Goal: Contribute content: Contribute content

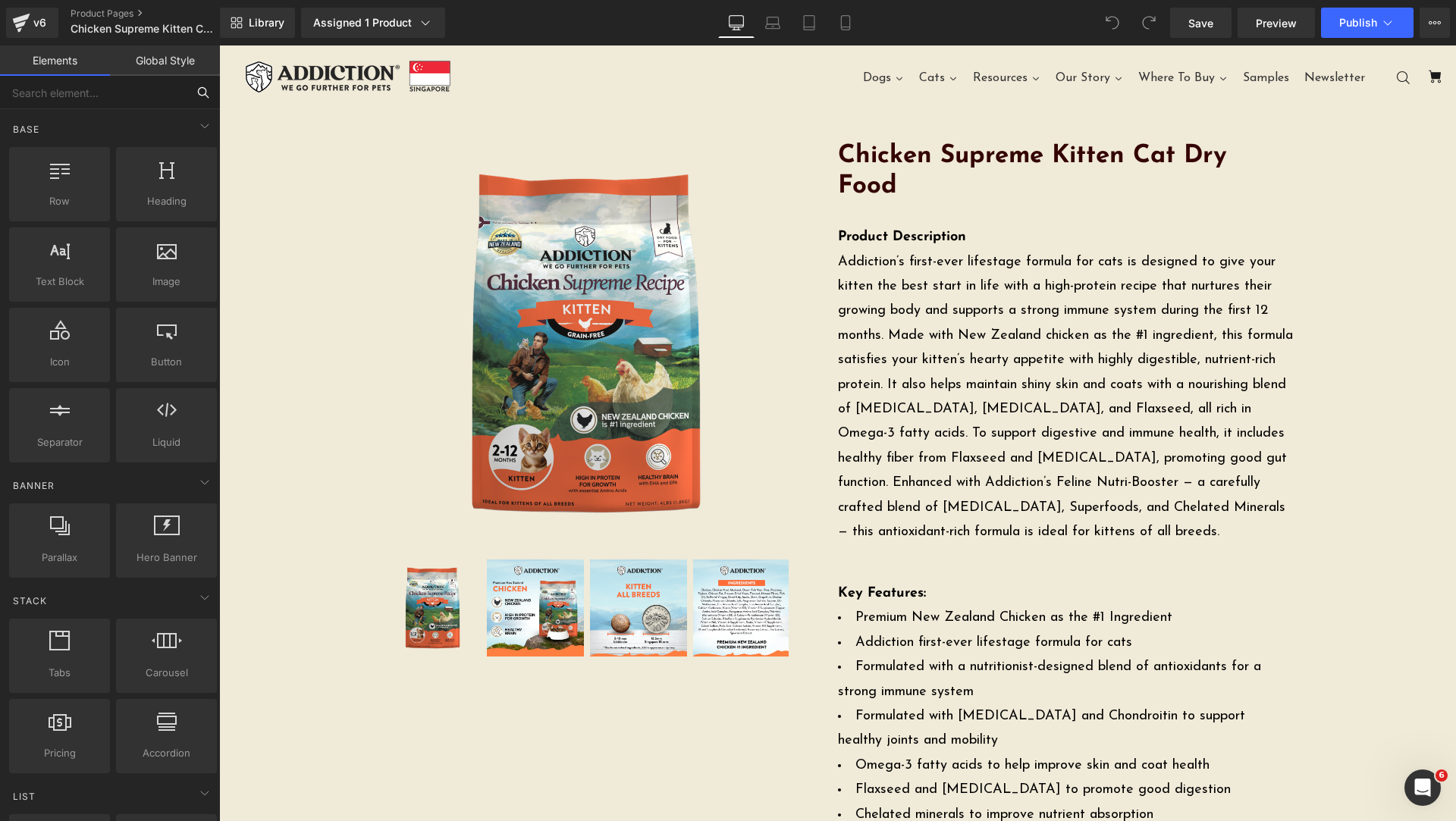
click at [149, 89] on input "text" at bounding box center [93, 92] width 187 height 33
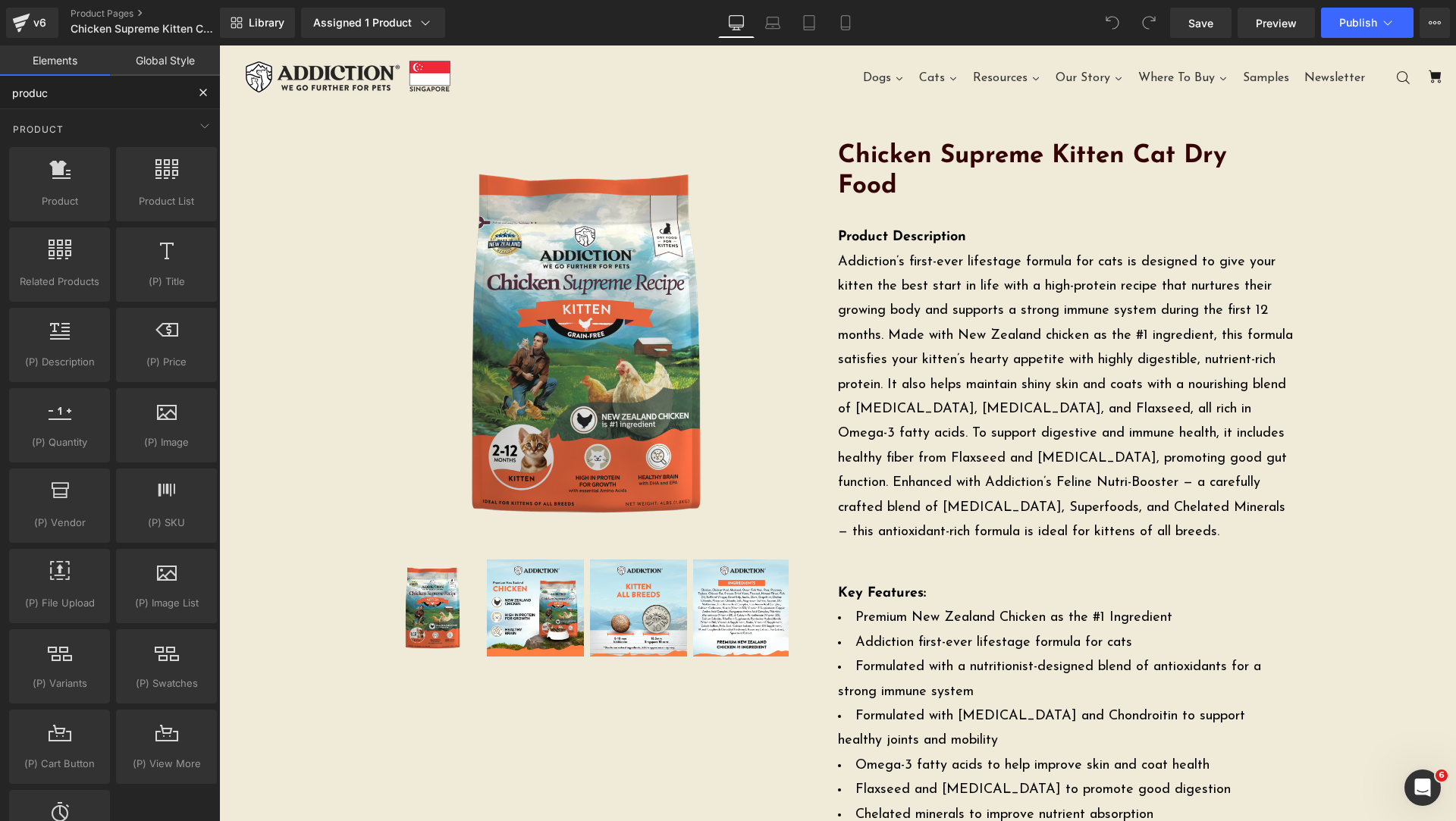
type input "product"
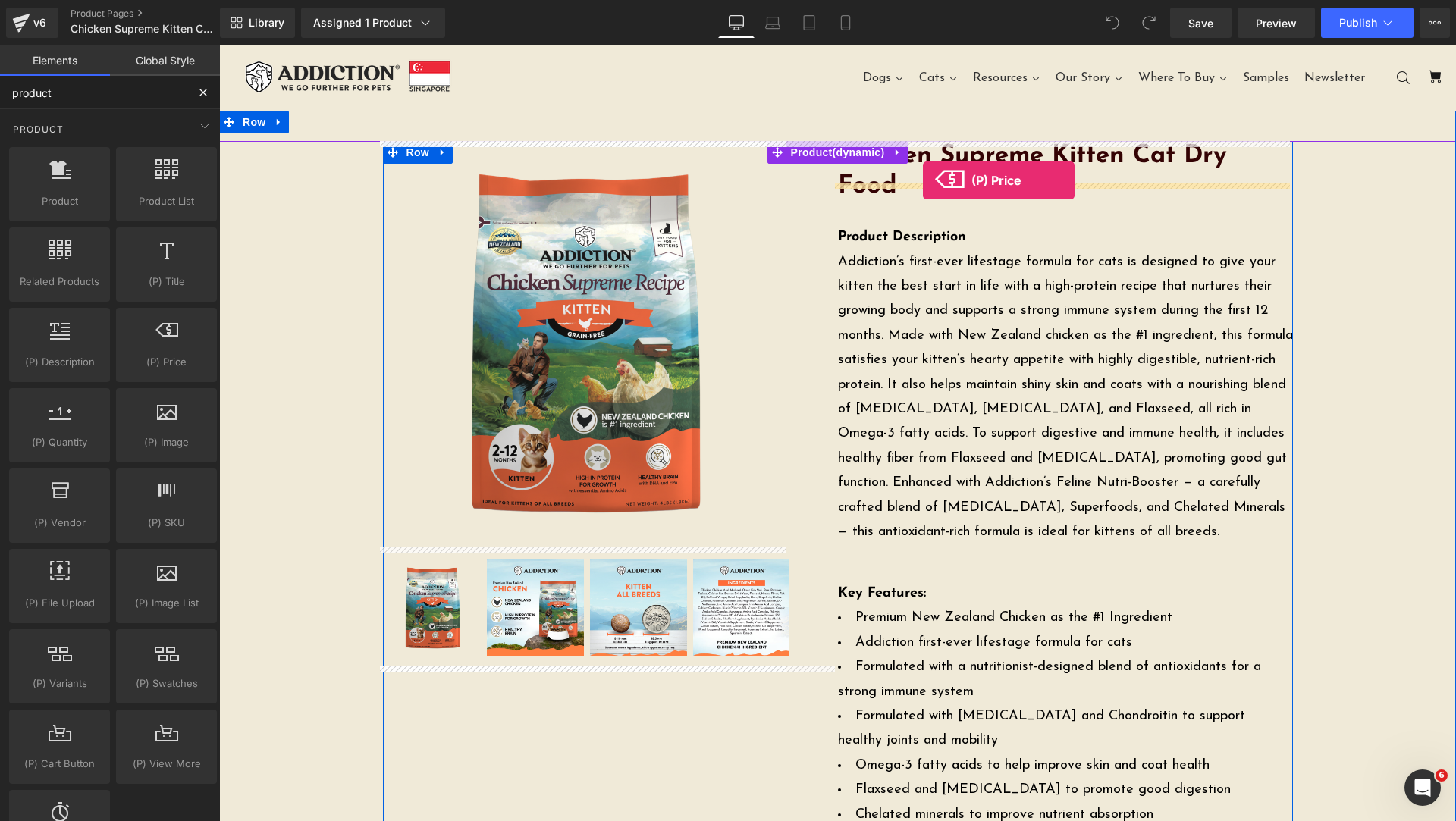
drag, startPoint x: 381, startPoint y: 409, endPoint x: 923, endPoint y: 181, distance: 588.0
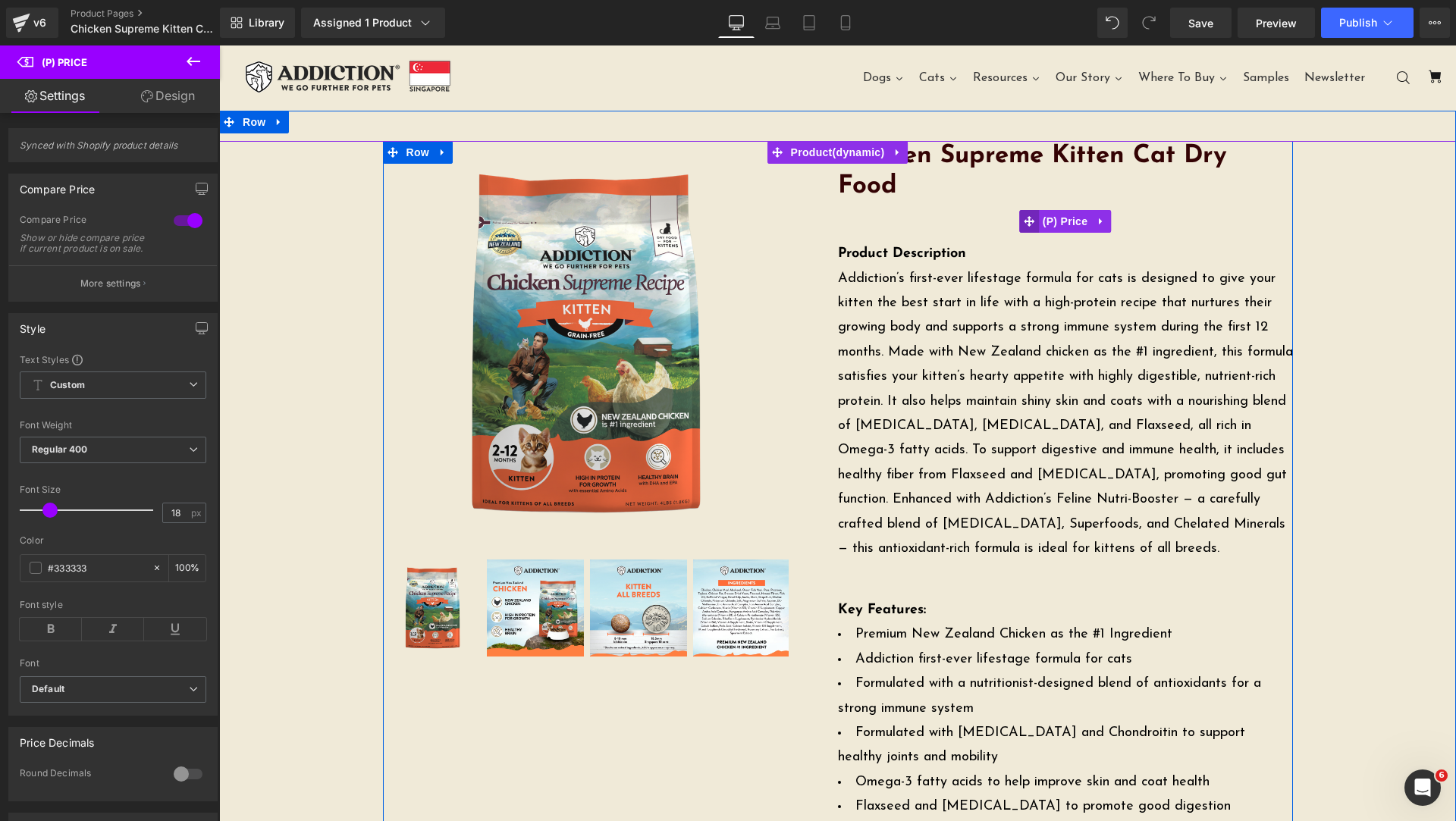
click at [1025, 216] on icon at bounding box center [1029, 221] width 11 height 11
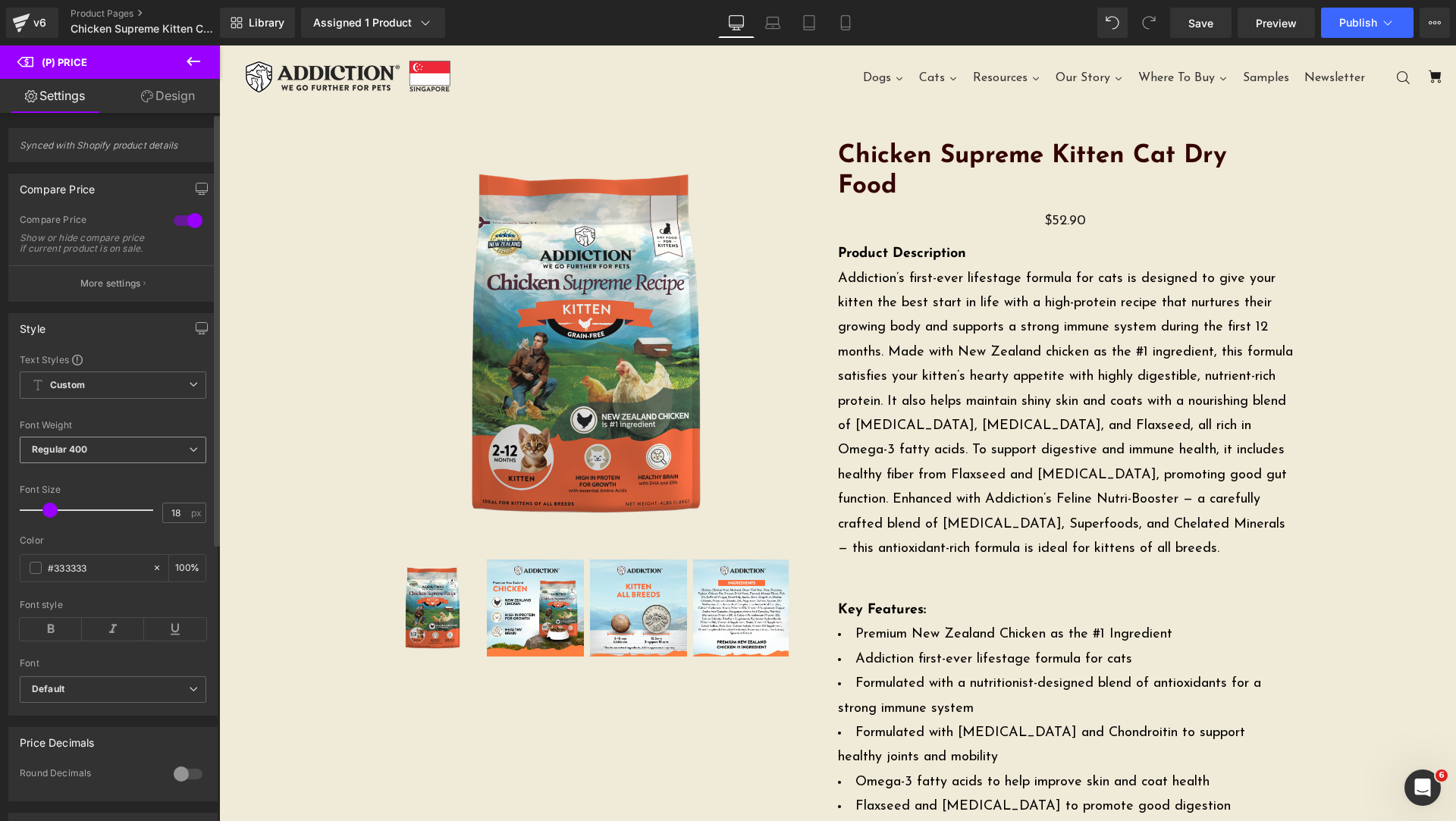
click at [138, 463] on span "Regular 400" at bounding box center [113, 450] width 187 height 27
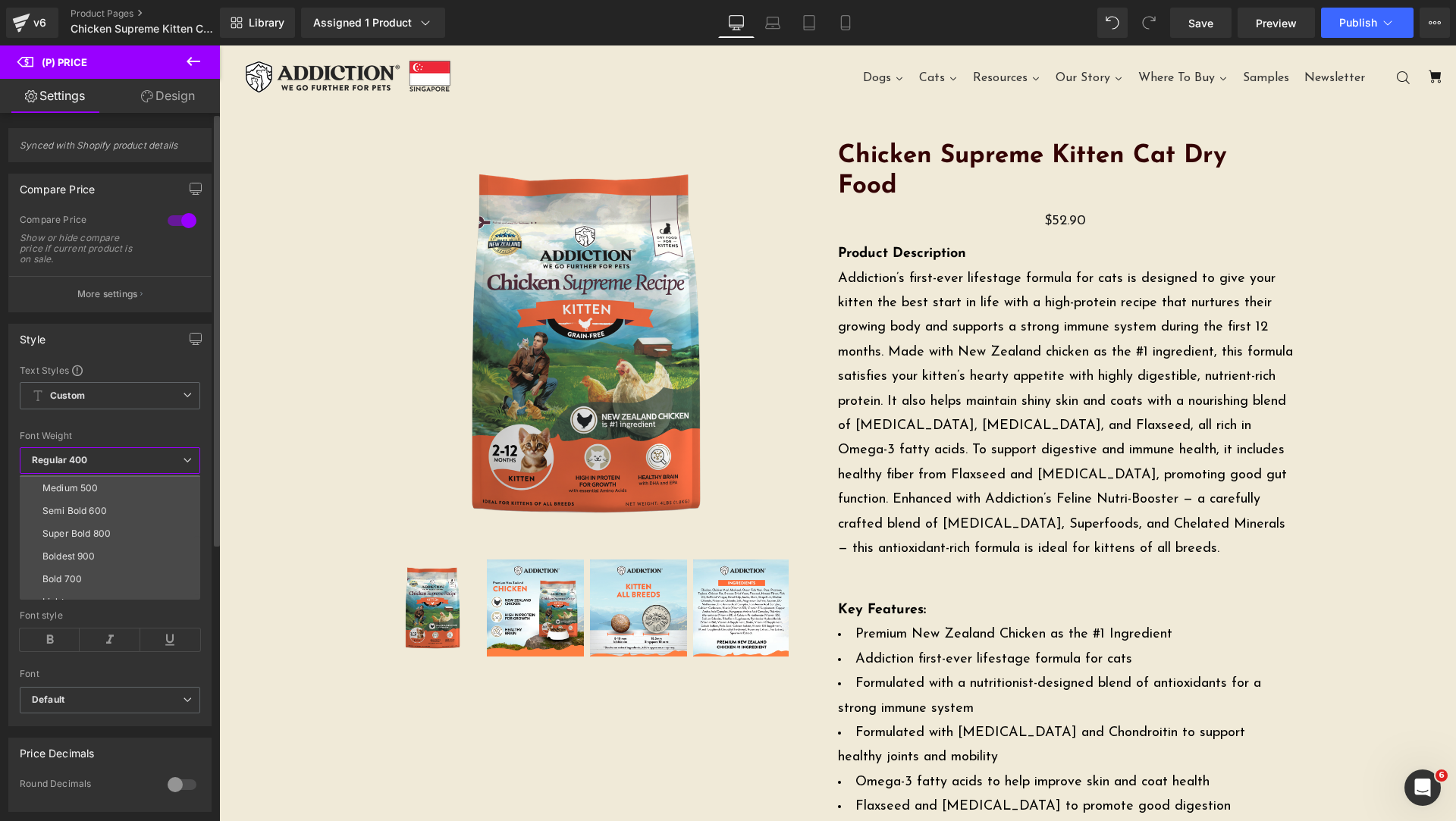
scroll to position [126, 0]
click at [106, 548] on li "Bold 700" at bounding box center [114, 543] width 188 height 23
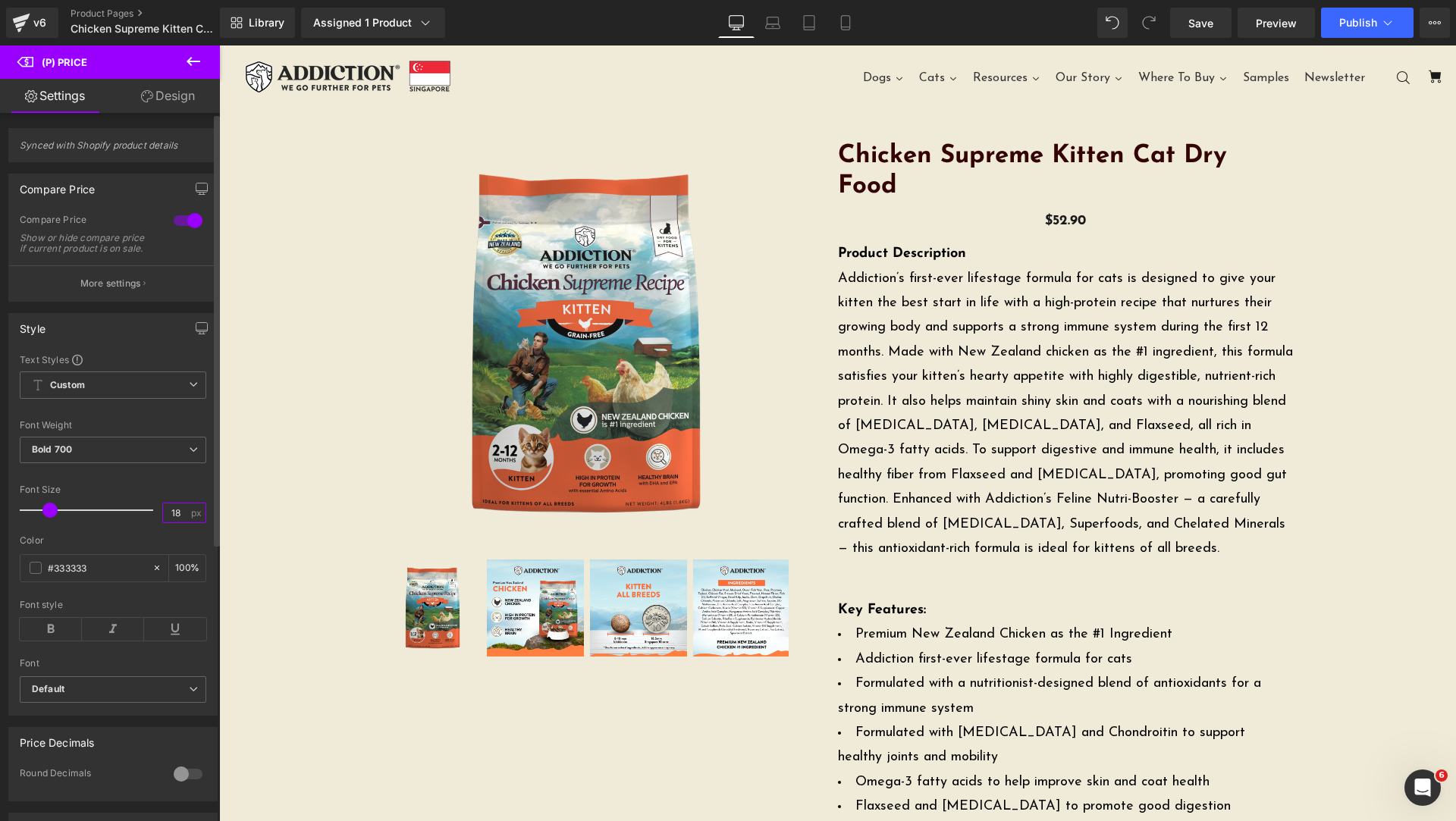
click at [176, 523] on input "18" at bounding box center [176, 513] width 27 height 19
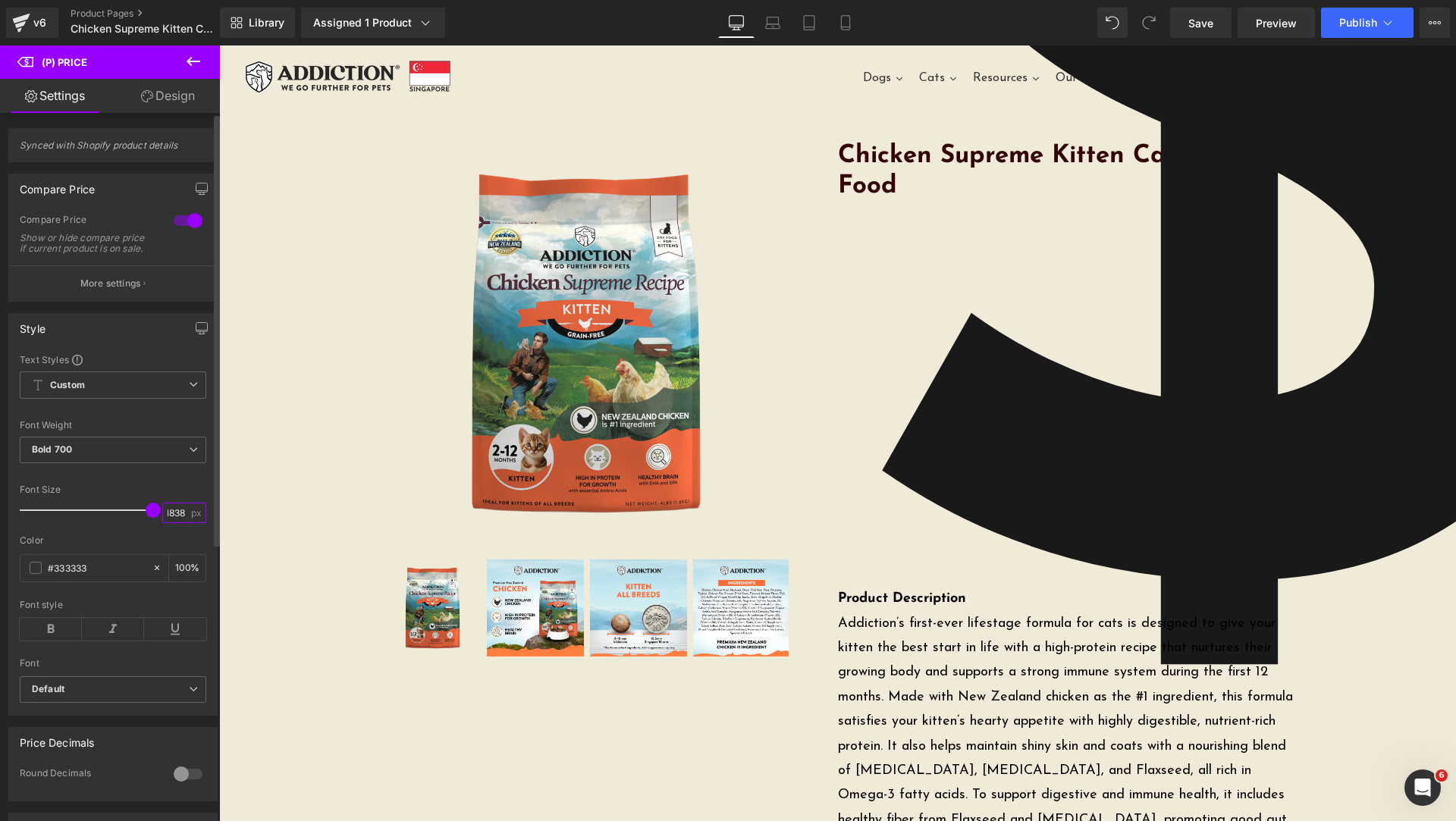
drag, startPoint x: 179, startPoint y: 524, endPoint x: 74, endPoint y: 533, distance: 105.4
click at [109, 529] on div "Font Size 1838 px" at bounding box center [113, 510] width 187 height 51
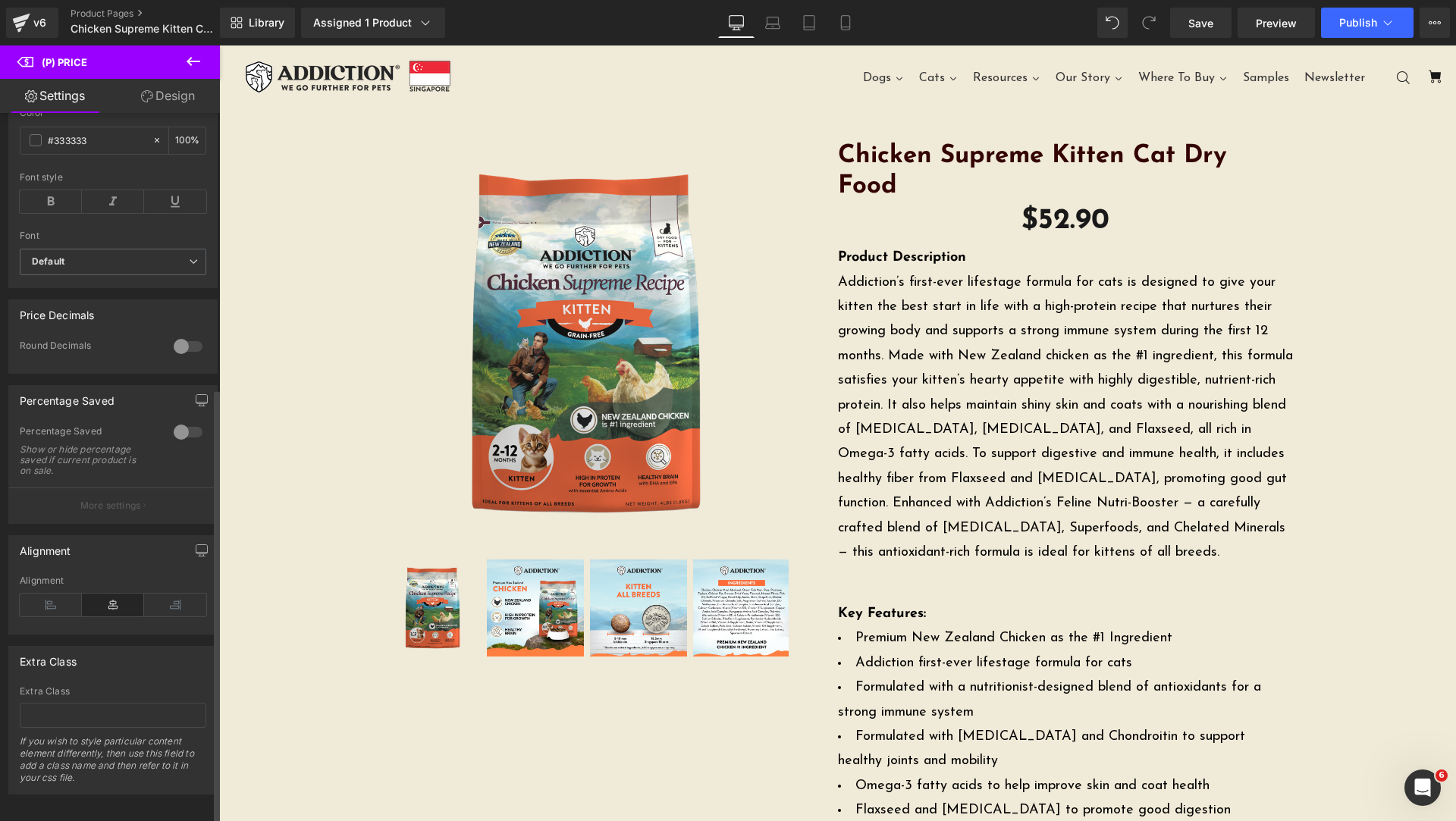
scroll to position [454, 0]
type input "38"
click at [68, 594] on icon at bounding box center [51, 601] width 62 height 23
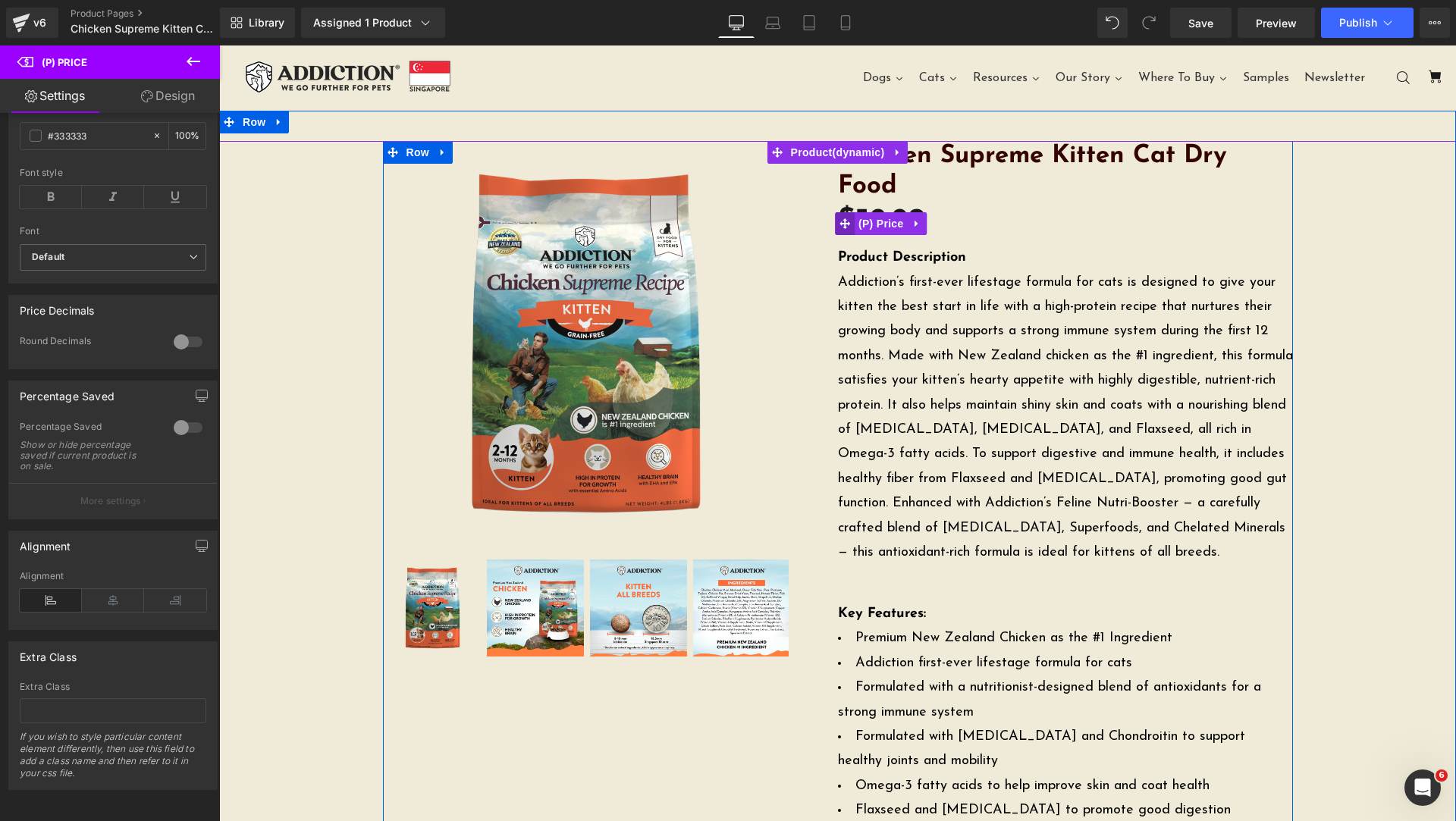
click at [841, 217] on icon at bounding box center [844, 222] width 11 height 11
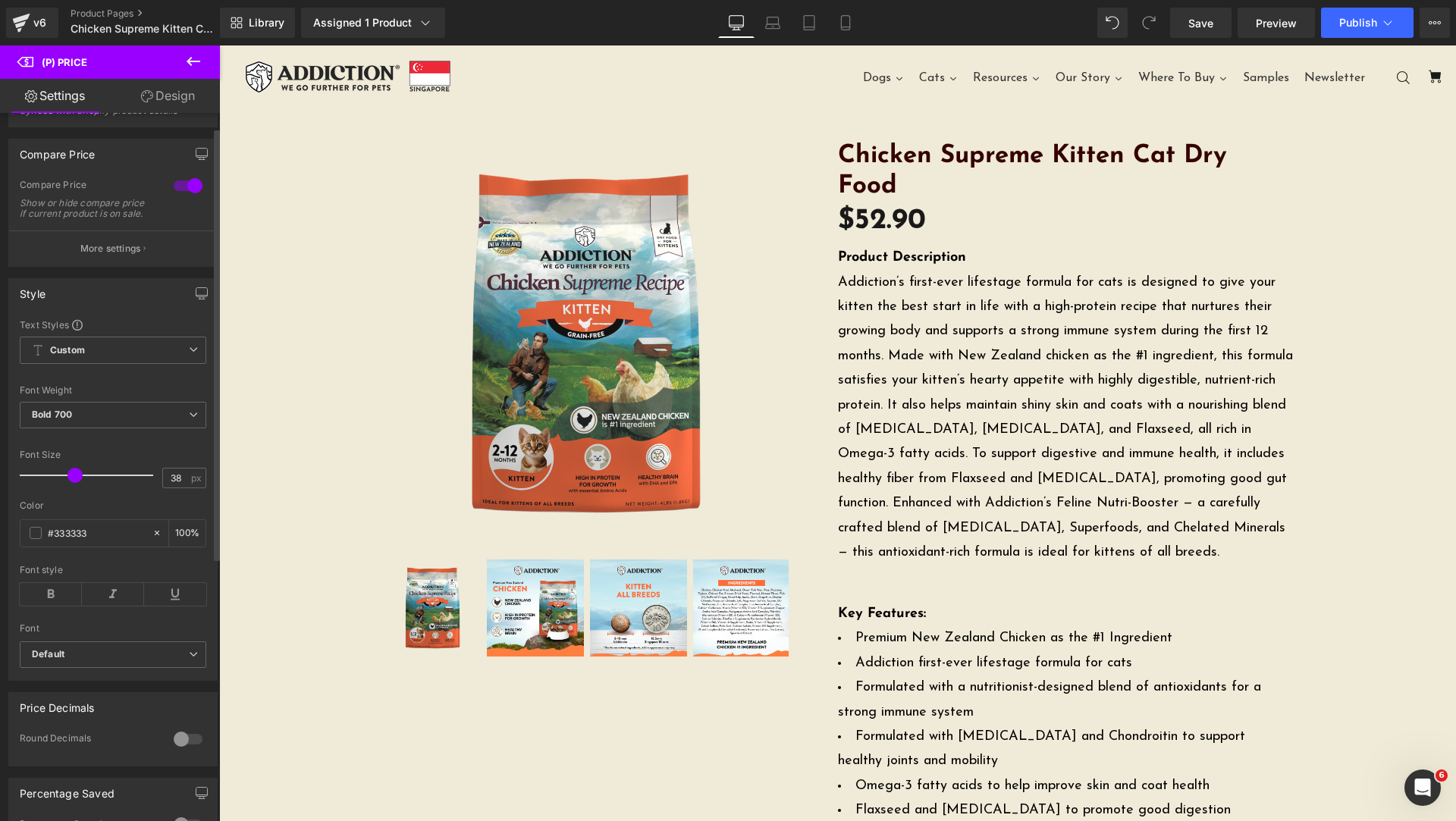
scroll to position [0, 0]
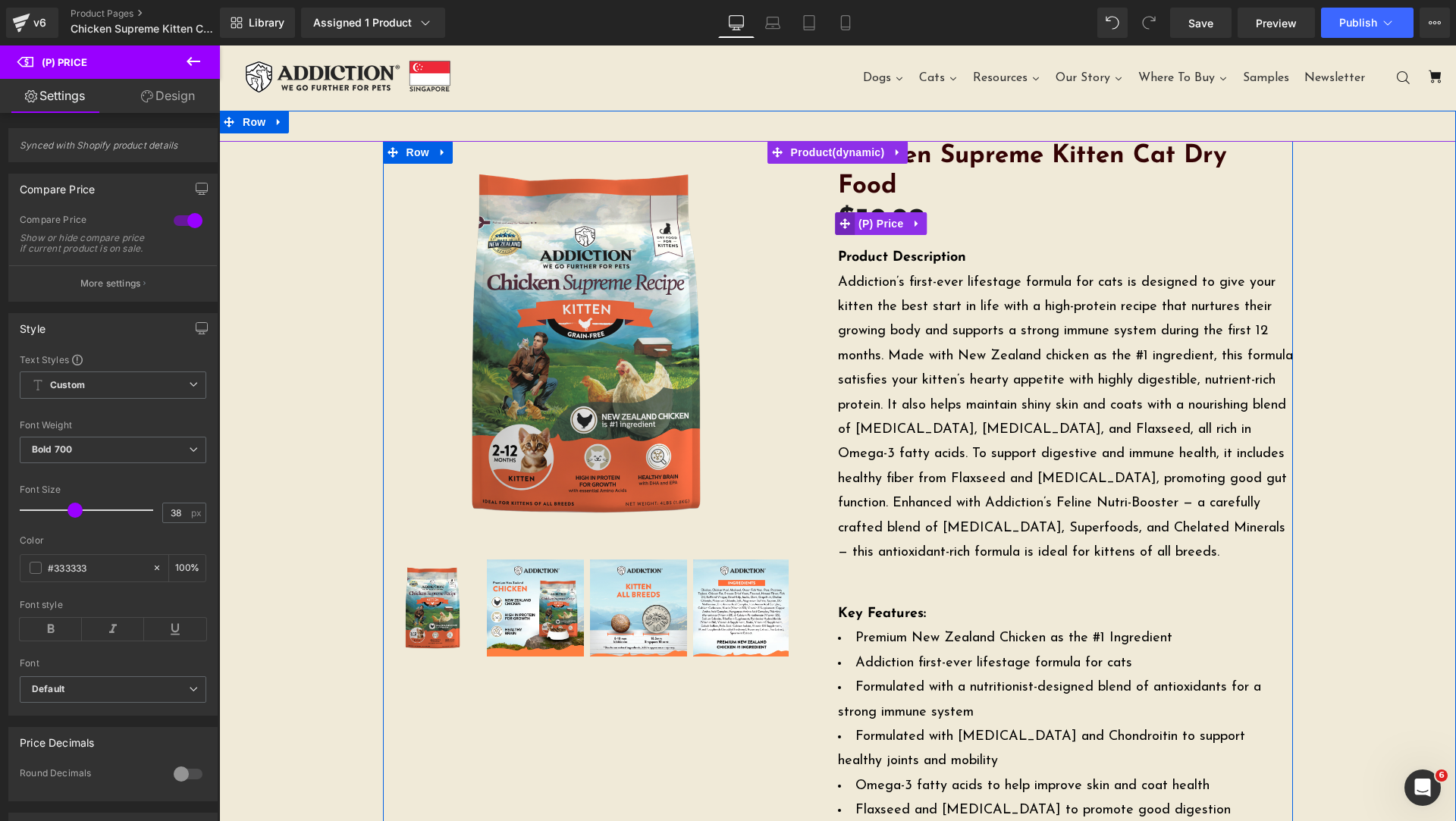
click at [843, 217] on icon at bounding box center [844, 222] width 11 height 11
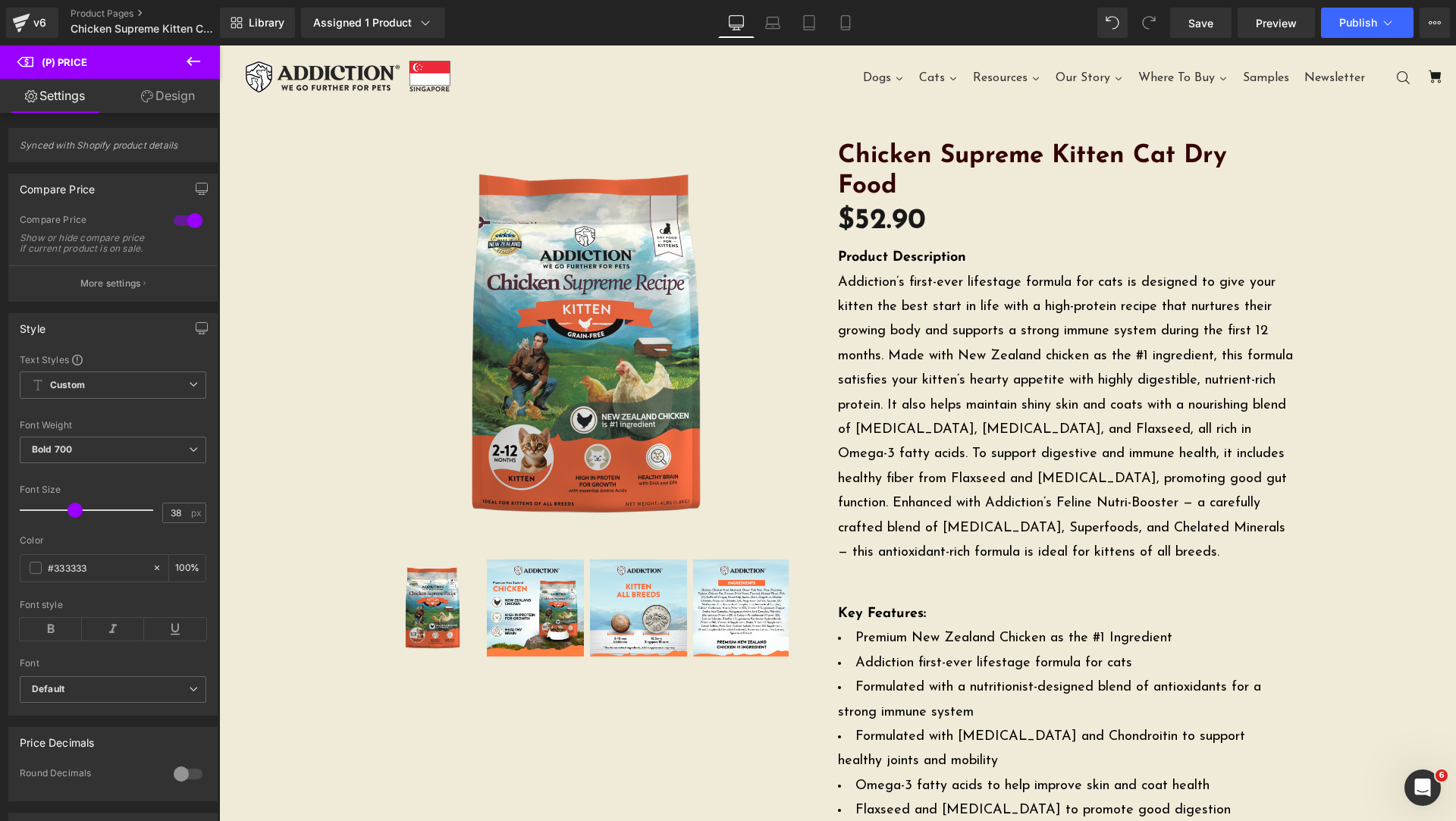
click at [144, 109] on link "Design" at bounding box center [168, 96] width 110 height 34
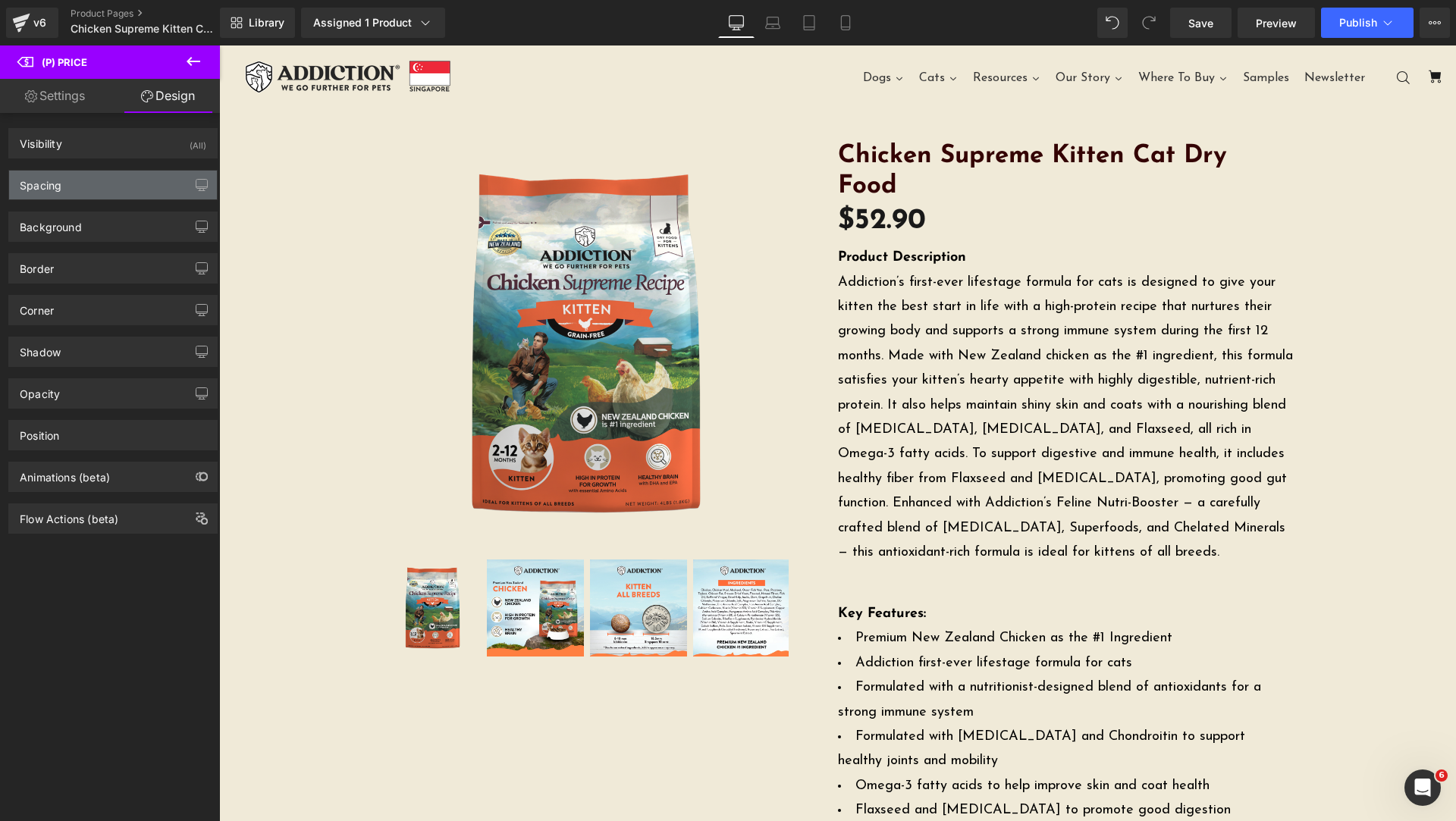
click at [93, 186] on div "Spacing" at bounding box center [113, 185] width 208 height 29
type input "0"
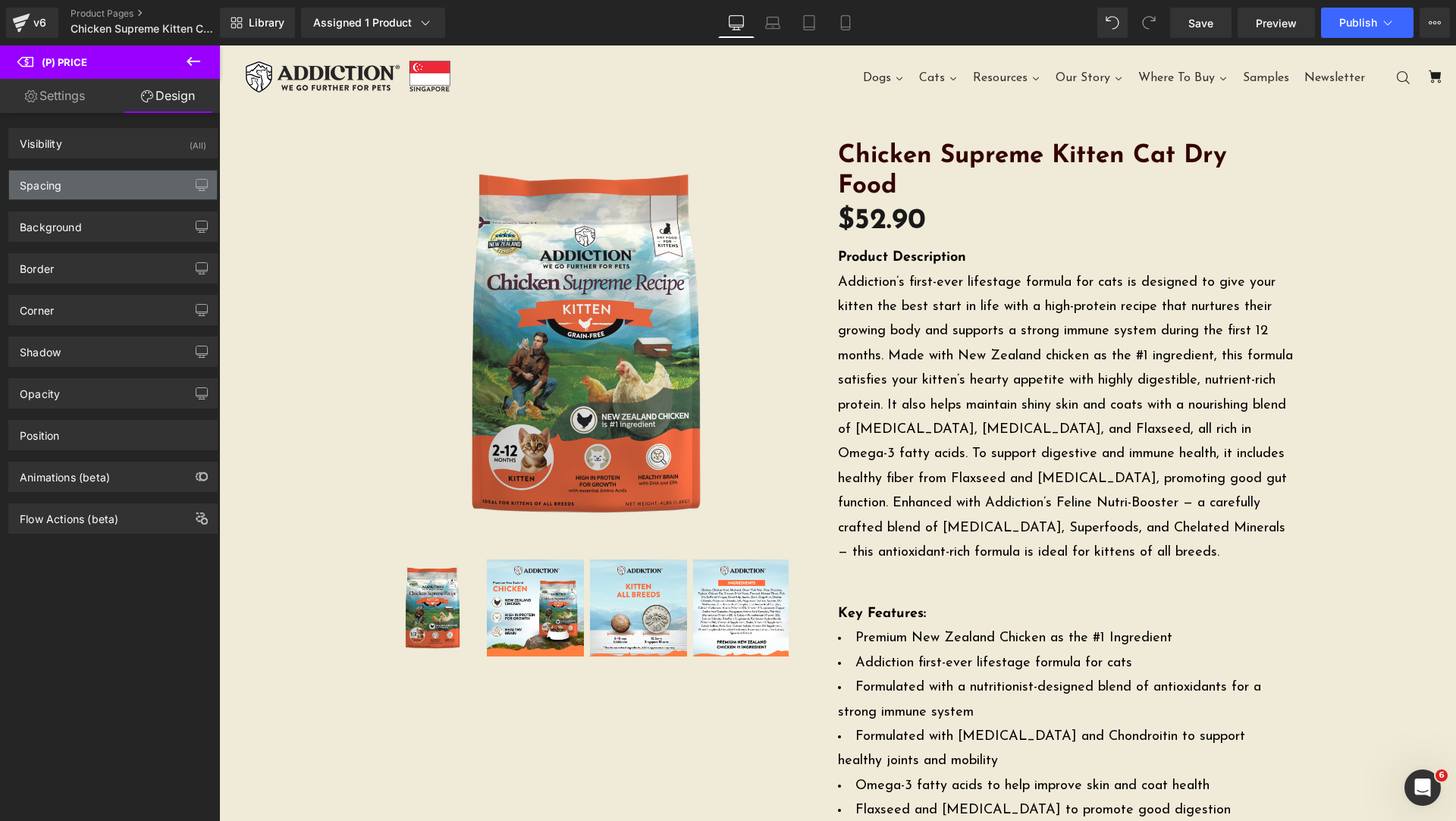
type input "0"
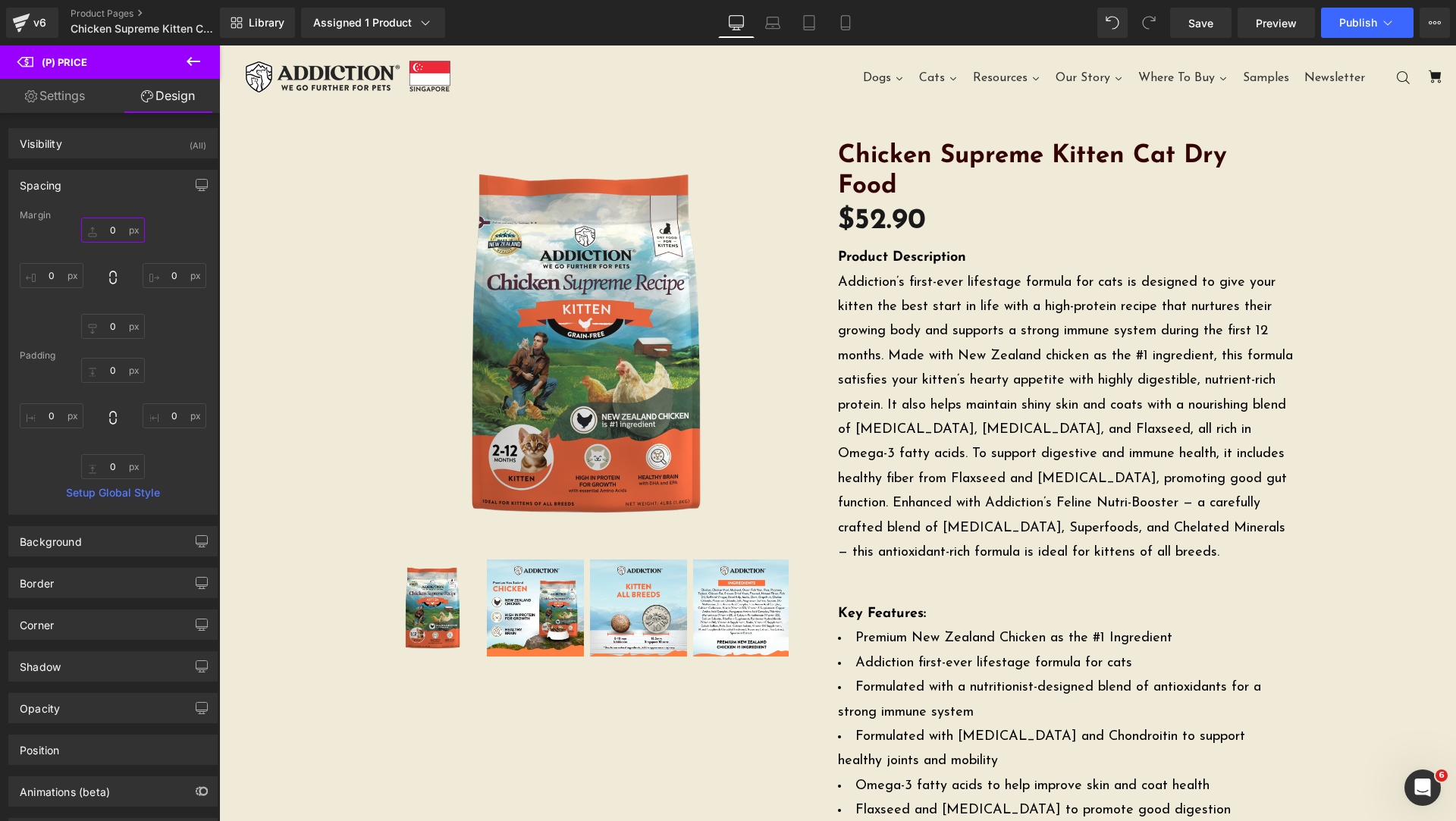
click at [116, 232] on input "0" at bounding box center [113, 229] width 64 height 25
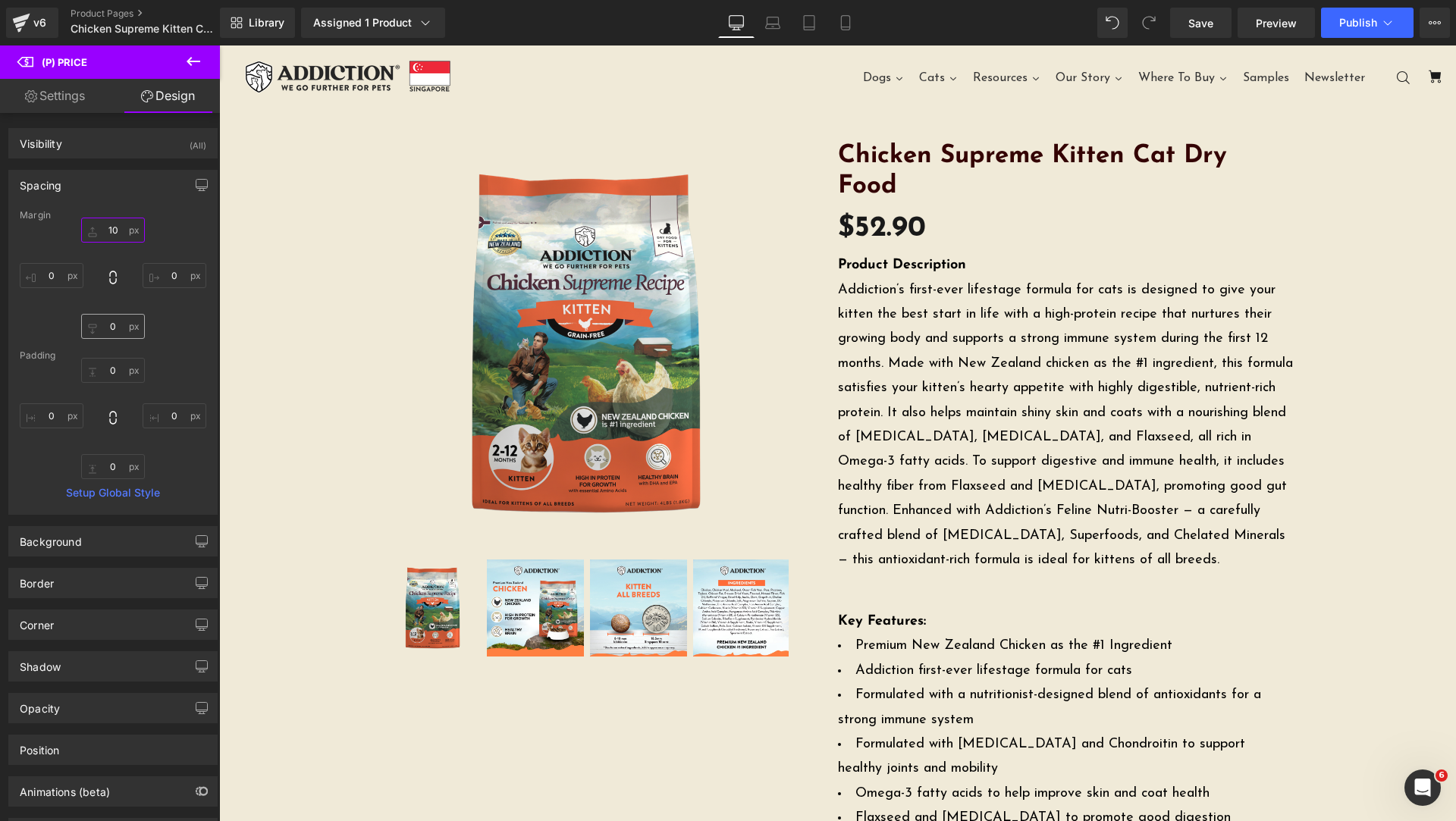
type input "10"
click at [109, 318] on input "0" at bounding box center [113, 326] width 64 height 25
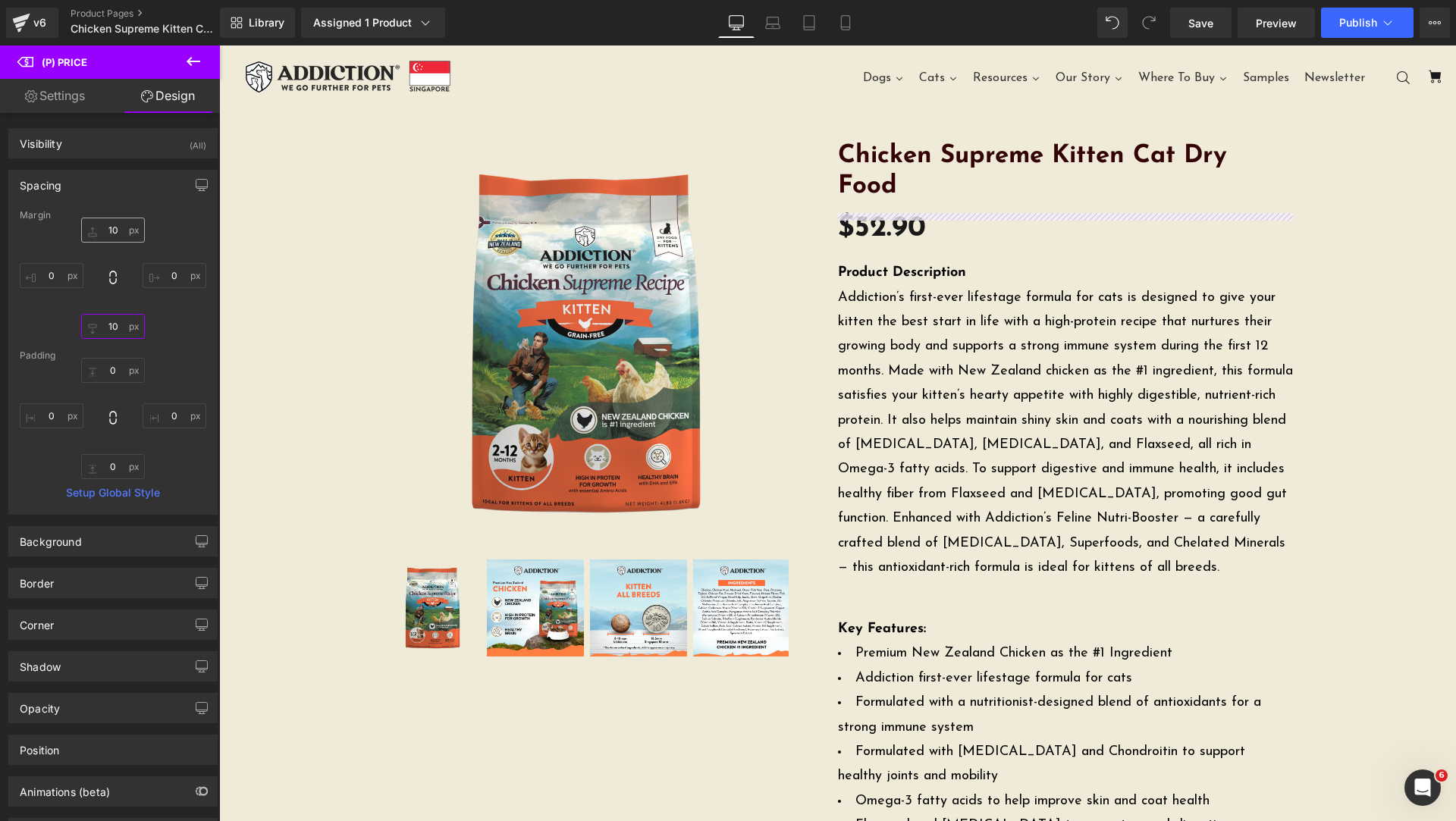
type input "10"
click at [119, 225] on input "10" at bounding box center [113, 229] width 64 height 25
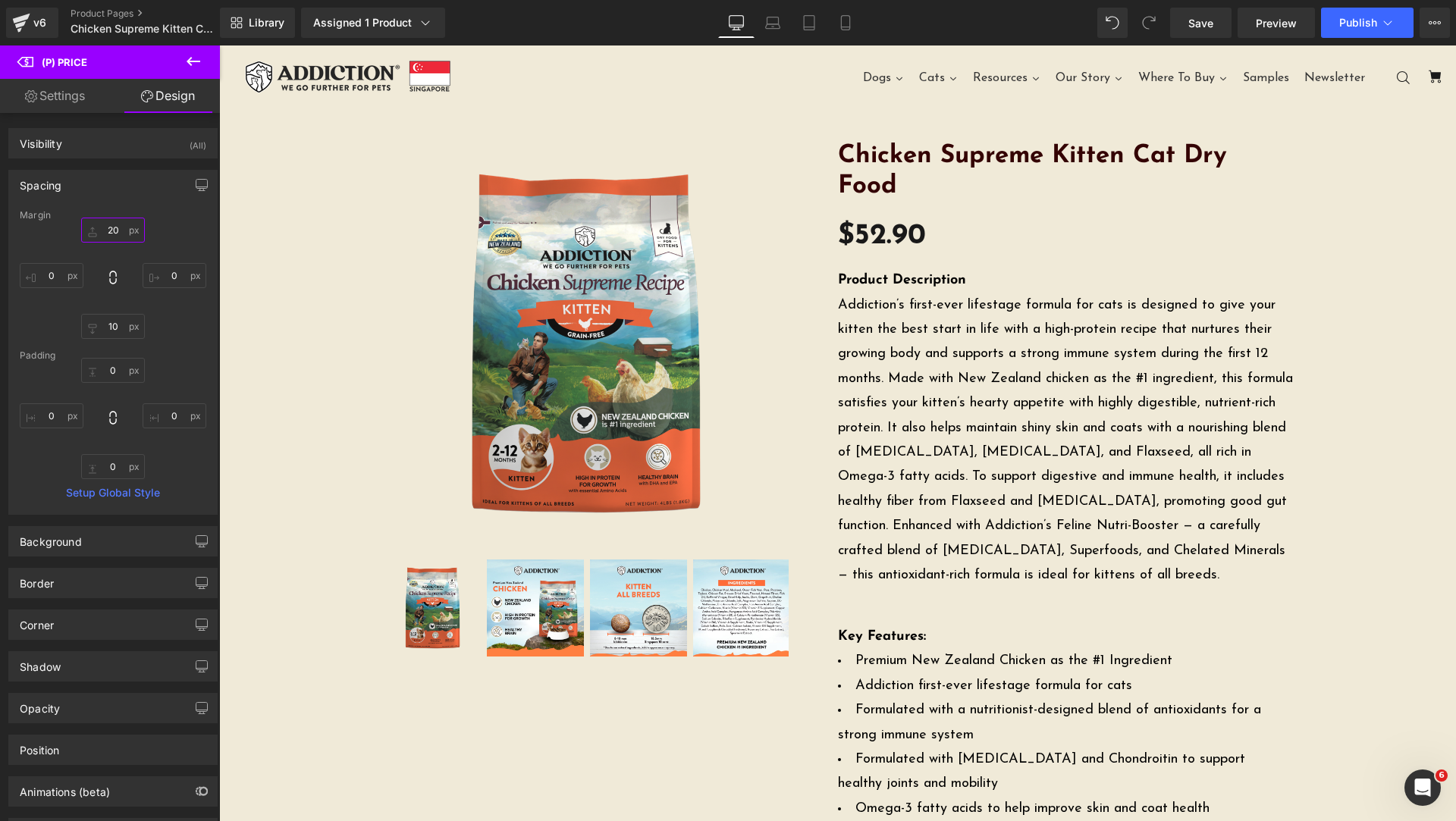
type input "20"
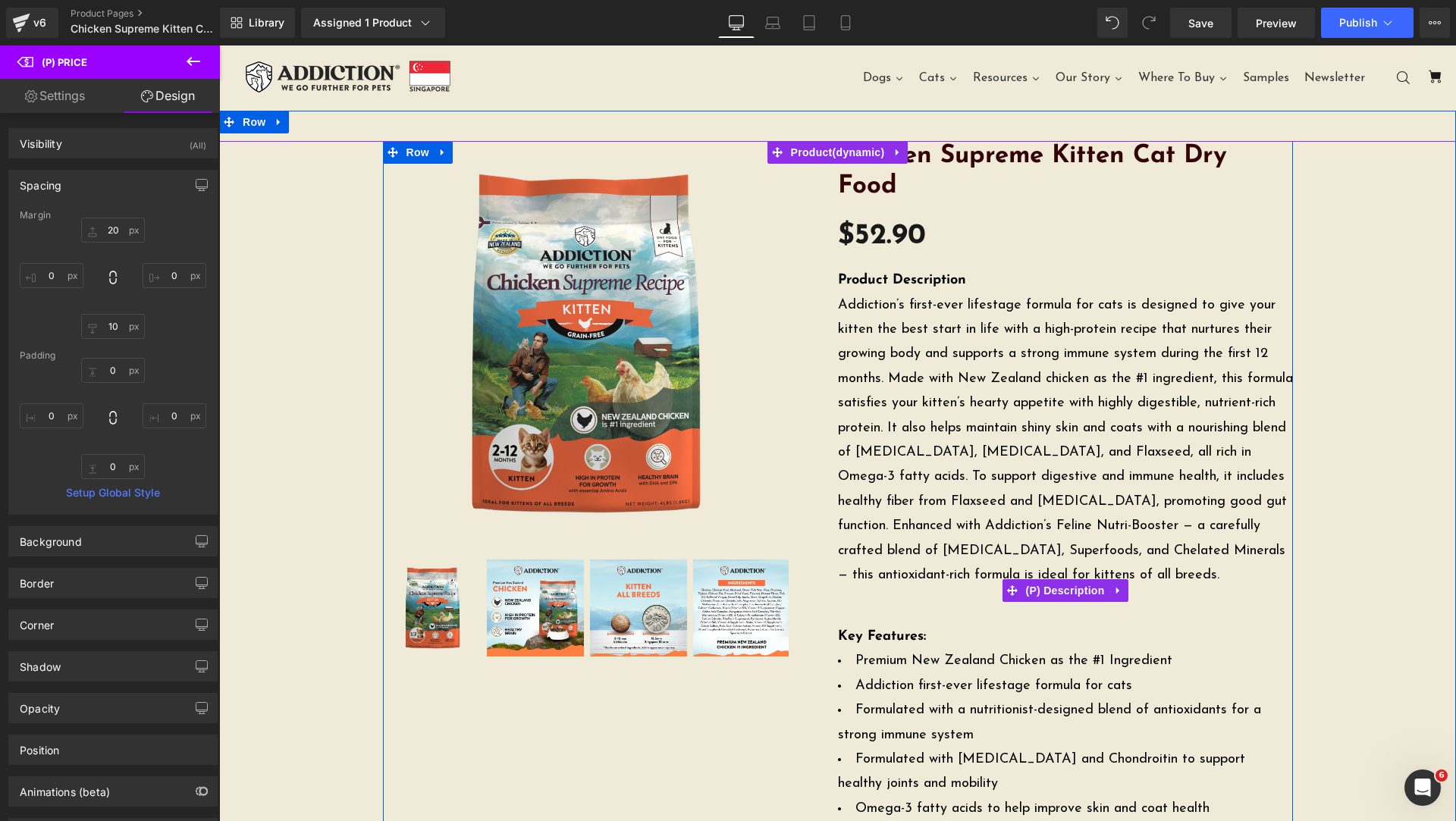
click at [929, 298] on span "Addiction’s first-ever lifestage formula for cats is designed to give your kitt…" at bounding box center [1066, 440] width 455 height 283
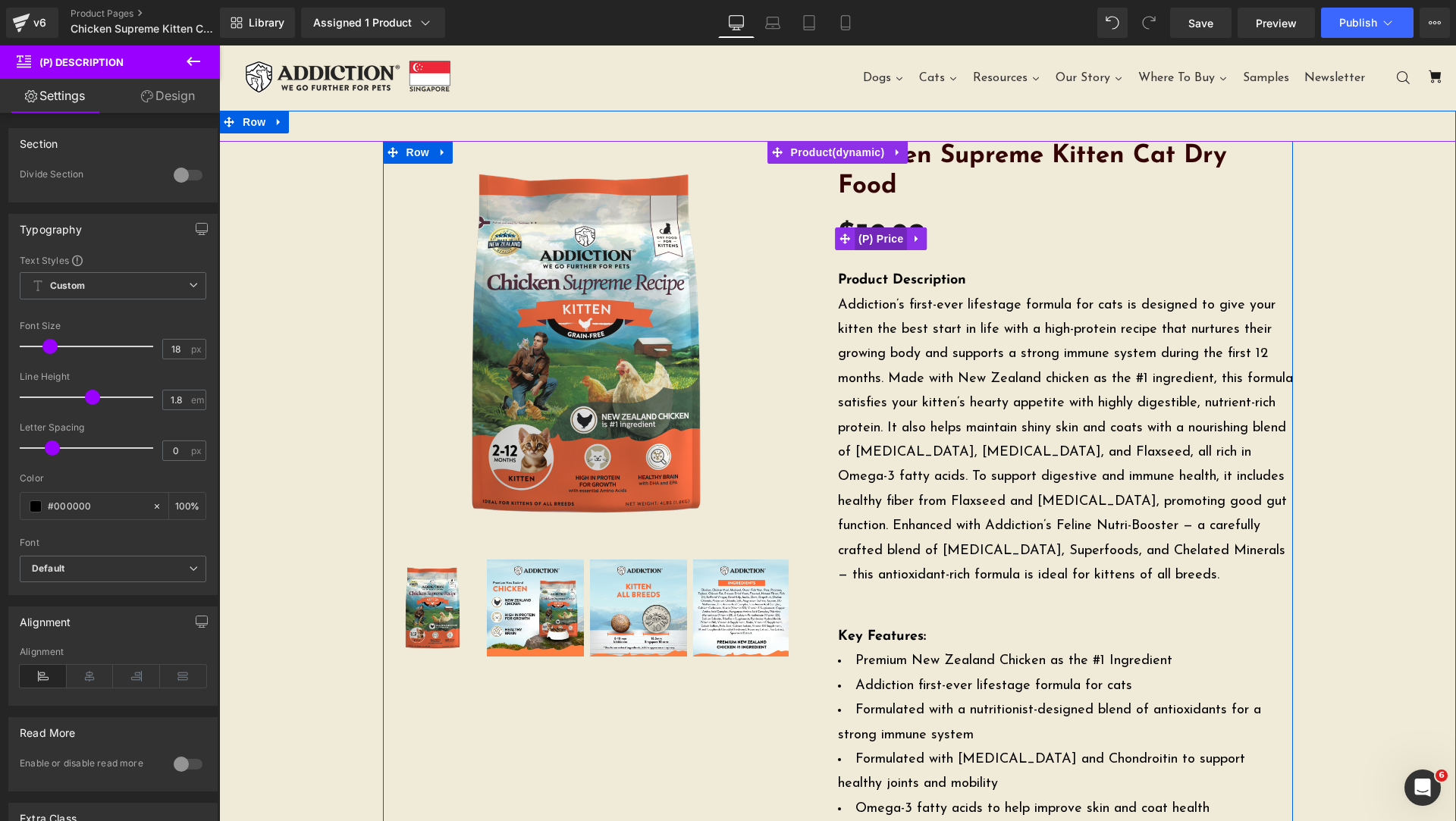
click at [890, 227] on span "(P) Price" at bounding box center [881, 238] width 53 height 23
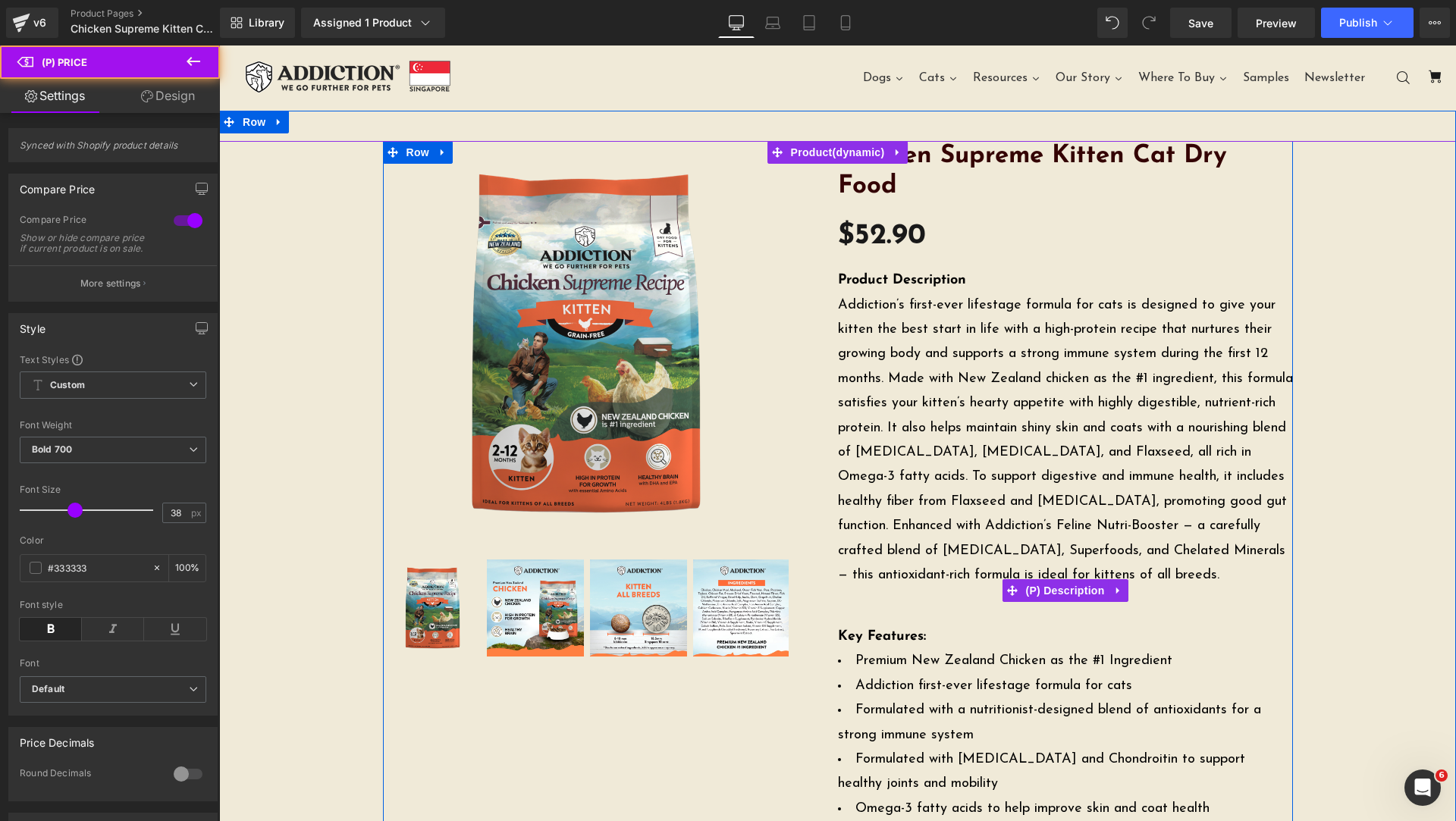
click at [839, 273] on strong "Product Description" at bounding box center [902, 280] width 128 height 14
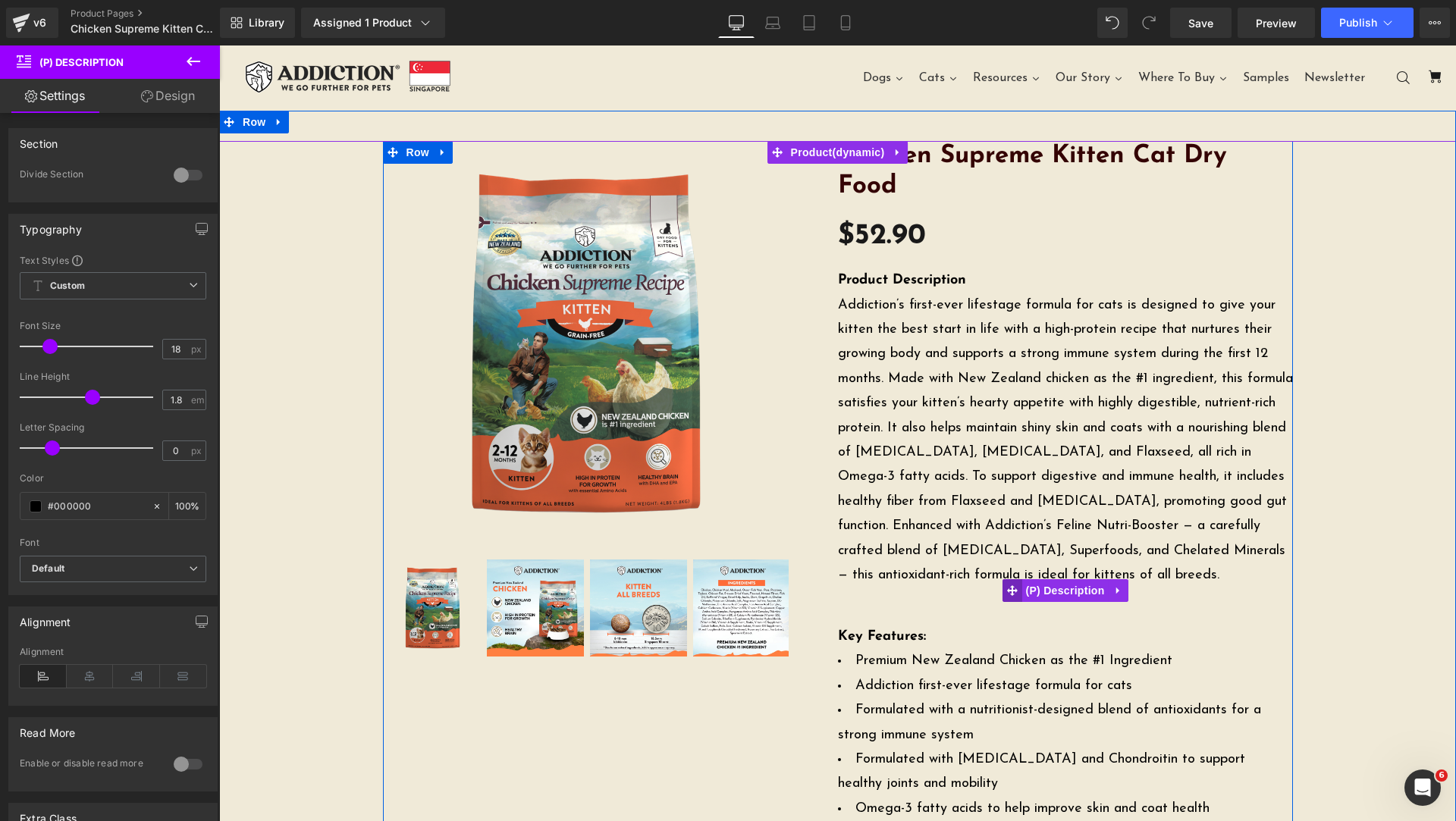
click at [1010, 586] on icon at bounding box center [1012, 591] width 11 height 11
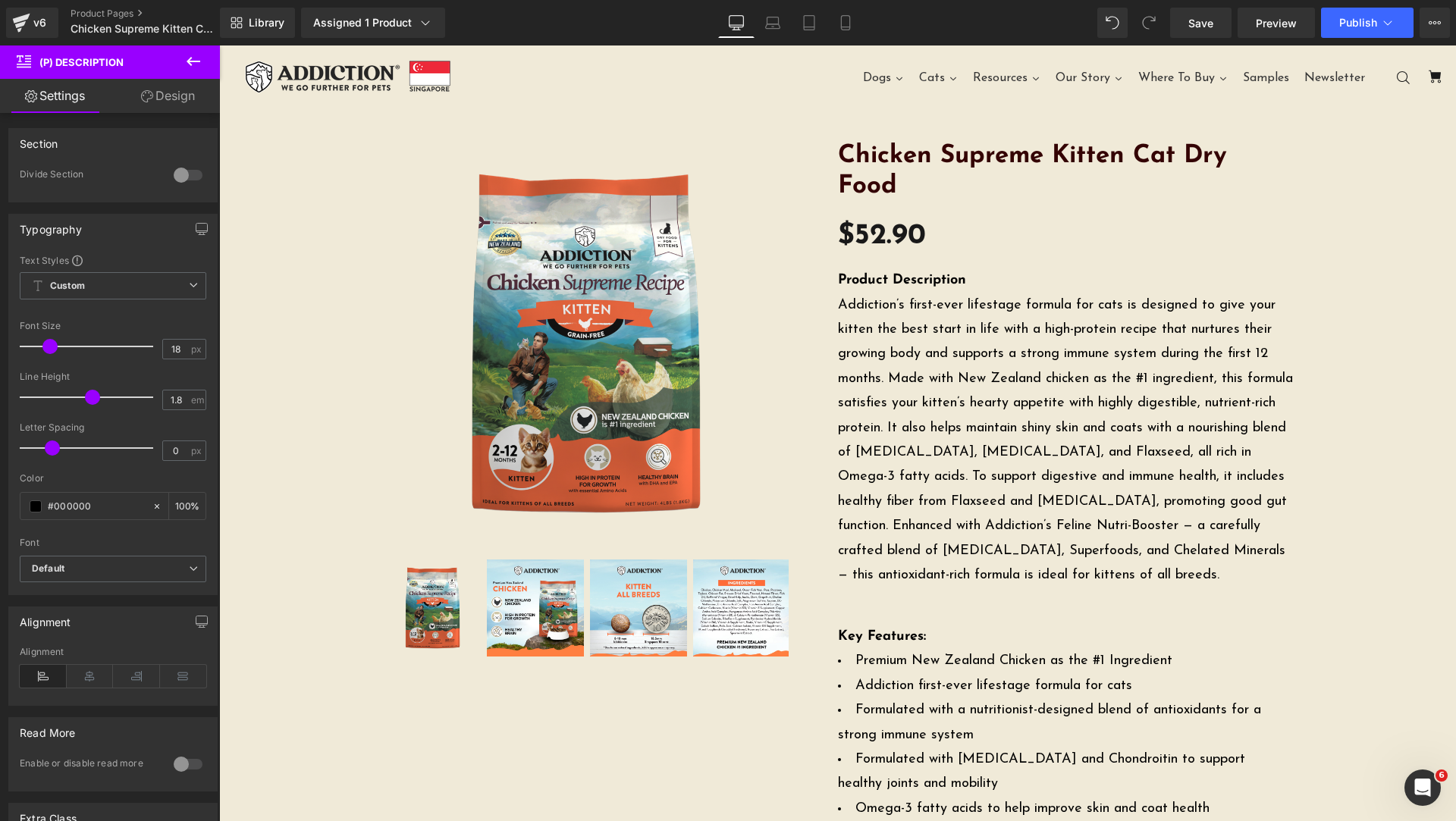
click at [172, 97] on link "Design" at bounding box center [168, 96] width 110 height 34
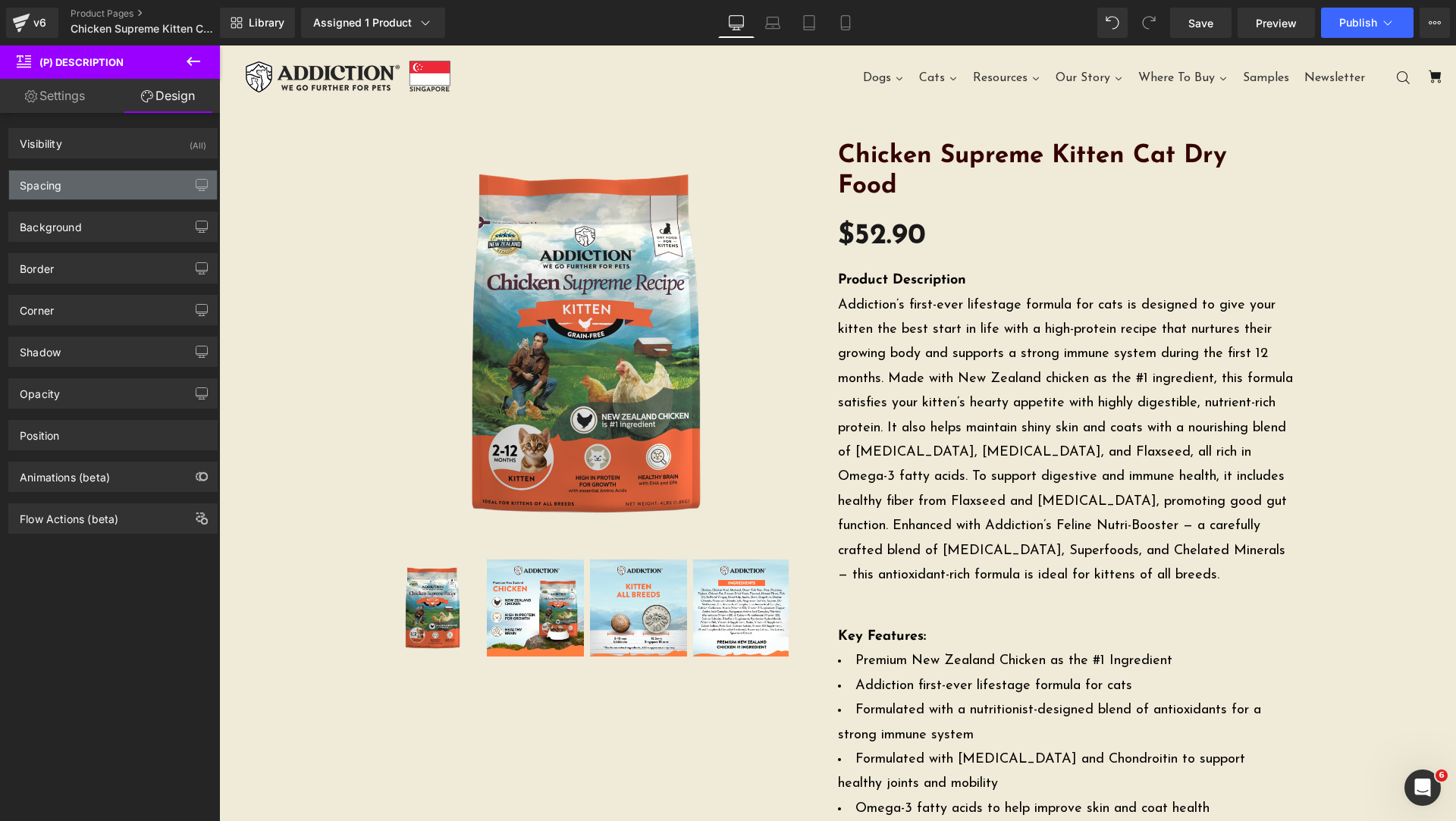
click at [108, 184] on div "Spacing" at bounding box center [113, 185] width 208 height 29
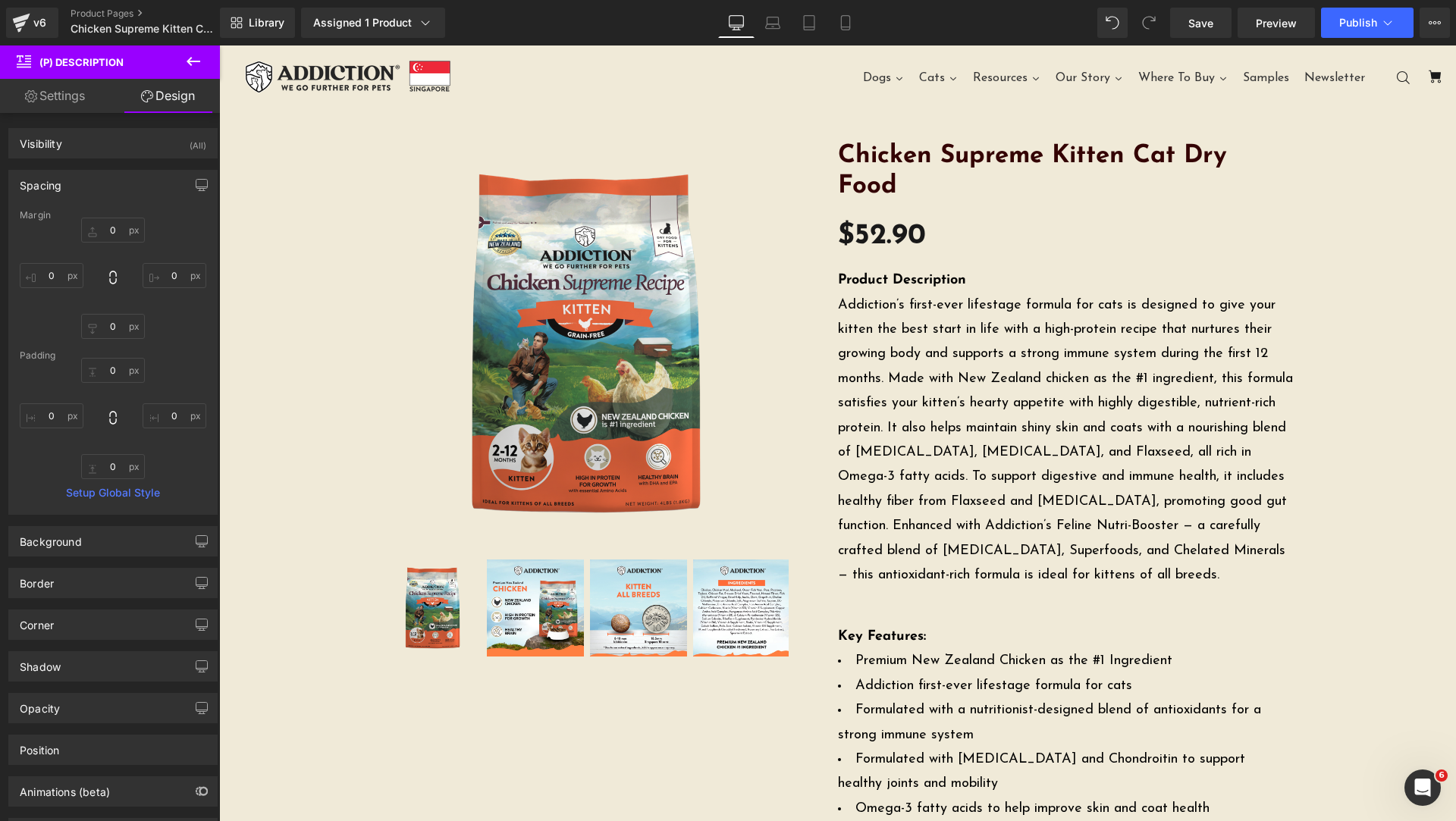
type input "0"
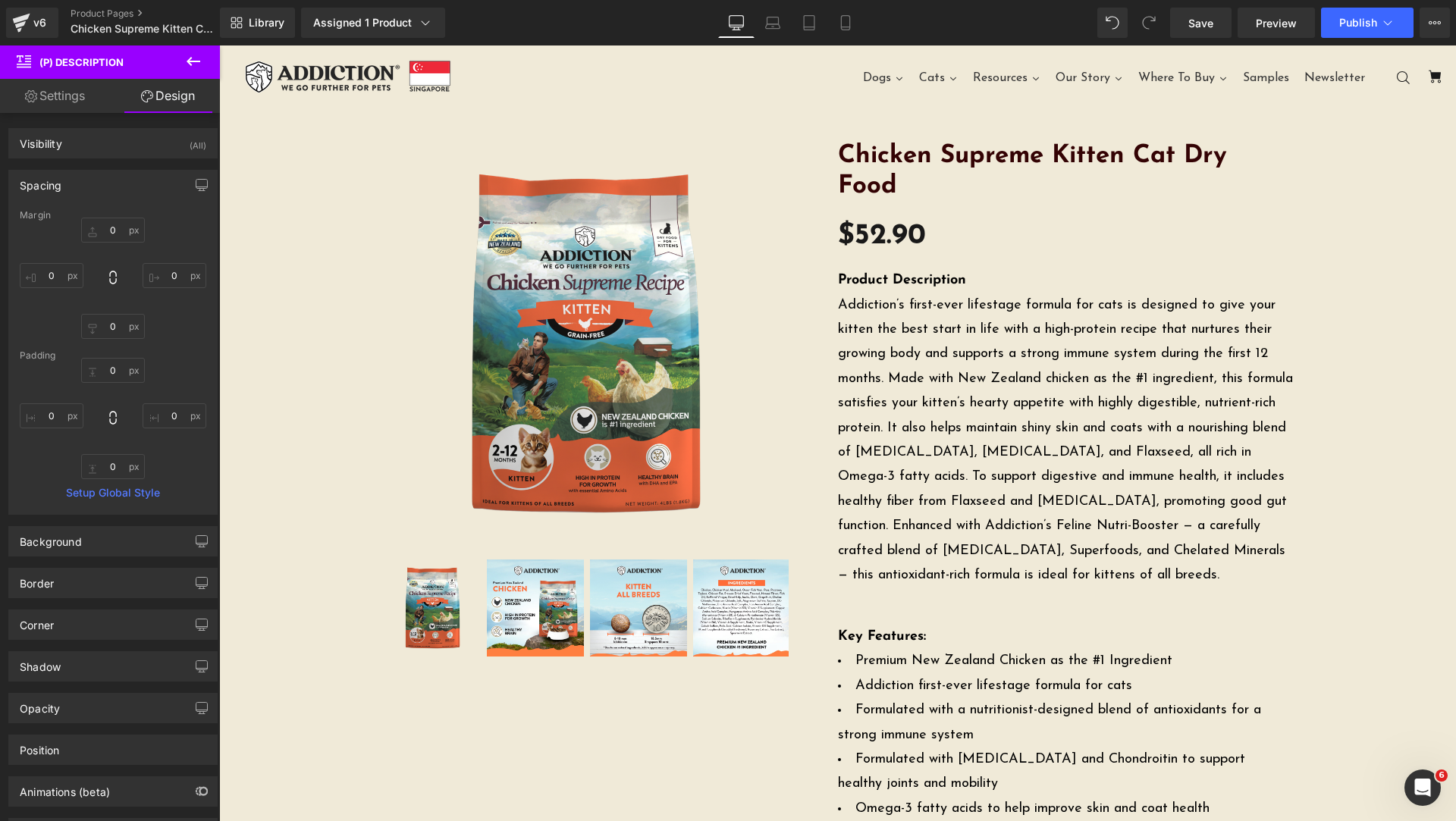
type input "0"
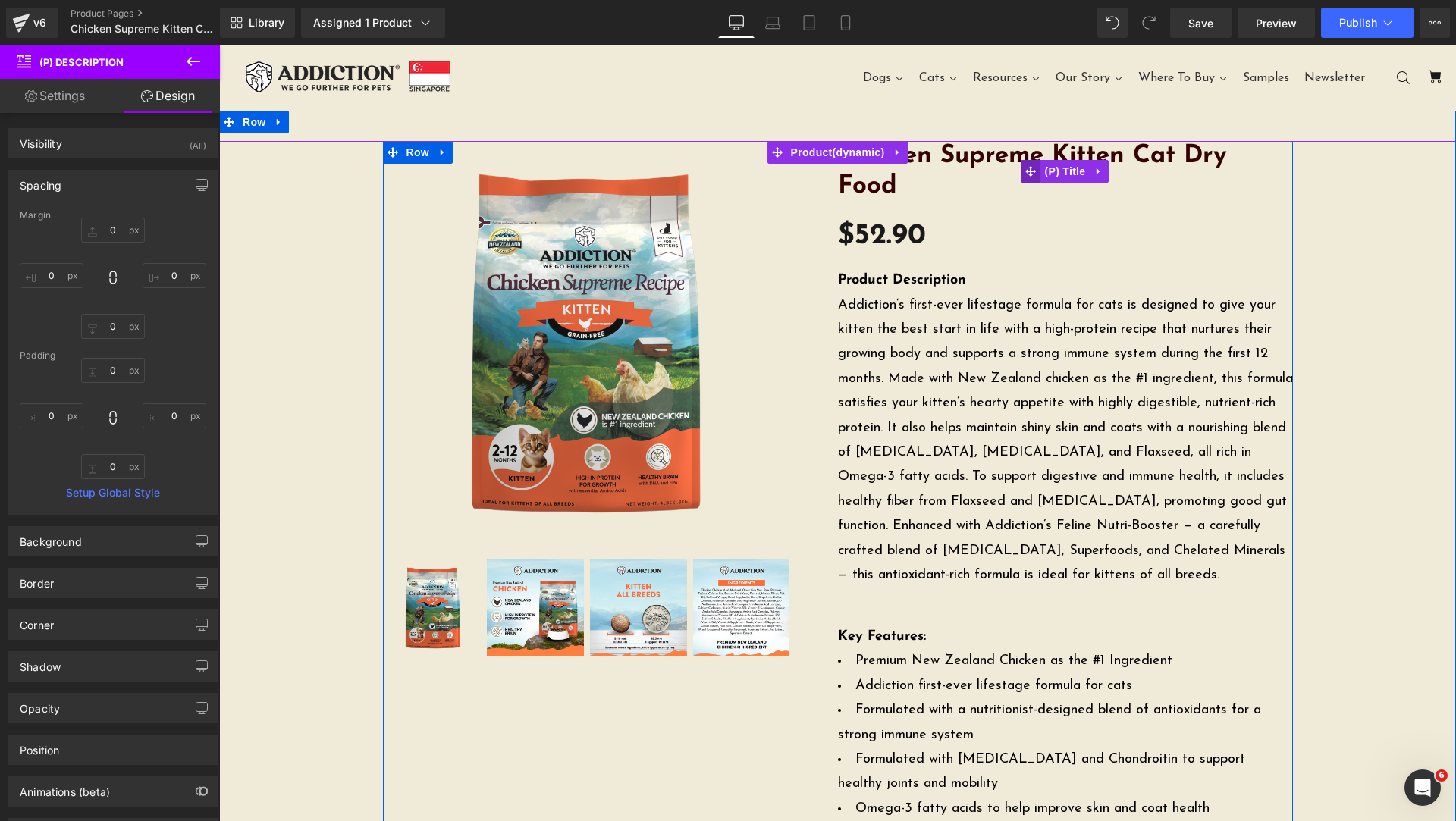
click at [1026, 166] on icon at bounding box center [1031, 171] width 11 height 11
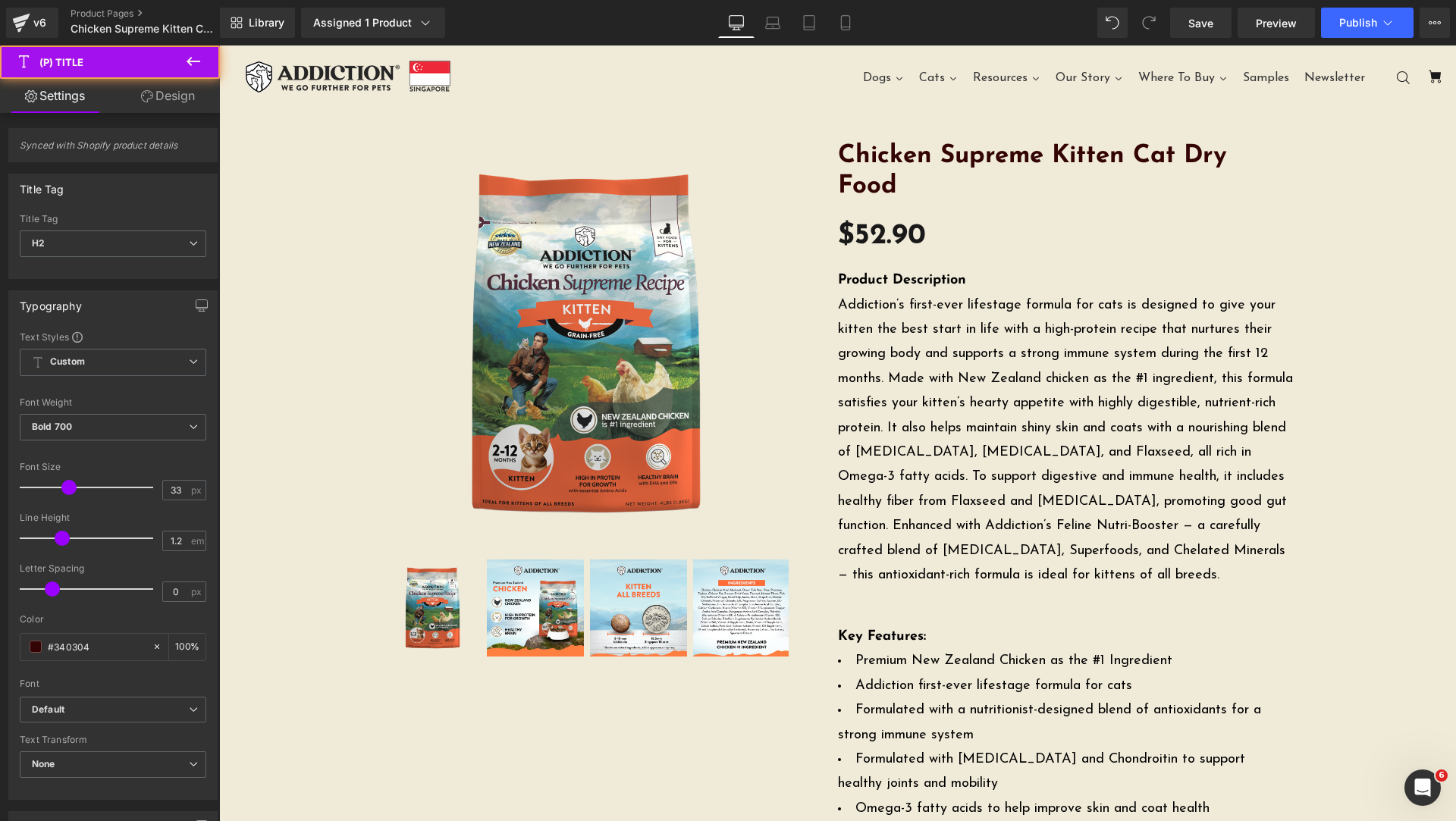
click at [163, 106] on link "Design" at bounding box center [168, 96] width 110 height 34
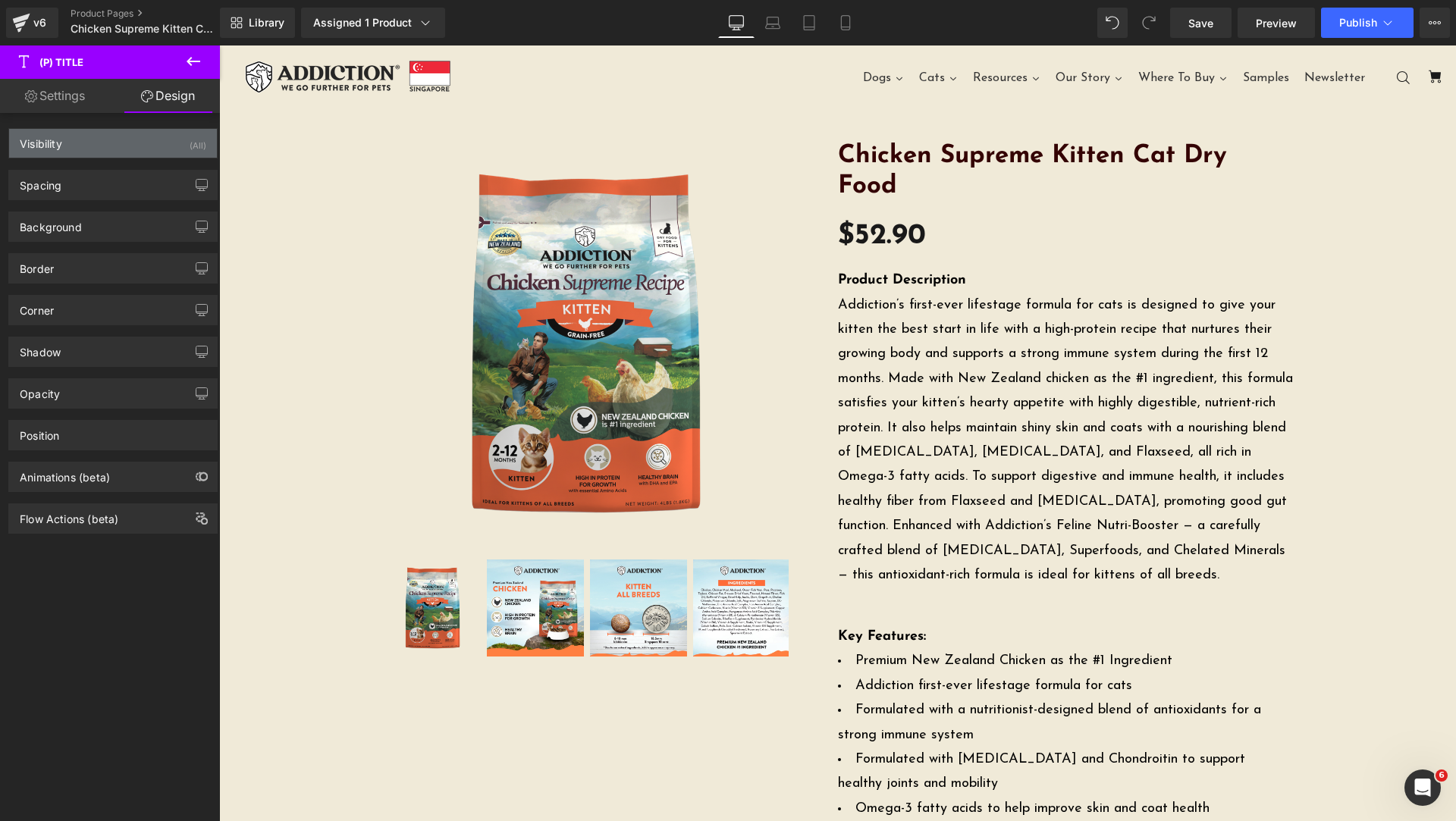
click at [71, 143] on div "Visibility (All)" at bounding box center [113, 143] width 208 height 29
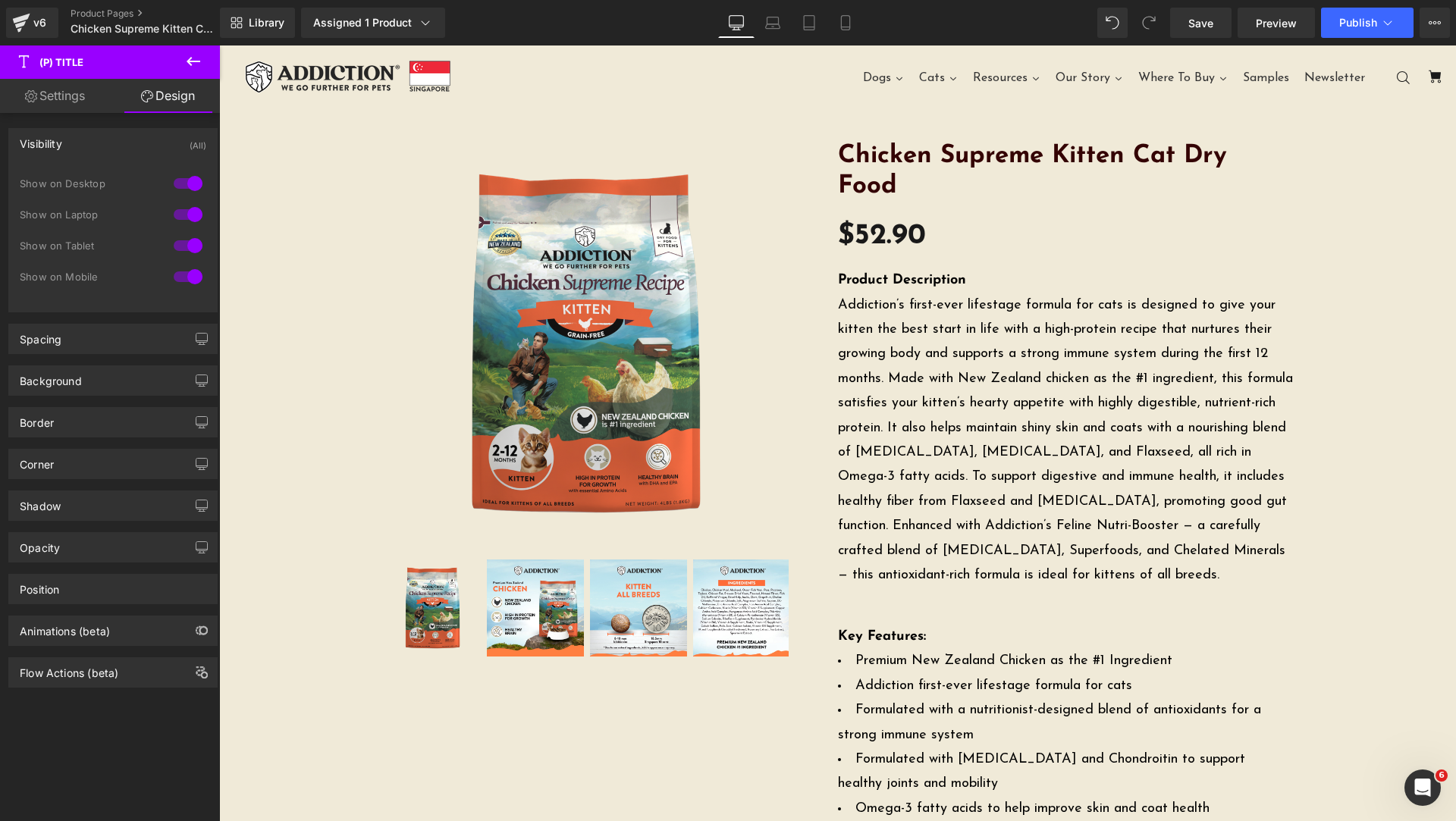
click at [71, 143] on div "Visibility (All)" at bounding box center [113, 143] width 208 height 29
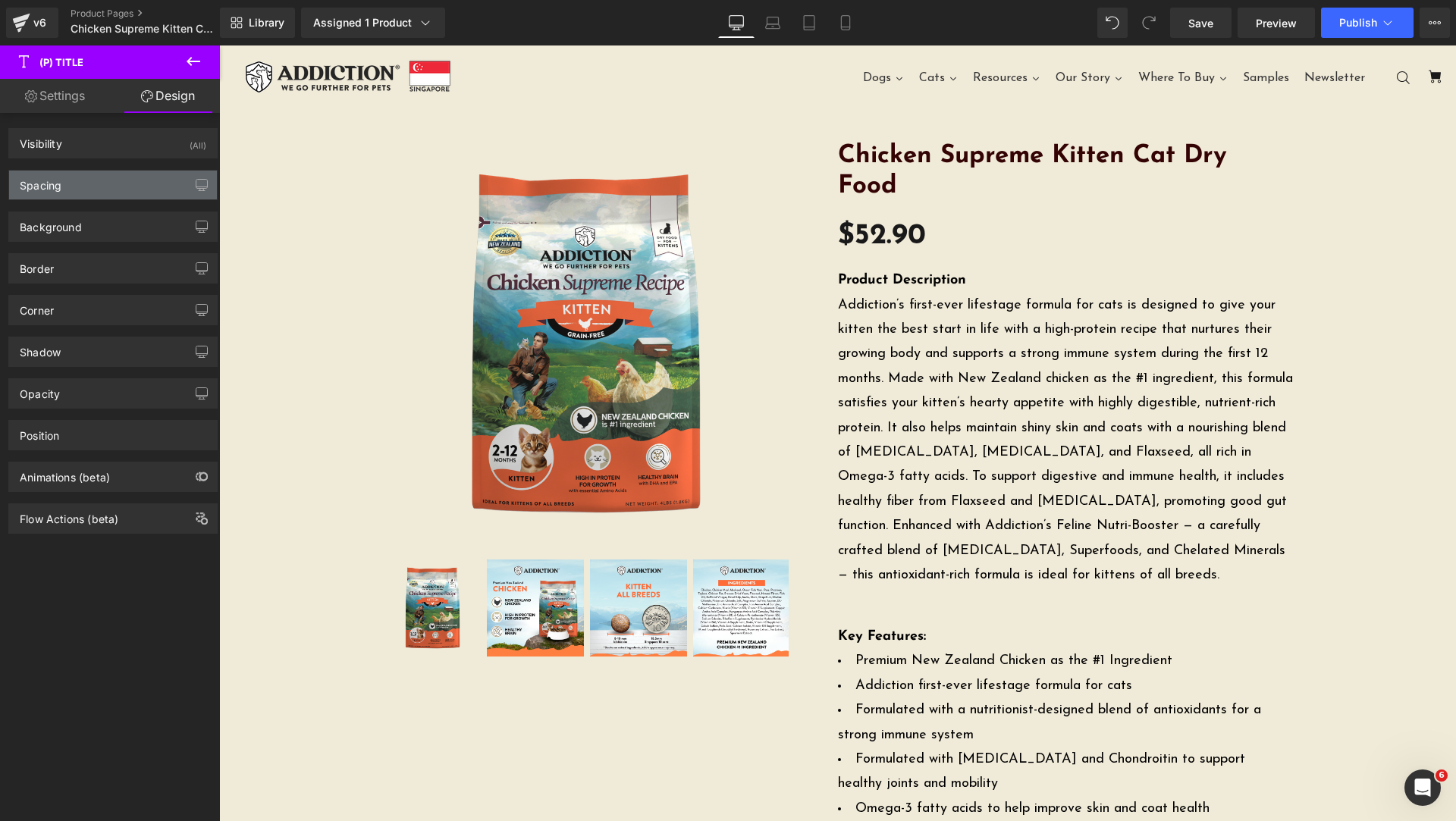
click at [96, 187] on div "Spacing" at bounding box center [113, 185] width 208 height 29
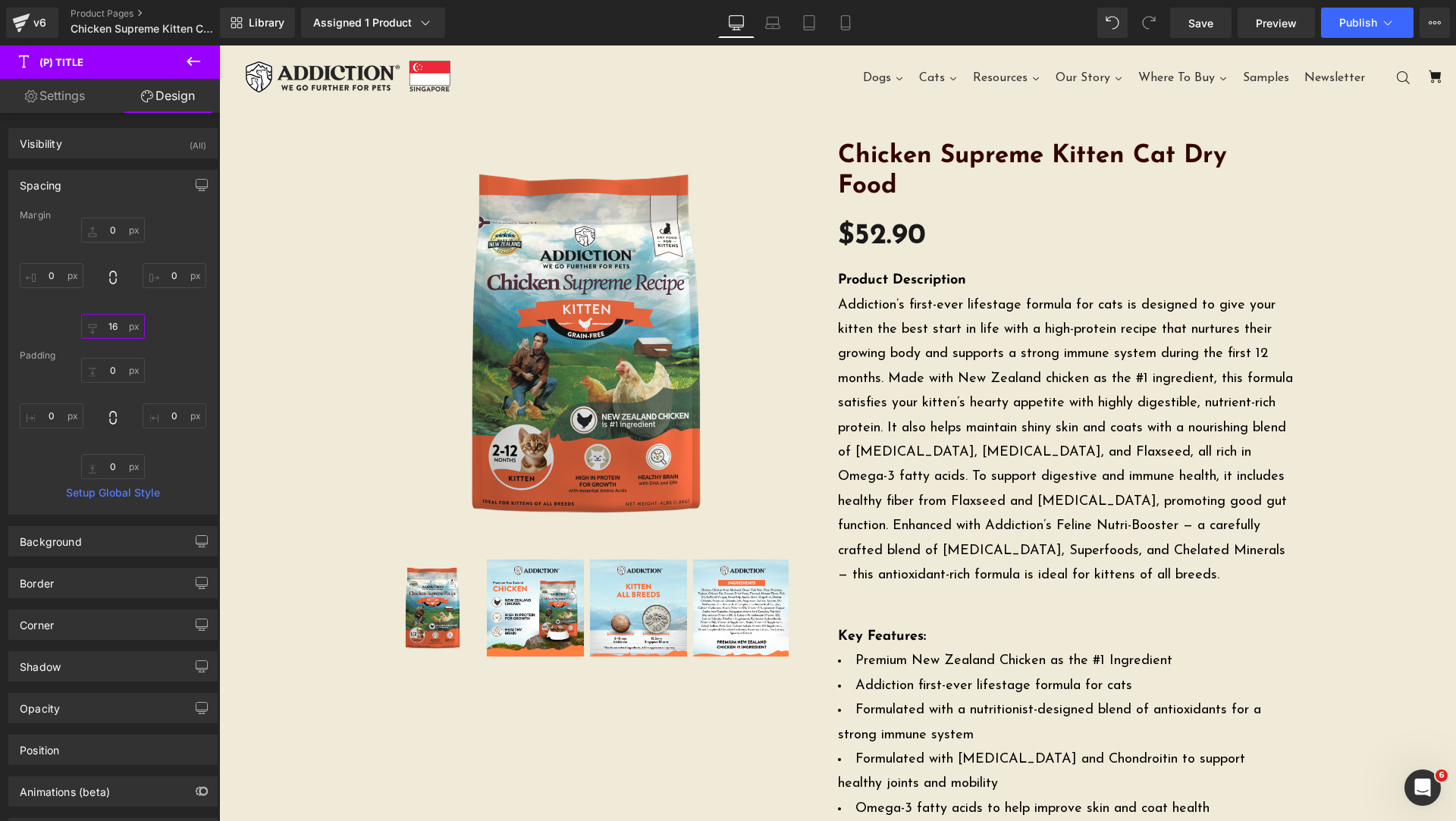
click at [108, 326] on input "16" at bounding box center [113, 326] width 64 height 25
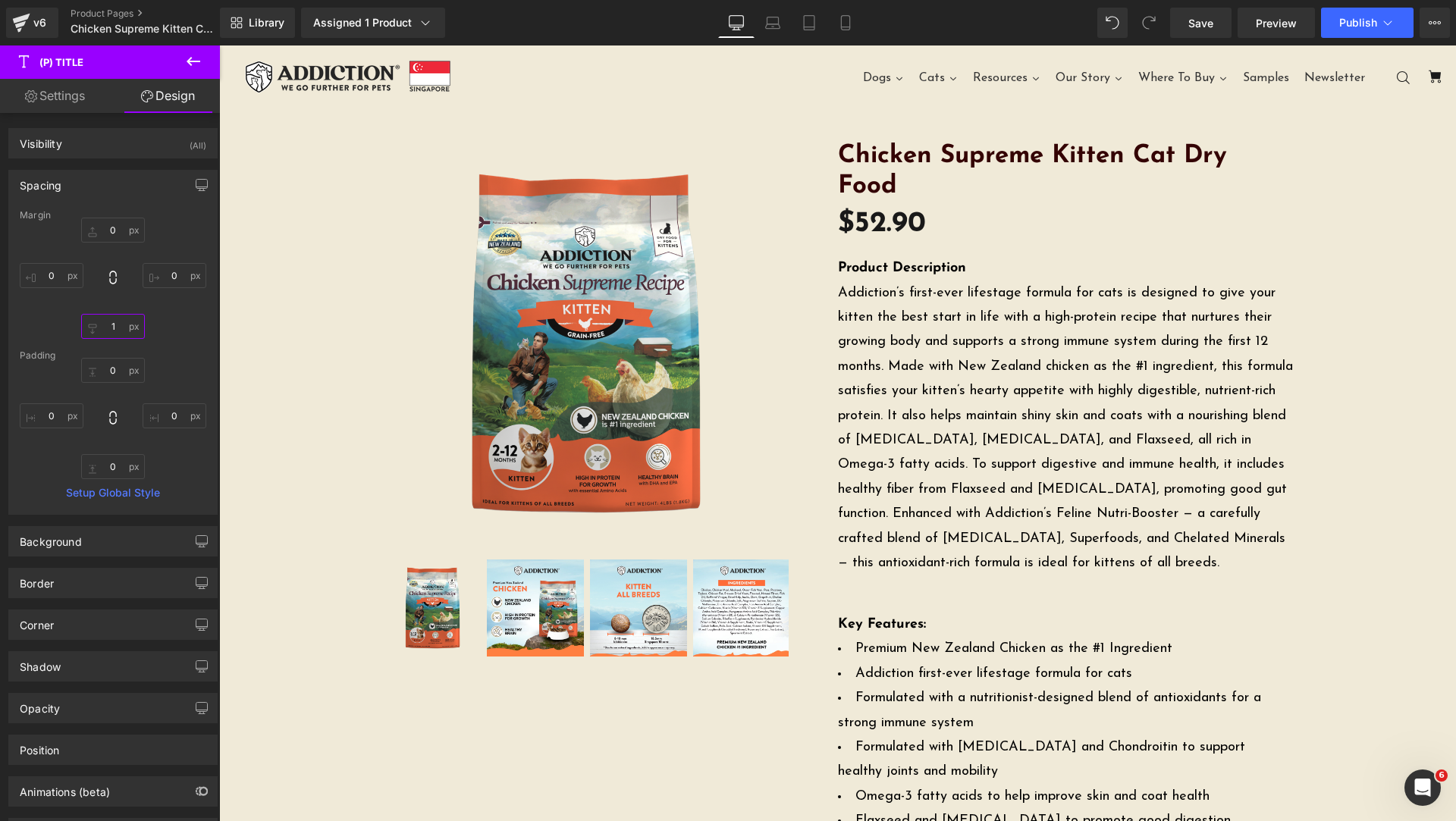
type input "10"
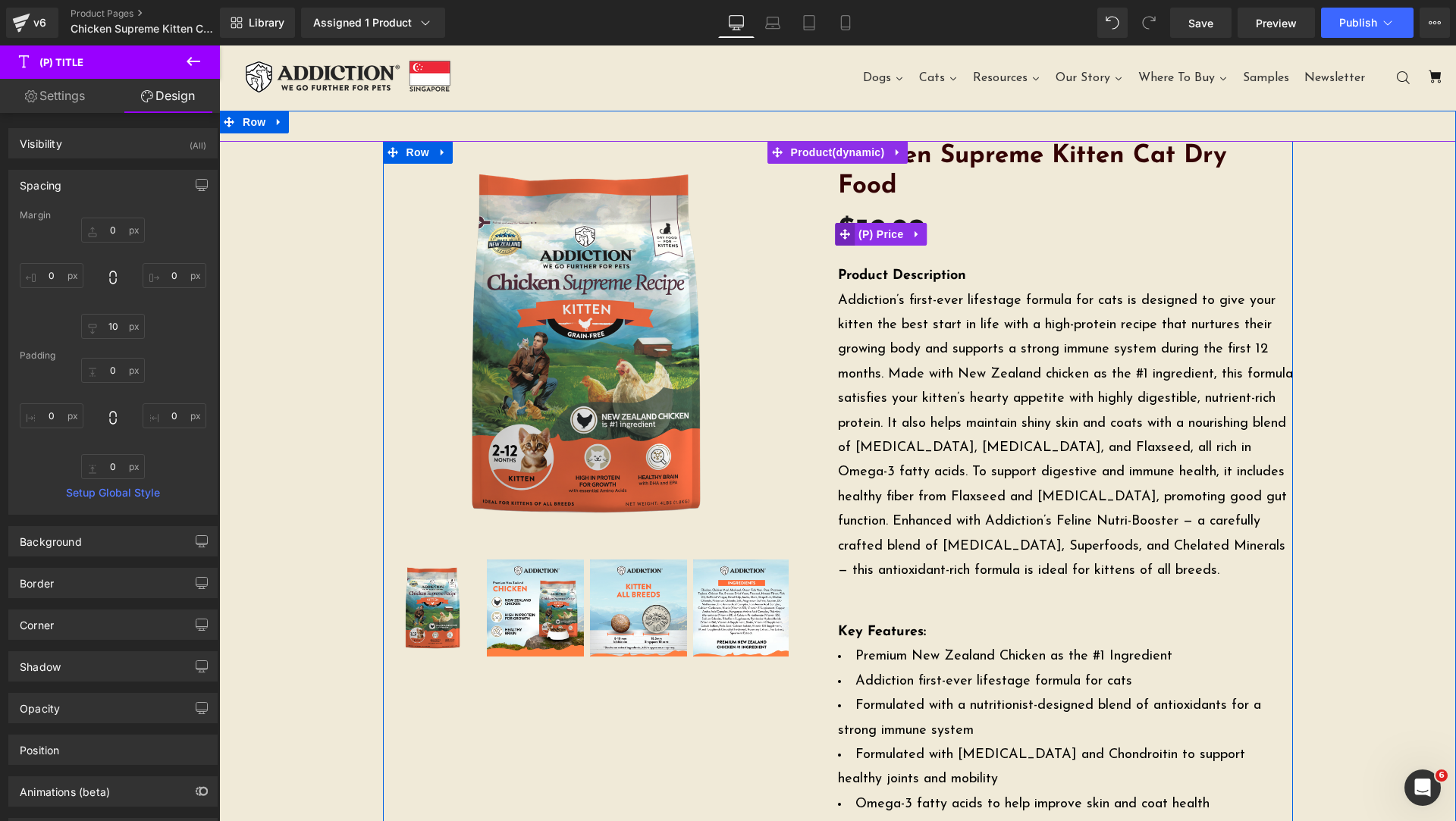
click at [840, 229] on icon at bounding box center [844, 234] width 11 height 11
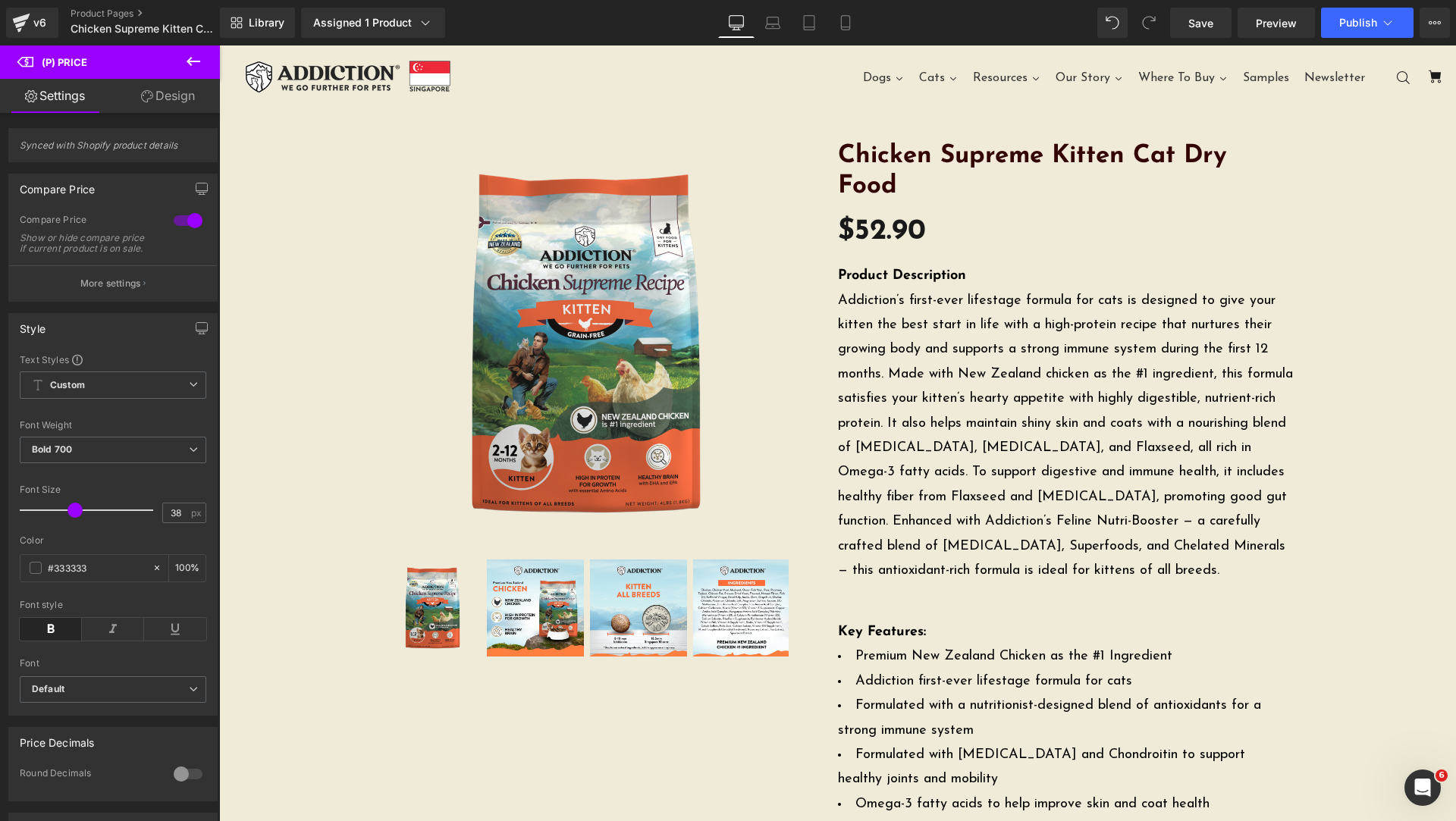
click at [156, 103] on link "Design" at bounding box center [168, 96] width 110 height 34
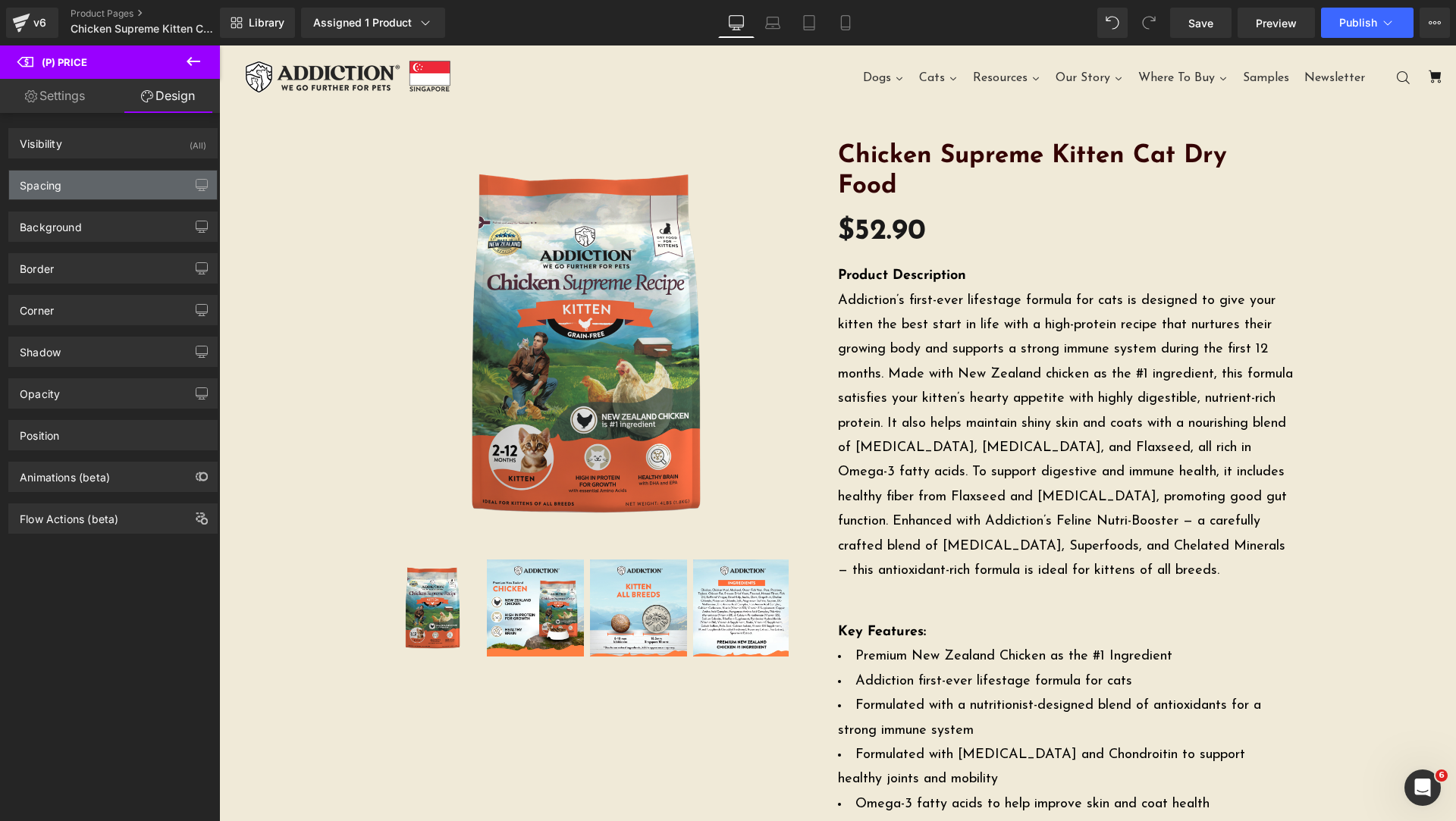
type input "20"
type input "0"
type input "10"
type input "0"
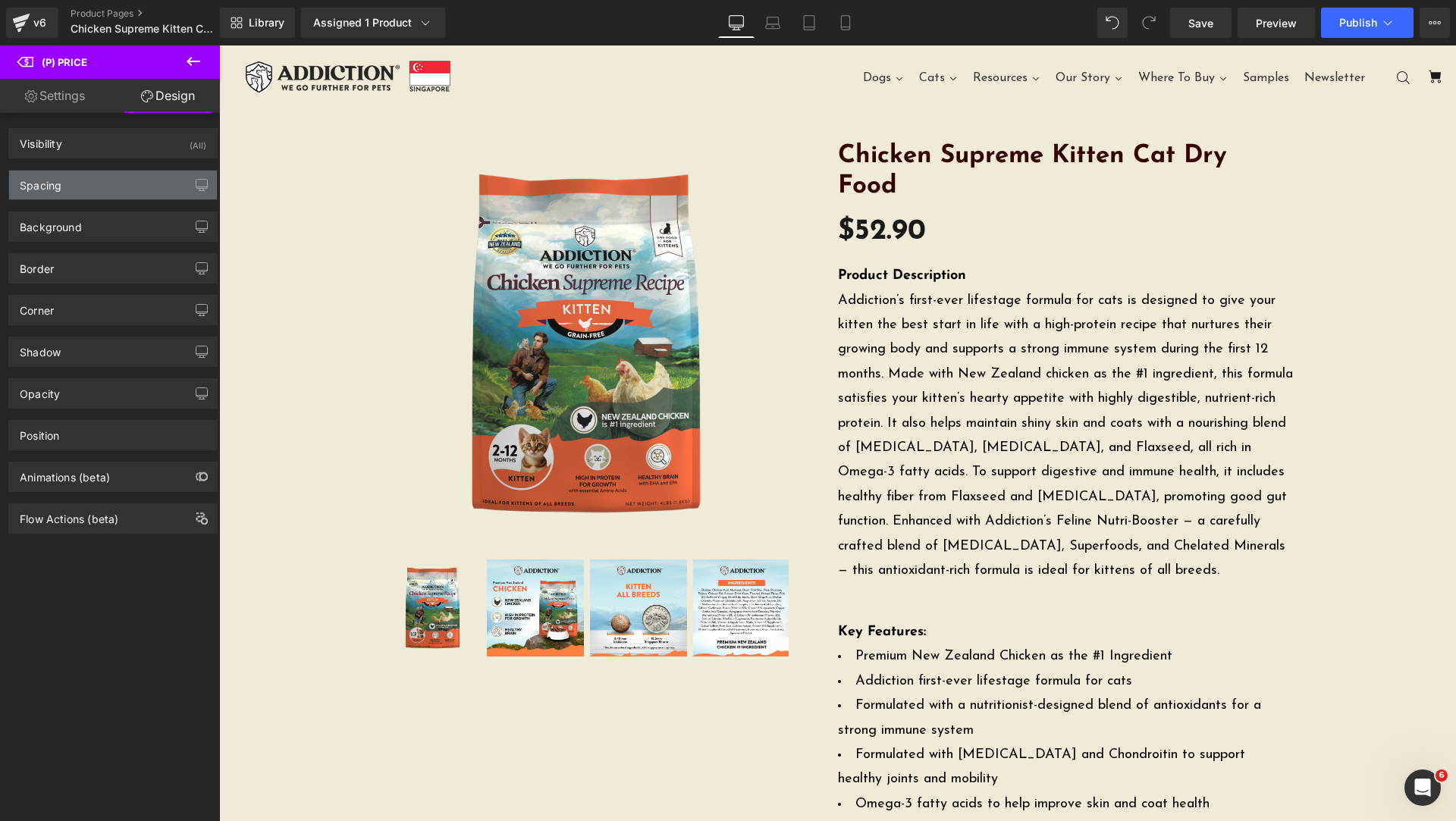
type input "0"
click at [78, 173] on div "Spacing" at bounding box center [113, 185] width 208 height 29
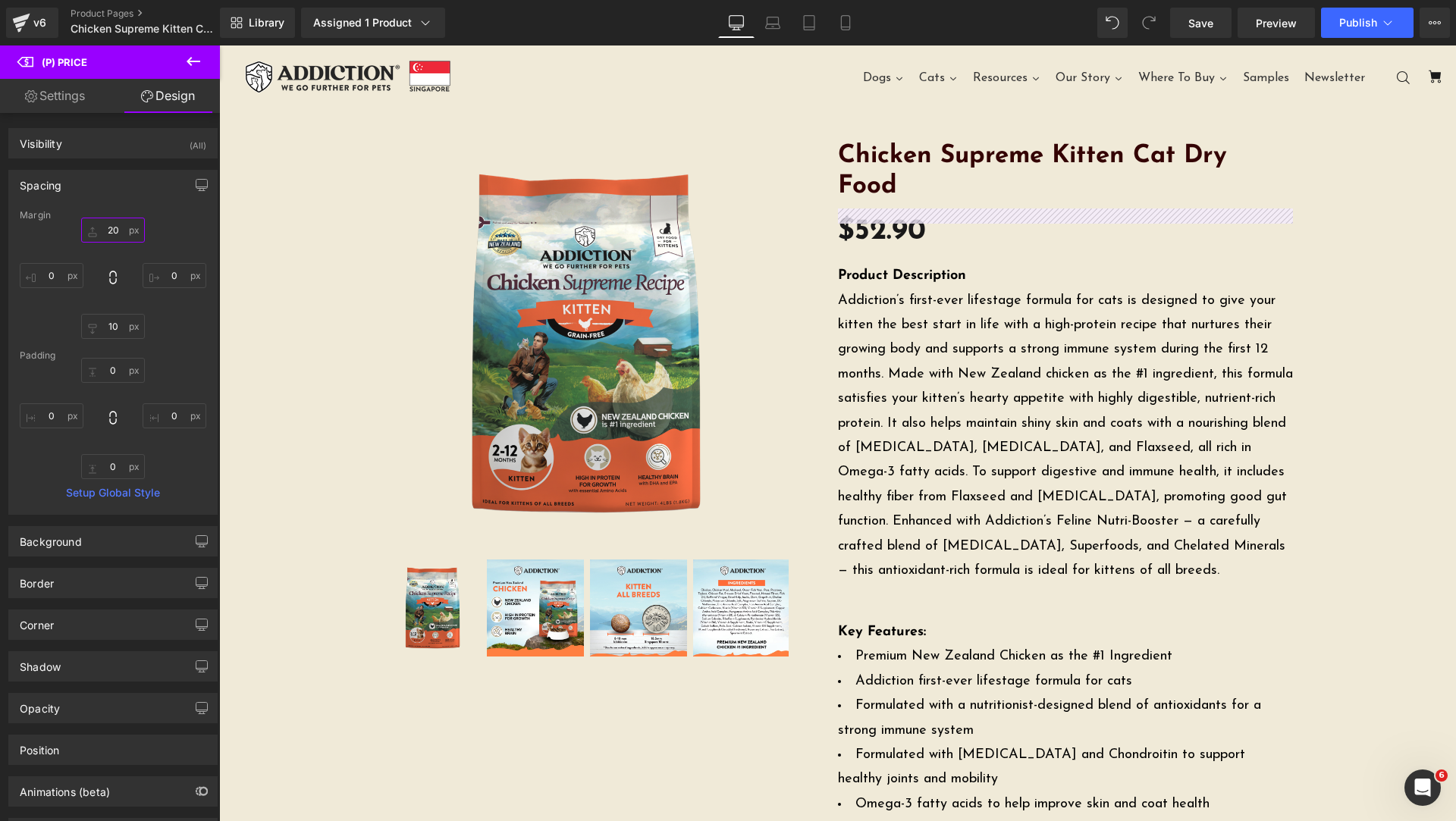
click at [110, 238] on input "20" at bounding box center [113, 229] width 64 height 25
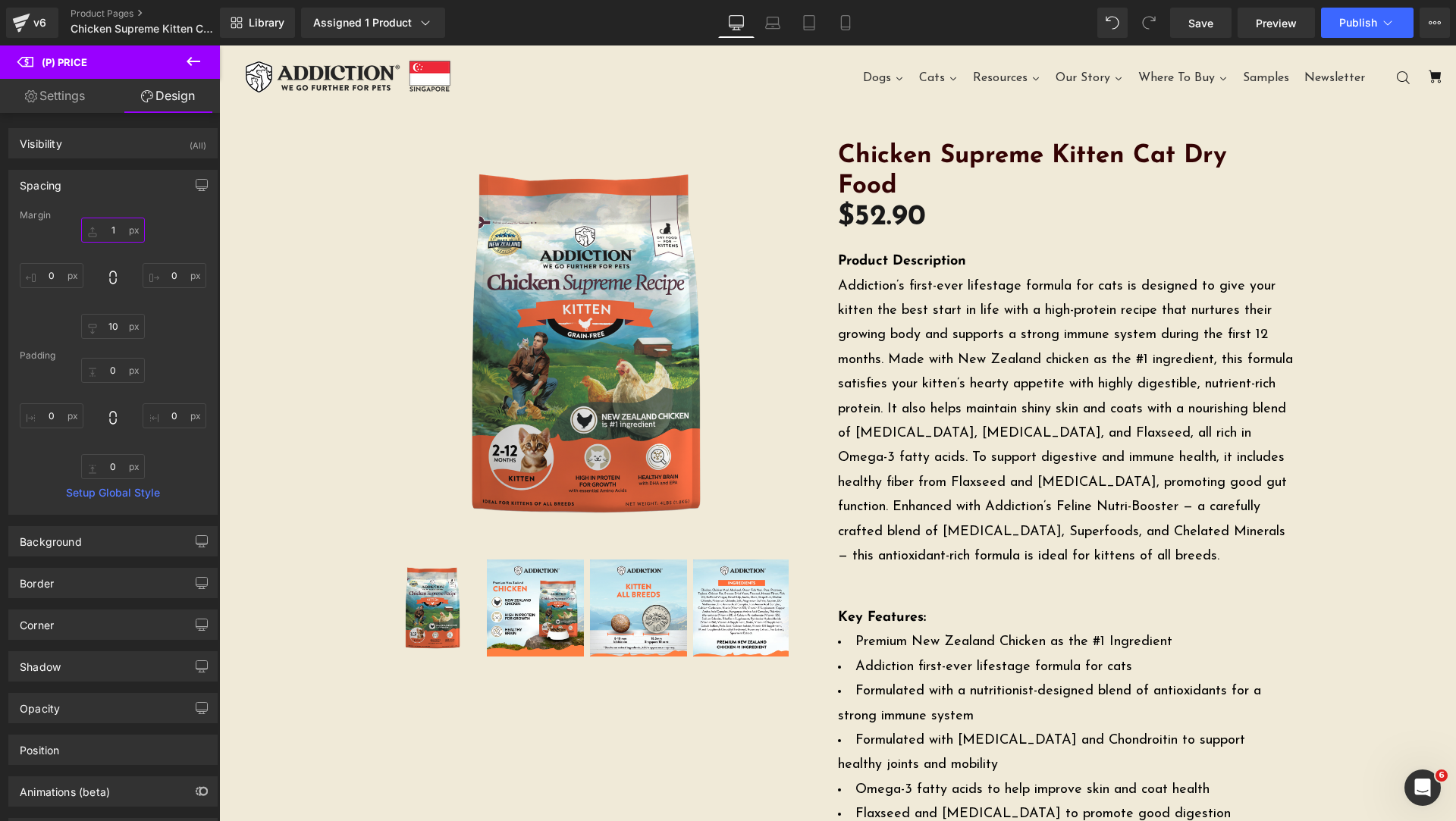
type input "10"
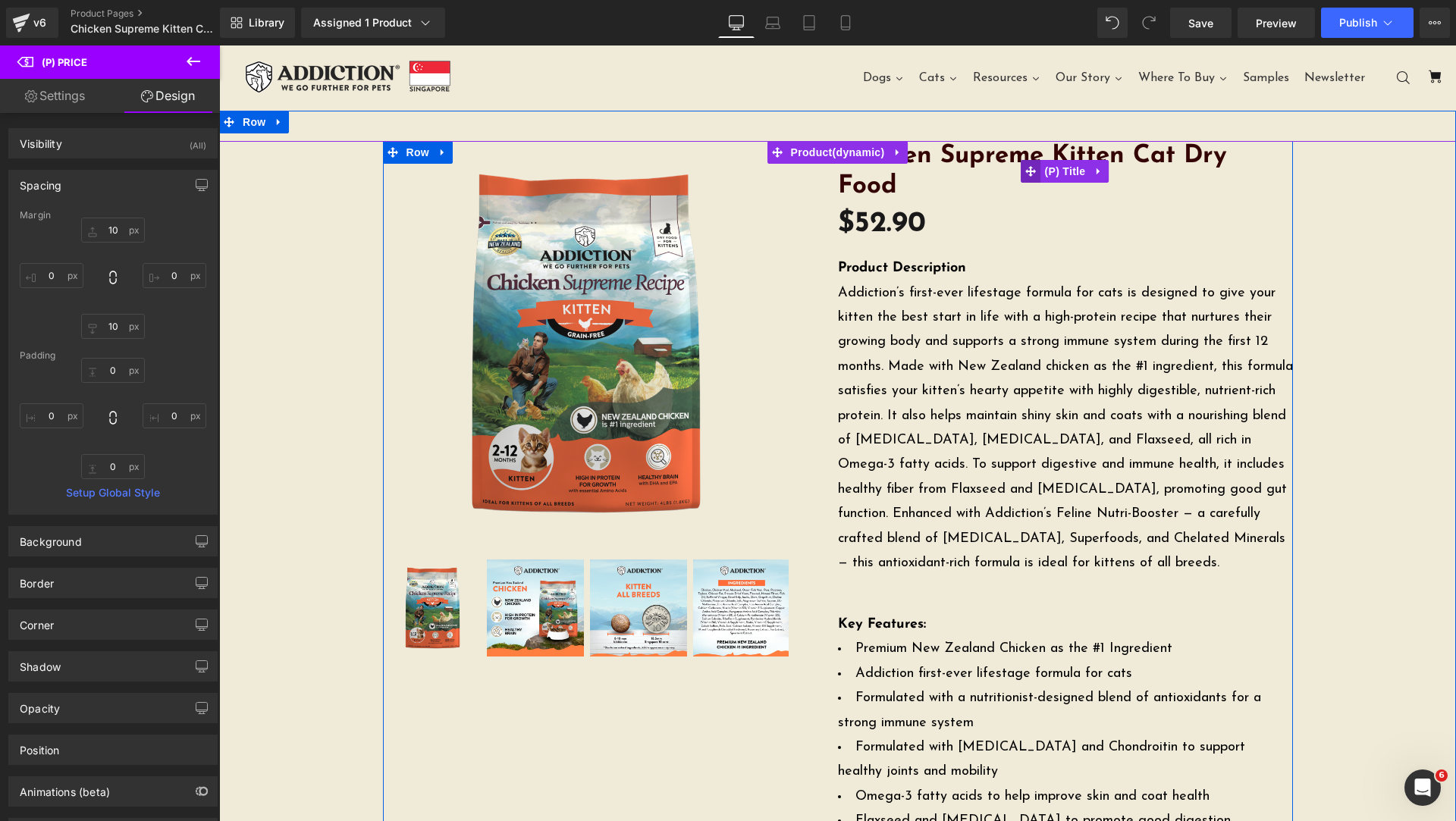
click at [1030, 166] on icon at bounding box center [1031, 171] width 11 height 11
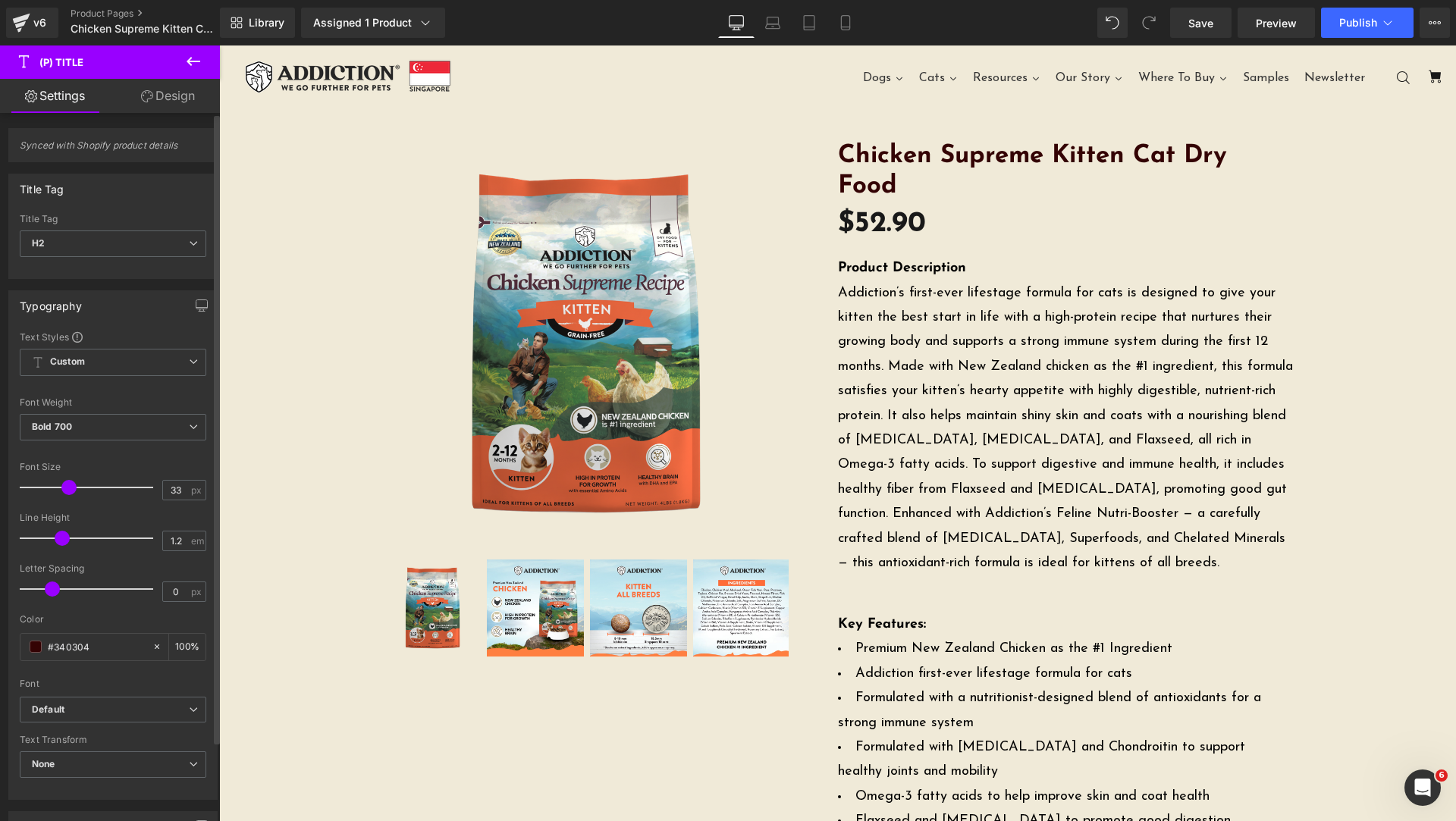
drag, startPoint x: 89, startPoint y: 641, endPoint x: 0, endPoint y: 622, distance: 91.0
click at [0, 622] on div "Typography Text Styles Custom Custom Setup Global Style Custom Setup Global Sty…" at bounding box center [113, 540] width 227 height 521
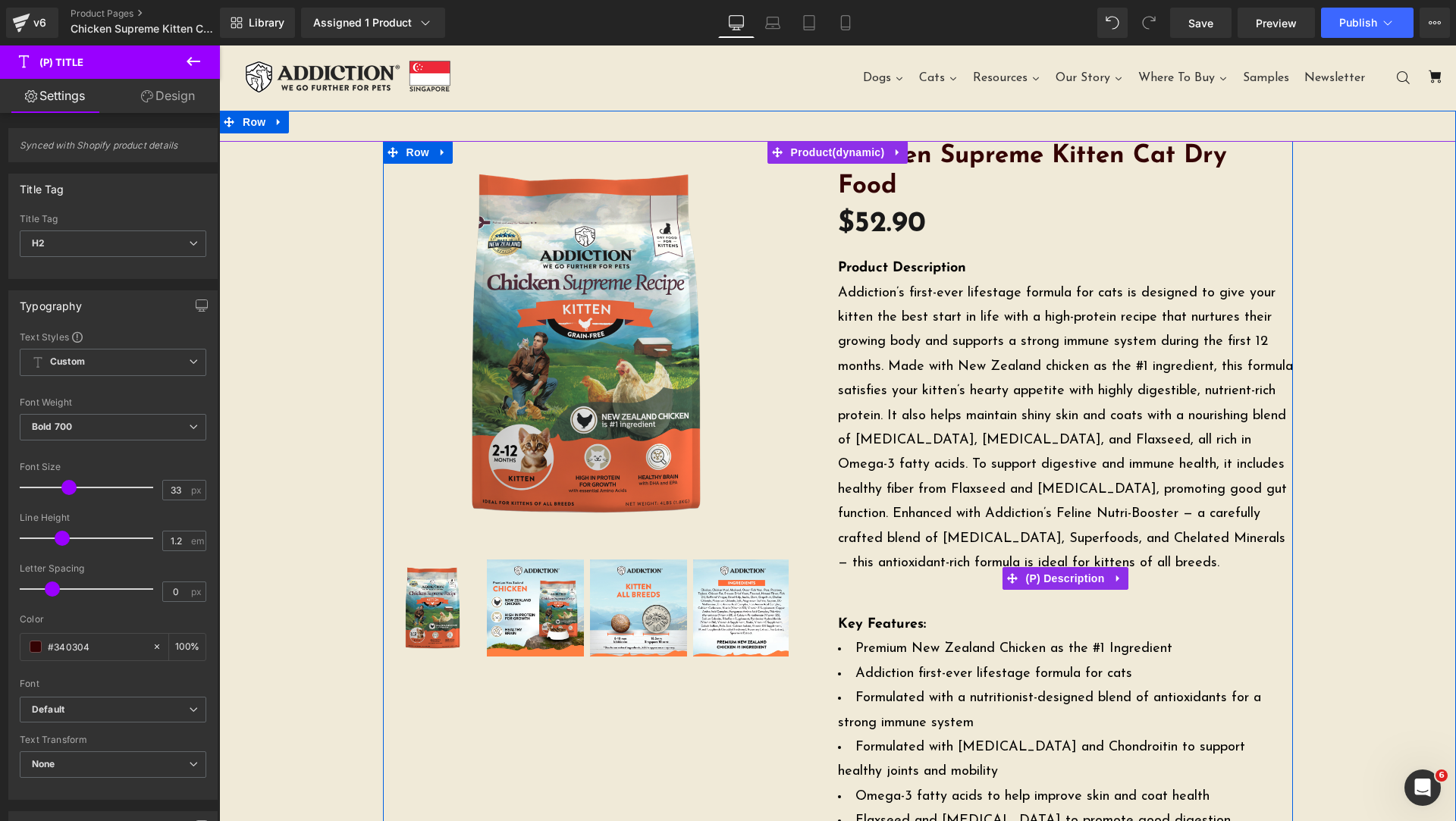
drag, startPoint x: 1009, startPoint y: 547, endPoint x: 245, endPoint y: 519, distance: 764.5
click at [1009, 573] on icon at bounding box center [1012, 578] width 11 height 11
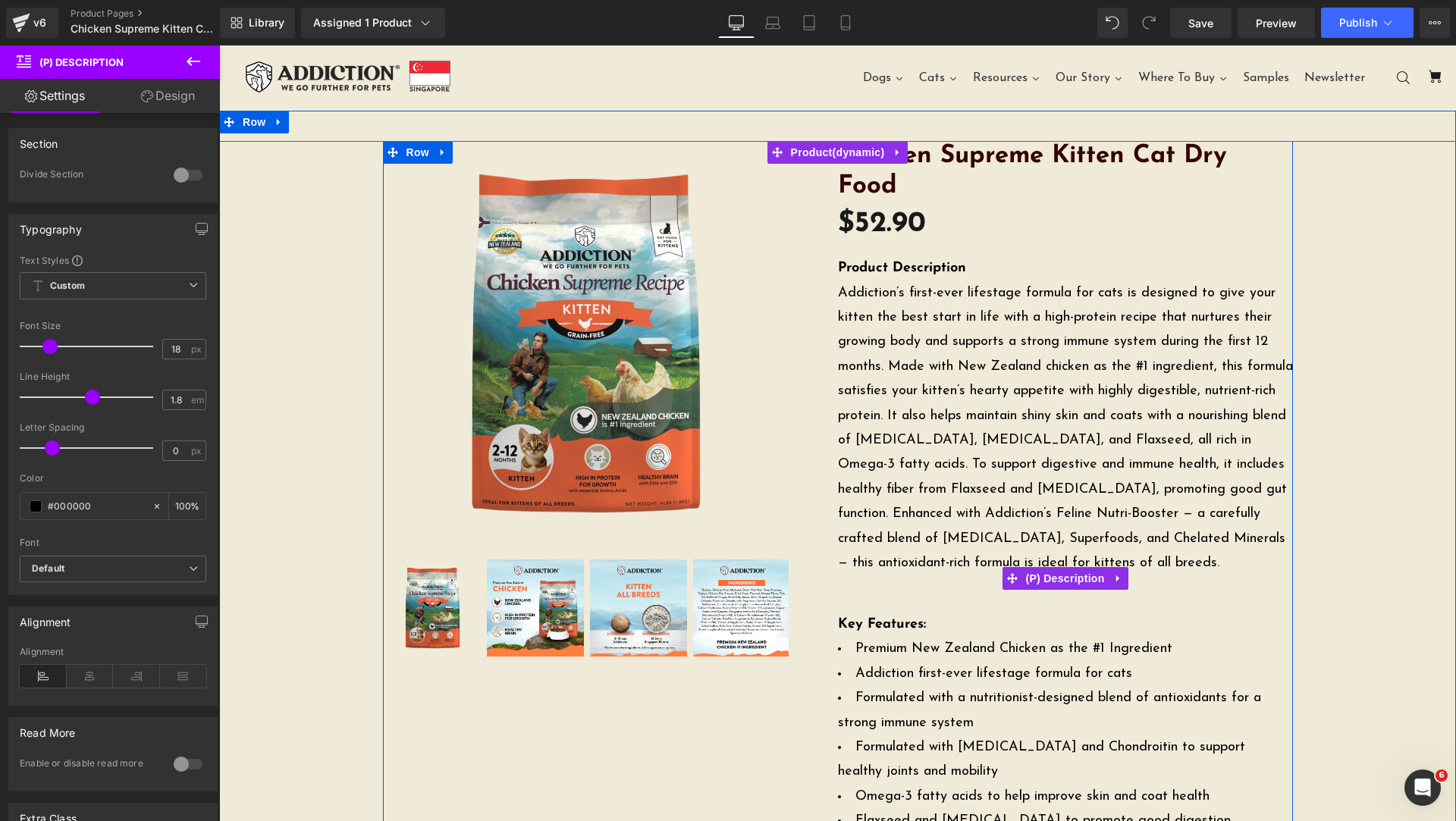
scroll to position [379, 0]
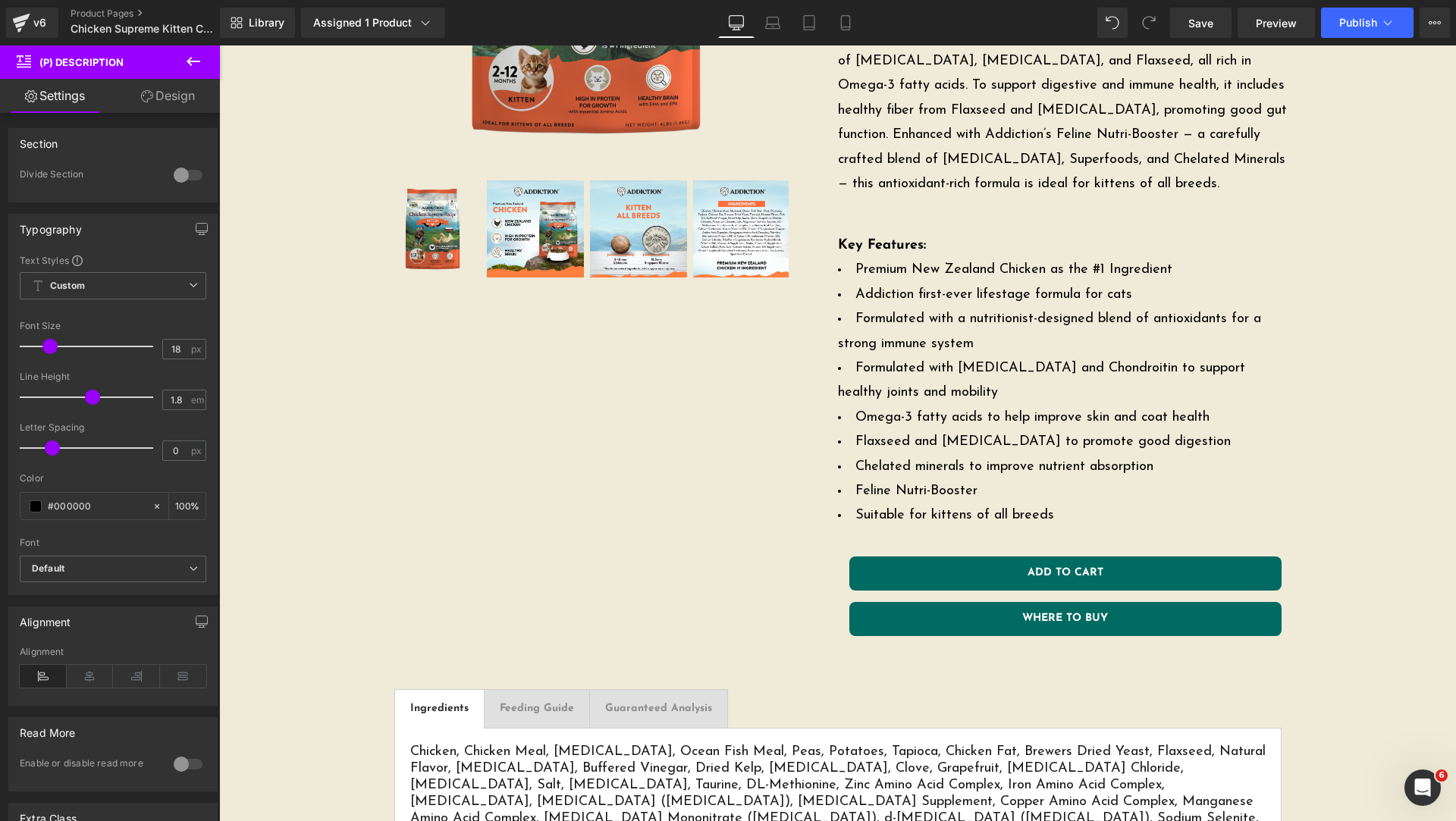
click at [193, 60] on icon at bounding box center [194, 61] width 18 height 18
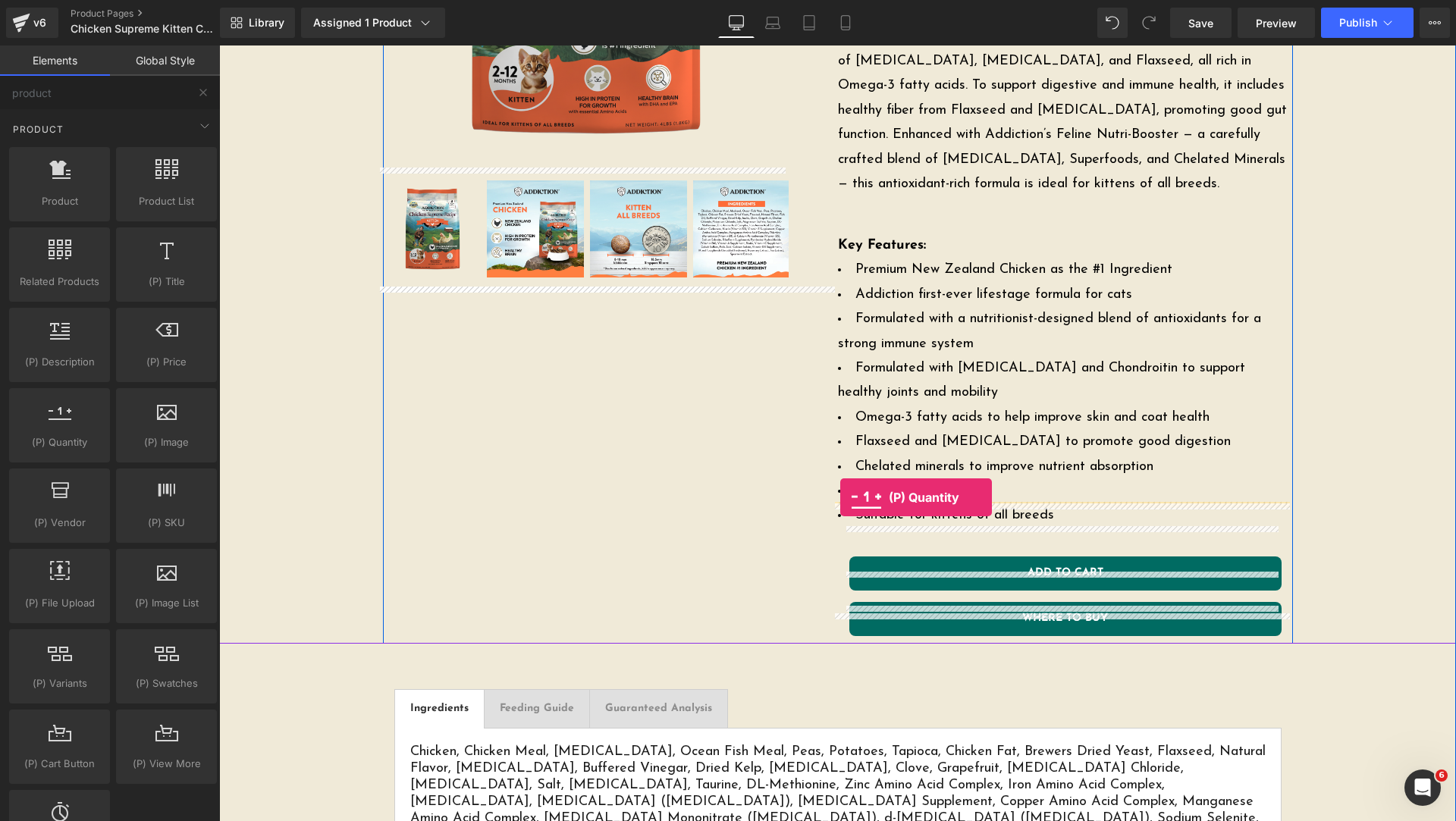
drag, startPoint x: 285, startPoint y: 495, endPoint x: 840, endPoint y: 498, distance: 555.0
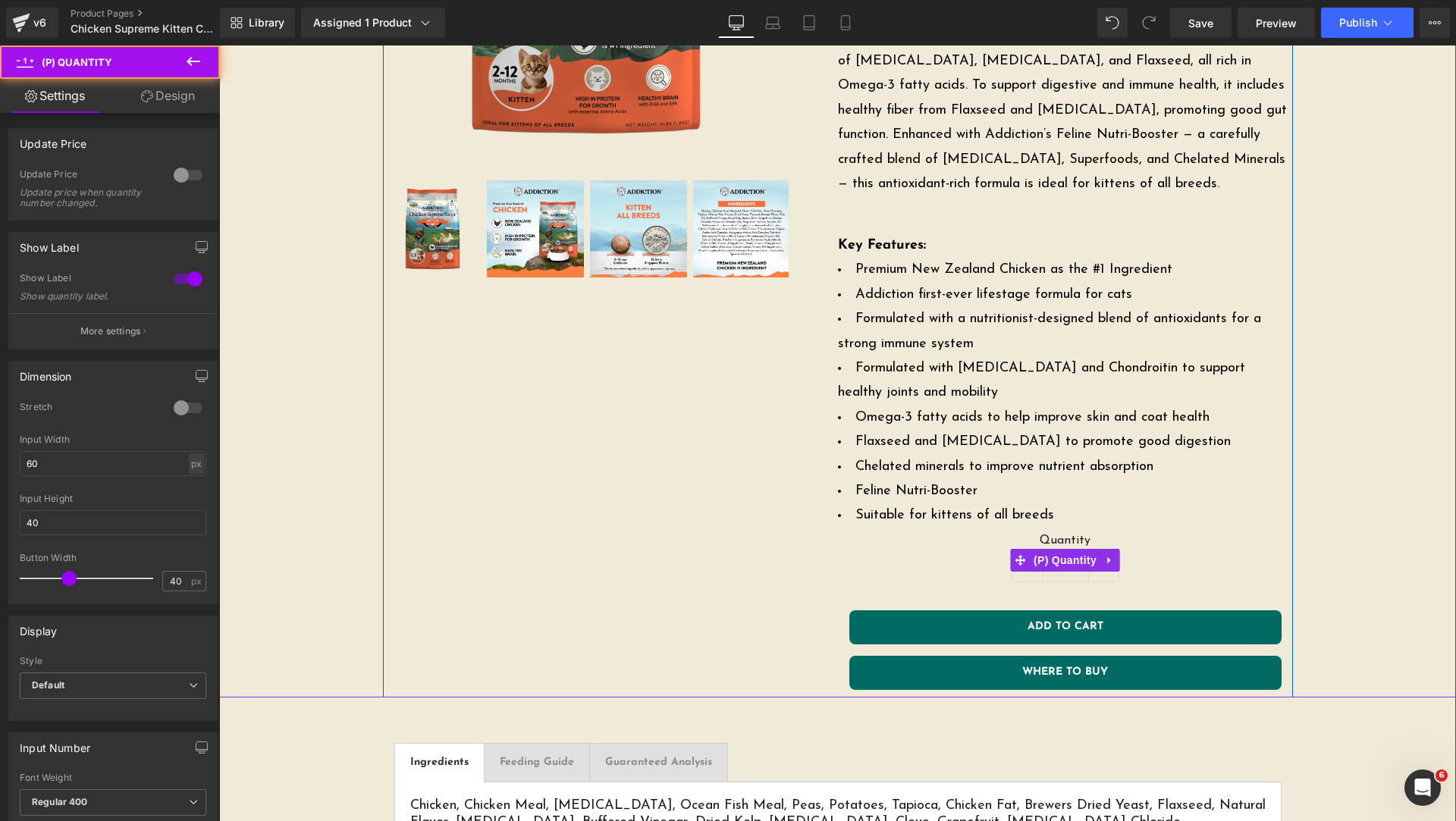
click at [1161, 534] on div "Quantity 1" at bounding box center [1066, 561] width 455 height 54
click at [1016, 555] on icon at bounding box center [1020, 560] width 11 height 11
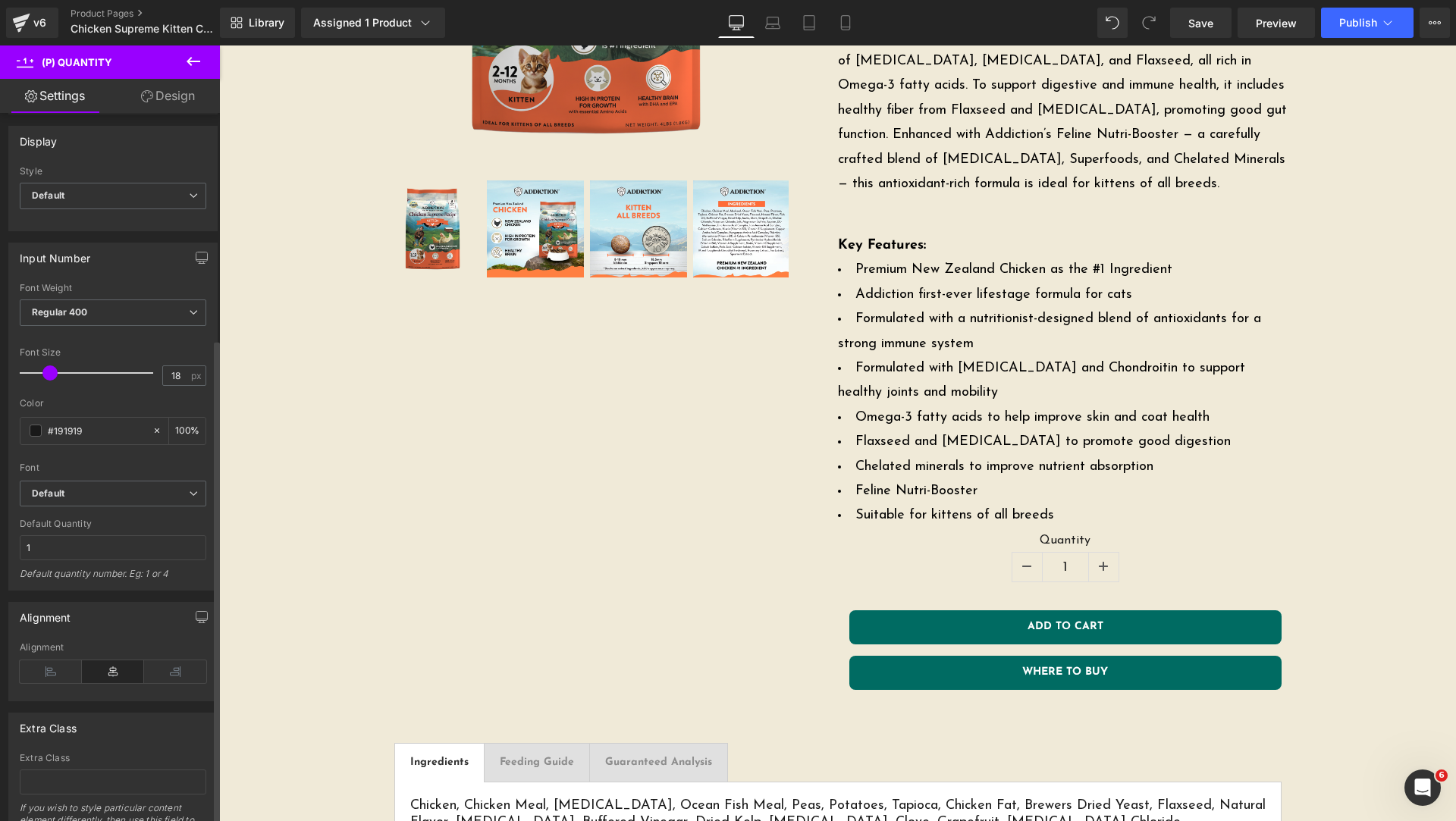
scroll to position [573, 0]
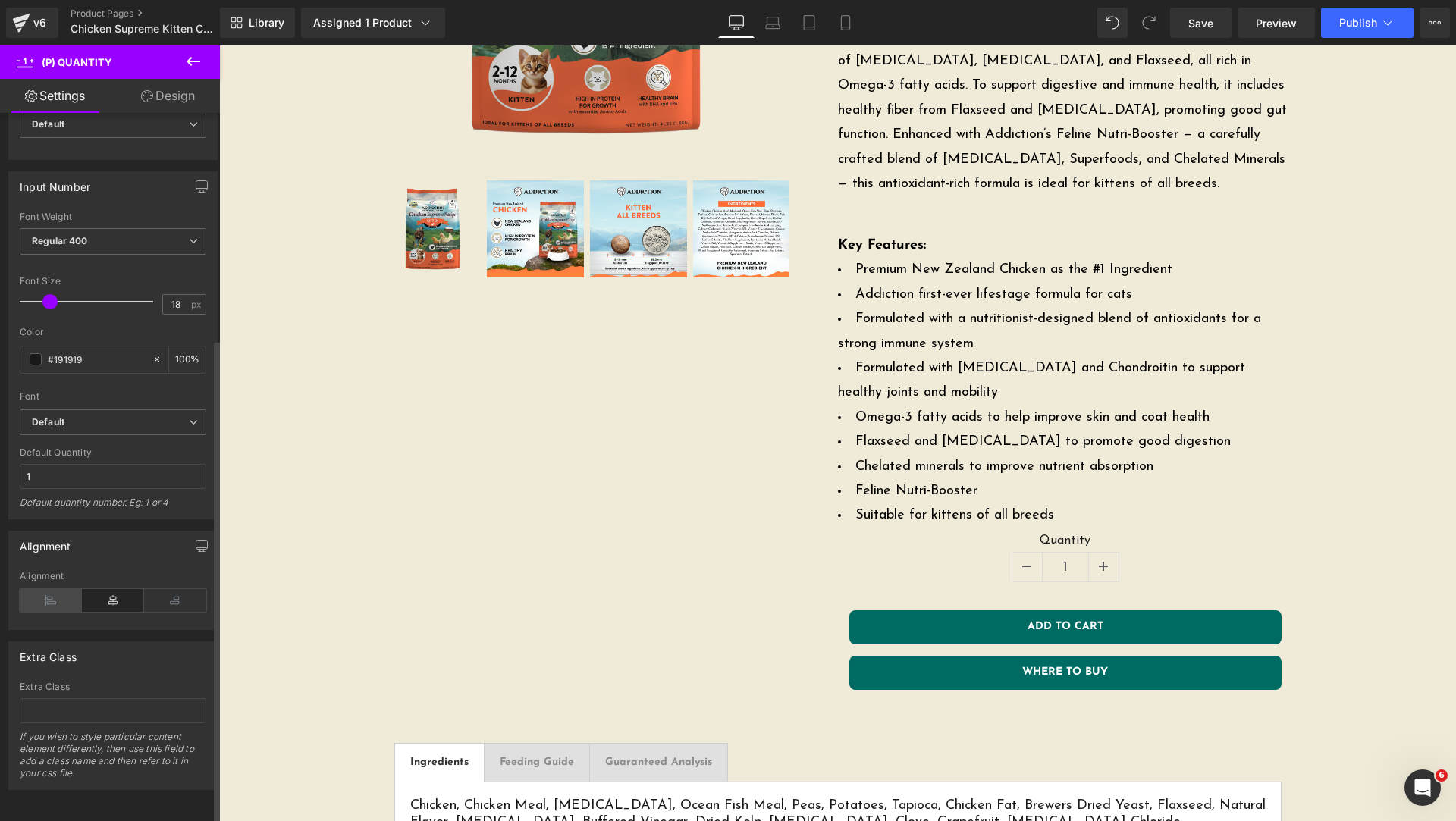
click at [65, 594] on icon at bounding box center [51, 601] width 62 height 23
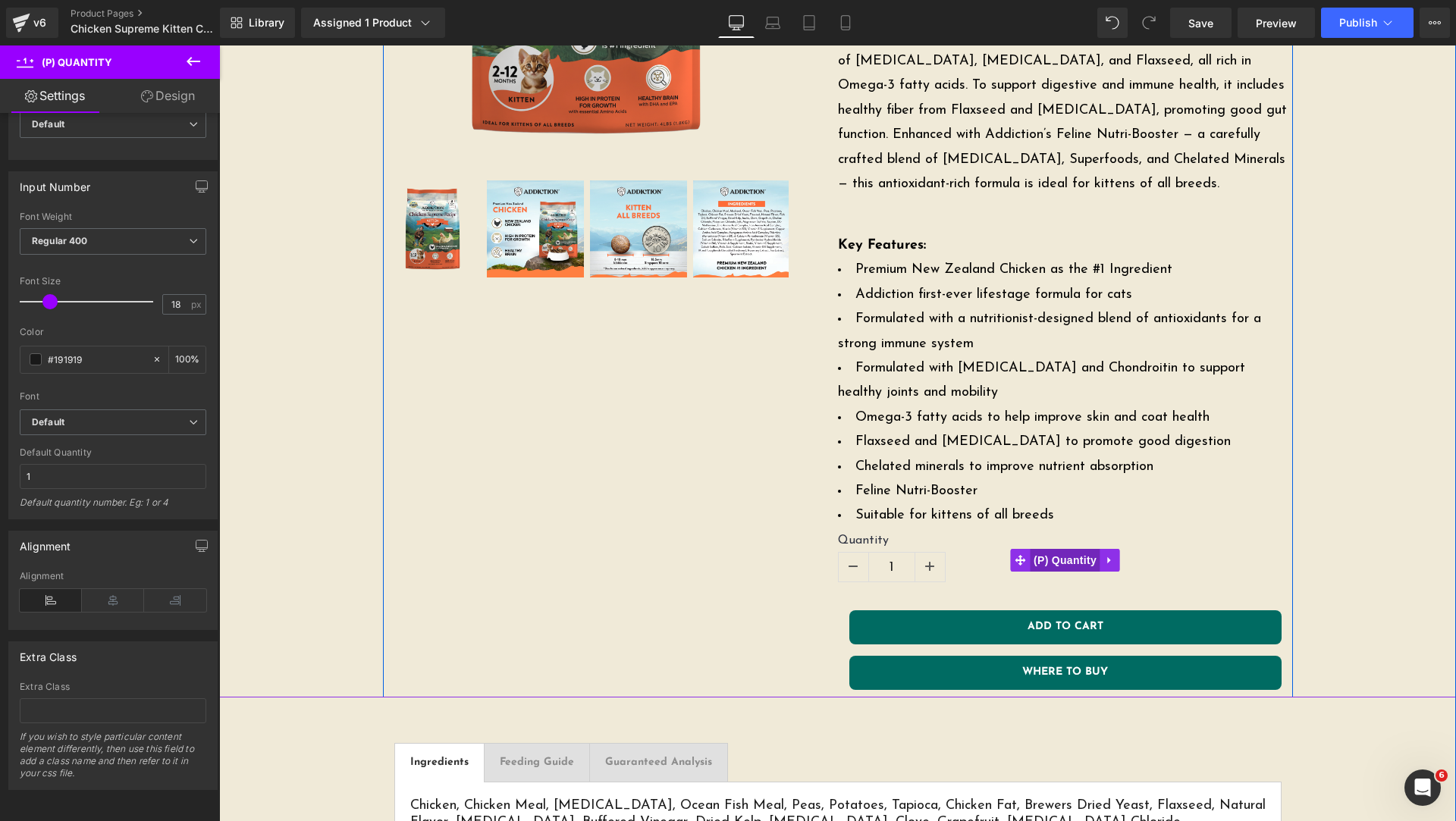
click at [1030, 549] on span "(P) Quantity" at bounding box center [1065, 560] width 71 height 23
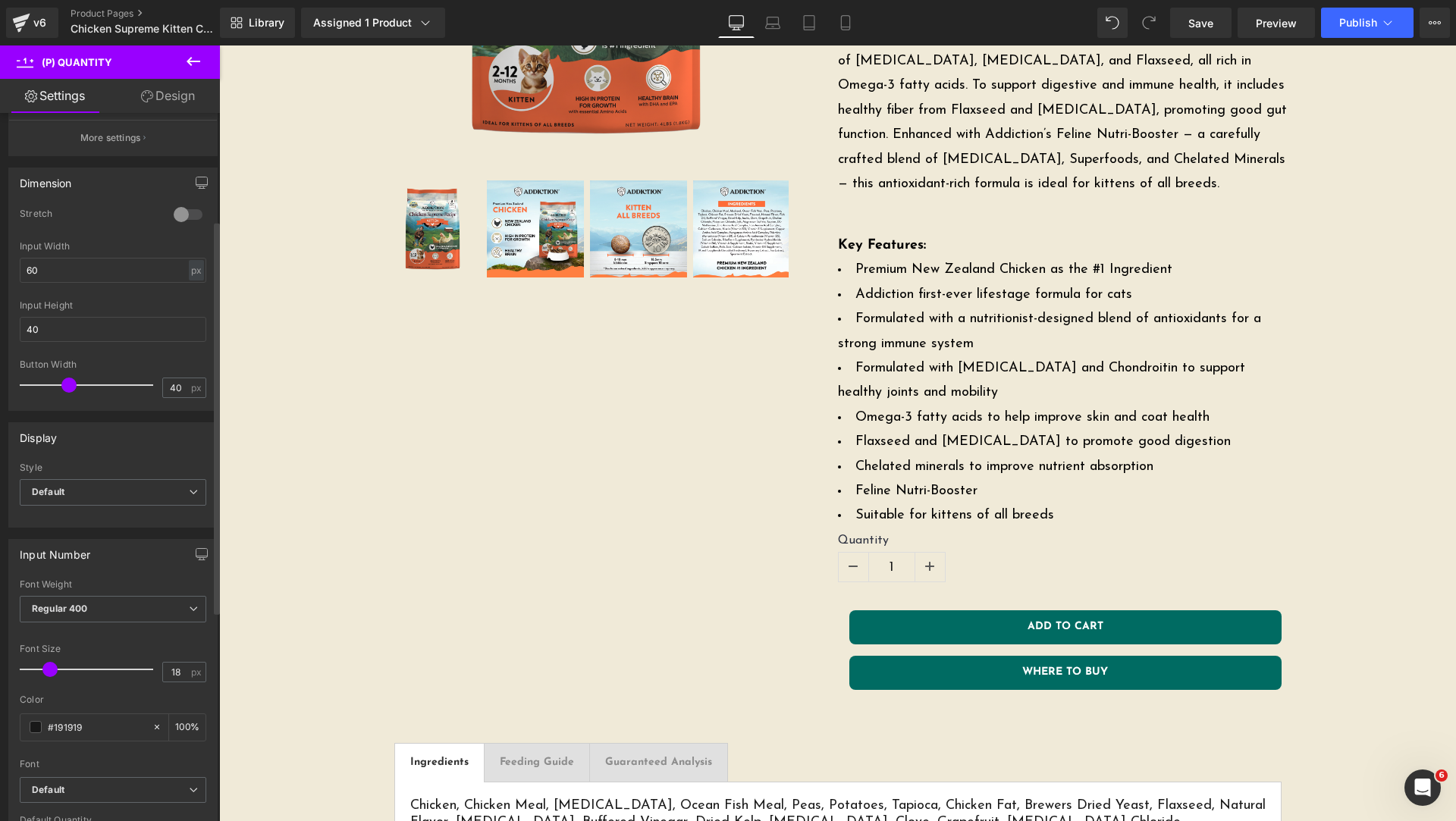
scroll to position [0, 0]
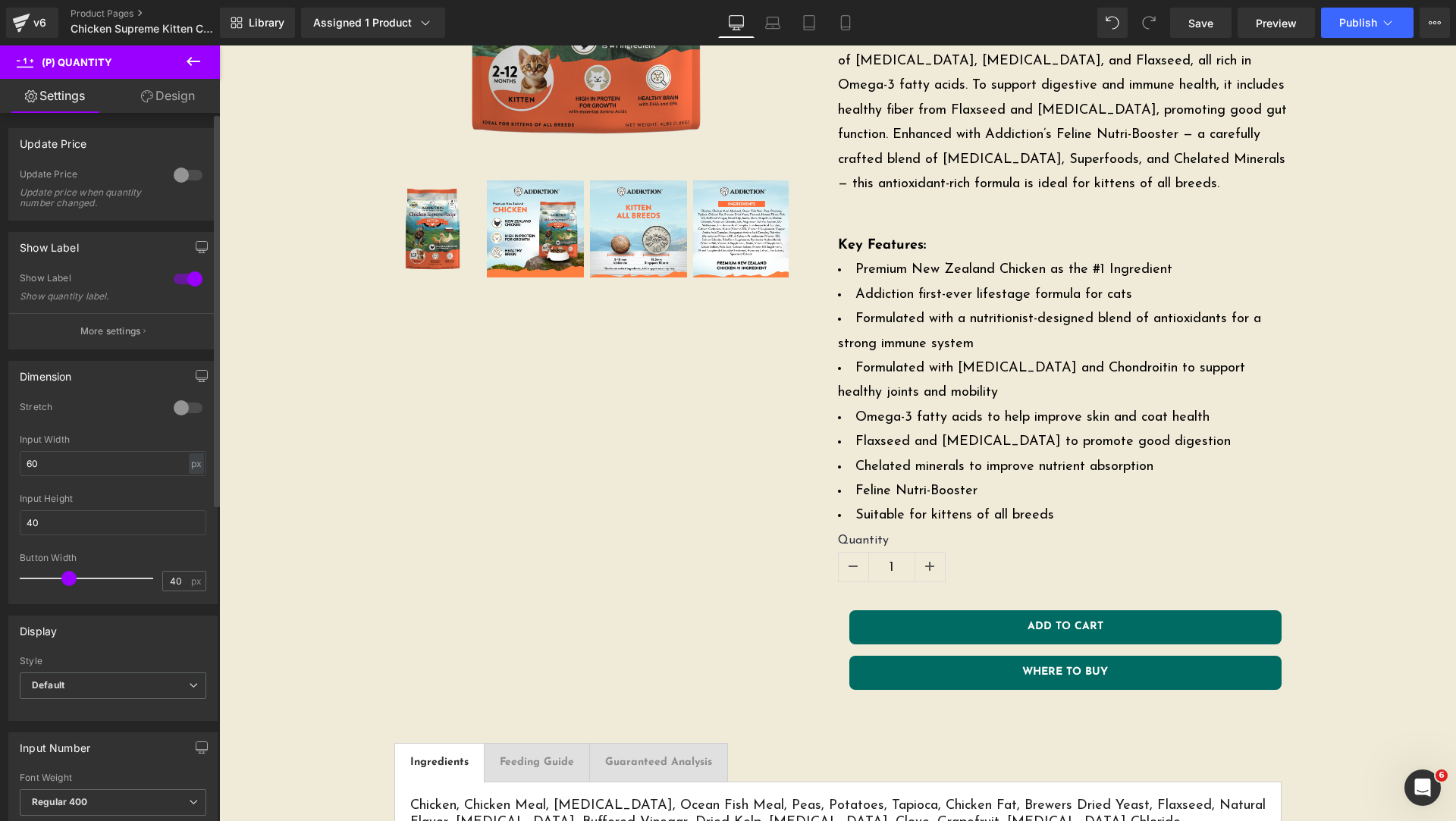
click at [184, 415] on div at bounding box center [188, 408] width 36 height 24
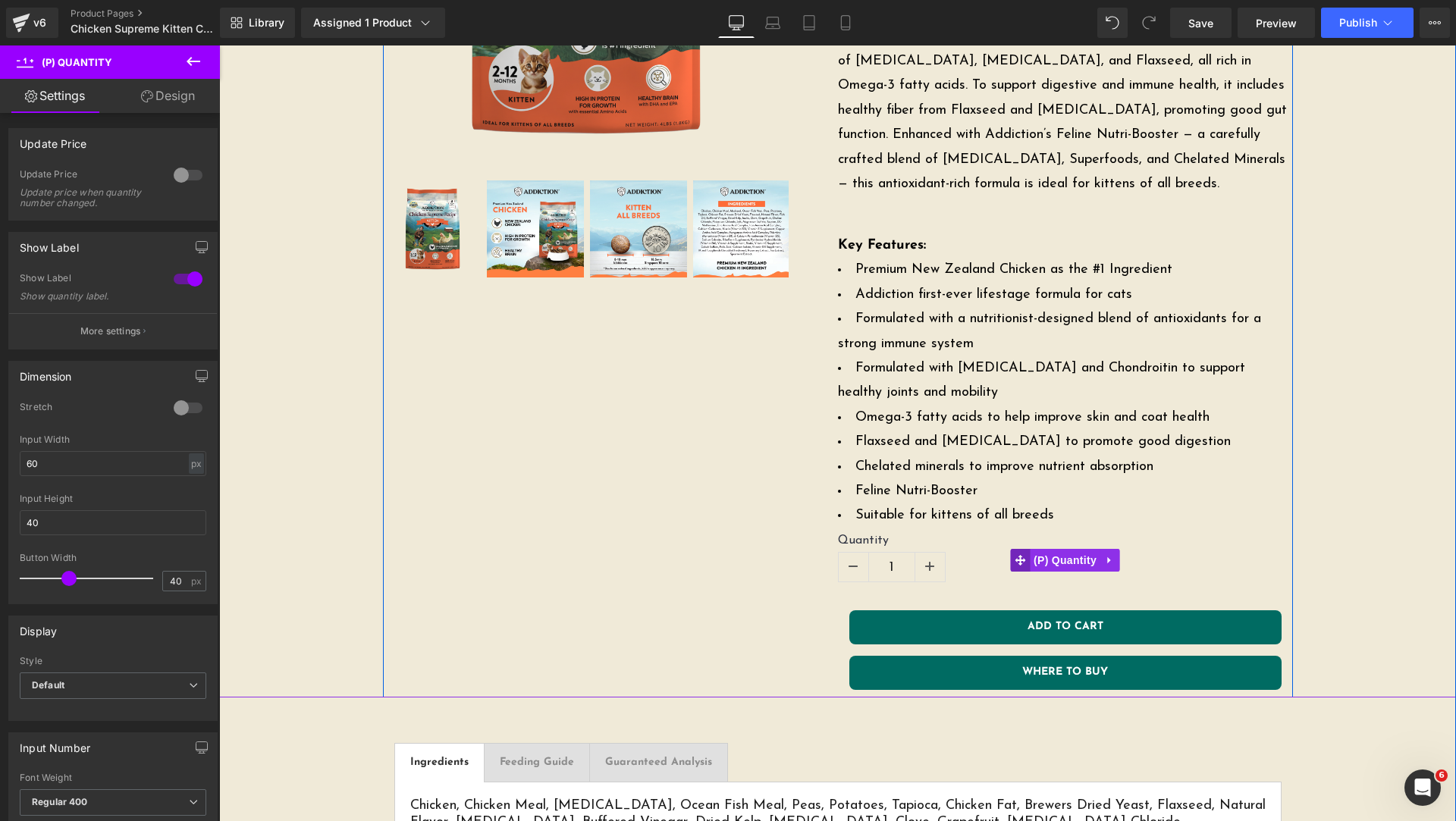
click at [1018, 555] on icon at bounding box center [1020, 560] width 11 height 11
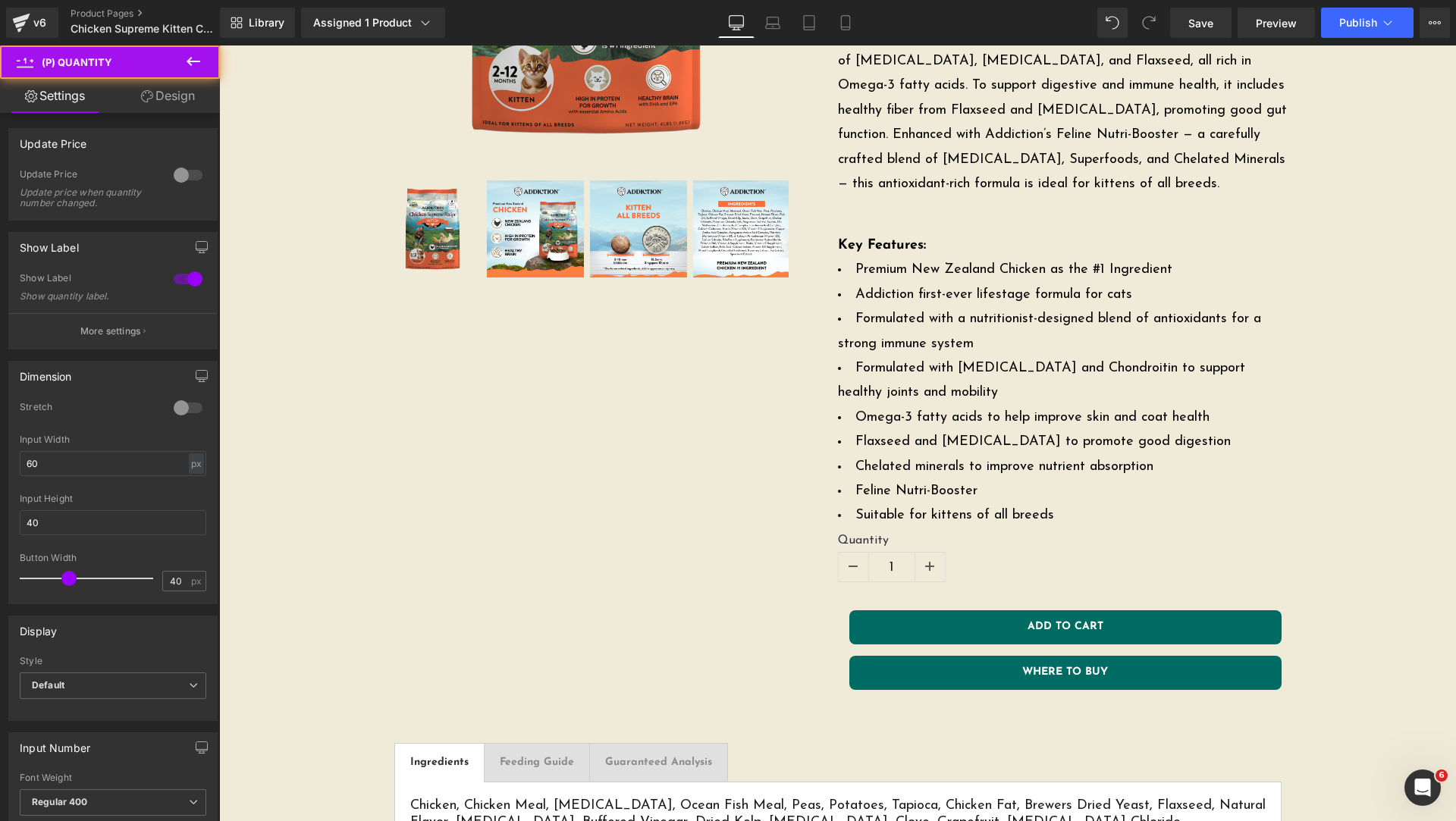
click at [155, 96] on link "Design" at bounding box center [168, 96] width 110 height 34
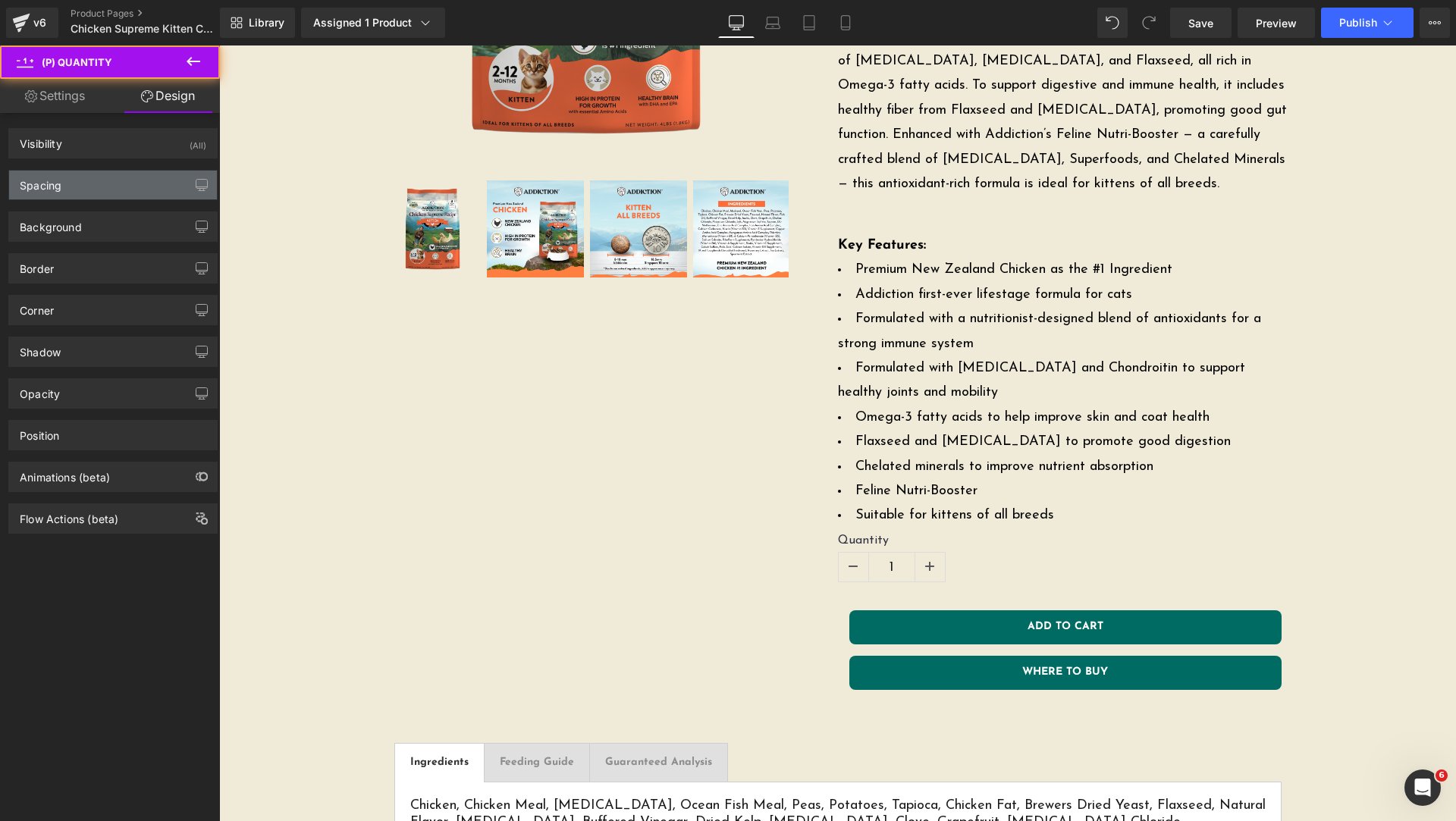
click at [98, 187] on div "Spacing" at bounding box center [113, 185] width 208 height 29
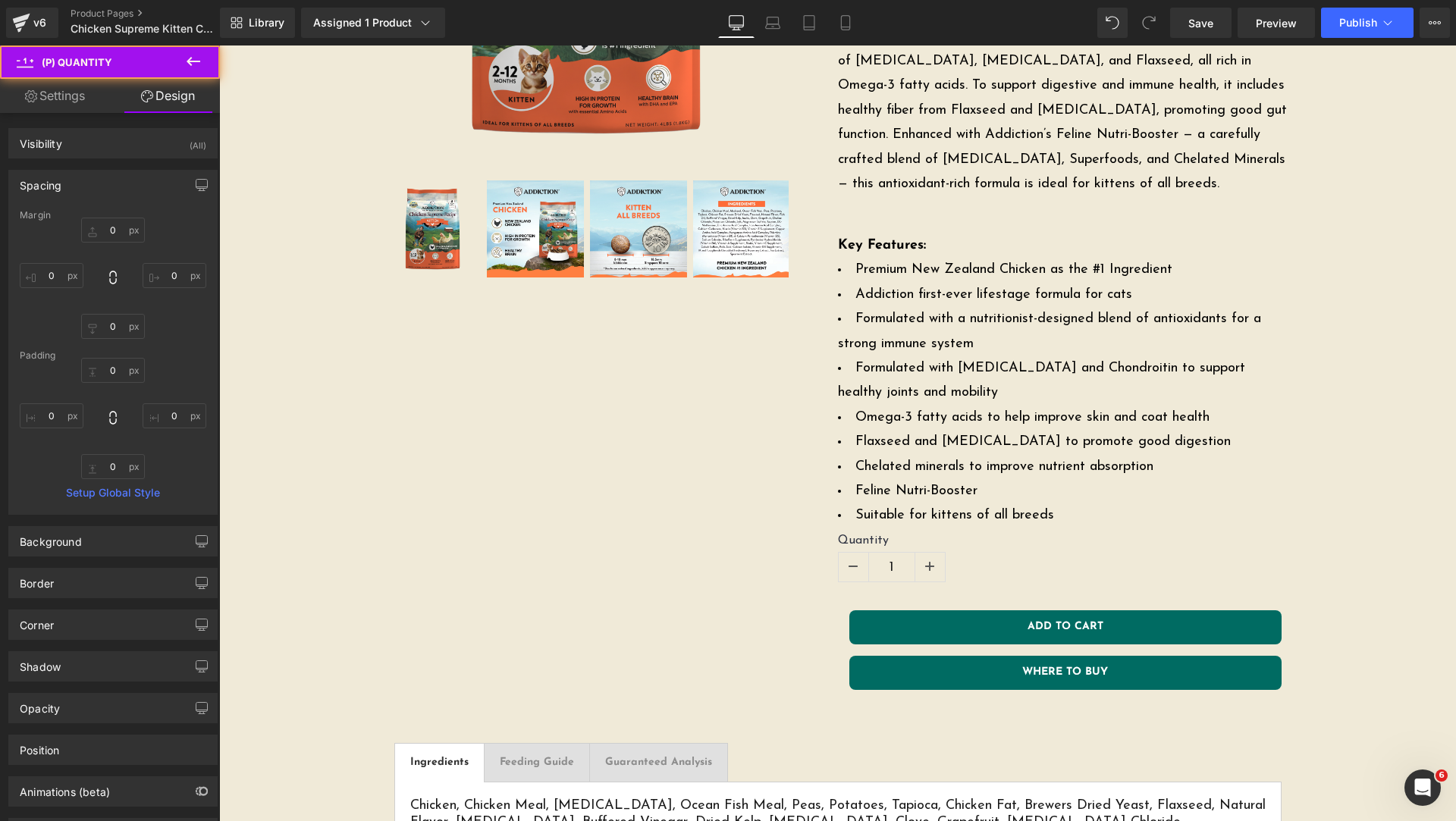
type input "0"
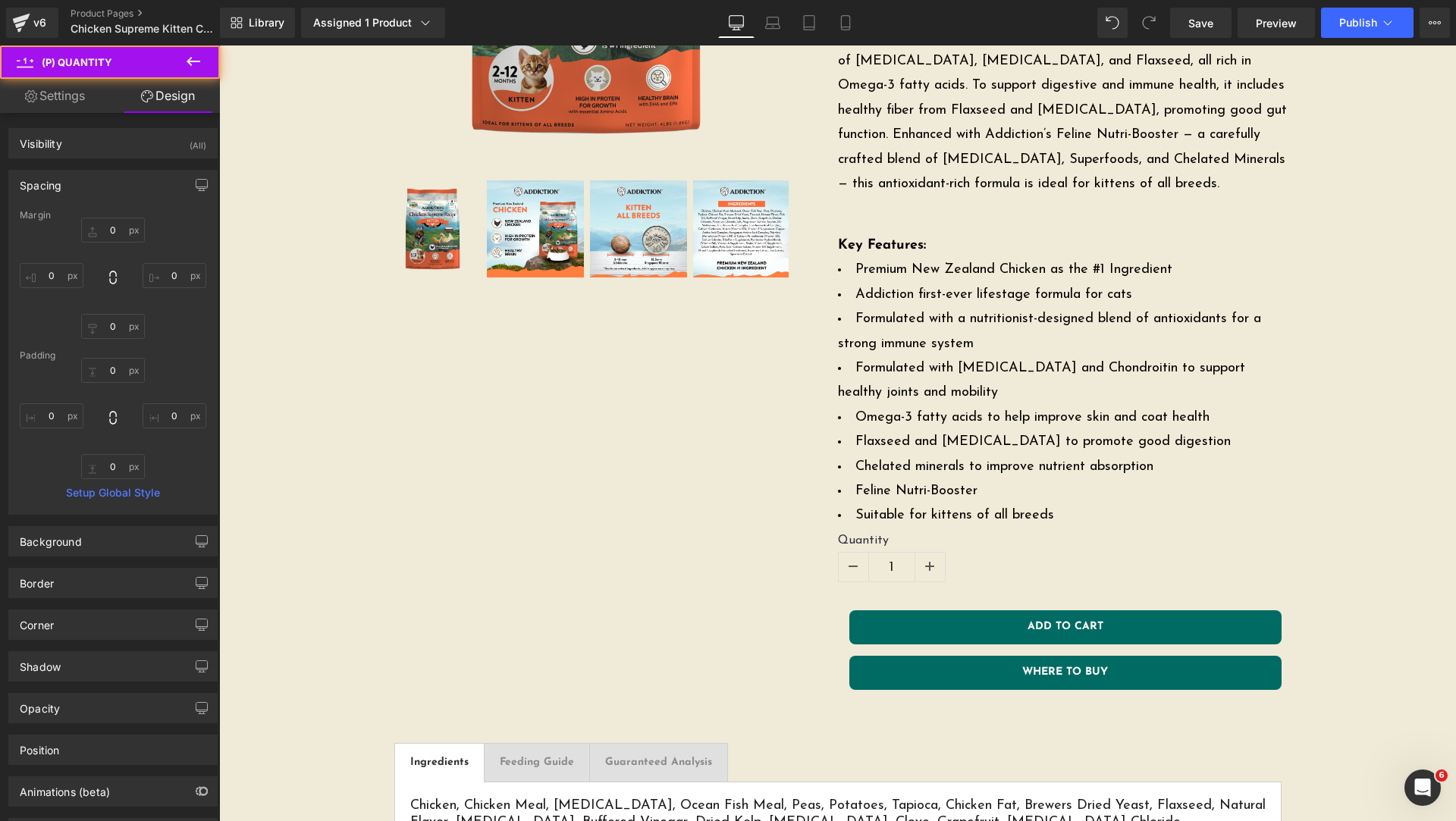
type input "0"
click at [114, 375] on input "0" at bounding box center [113, 370] width 64 height 25
type input "10"
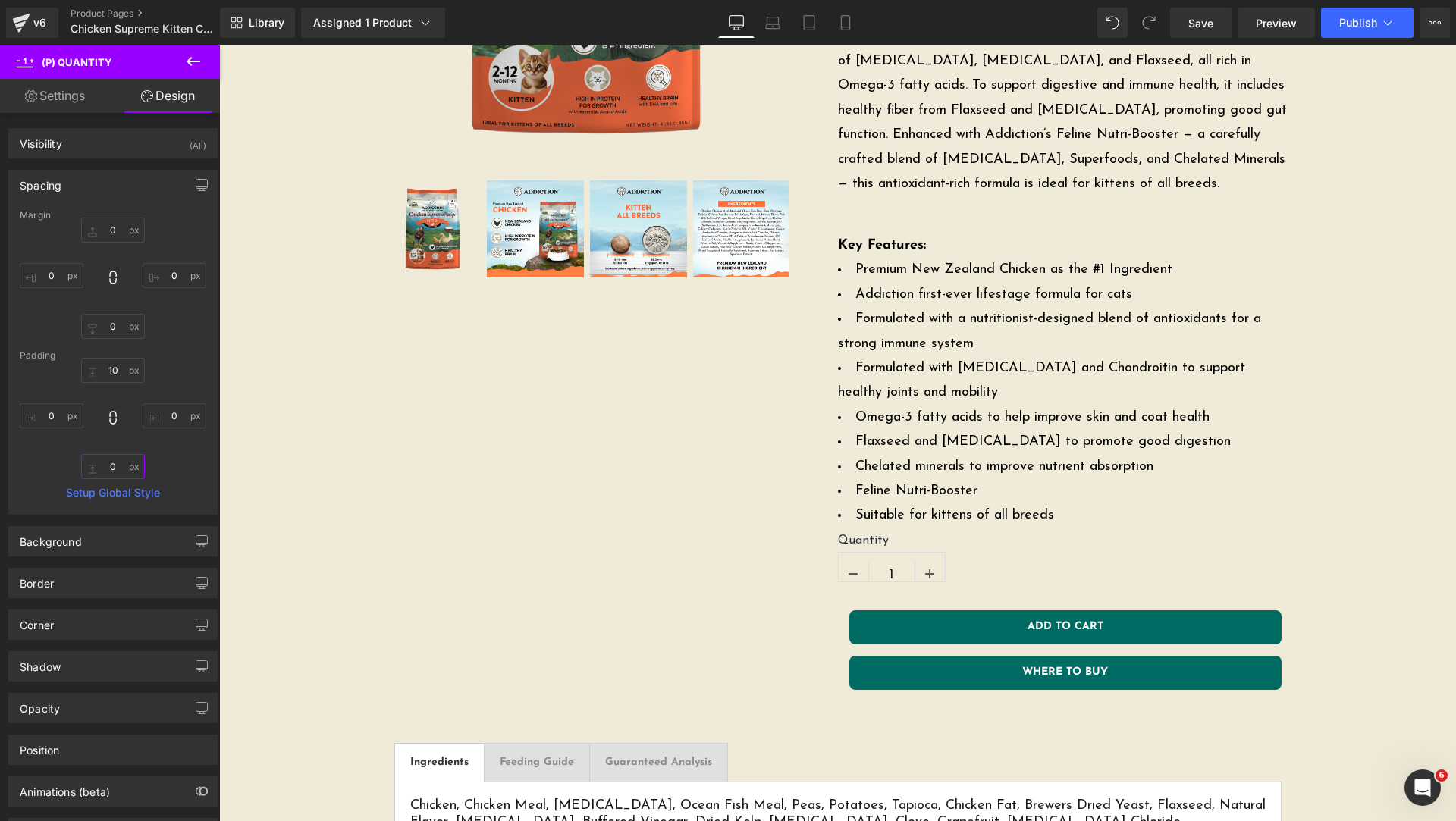
click at [109, 463] on input "0" at bounding box center [113, 466] width 64 height 25
type input "10"
click at [179, 462] on div "10 10 0px 0 10 10 0px 0" at bounding box center [113, 419] width 187 height 122
click at [113, 461] on input "10" at bounding box center [113, 466] width 64 height 25
click at [116, 371] on input "10" at bounding box center [113, 370] width 64 height 25
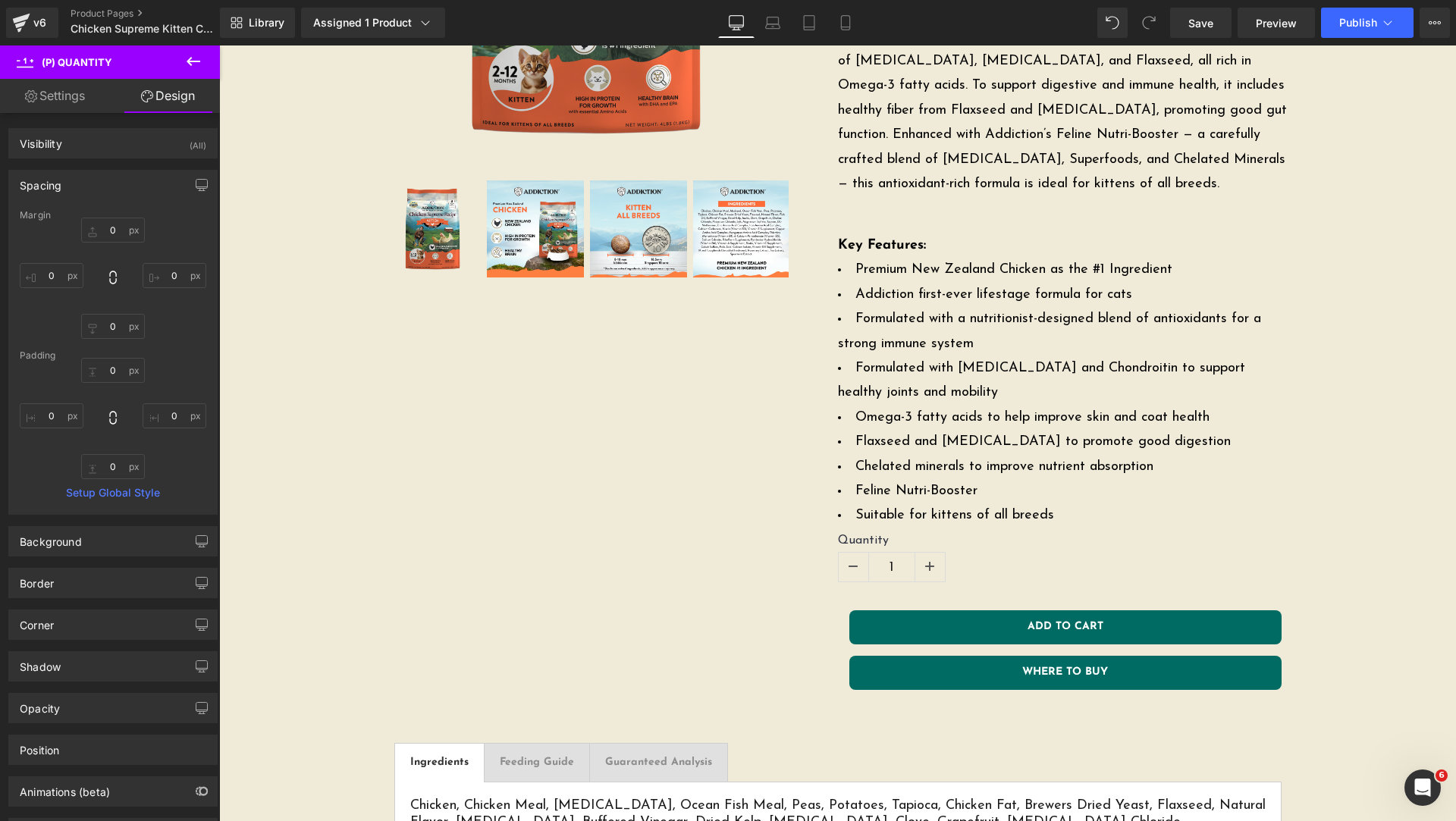
click at [167, 343] on div "Margin 0px 0 0px 0 0px 0 0px 0 Padding 0px 0 0px 0 Setup Global Style" at bounding box center [113, 362] width 208 height 304
click at [112, 234] on input "0" at bounding box center [113, 229] width 64 height 25
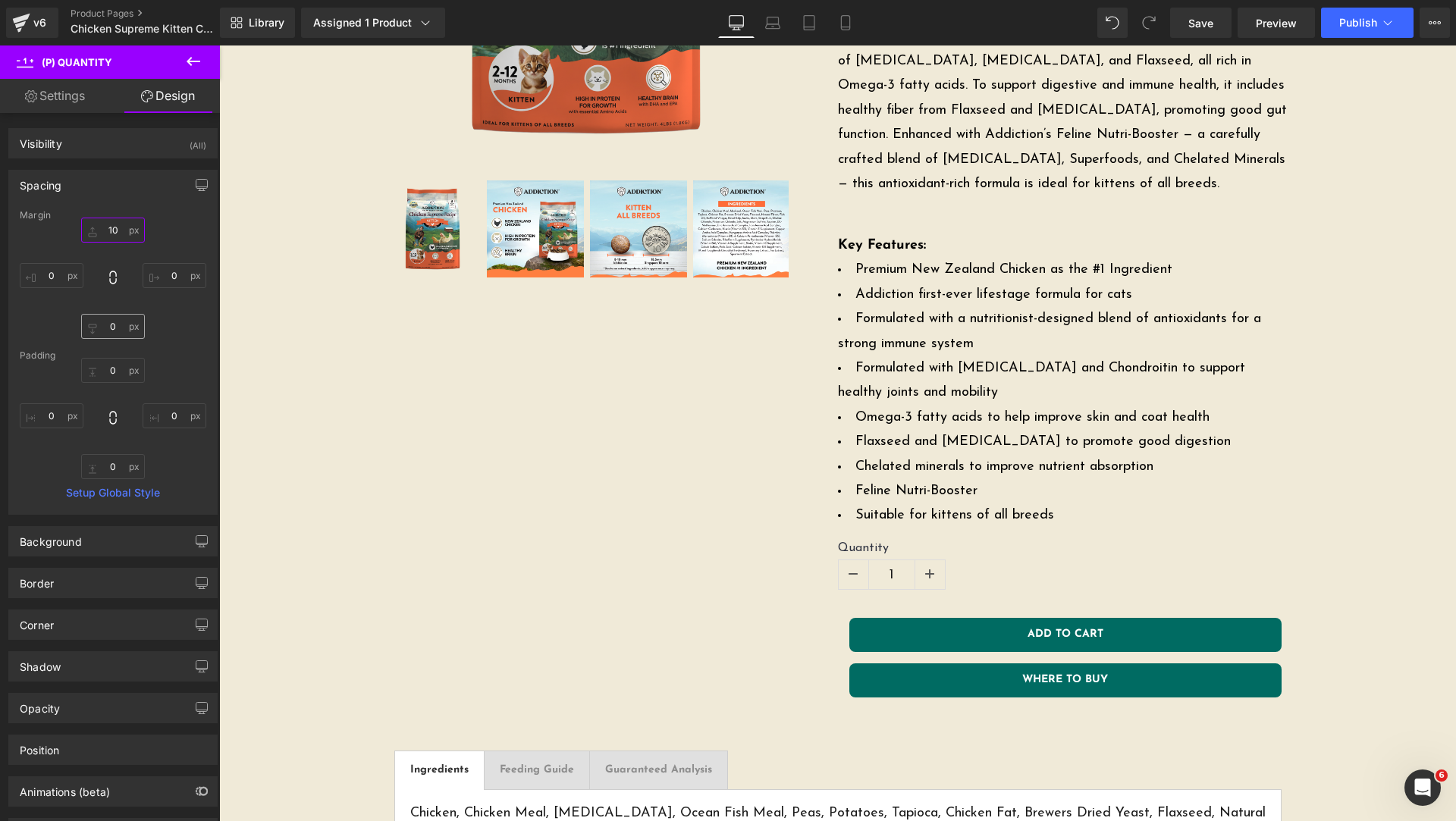
type input "10"
click at [109, 324] on input "0" at bounding box center [113, 326] width 64 height 25
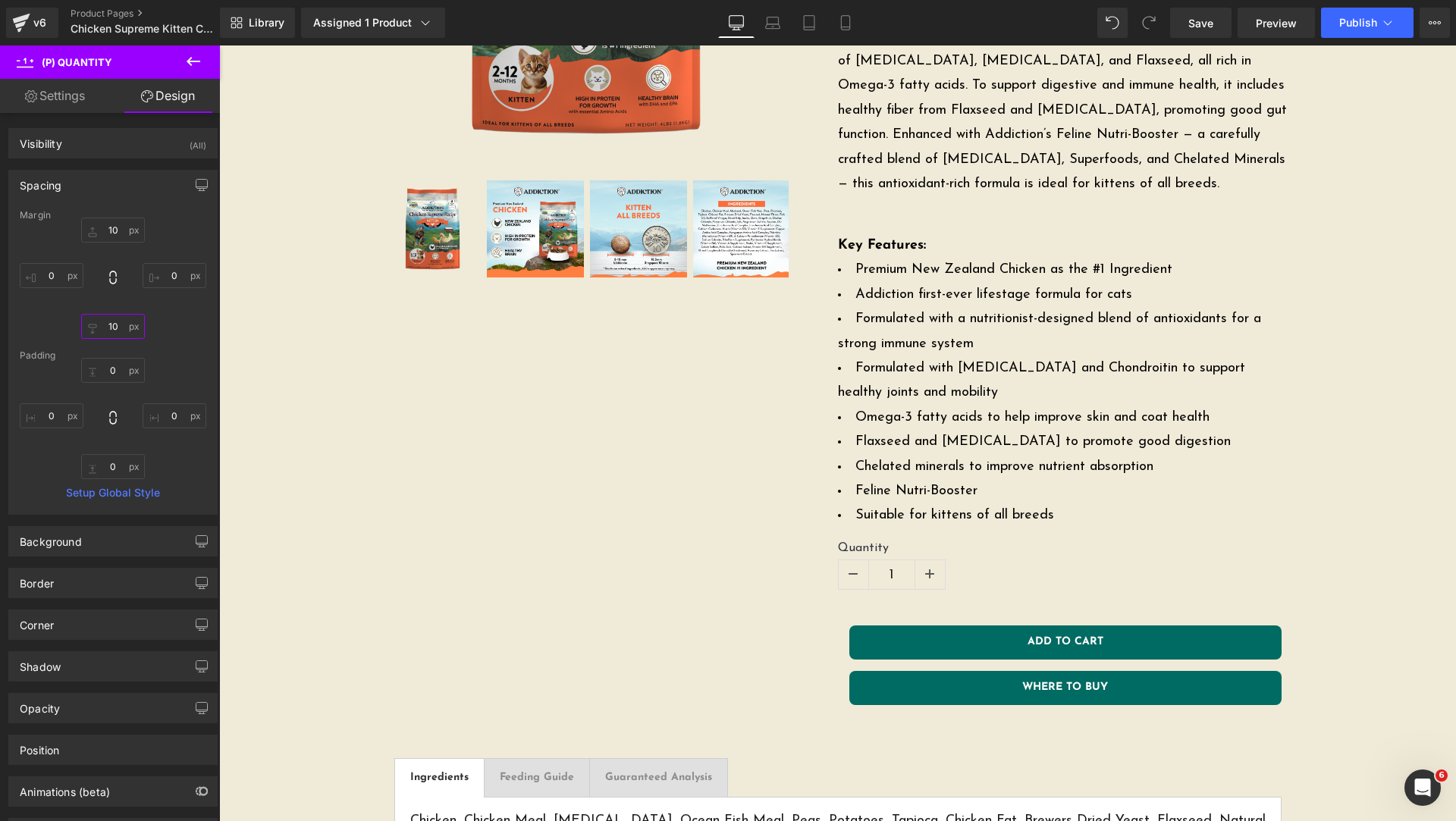
type input "1"
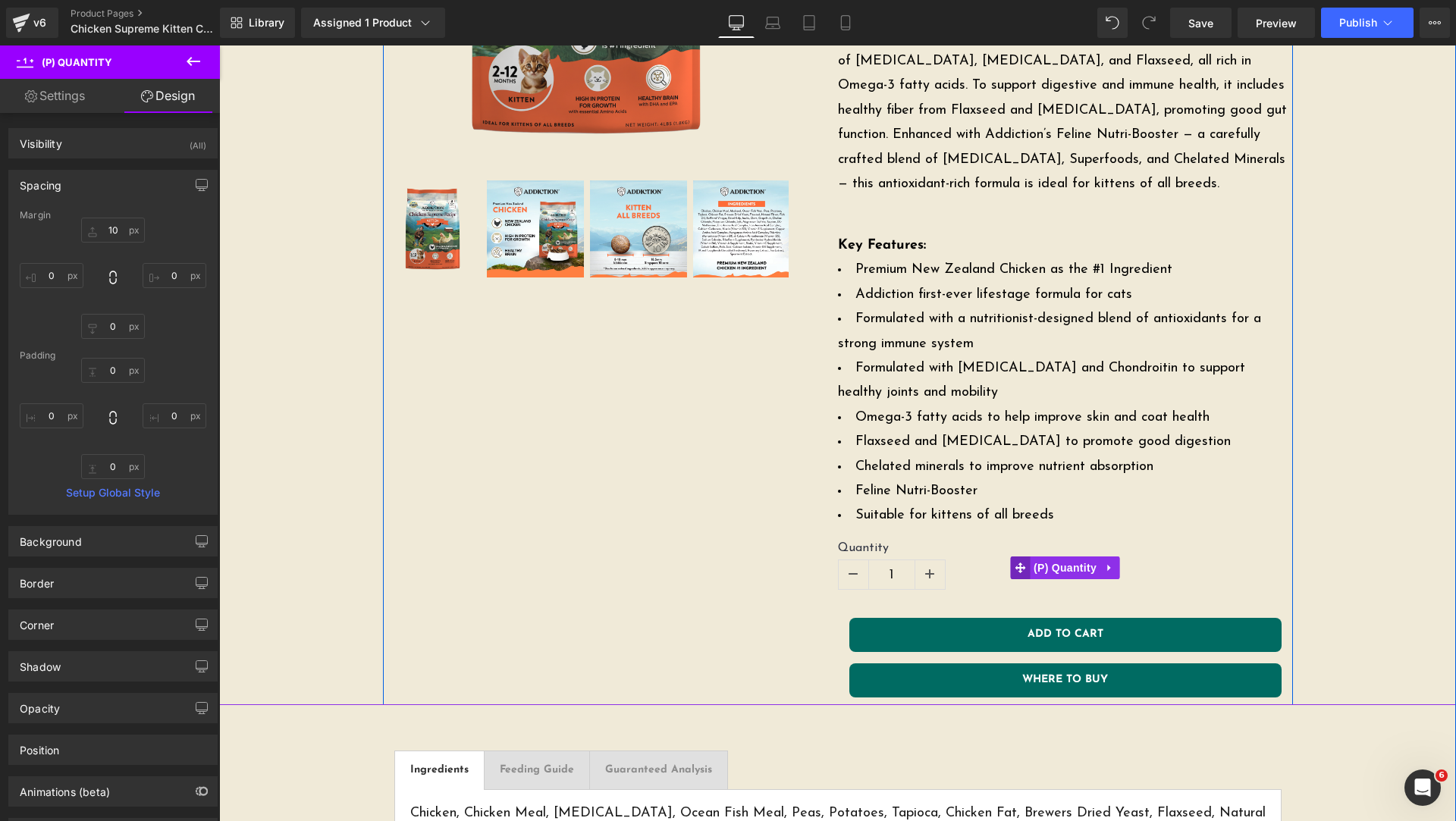
click at [1015, 563] on icon at bounding box center [1020, 568] width 11 height 11
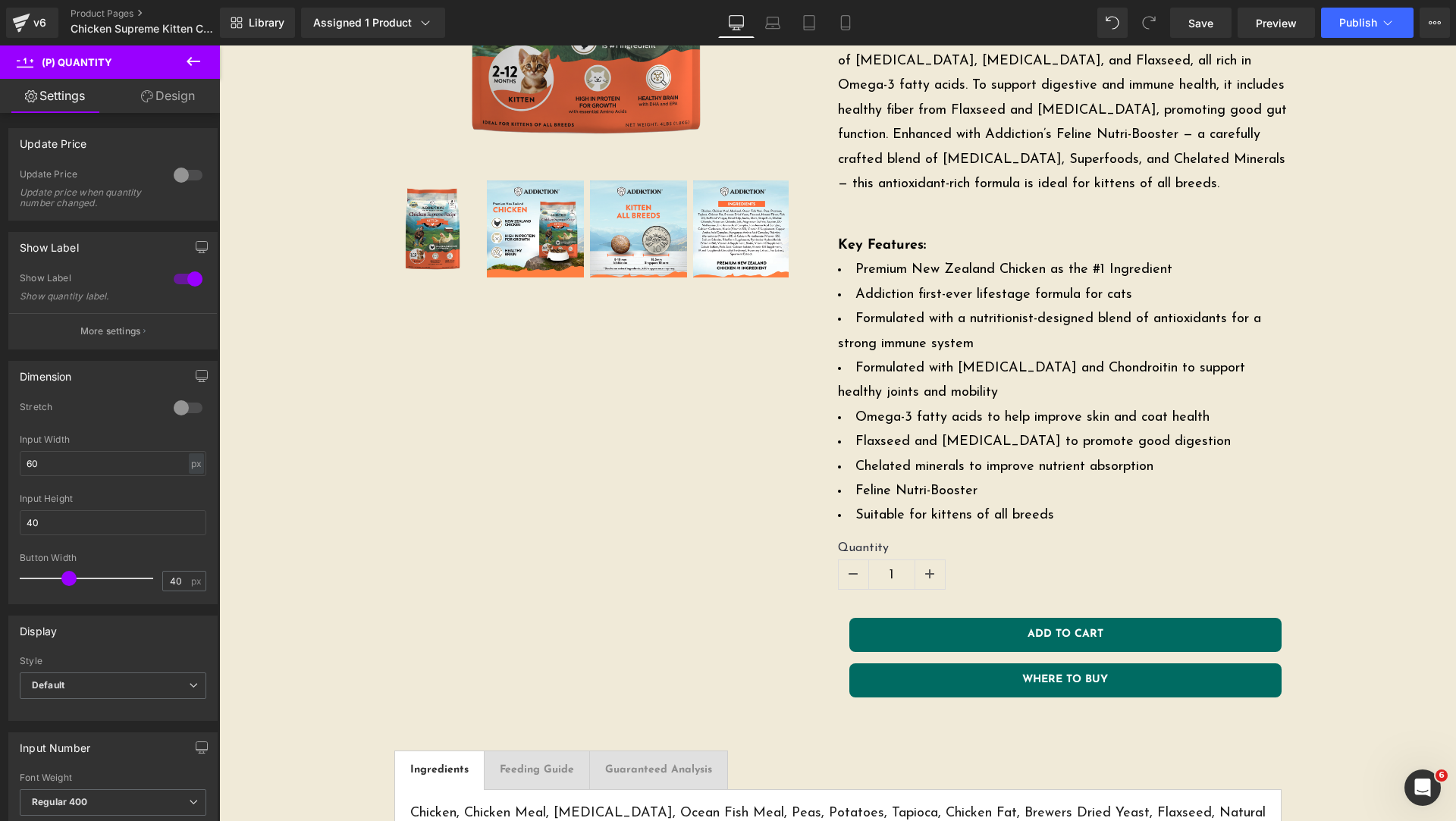
click at [165, 105] on link "Design" at bounding box center [168, 96] width 110 height 34
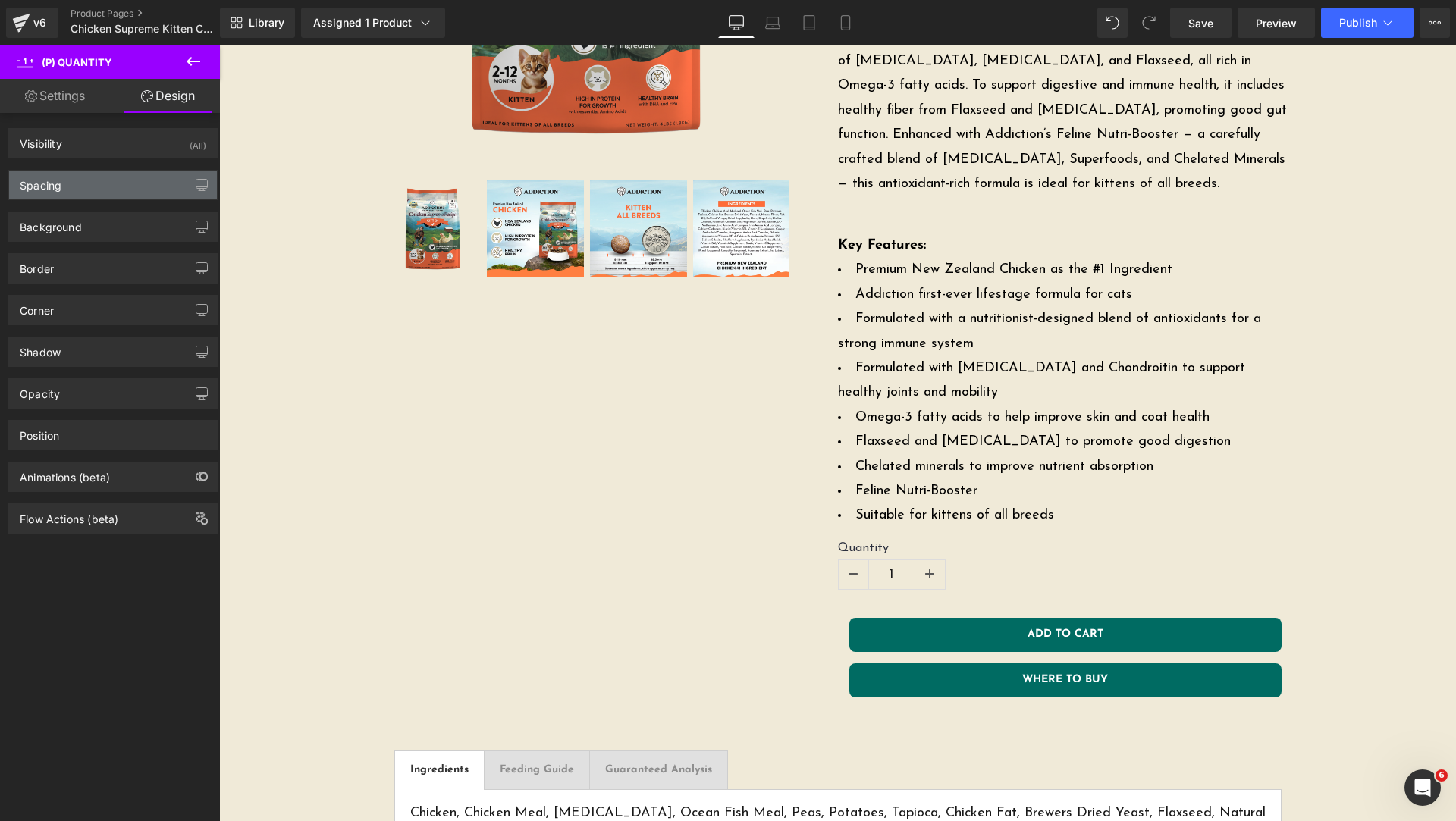
click at [96, 183] on div "Spacing" at bounding box center [113, 185] width 208 height 29
type input "10"
type input "0"
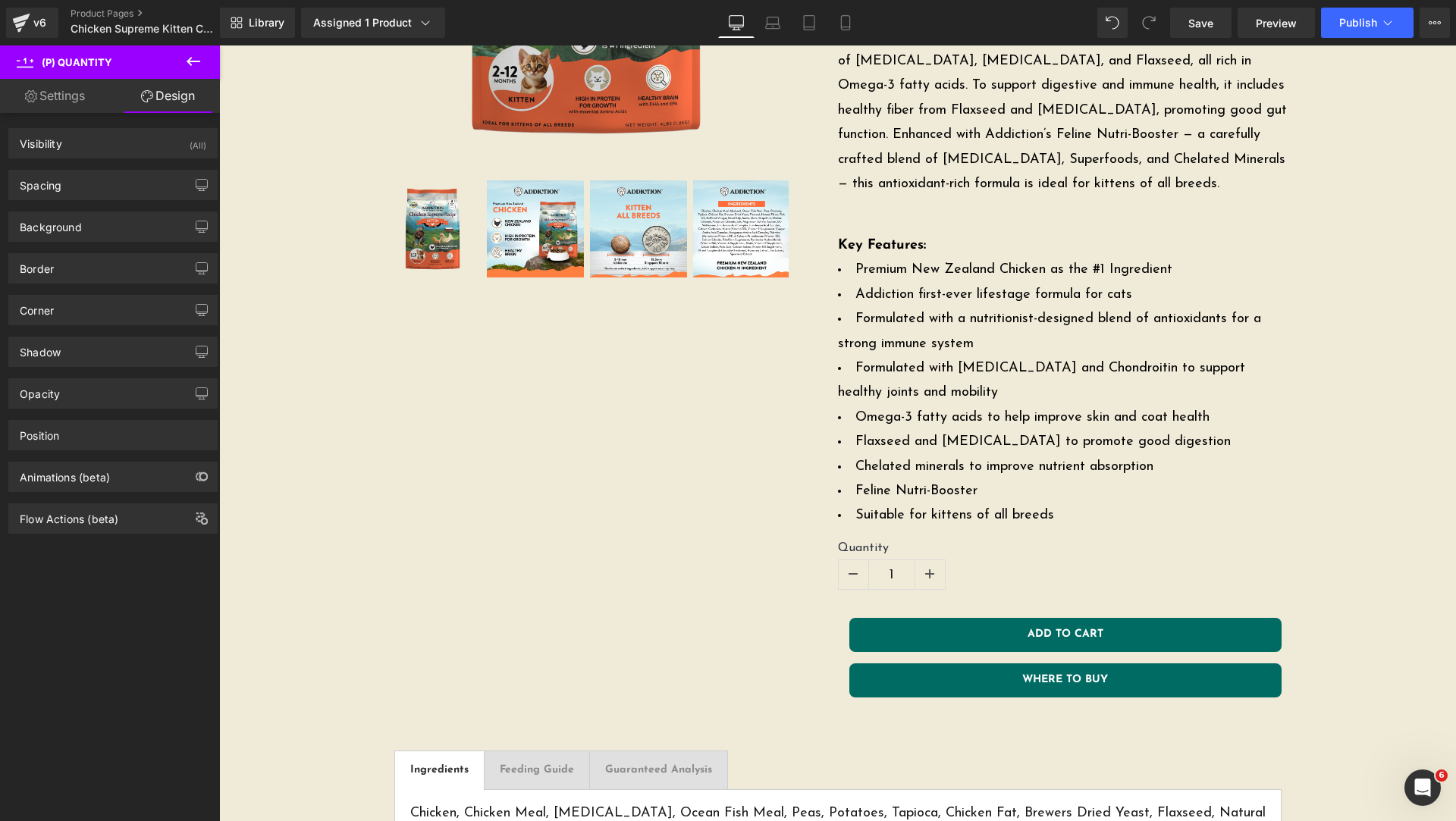
type input "0"
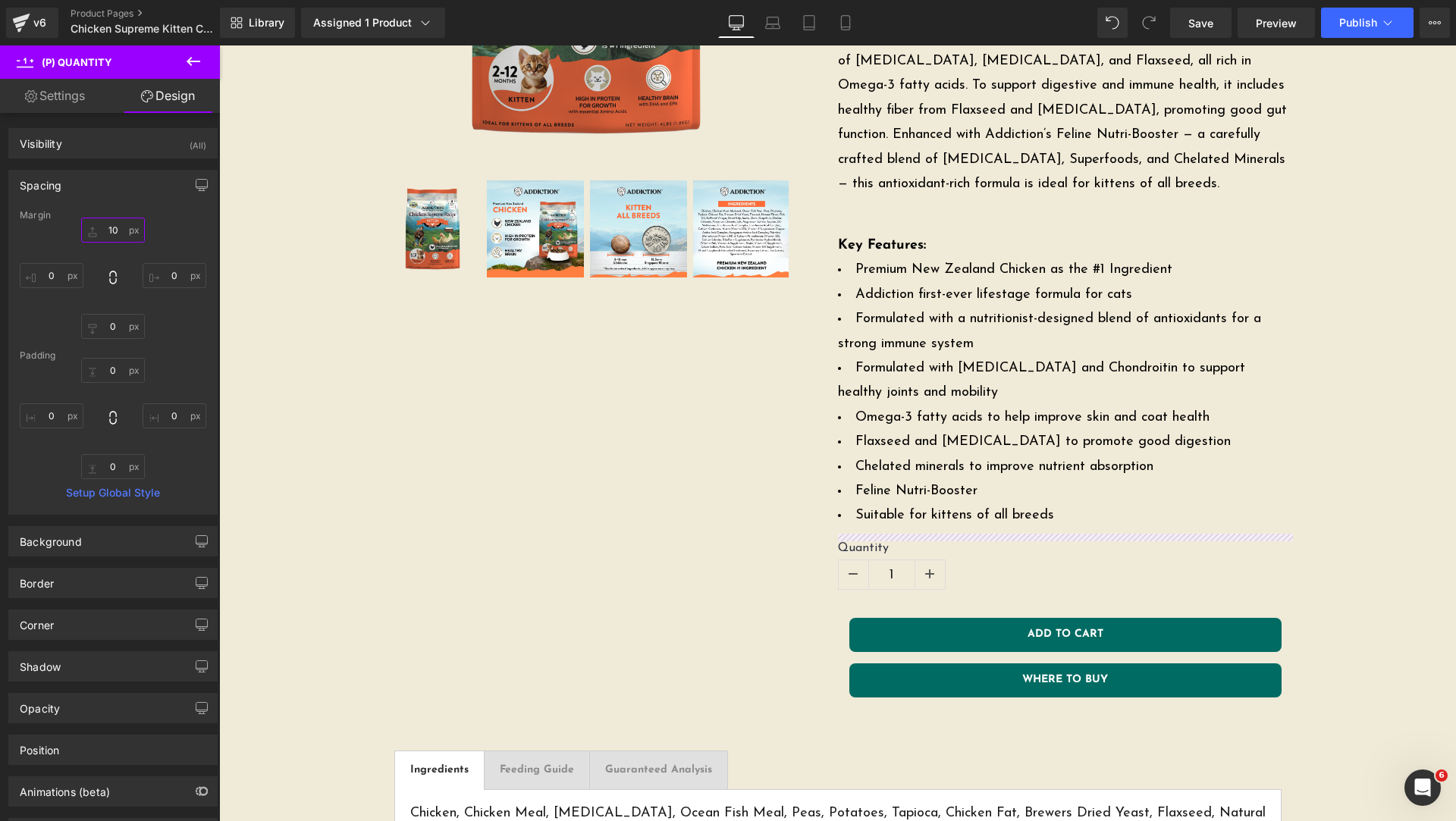
click at [111, 232] on input "10" at bounding box center [113, 229] width 64 height 25
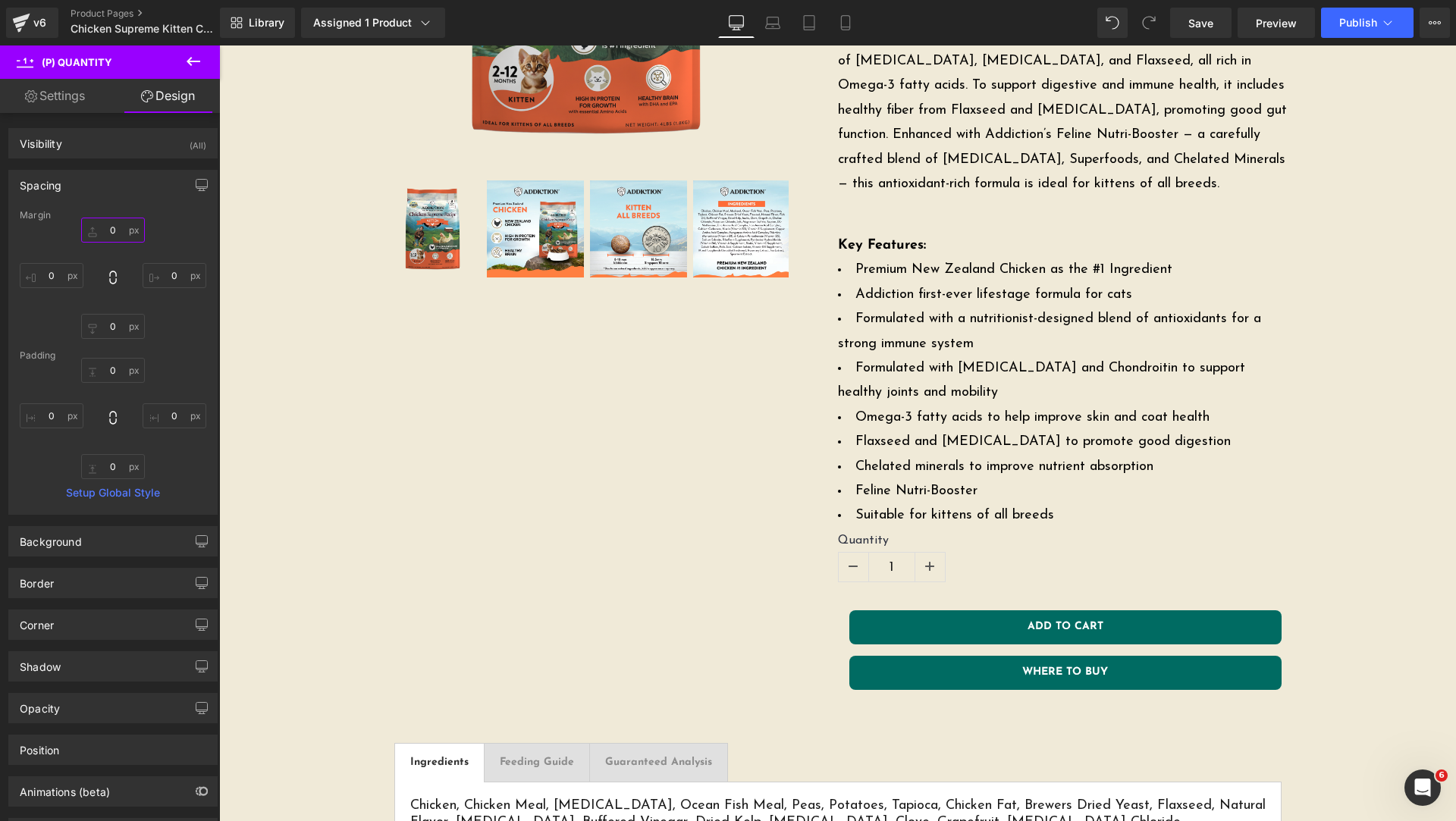
type input "0"
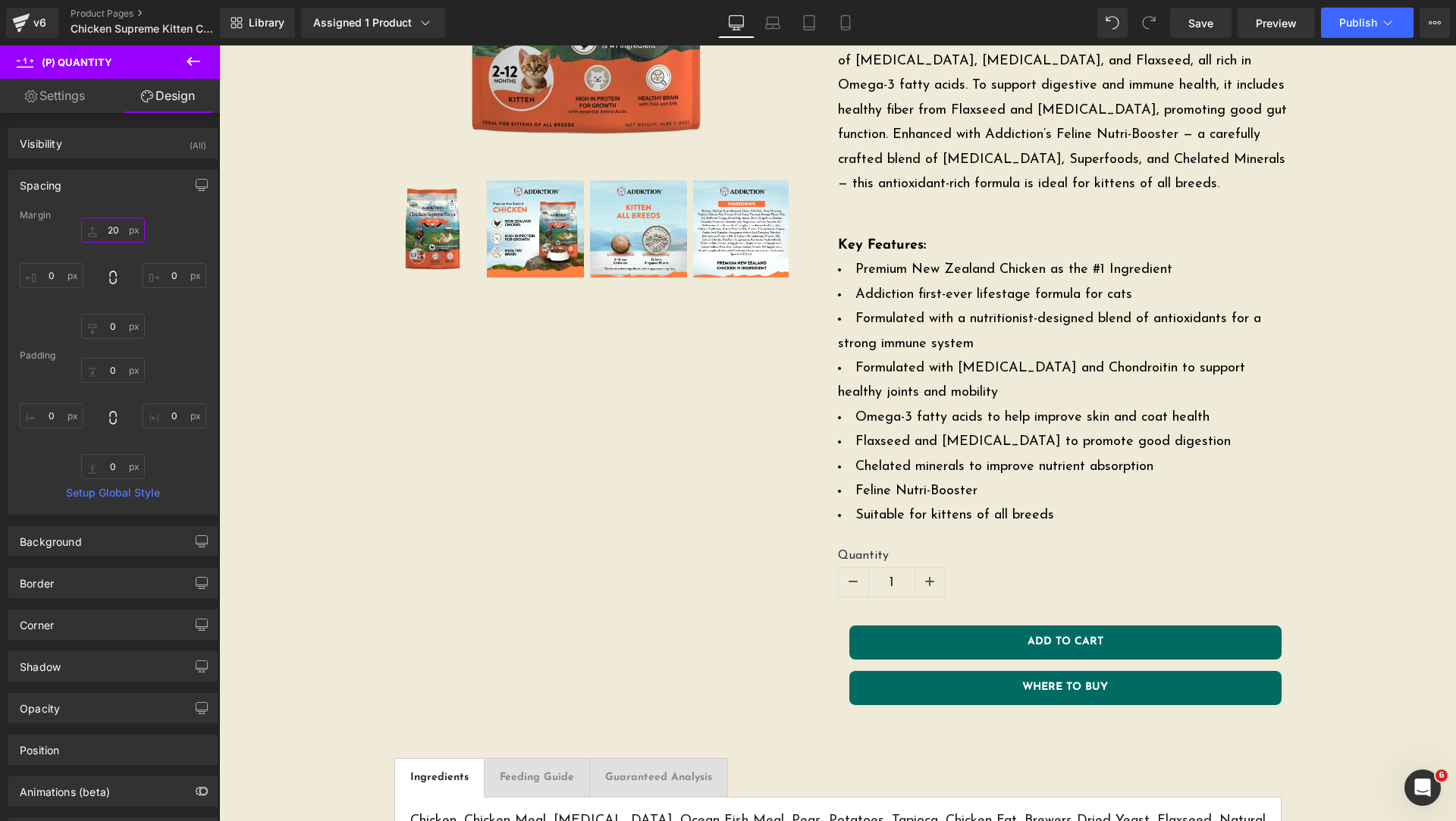
type input "20"
click at [195, 57] on icon at bounding box center [194, 61] width 18 height 18
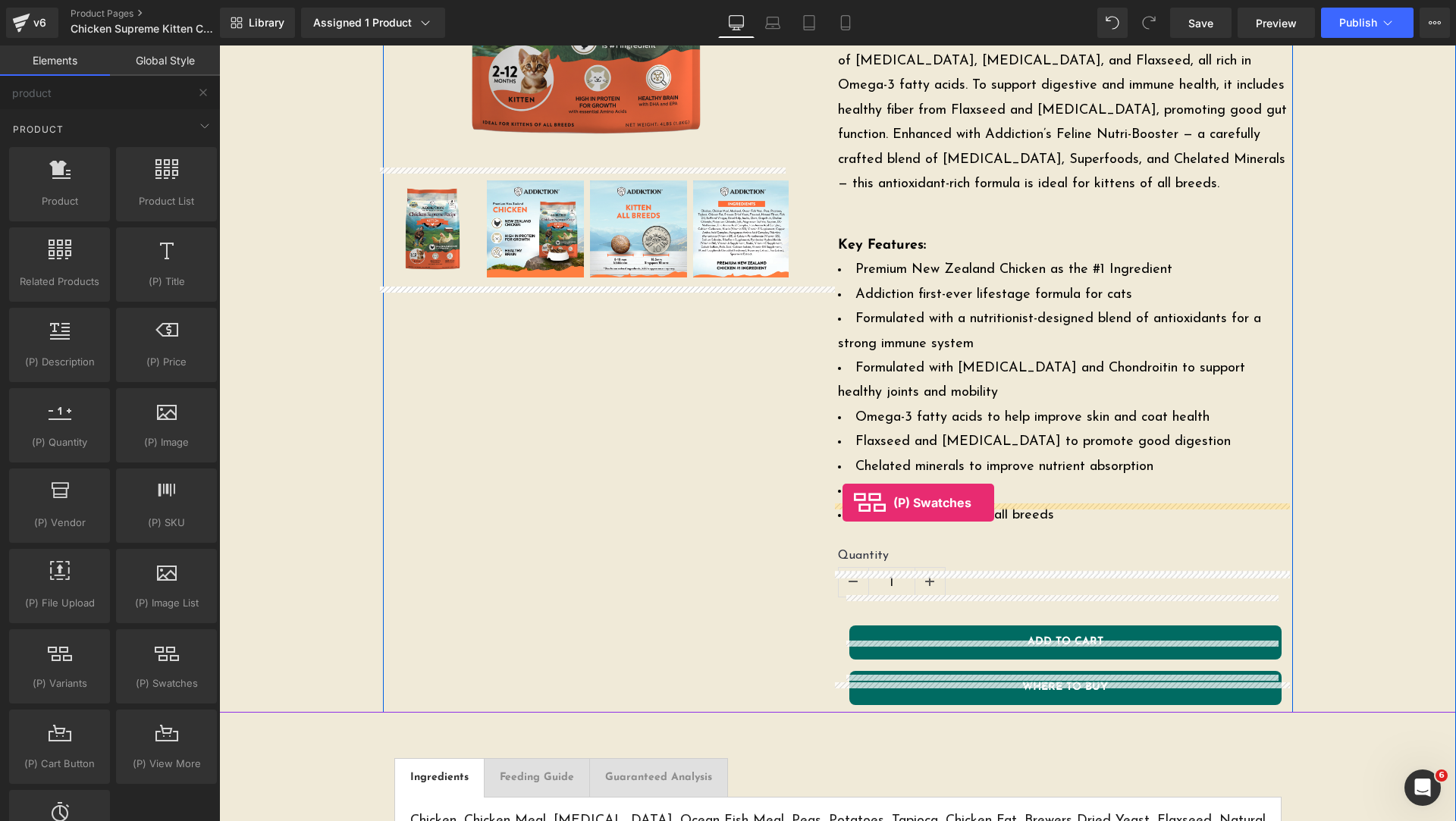
drag, startPoint x: 361, startPoint y: 715, endPoint x: 842, endPoint y: 503, distance: 525.6
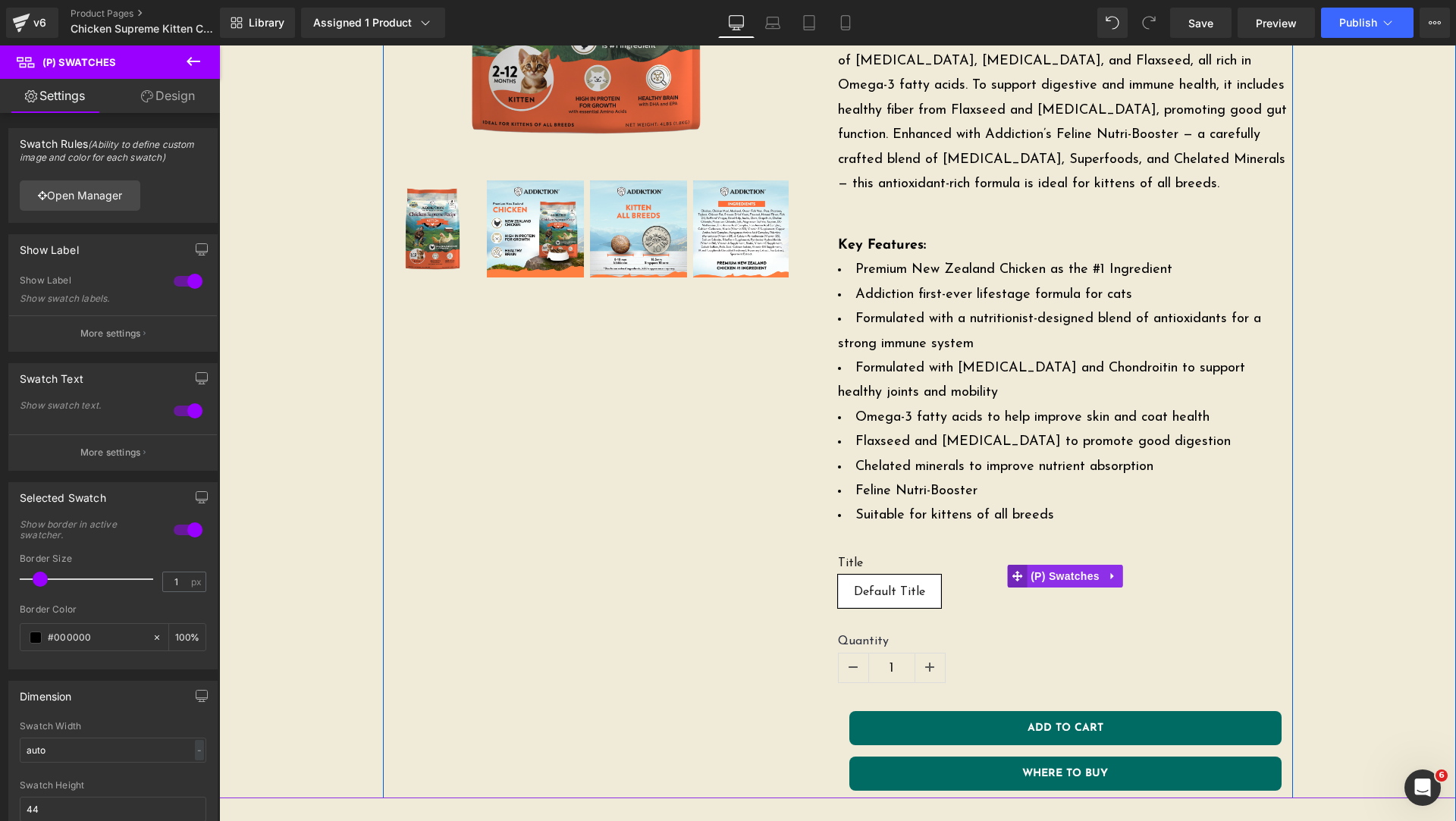
click at [1016, 571] on icon at bounding box center [1017, 576] width 11 height 11
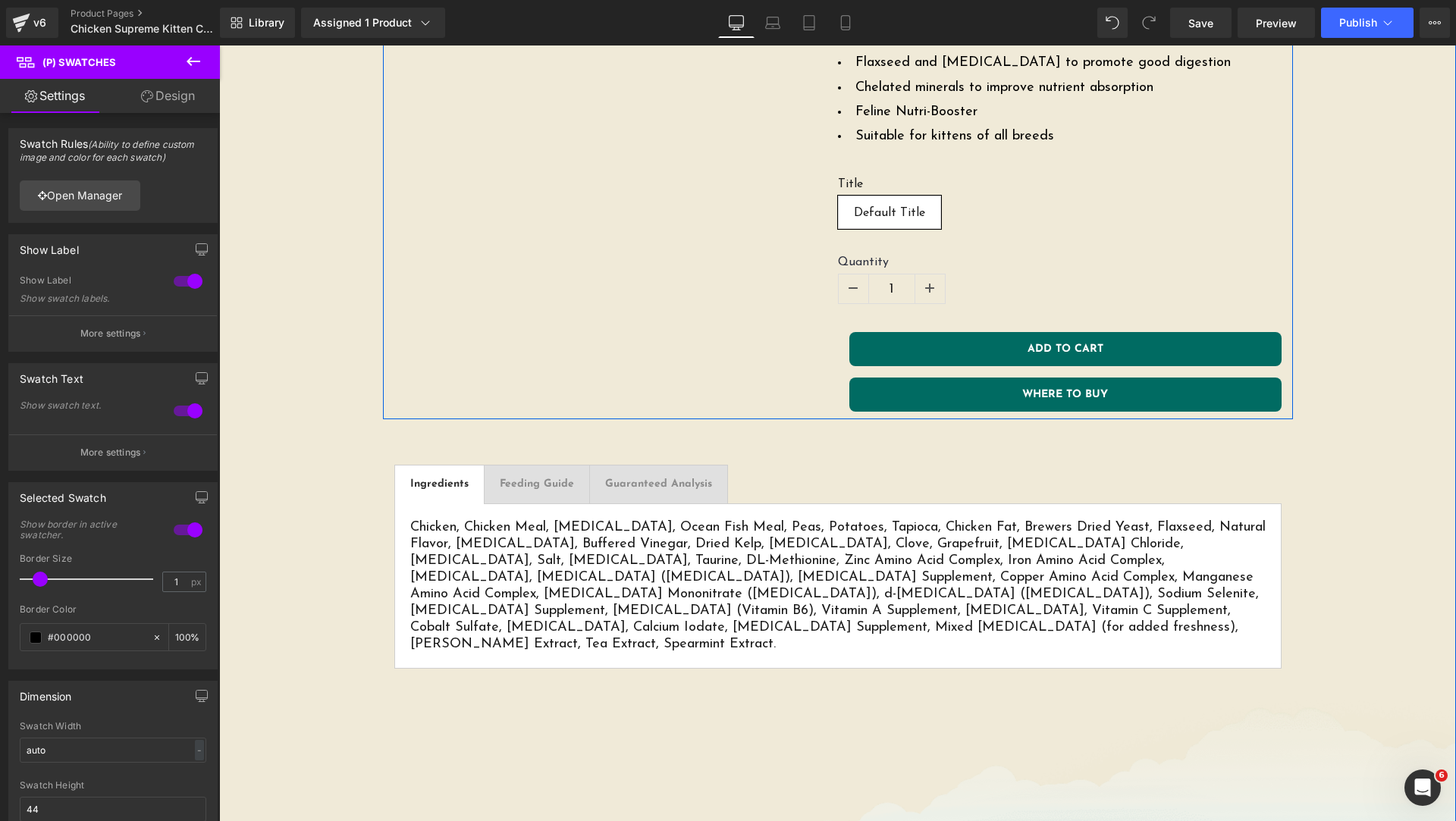
scroll to position [379, 0]
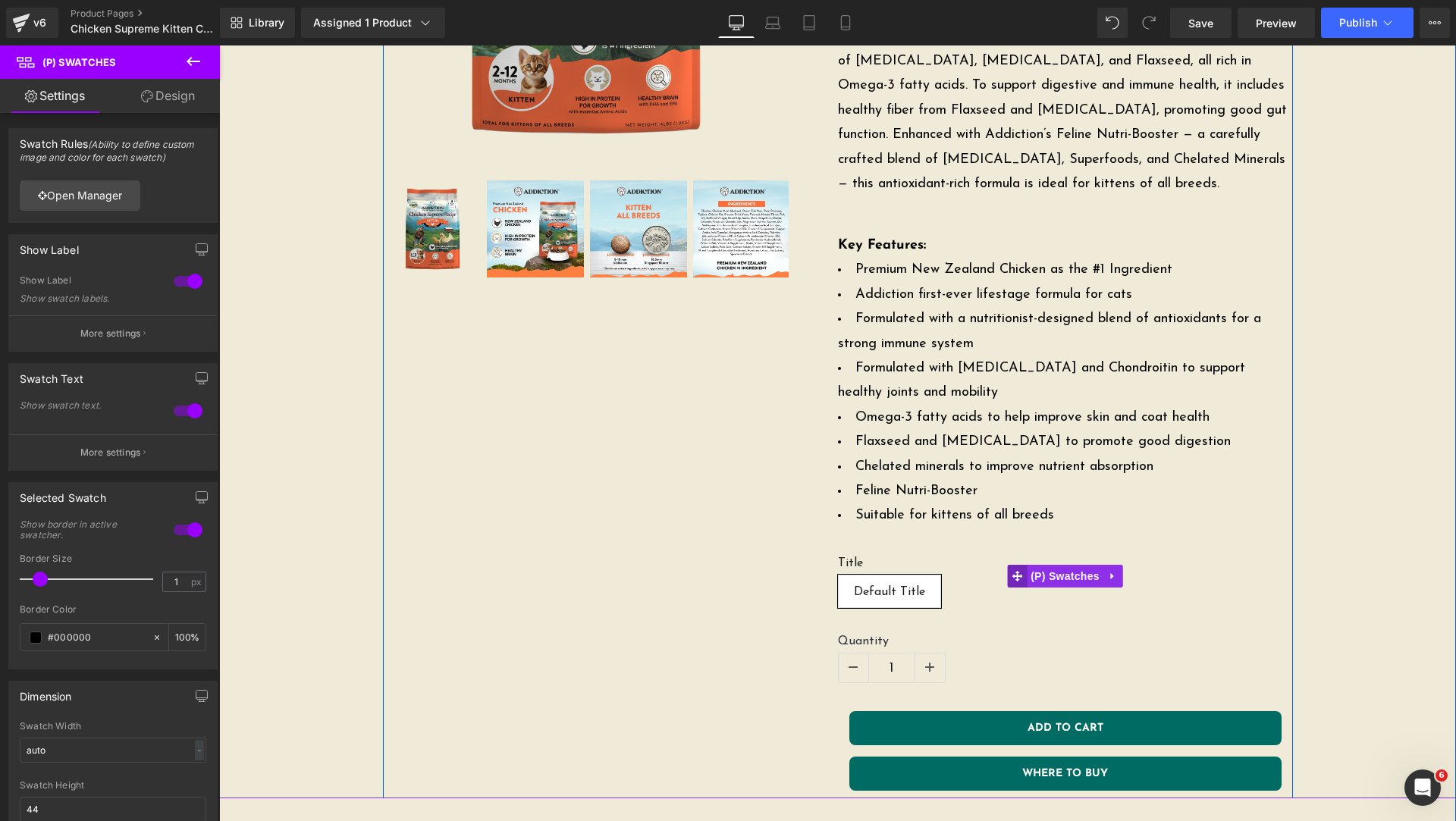
click at [1012, 571] on icon at bounding box center [1017, 576] width 11 height 11
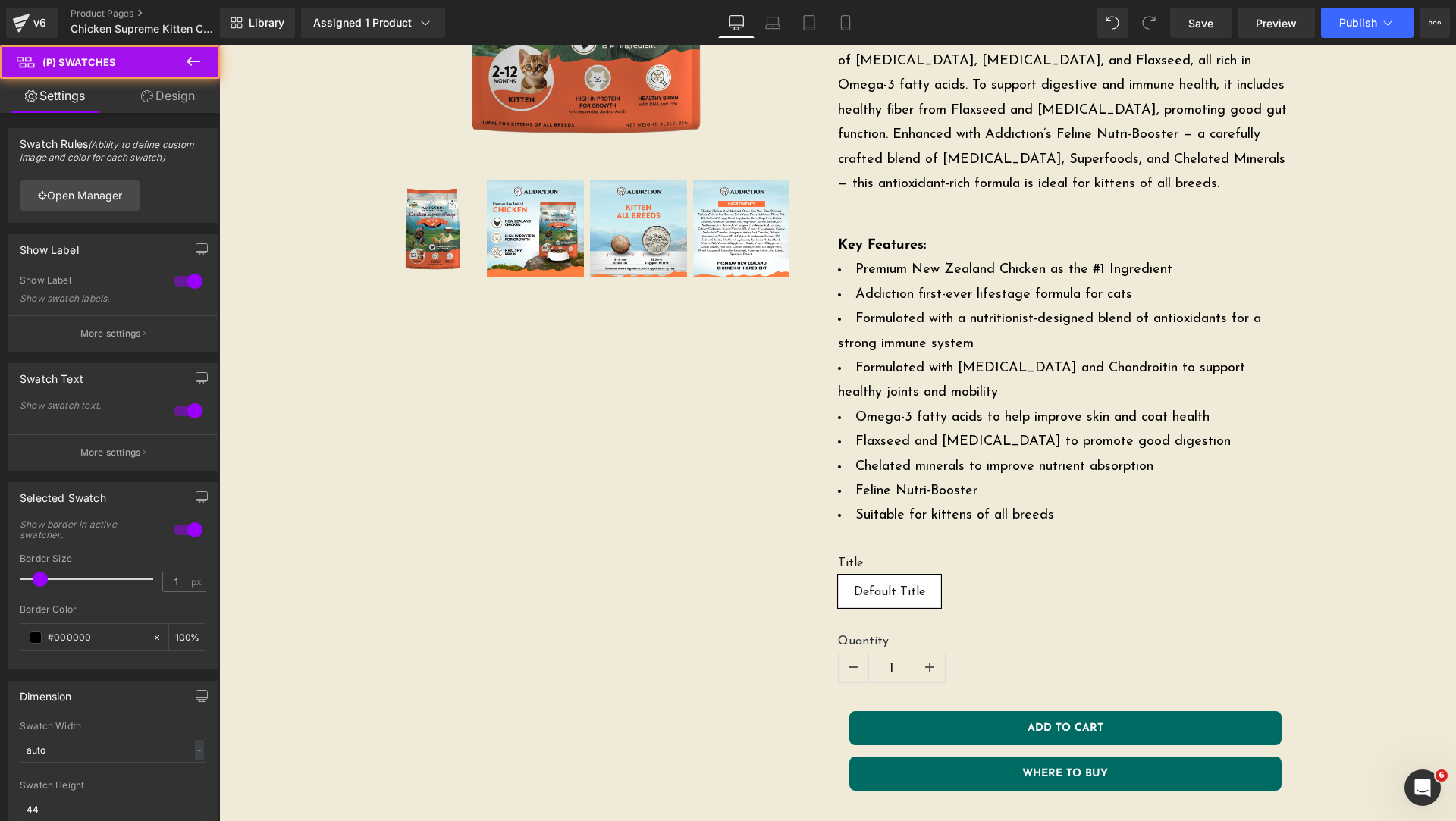
click at [195, 58] on icon at bounding box center [194, 61] width 18 height 18
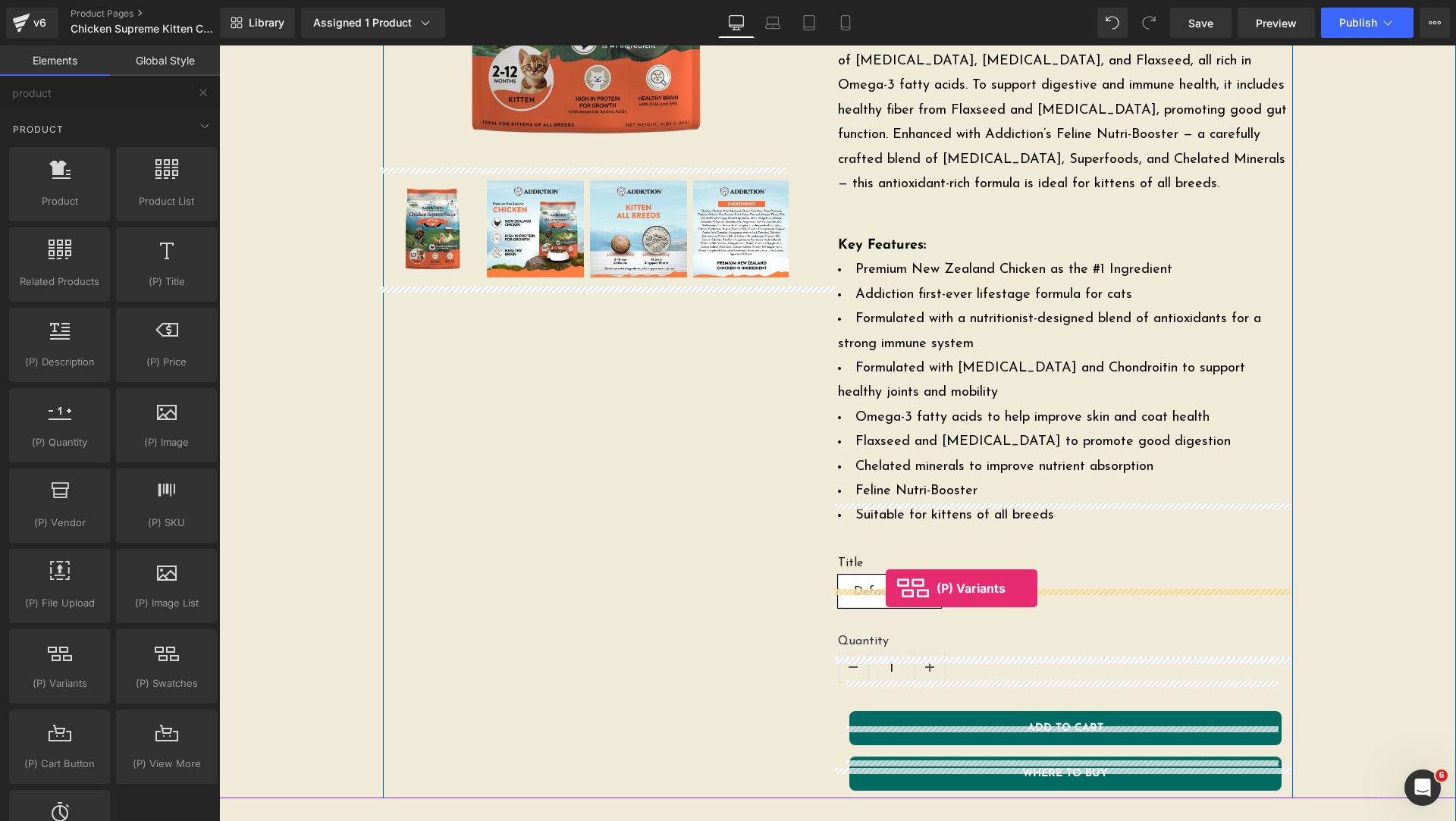
drag, startPoint x: 276, startPoint y: 708, endPoint x: 886, endPoint y: 589, distance: 621.5
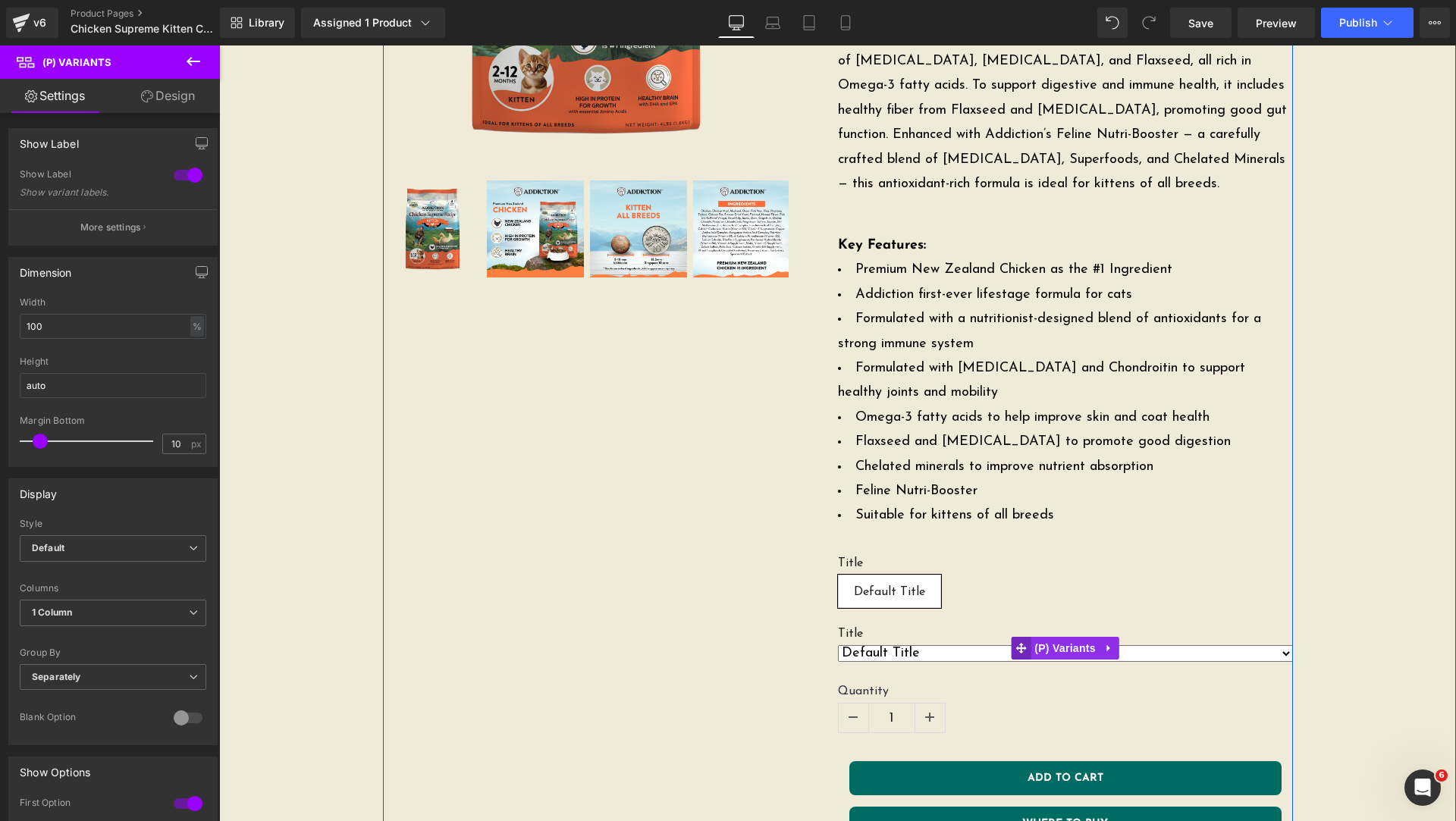
click at [1016, 643] on icon at bounding box center [1021, 648] width 11 height 11
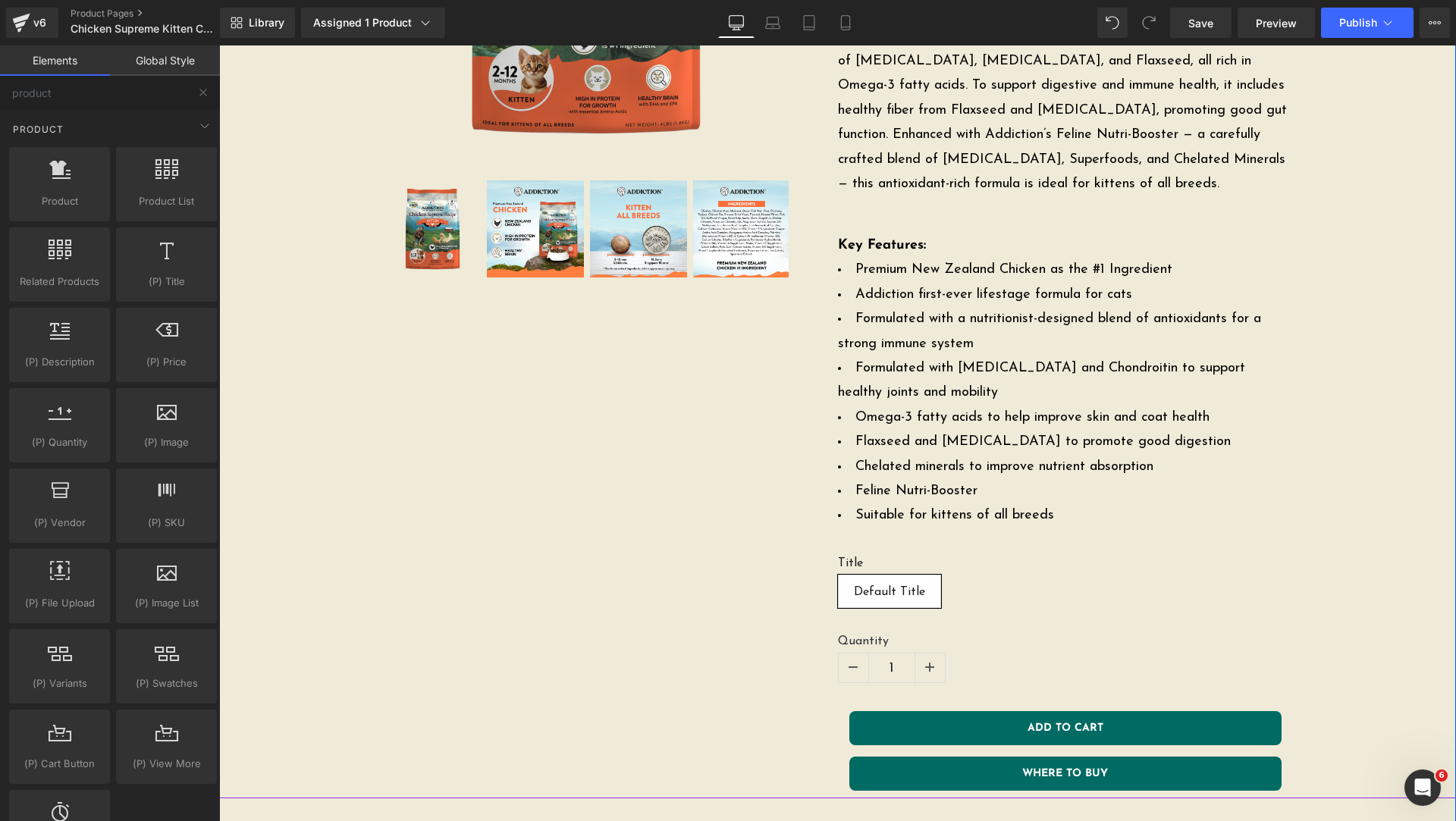
drag, startPoint x: 1375, startPoint y: 599, endPoint x: 883, endPoint y: 544, distance: 495.1
click at [1375, 599] on div "Sale Off (P) Image ‹ ›" at bounding box center [837, 279] width 1221 height 1036
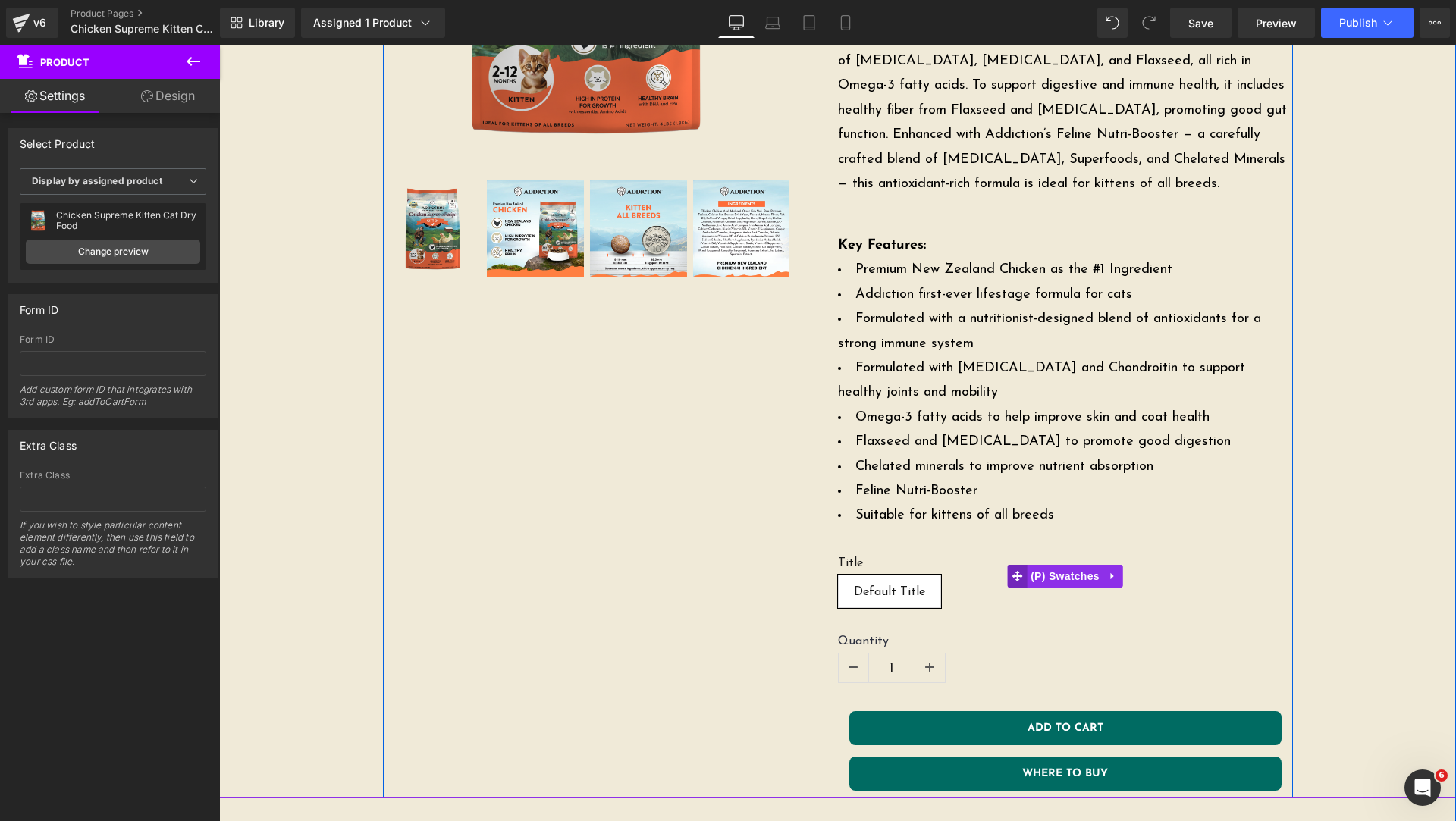
click at [1013, 571] on icon at bounding box center [1017, 576] width 11 height 11
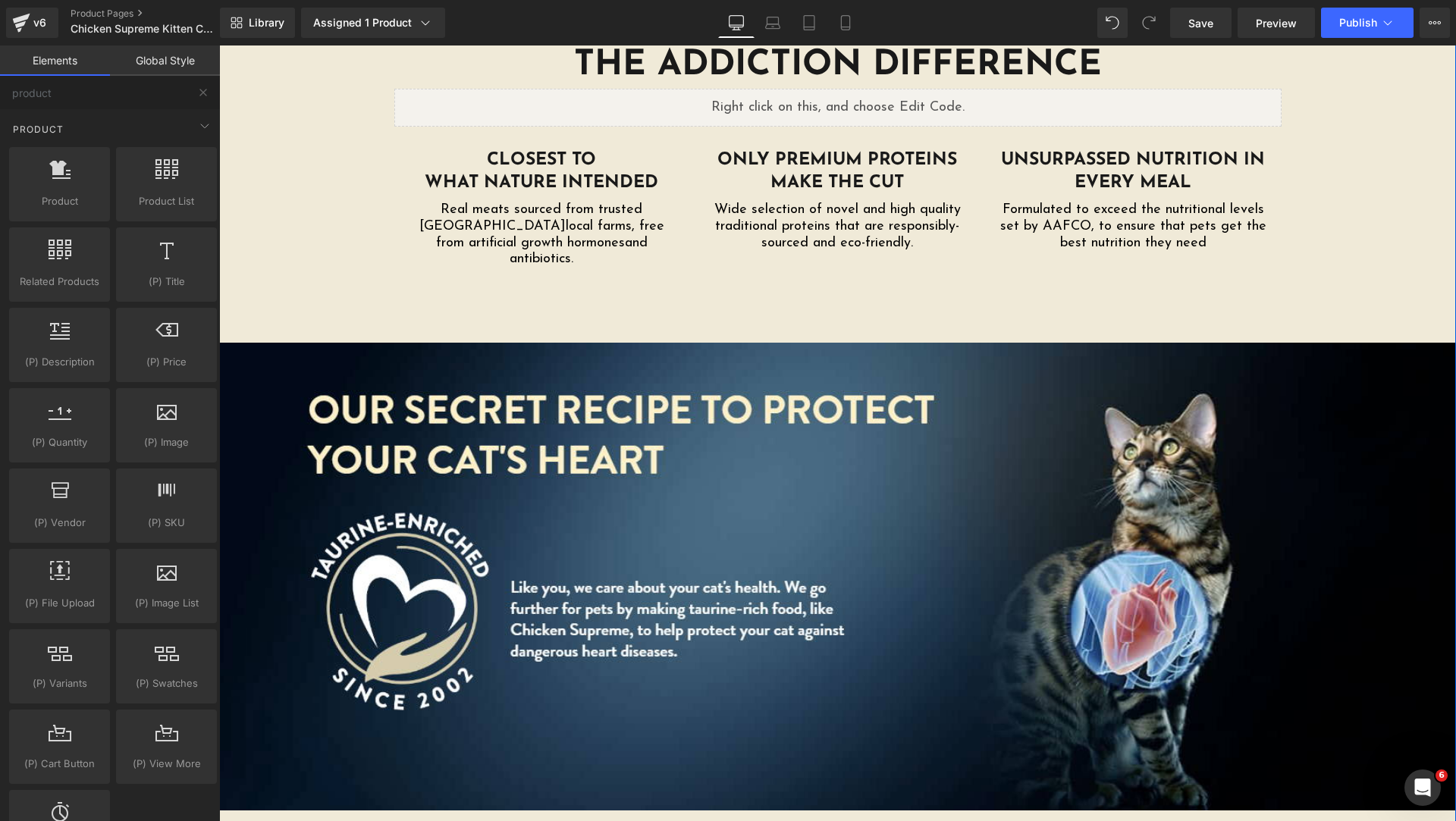
scroll to position [2654, 0]
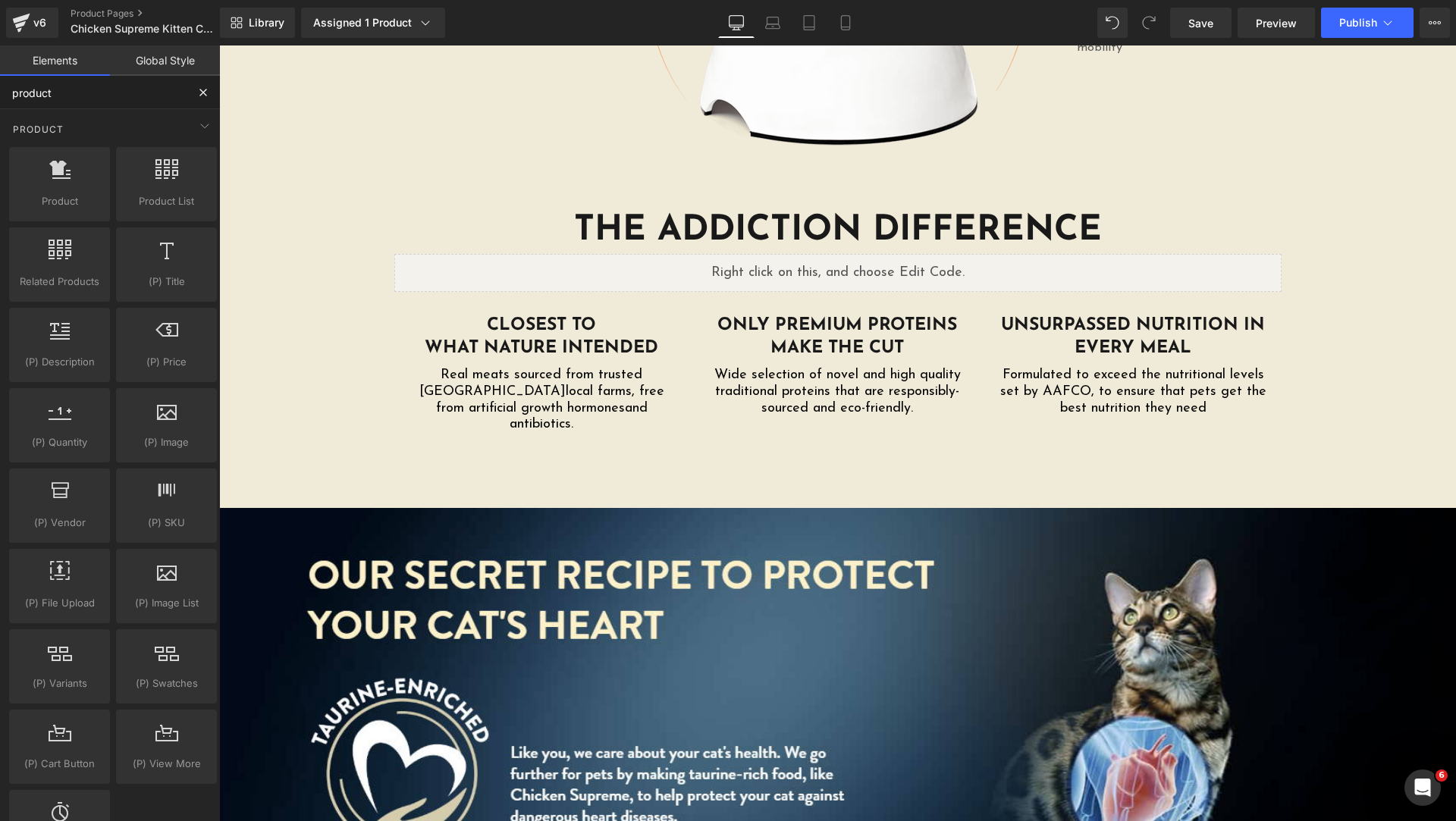
drag, startPoint x: 93, startPoint y: 103, endPoint x: 0, endPoint y: 127, distance: 96.0
click at [0, 125] on div "product Base Row rows, columns, layouts, div Heading headings, titles, h1,h2,h3…" at bounding box center [110, 467] width 220 height 783
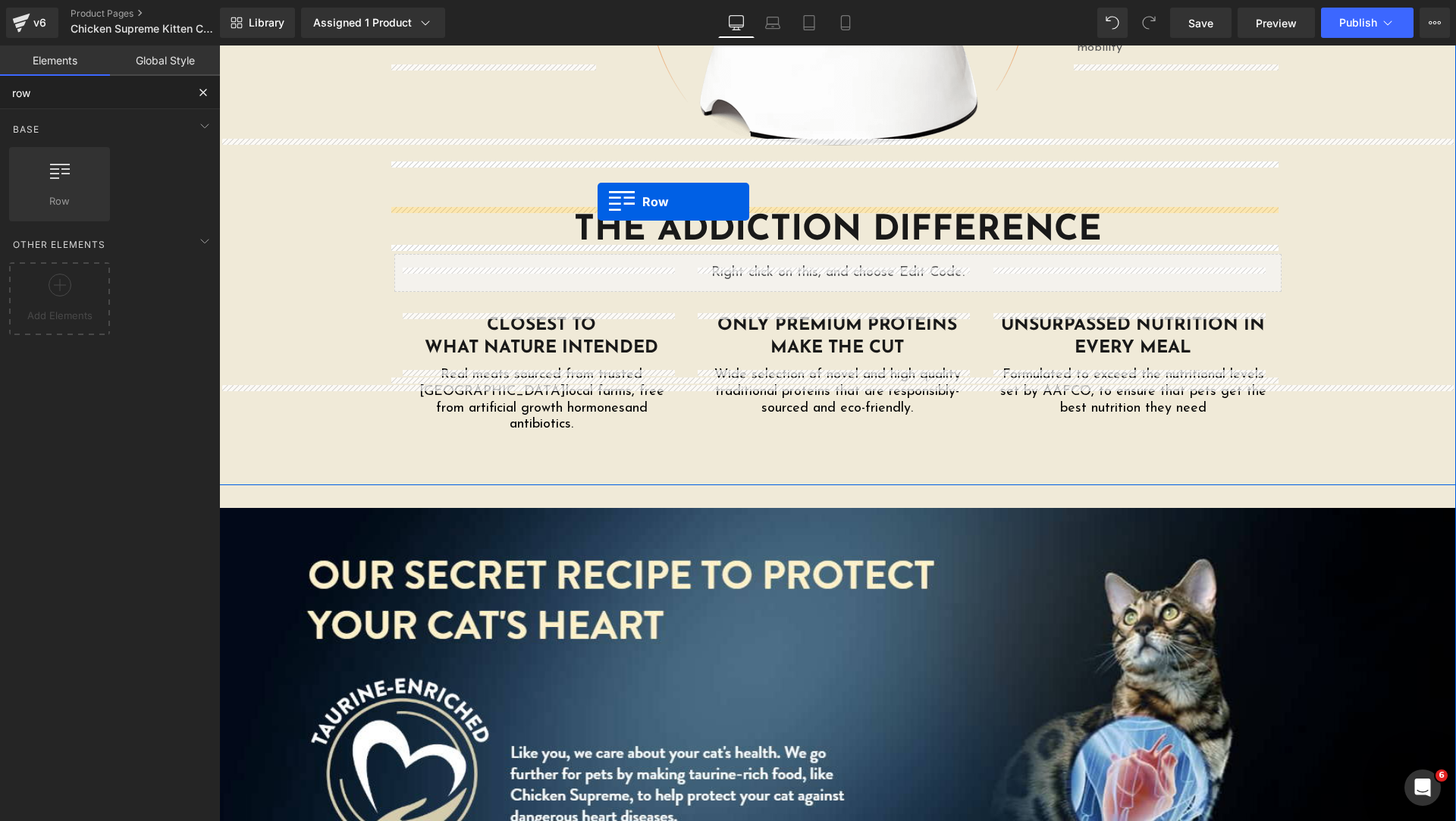
drag, startPoint x: 390, startPoint y: 225, endPoint x: 598, endPoint y: 202, distance: 209.3
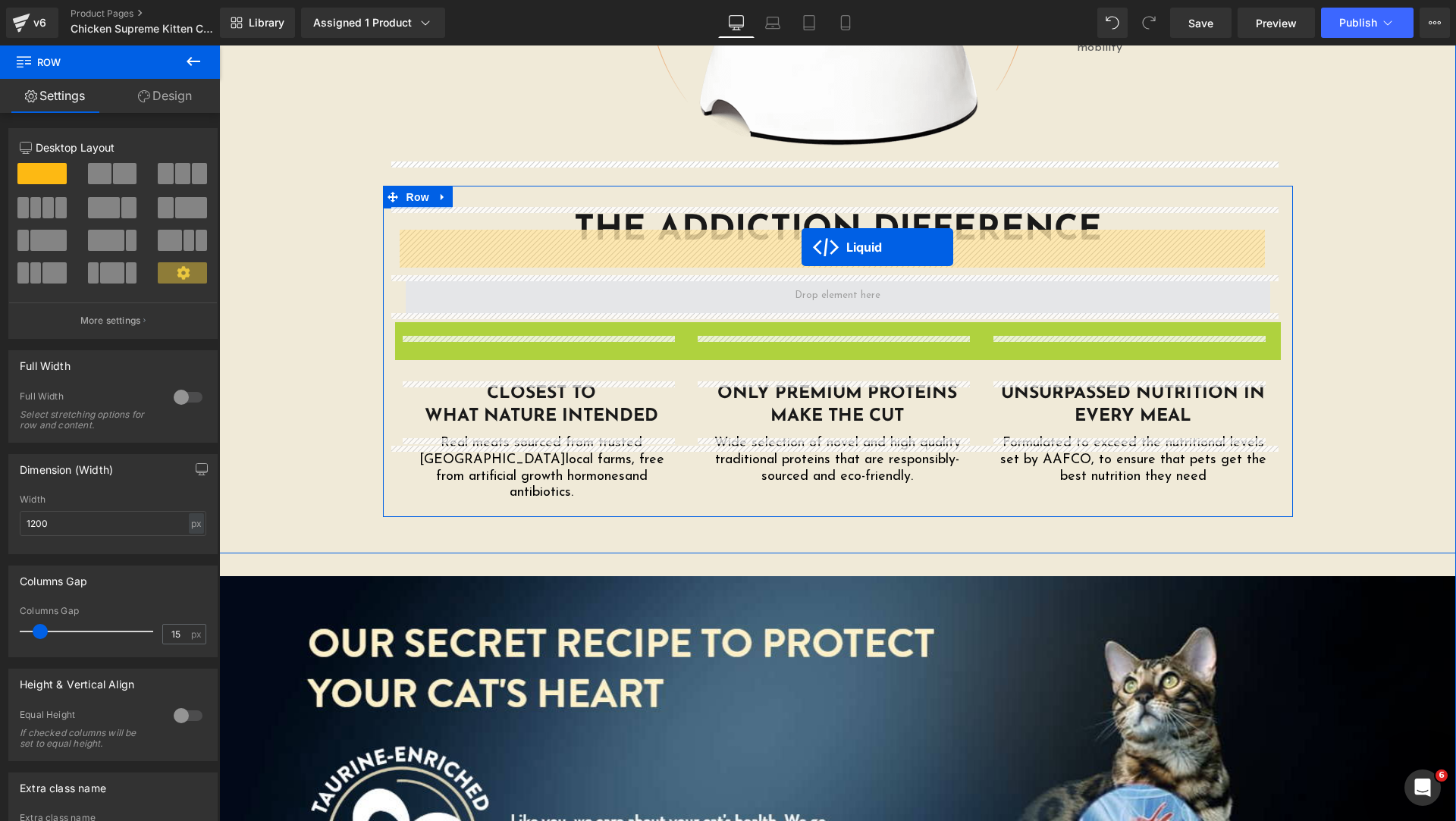
drag, startPoint x: 792, startPoint y: 288, endPoint x: 801, endPoint y: 247, distance: 42.0
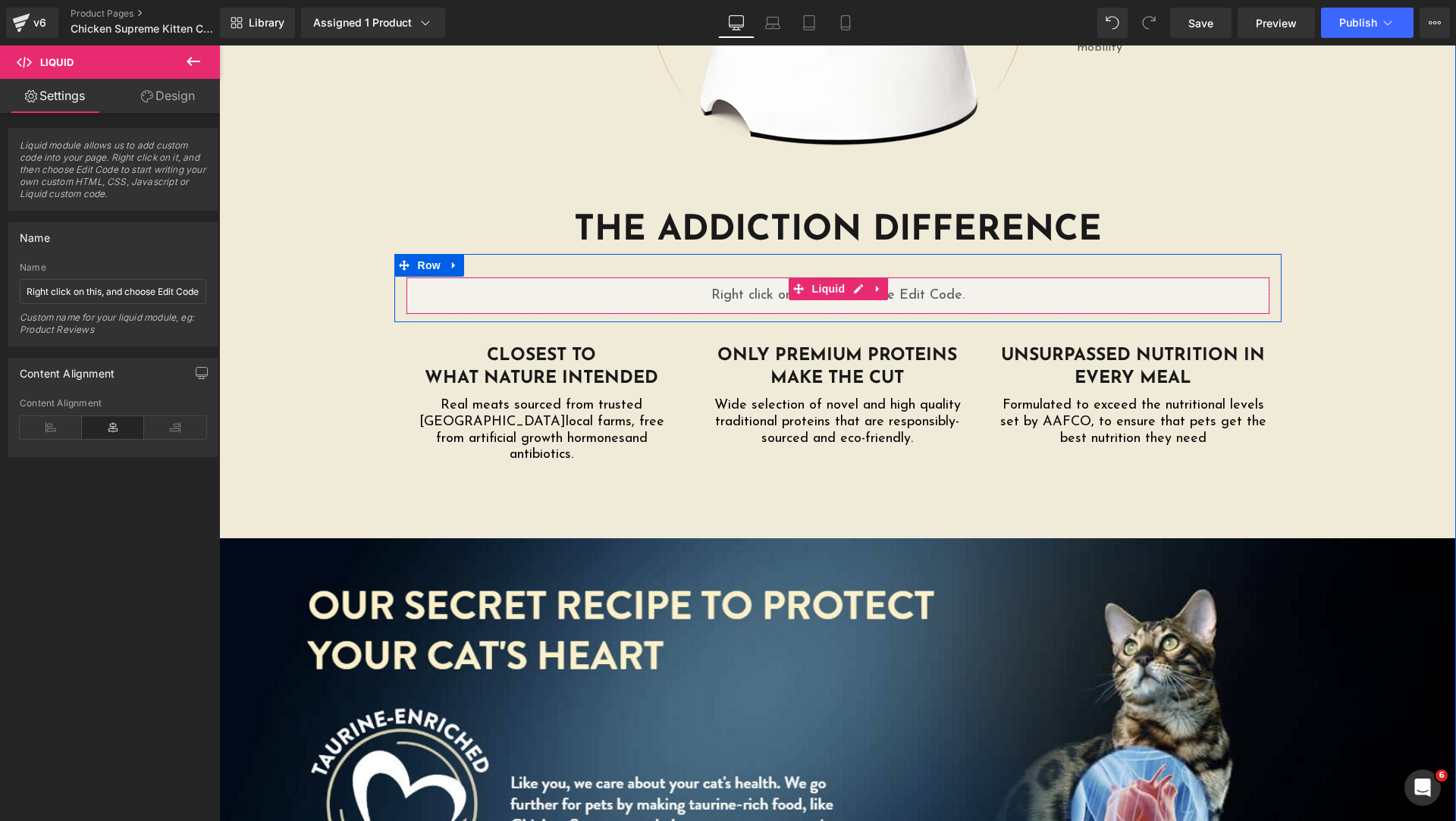
click at [849, 276] on div "Liquid" at bounding box center [838, 295] width 864 height 38
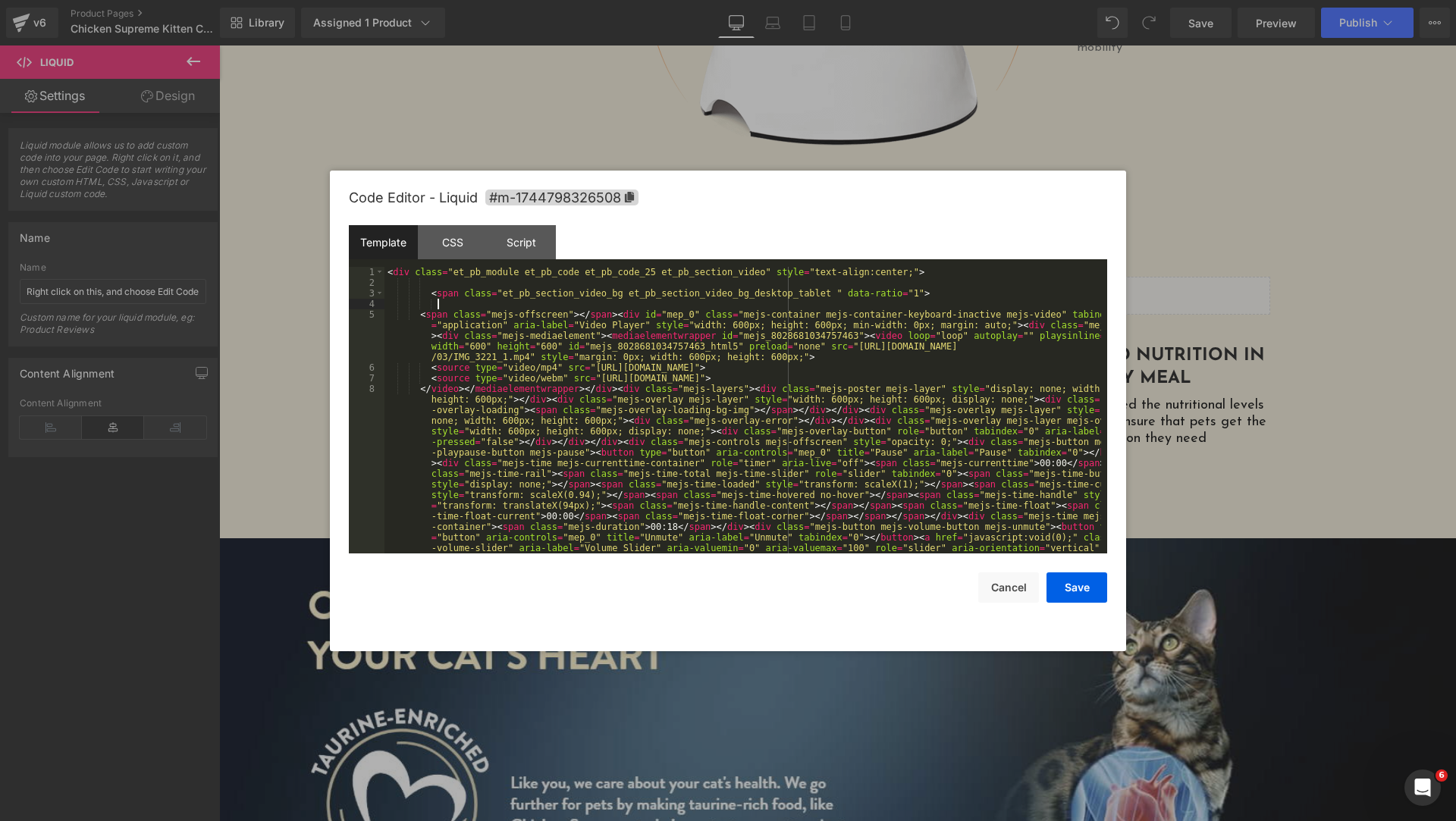
click at [624, 306] on div "< div class = "et_pb_module et_pb_code et_pb_code_25 et_pb_section_video" style…" at bounding box center [742, 522] width 717 height 510
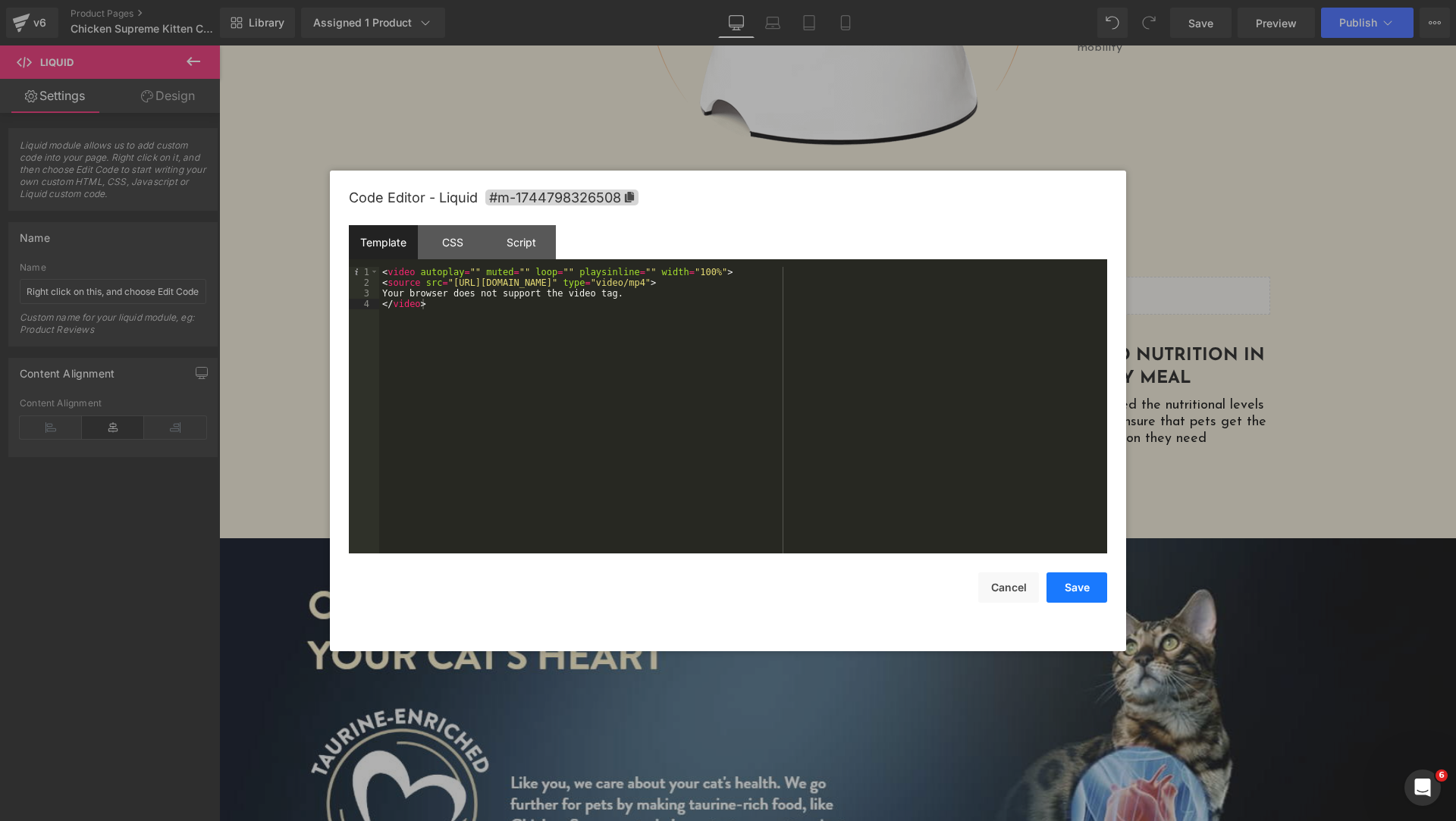
drag, startPoint x: 1070, startPoint y: 596, endPoint x: 851, endPoint y: 551, distance: 223.6
click at [1070, 596] on button "Save" at bounding box center [1077, 588] width 61 height 30
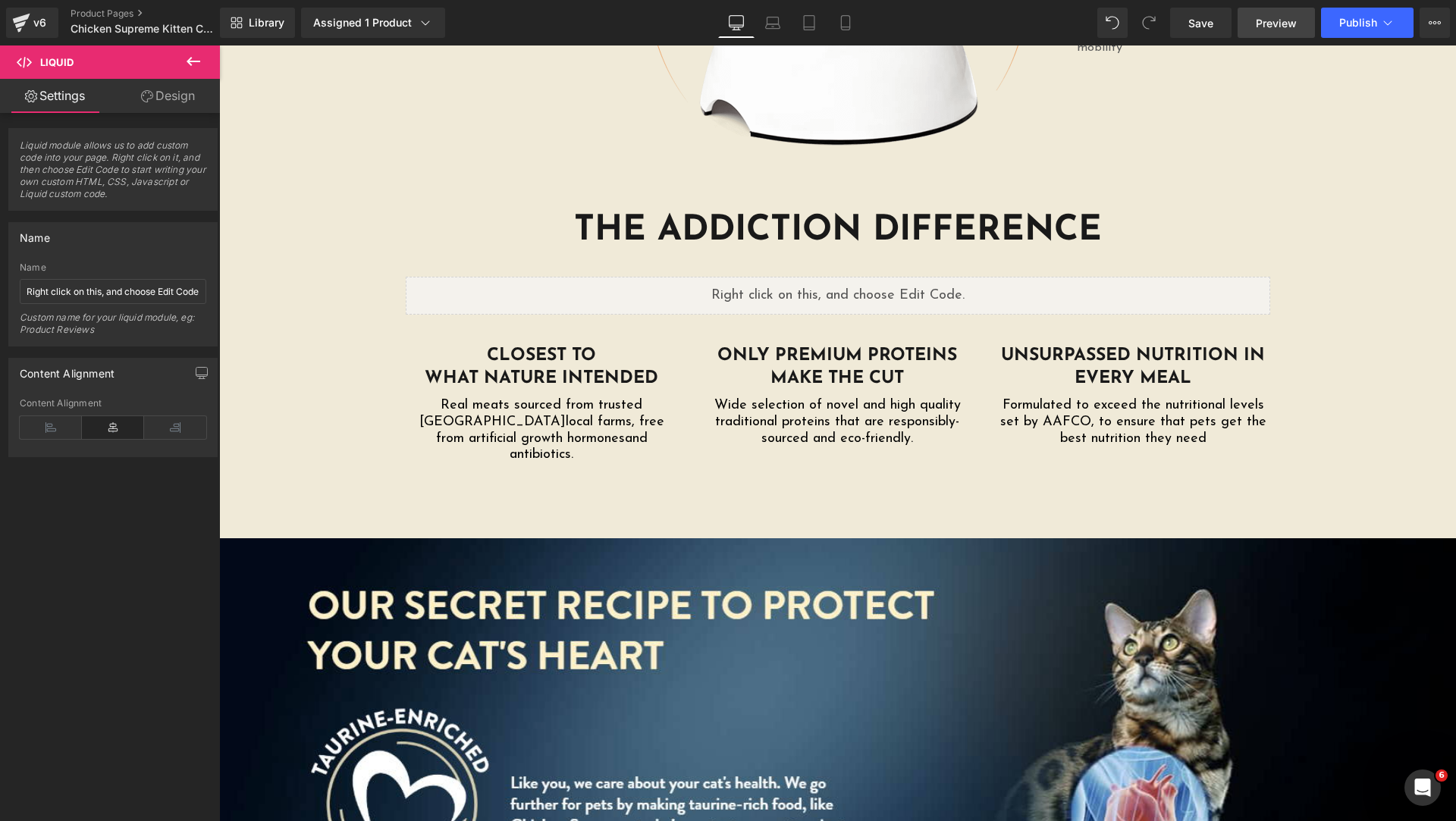
click at [1279, 27] on span "Preview" at bounding box center [1276, 23] width 41 height 16
drag, startPoint x: 1214, startPoint y: 21, endPoint x: 1039, endPoint y: 5, distance: 175.7
click at [1213, 21] on span "Save" at bounding box center [1201, 23] width 25 height 16
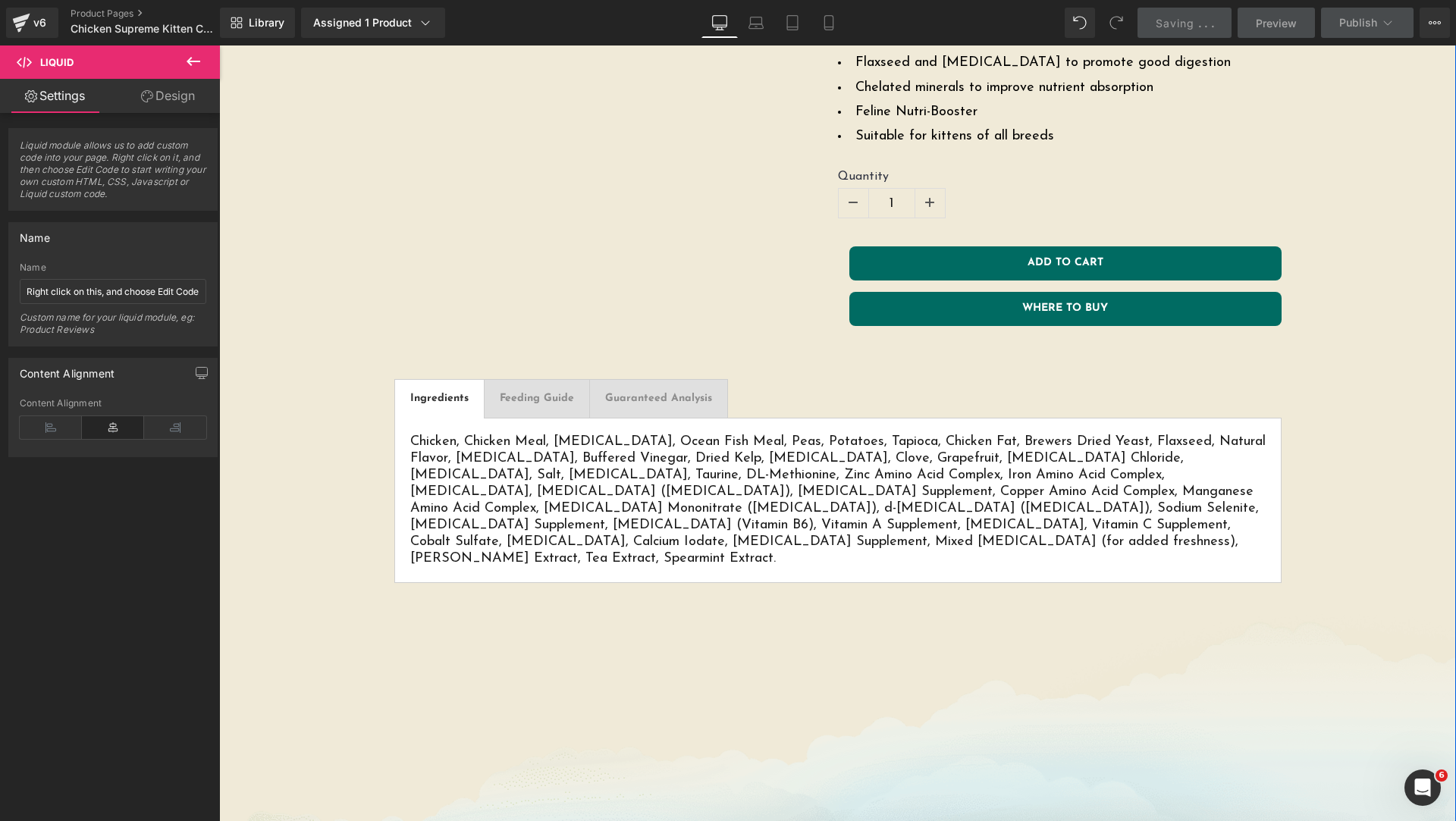
scroll to position [379, 0]
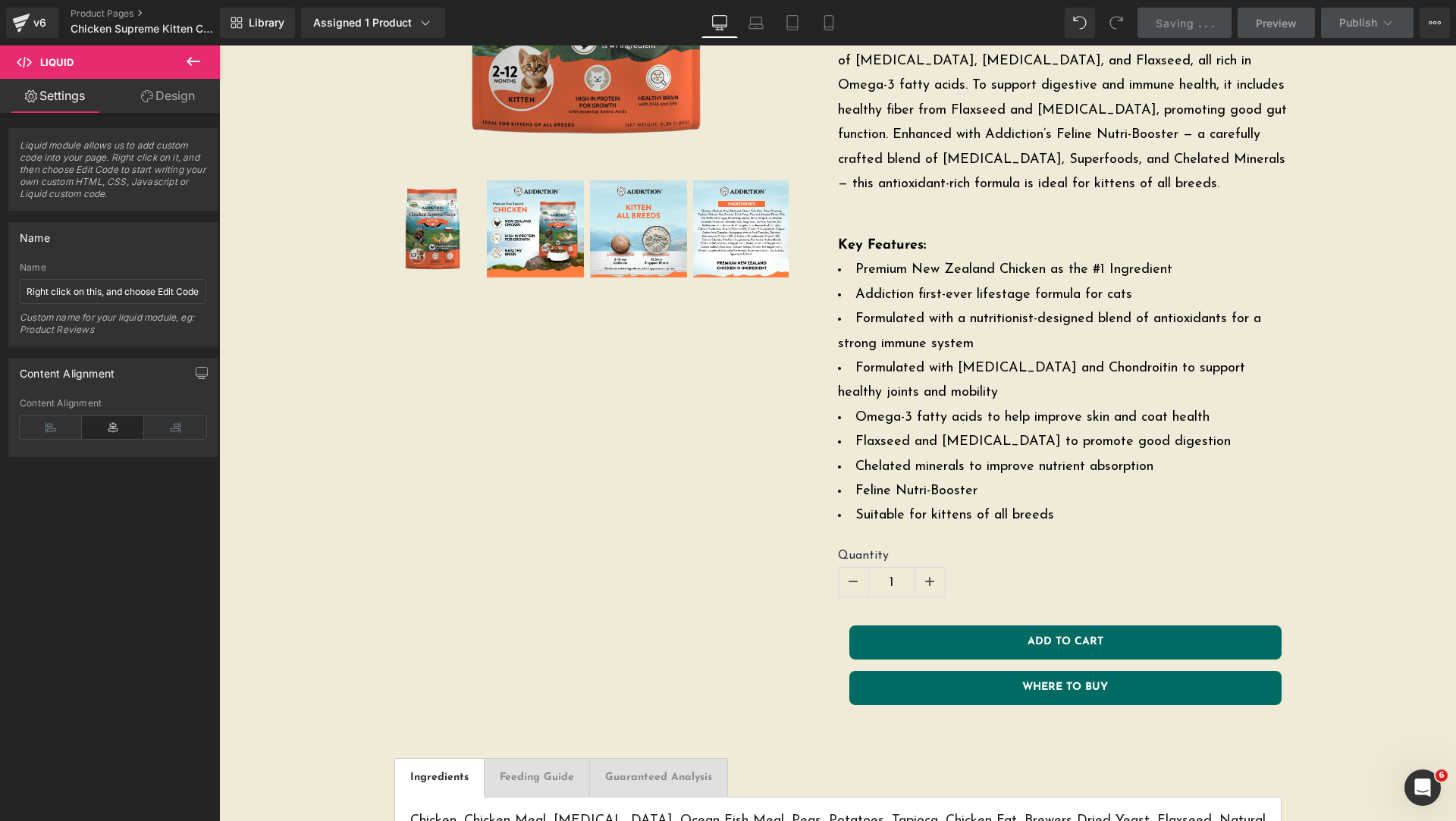
click at [194, 59] on icon at bounding box center [194, 61] width 18 height 18
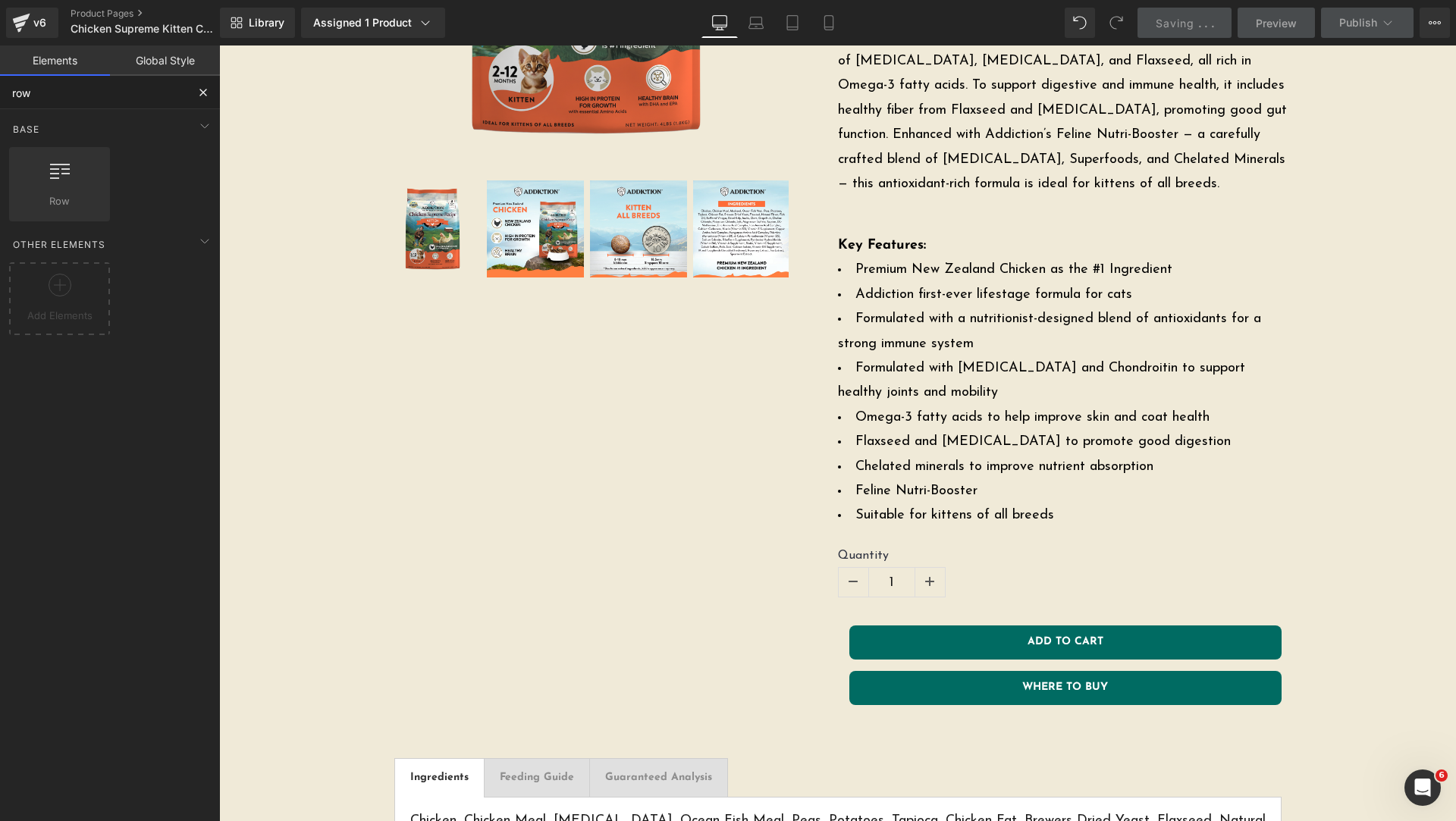
click at [143, 85] on input "row" at bounding box center [93, 92] width 187 height 33
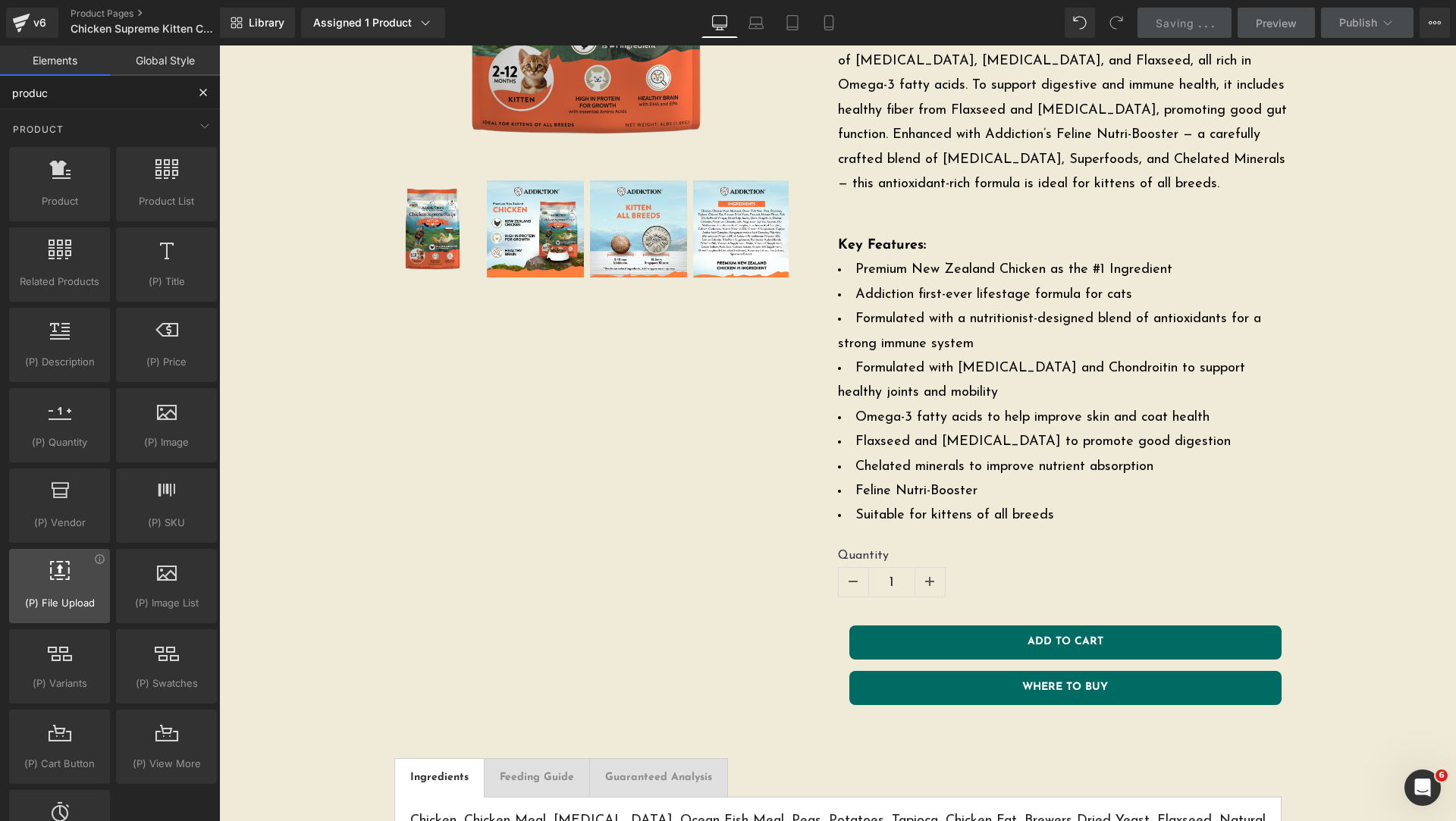
type input "product"
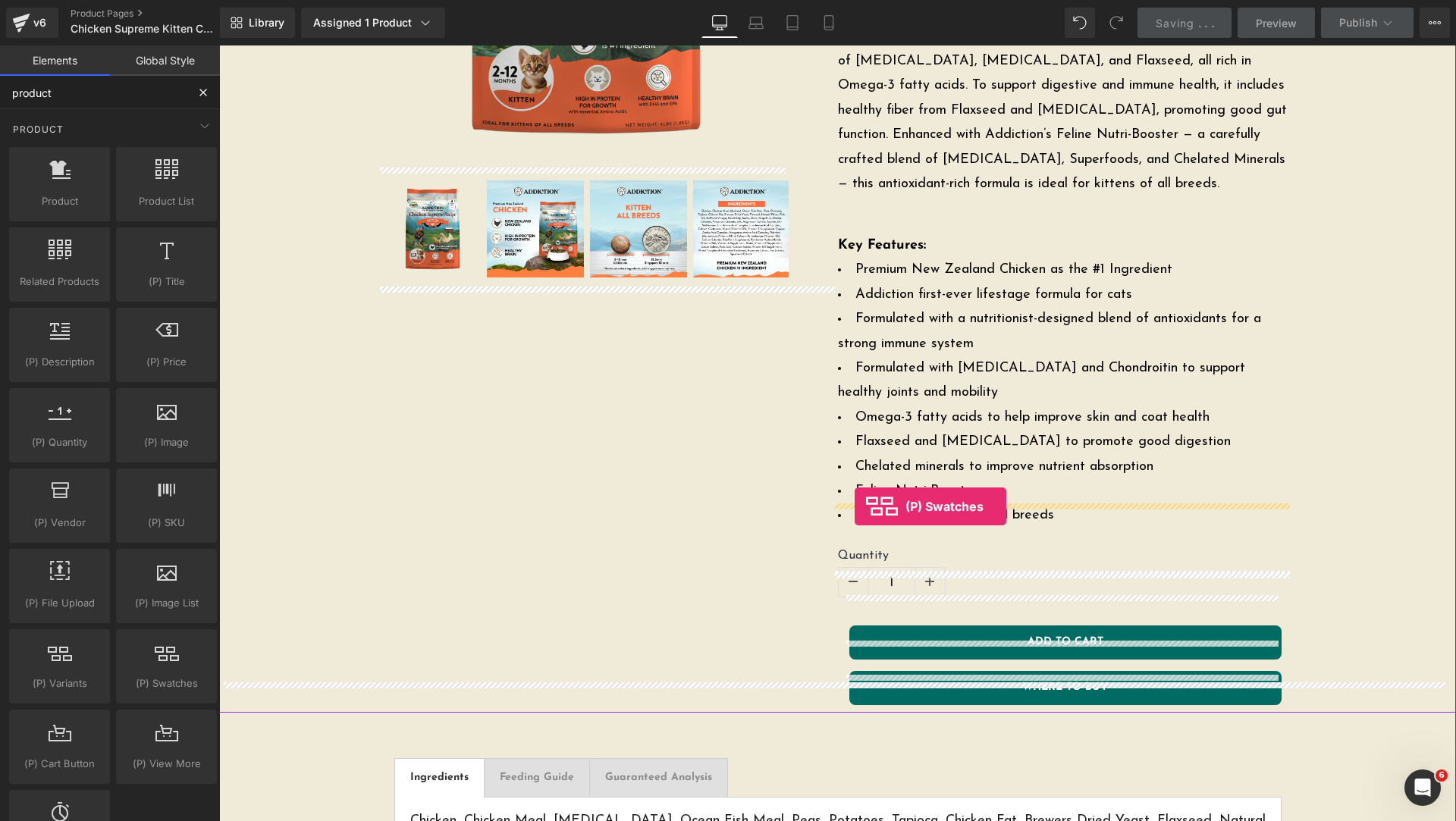
drag, startPoint x: 255, startPoint y: 627, endPoint x: 855, endPoint y: 507, distance: 611.9
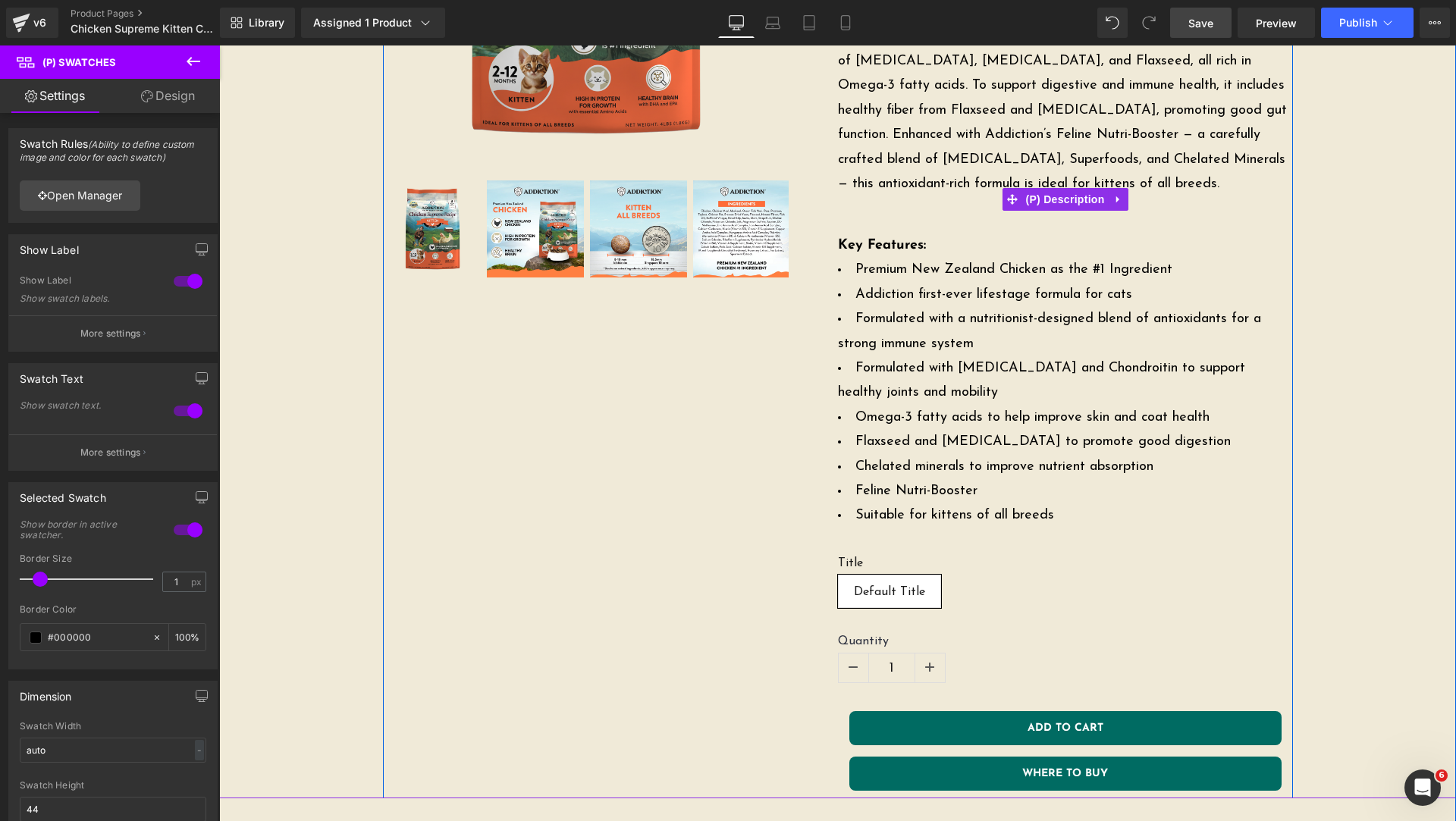
scroll to position [0, 0]
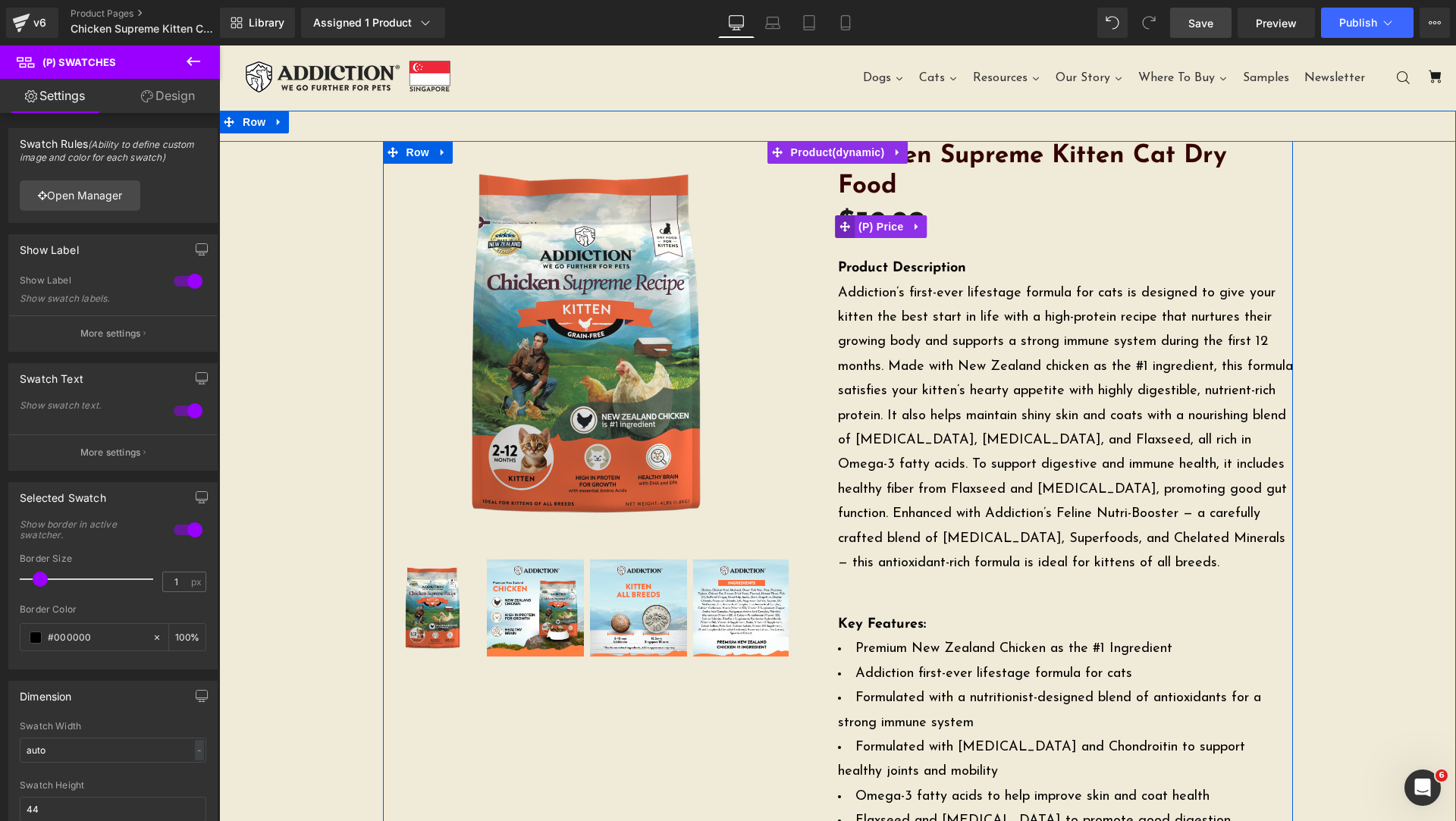
click at [839, 221] on icon at bounding box center [844, 226] width 11 height 11
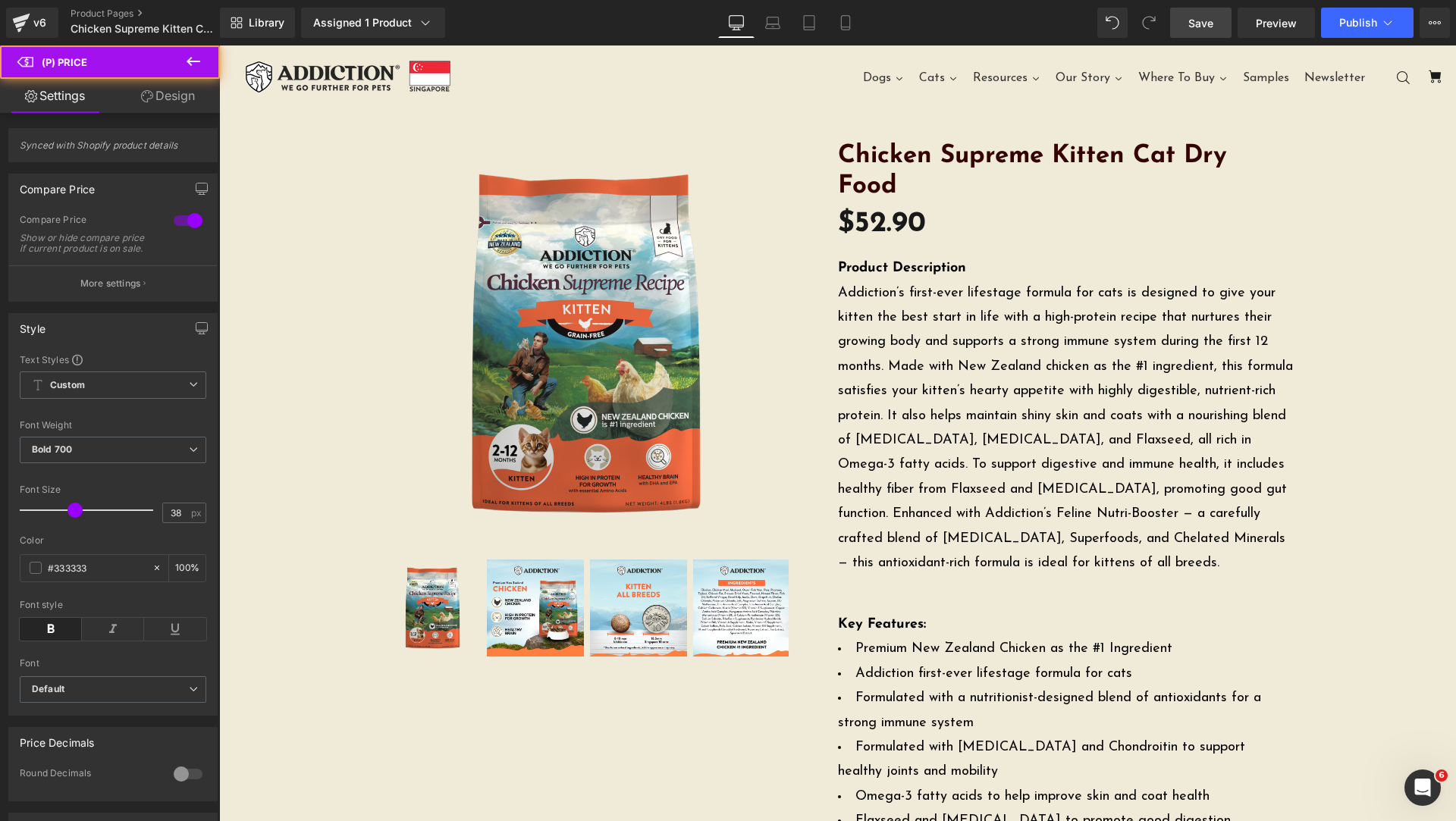
click at [157, 101] on link "Design" at bounding box center [168, 96] width 110 height 34
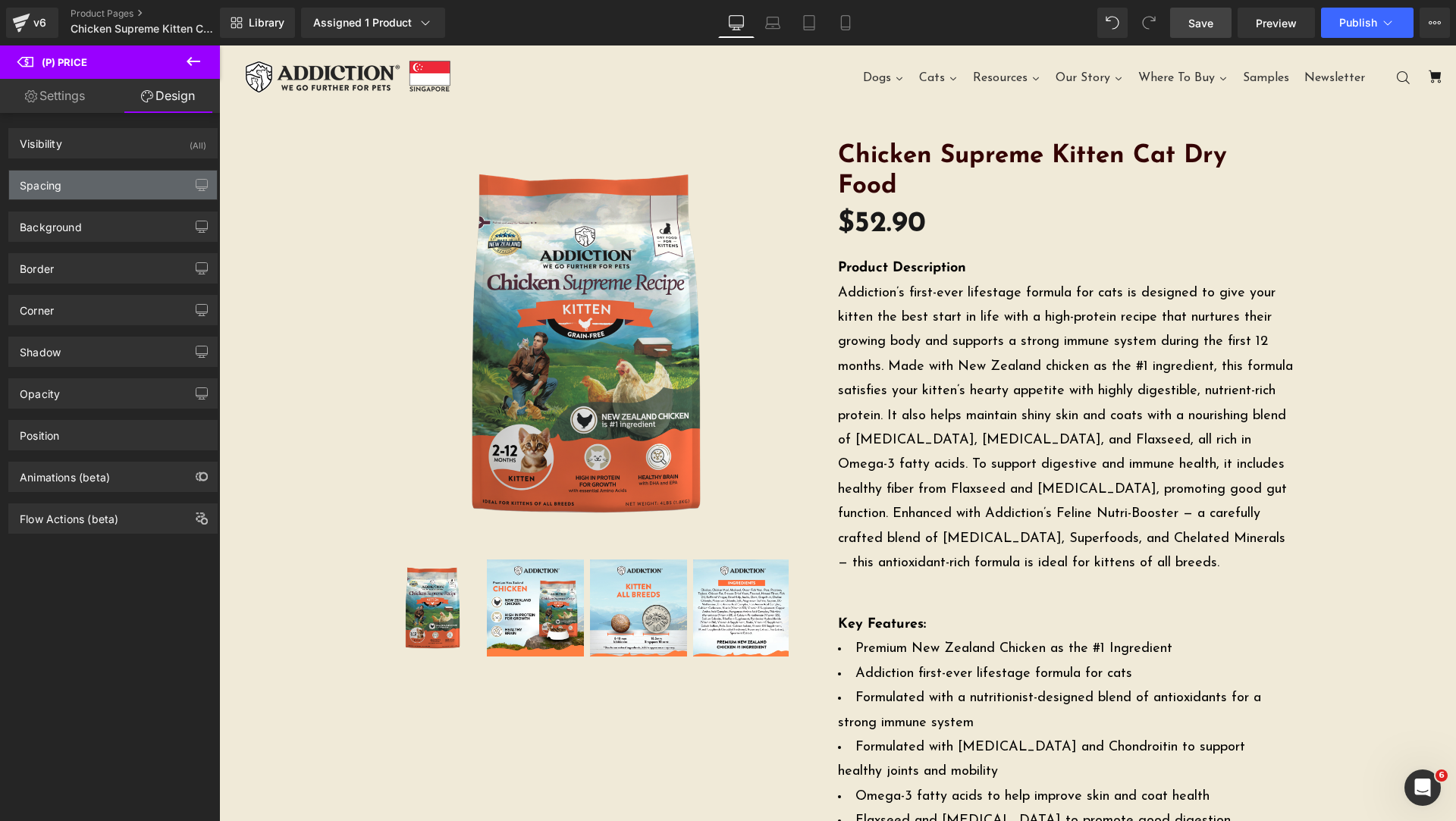
click at [125, 185] on div "Spacing" at bounding box center [113, 185] width 208 height 29
type input "10"
type input "0"
type input "10"
type input "0"
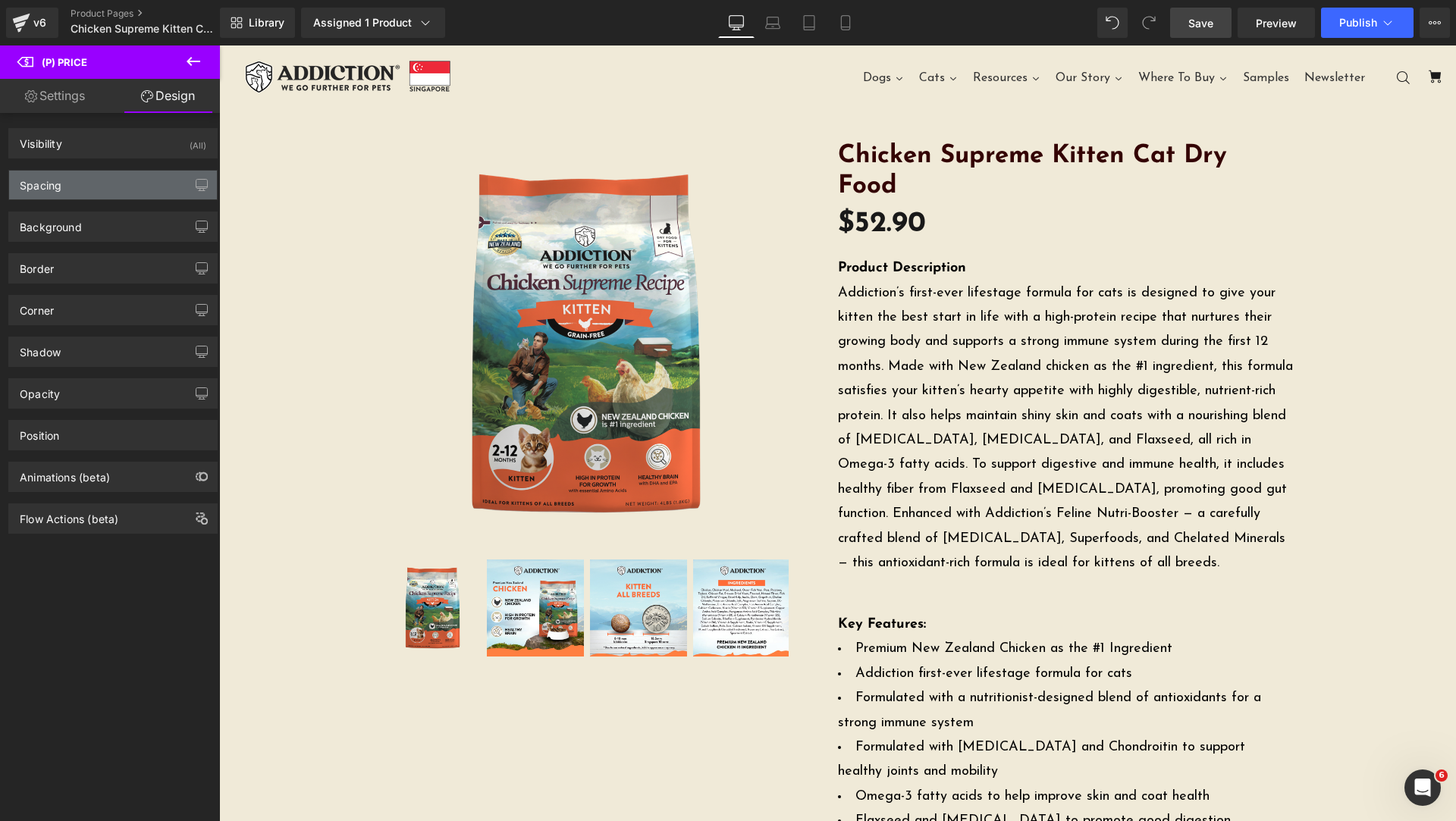
type input "0"
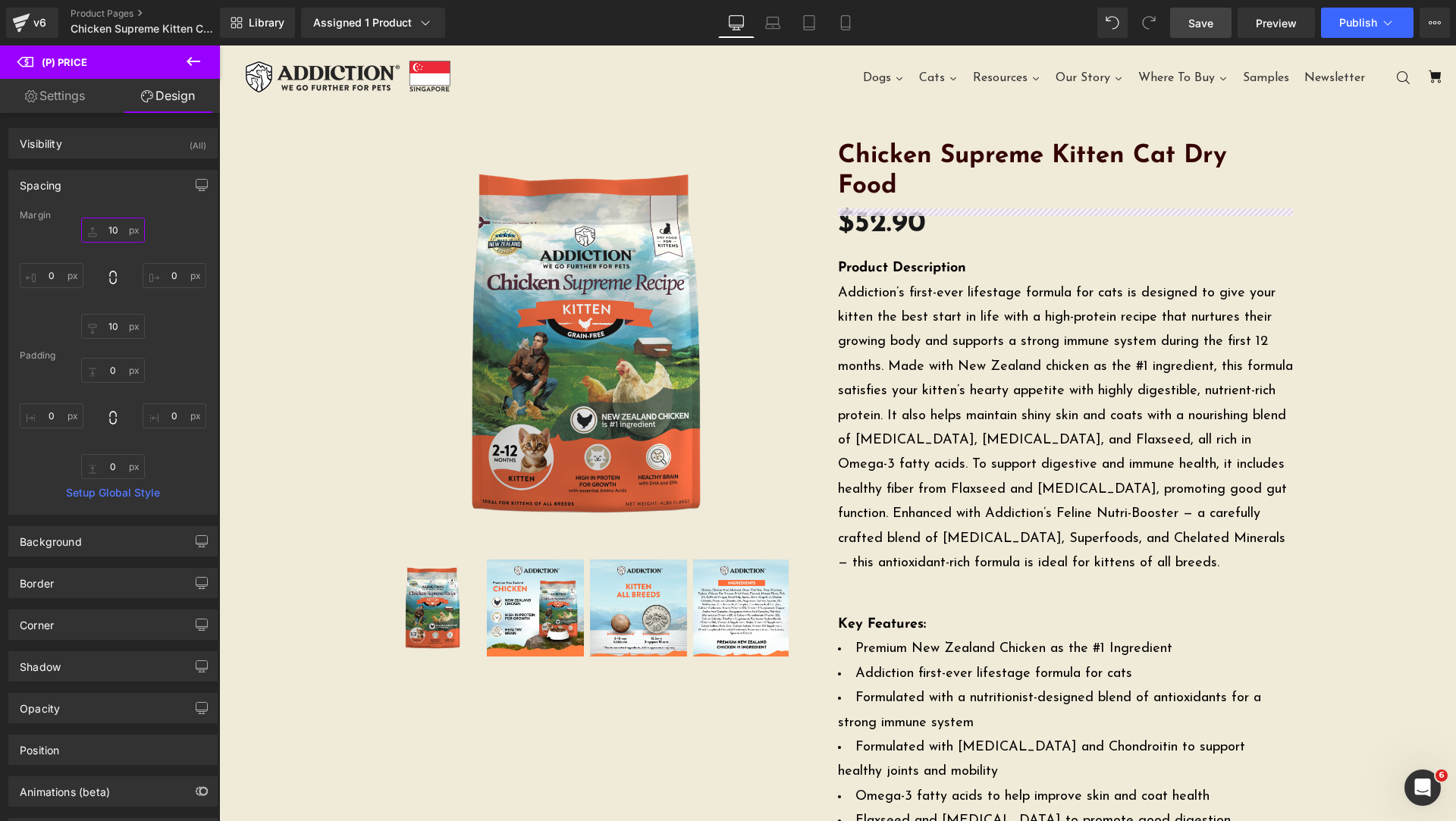
click at [116, 232] on input "10" at bounding box center [113, 229] width 64 height 25
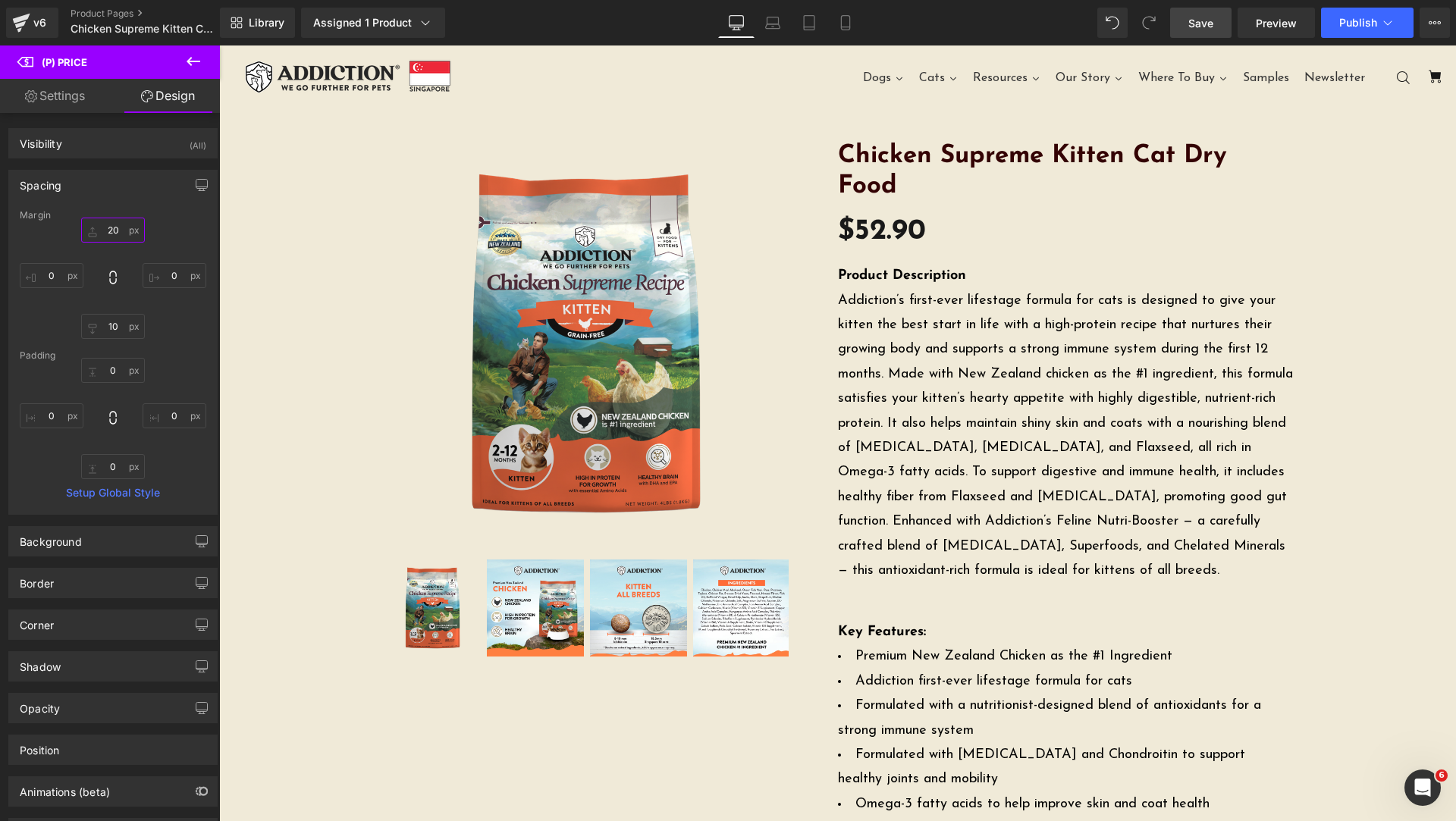
type input "20"
click at [1203, 23] on span "Save" at bounding box center [1201, 23] width 25 height 16
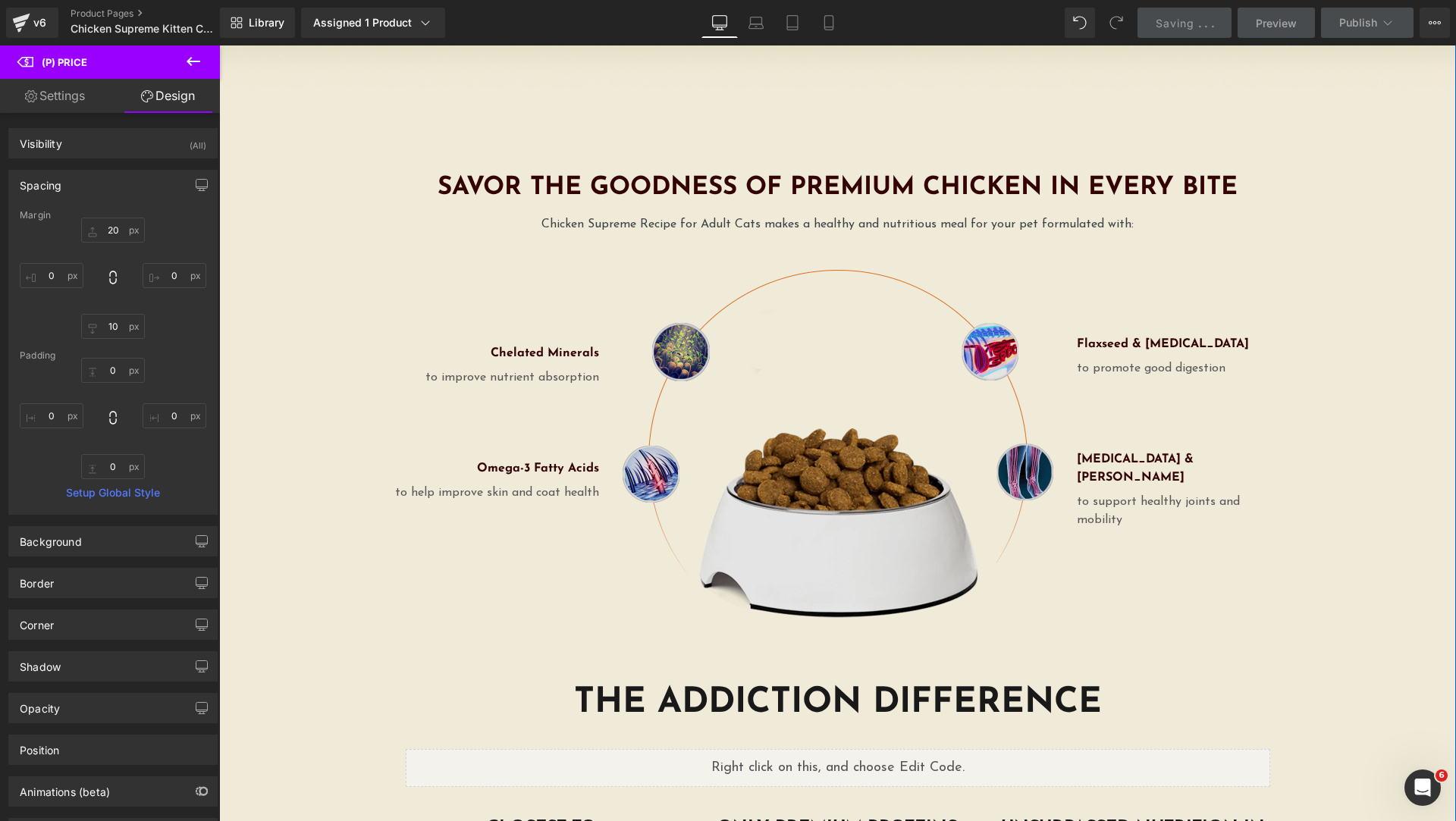
scroll to position [2654, 0]
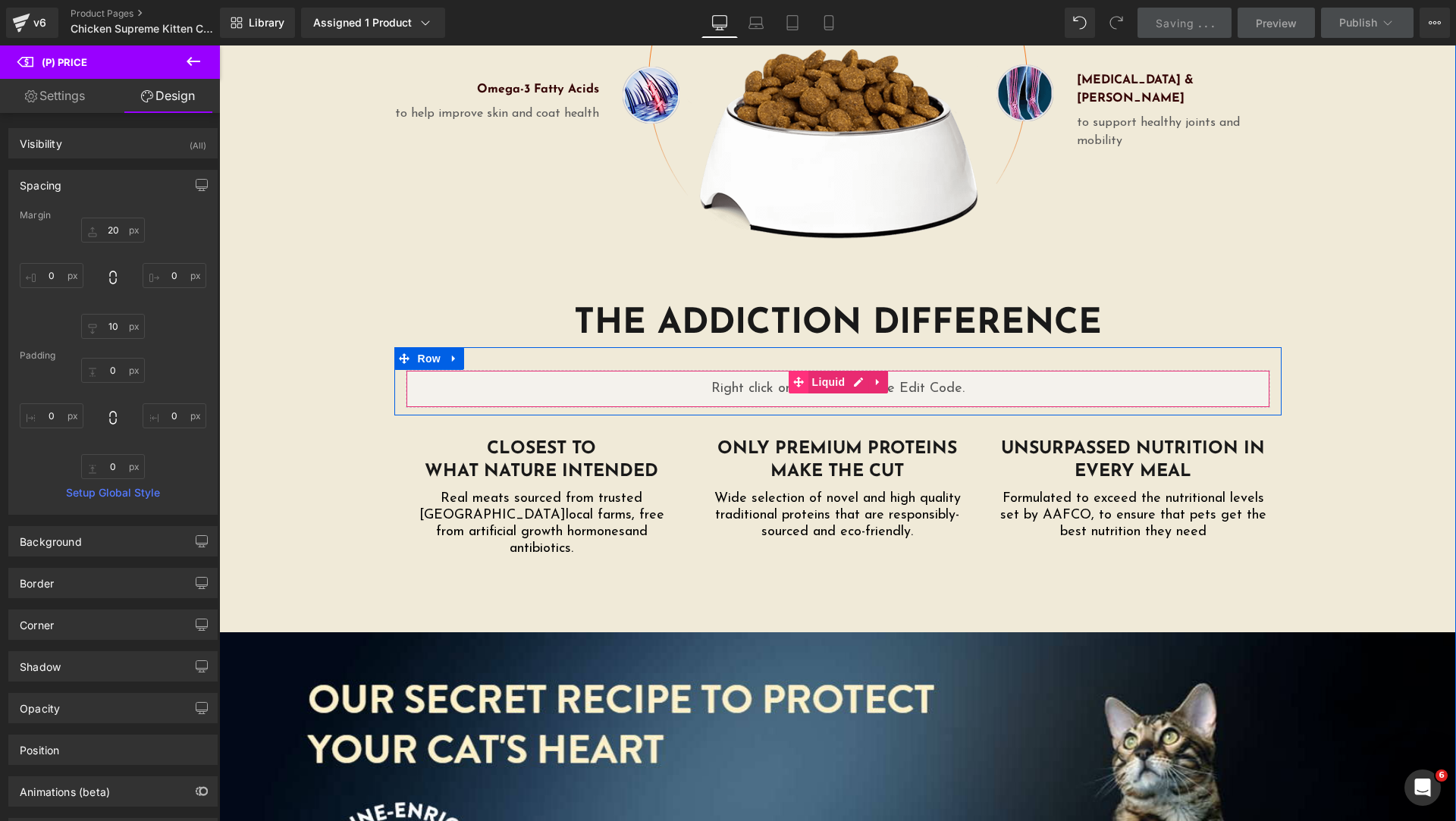
click at [795, 377] on icon at bounding box center [798, 382] width 11 height 11
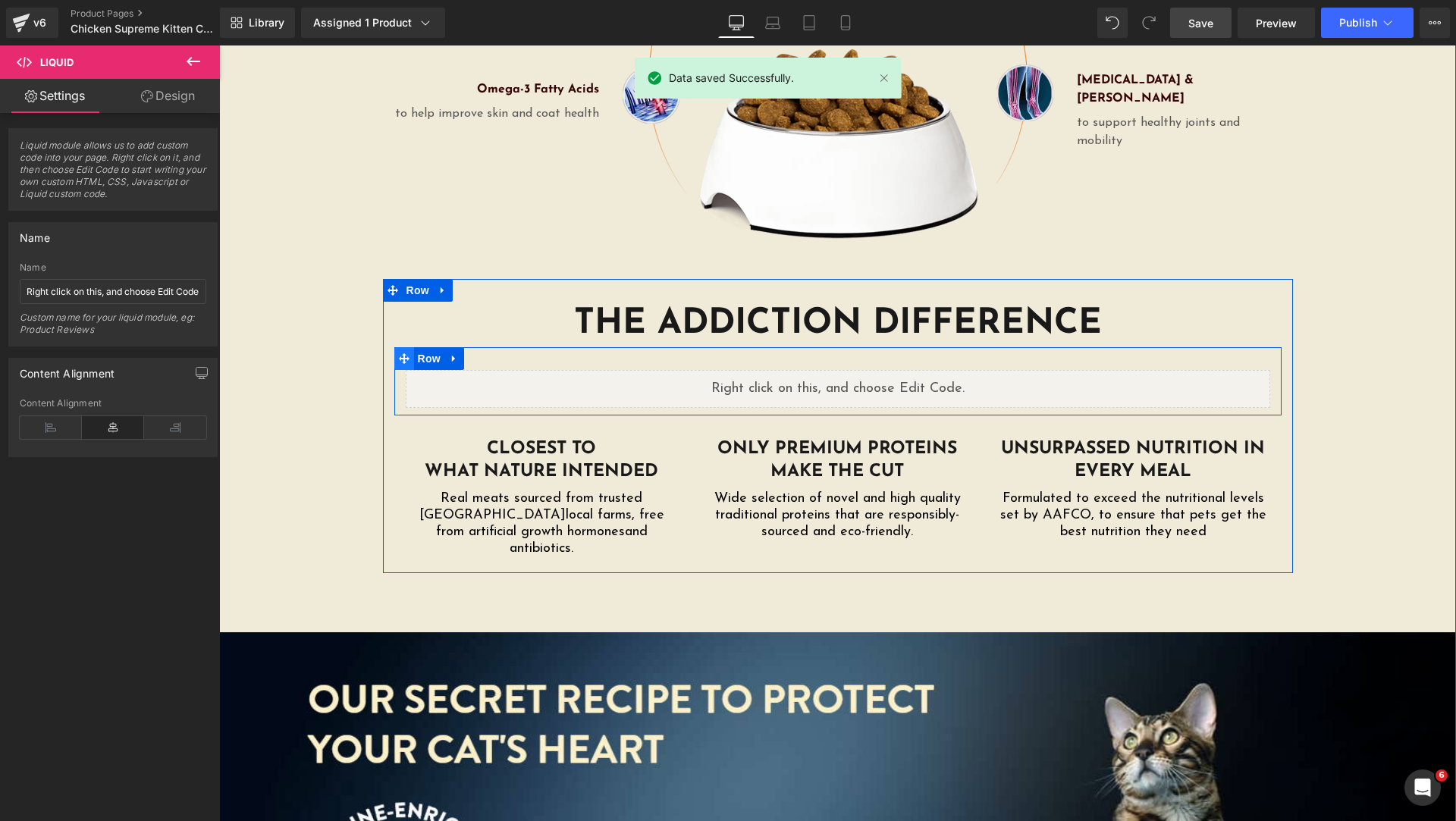
click at [401, 353] on icon at bounding box center [404, 358] width 11 height 11
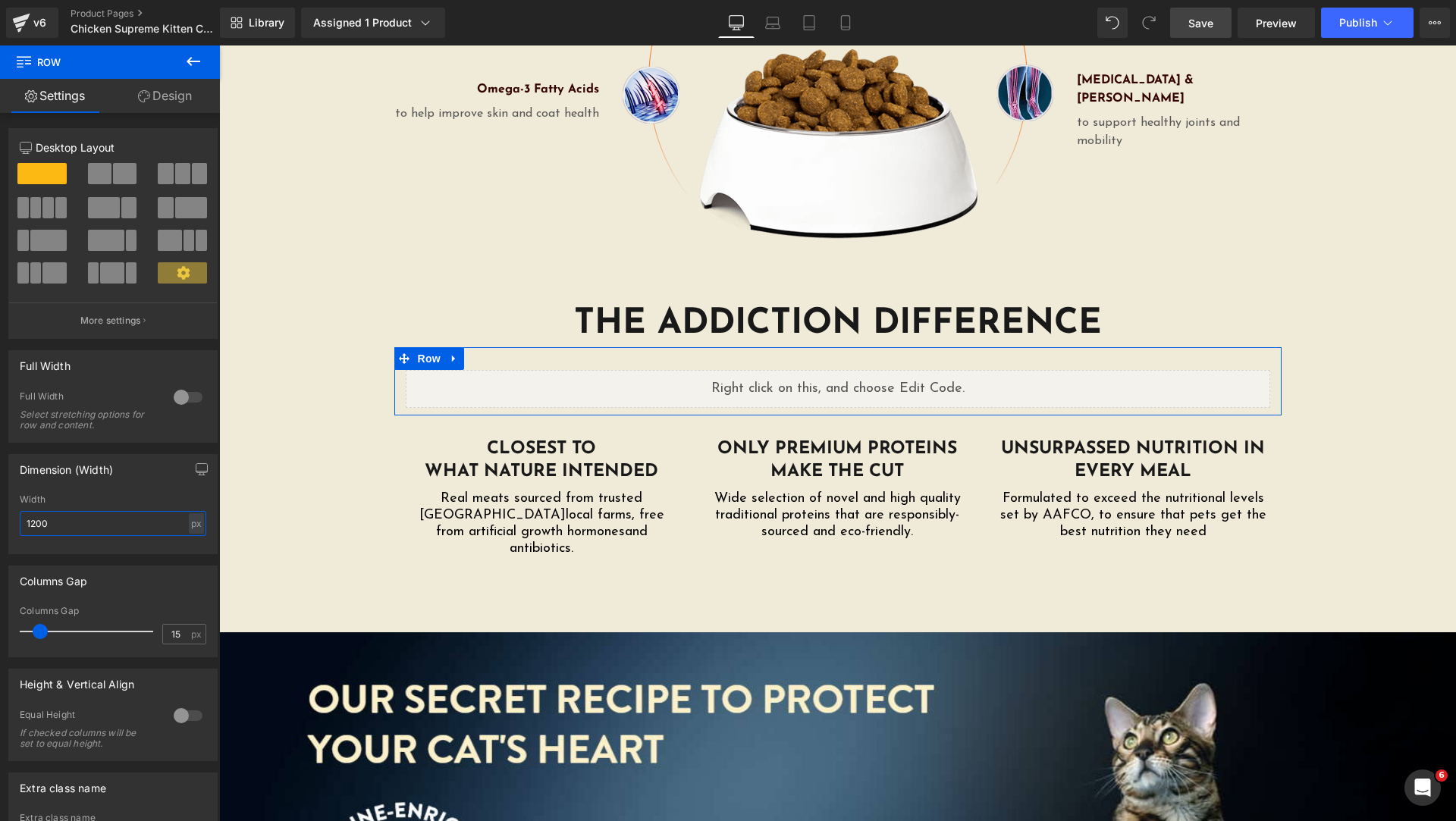
drag, startPoint x: 74, startPoint y: 517, endPoint x: 0, endPoint y: 521, distance: 74.1
click at [0, 523] on div "Dimension (Width) 1200px Width 1200 px % px" at bounding box center [113, 499] width 227 height 112
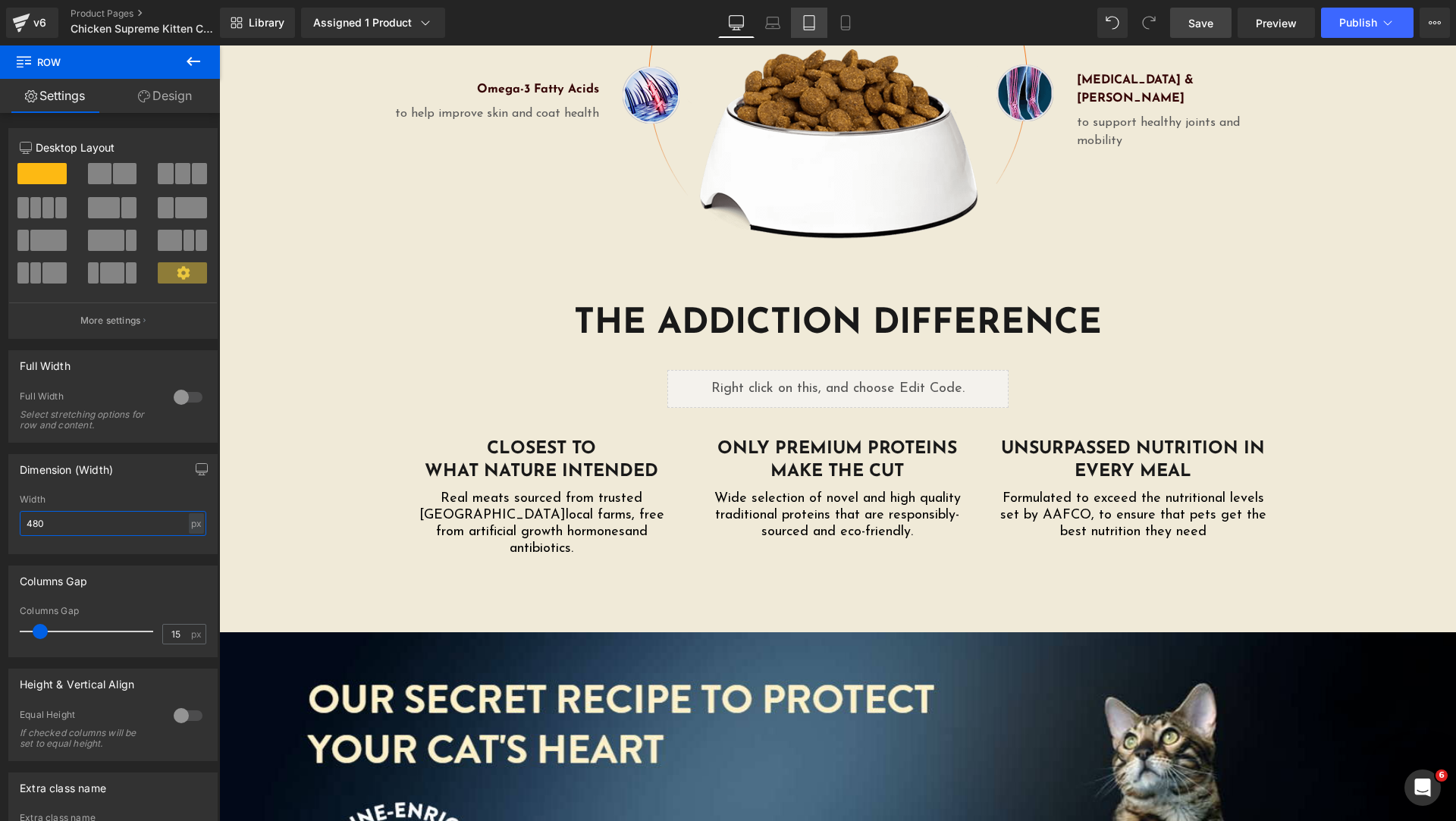
type input "480"
click at [811, 23] on icon at bounding box center [808, 22] width 15 height 15
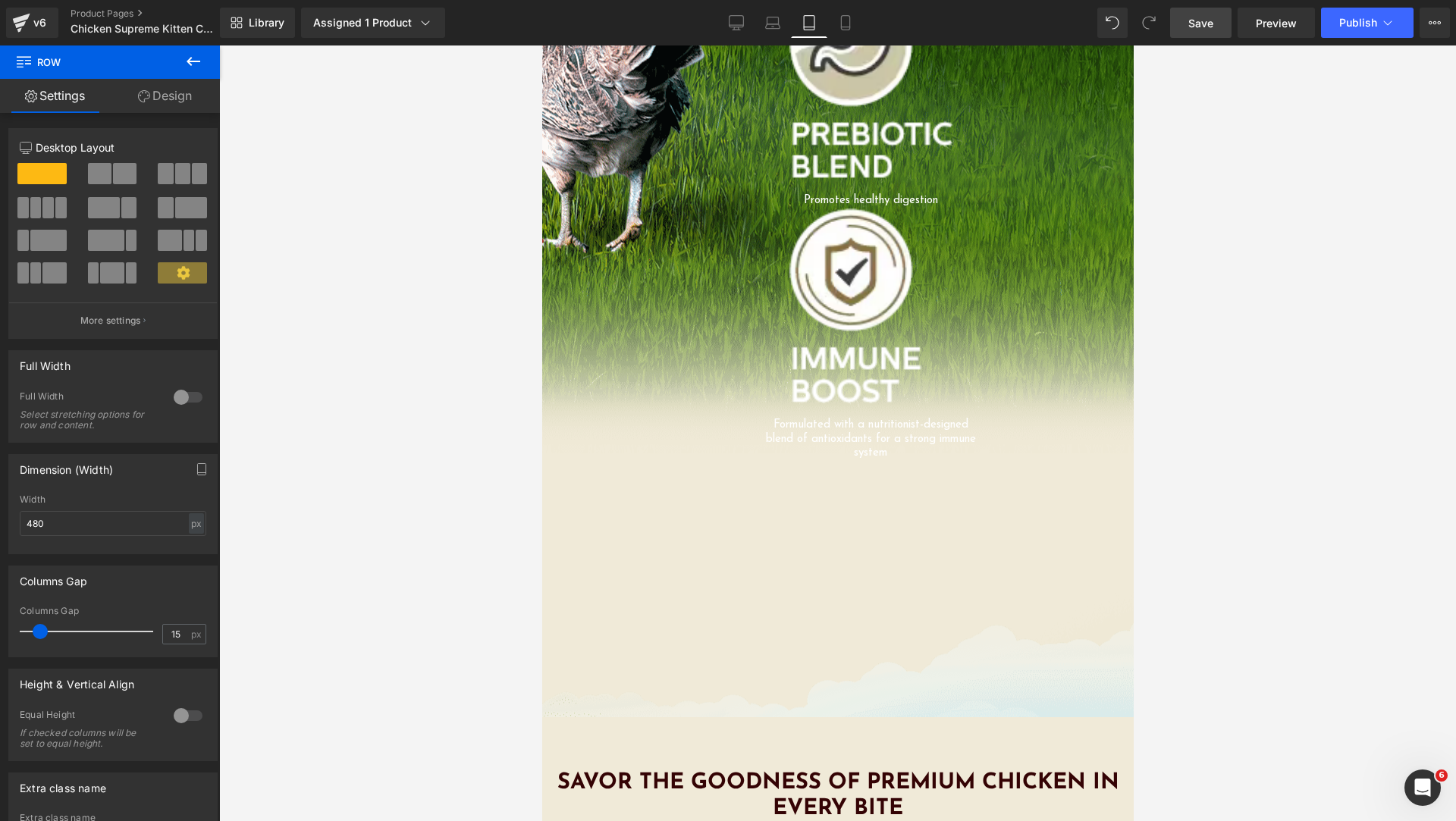
scroll to position [3939, 0]
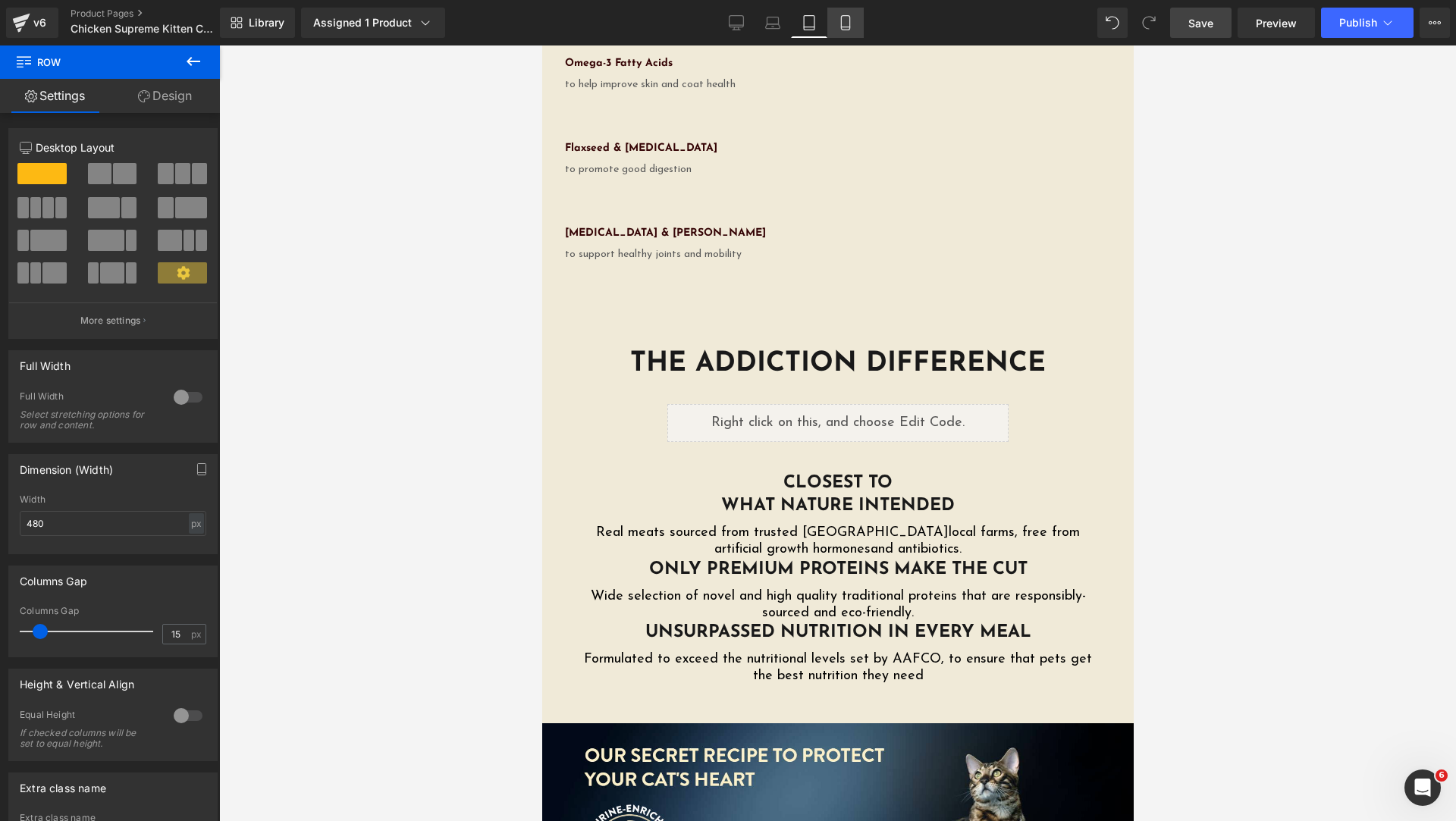
click at [839, 16] on icon at bounding box center [845, 22] width 15 height 15
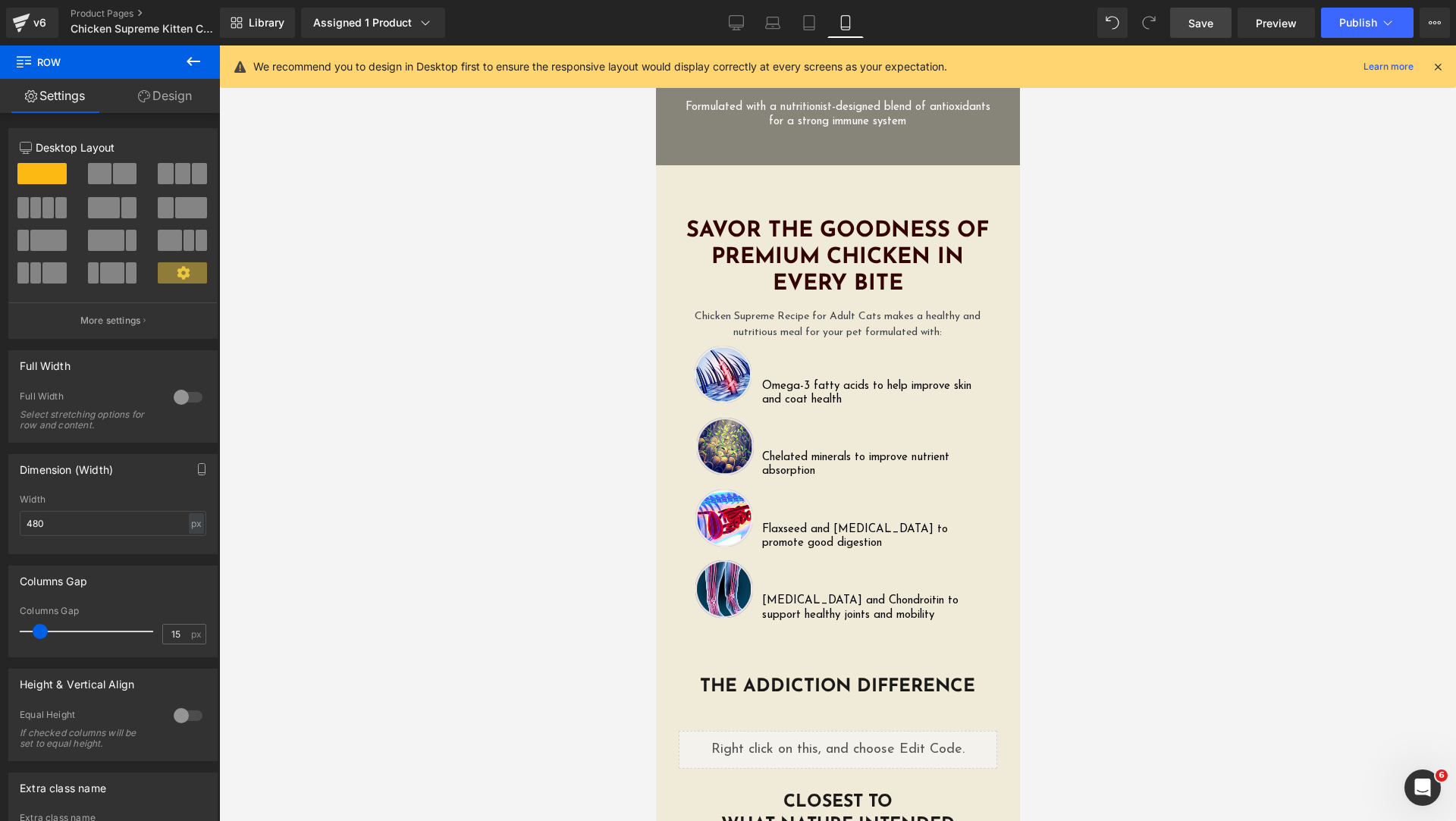
scroll to position [3355, 0]
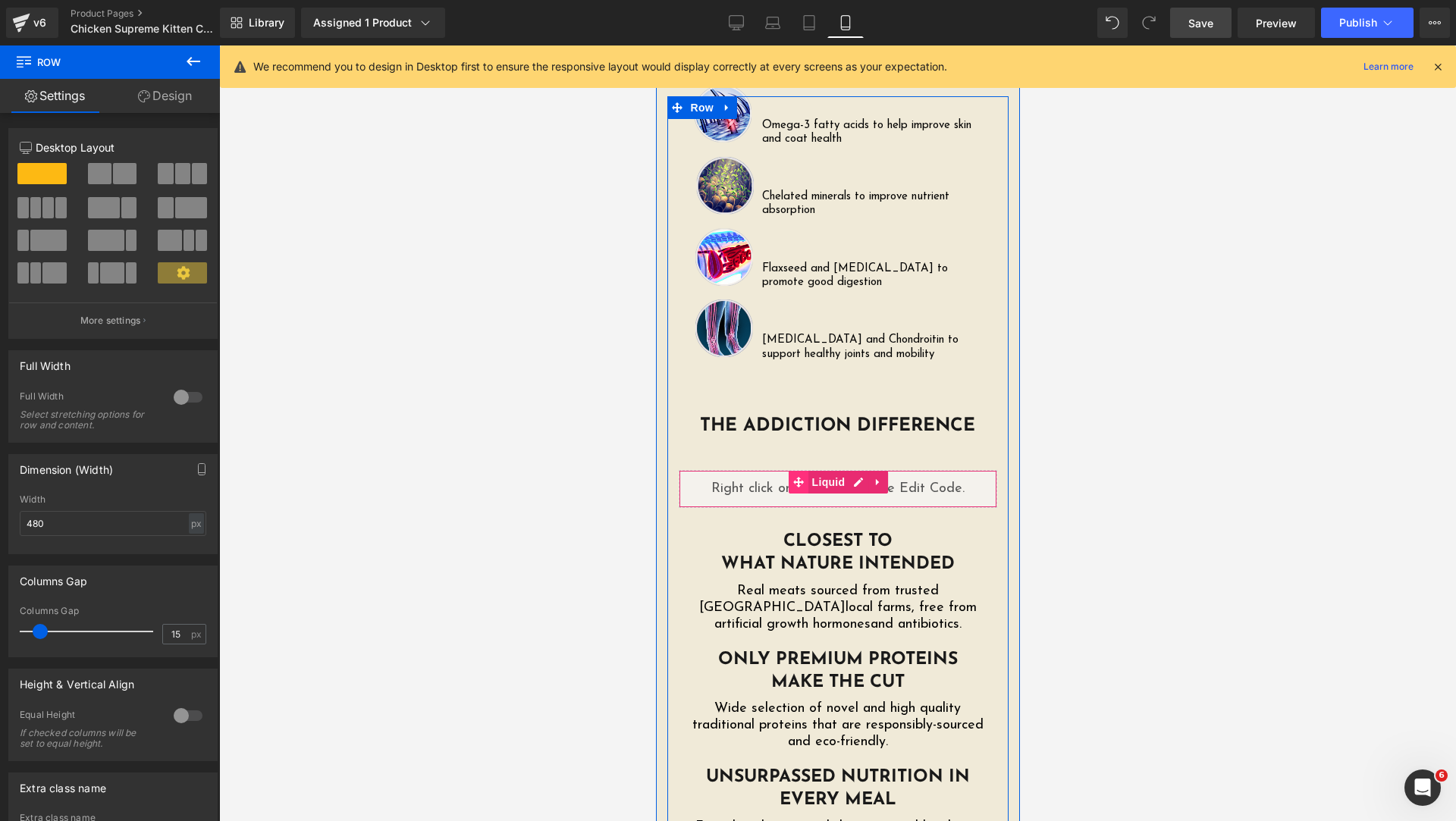
click at [793, 476] on icon at bounding box center [797, 481] width 11 height 11
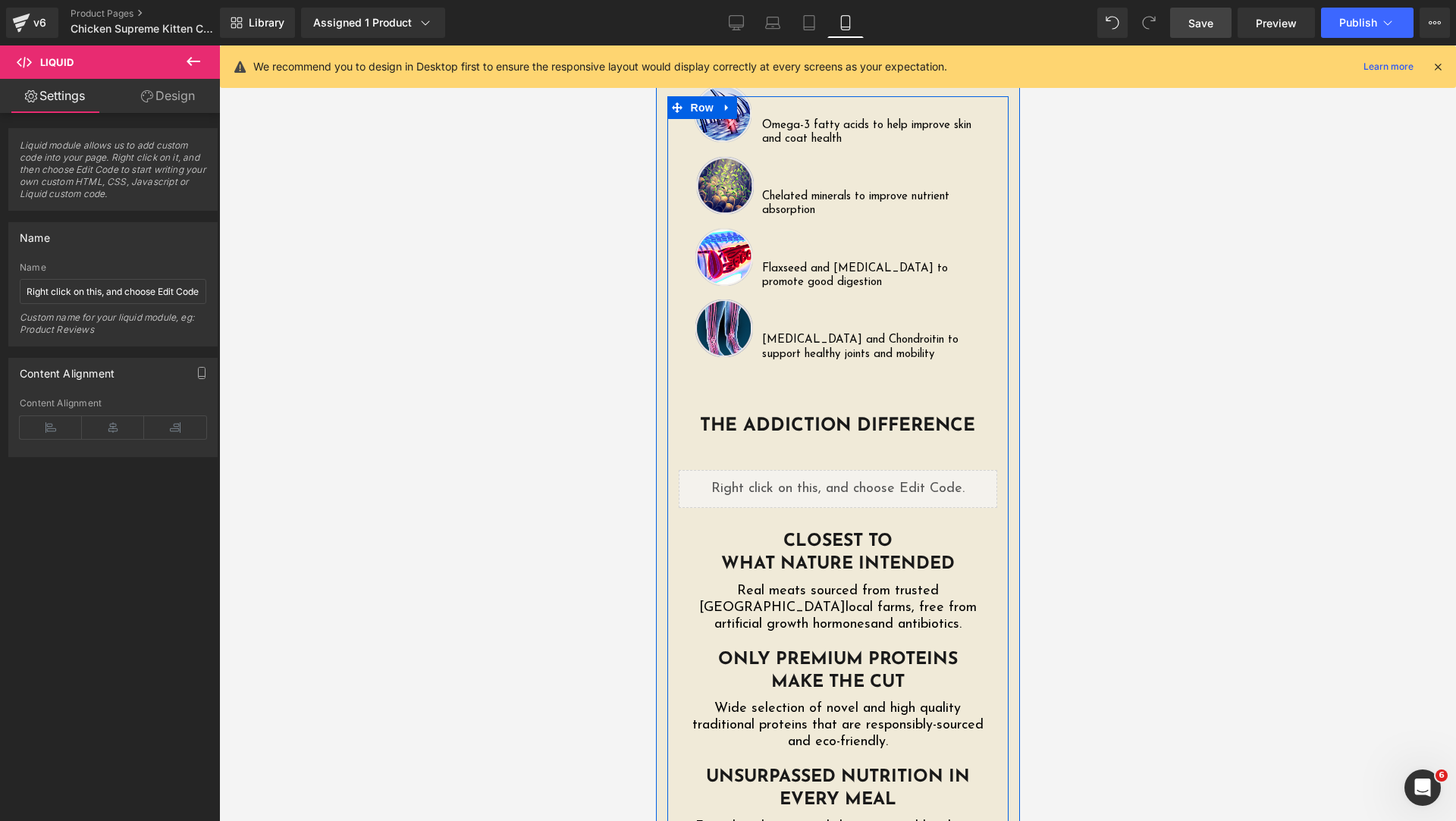
click at [855, 470] on div "Liquid" at bounding box center [836, 489] width 318 height 38
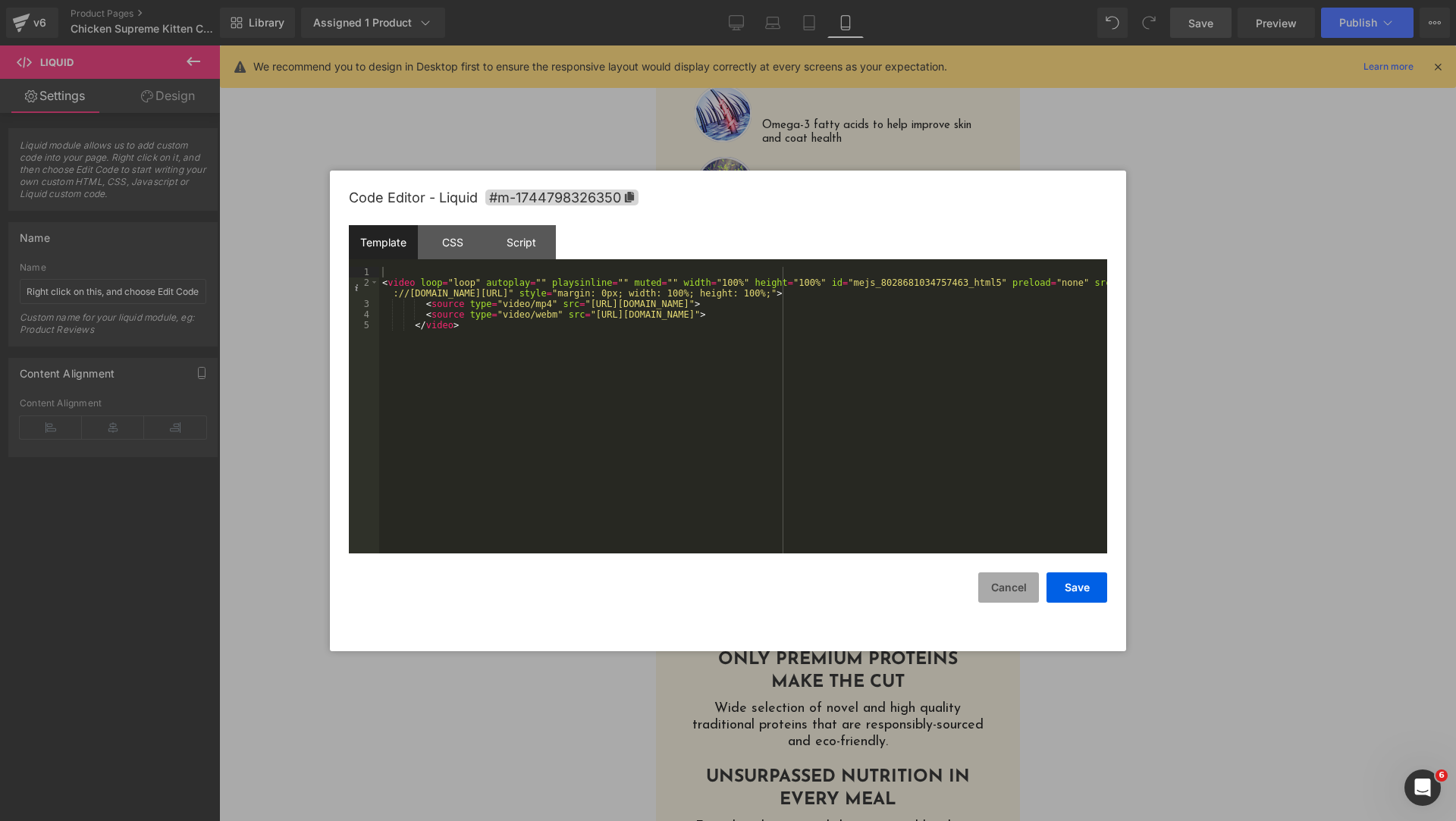
click at [1011, 589] on button "Cancel" at bounding box center [1008, 588] width 61 height 30
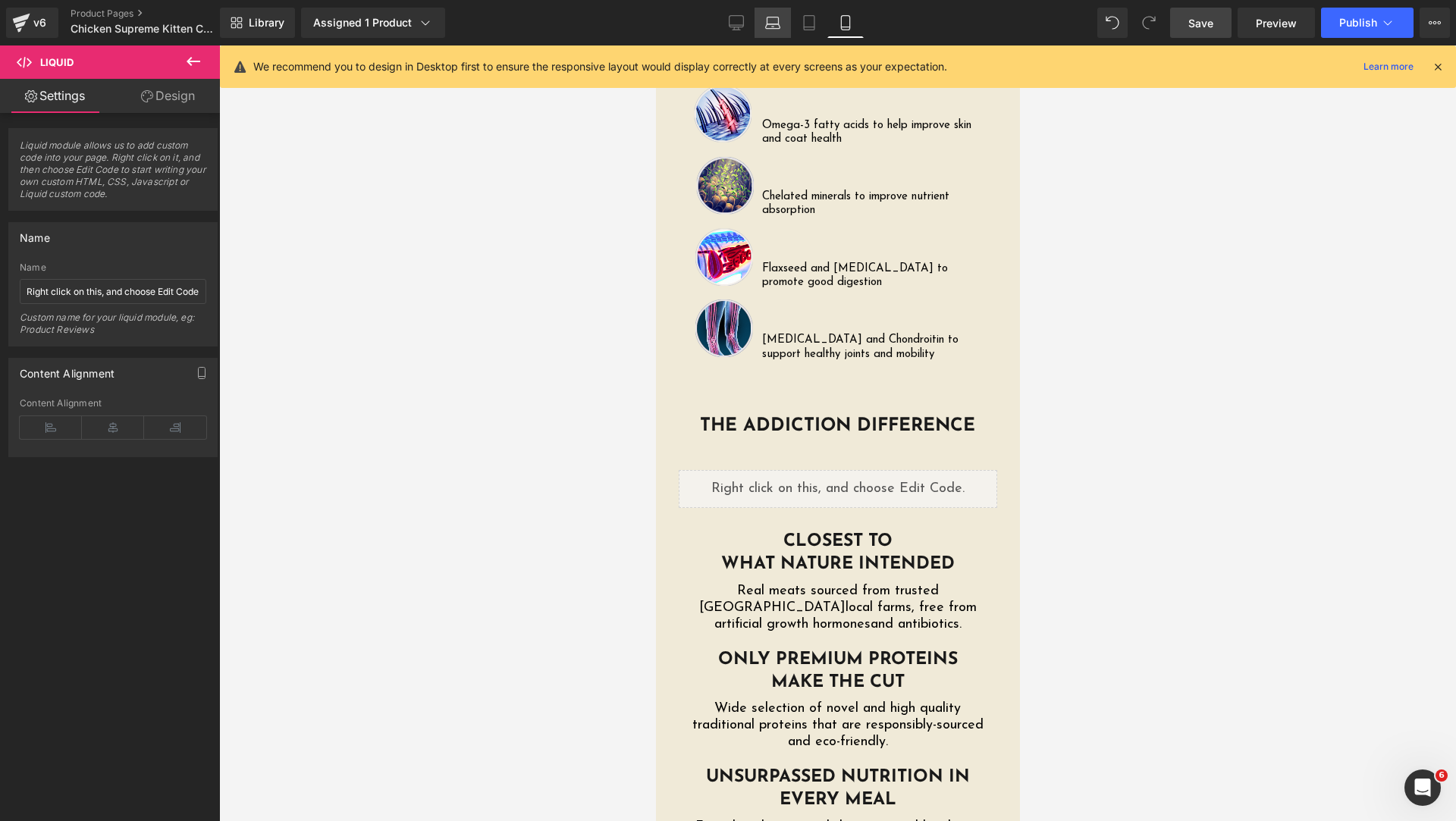
click at [772, 25] on icon at bounding box center [772, 22] width 15 height 15
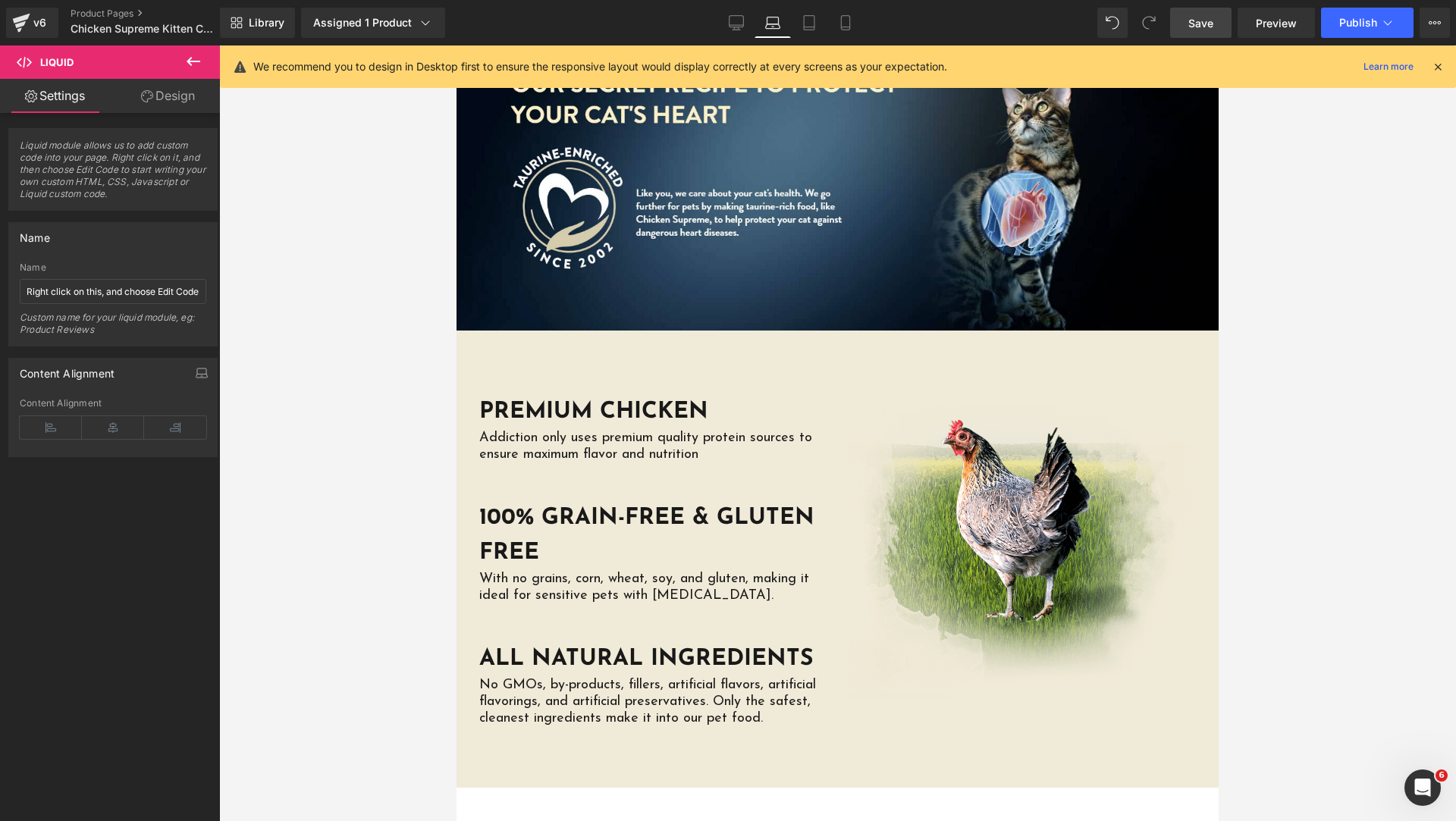
scroll to position [0, 0]
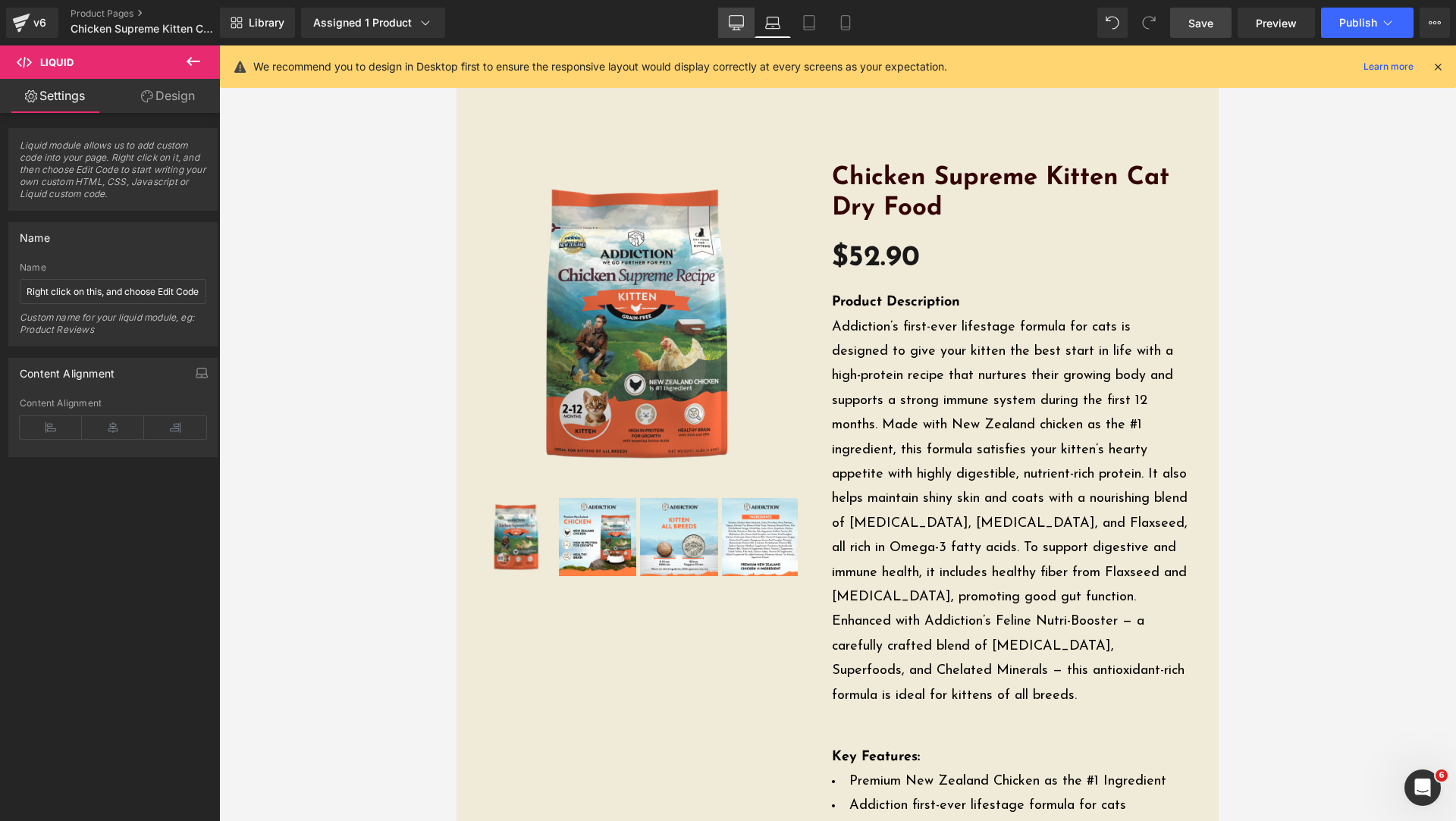
click at [743, 25] on icon at bounding box center [736, 25] width 14 height 0
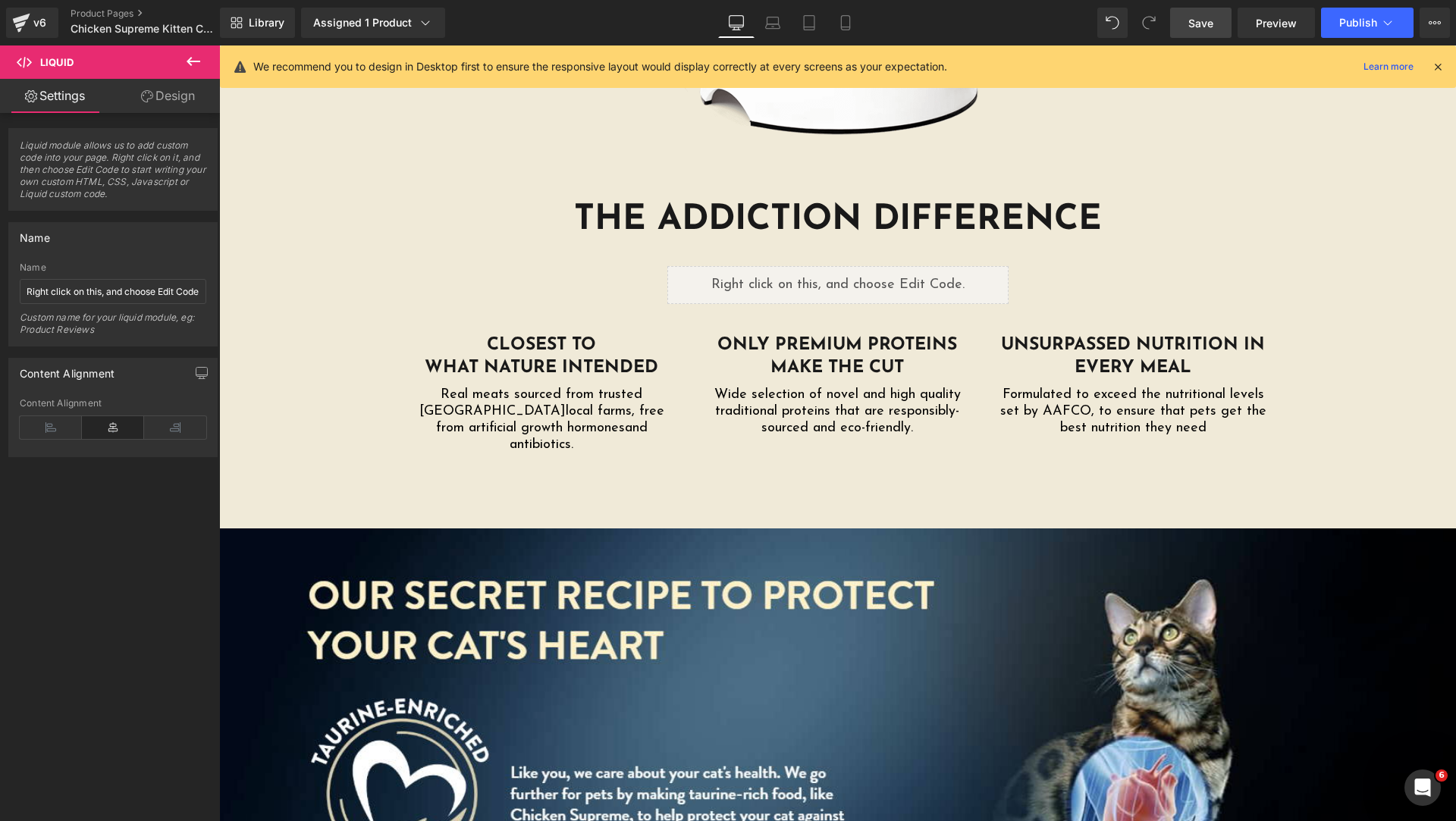
scroll to position [2654, 0]
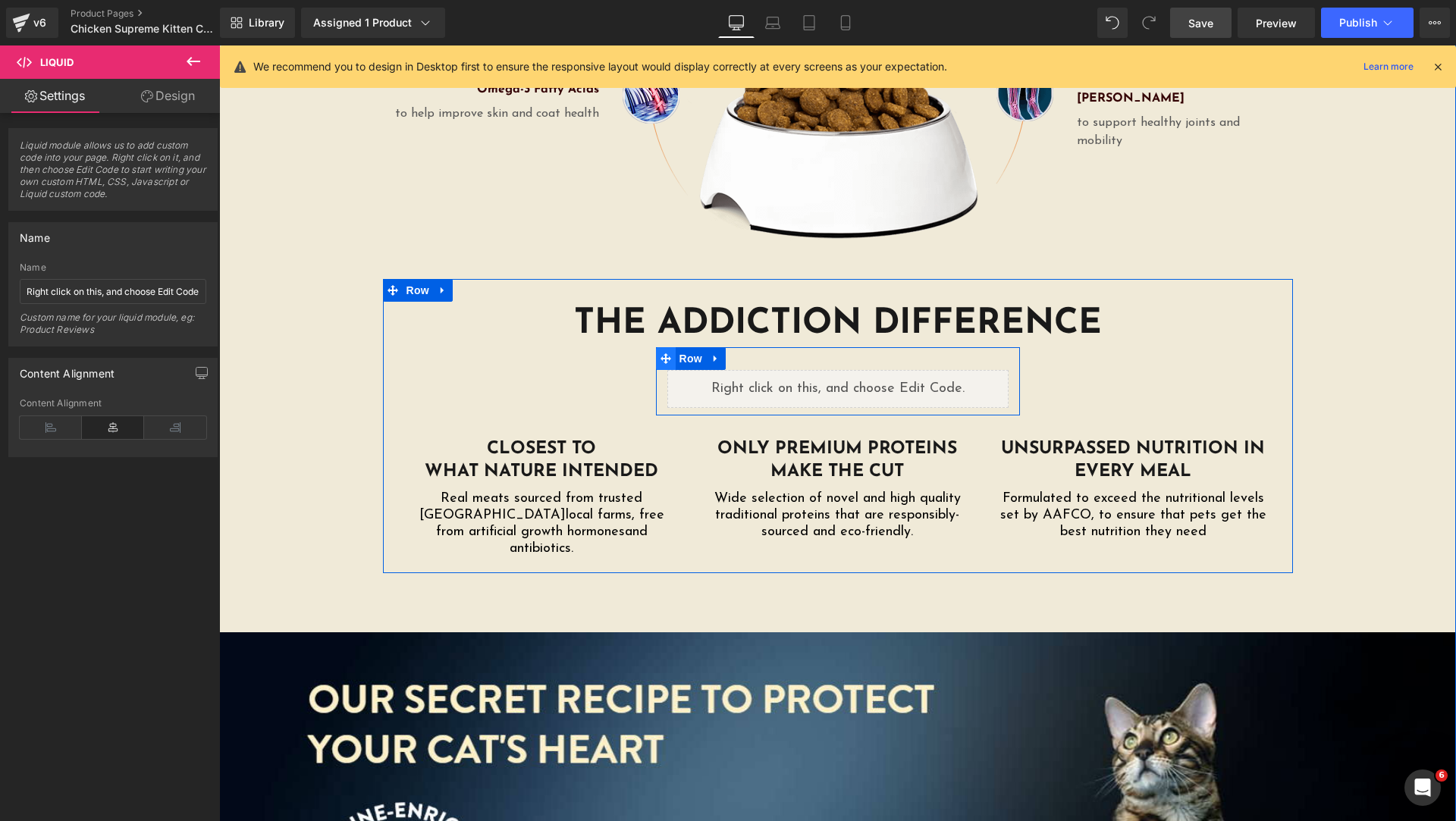
click at [661, 353] on icon at bounding box center [666, 358] width 11 height 11
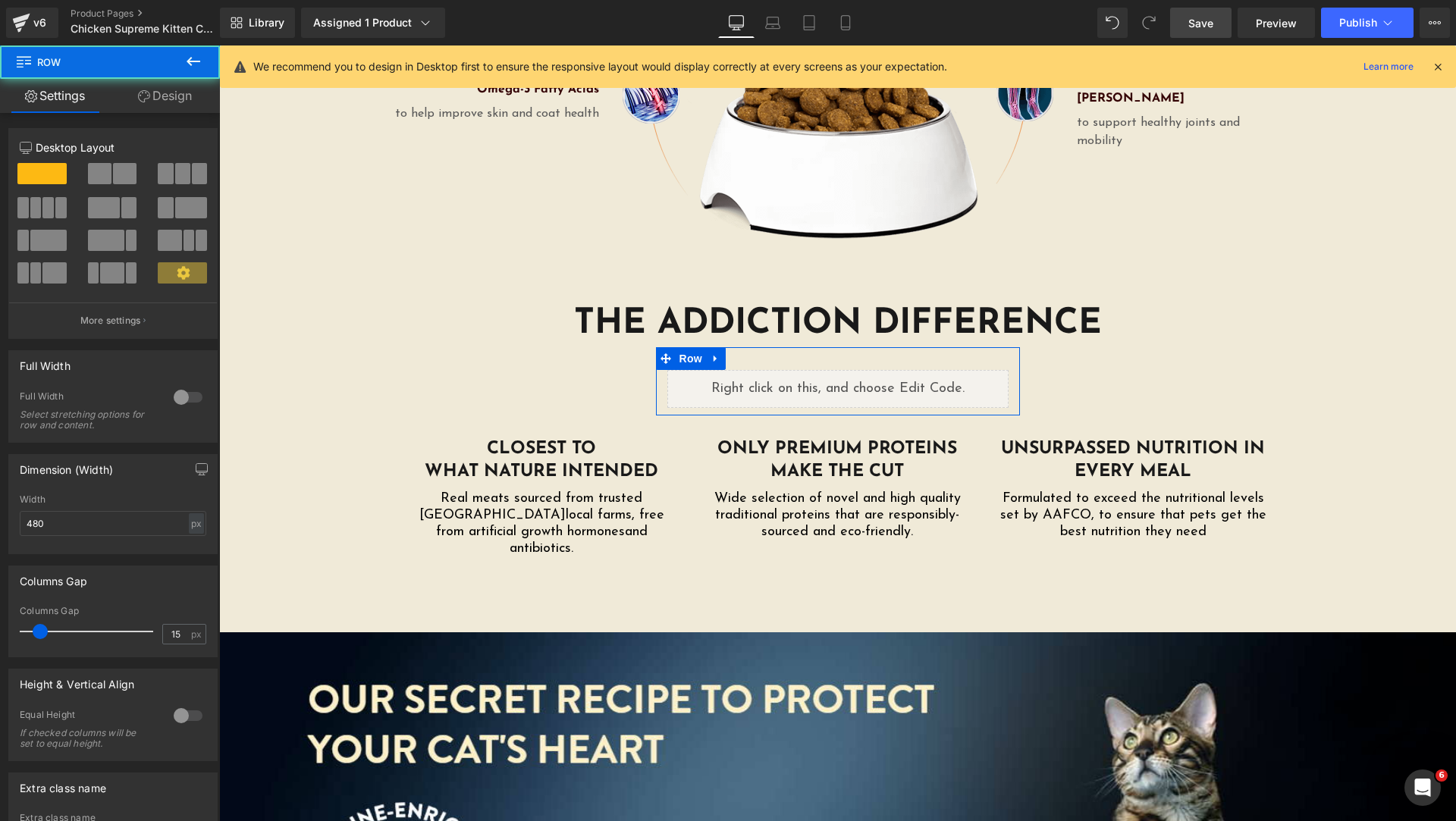
click at [159, 97] on link "Design" at bounding box center [165, 96] width 110 height 34
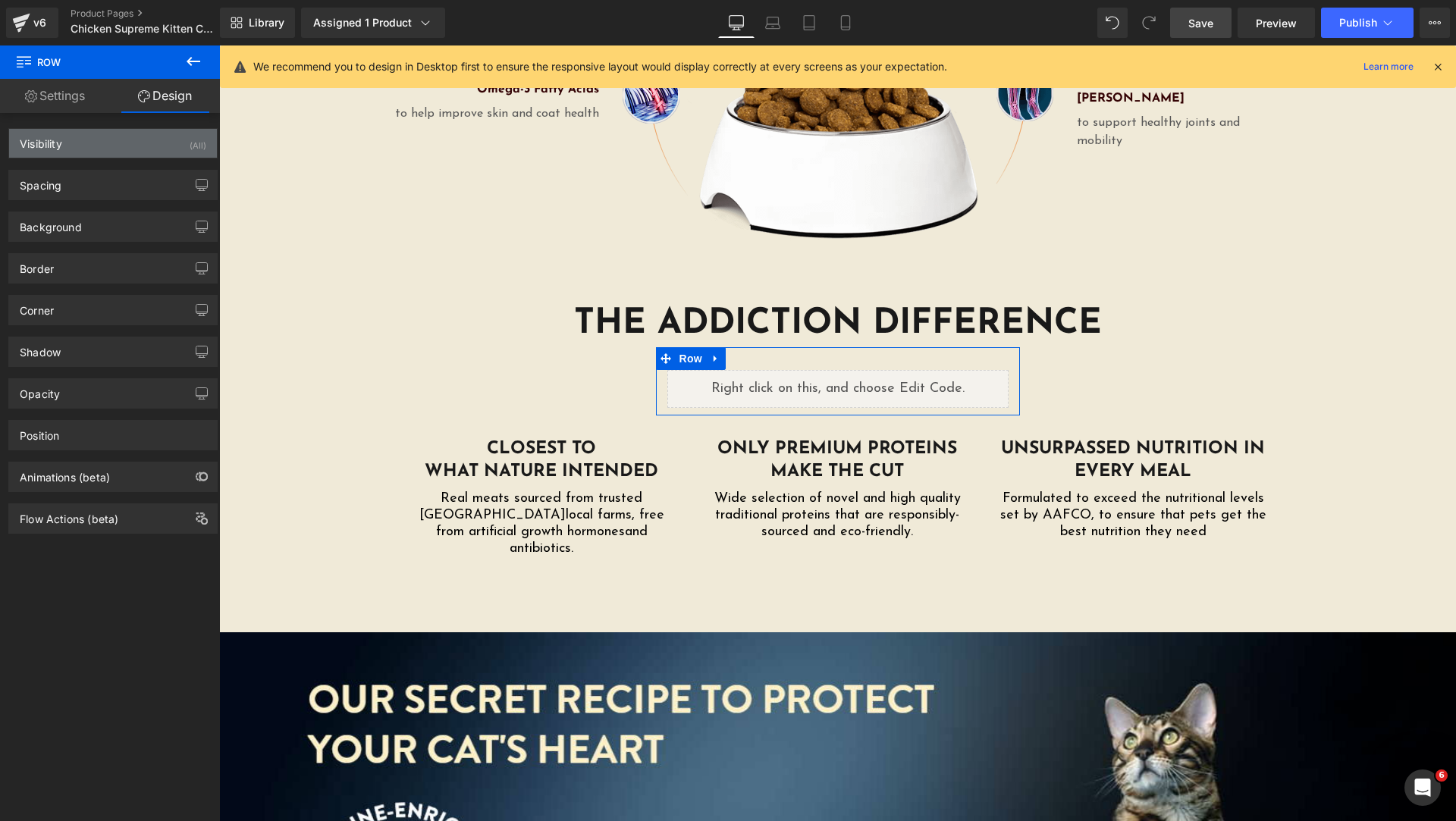
click at [99, 136] on div "Visibility (All)" at bounding box center [113, 143] width 208 height 29
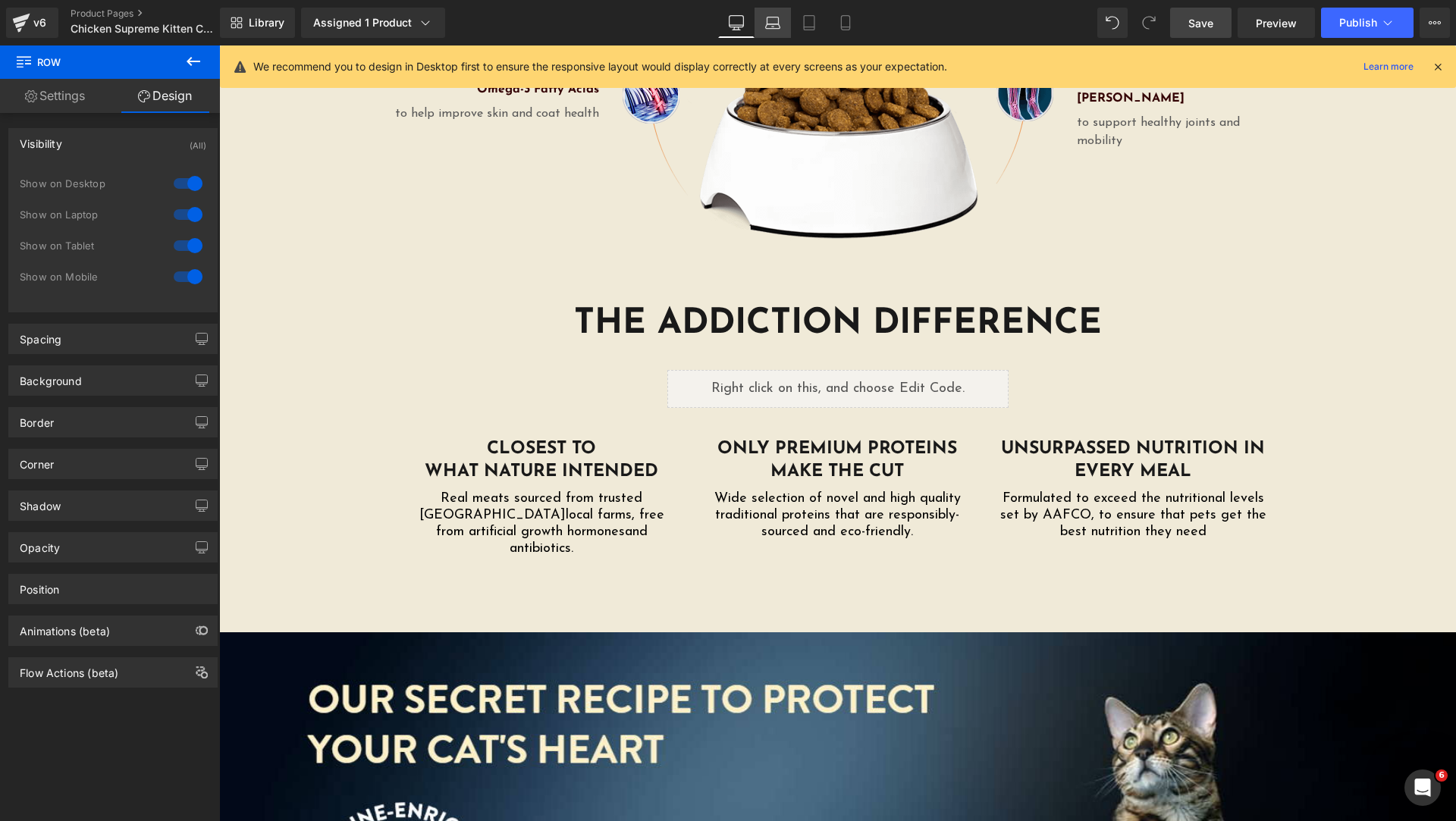
click at [780, 22] on icon at bounding box center [772, 22] width 15 height 15
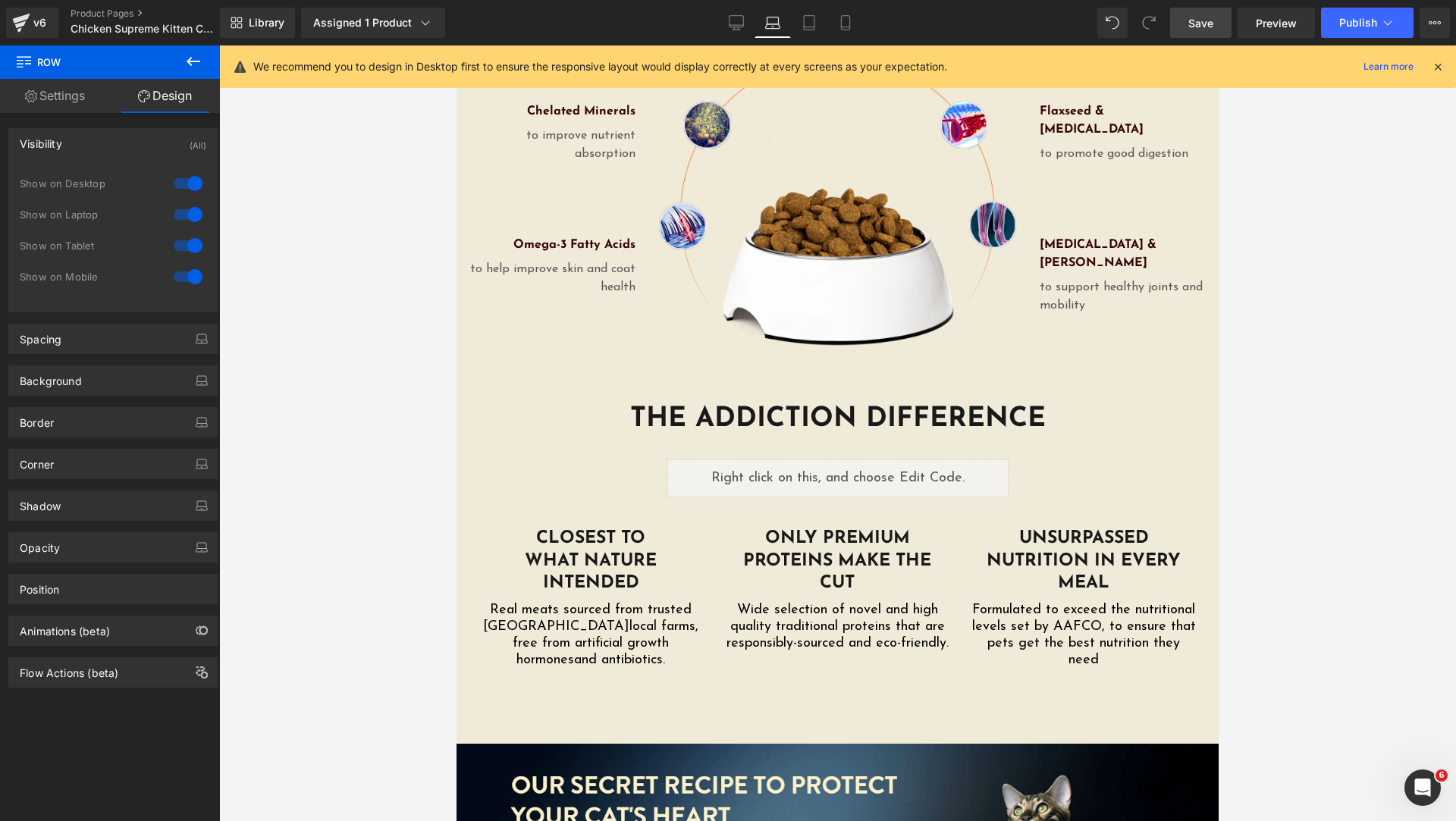
scroll to position [2721, 0]
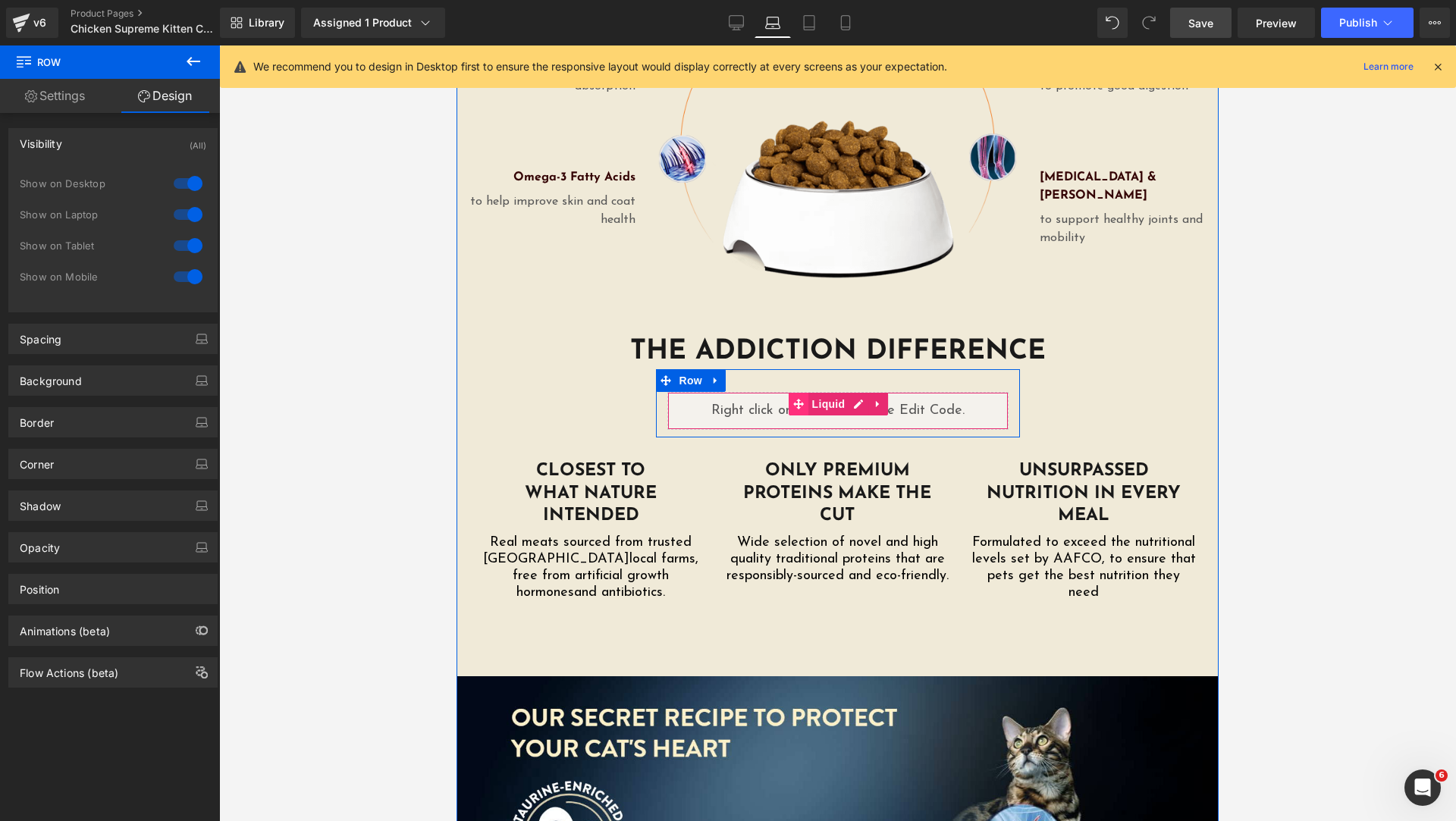
click at [793, 398] on icon at bounding box center [798, 403] width 11 height 11
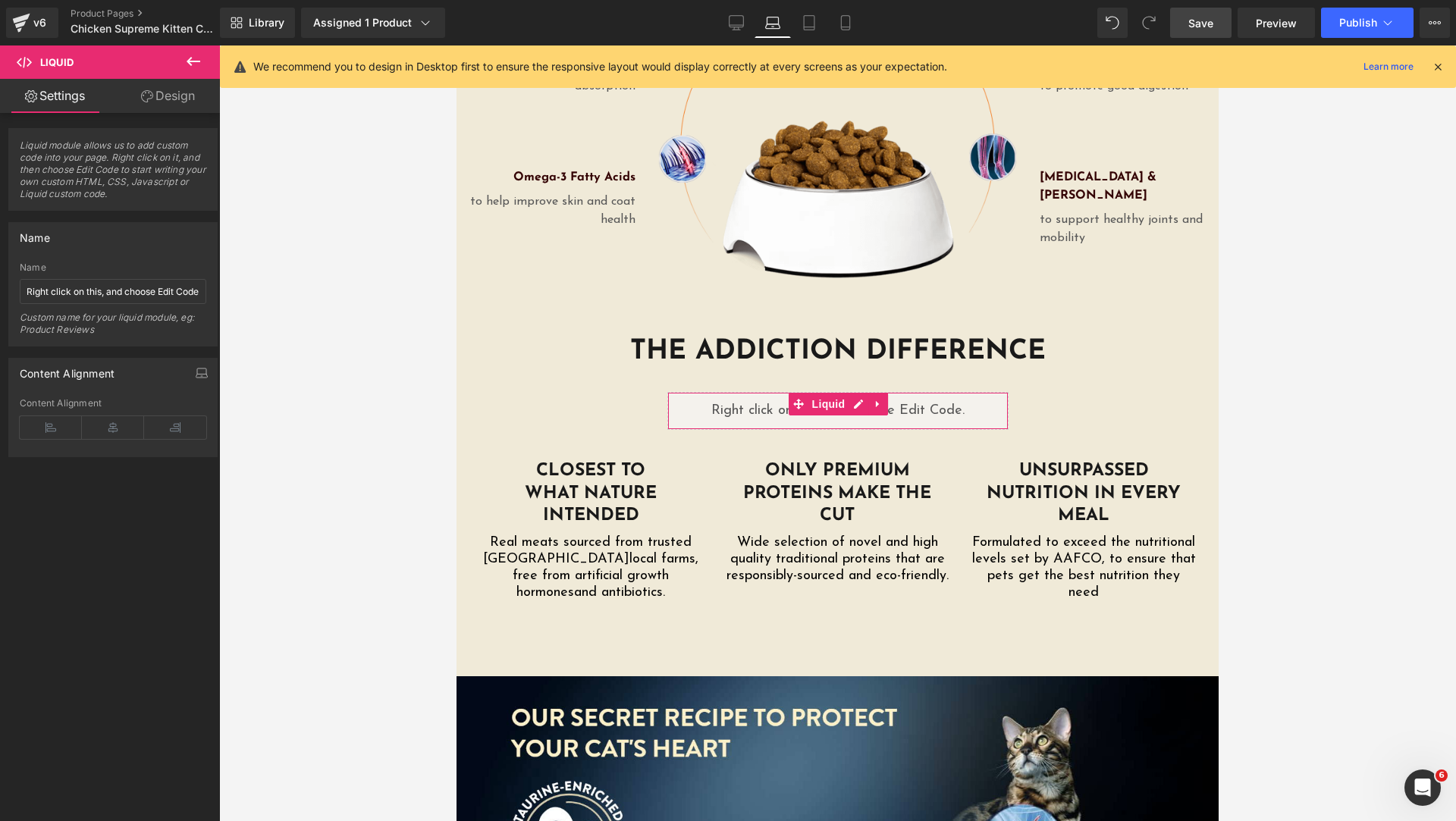
click at [179, 104] on link "Design" at bounding box center [168, 96] width 110 height 34
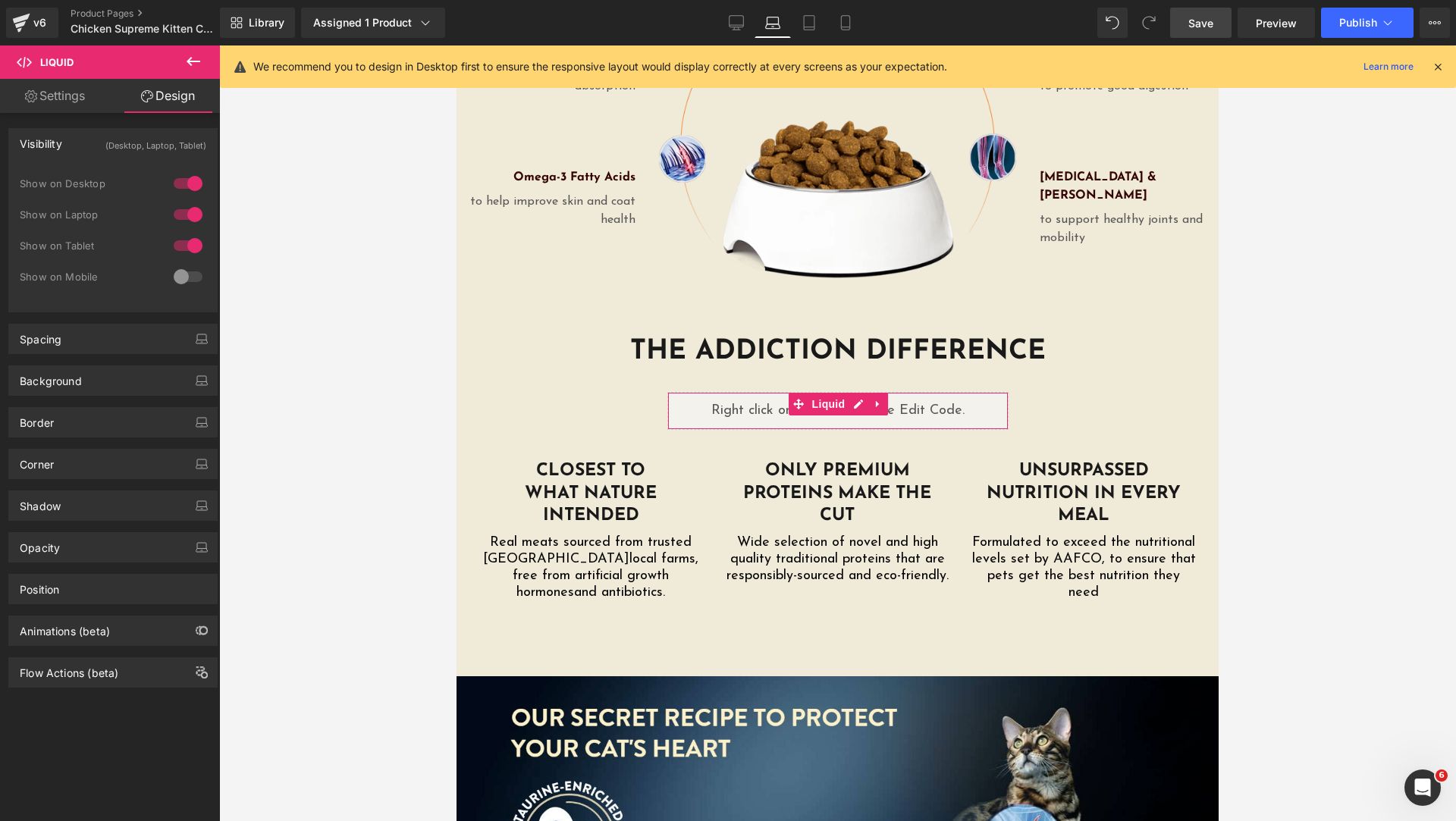
click at [185, 273] on div at bounding box center [188, 276] width 36 height 24
click at [812, 23] on icon at bounding box center [808, 22] width 15 height 15
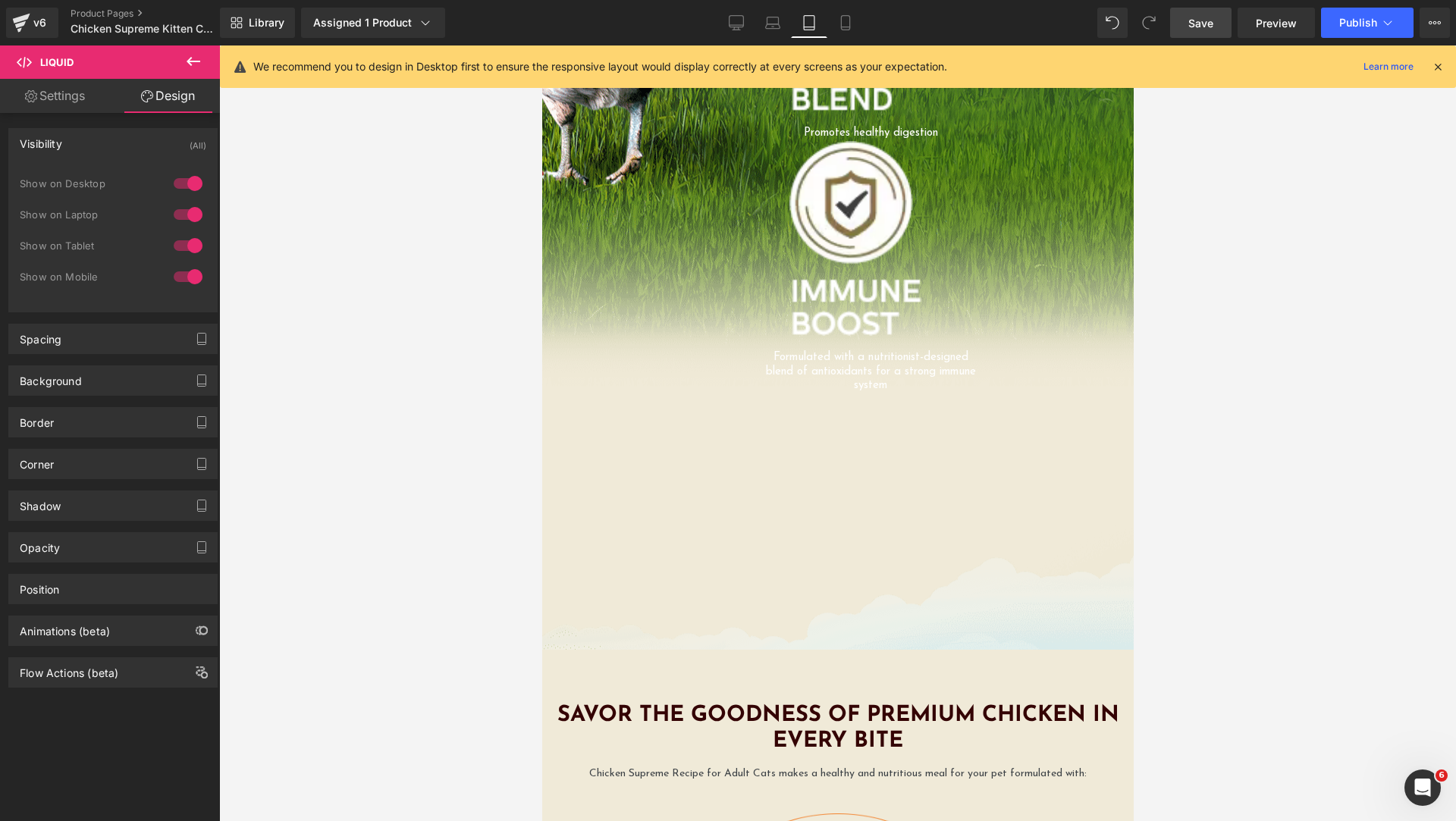
scroll to position [3946, 0]
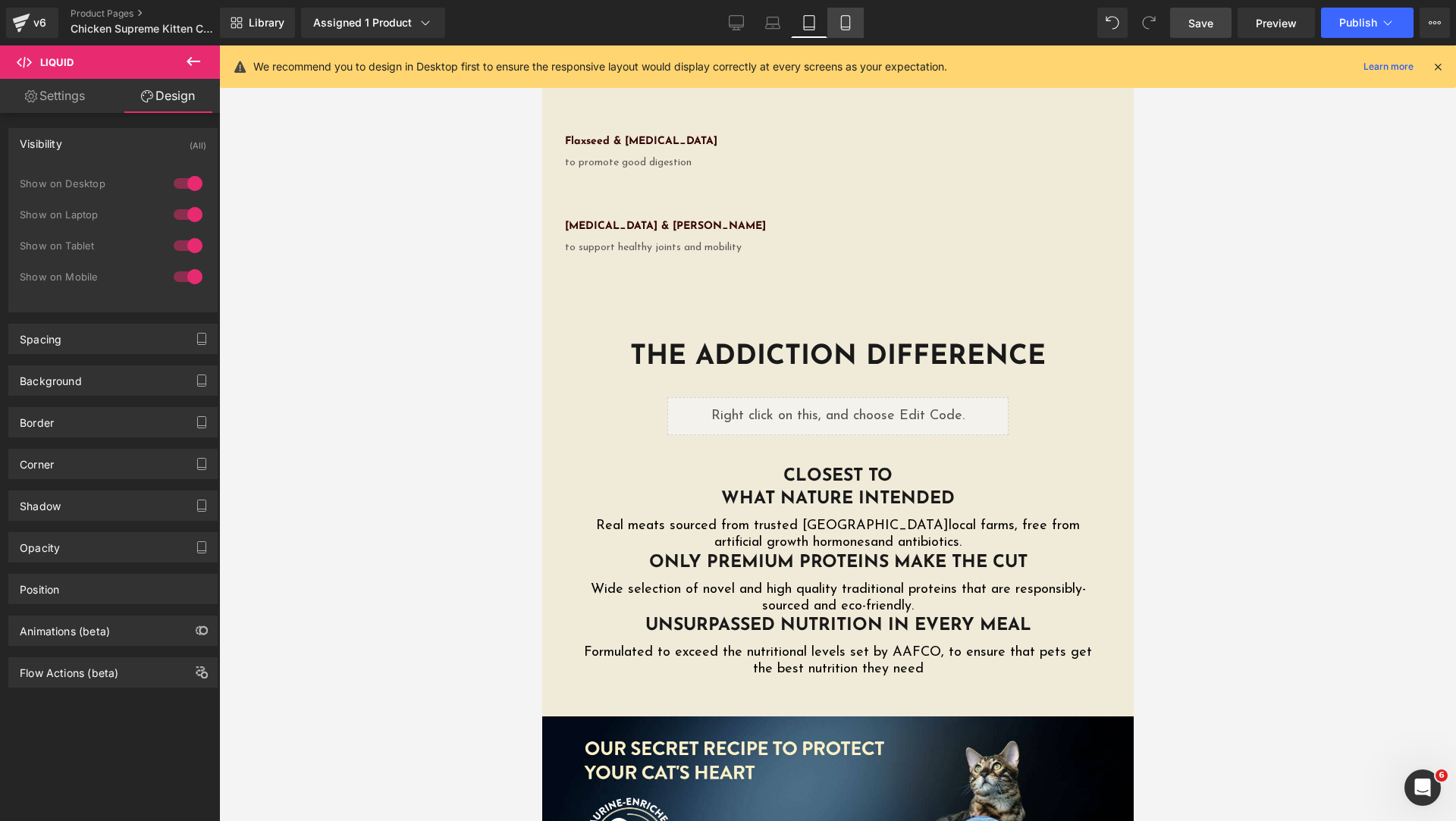
click at [840, 28] on icon at bounding box center [845, 22] width 15 height 15
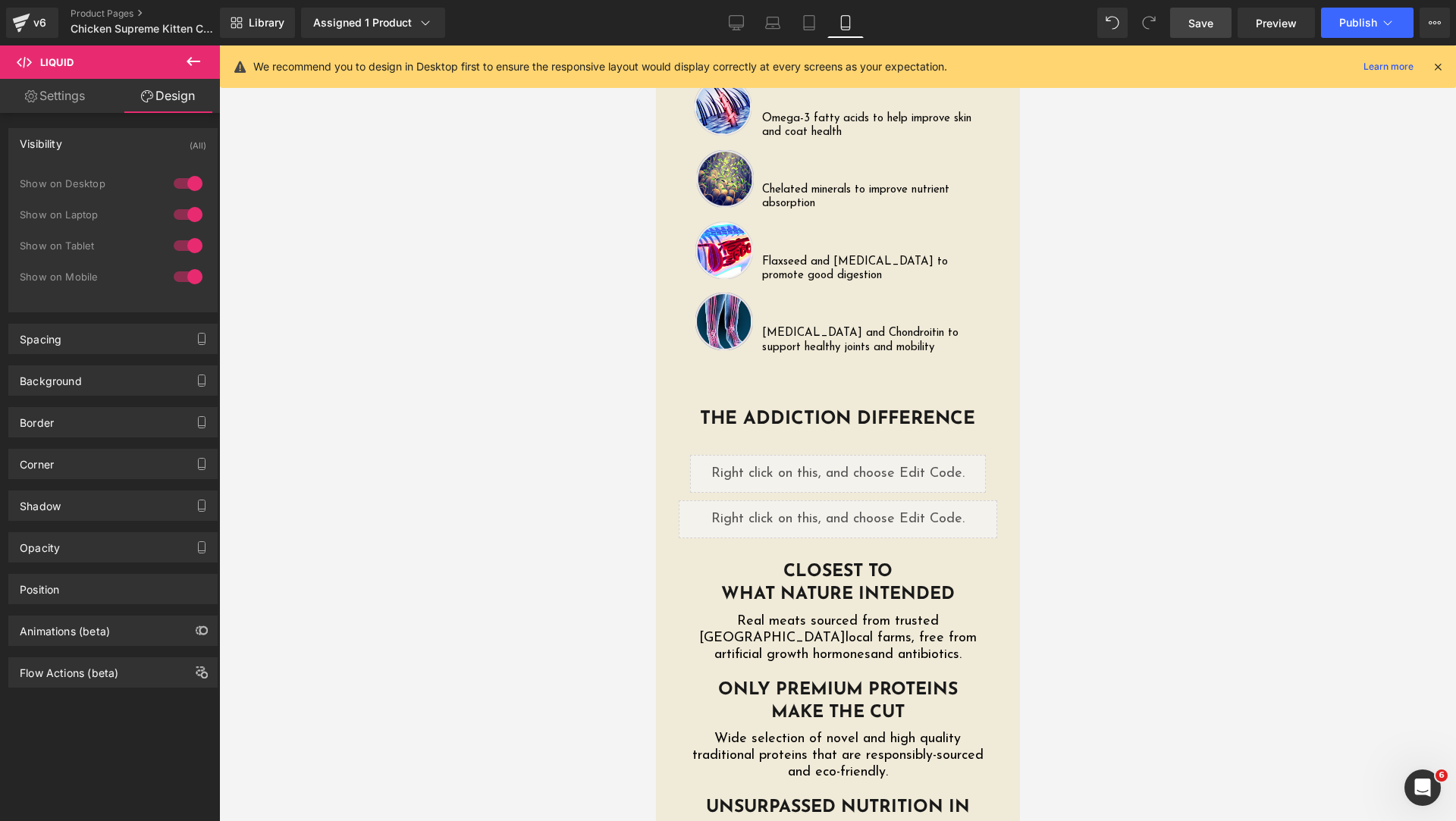
scroll to position [3362, 0]
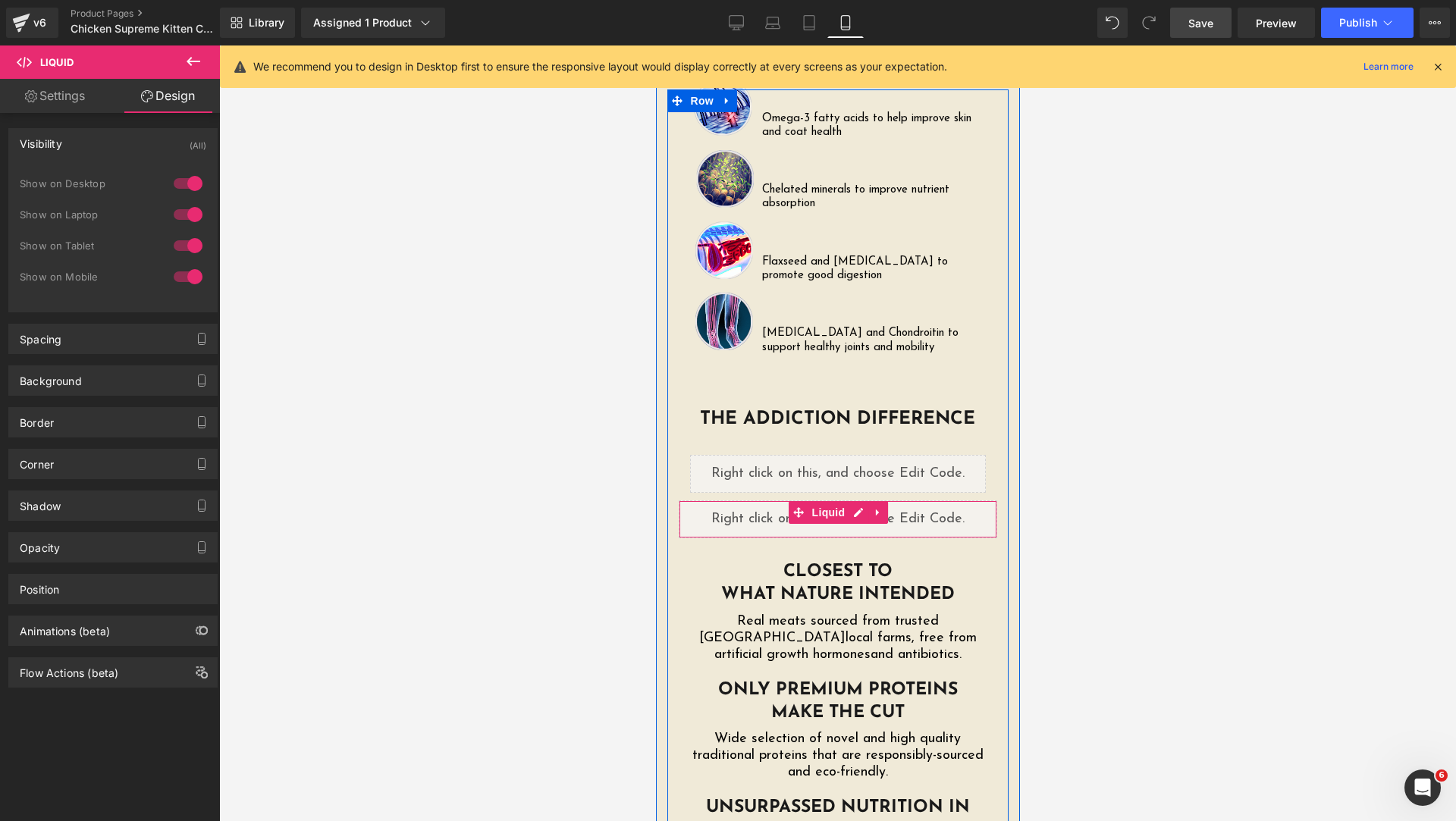
click at [797, 501] on span at bounding box center [798, 512] width 20 height 23
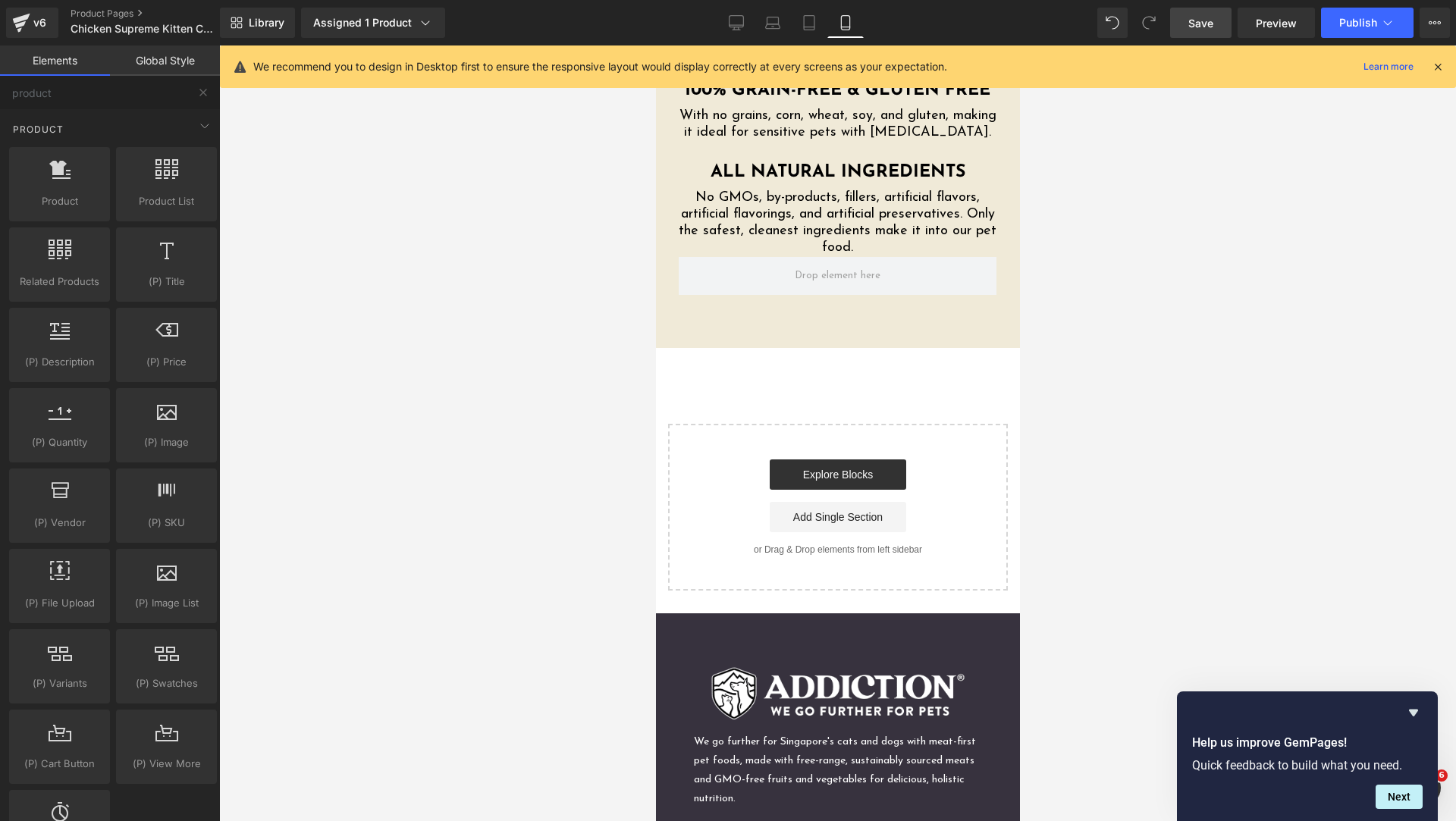
scroll to position [4170, 0]
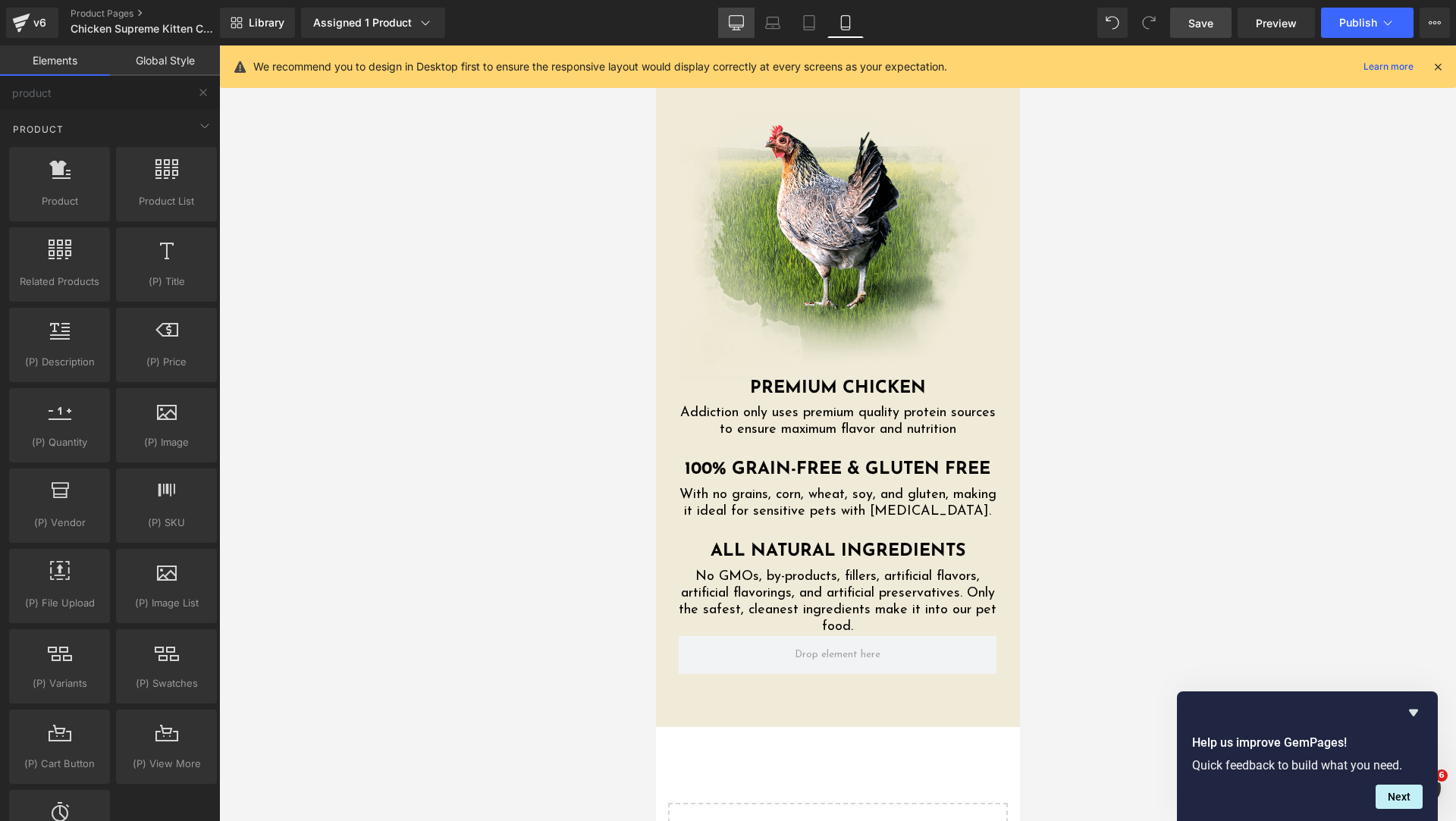
click at [749, 25] on link "Desktop" at bounding box center [736, 23] width 36 height 30
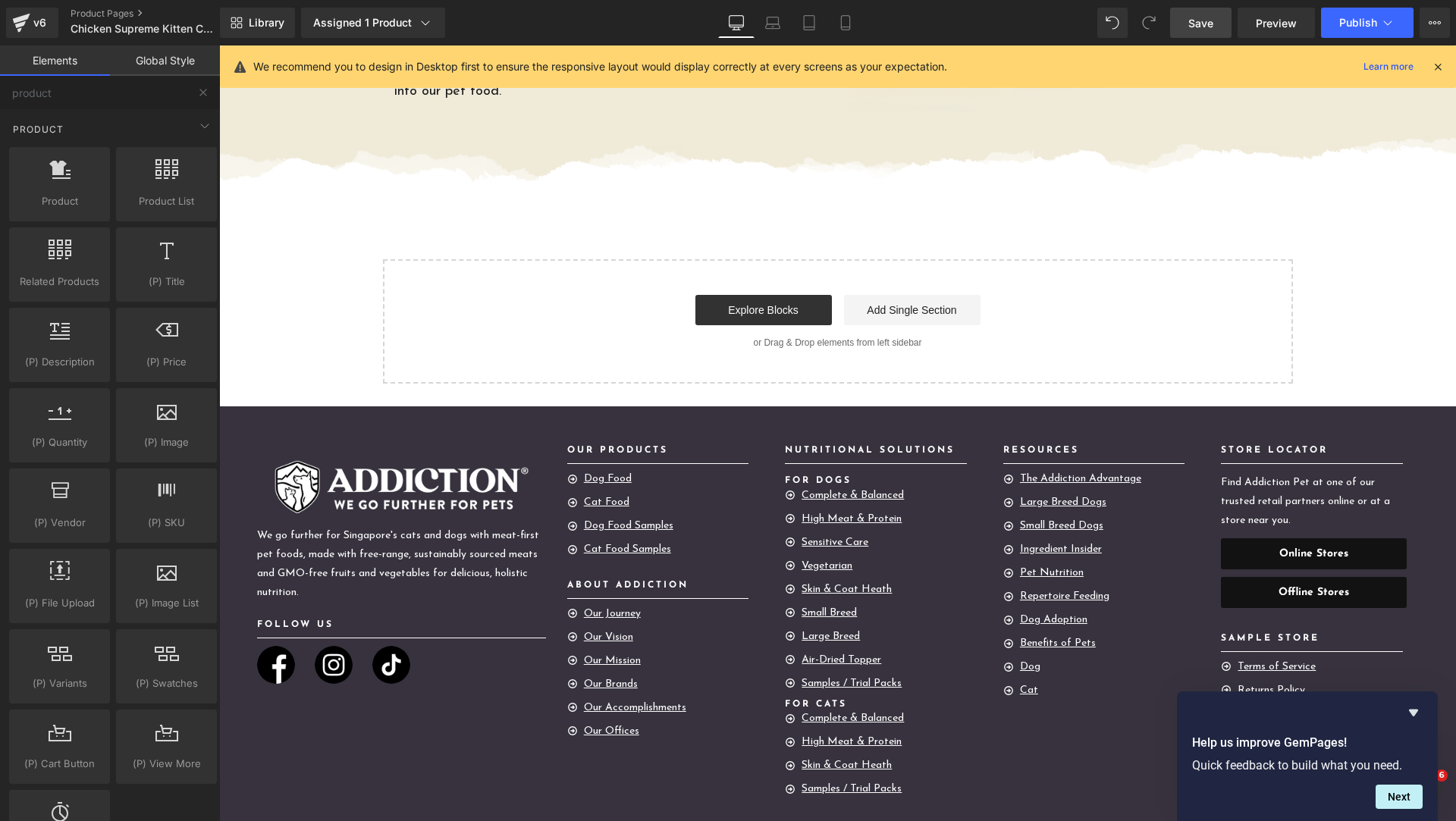
scroll to position [3680, 0]
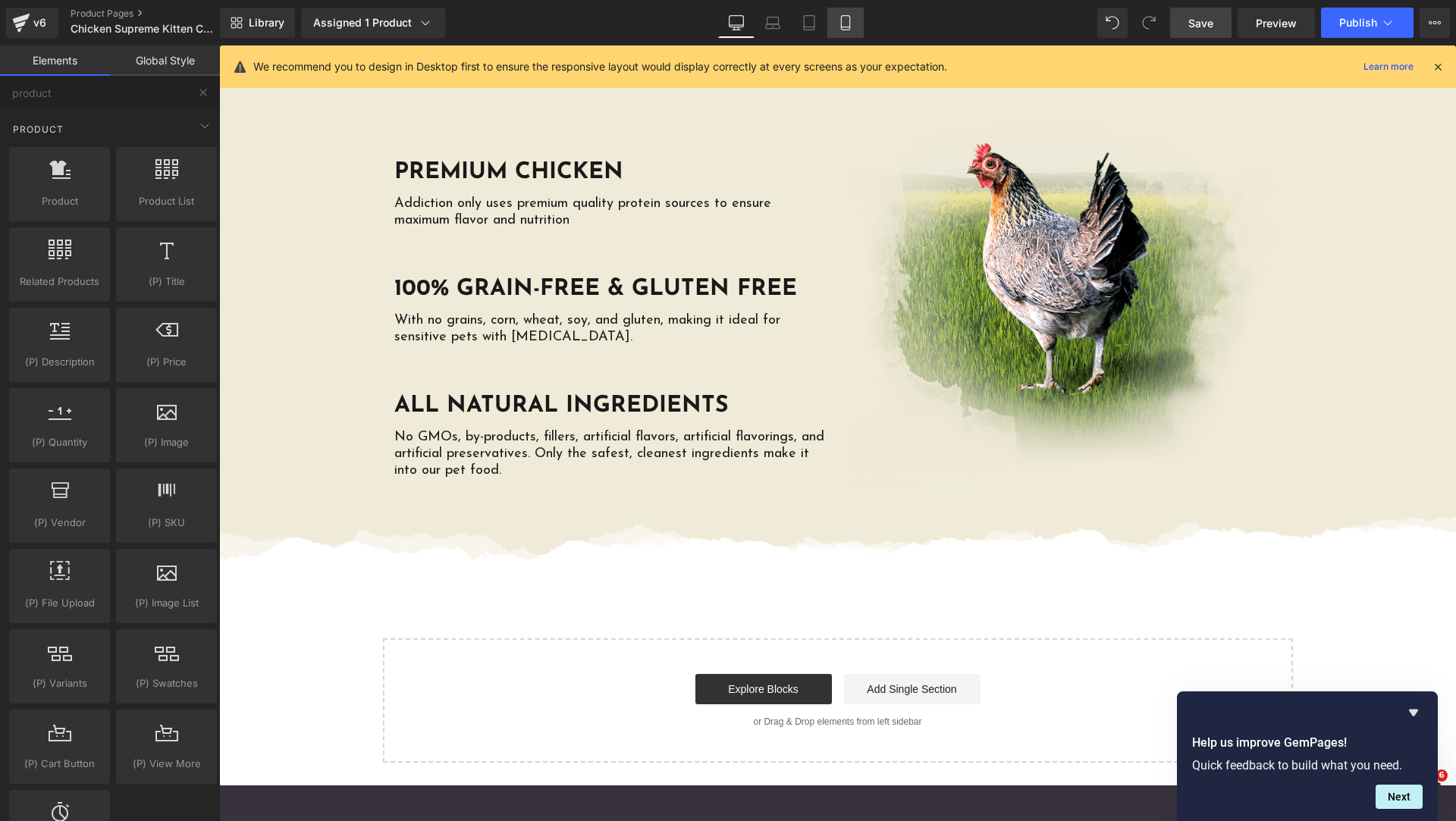
click at [844, 32] on link "Mobile" at bounding box center [845, 23] width 36 height 30
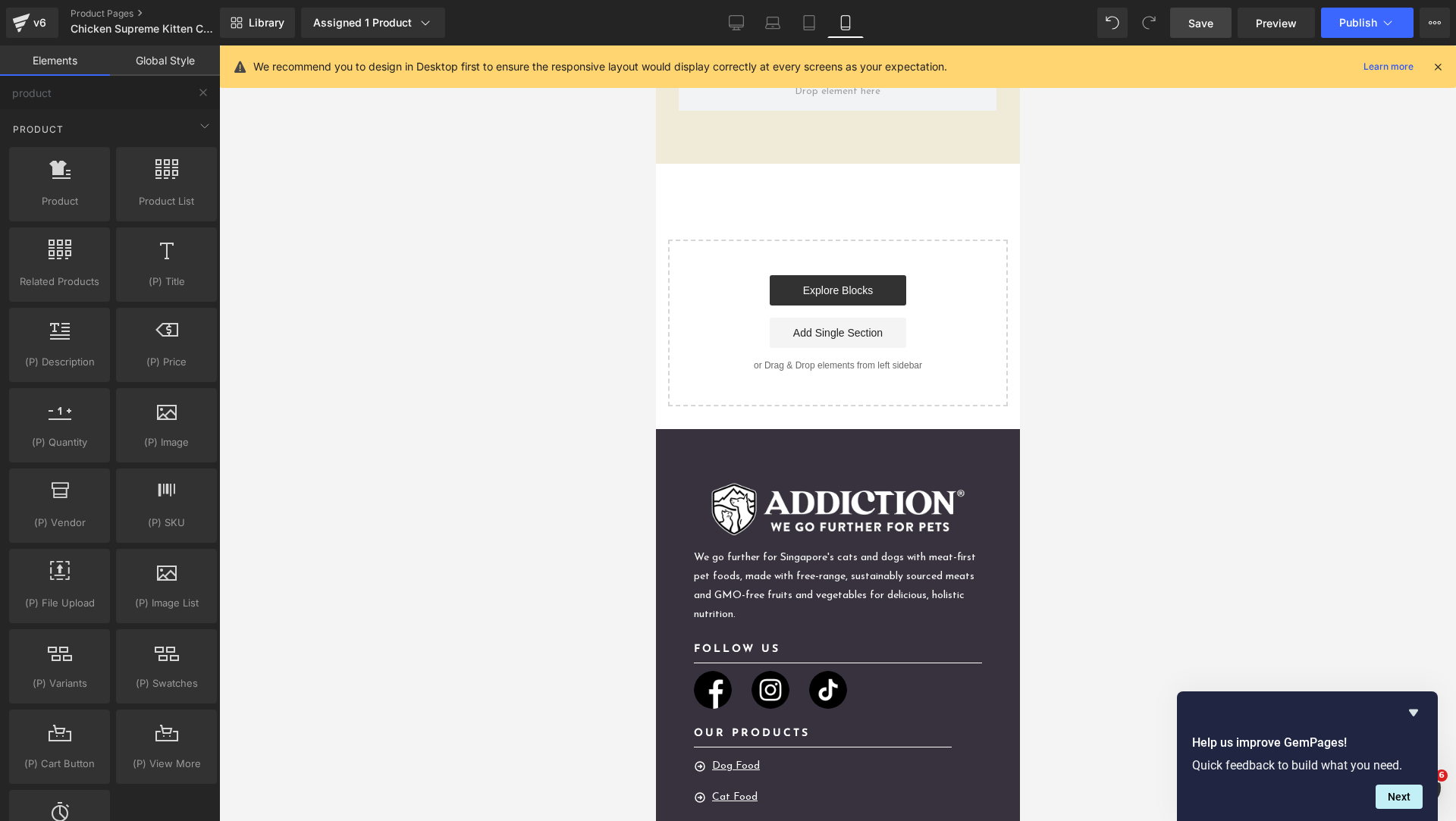
scroll to position [4354, 0]
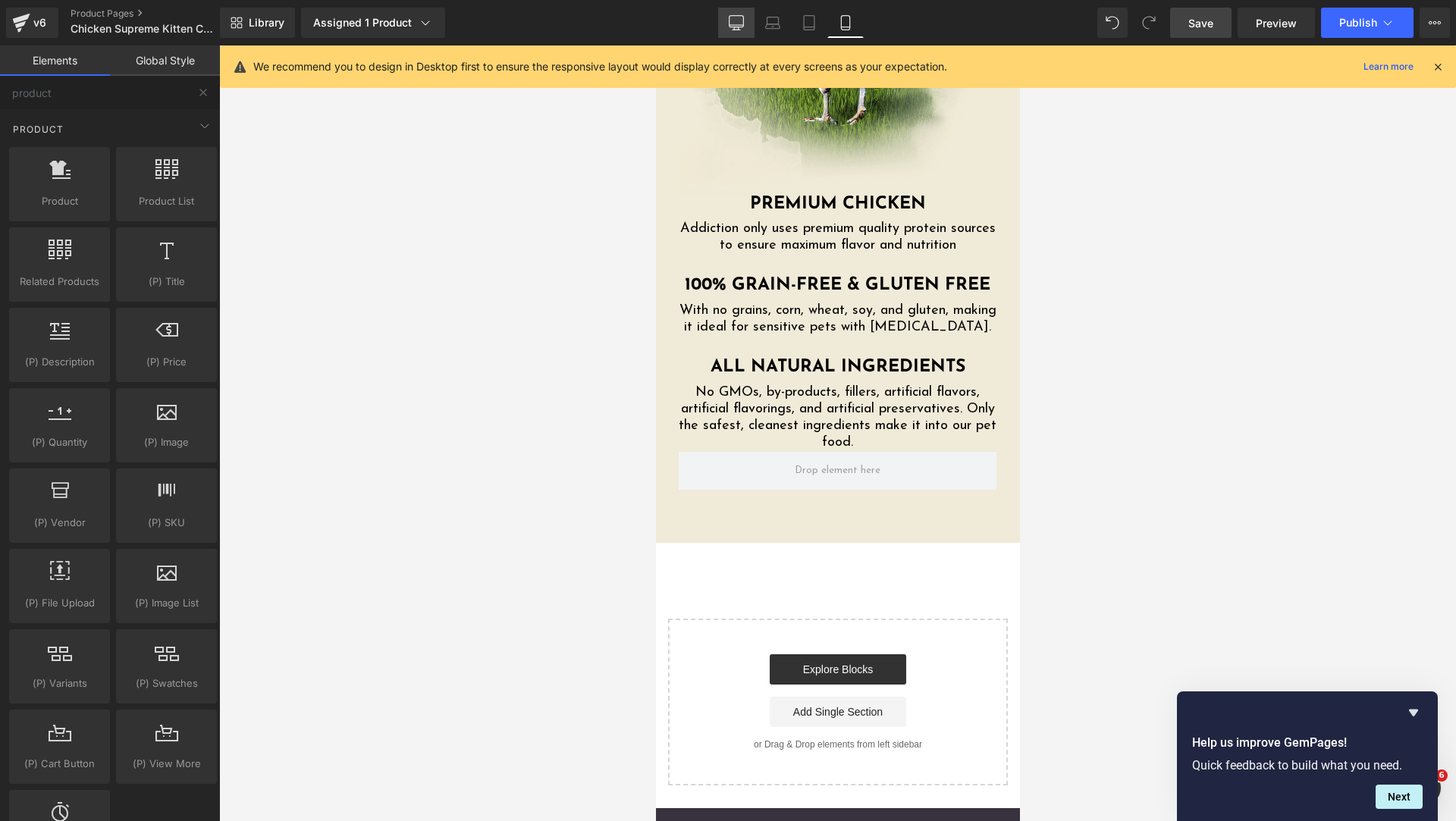
click at [731, 19] on icon at bounding box center [735, 22] width 15 height 15
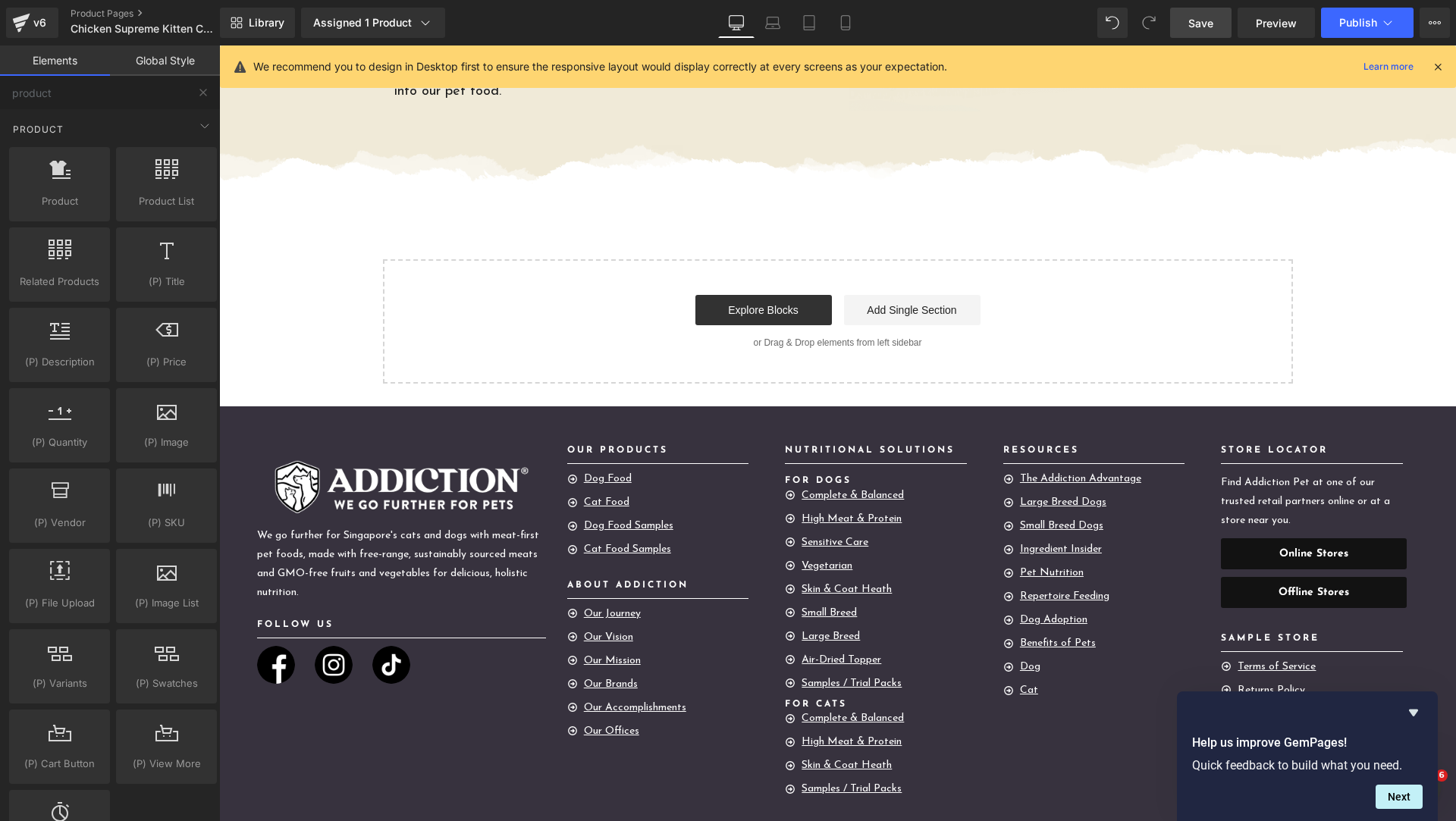
scroll to position [3680, 0]
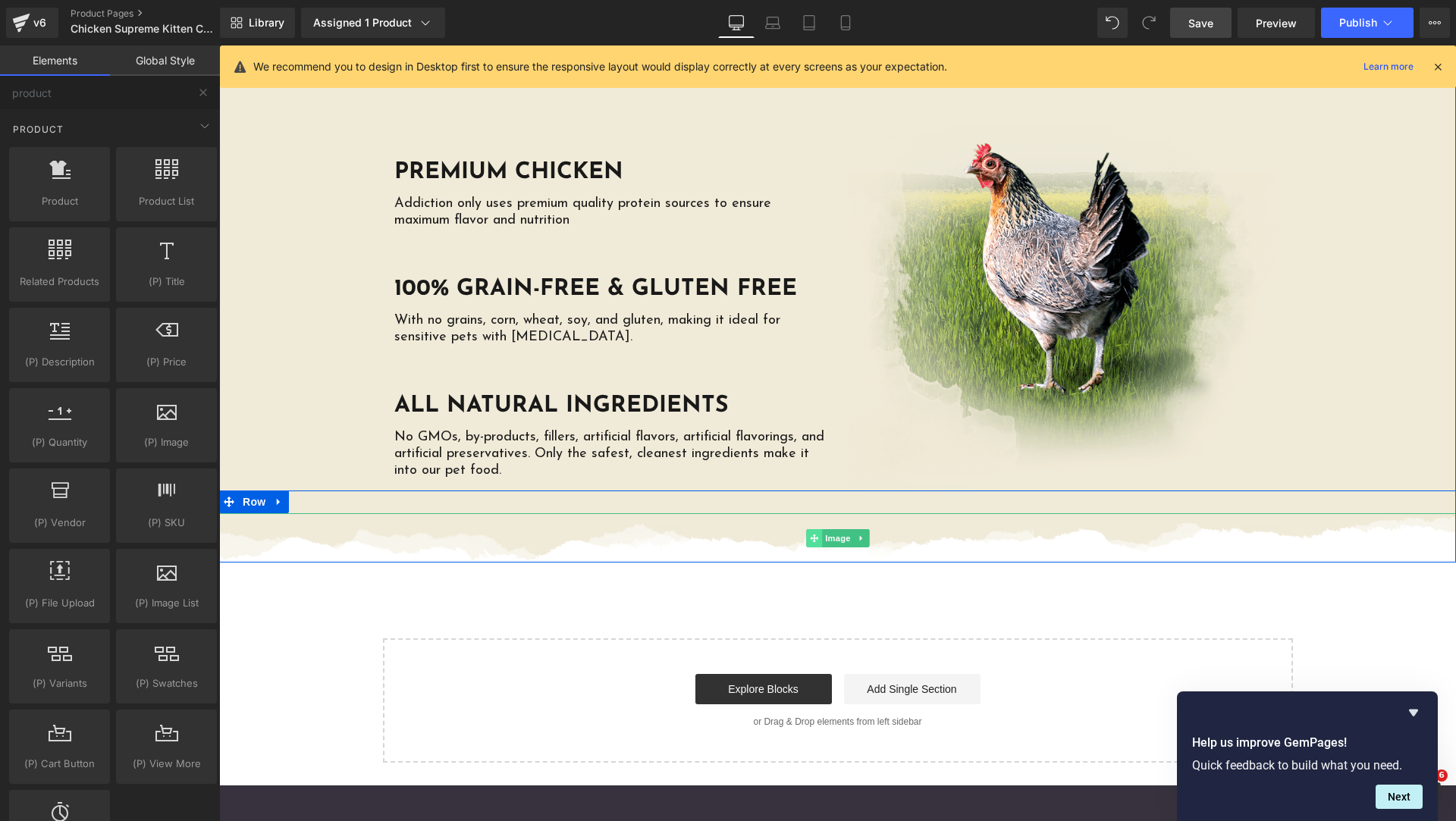
click at [806, 530] on span at bounding box center [814, 539] width 16 height 18
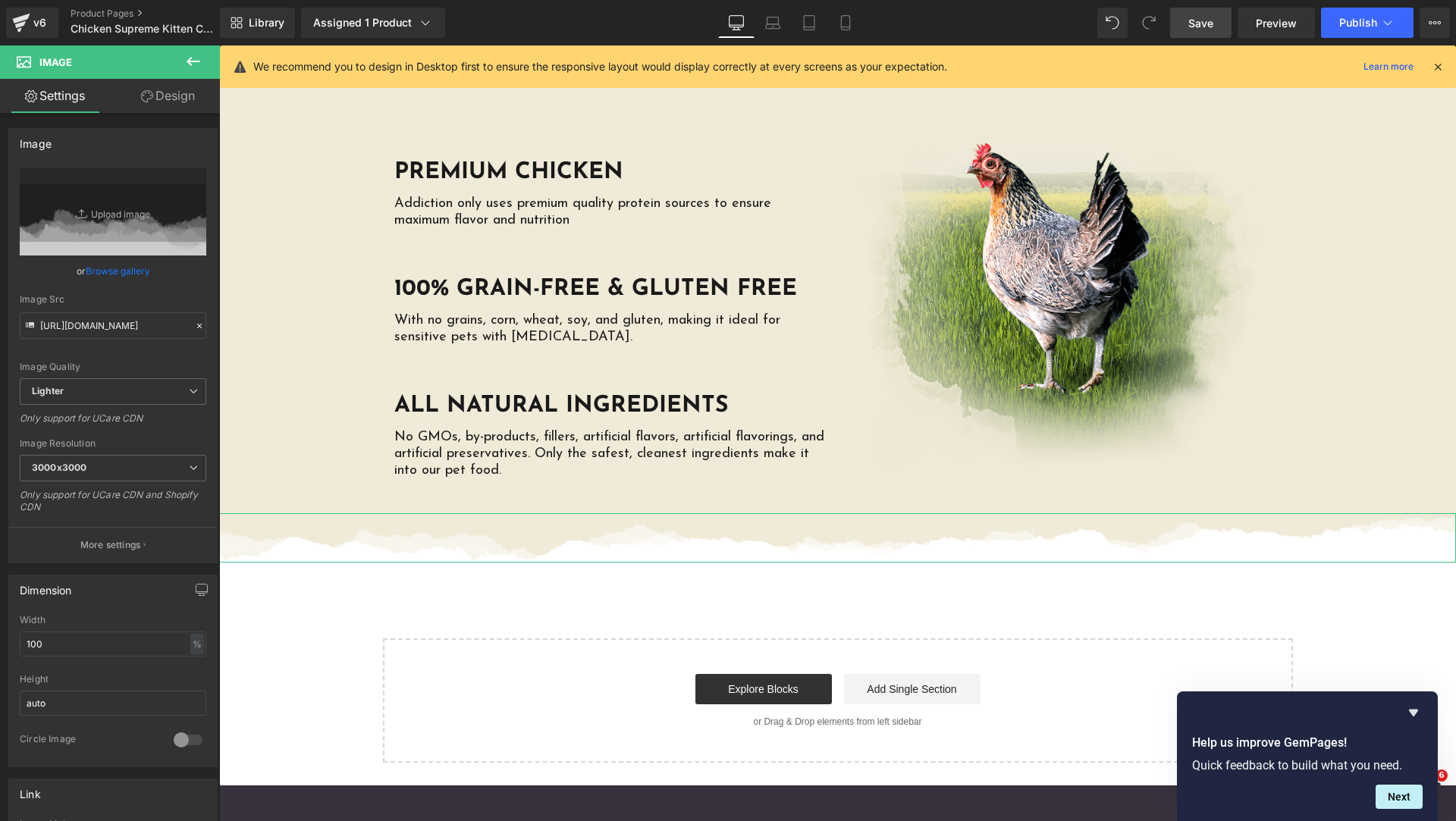
click at [154, 101] on link "Design" at bounding box center [168, 96] width 110 height 34
click at [0, 0] on div "Visibility" at bounding box center [0, 0] width 0 height 0
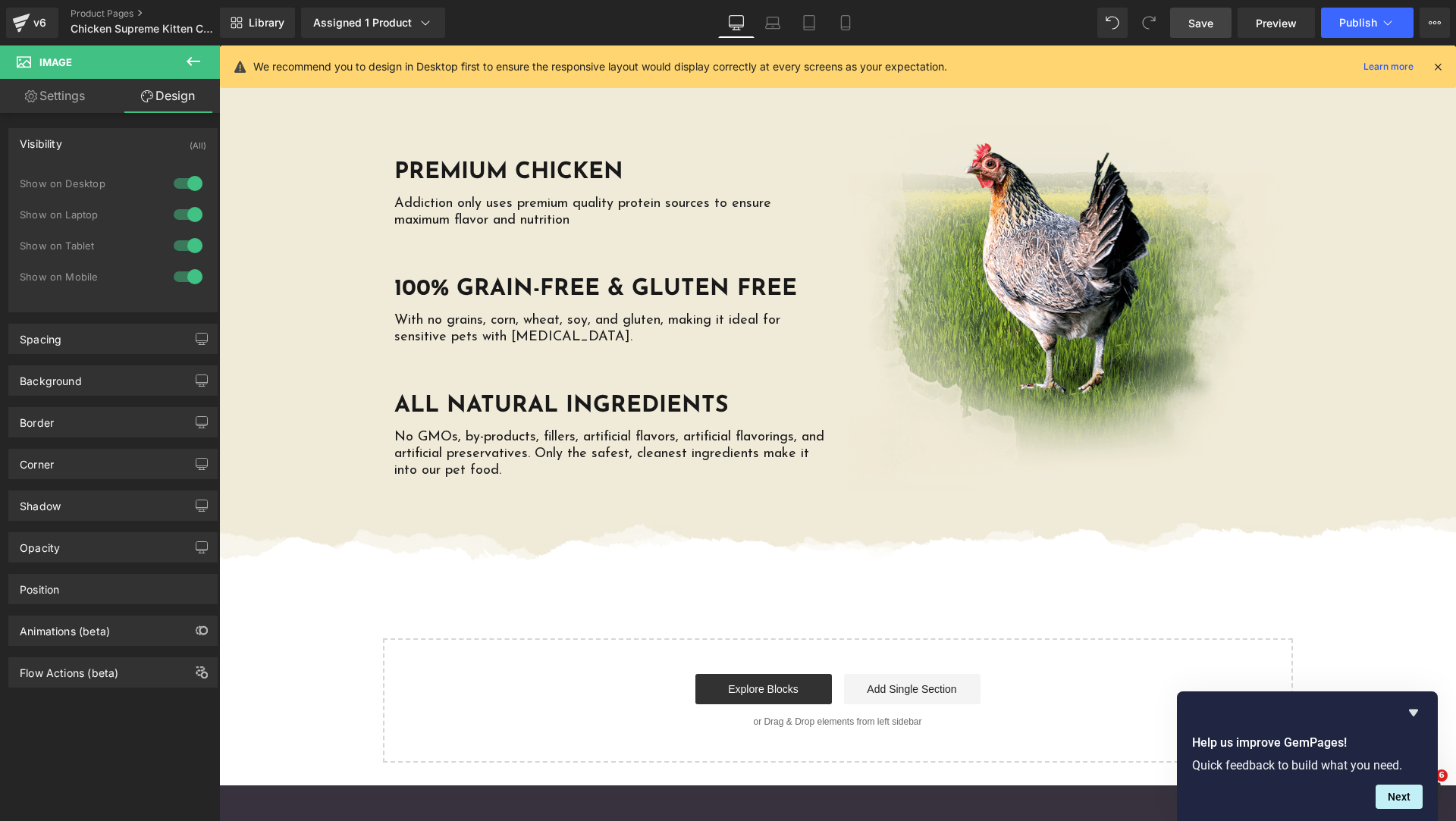
click at [1191, 17] on span "Save" at bounding box center [1201, 23] width 25 height 16
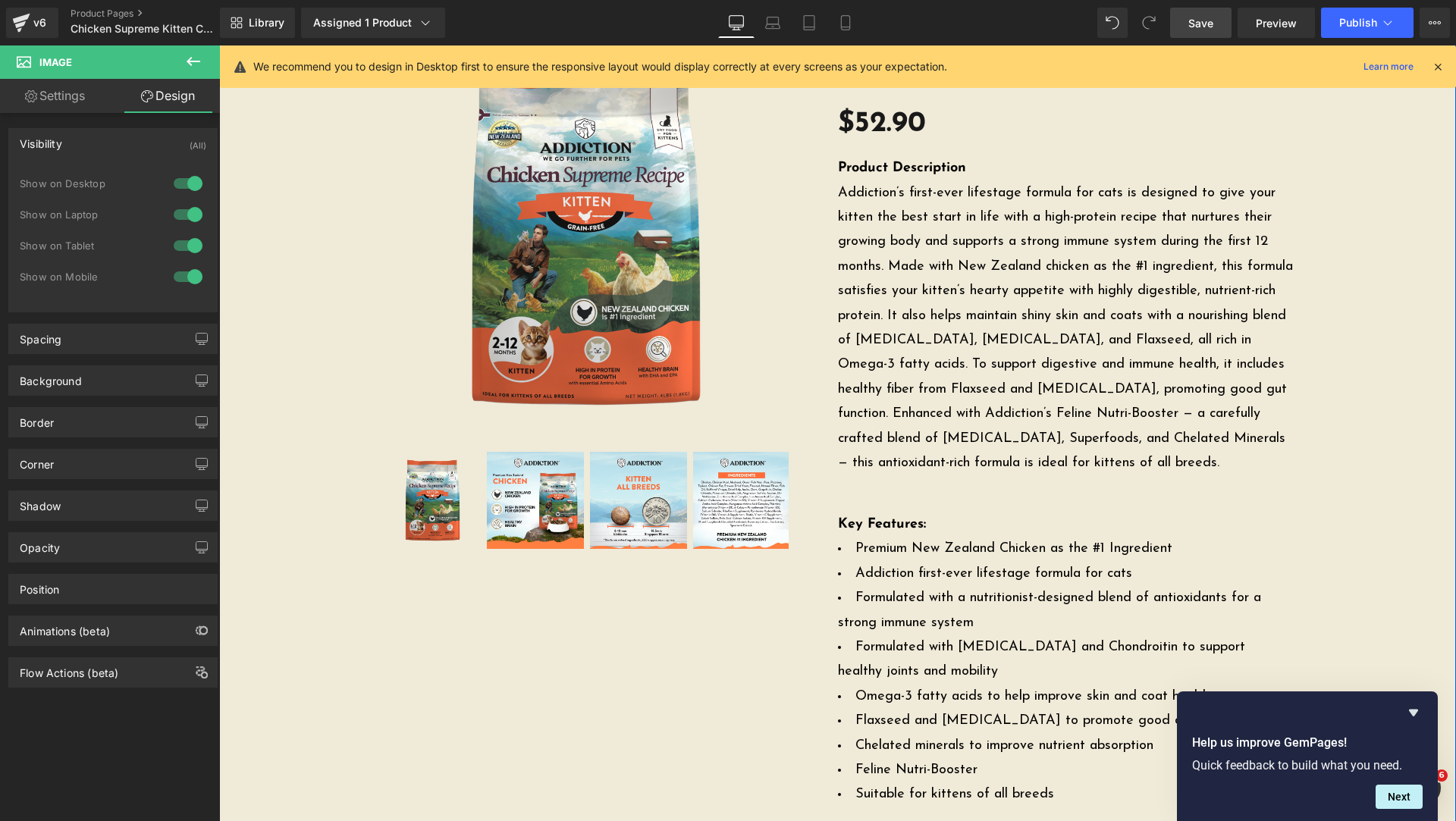
scroll to position [0, 0]
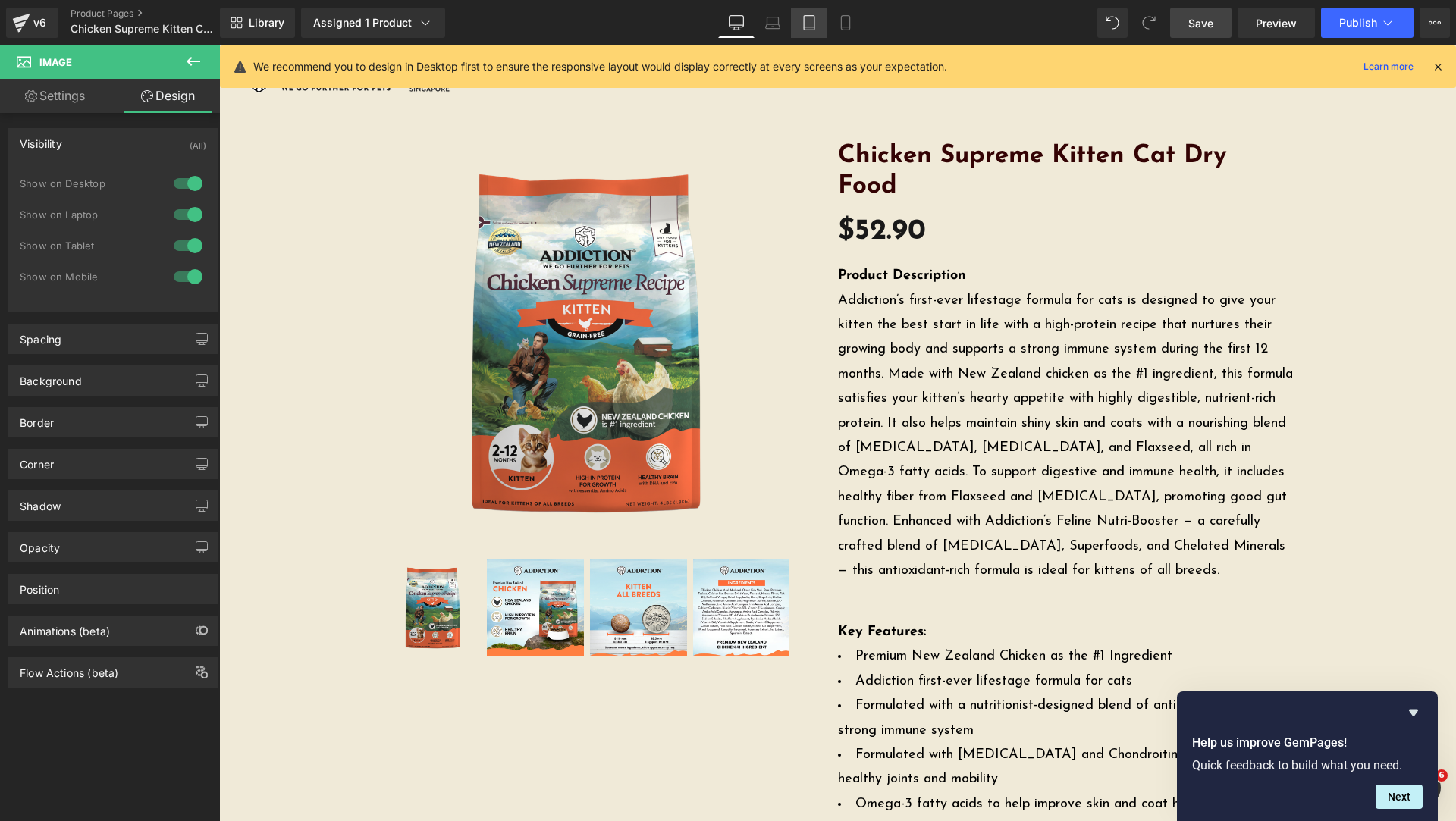
click at [804, 28] on icon at bounding box center [809, 23] width 11 height 14
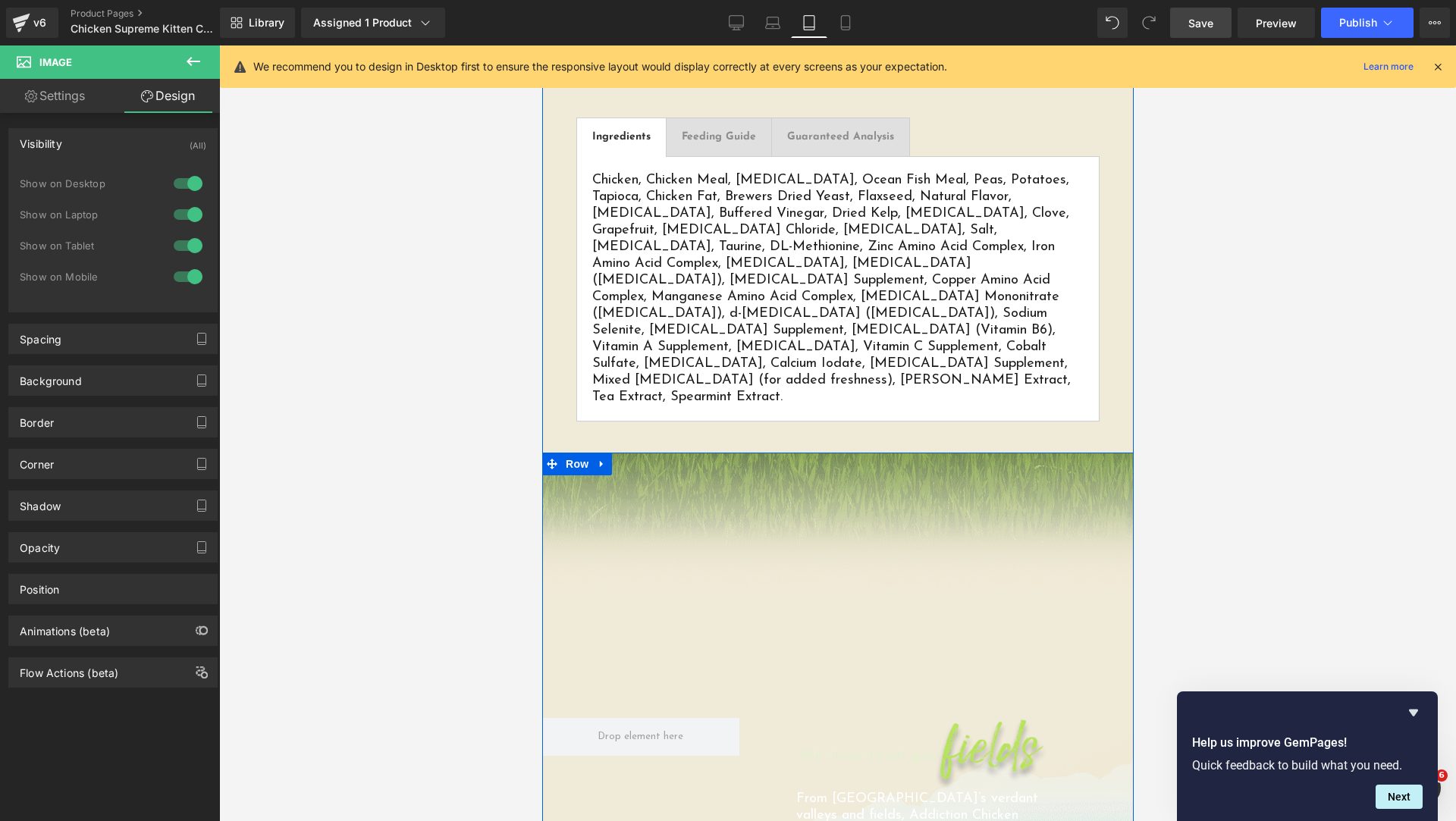
scroll to position [1895, 0]
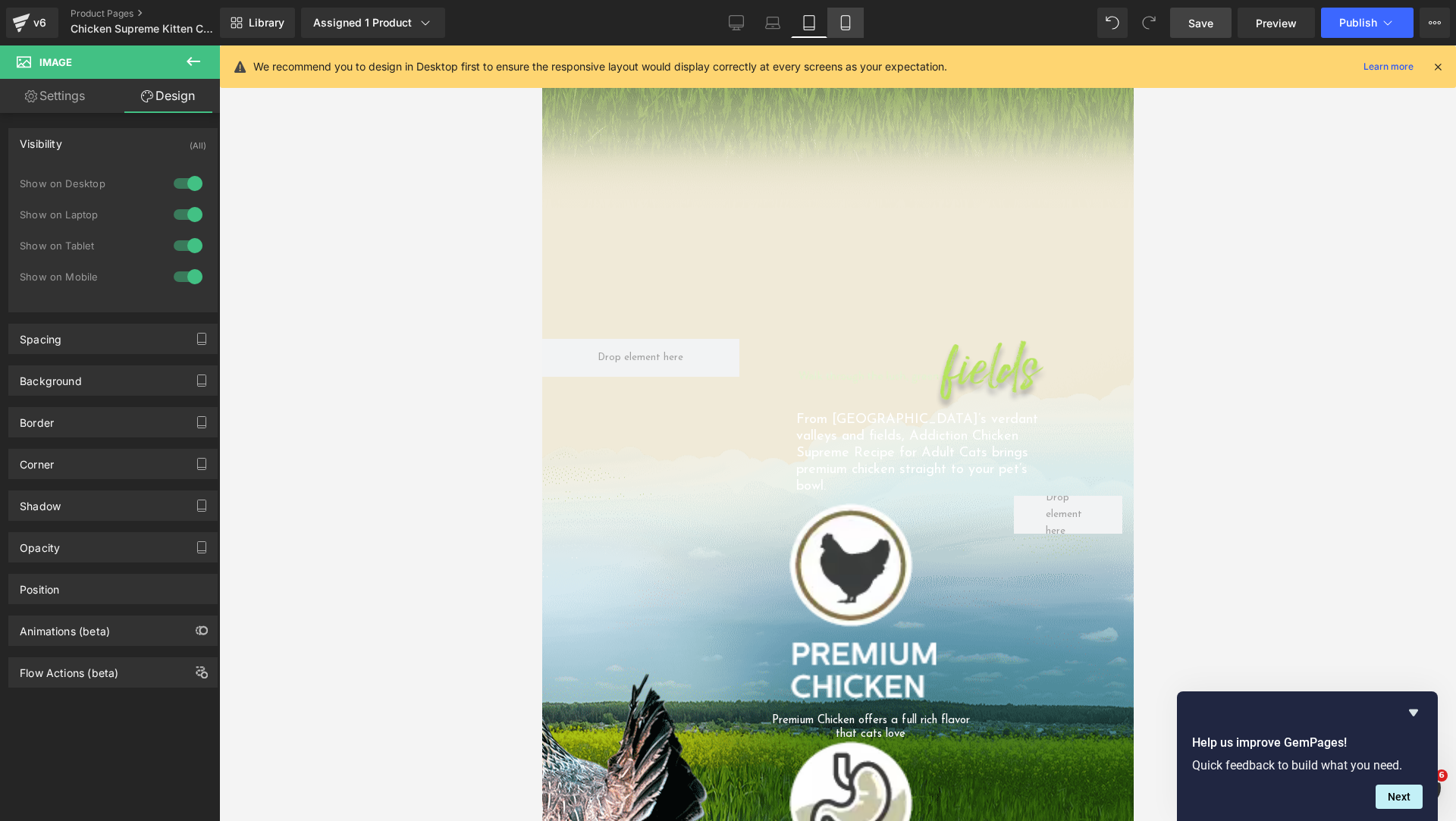
click at [849, 24] on icon at bounding box center [845, 22] width 15 height 15
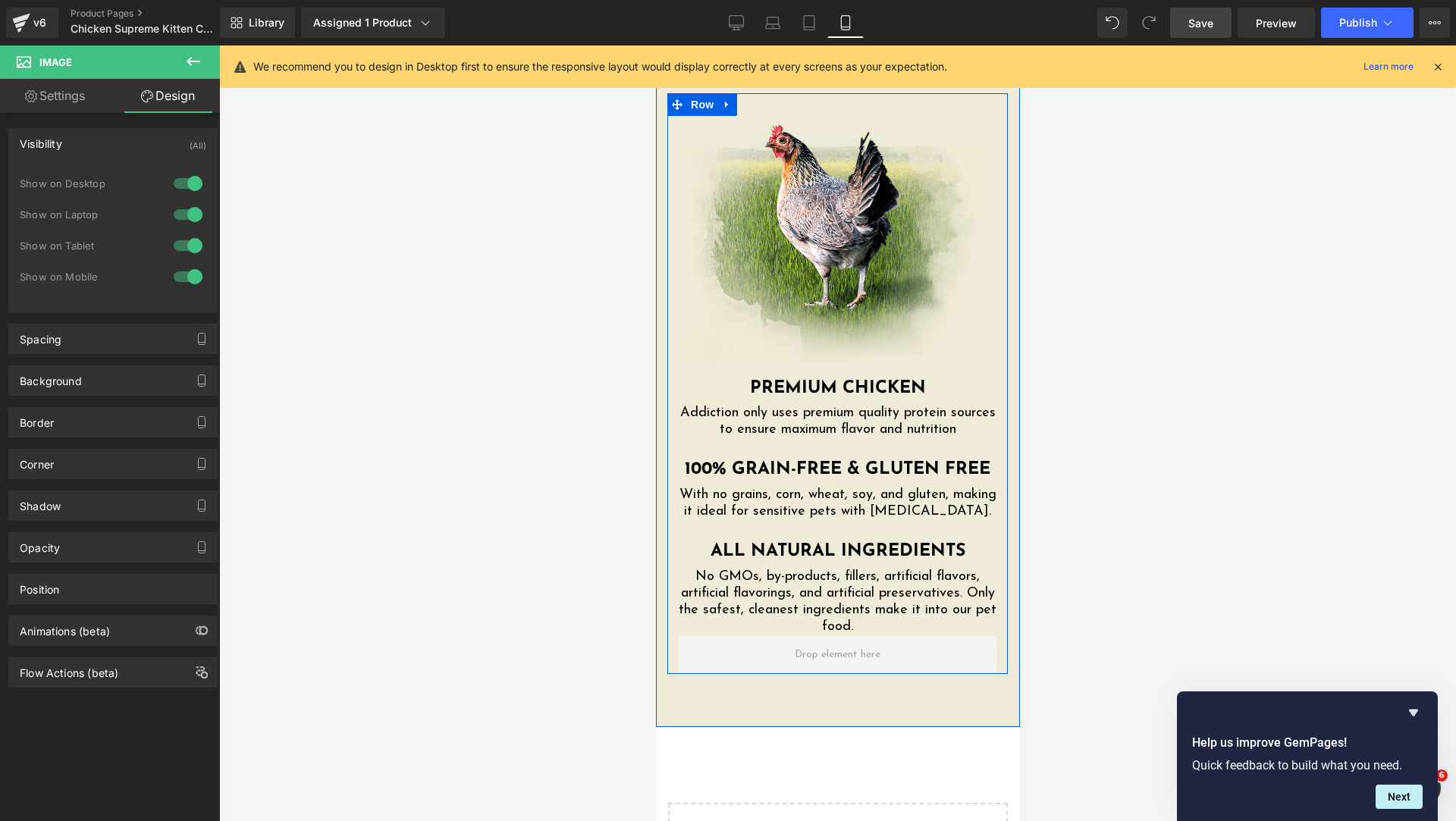
scroll to position [3791, 0]
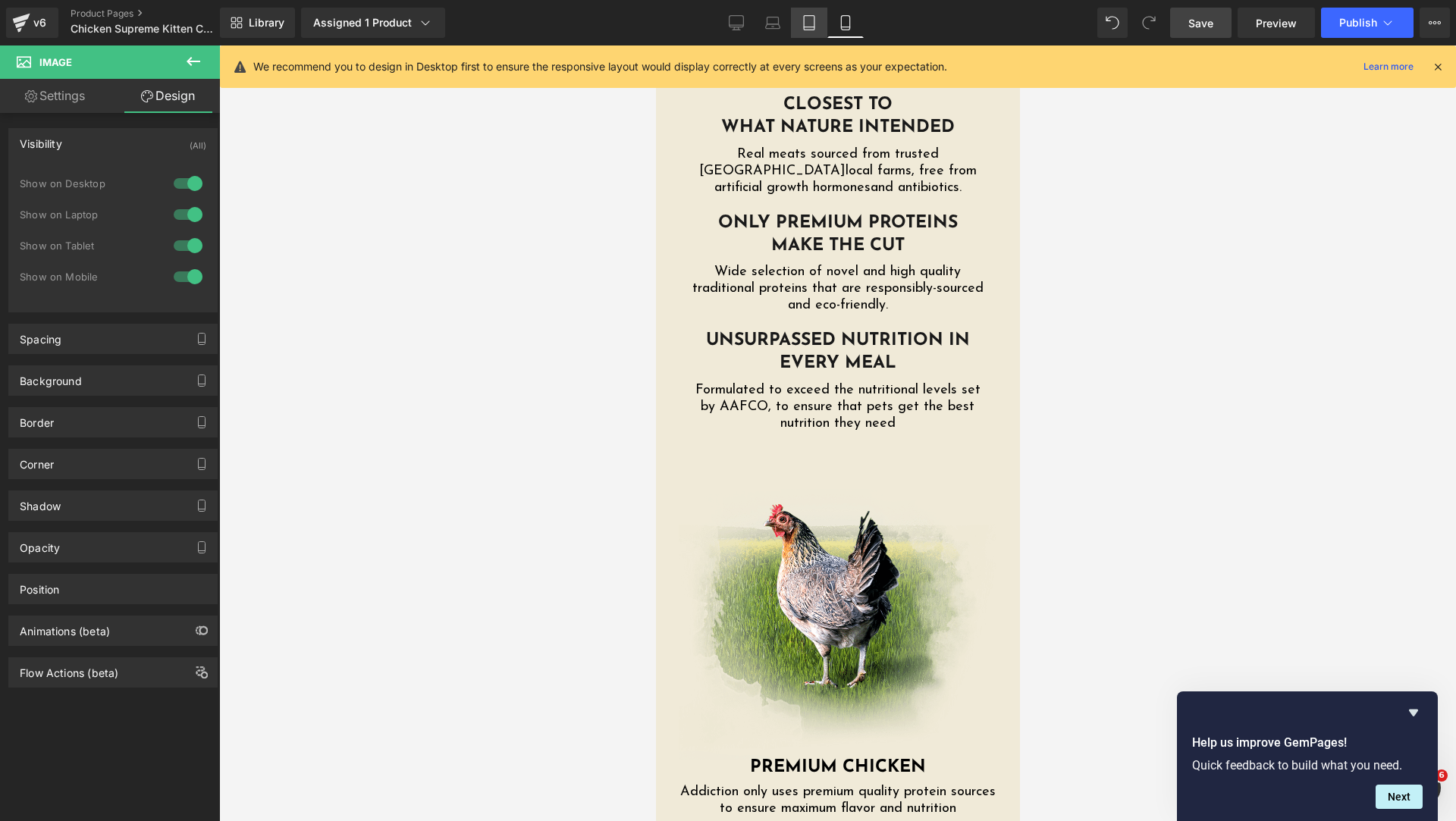
click at [807, 32] on link "Tablet" at bounding box center [809, 23] width 36 height 30
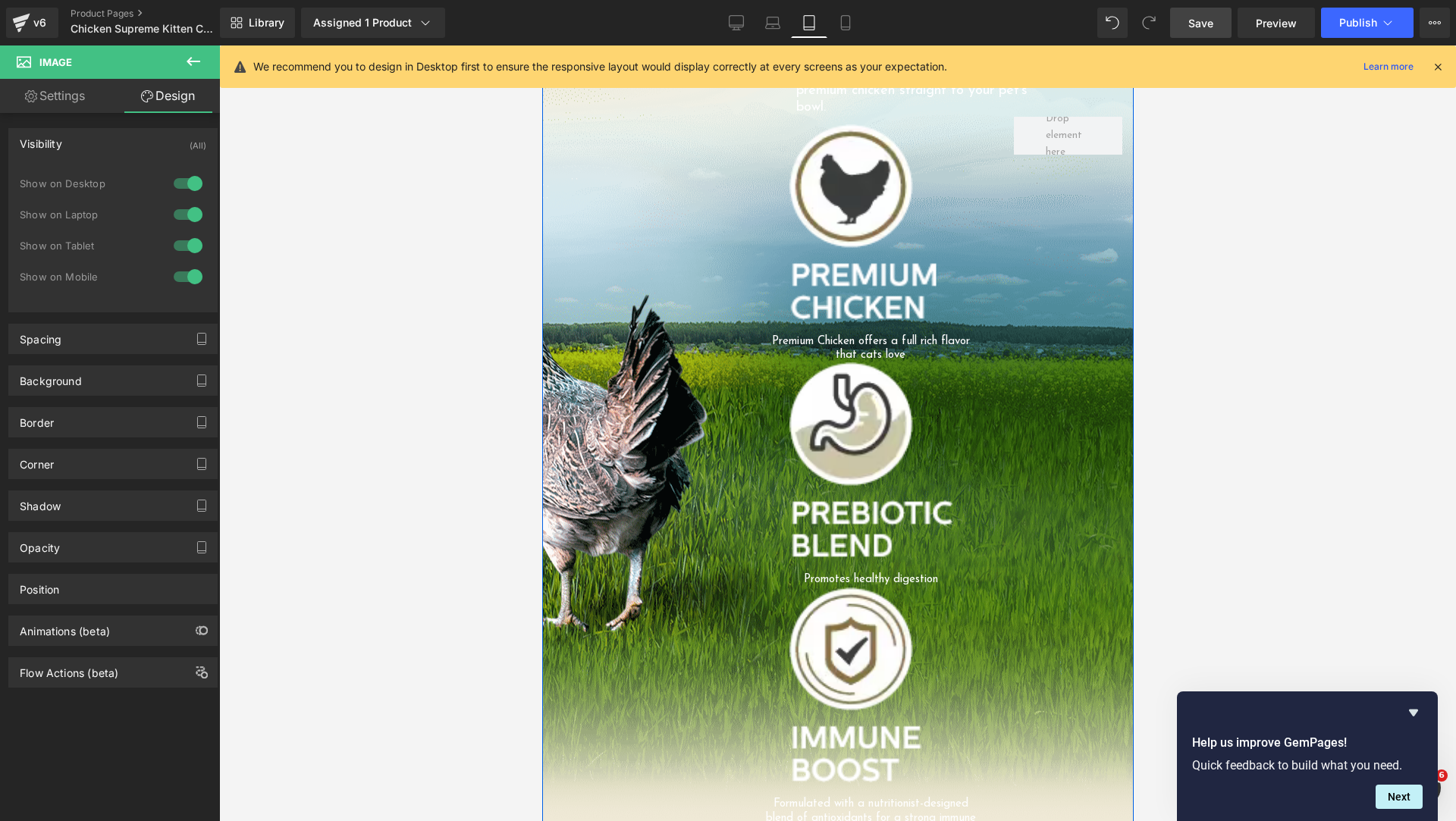
scroll to position [1895, 0]
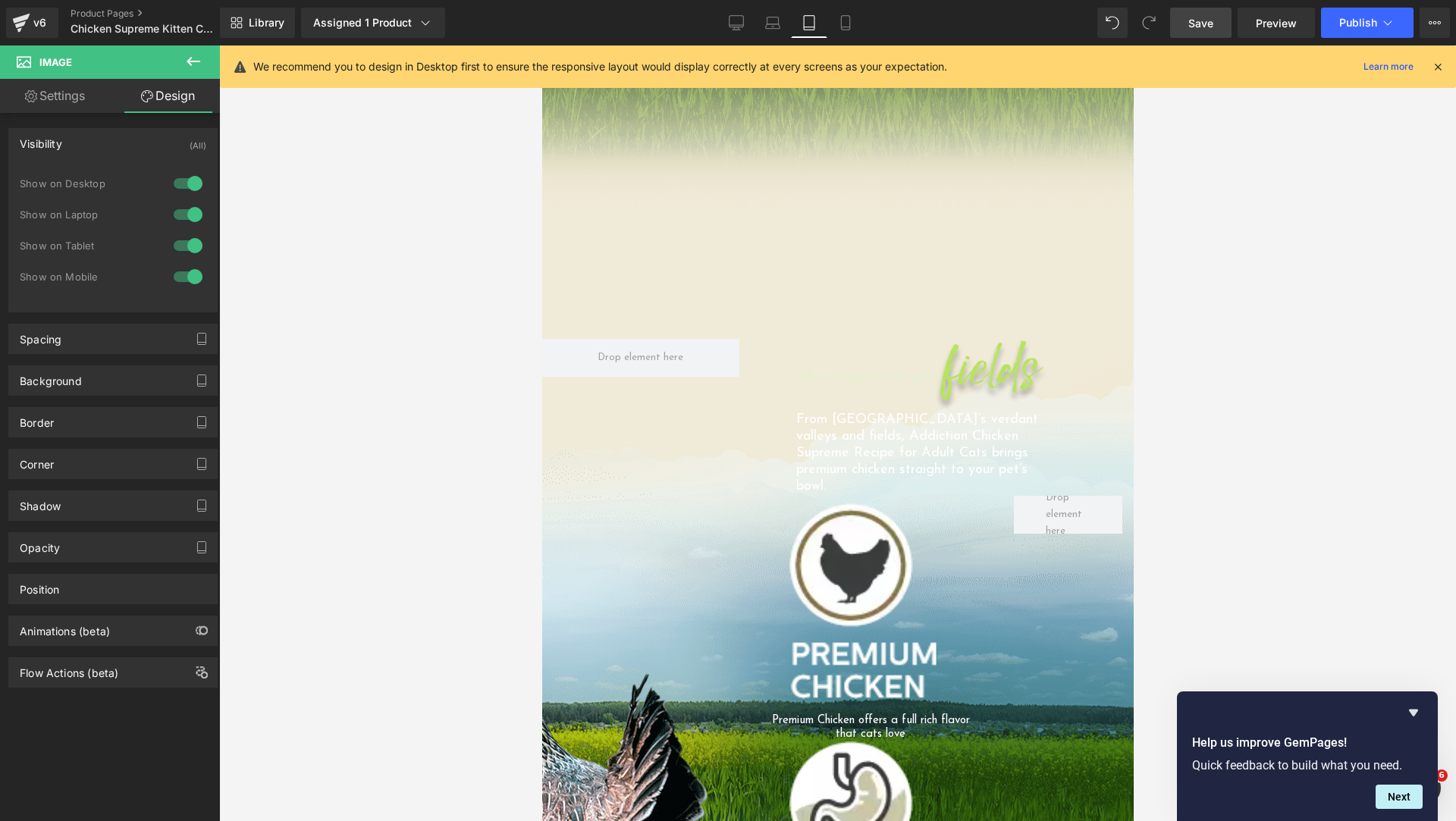
drag, startPoint x: 431, startPoint y: 292, endPoint x: 539, endPoint y: 204, distance: 139.3
click at [431, 292] on div at bounding box center [838, 434] width 1237 height 776
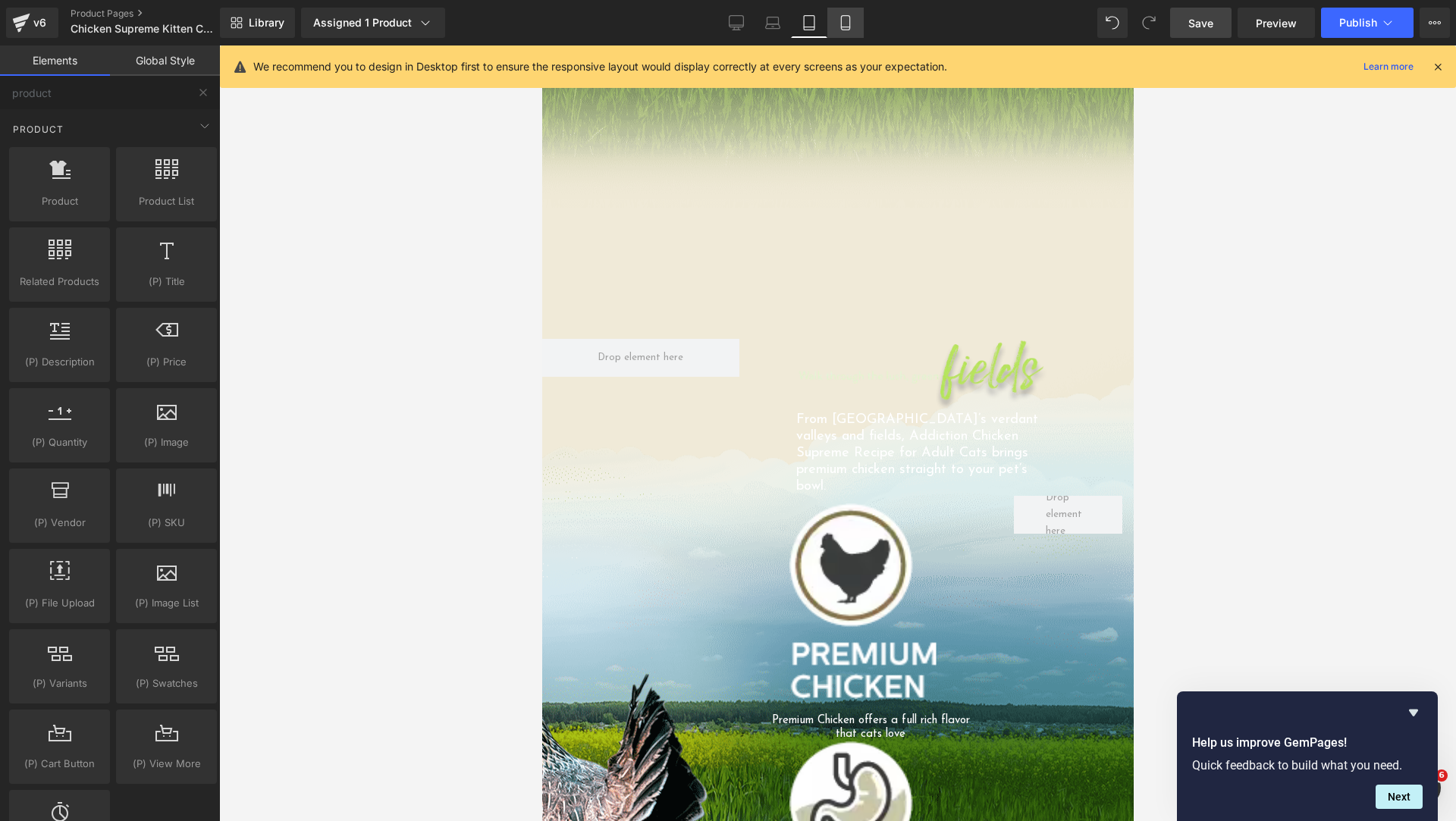
drag, startPoint x: 843, startPoint y: 27, endPoint x: 239, endPoint y: 210, distance: 631.1
click at [843, 27] on icon at bounding box center [845, 27] width 8 height 0
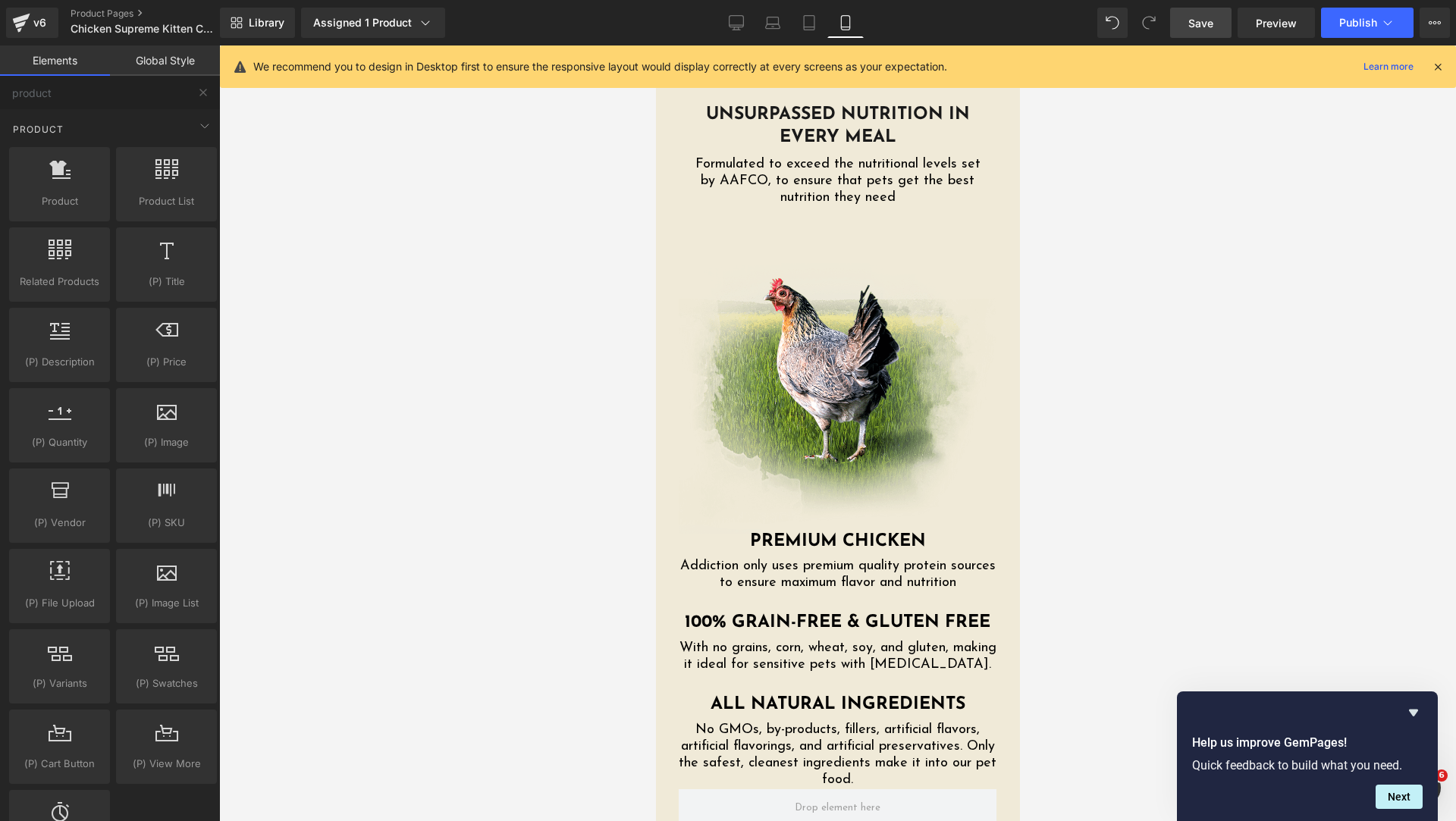
scroll to position [3939, 0]
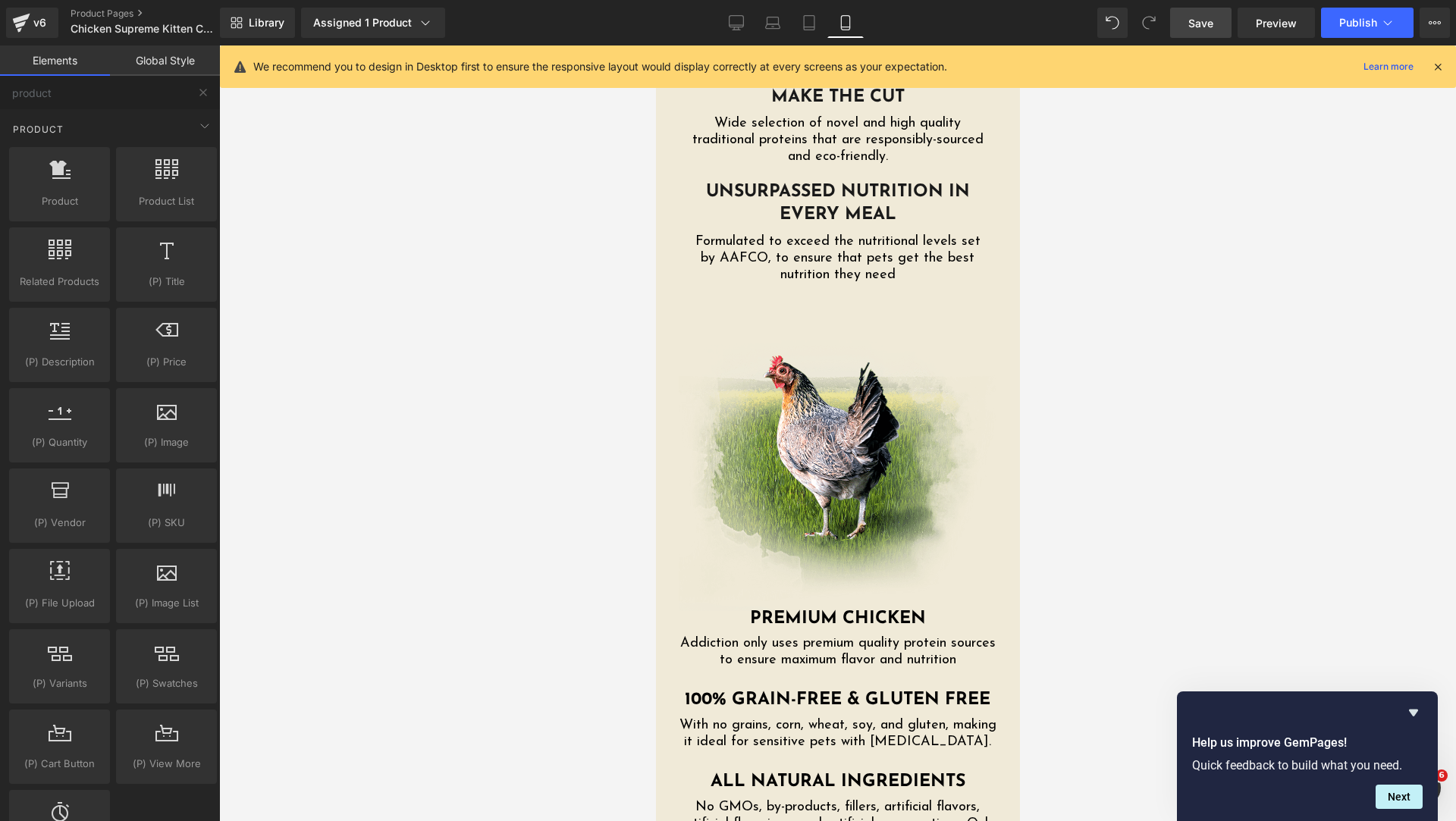
click at [495, 174] on div at bounding box center [838, 434] width 1237 height 776
click at [731, 35] on link "Desktop" at bounding box center [736, 23] width 36 height 30
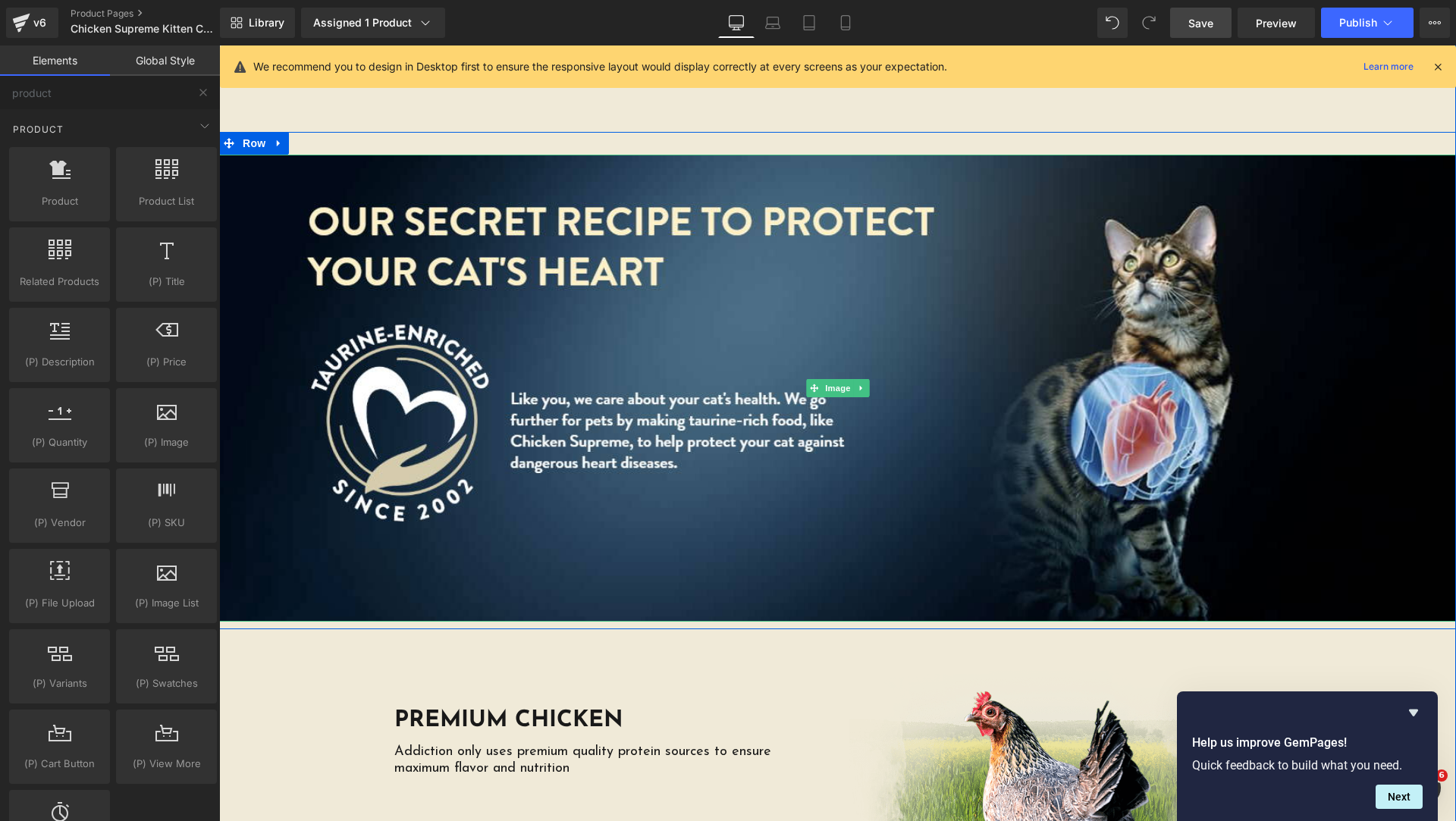
scroll to position [3301, 0]
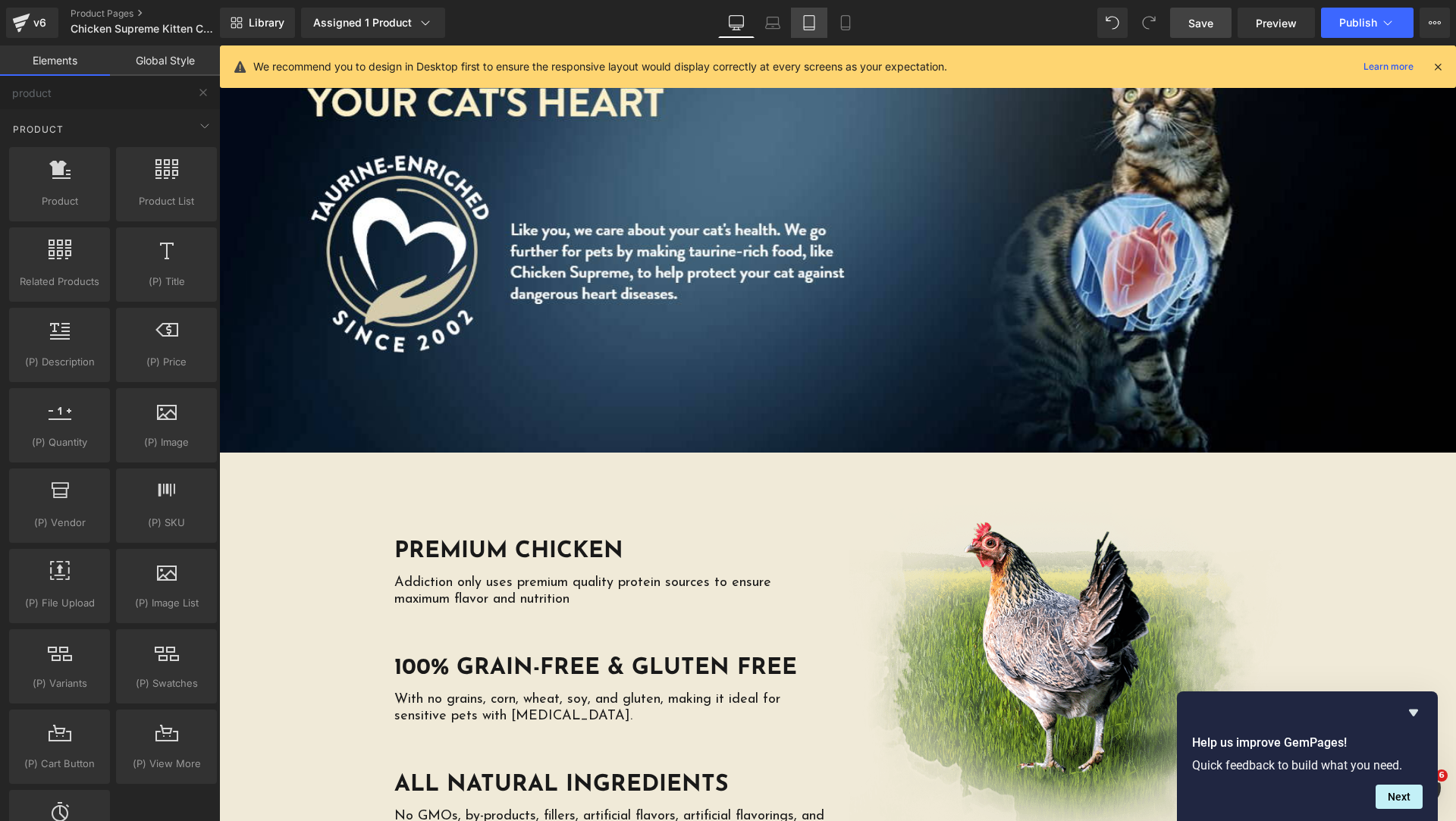
click at [804, 32] on link "Tablet" at bounding box center [809, 23] width 36 height 30
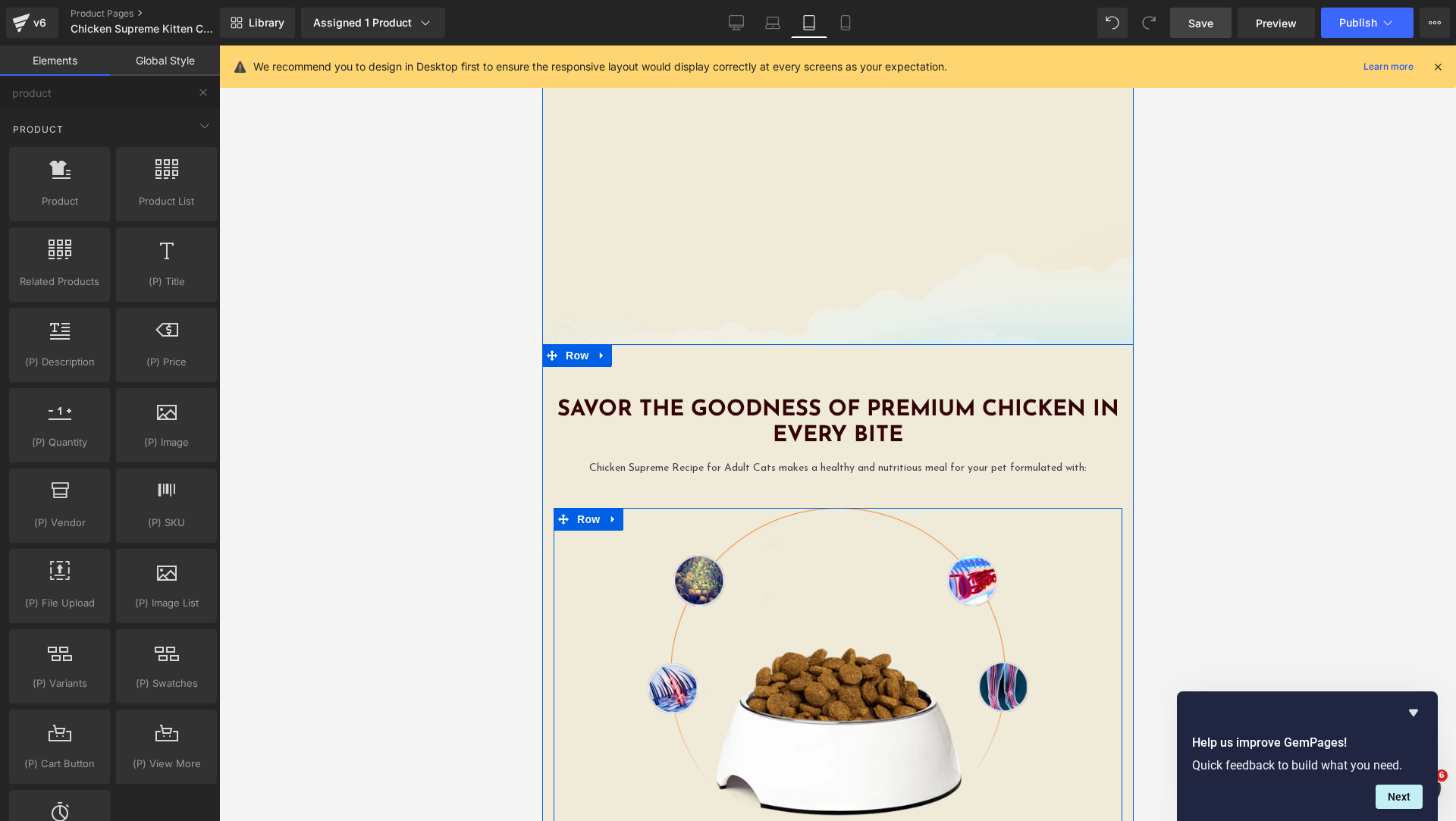
scroll to position [2268, 0]
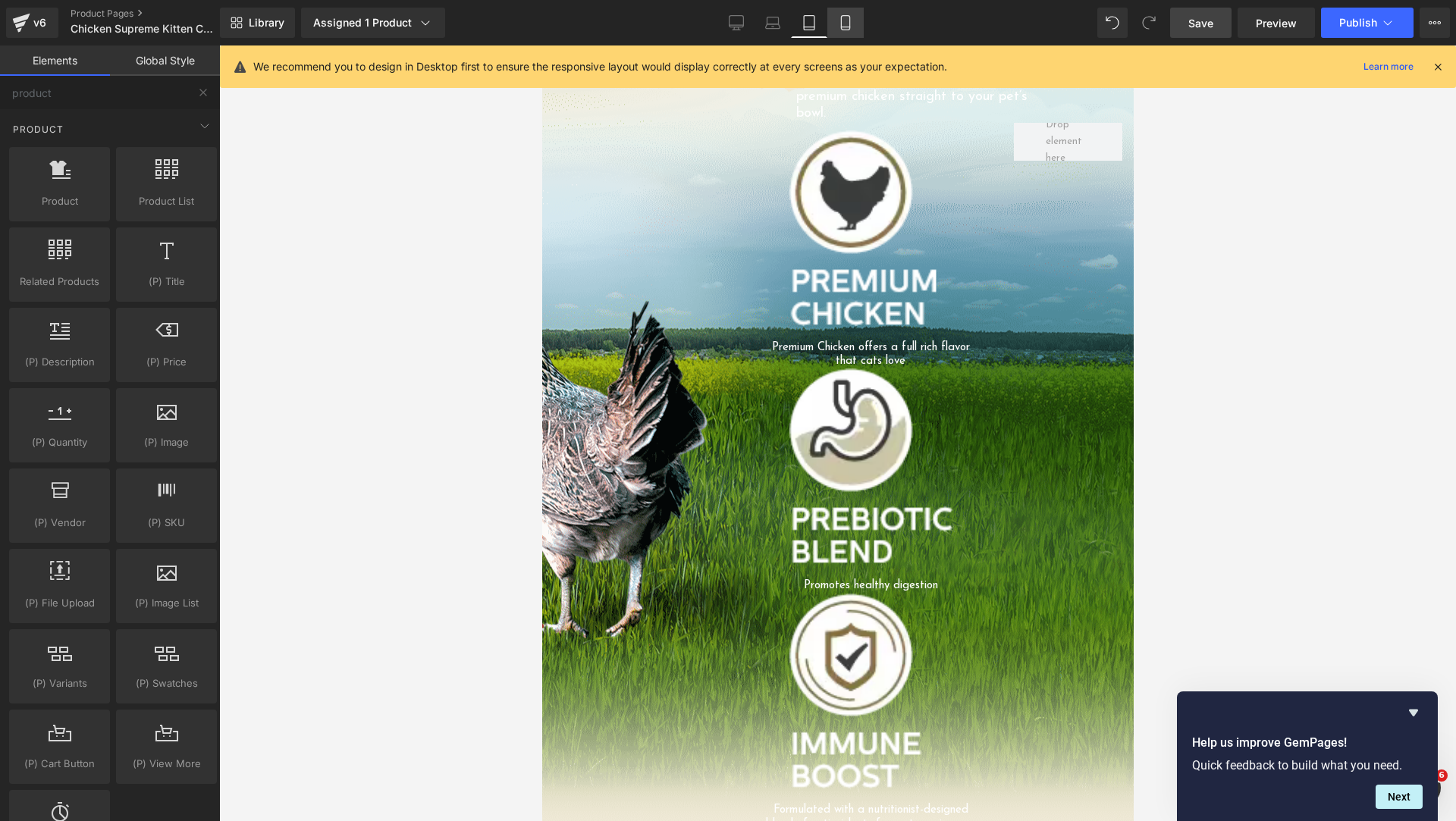
drag, startPoint x: 836, startPoint y: 20, endPoint x: 836, endPoint y: 35, distance: 15.0
click at [836, 20] on link "Mobile" at bounding box center [845, 23] width 36 height 30
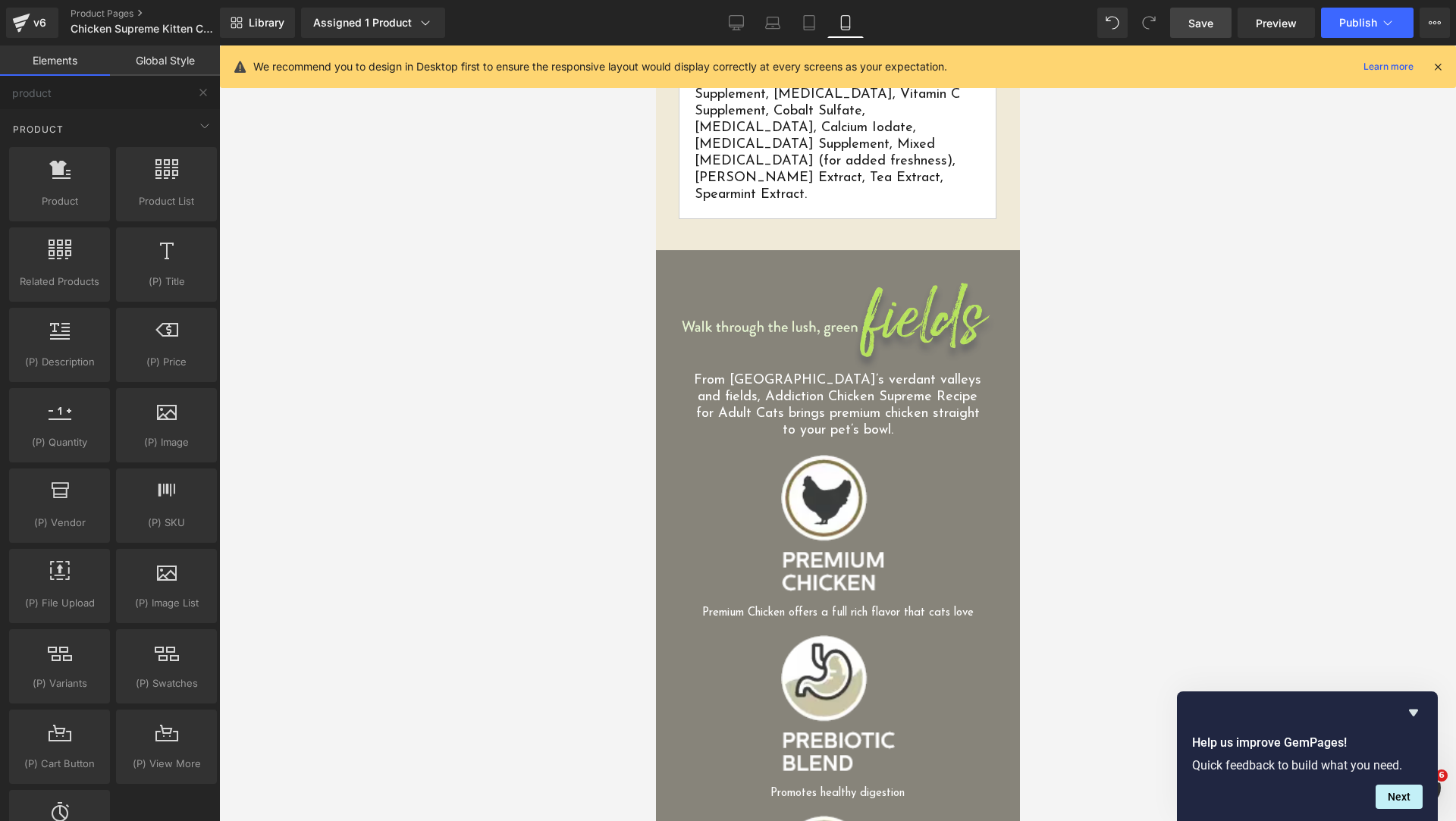
scroll to position [2157, 0]
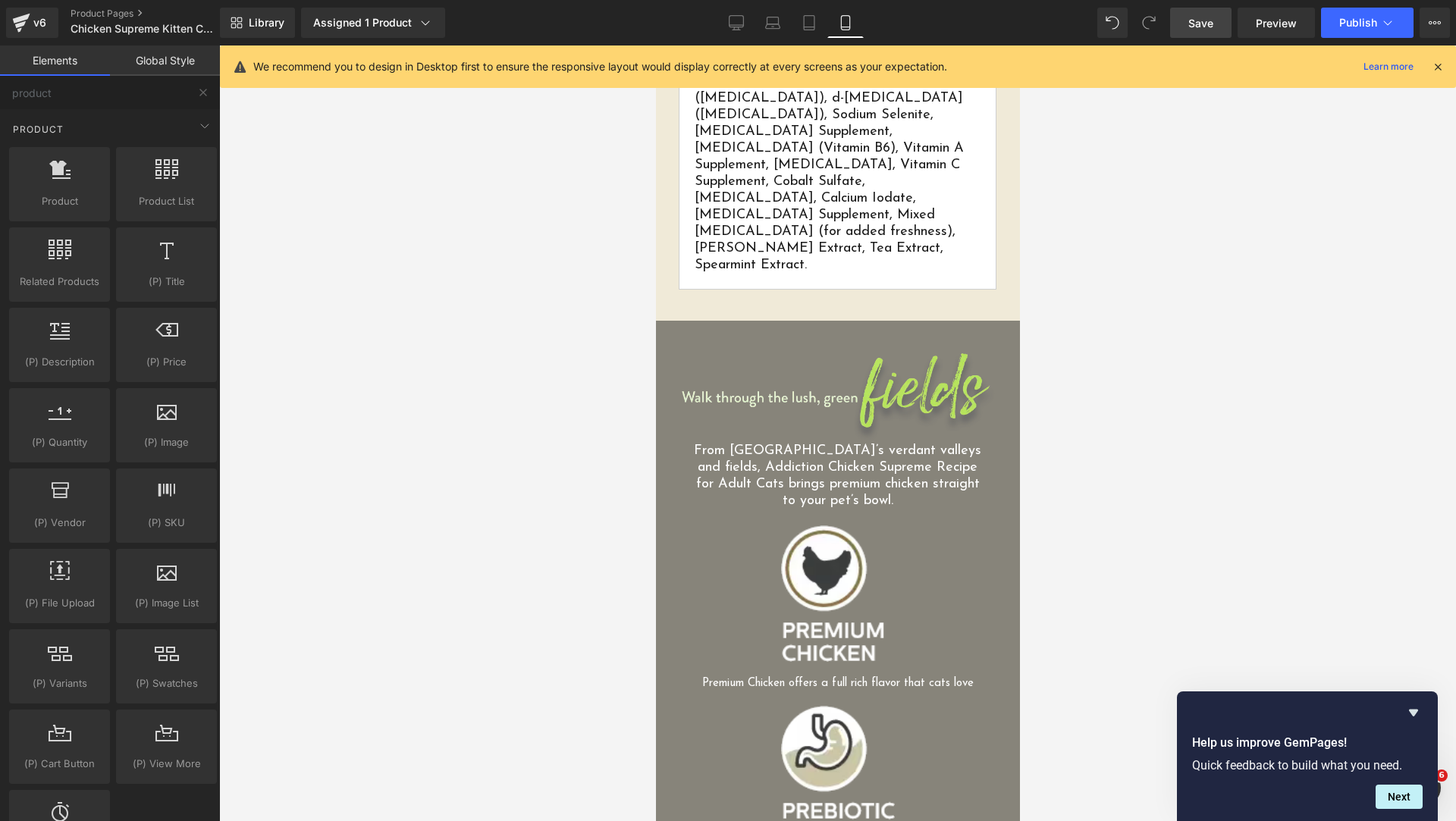
click at [1163, 214] on div at bounding box center [838, 434] width 1237 height 776
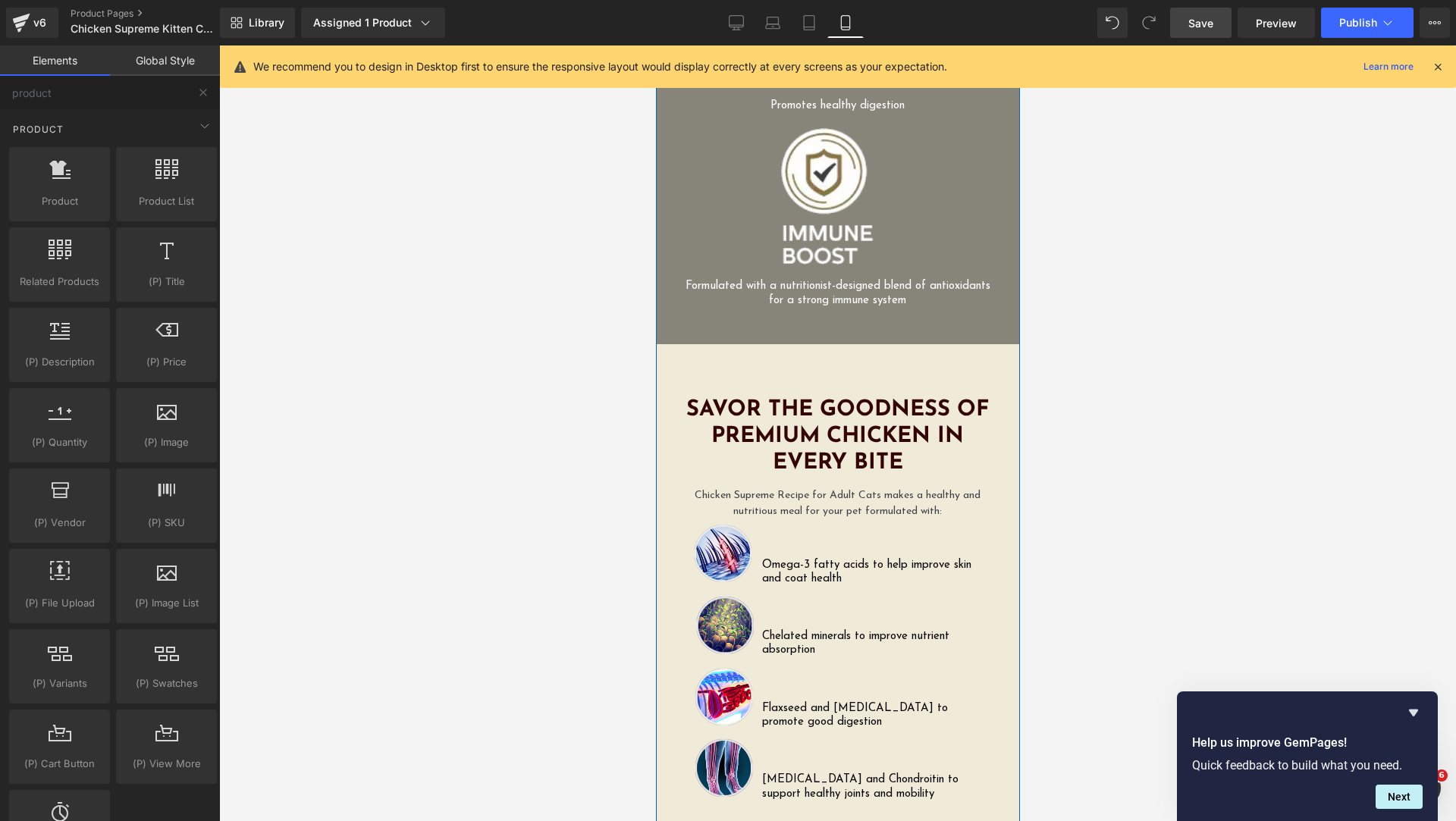
scroll to position [2536, 0]
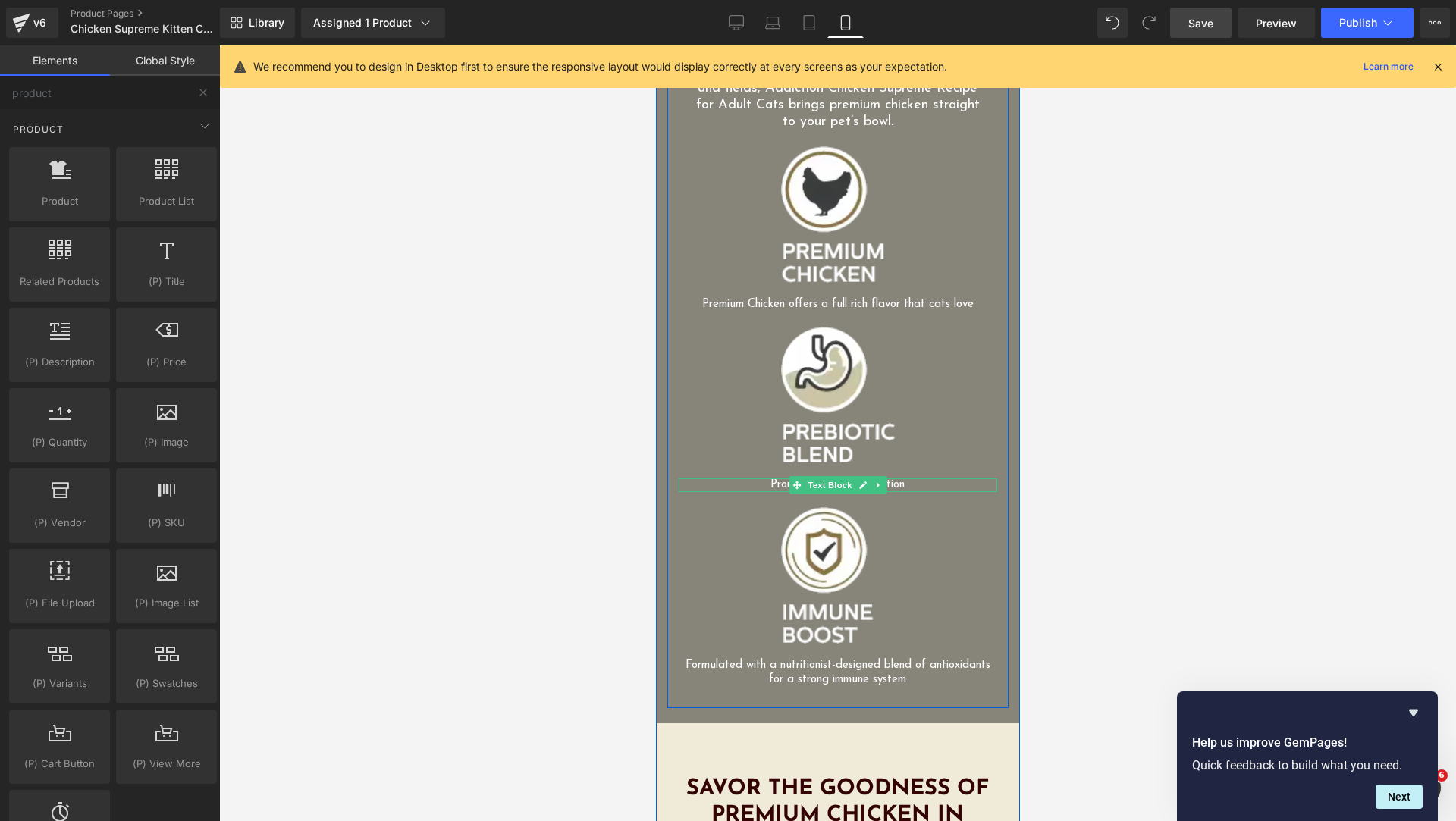
click at [764, 479] on p "Promotes healthy digestion" at bounding box center [836, 486] width 318 height 14
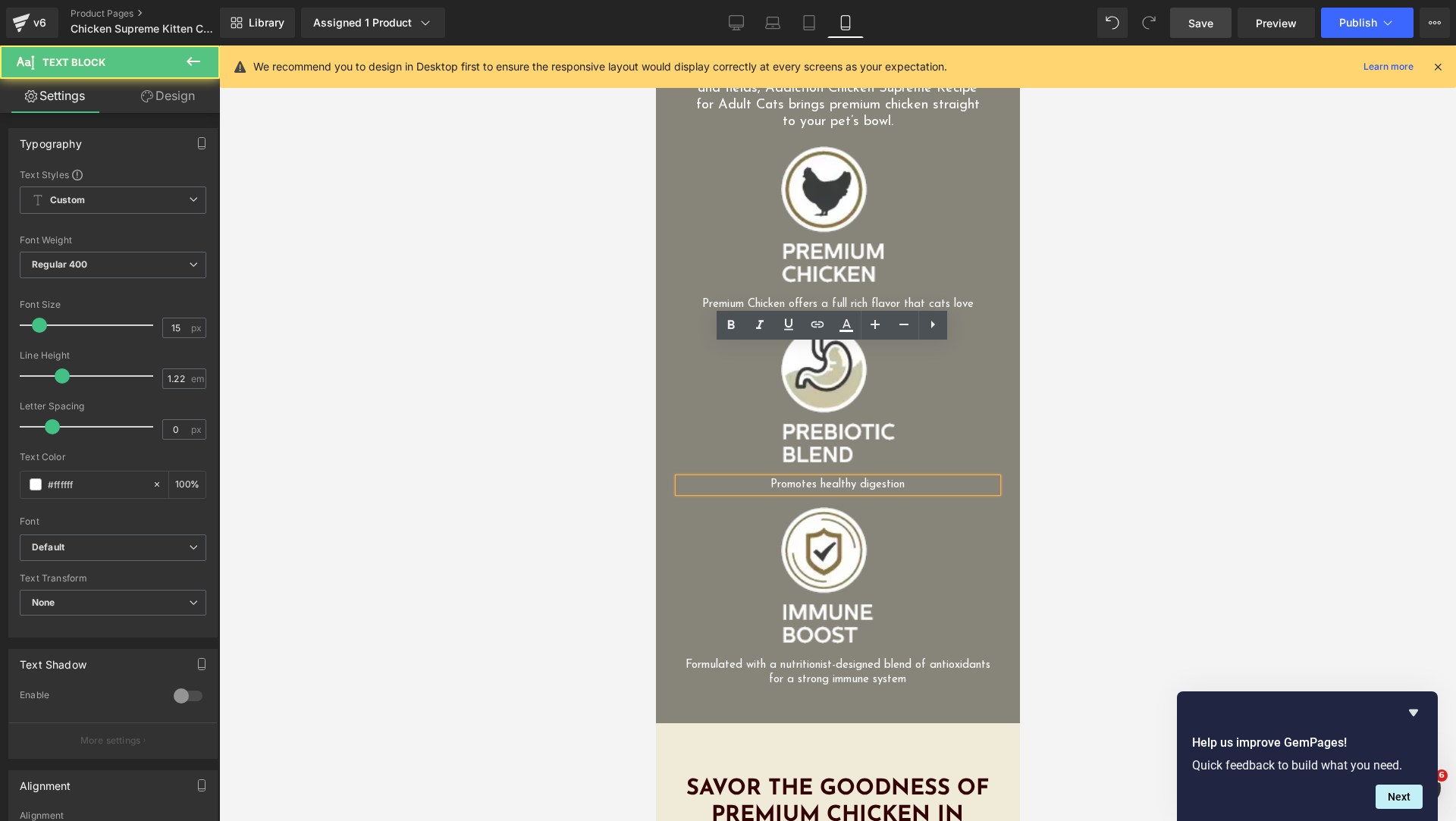
drag, startPoint x: 760, startPoint y: 350, endPoint x: 697, endPoint y: 354, distance: 63.1
click at [697, 479] on p "Promotes healthy digestion" at bounding box center [836, 486] width 318 height 14
click at [901, 507] on div at bounding box center [837, 575] width 288 height 137
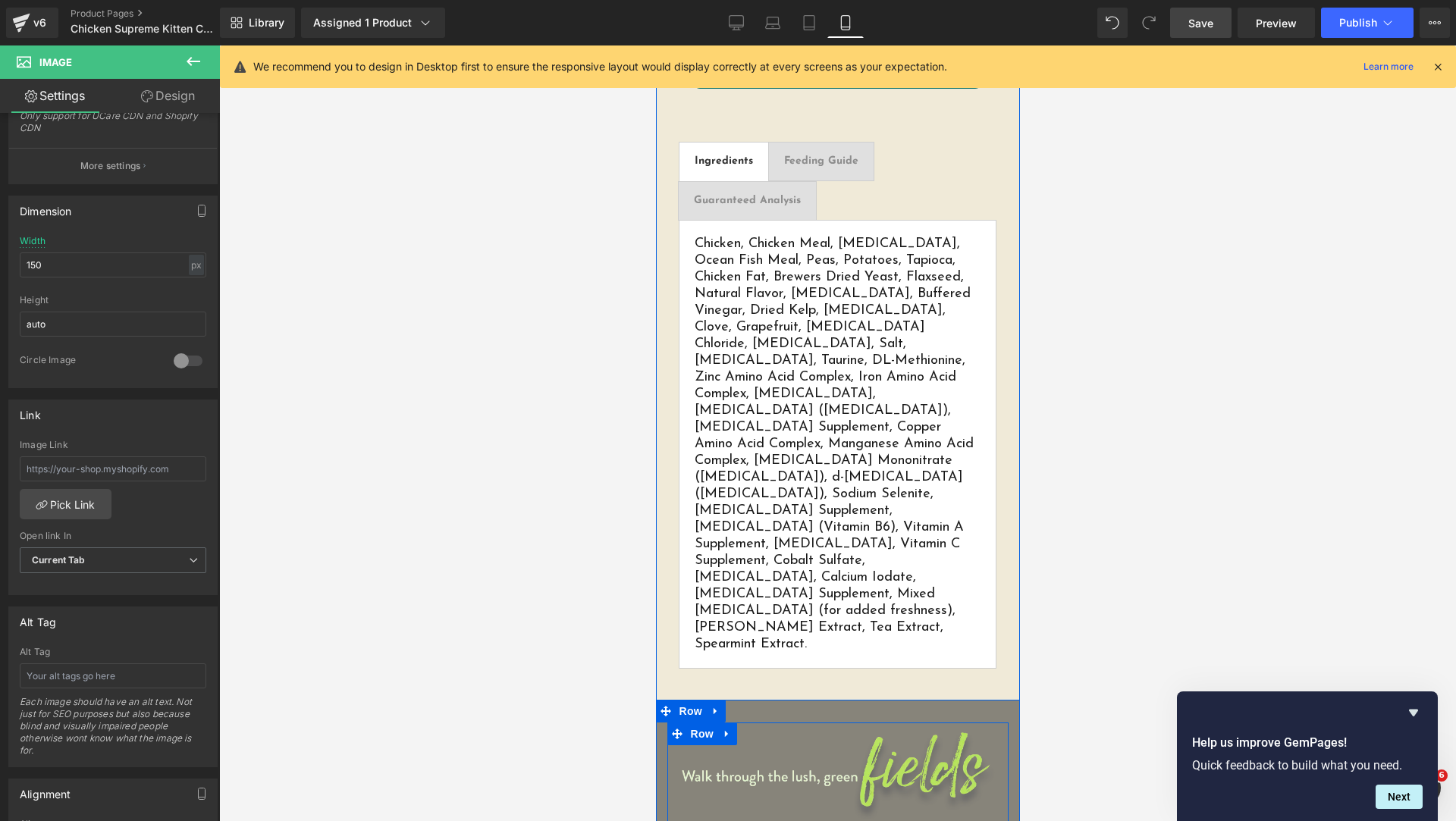
scroll to position [2157, 0]
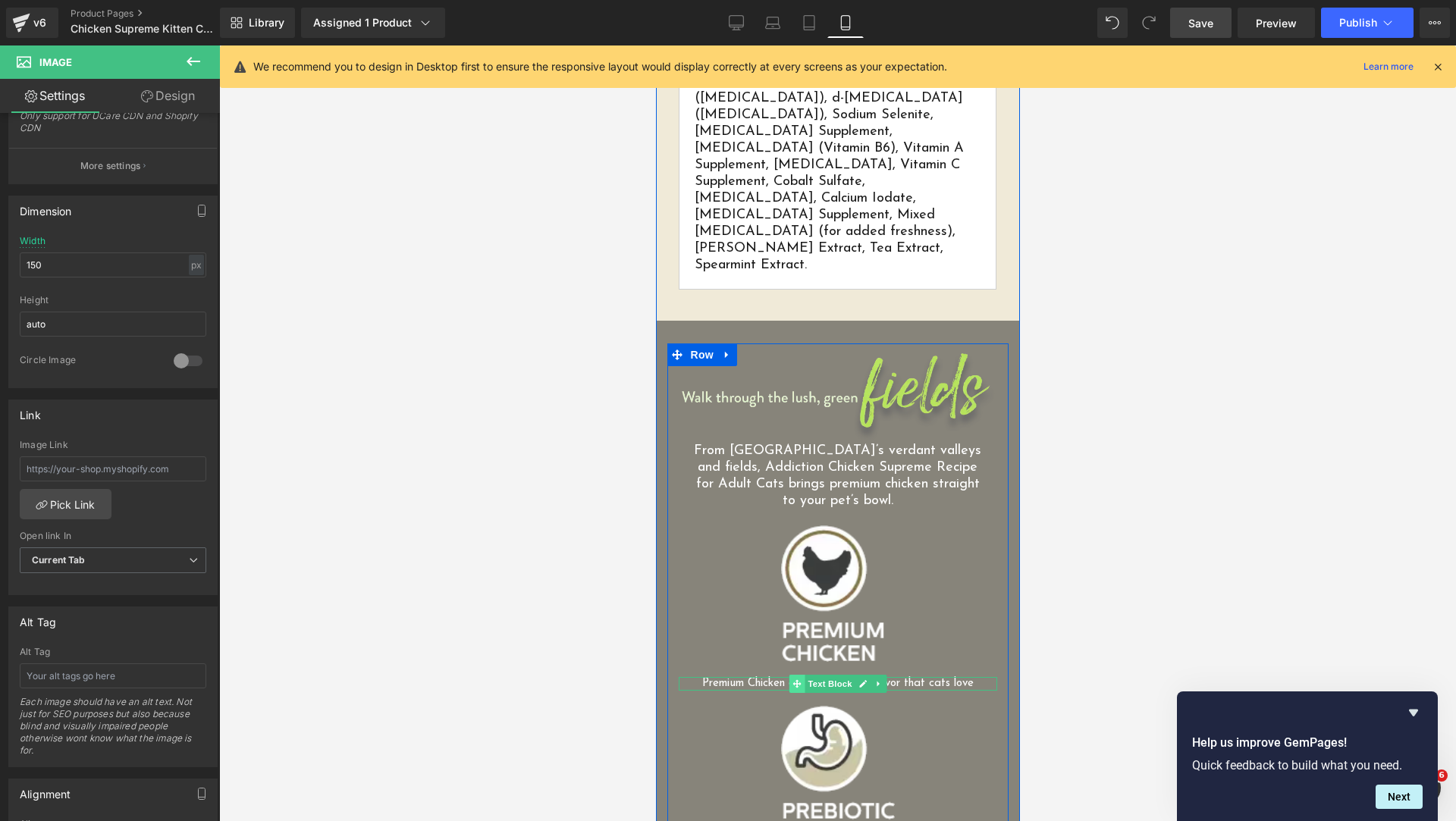
click at [794, 674] on span at bounding box center [796, 683] width 16 height 18
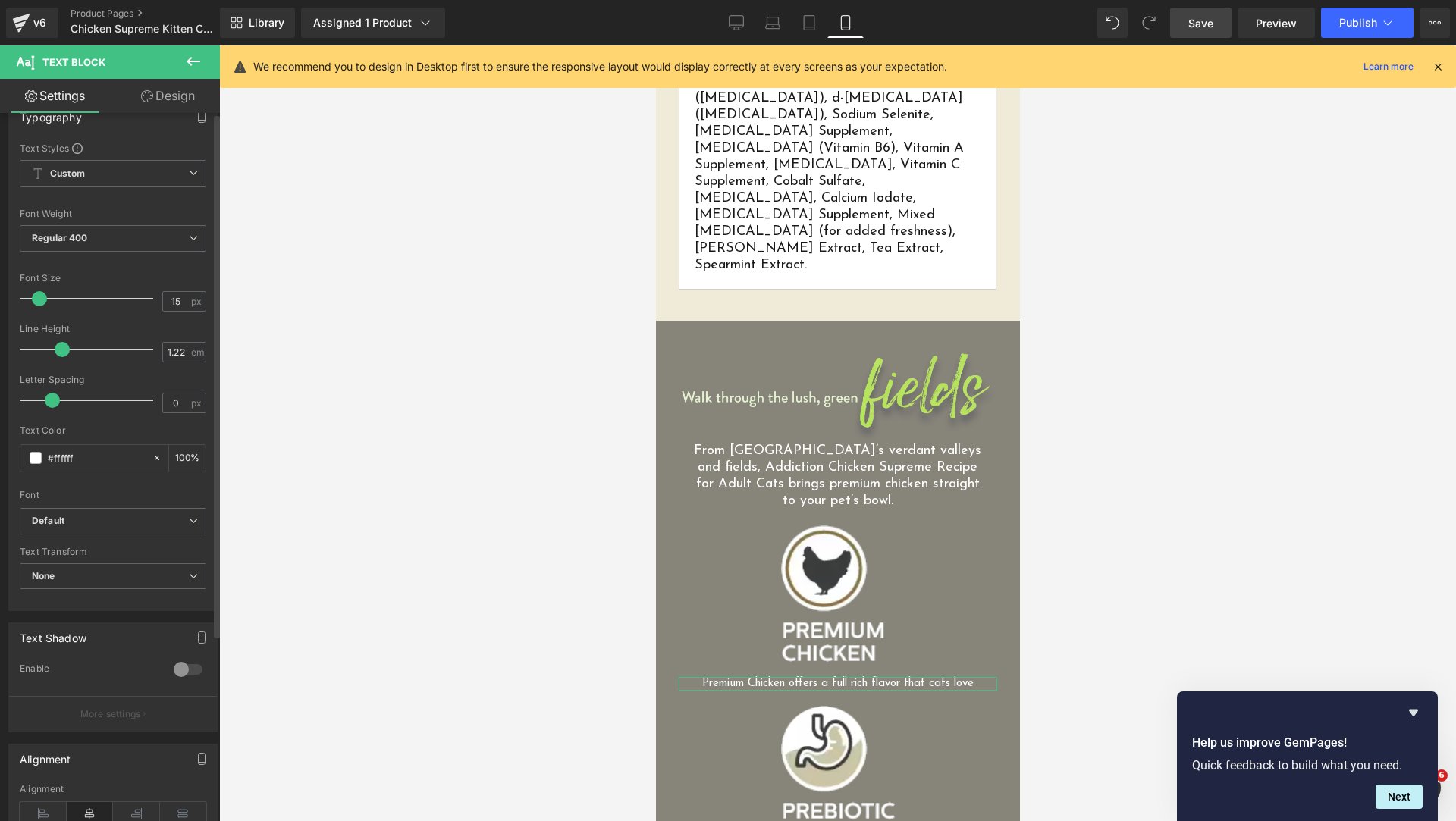
scroll to position [0, 0]
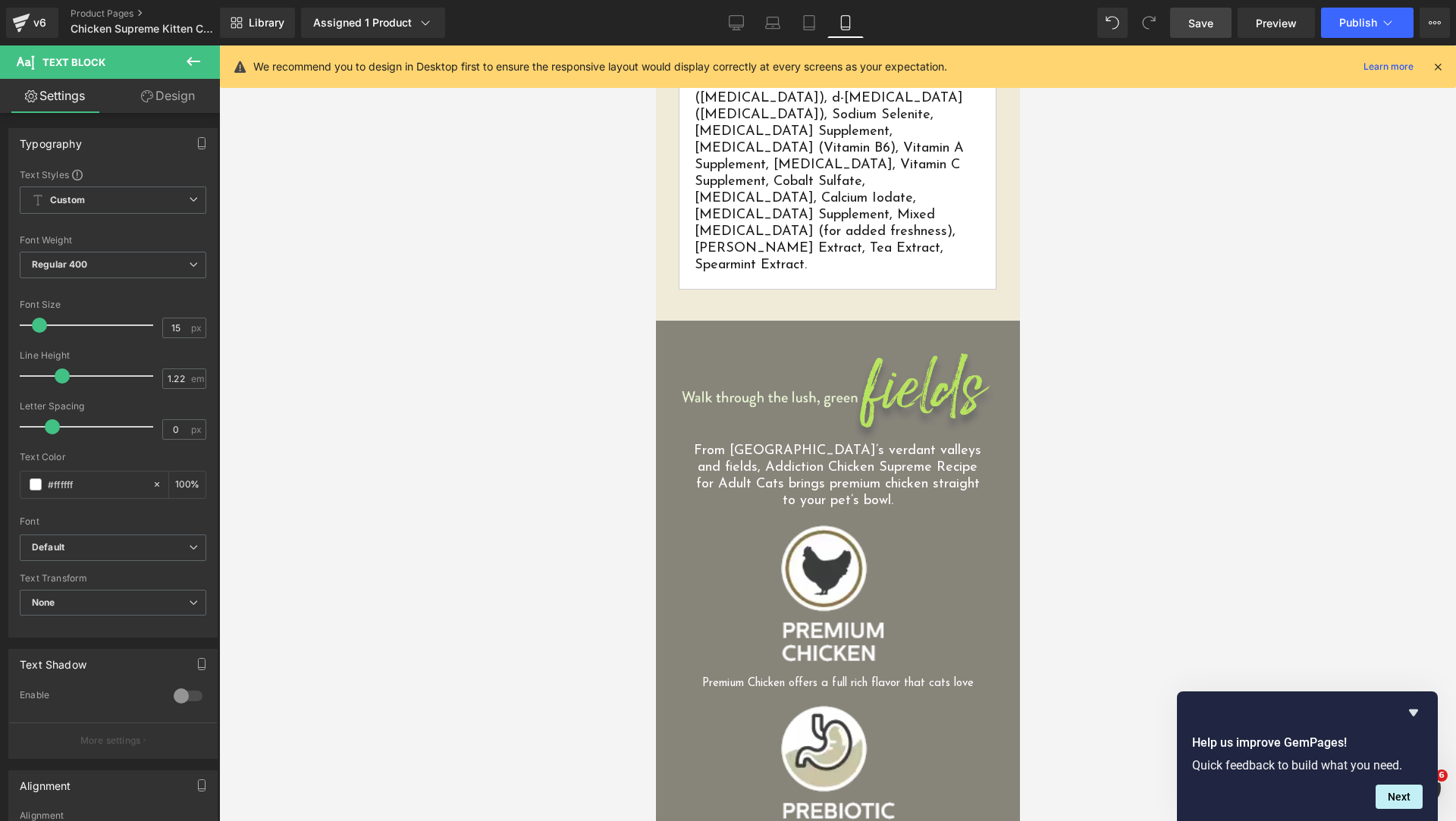
click at [1102, 269] on div at bounding box center [838, 434] width 1237 height 776
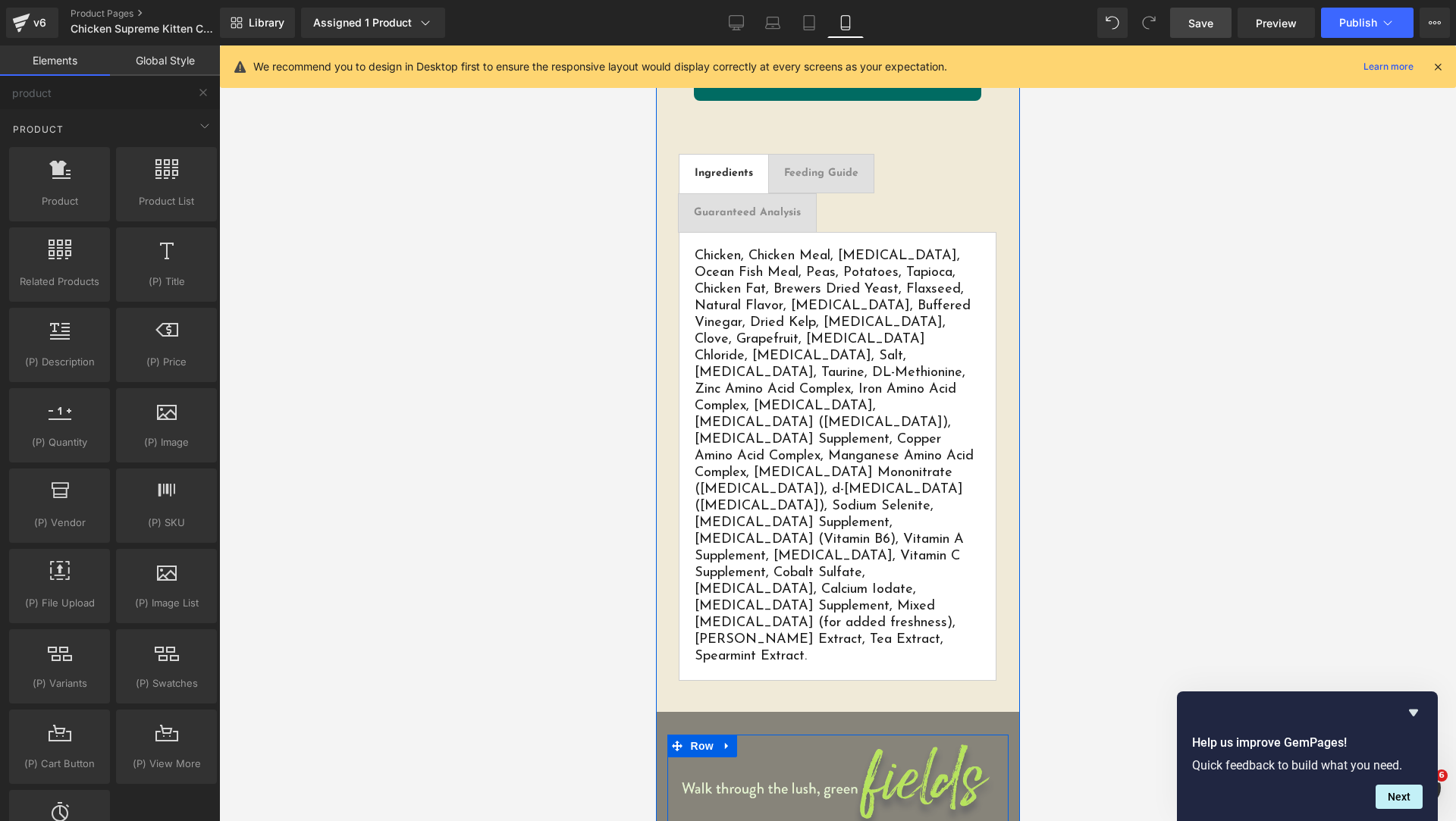
scroll to position [1399, 0]
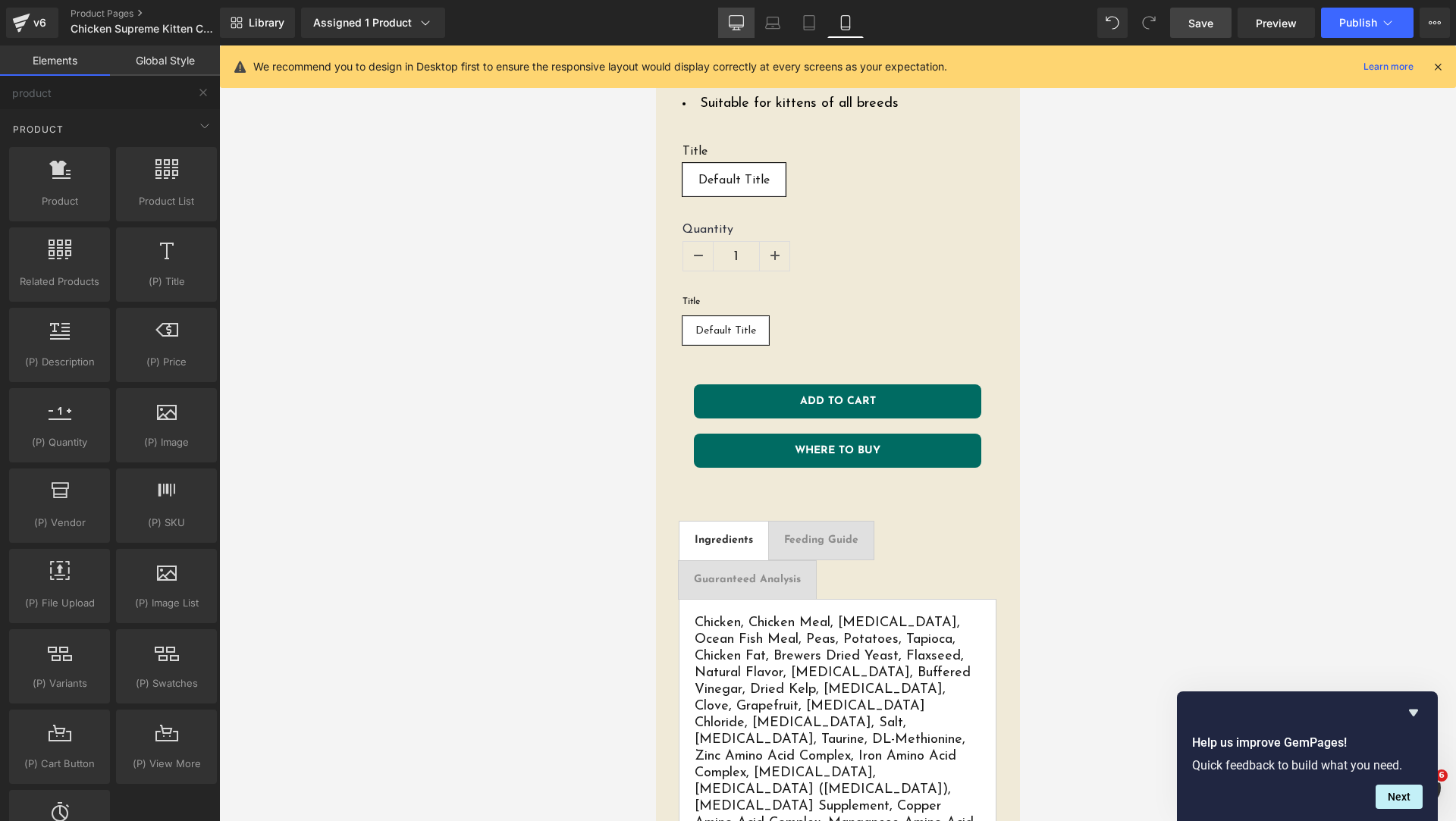
click at [735, 17] on icon at bounding box center [735, 22] width 15 height 15
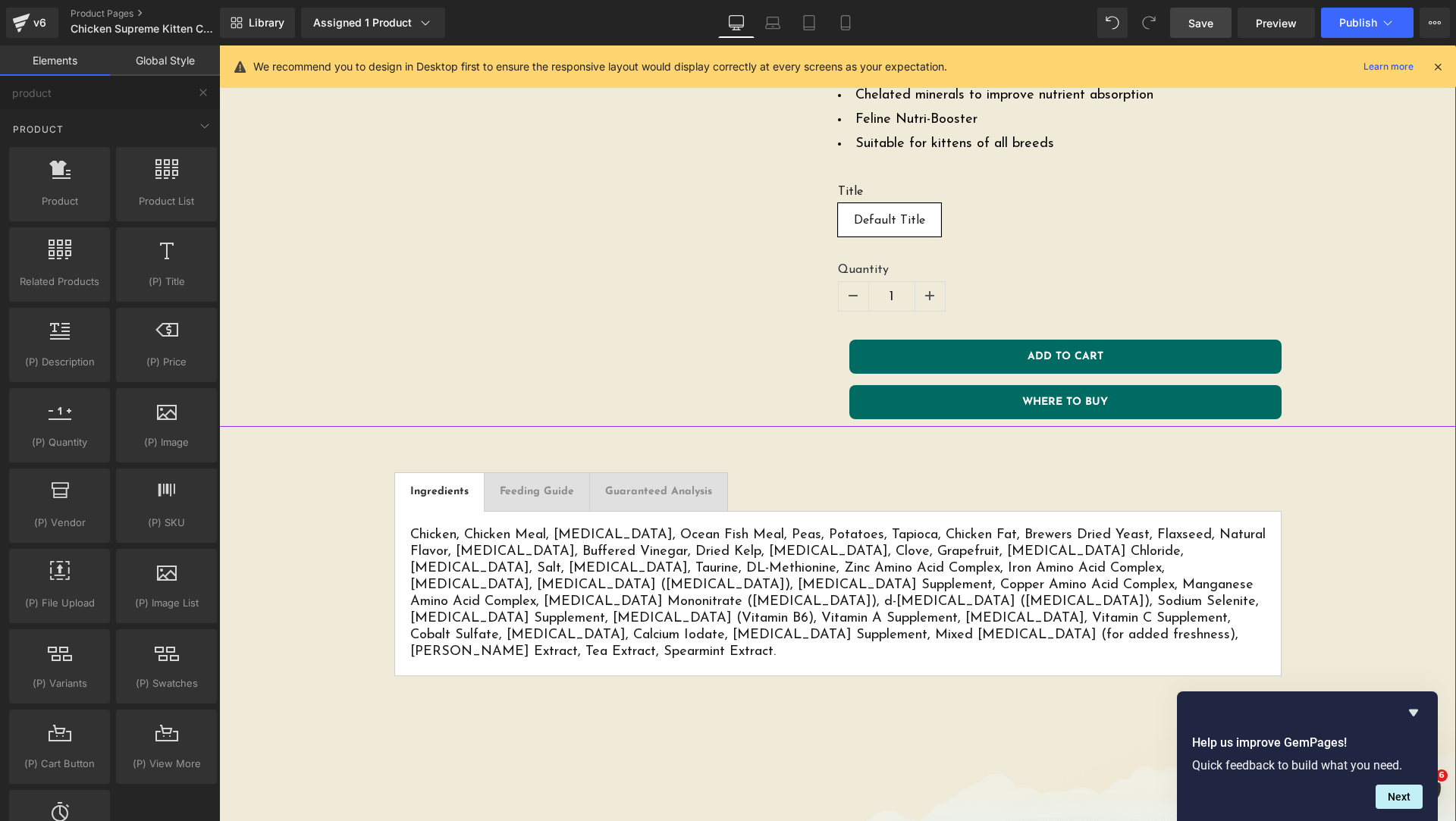
scroll to position [0, 0]
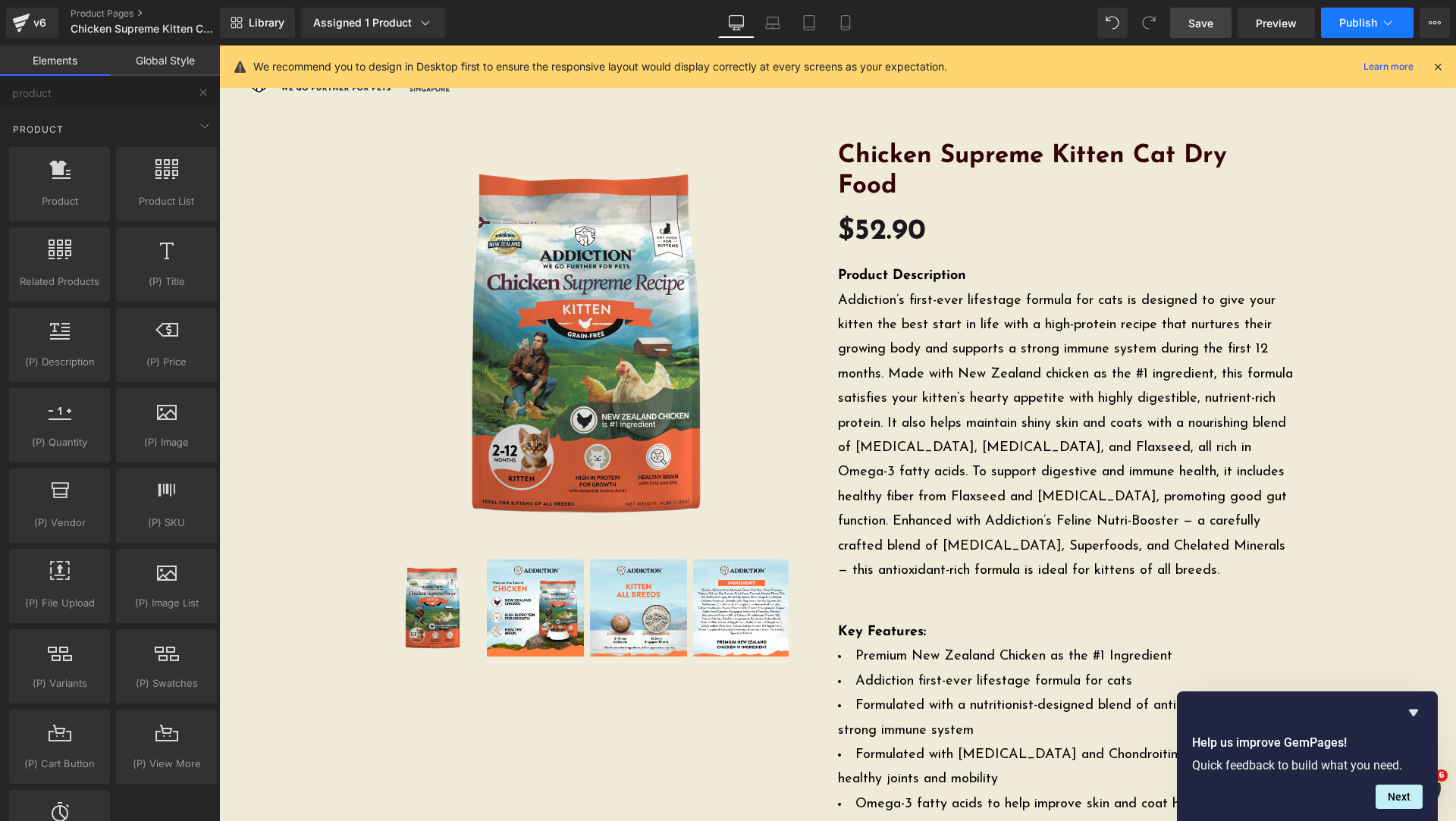
click at [1367, 23] on span "Publish" at bounding box center [1358, 23] width 38 height 12
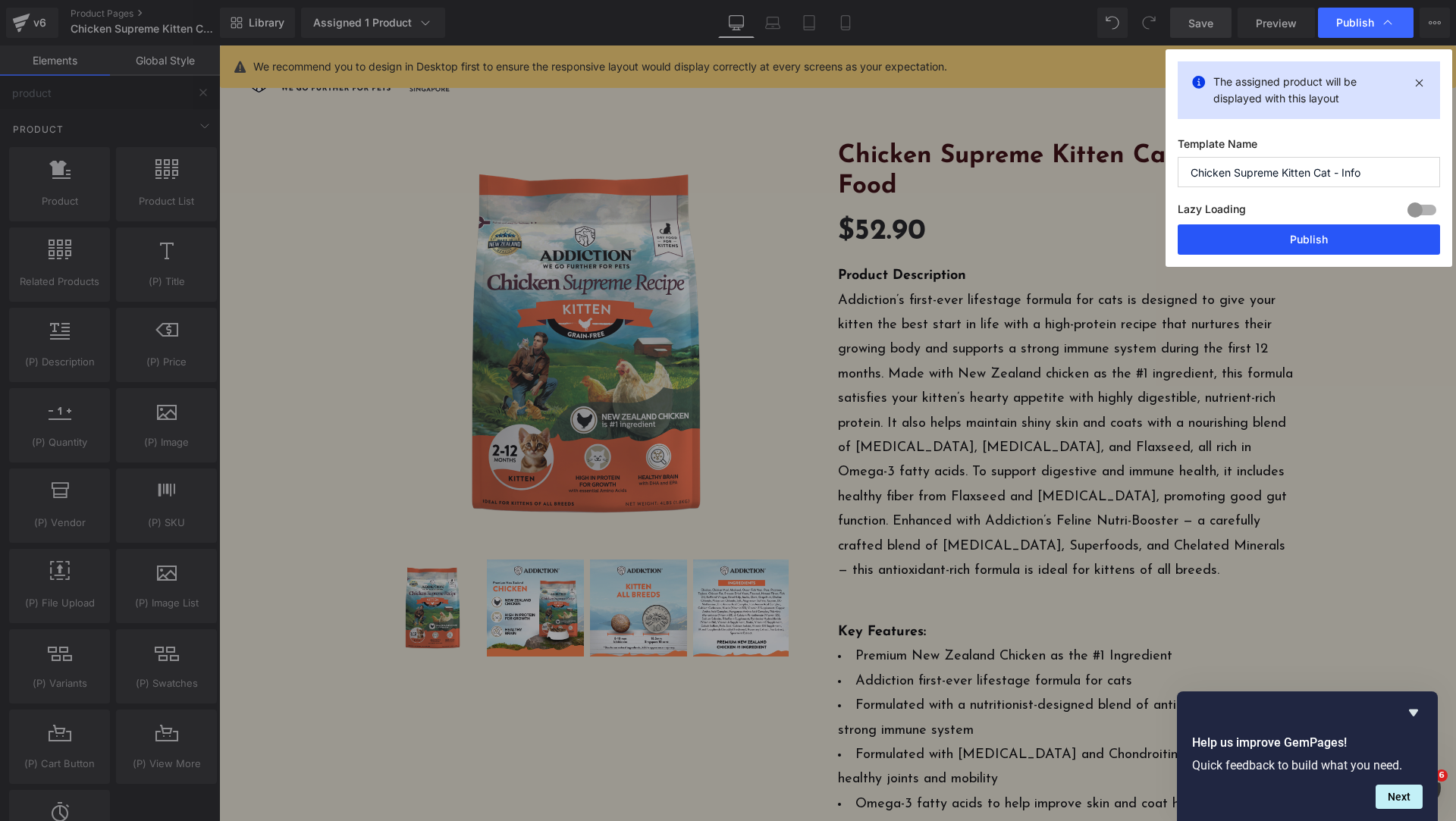
click at [1299, 244] on button "Publish" at bounding box center [1308, 239] width 262 height 30
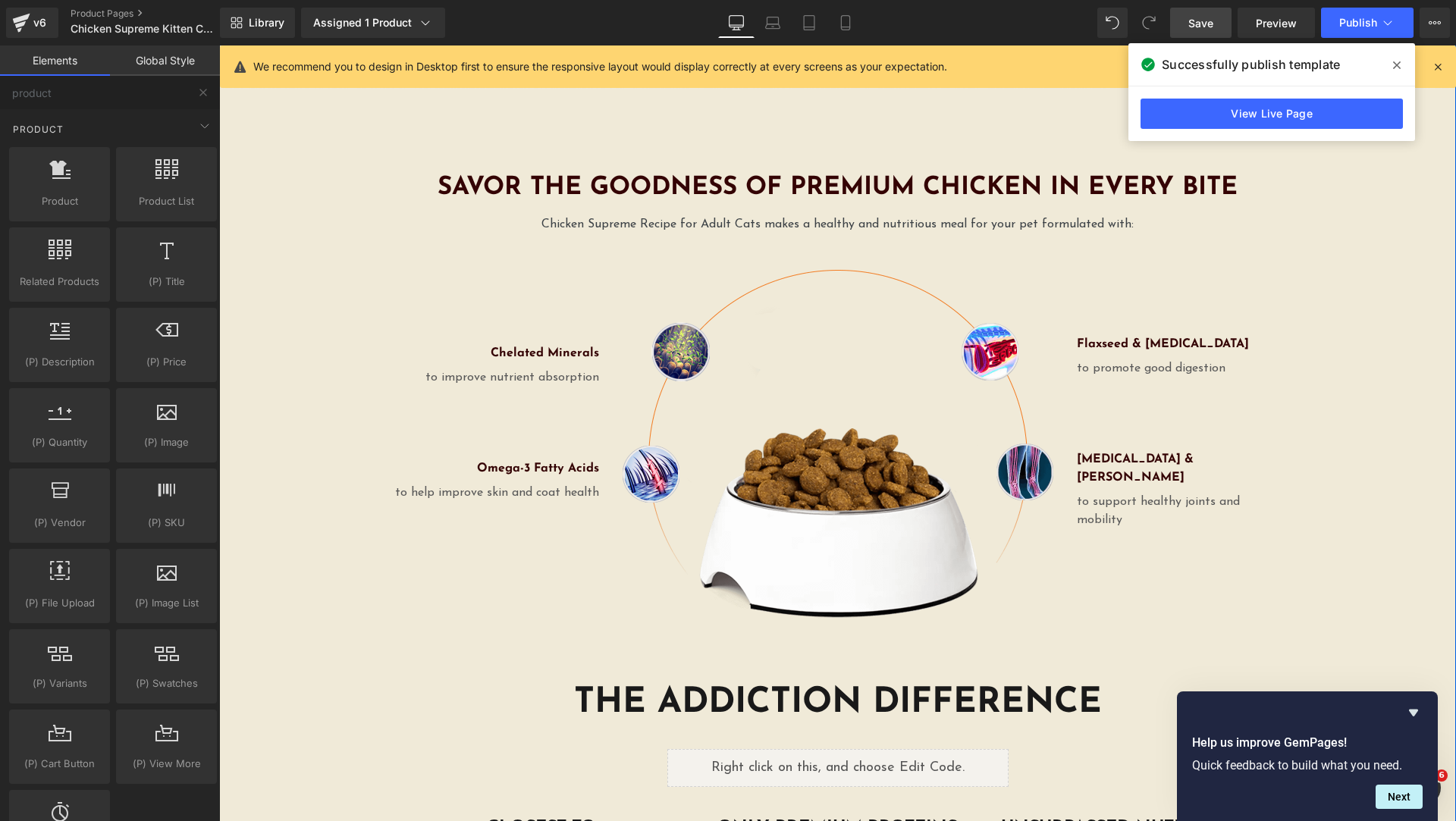
scroll to position [2654, 0]
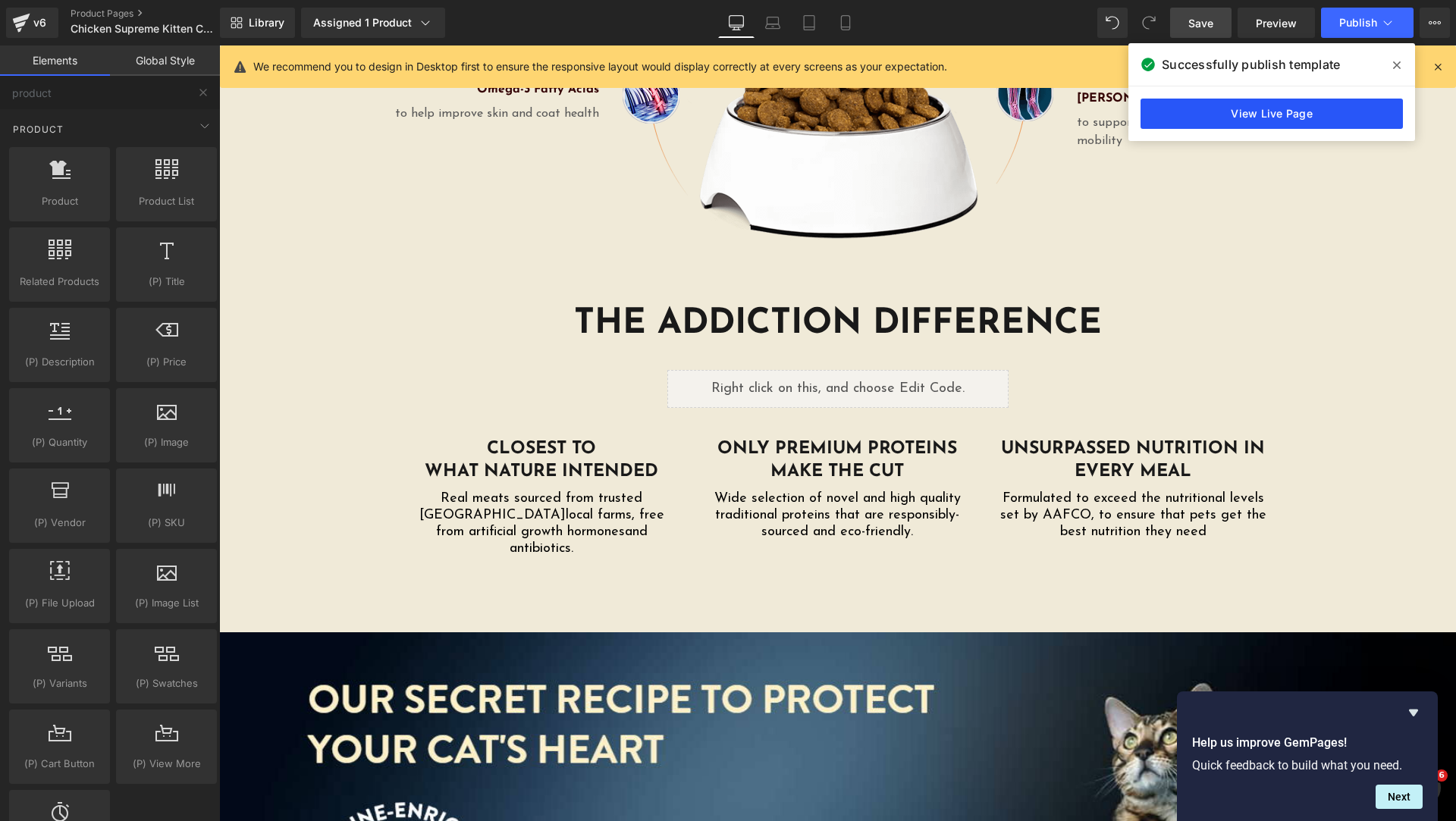
click at [1191, 104] on link "View Live Page" at bounding box center [1271, 114] width 262 height 30
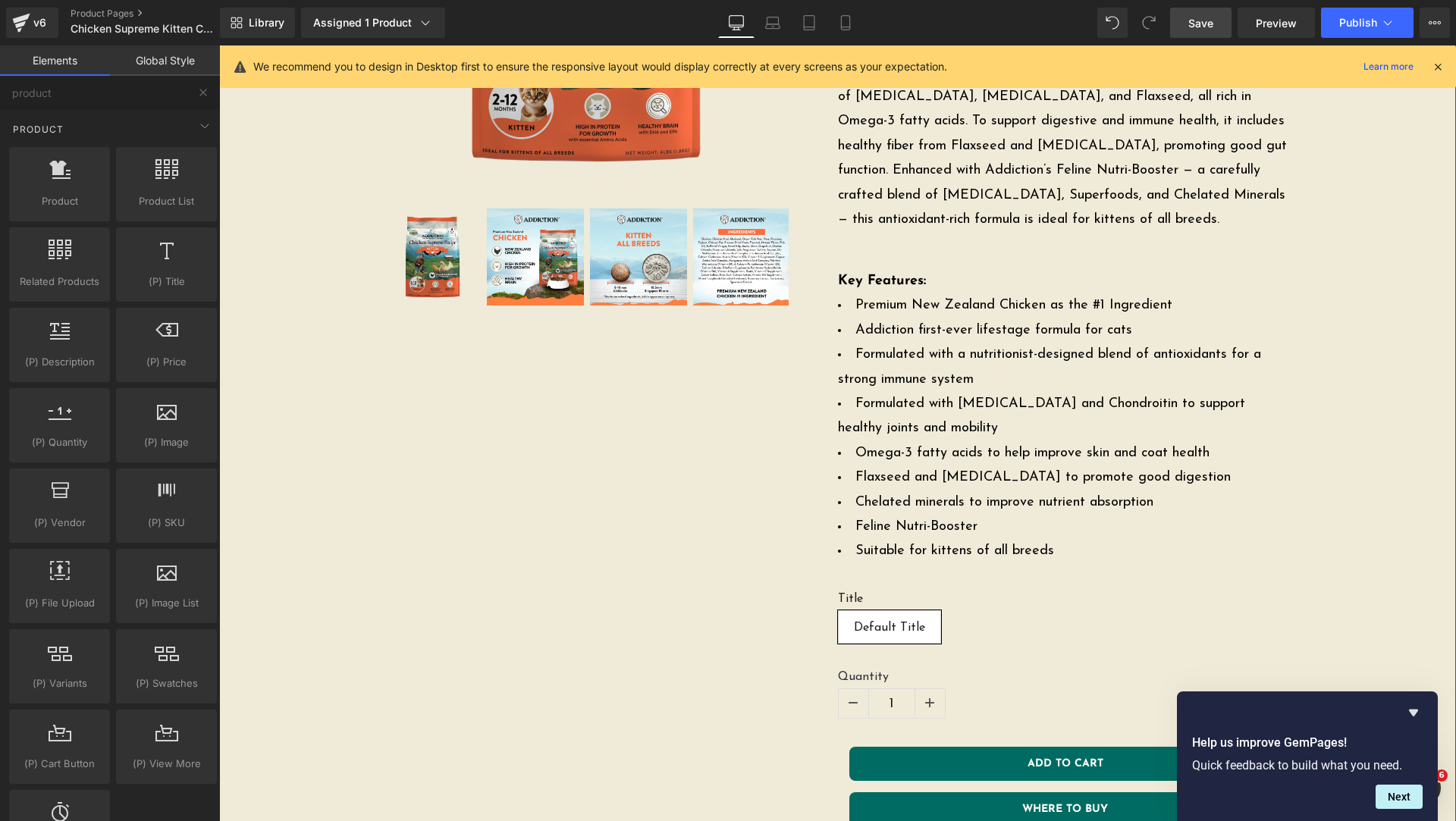
scroll to position [0, 0]
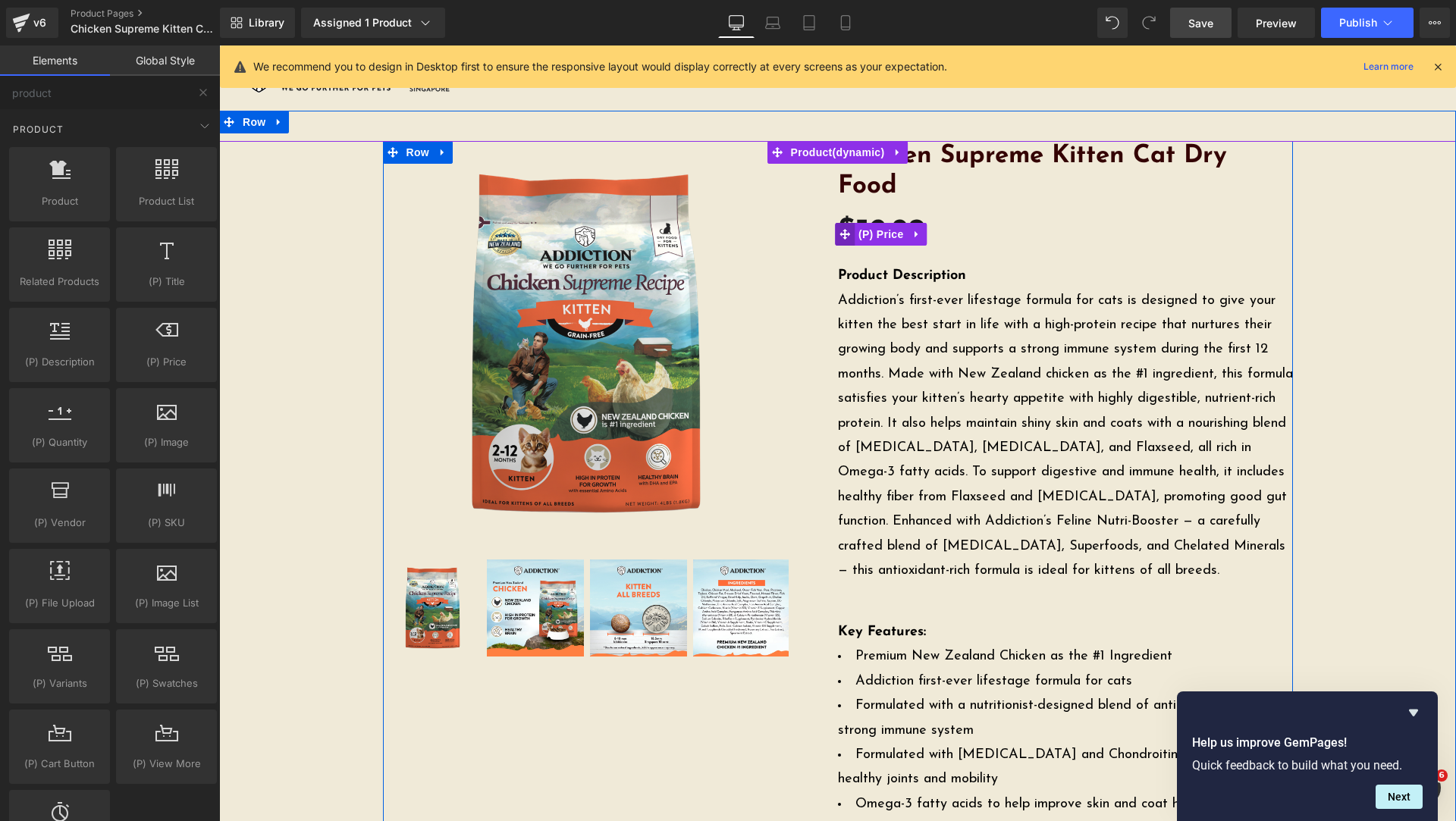
drag, startPoint x: 842, startPoint y: 201, endPoint x: 1285, endPoint y: 51, distance: 467.7
click at [842, 228] on icon at bounding box center [844, 233] width 11 height 11
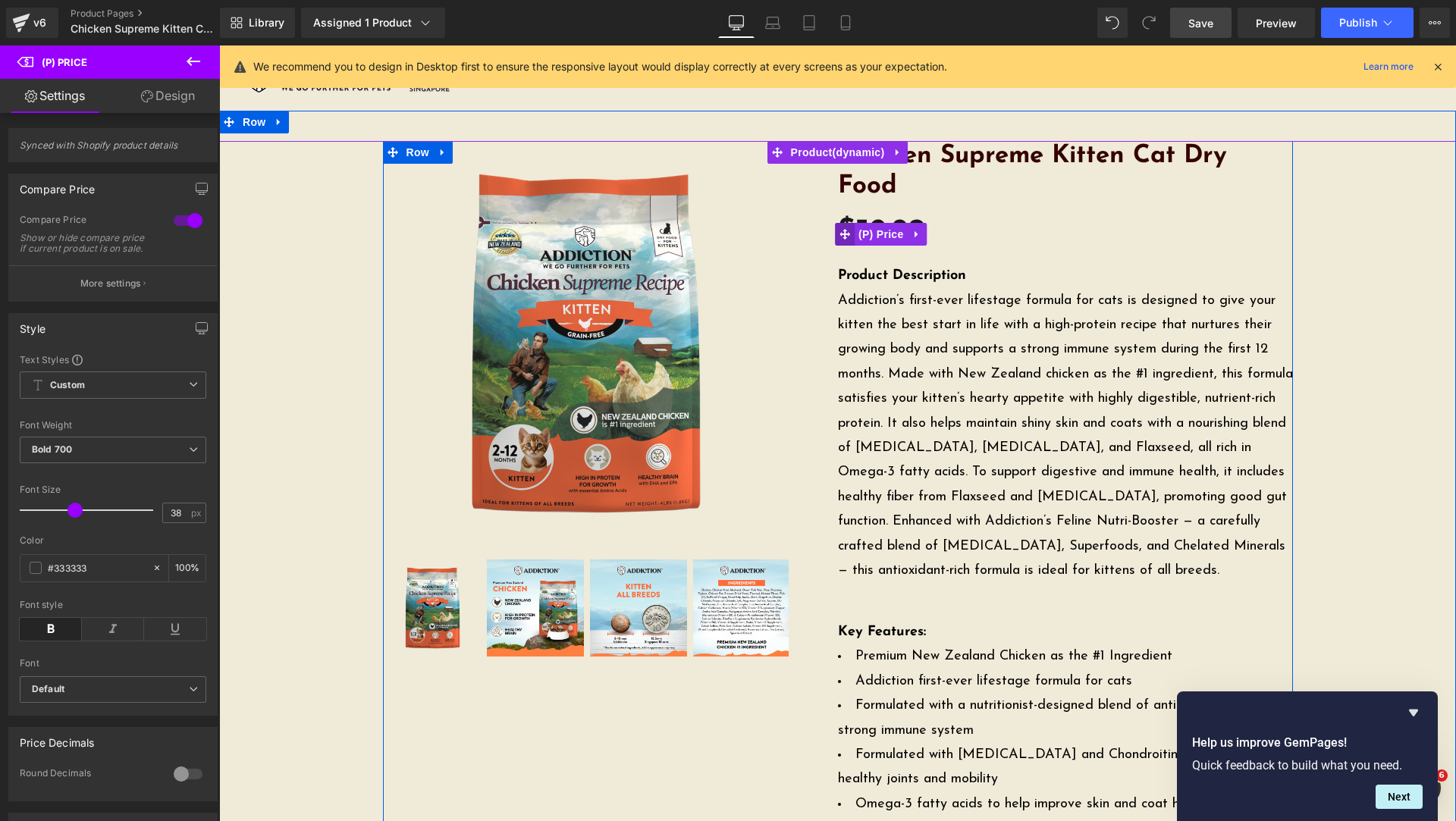
click at [843, 228] on icon at bounding box center [844, 233] width 11 height 11
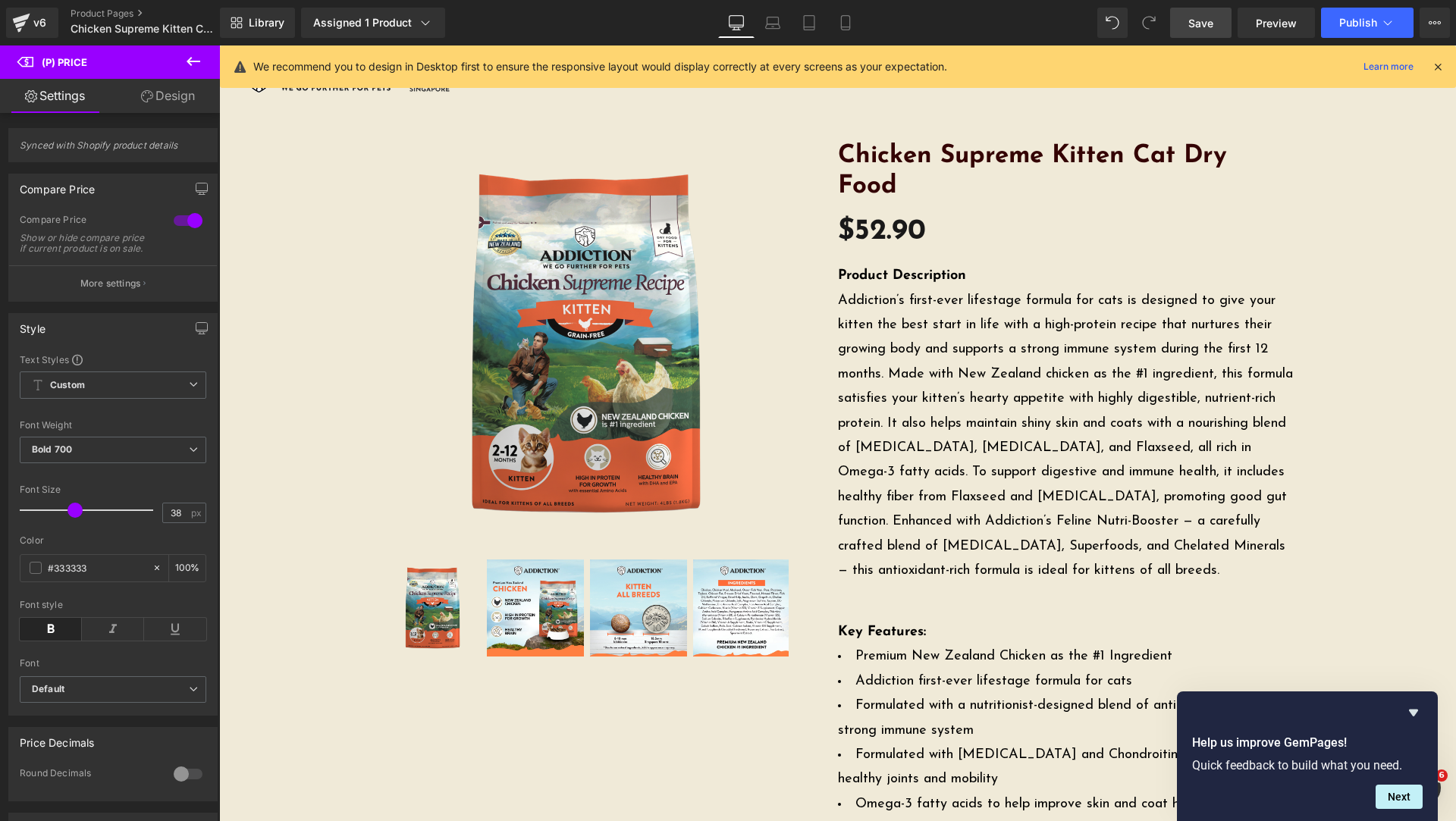
click at [168, 98] on link "Design" at bounding box center [168, 96] width 110 height 34
click at [0, 0] on div "Visibility" at bounding box center [0, 0] width 0 height 0
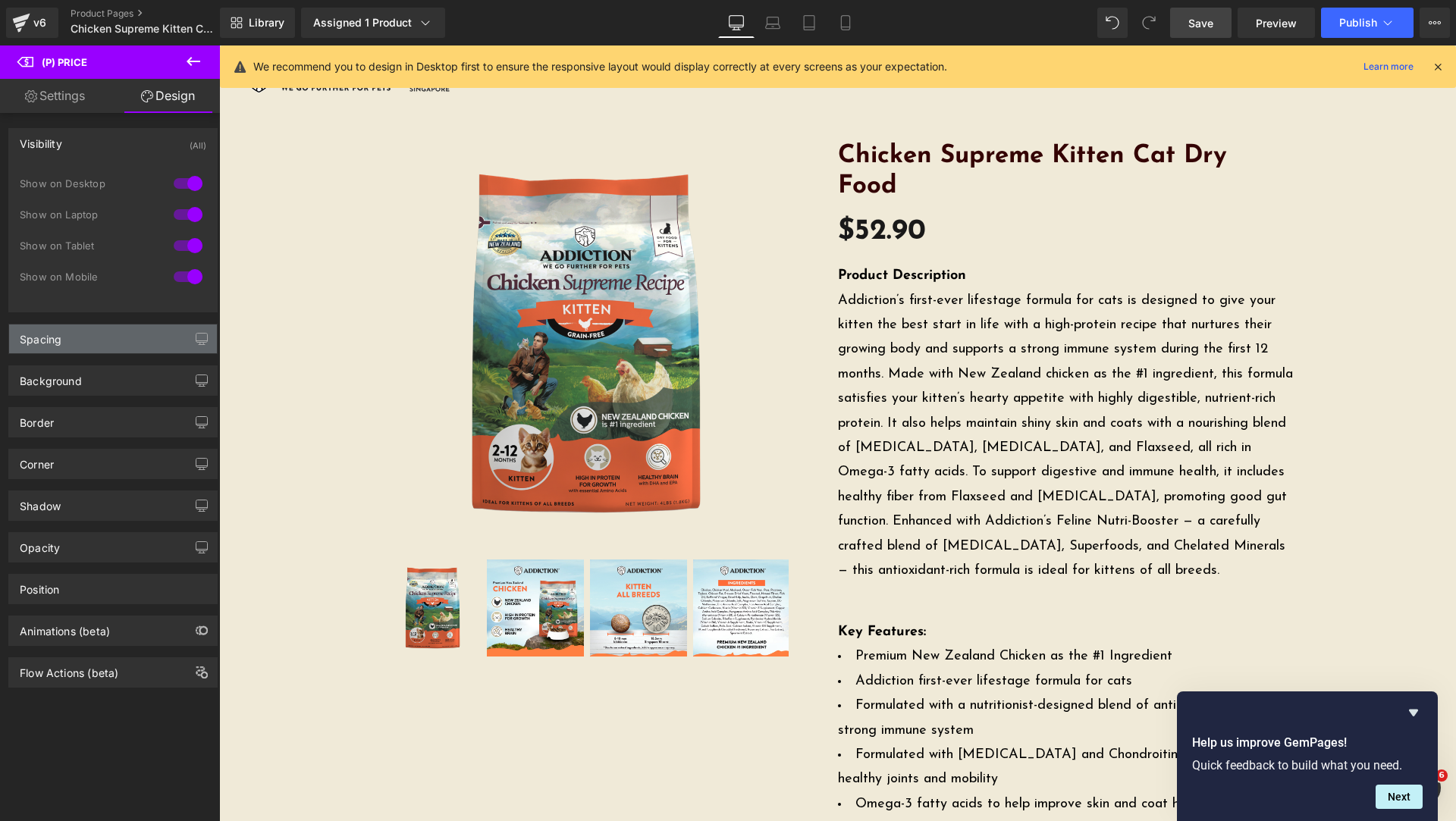
click at [75, 330] on div "Spacing" at bounding box center [113, 338] width 208 height 29
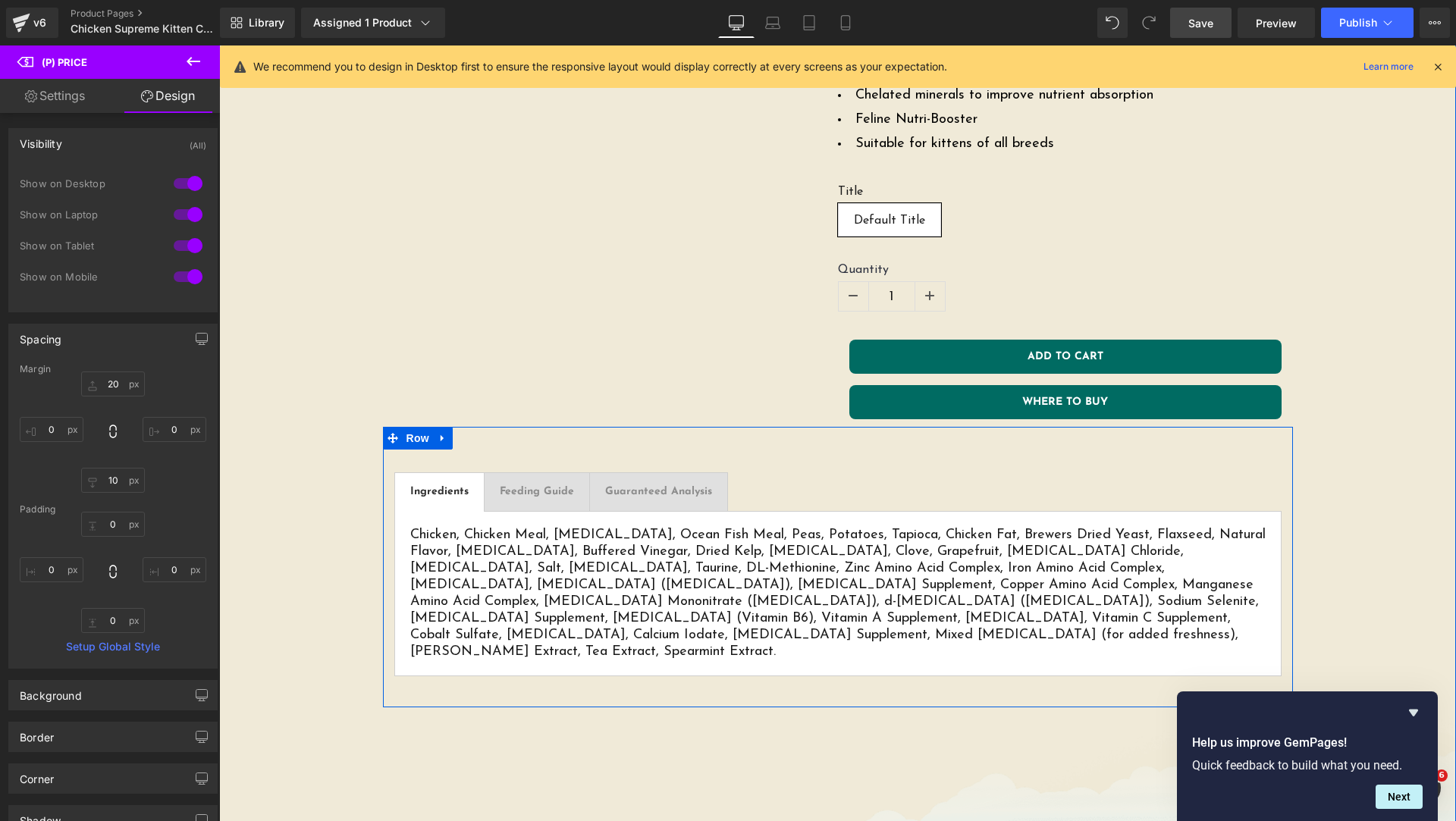
scroll to position [379, 0]
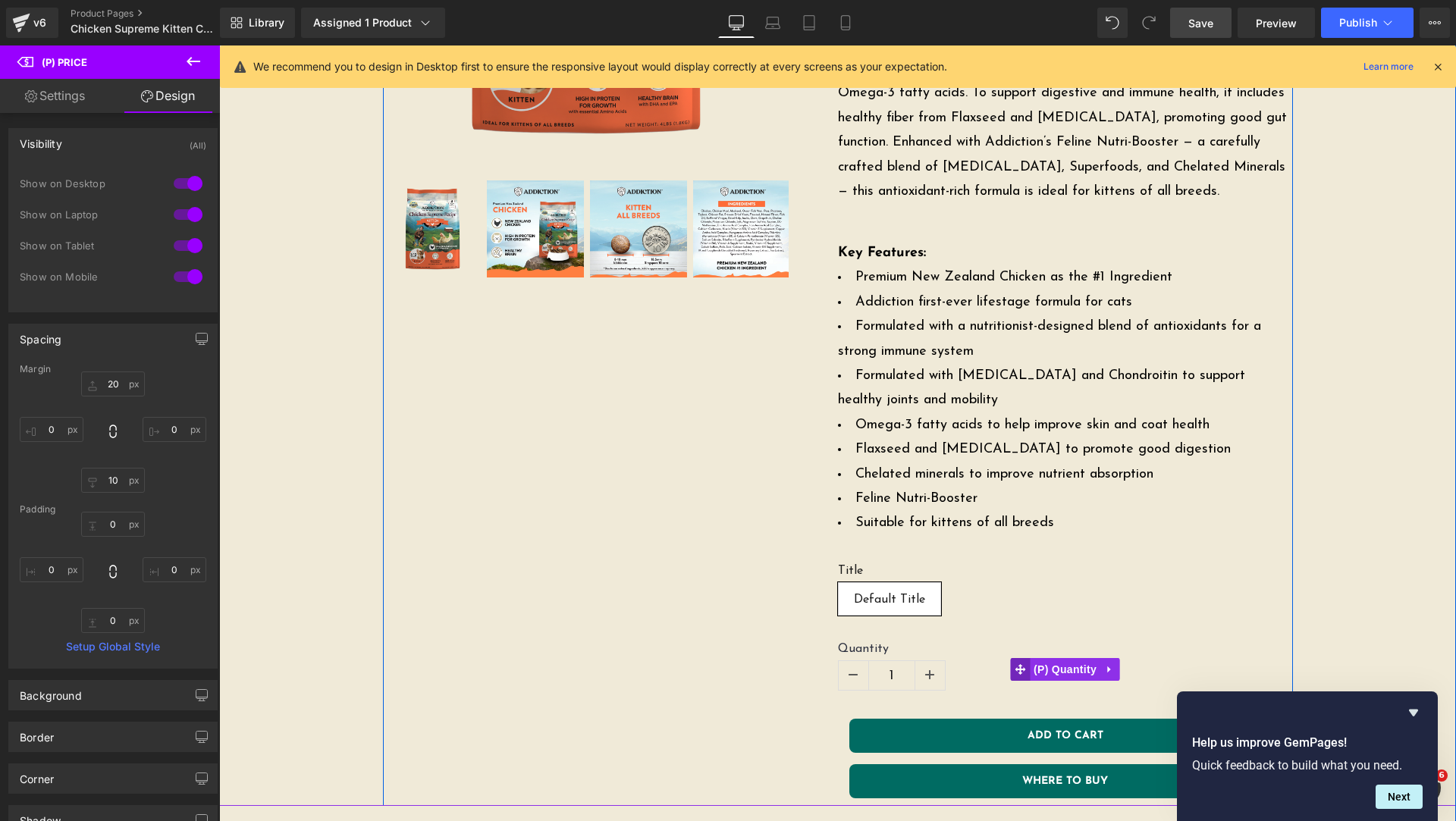
click at [1022, 658] on span at bounding box center [1020, 669] width 20 height 23
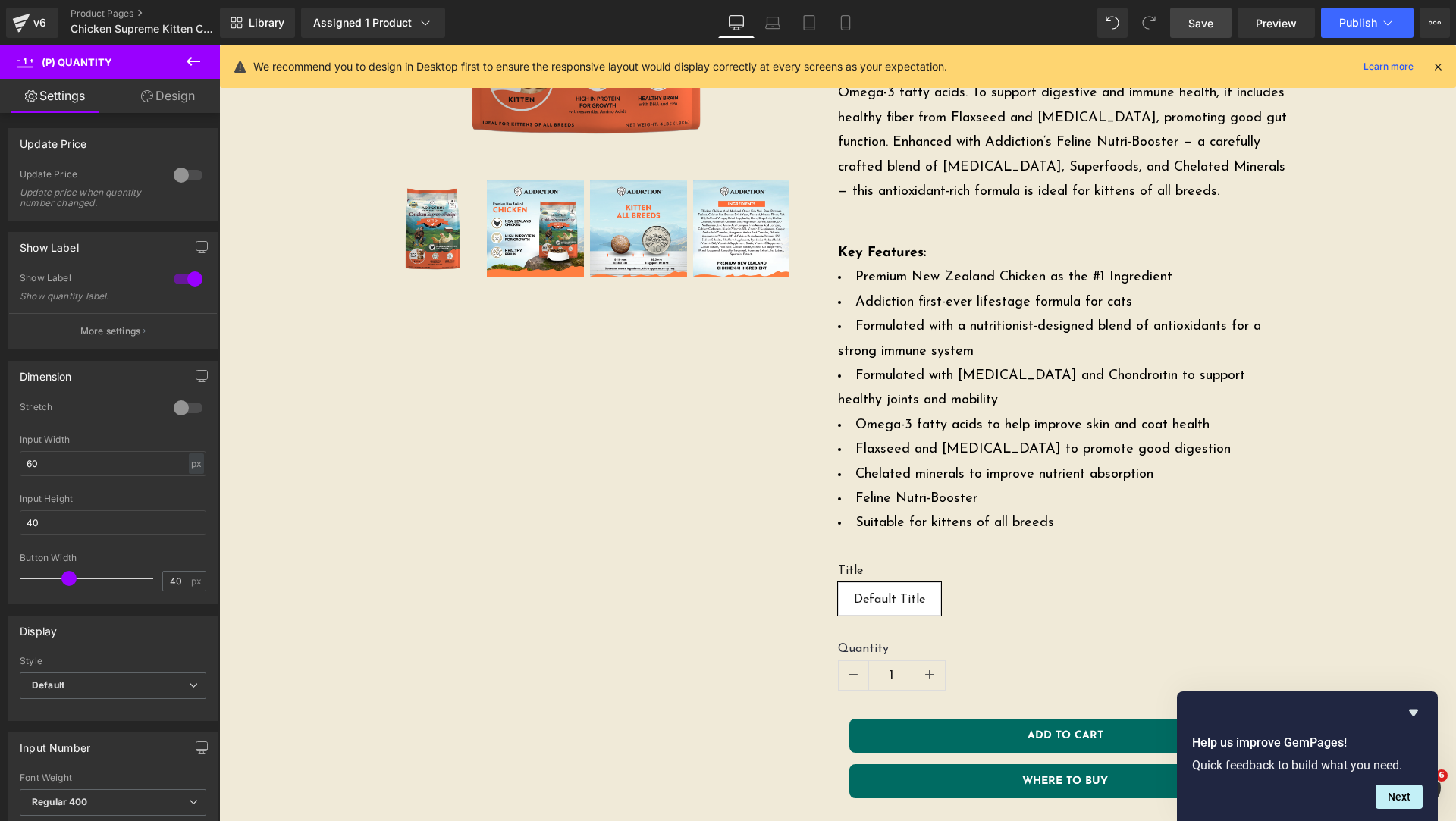
click at [161, 101] on link "Design" at bounding box center [168, 96] width 110 height 34
click at [0, 0] on div "Spacing" at bounding box center [0, 0] width 0 height 0
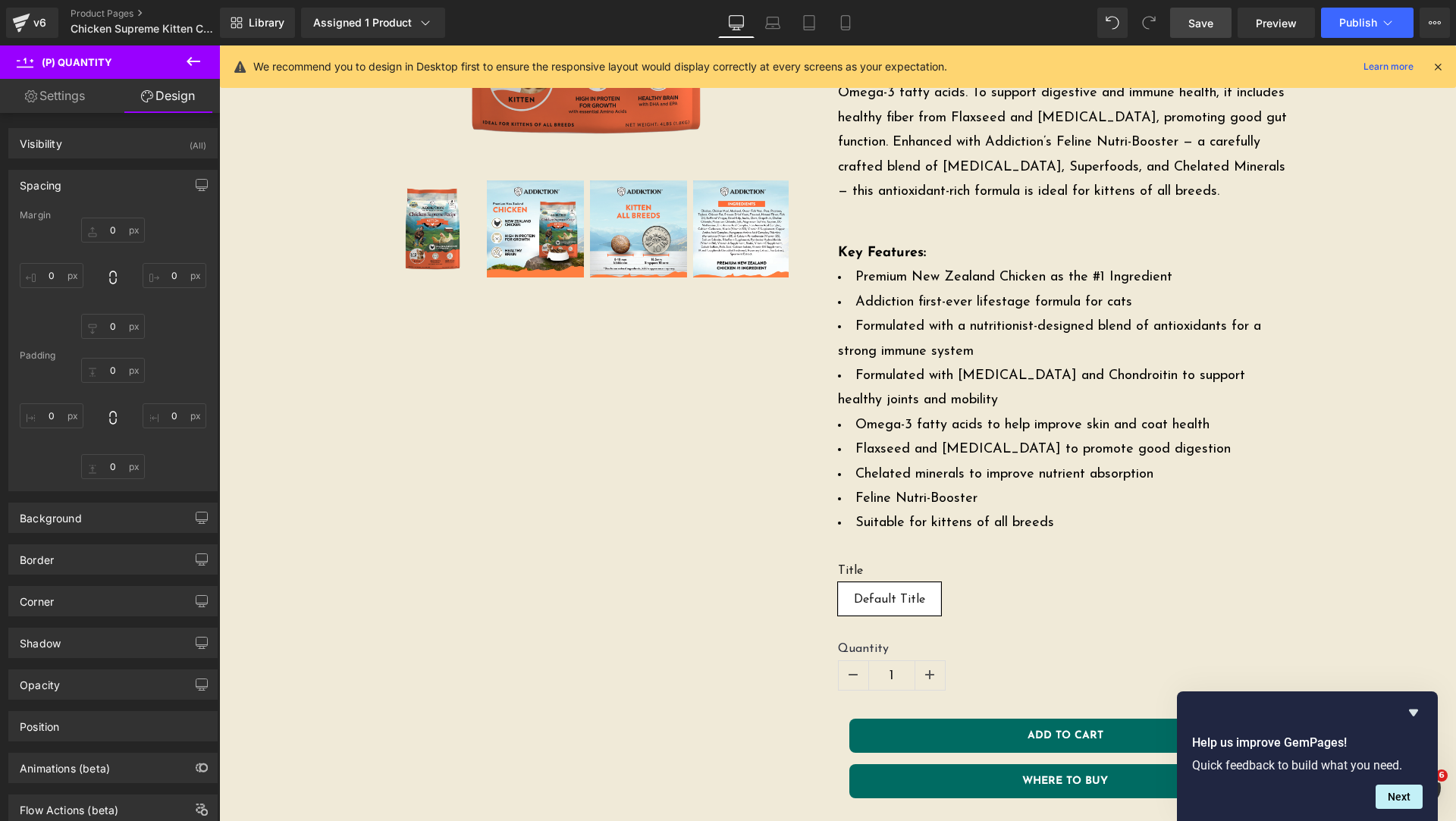
type input "20"
type input "0"
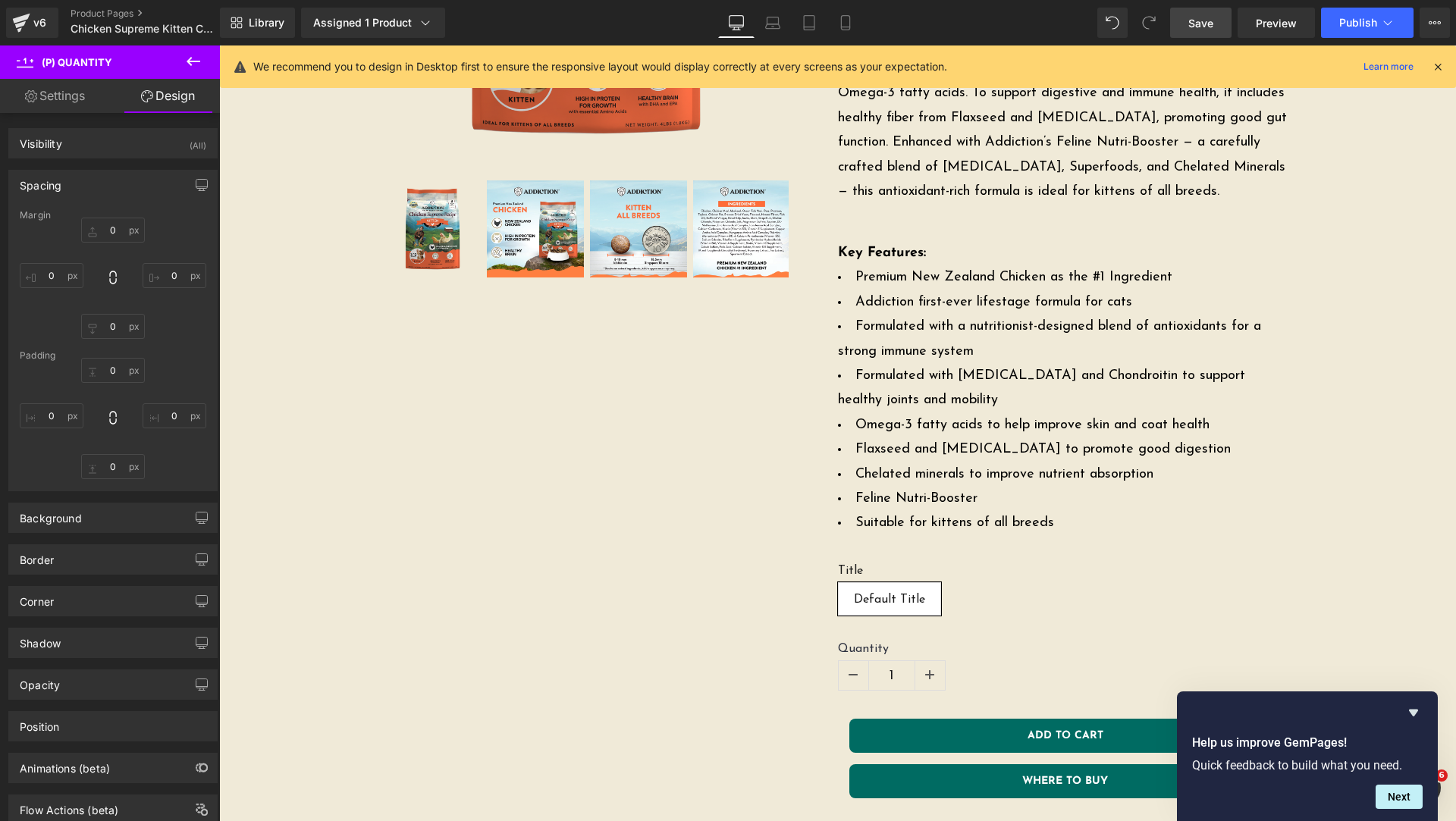
type input "0"
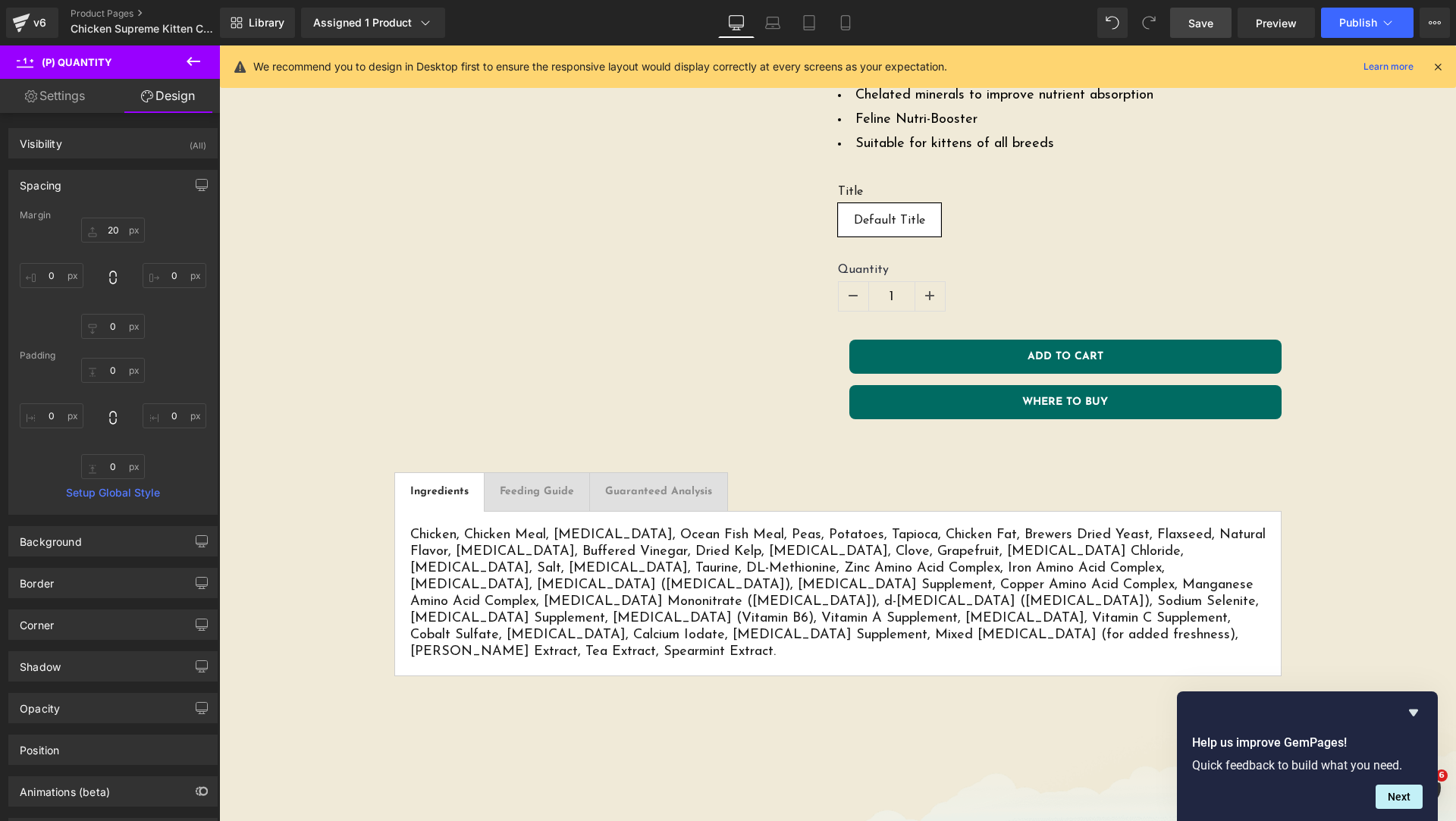
scroll to position [0, 0]
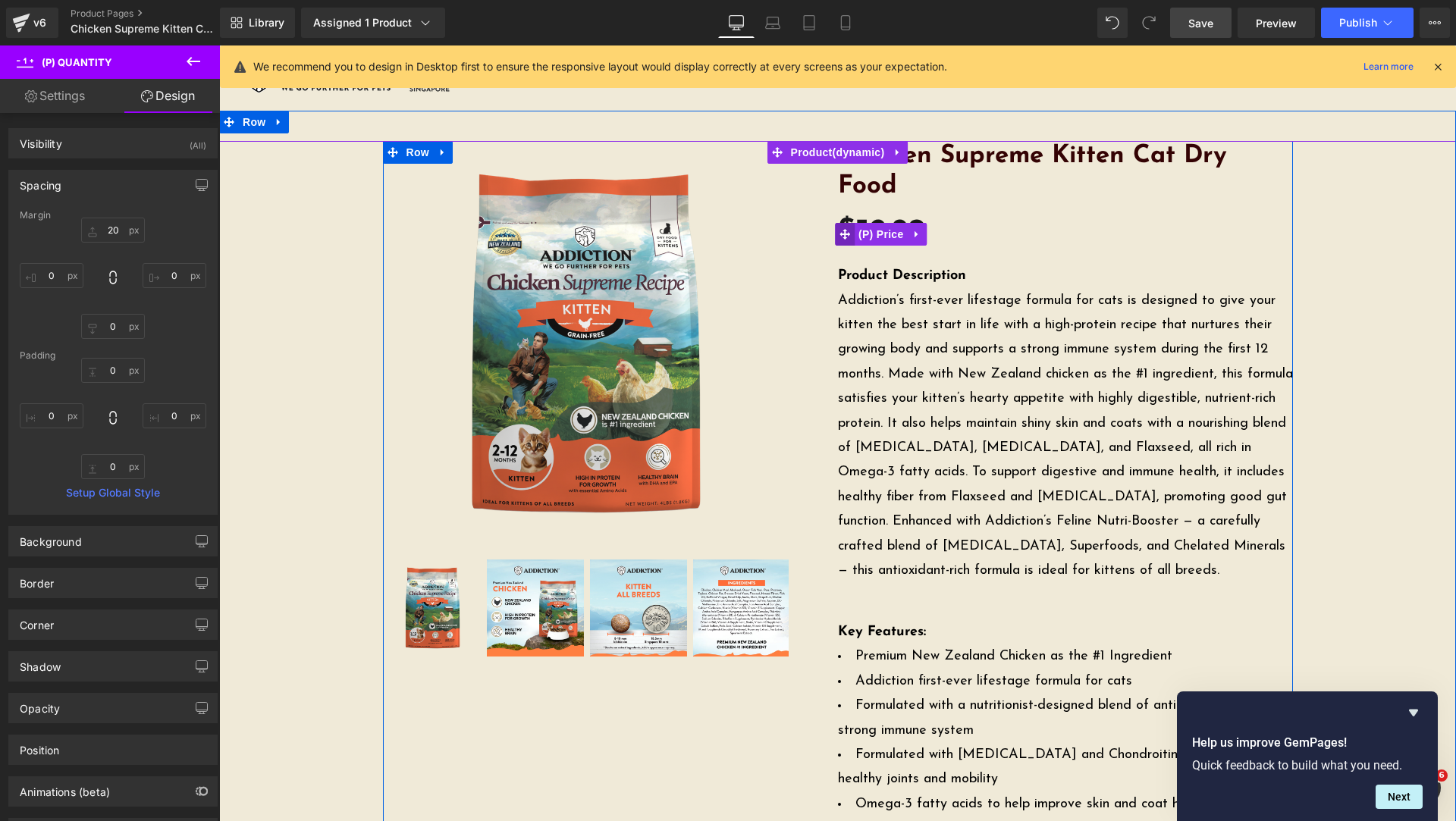
click at [842, 229] on icon at bounding box center [844, 234] width 11 height 11
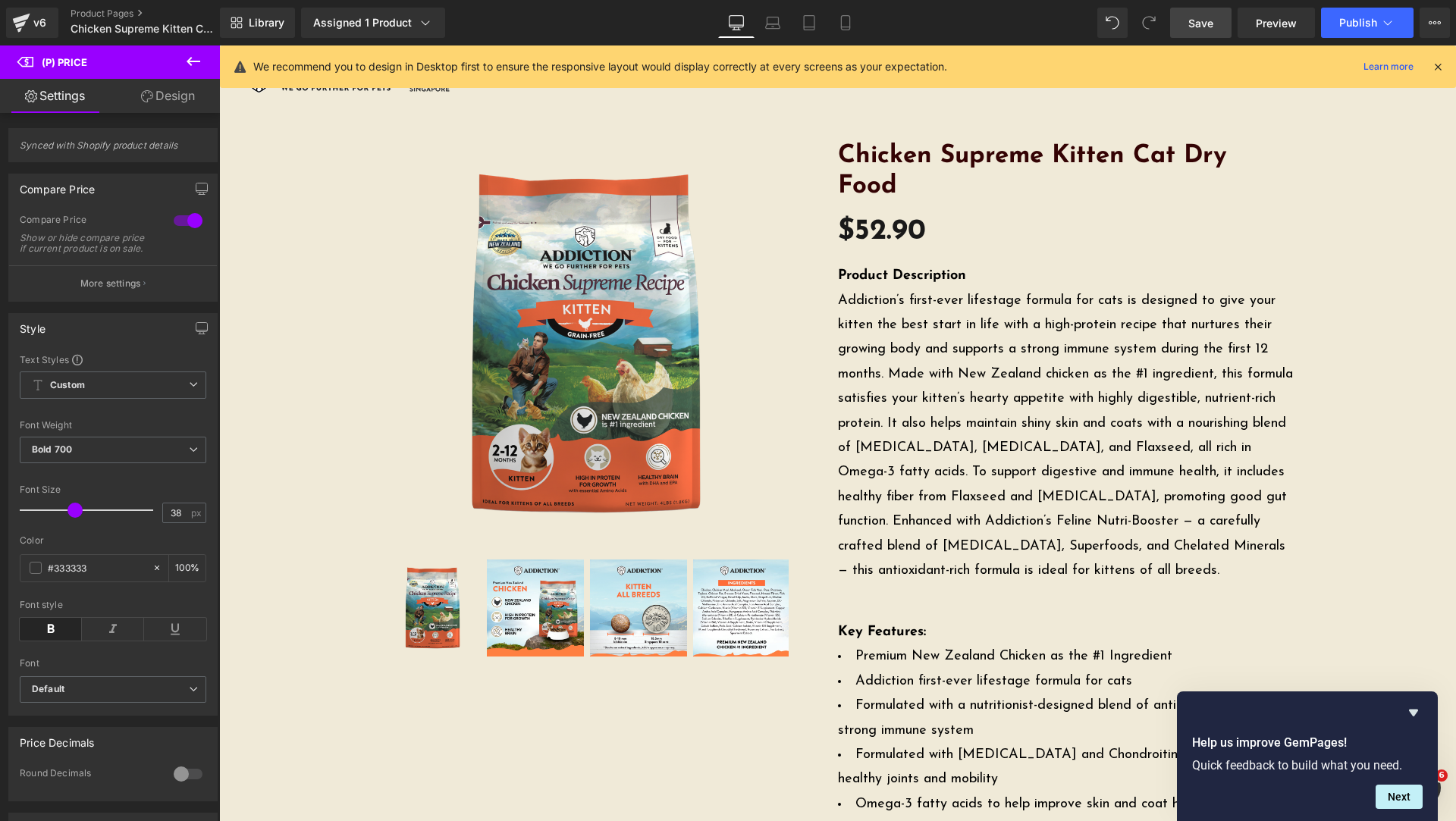
click at [157, 109] on link "Design" at bounding box center [168, 96] width 110 height 34
click at [0, 0] on div "Visibility" at bounding box center [0, 0] width 0 height 0
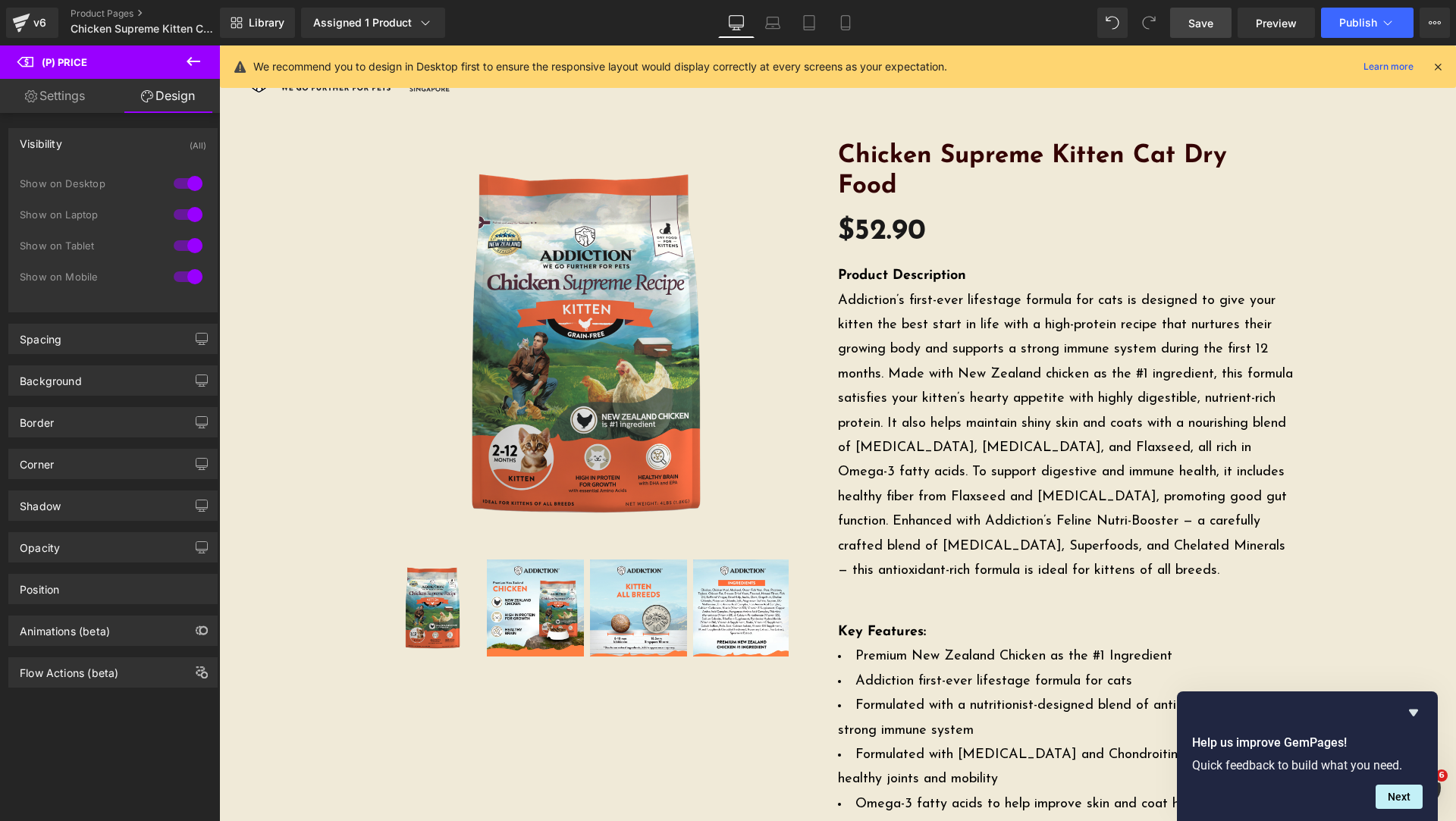
click at [48, 192] on div "Show on Desktop" at bounding box center [113, 191] width 187 height 31
click at [53, 332] on div "Spacing" at bounding box center [41, 334] width 42 height 21
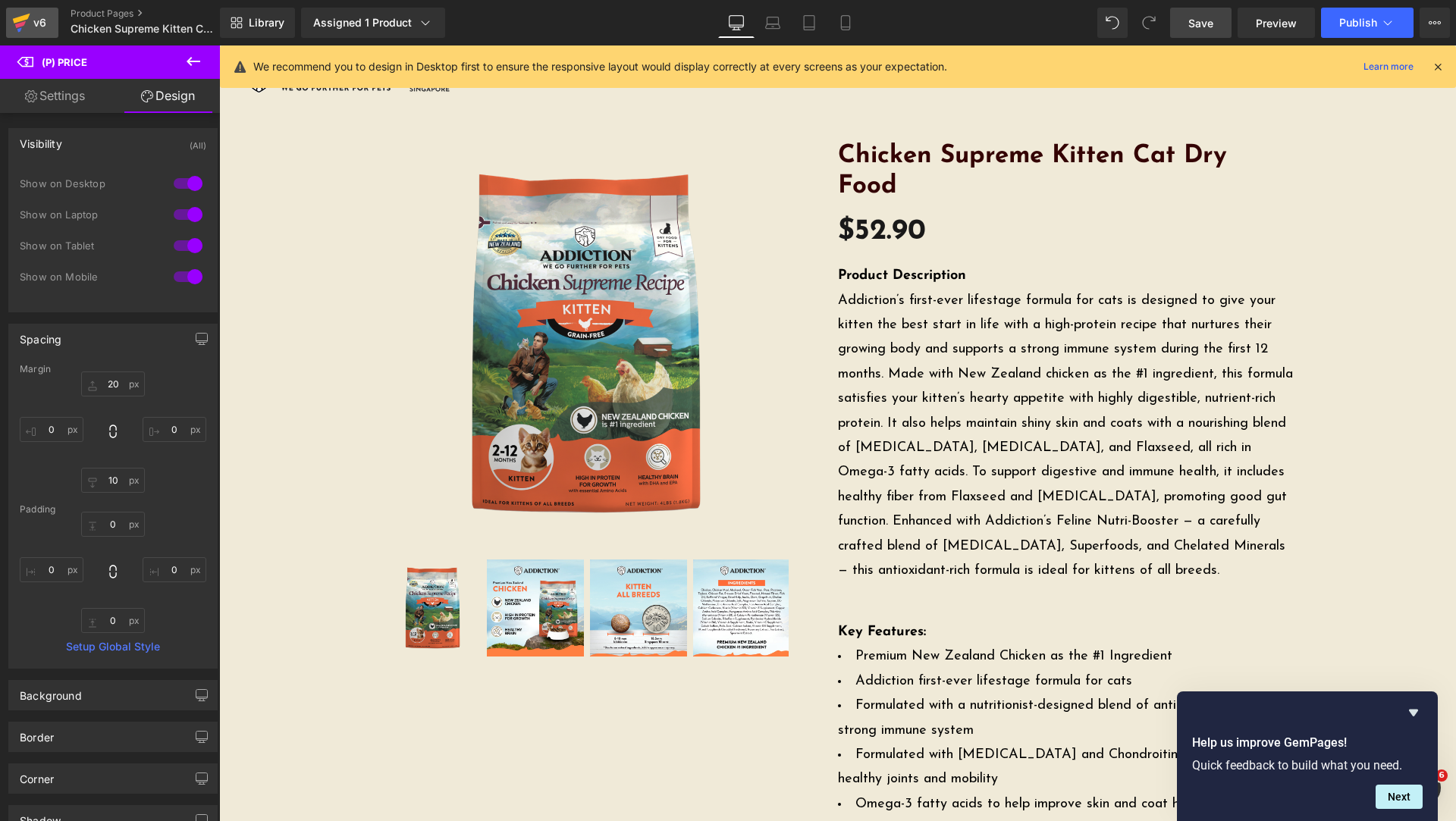
click at [35, 27] on div "v6" at bounding box center [39, 23] width 19 height 20
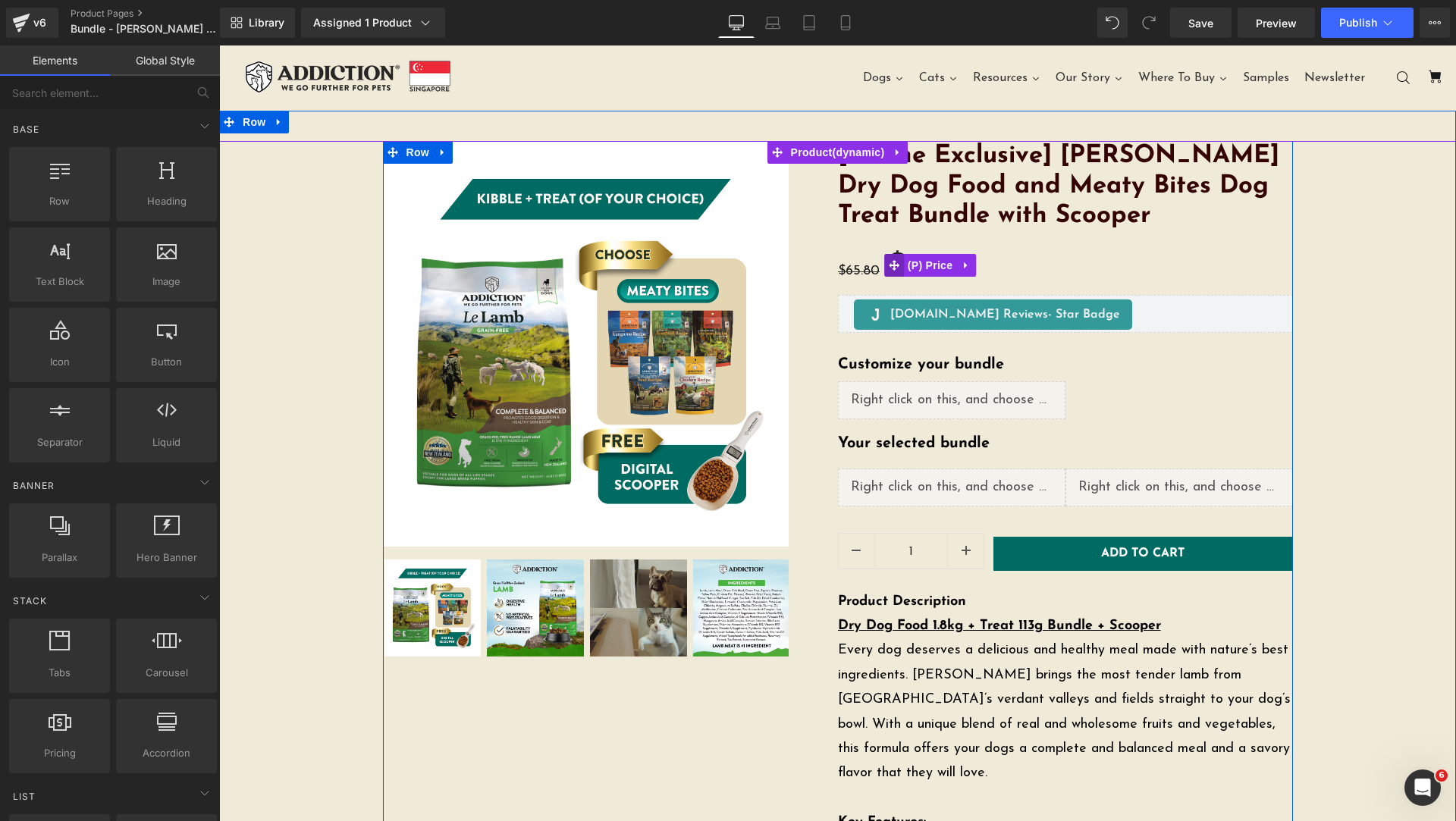
click at [889, 266] on icon at bounding box center [894, 265] width 11 height 11
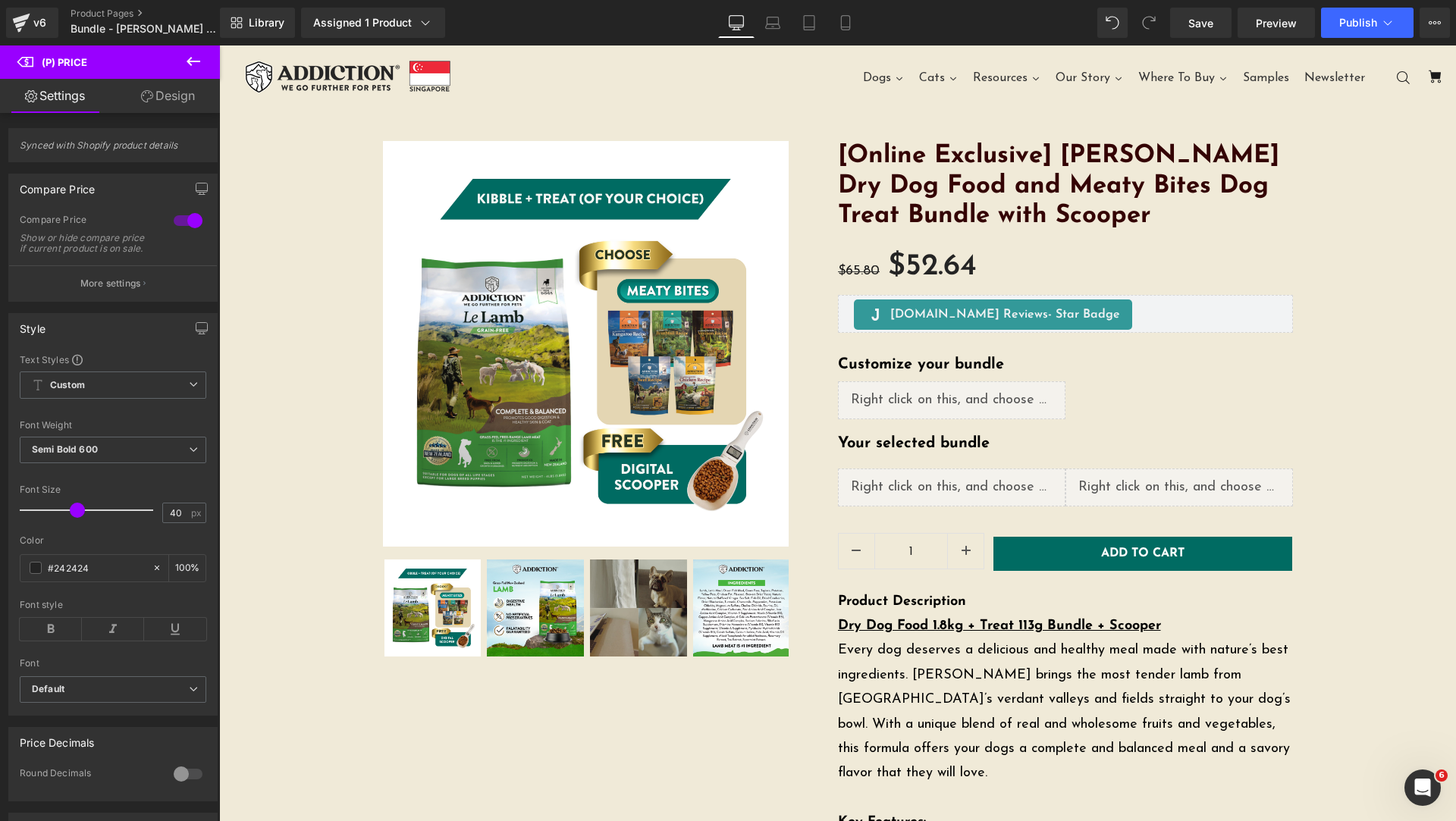
click at [158, 94] on link "Design" at bounding box center [168, 96] width 110 height 34
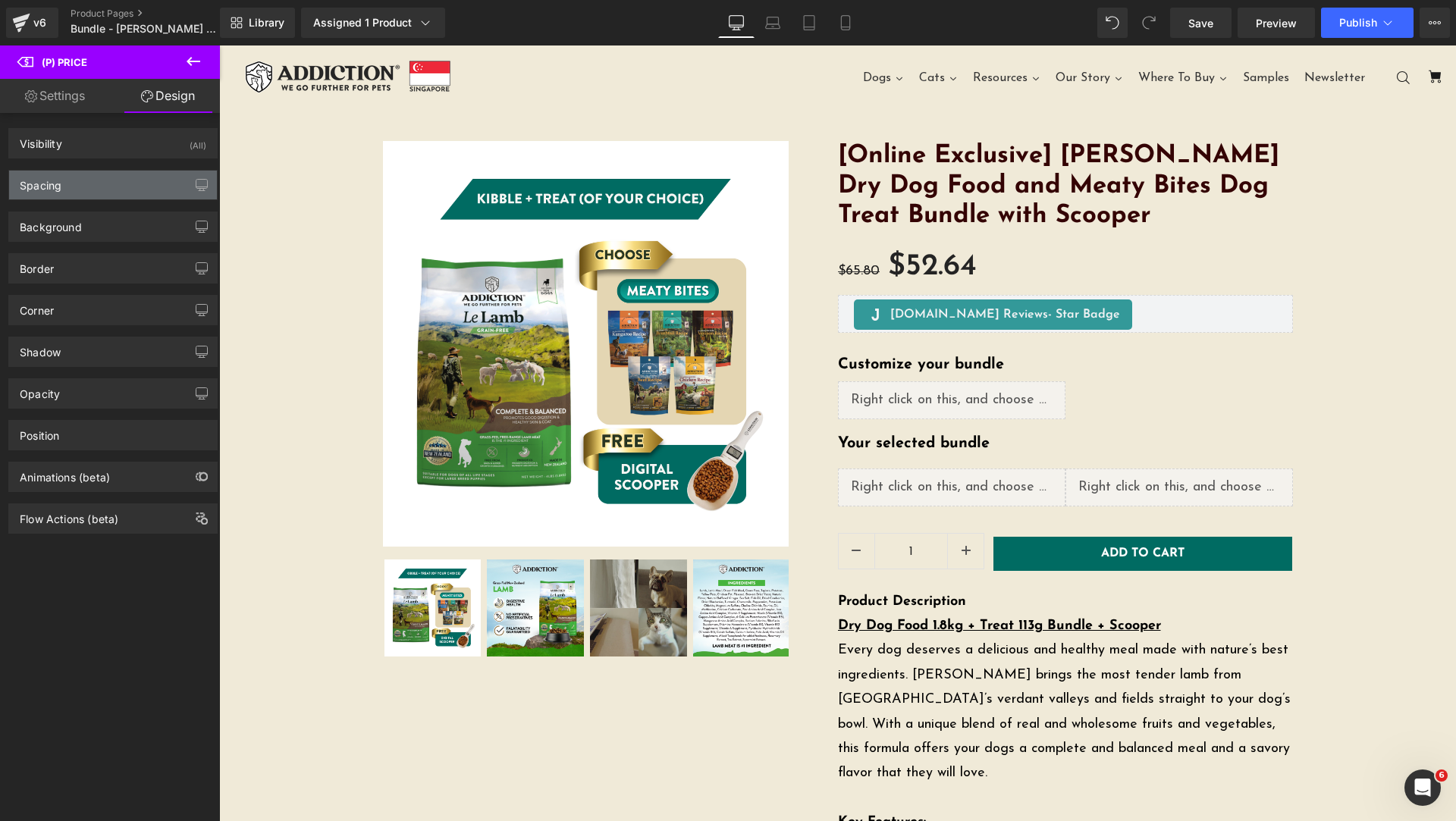
click at [104, 182] on div "Spacing" at bounding box center [113, 185] width 208 height 29
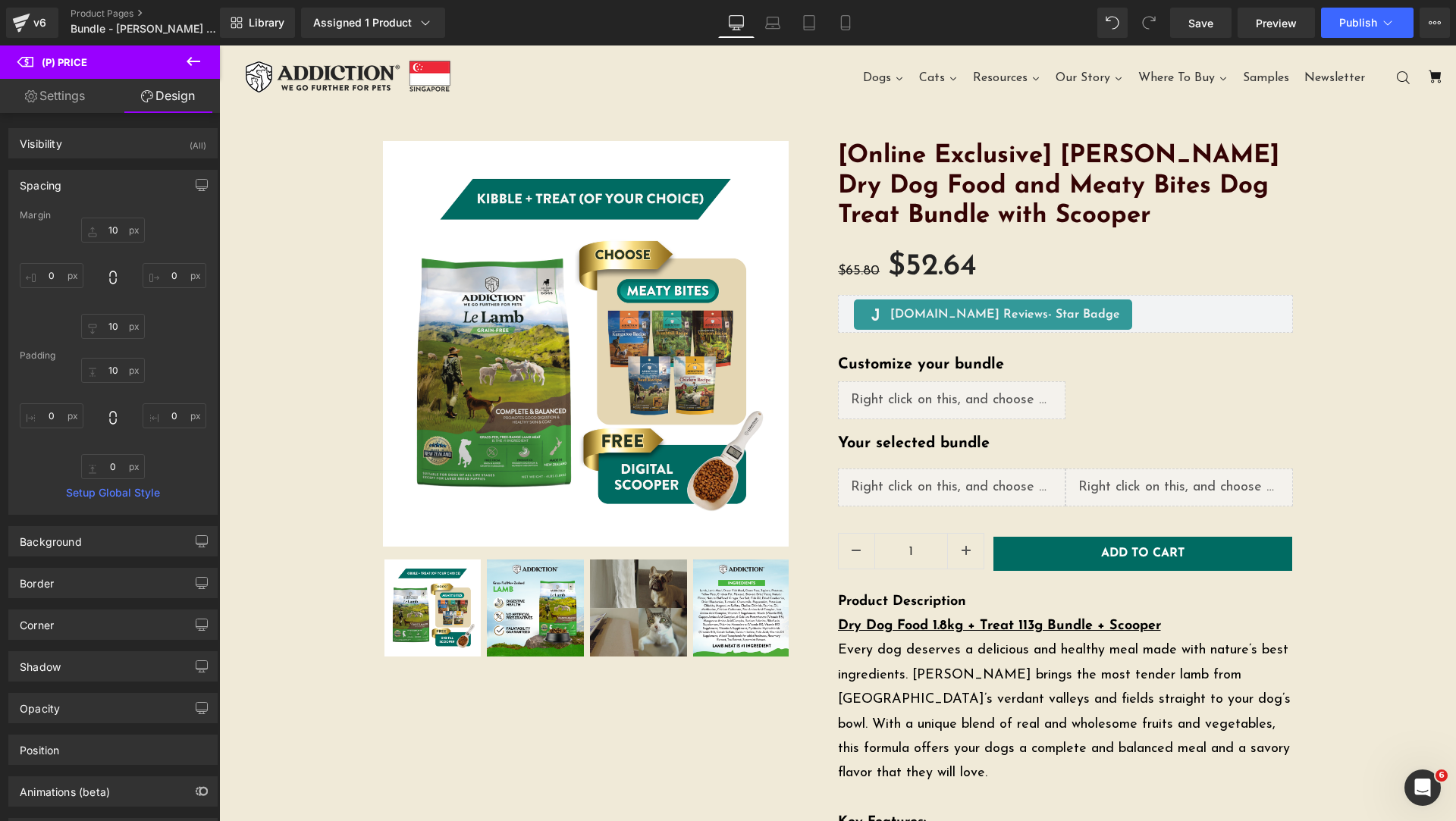
click at [88, 103] on link "Settings" at bounding box center [55, 96] width 110 height 34
type input "100"
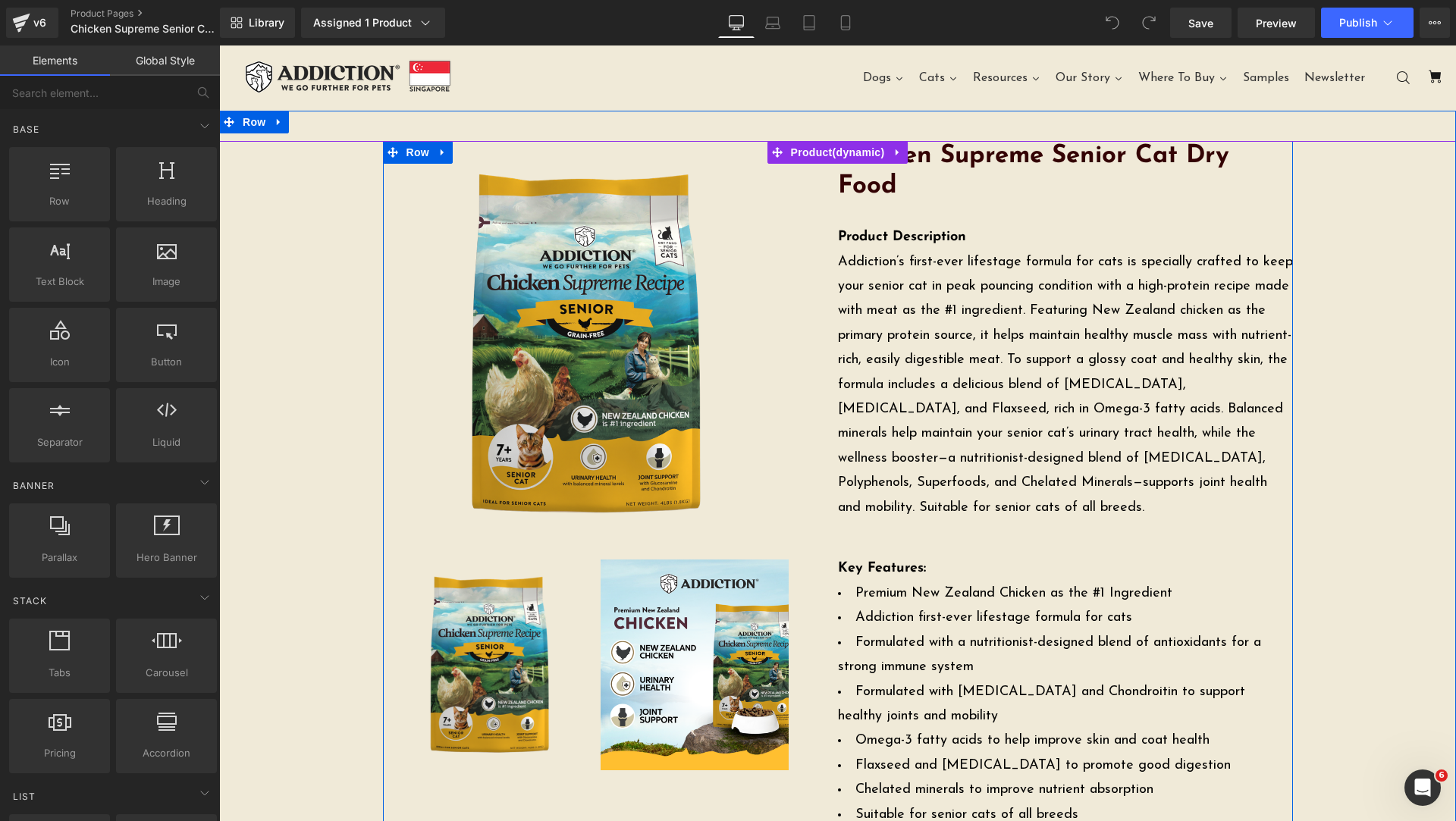
click at [925, 204] on div "Chicken Supreme Senior Cat Dry Food (P) Title Product Description Addiction’s f…" at bounding box center [1066, 584] width 455 height 887
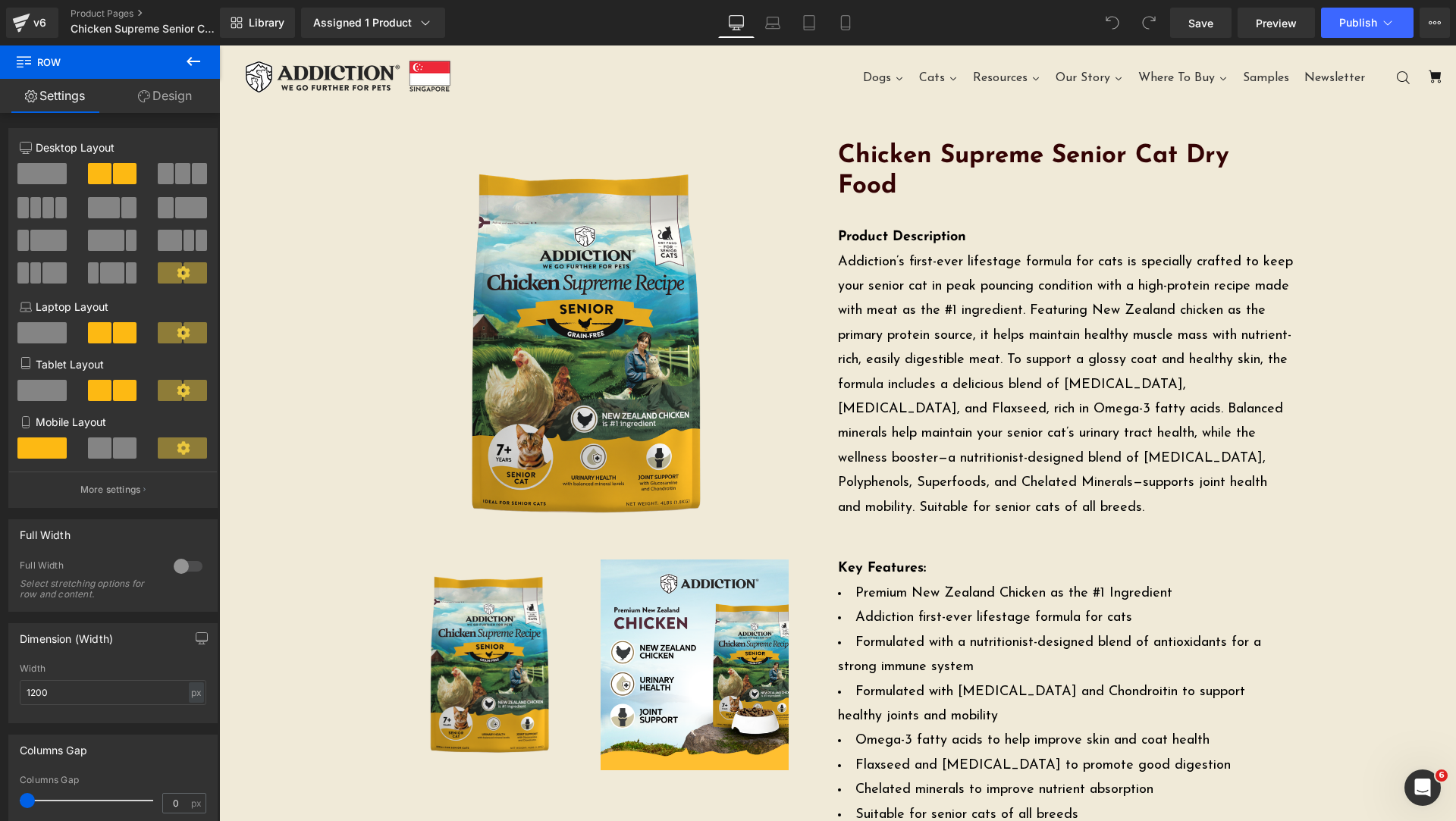
click at [196, 62] on icon at bounding box center [194, 61] width 14 height 9
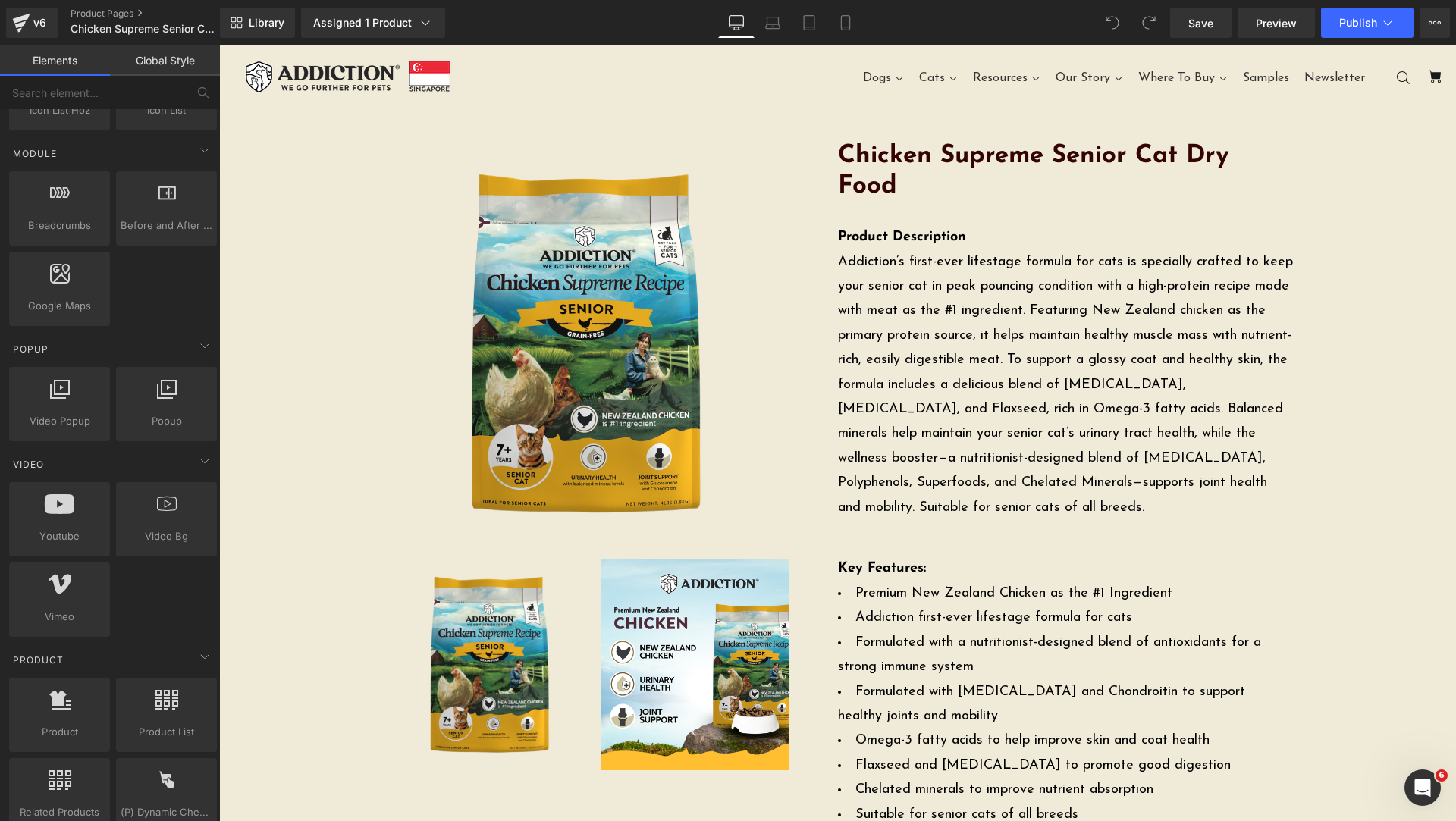
scroll to position [1137, 0]
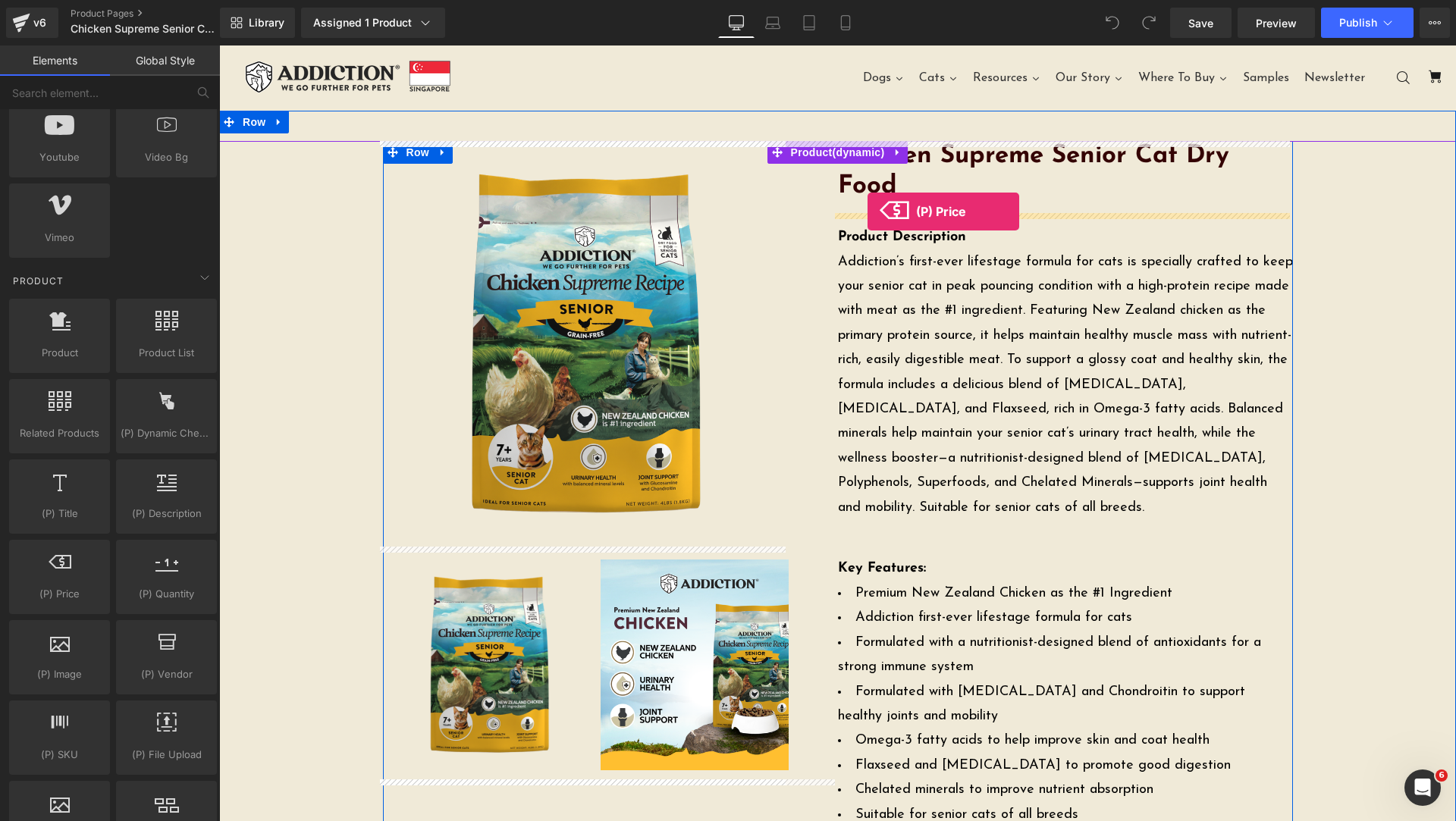
drag, startPoint x: 681, startPoint y: 403, endPoint x: 868, endPoint y: 211, distance: 268.0
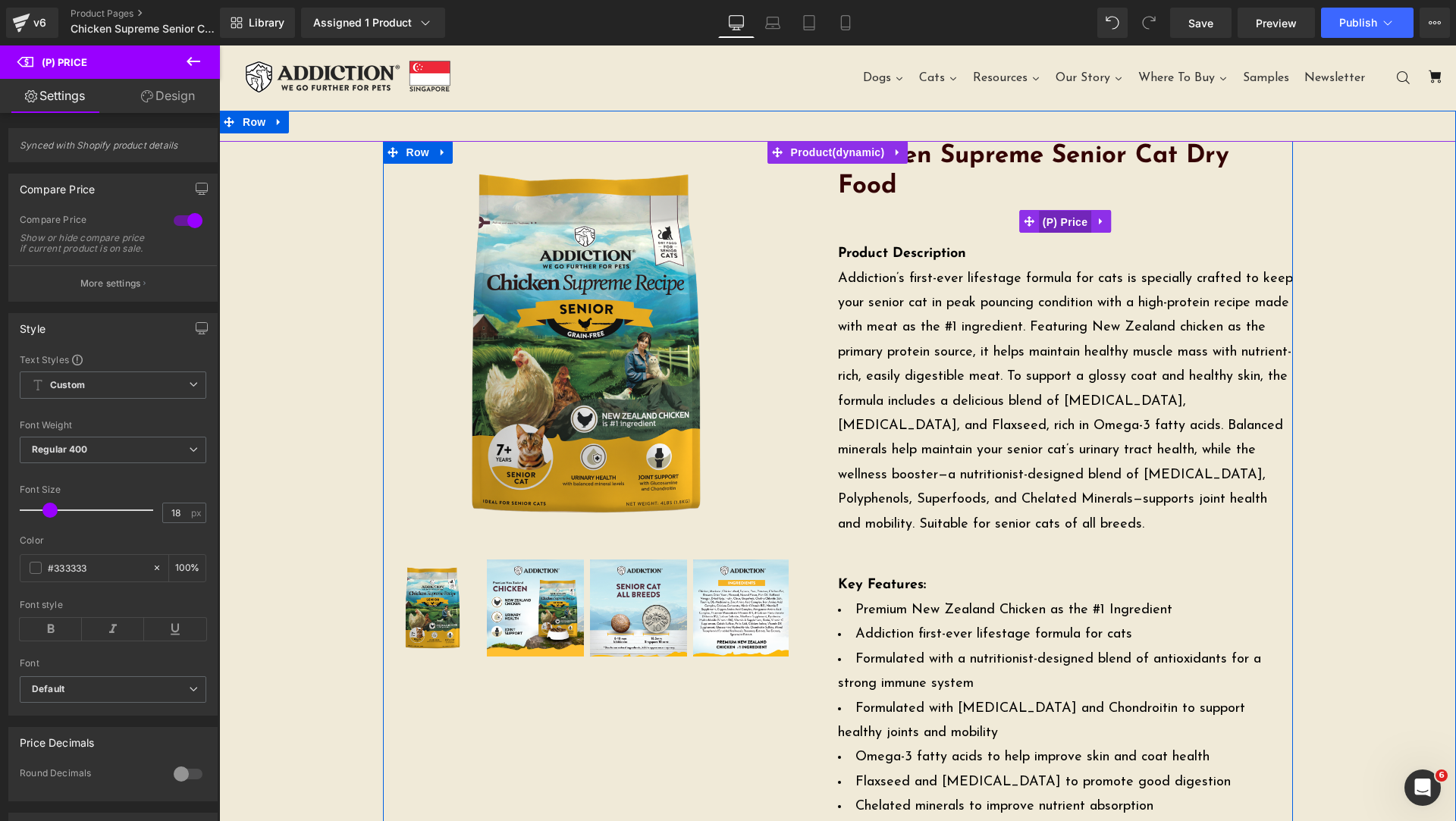
click at [1039, 219] on span "(P) Price" at bounding box center [1065, 221] width 53 height 23
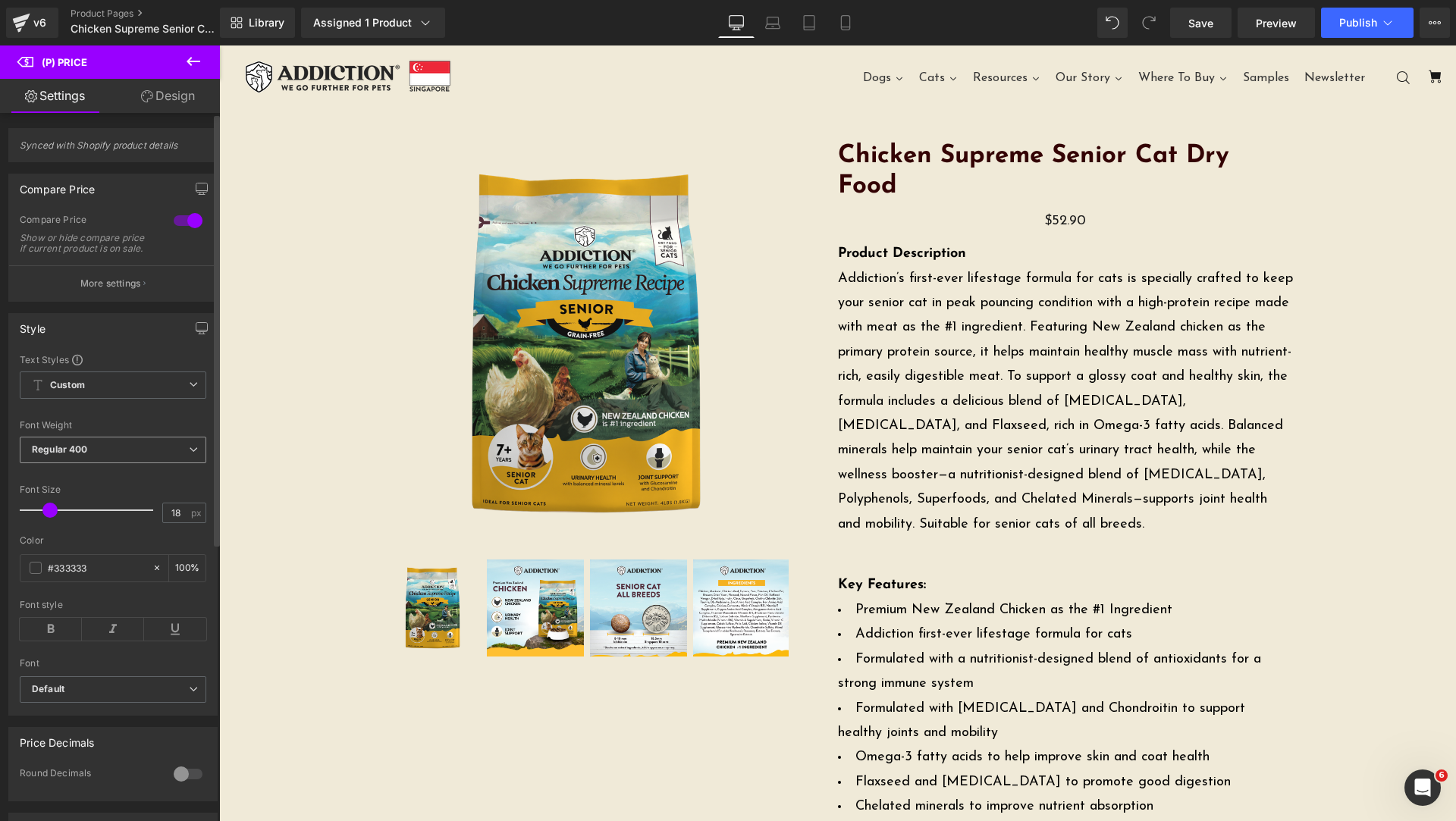
click at [120, 463] on span "Regular 400" at bounding box center [113, 450] width 187 height 27
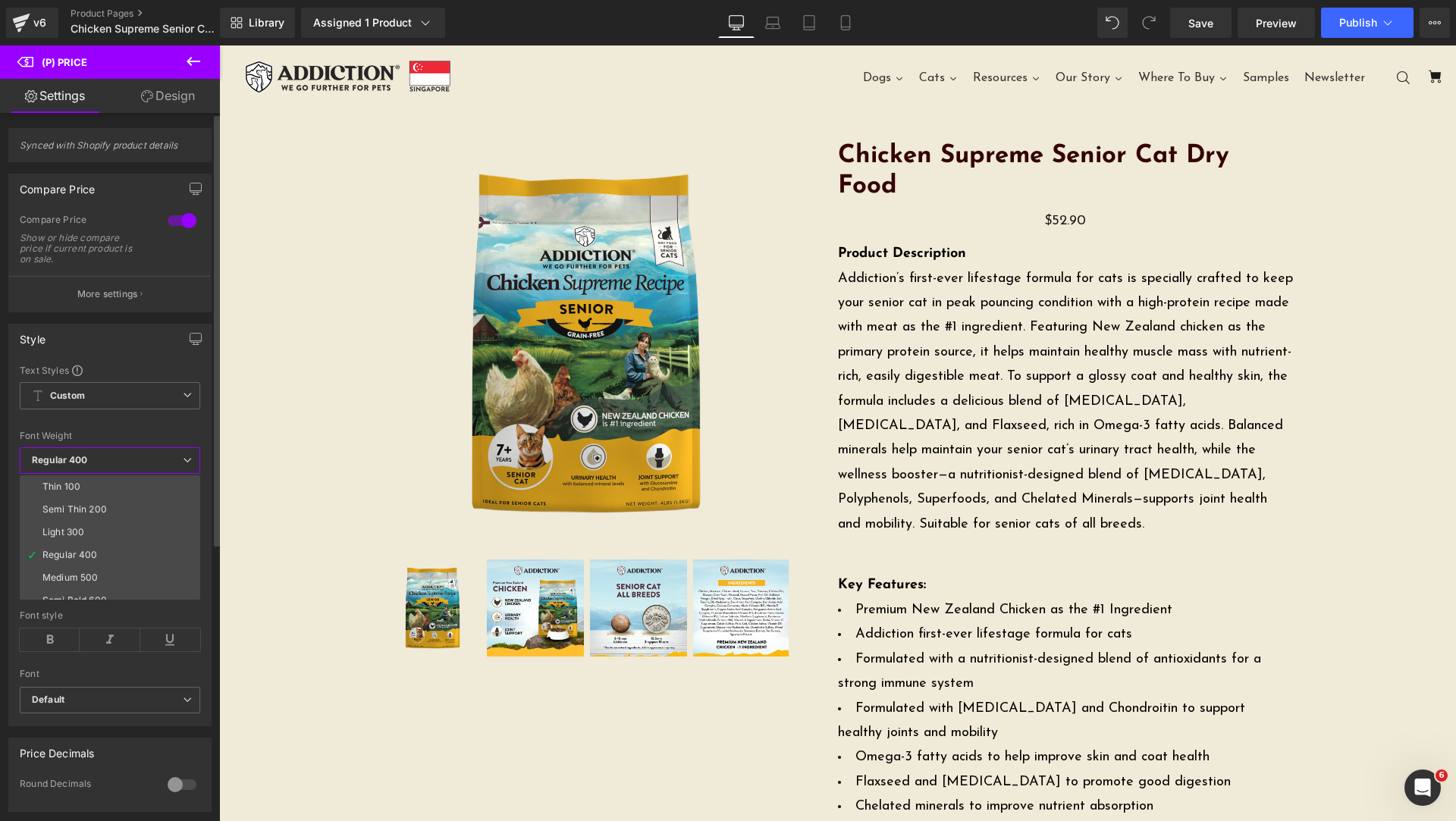
scroll to position [126, 0]
click at [111, 538] on li "Bold 700" at bounding box center [114, 543] width 188 height 23
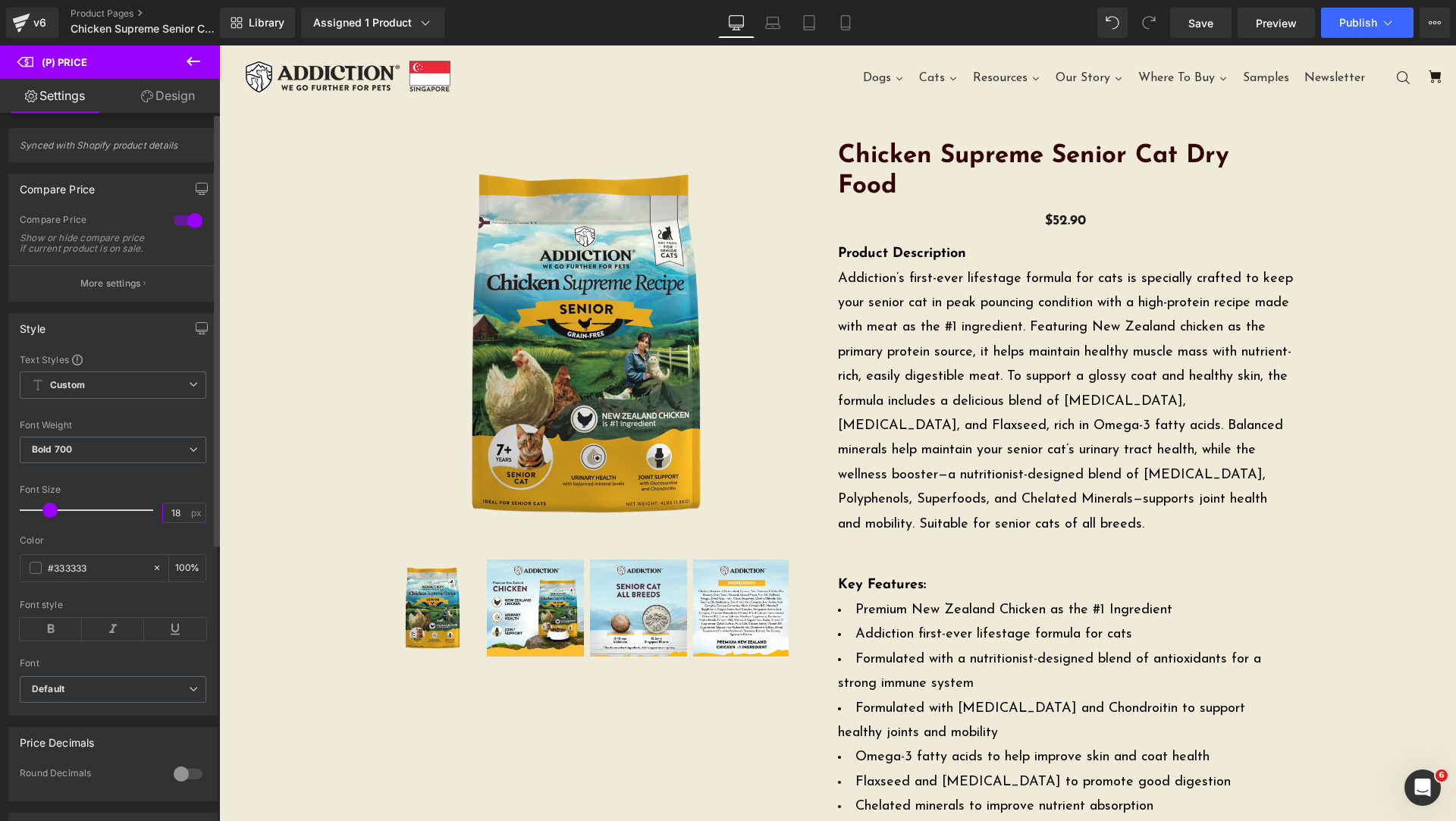
drag, startPoint x: 176, startPoint y: 523, endPoint x: 0, endPoint y: 535, distance: 176.4
click at [39, 532] on div "Font Size 18 px" at bounding box center [113, 510] width 187 height 51
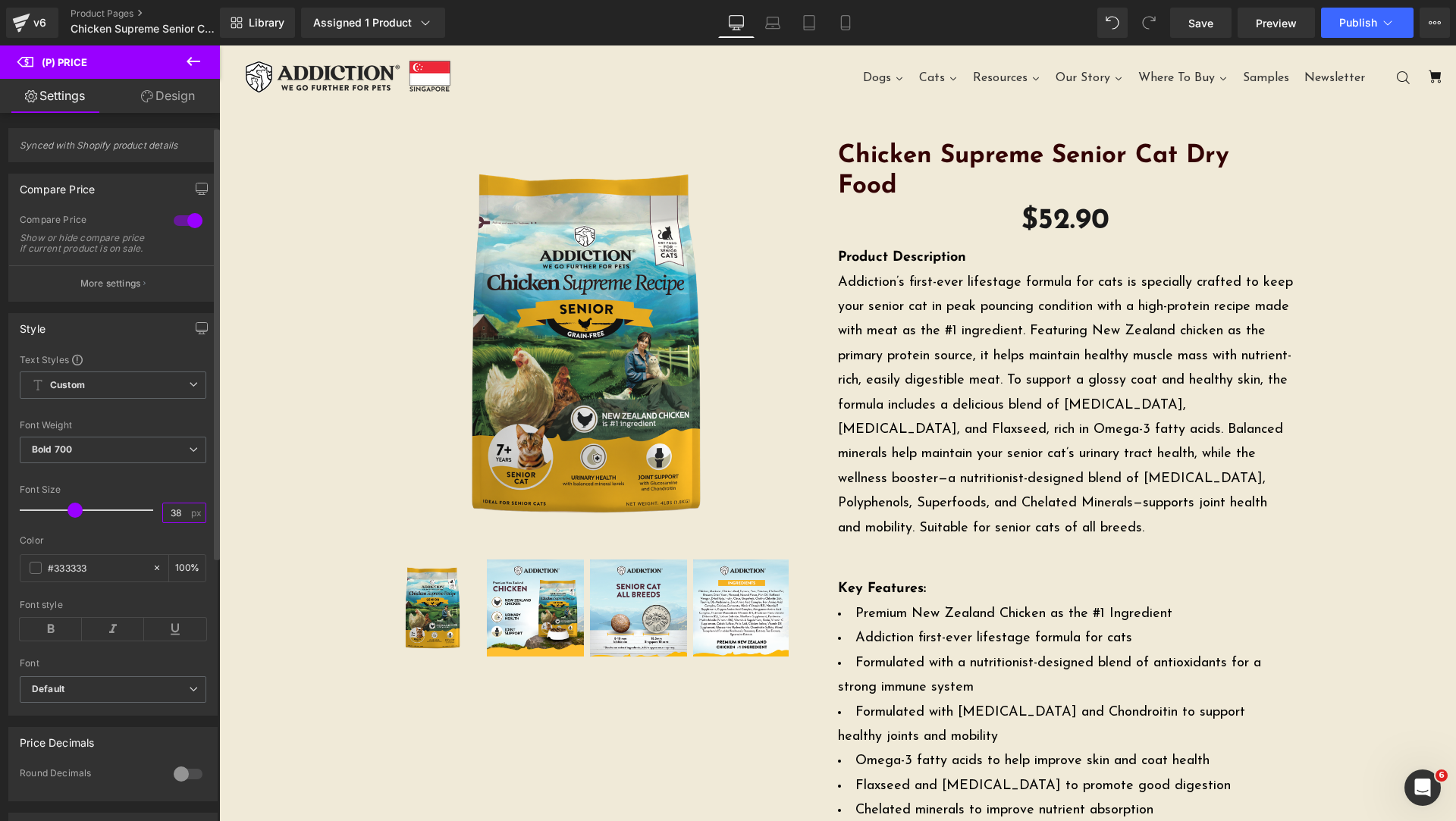
scroll to position [379, 0]
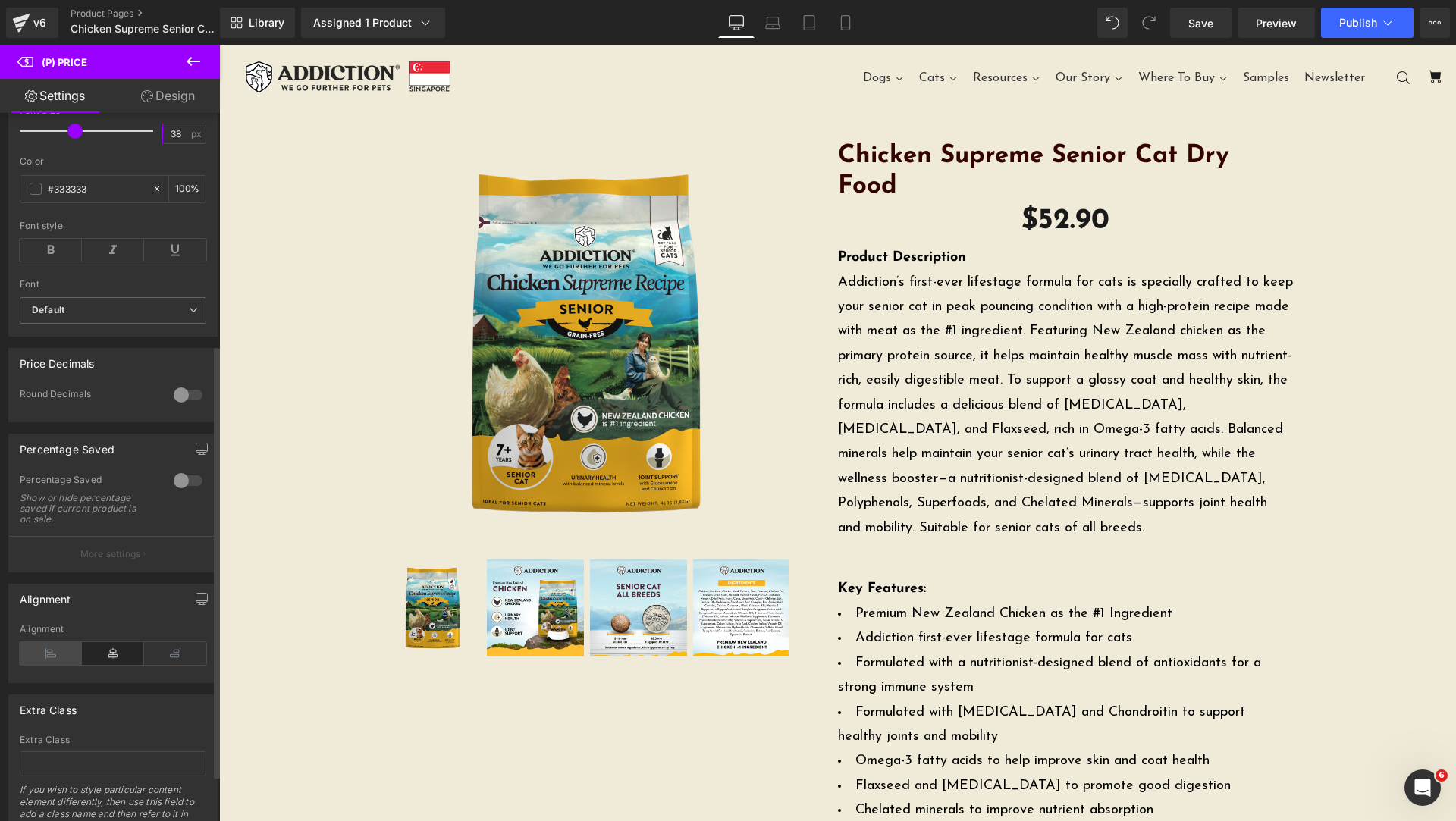
type input "38"
click at [68, 660] on icon at bounding box center [51, 653] width 62 height 23
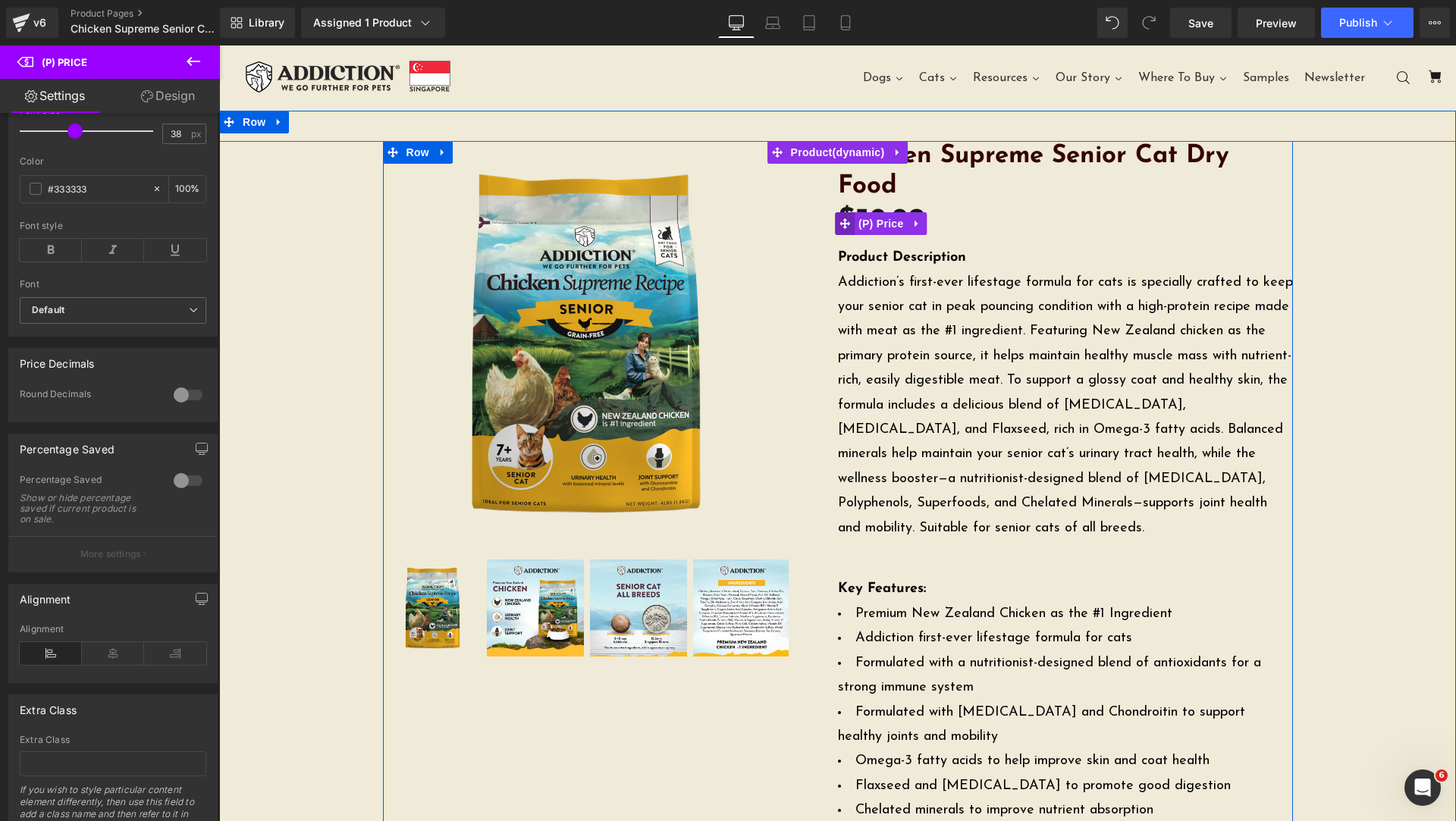
click at [843, 219] on icon at bounding box center [844, 222] width 11 height 11
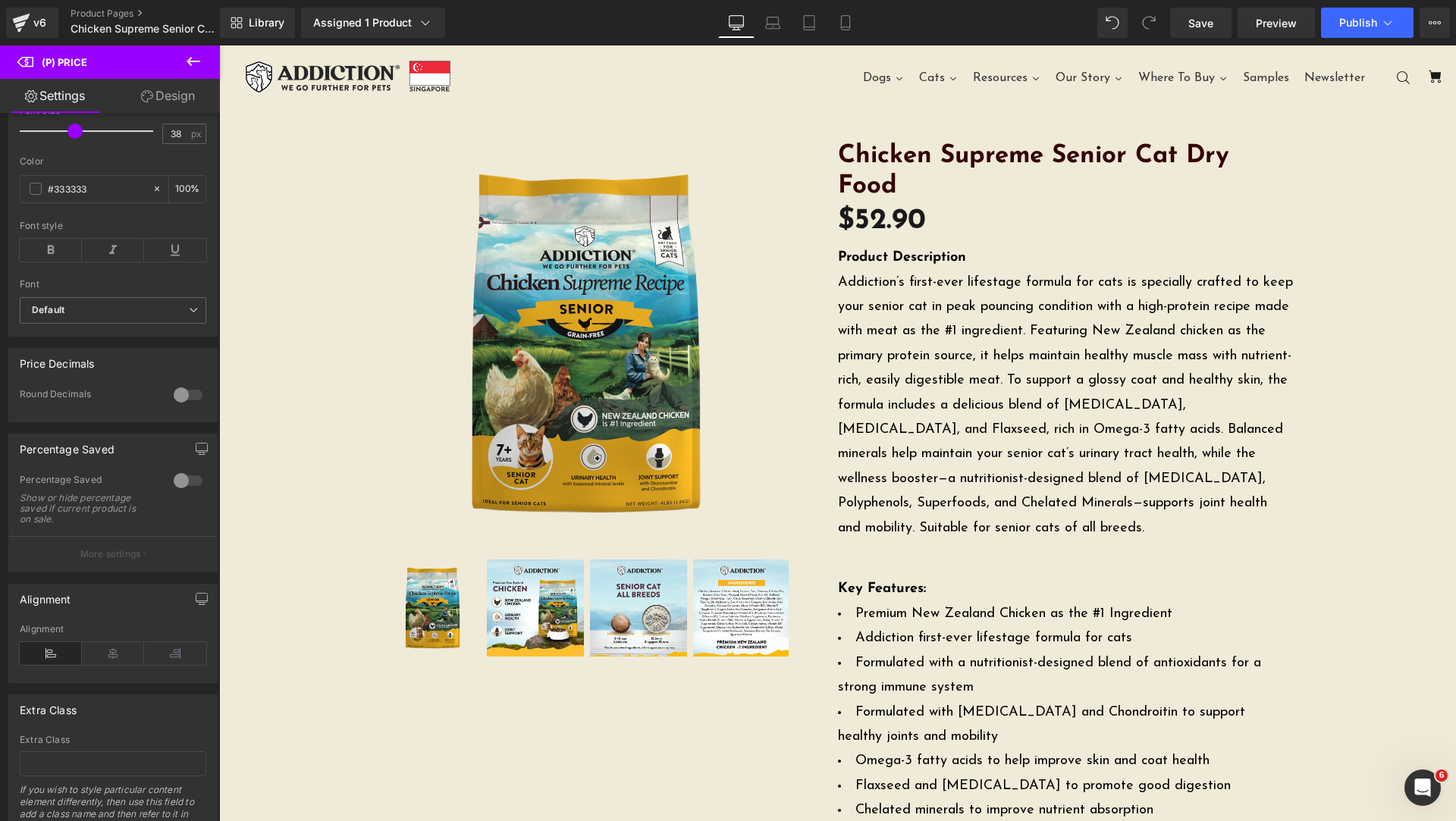
click at [160, 103] on link "Design" at bounding box center [168, 96] width 110 height 34
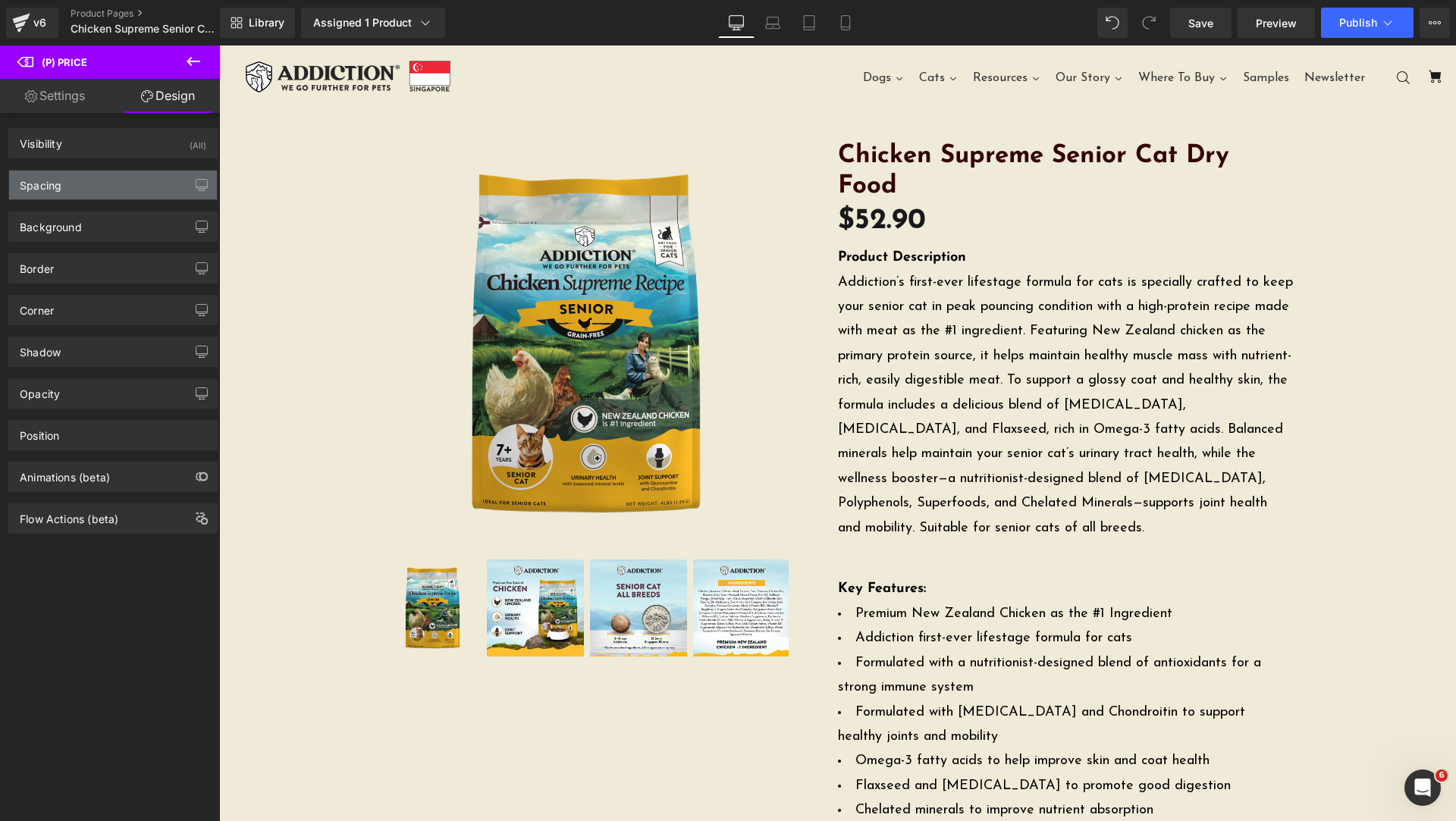
click at [100, 182] on div "Spacing" at bounding box center [113, 185] width 208 height 29
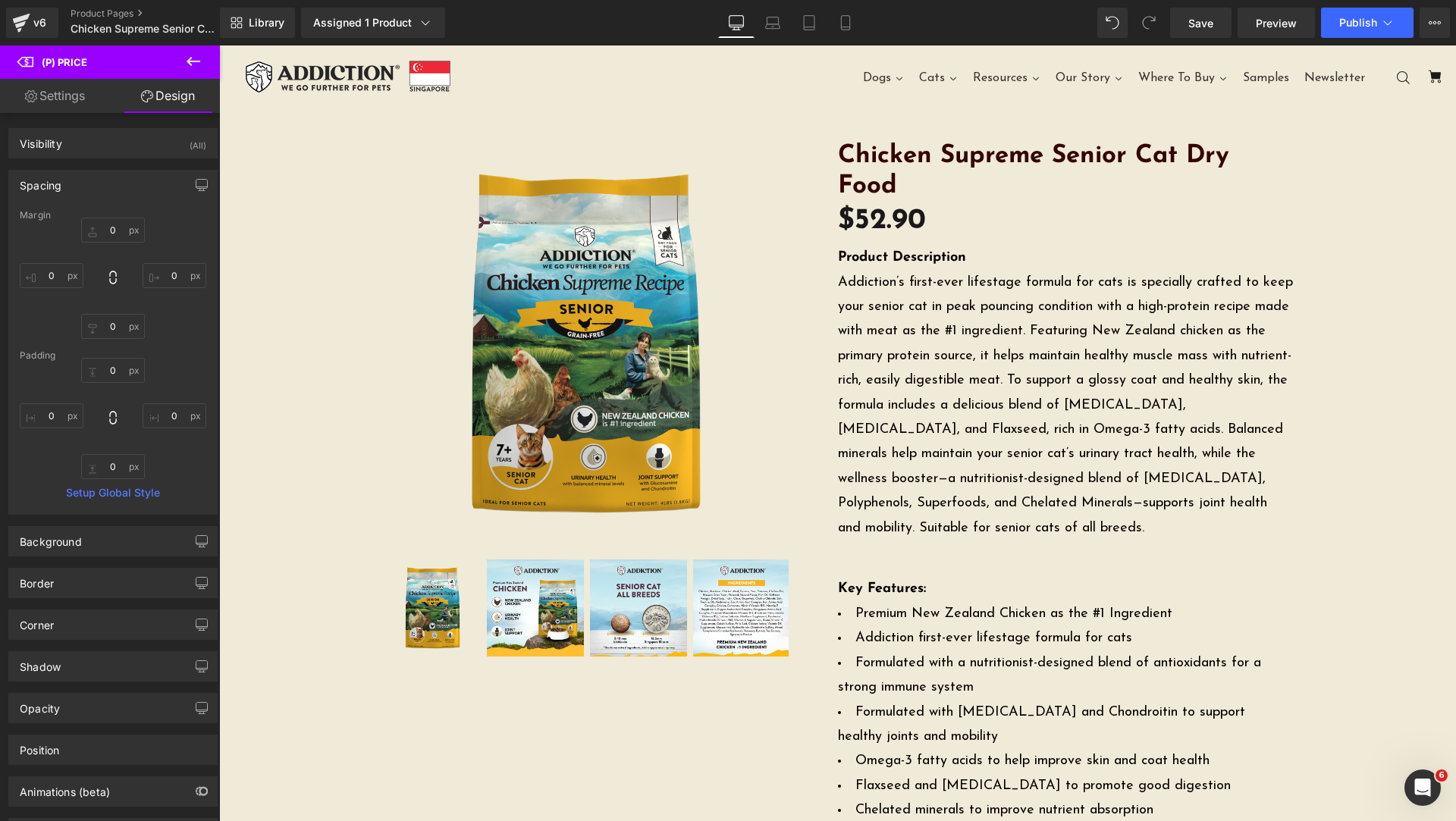
type input "0"
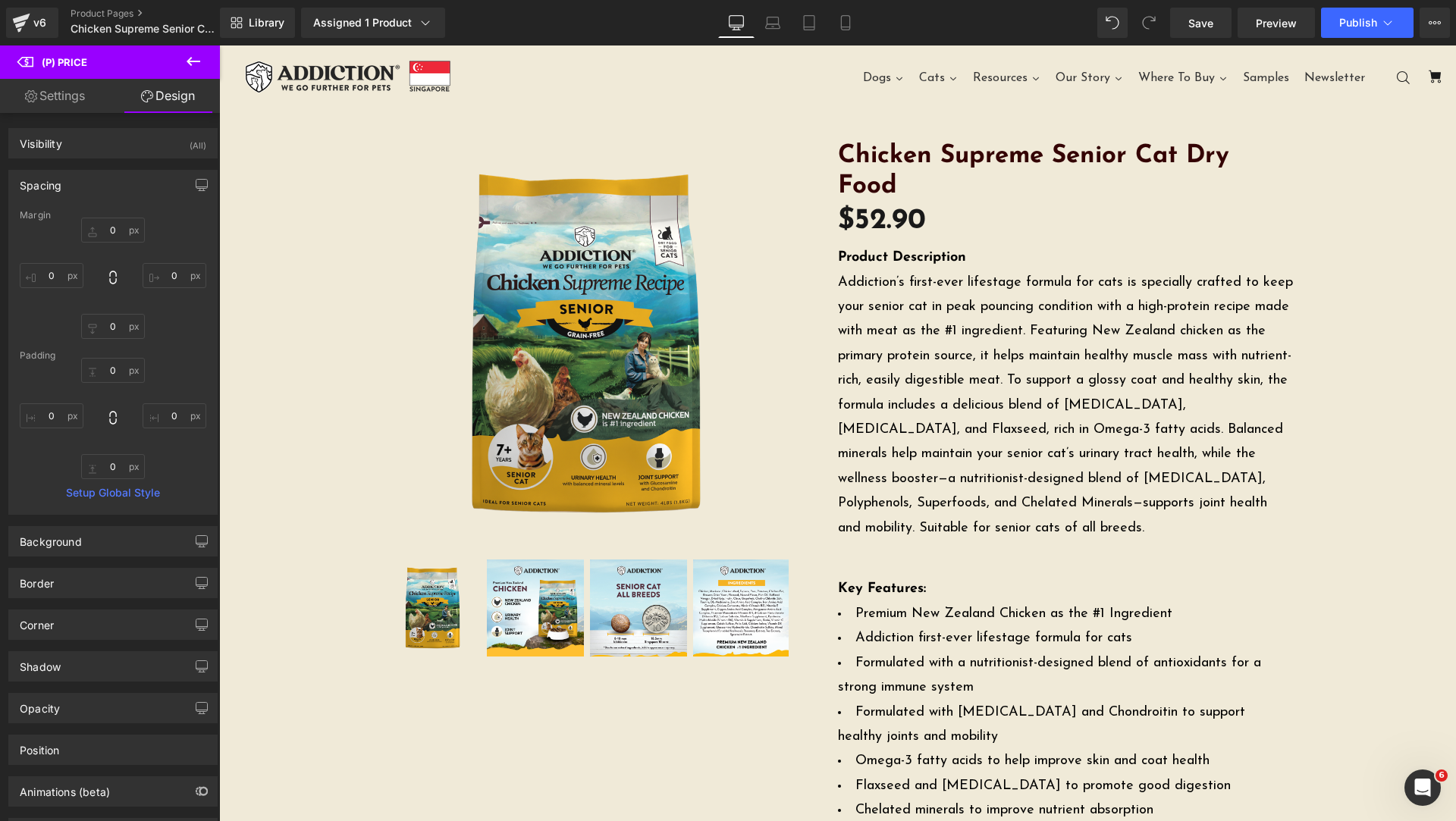
type input "0"
click at [115, 232] on input "0" at bounding box center [113, 229] width 64 height 25
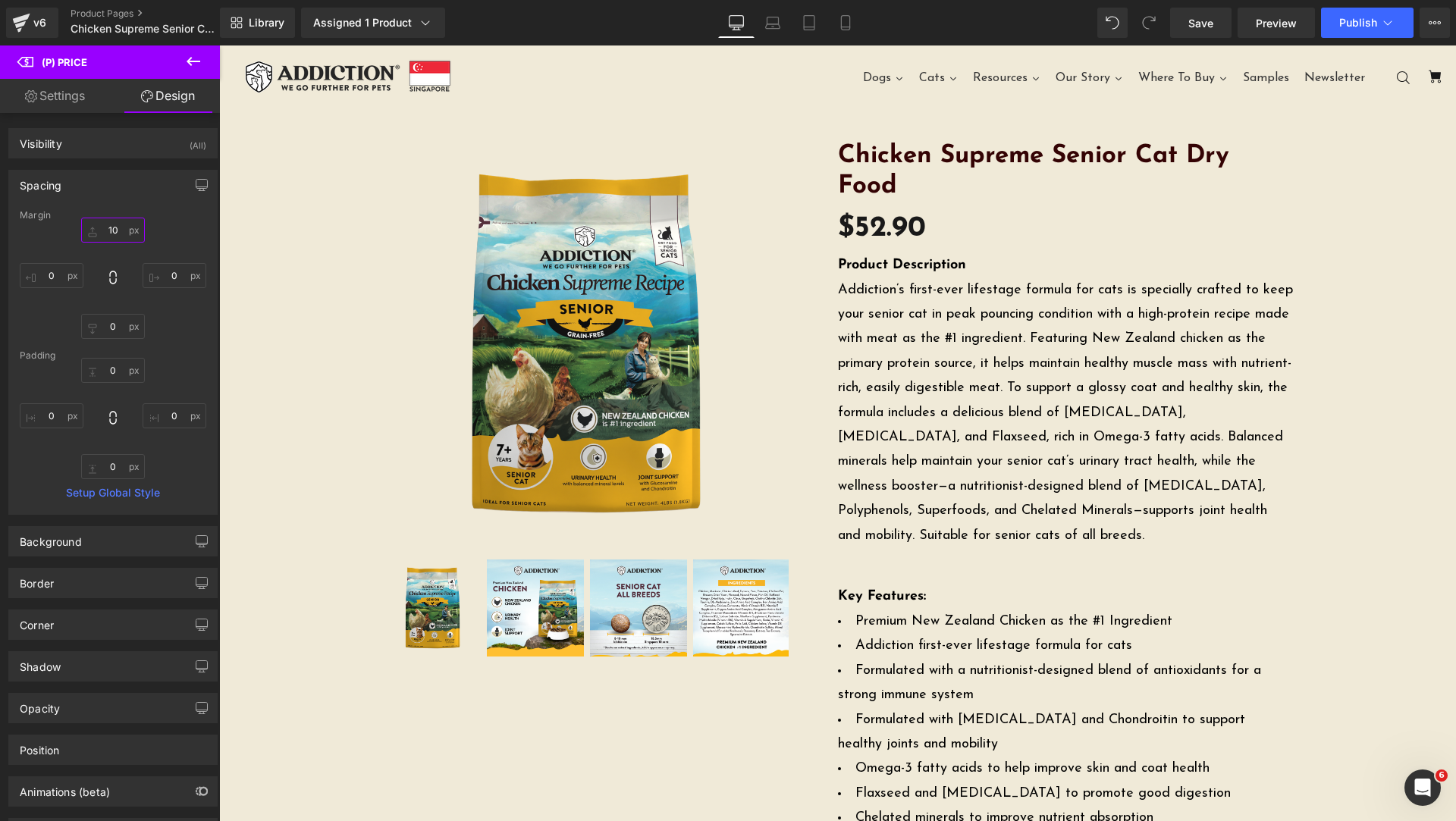
type input "1"
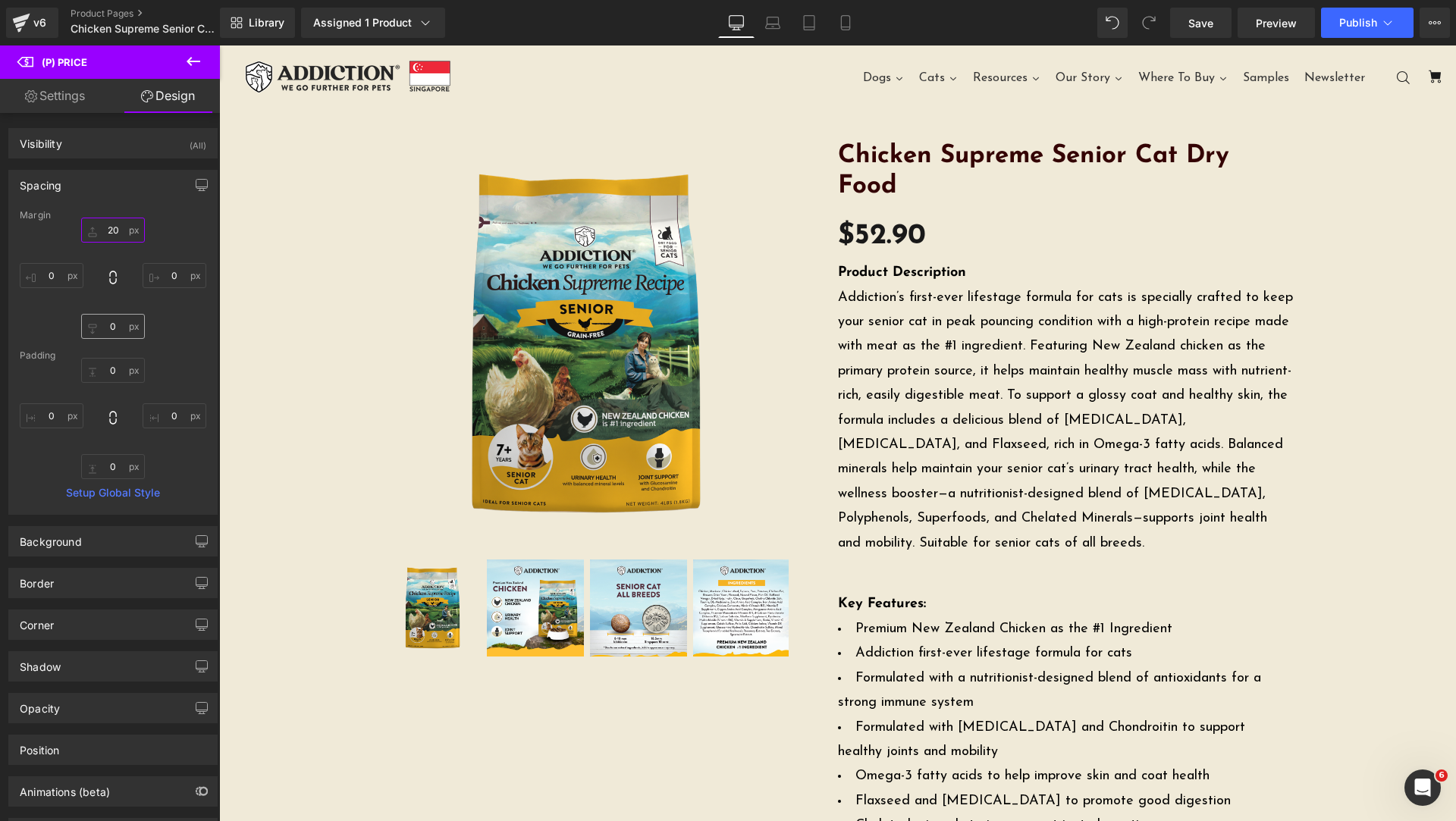
type input "20"
click at [111, 324] on input "0" at bounding box center [113, 326] width 64 height 25
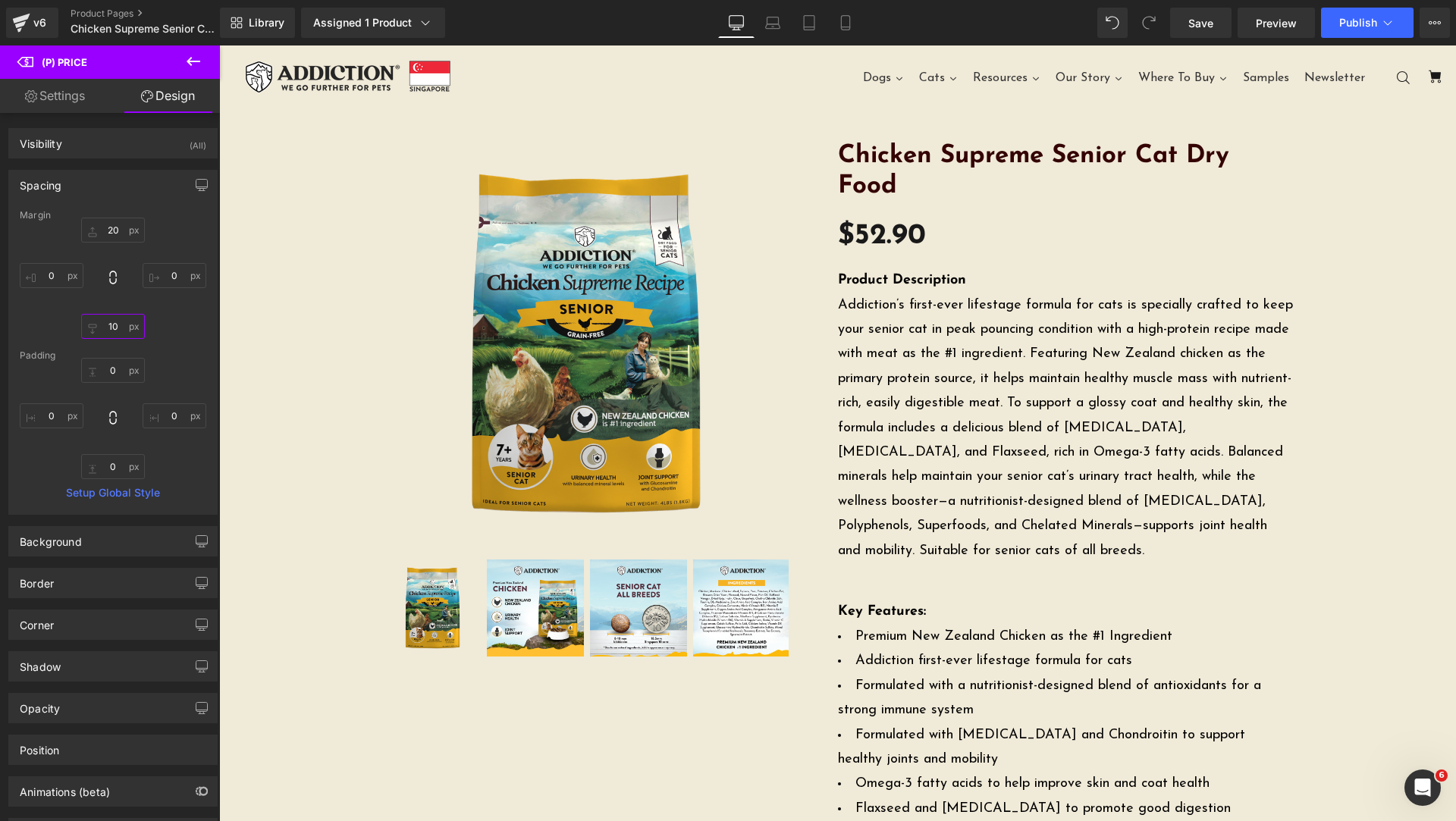
type input "10"
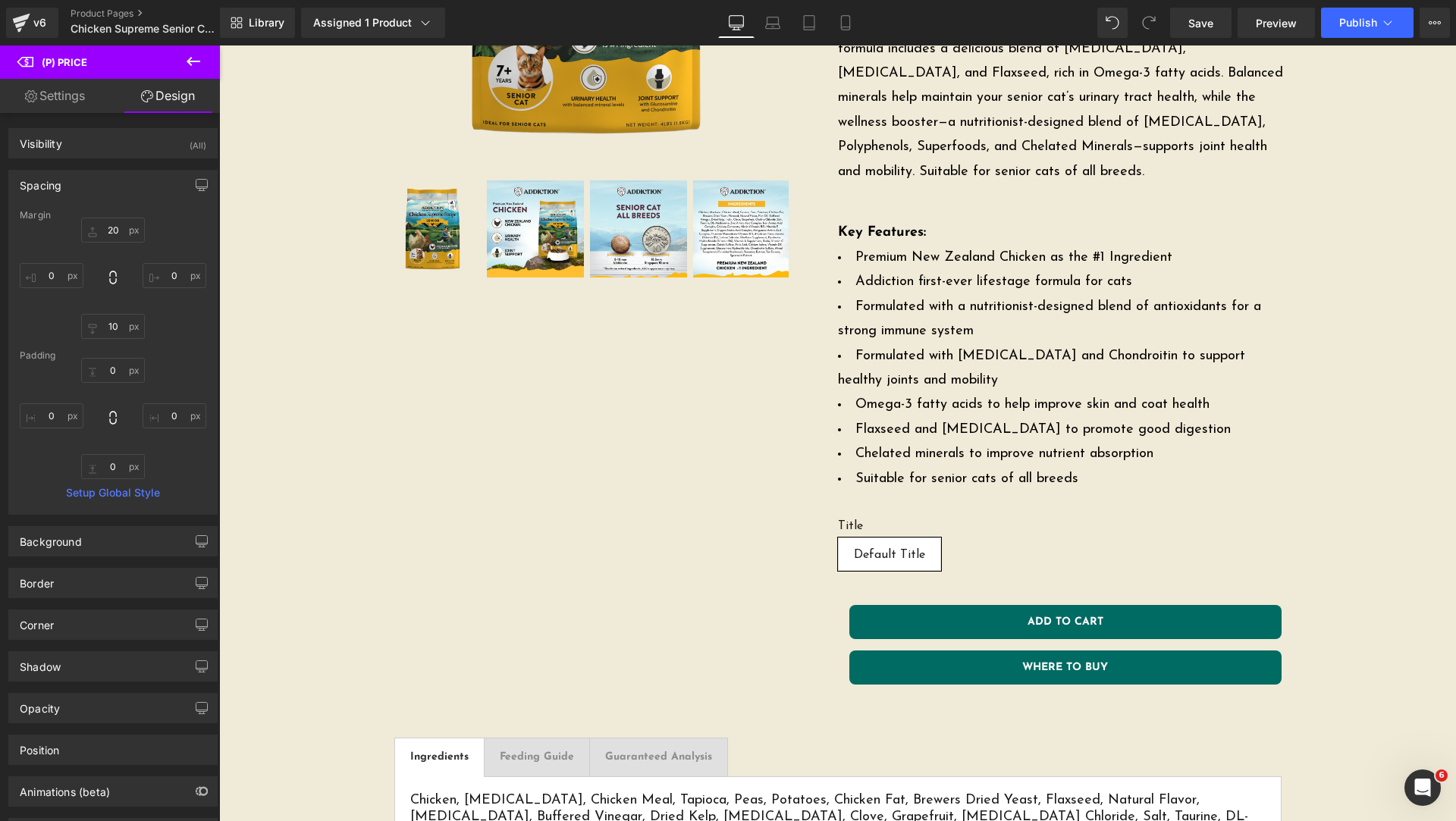
click at [185, 65] on icon at bounding box center [194, 61] width 18 height 18
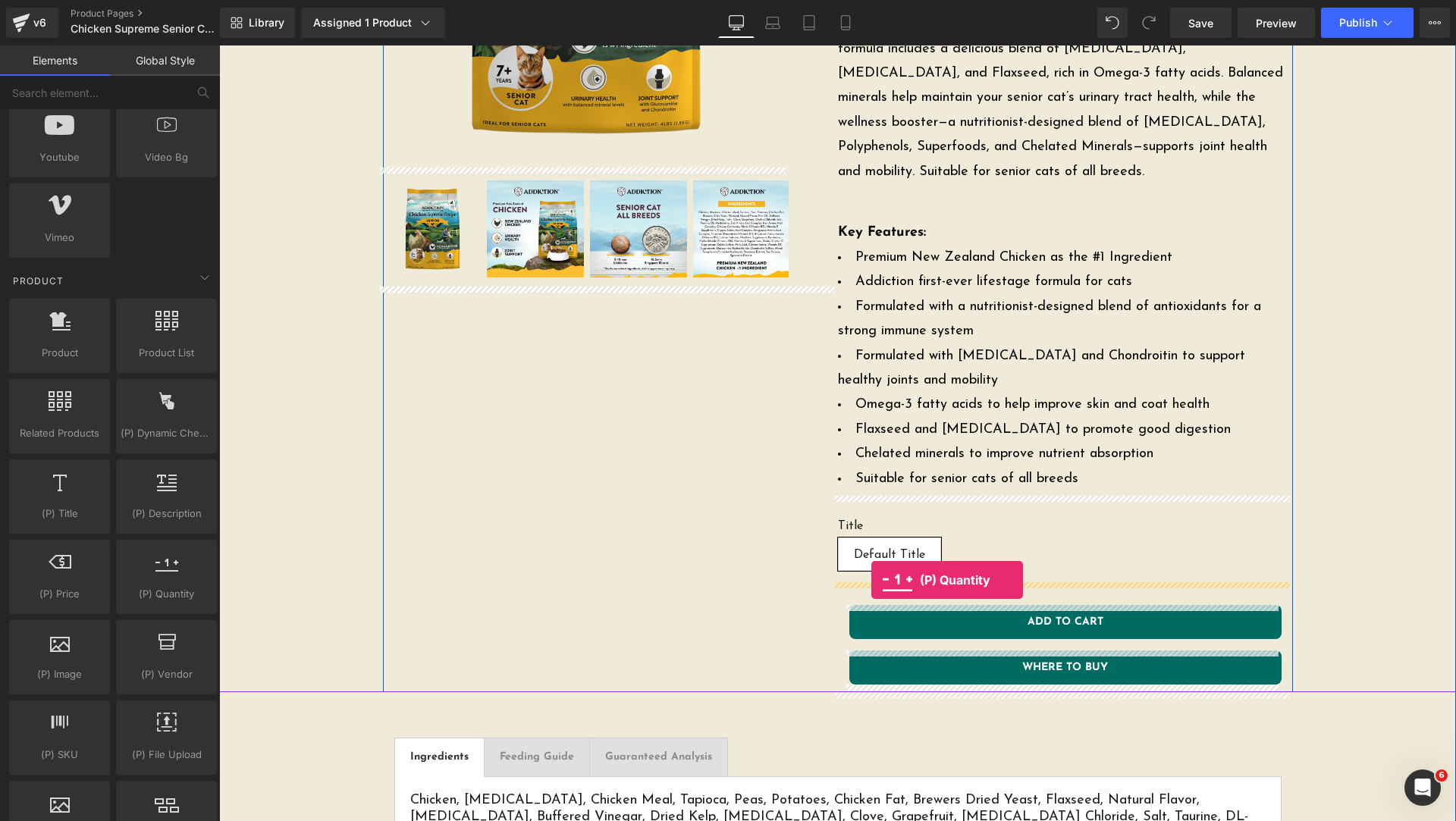
drag, startPoint x: 375, startPoint y: 543, endPoint x: 871, endPoint y: 580, distance: 497.4
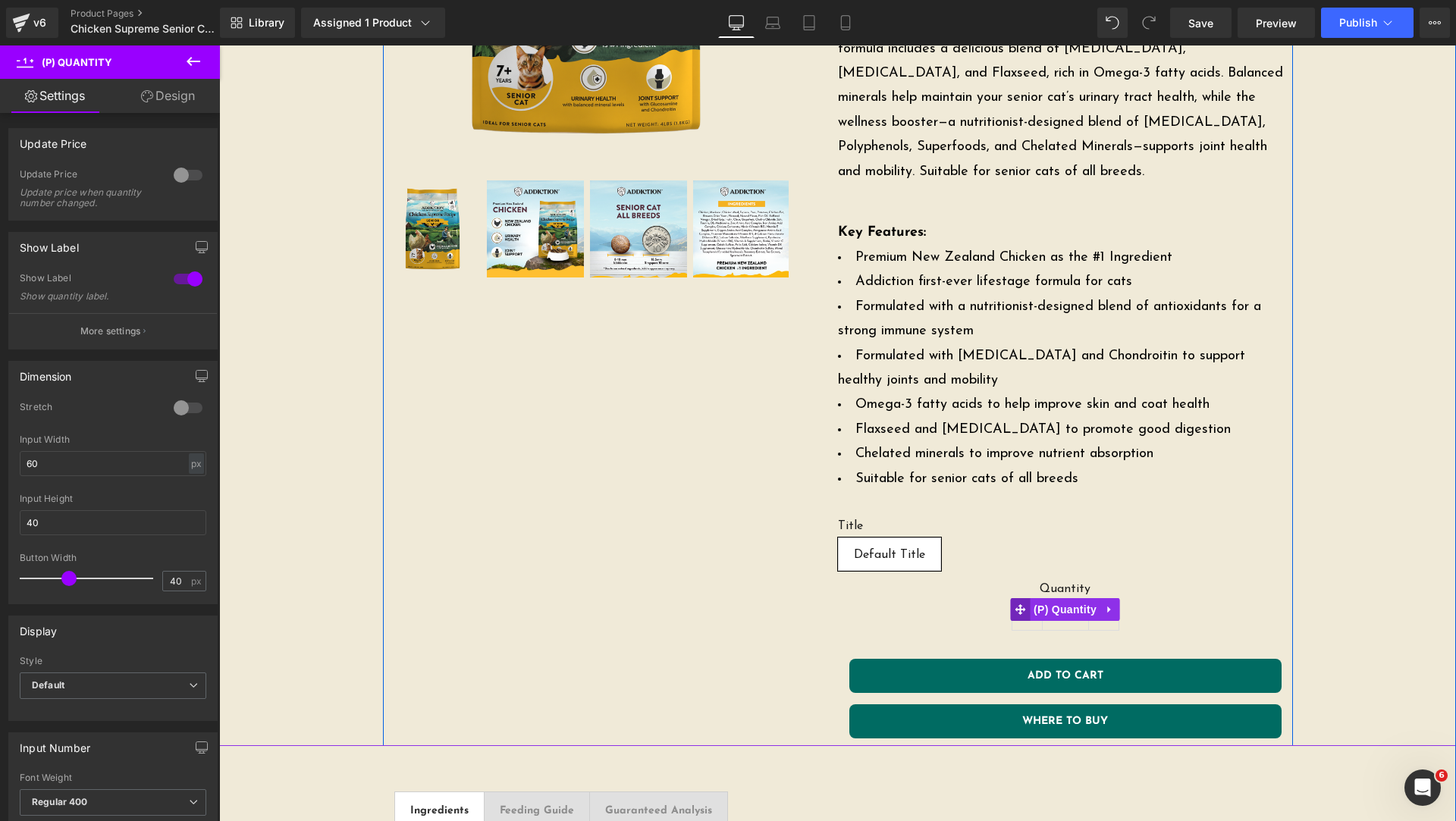
click at [1015, 608] on icon at bounding box center [1020, 610] width 11 height 11
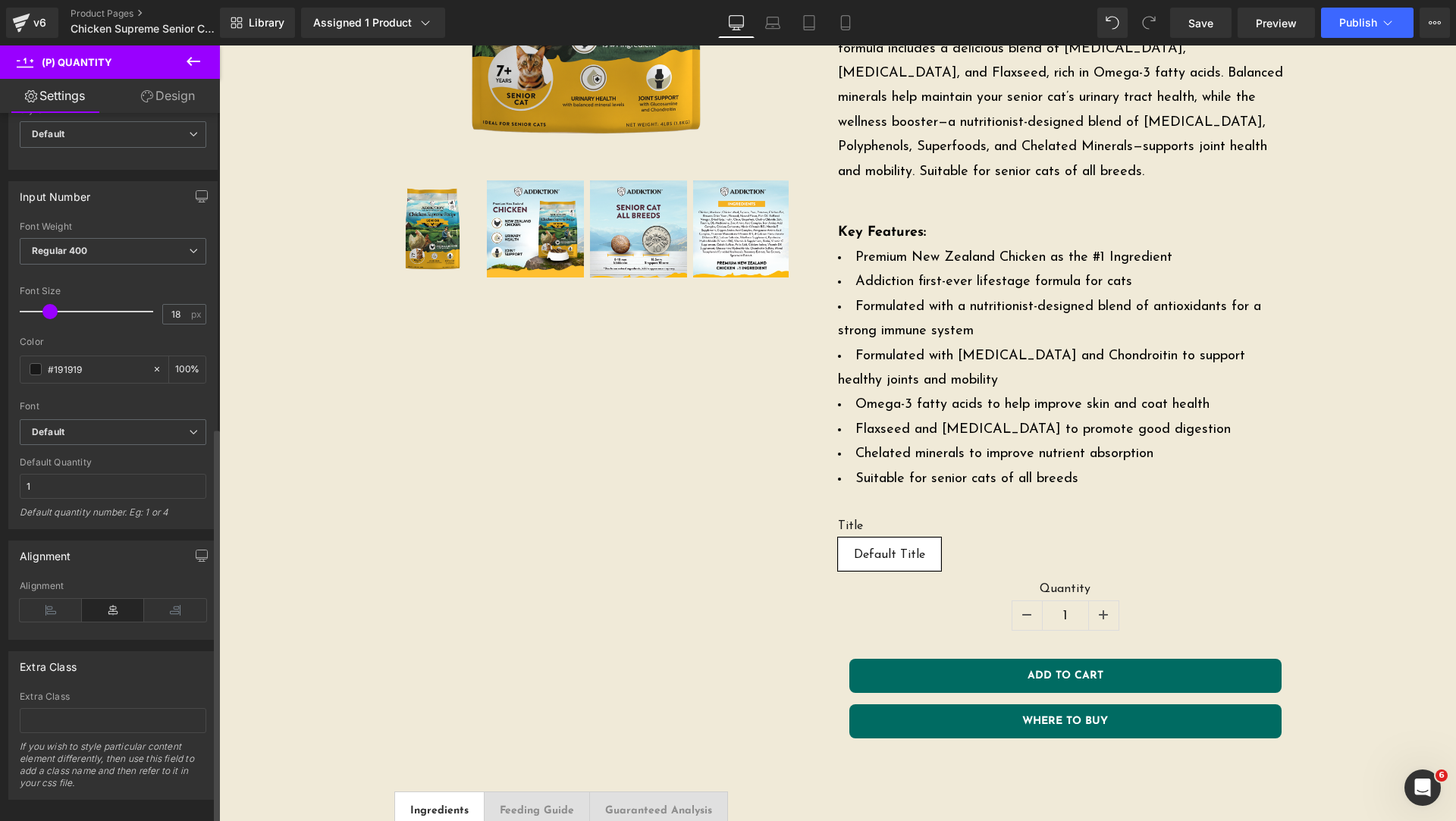
scroll to position [573, 0]
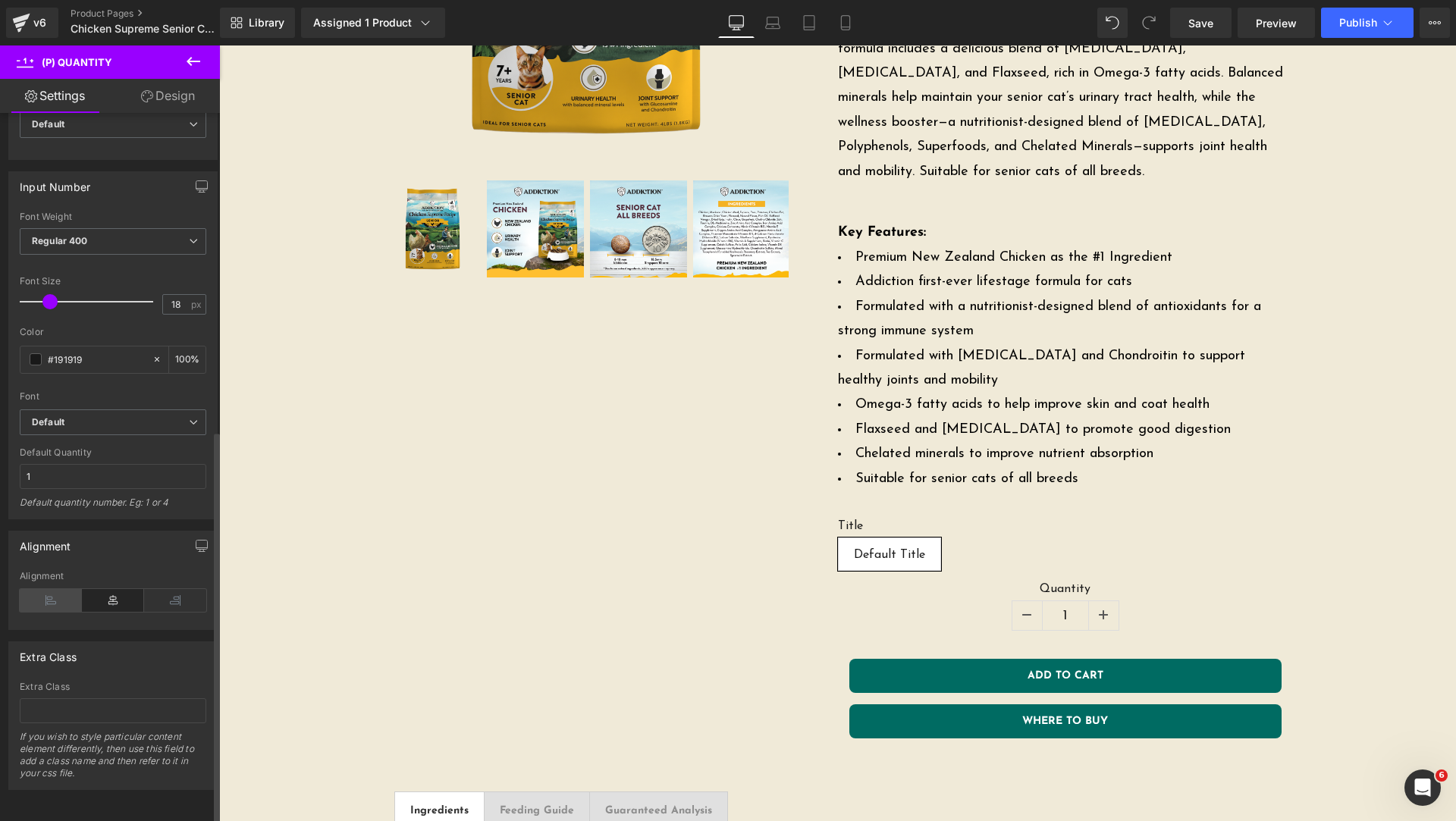
click at [55, 592] on icon at bounding box center [51, 601] width 62 height 23
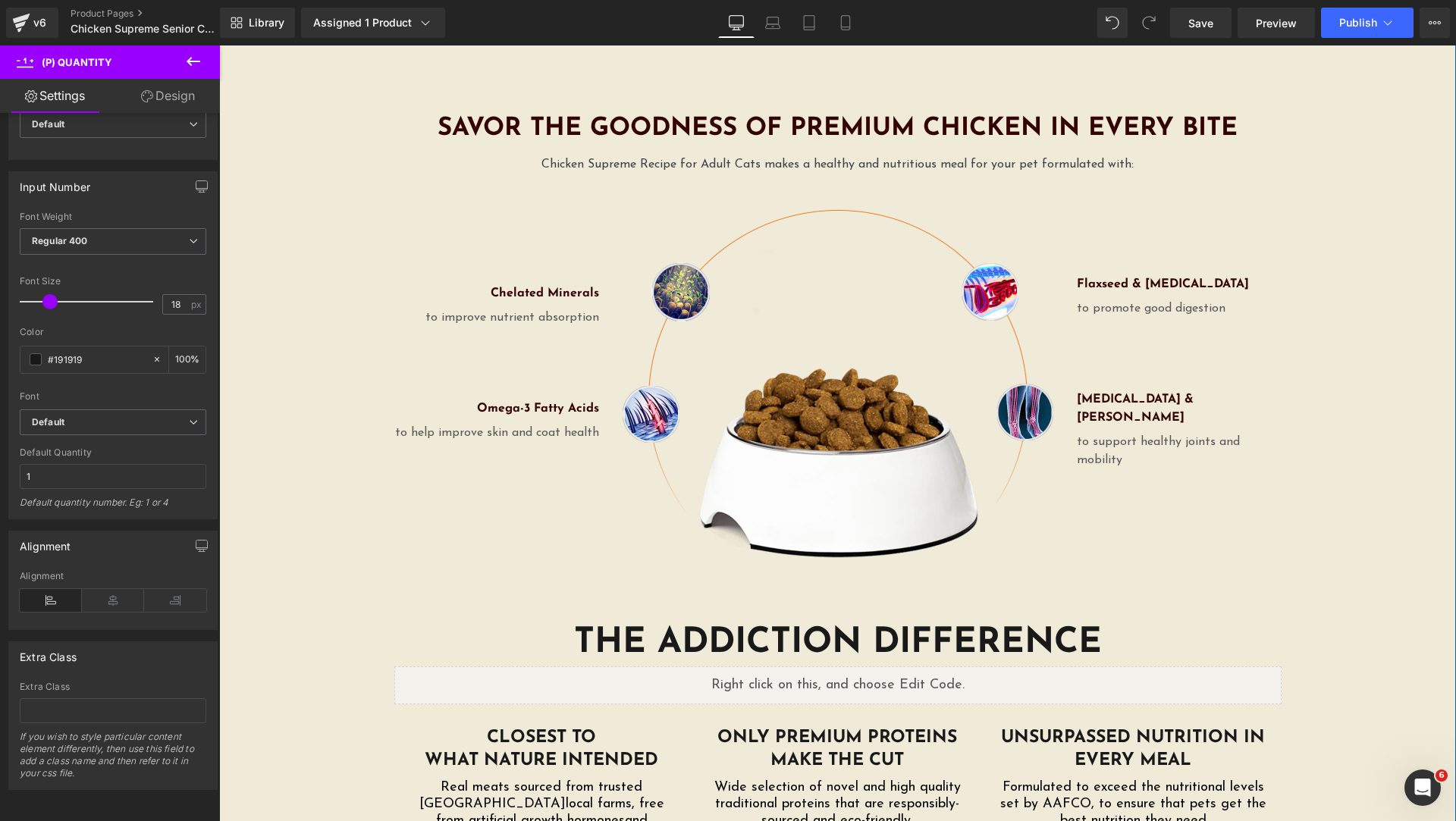
scroll to position [2654, 0]
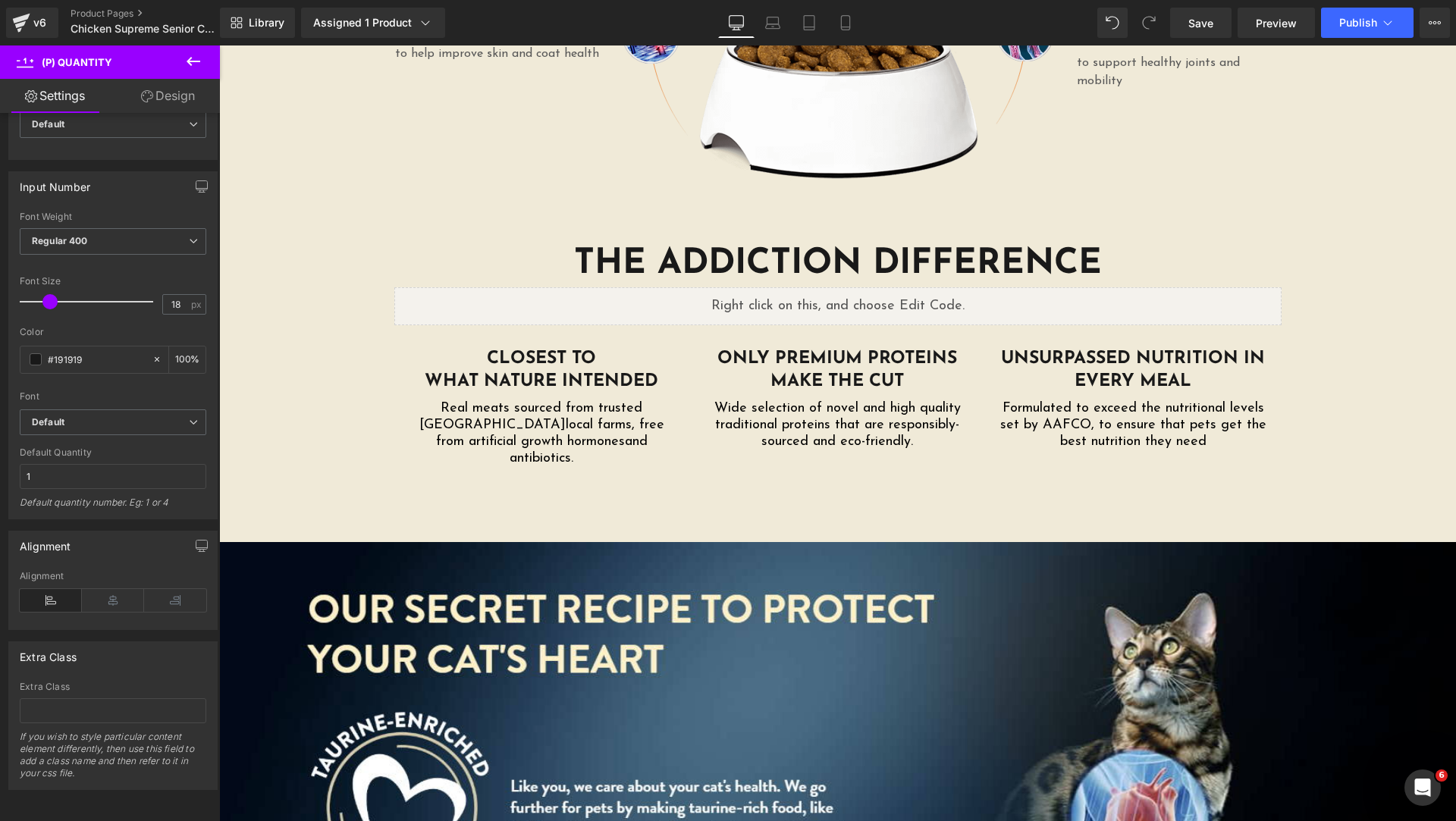
click at [198, 66] on icon at bounding box center [194, 61] width 18 height 18
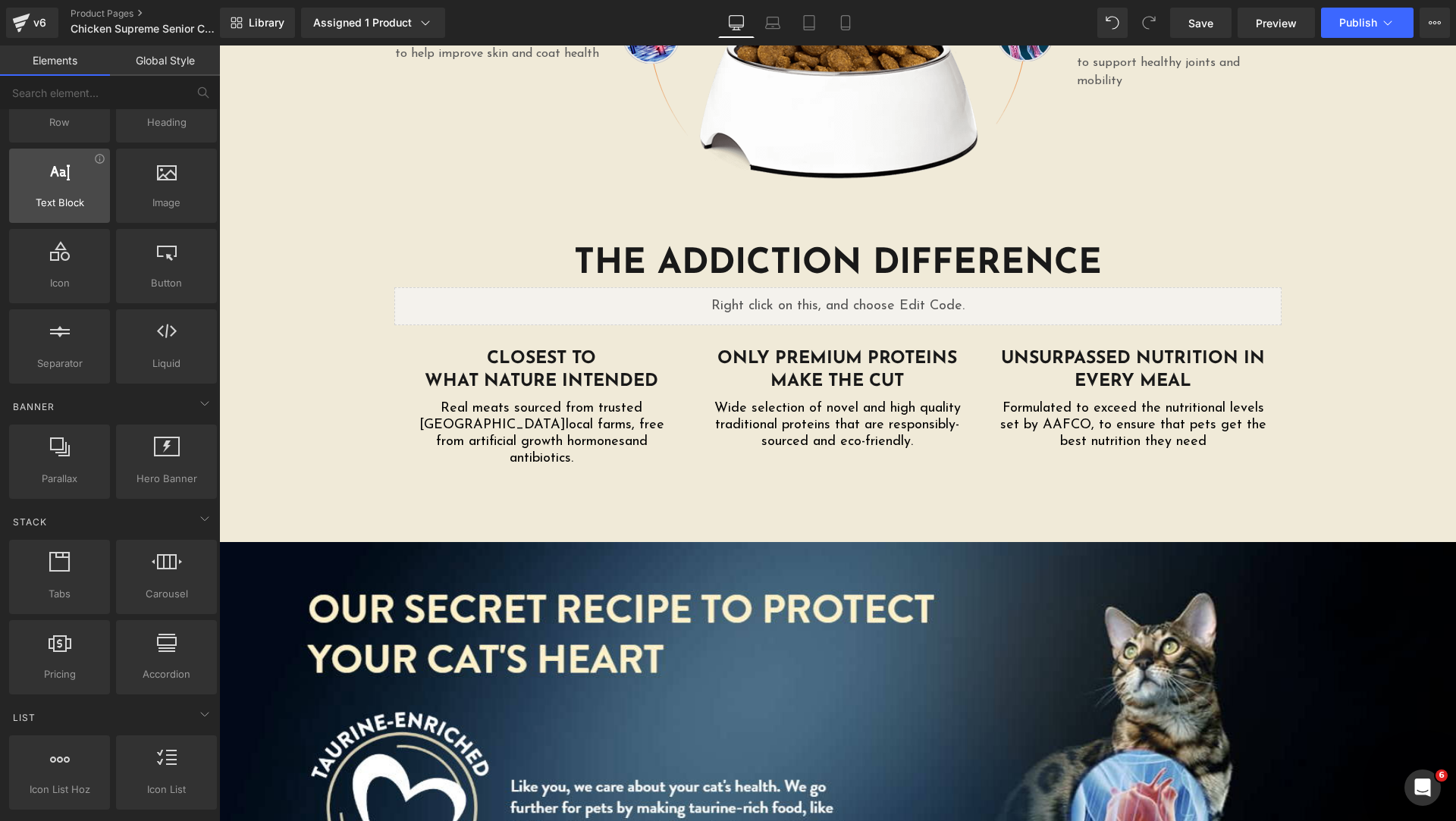
scroll to position [0, 0]
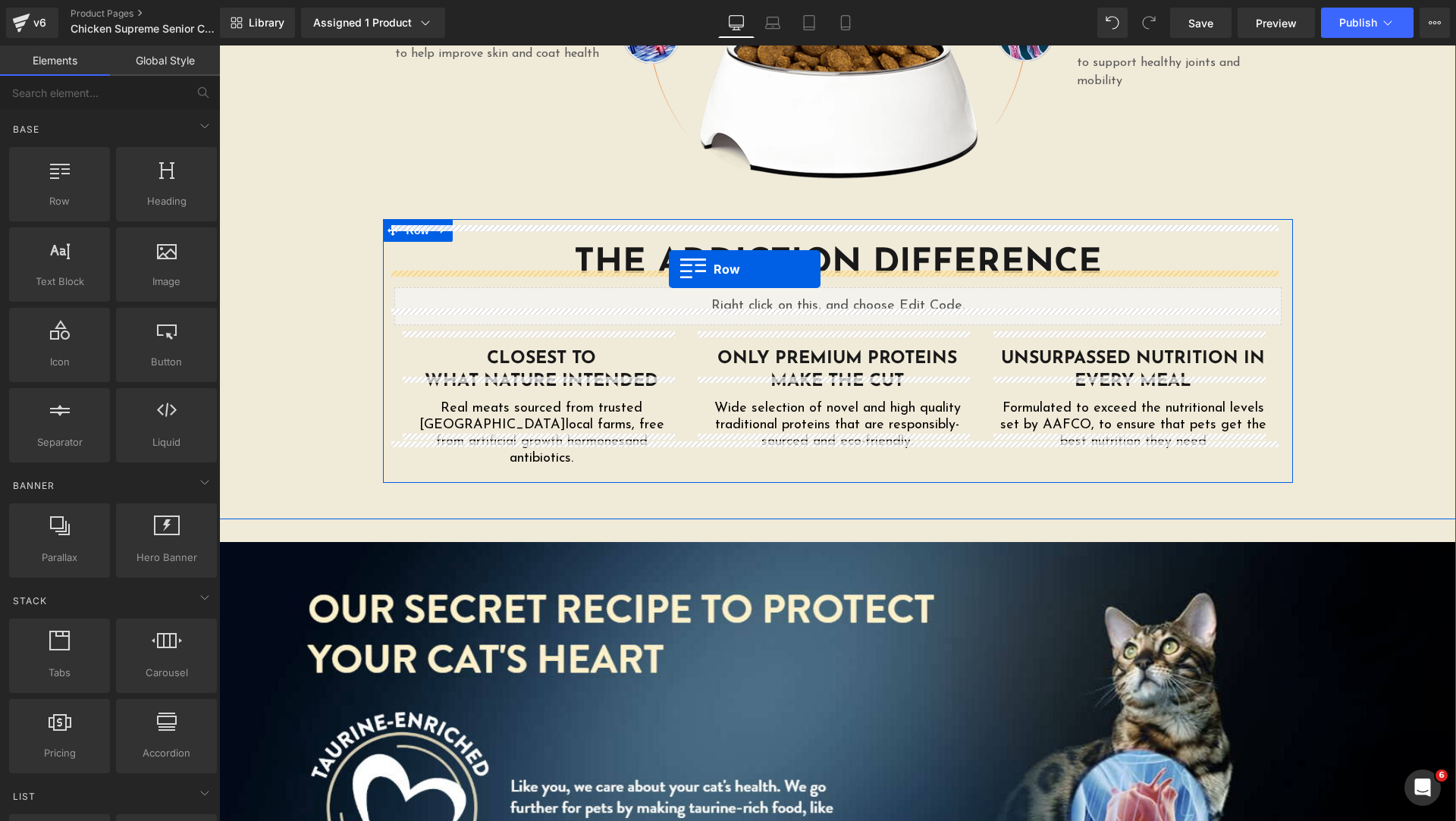
drag, startPoint x: 306, startPoint y: 246, endPoint x: 669, endPoint y: 269, distance: 363.7
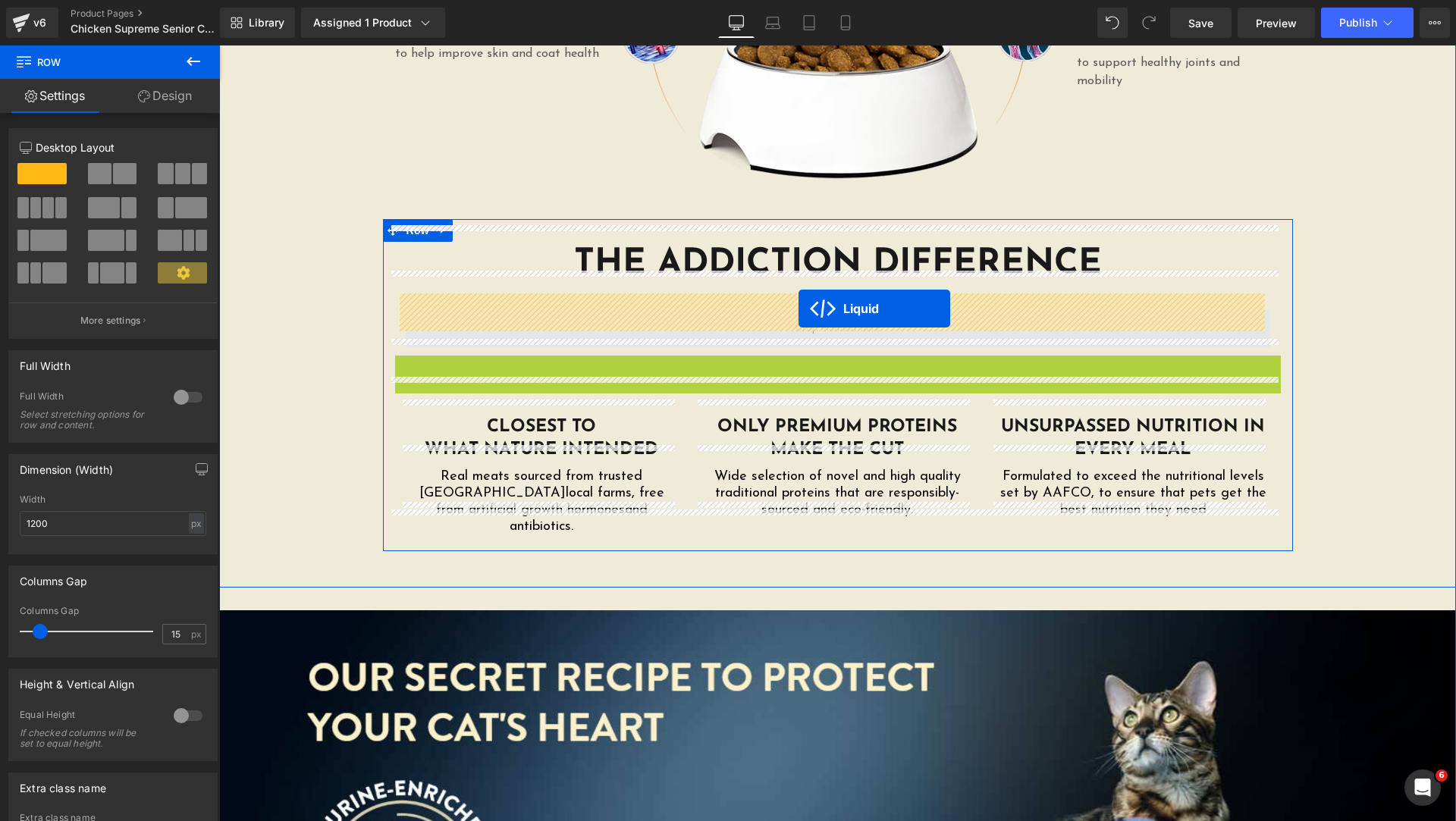
drag, startPoint x: 793, startPoint y: 355, endPoint x: 798, endPoint y: 308, distance: 47.3
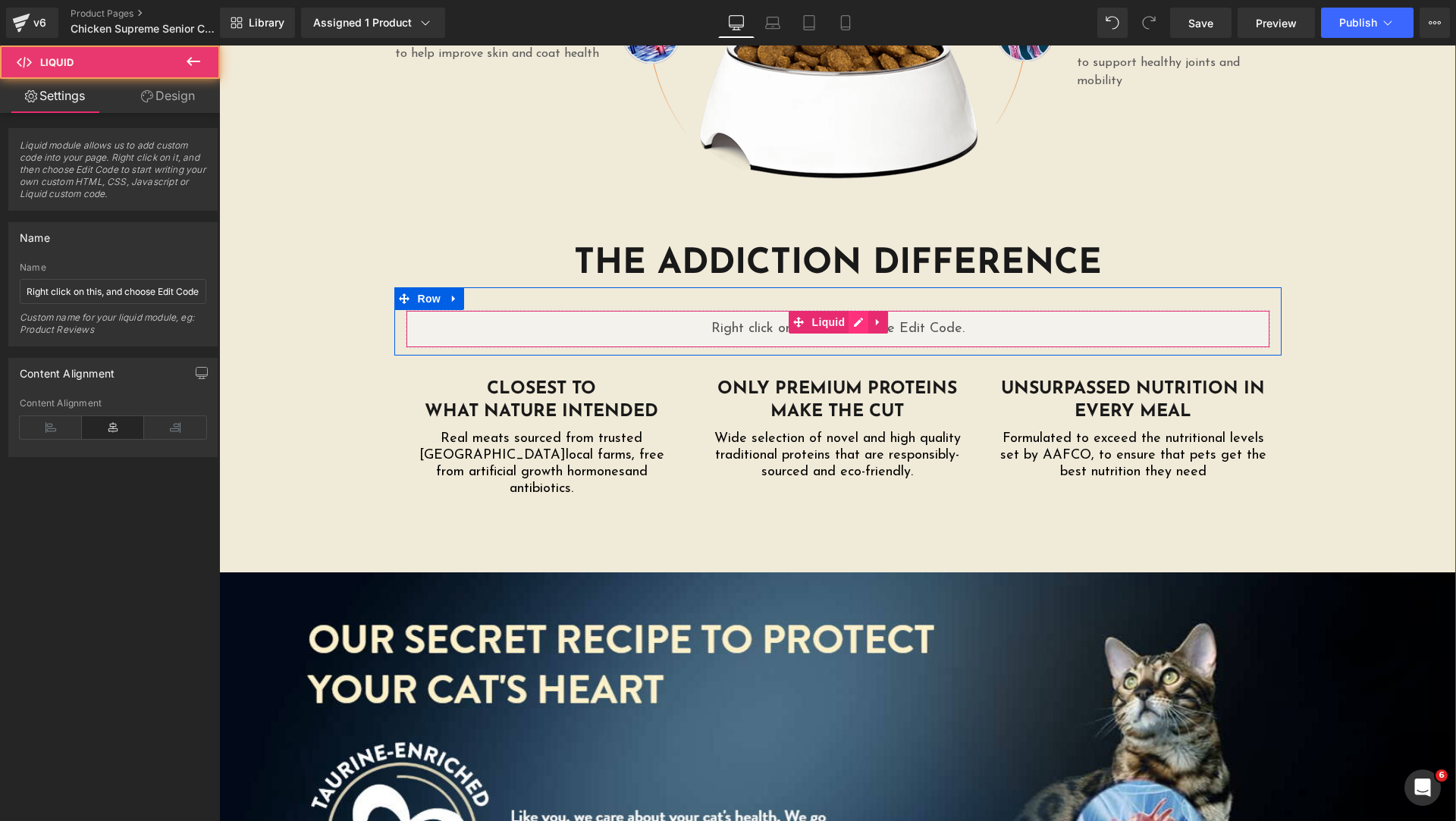
click at [853, 310] on div "Liquid" at bounding box center [838, 329] width 864 height 38
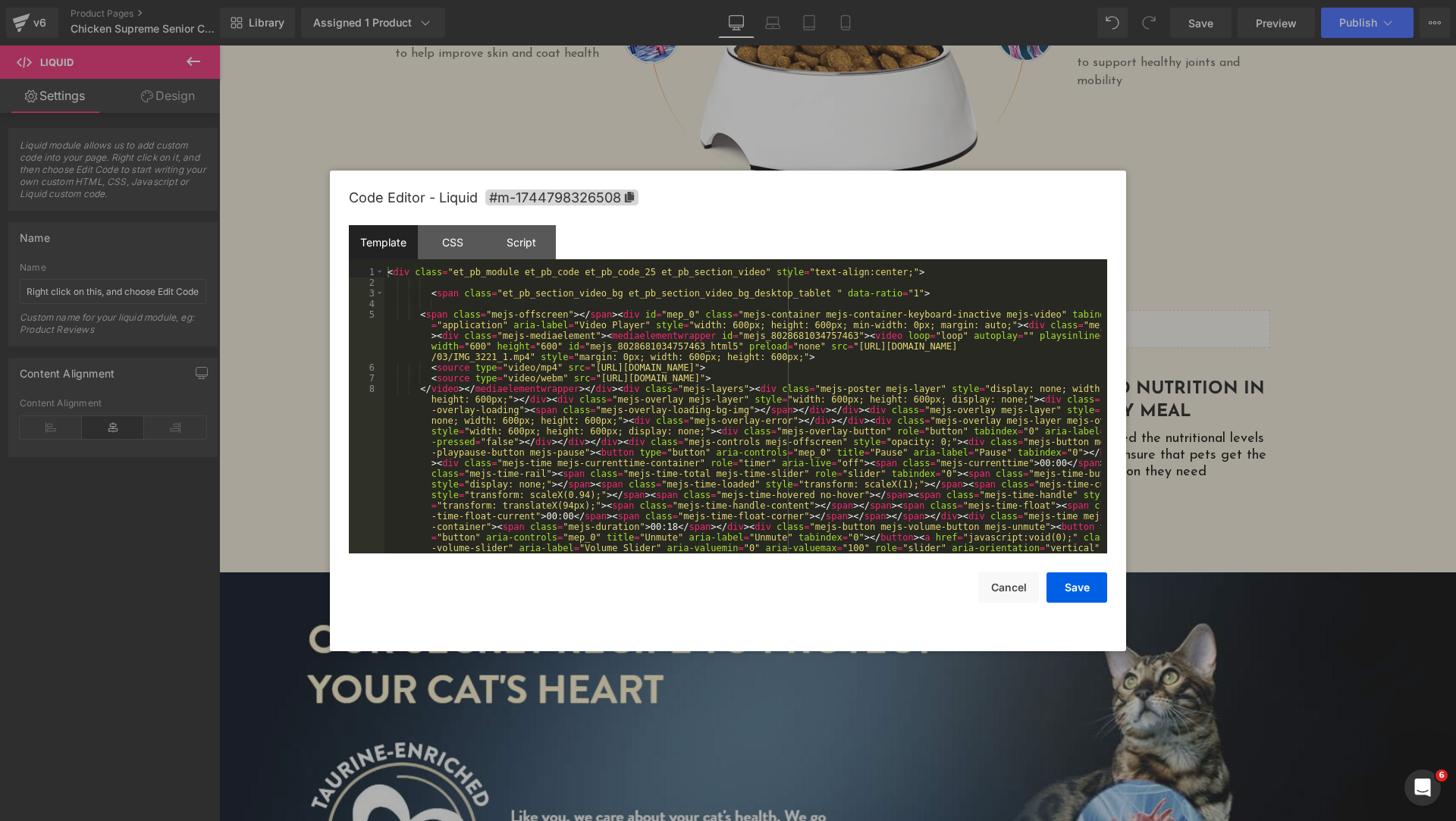
click at [620, 346] on div "< div class = "et_pb_module et_pb_code et_pb_code_25 et_pb_section_video" style…" at bounding box center [742, 522] width 717 height 510
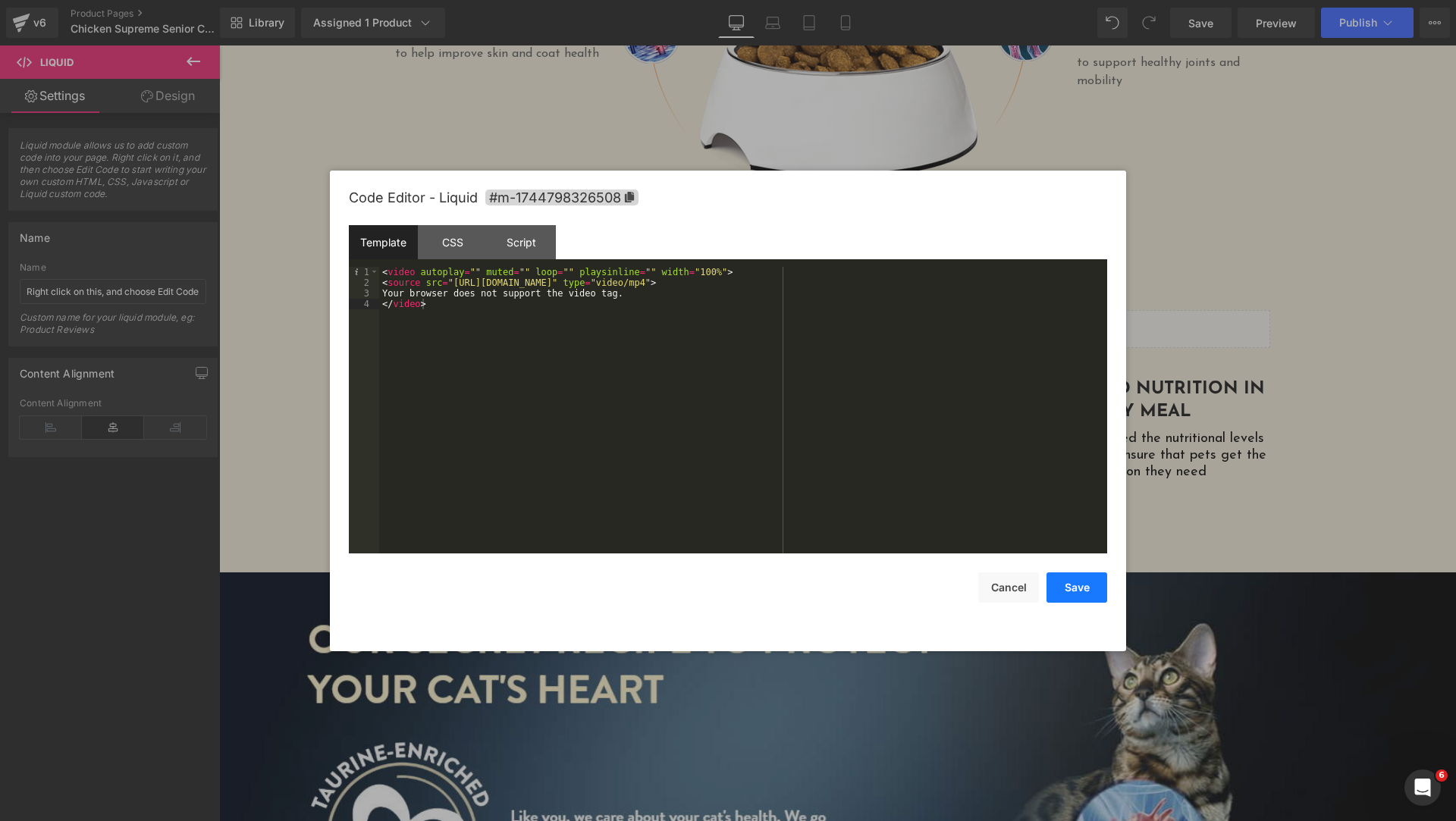
drag, startPoint x: 1079, startPoint y: 587, endPoint x: 162, endPoint y: 312, distance: 957.3
click at [1079, 587] on button "Save" at bounding box center [1077, 588] width 61 height 30
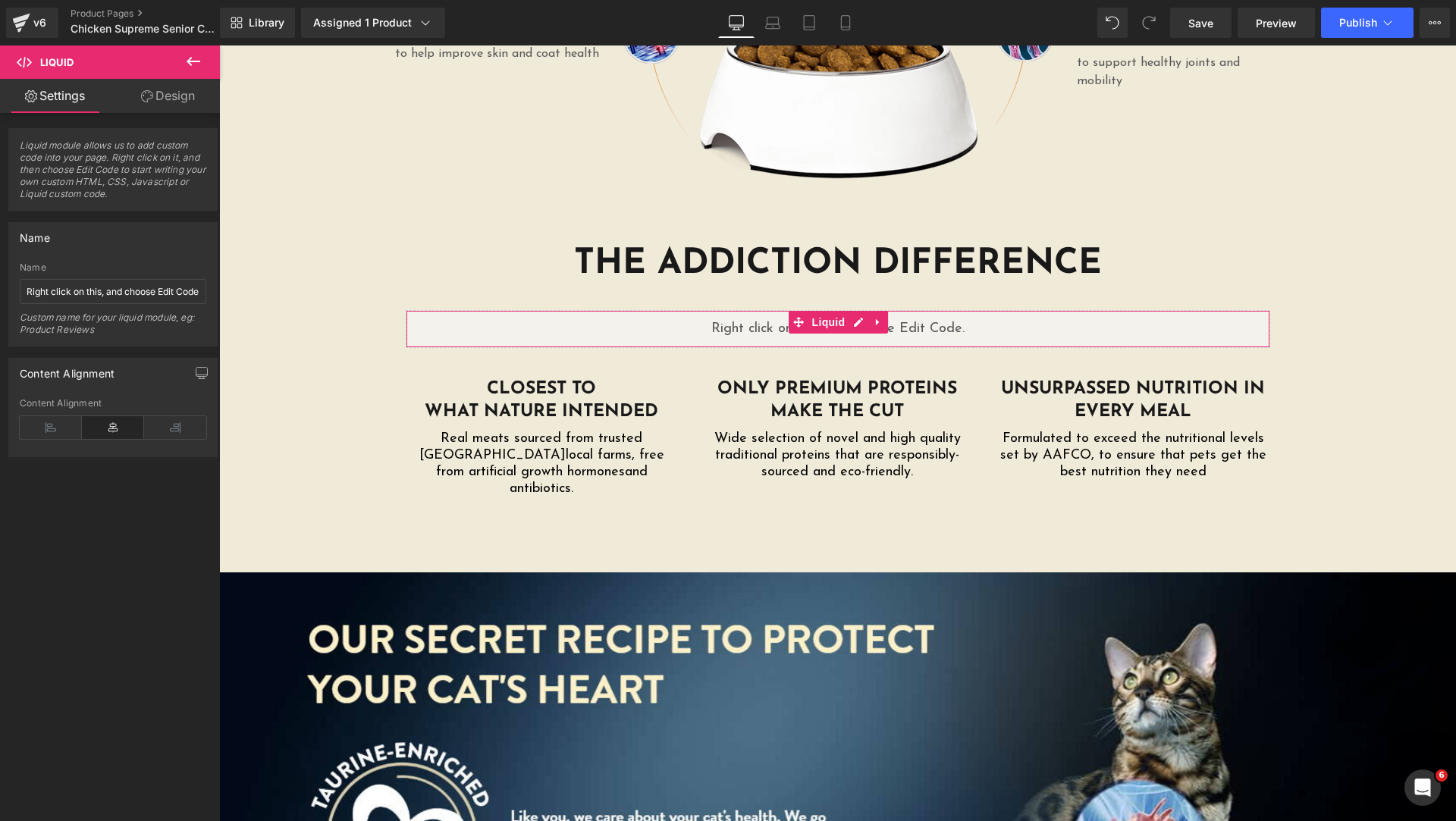
click at [182, 99] on link "Design" at bounding box center [168, 96] width 110 height 34
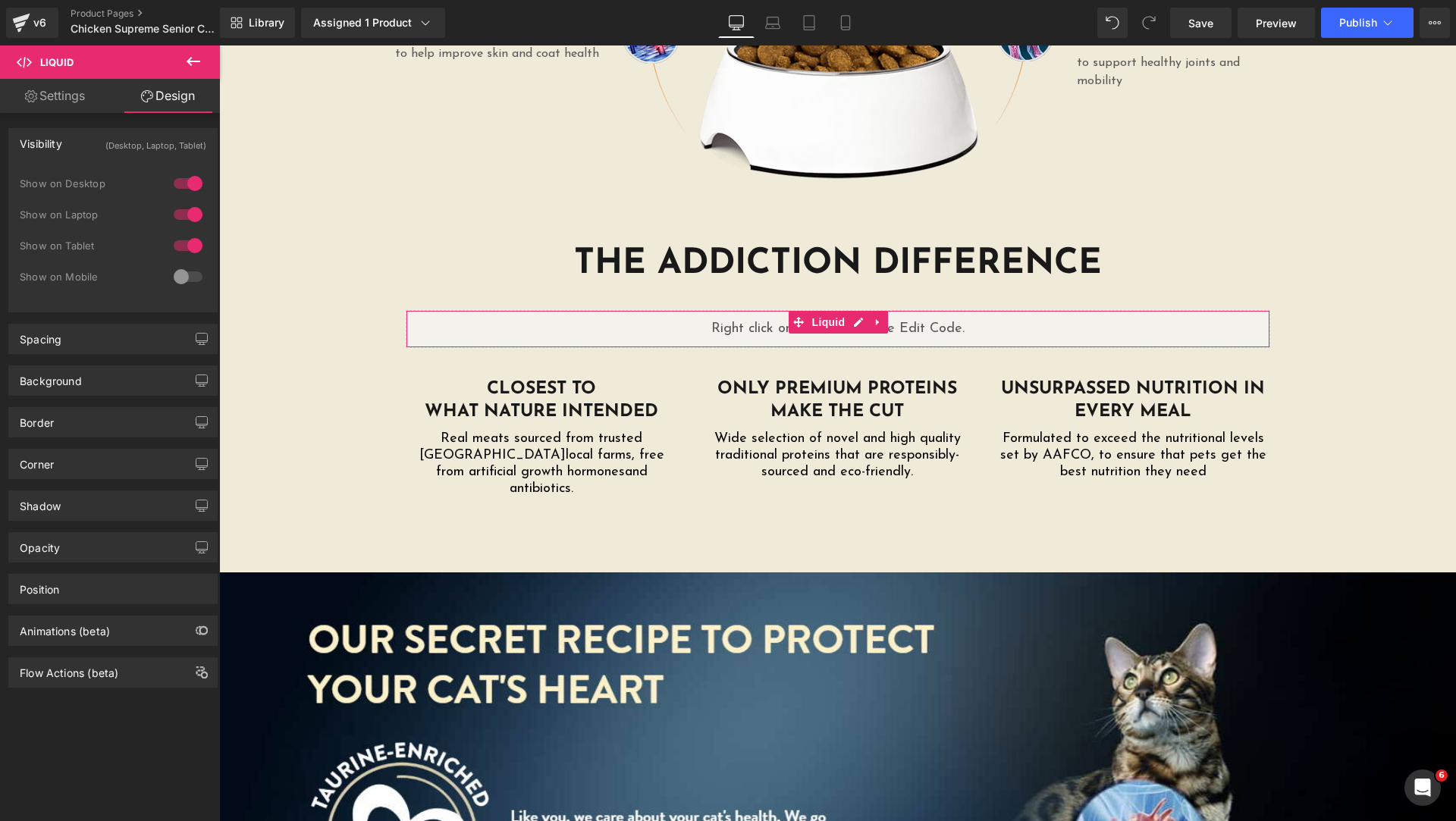
click at [184, 283] on div at bounding box center [188, 276] width 36 height 24
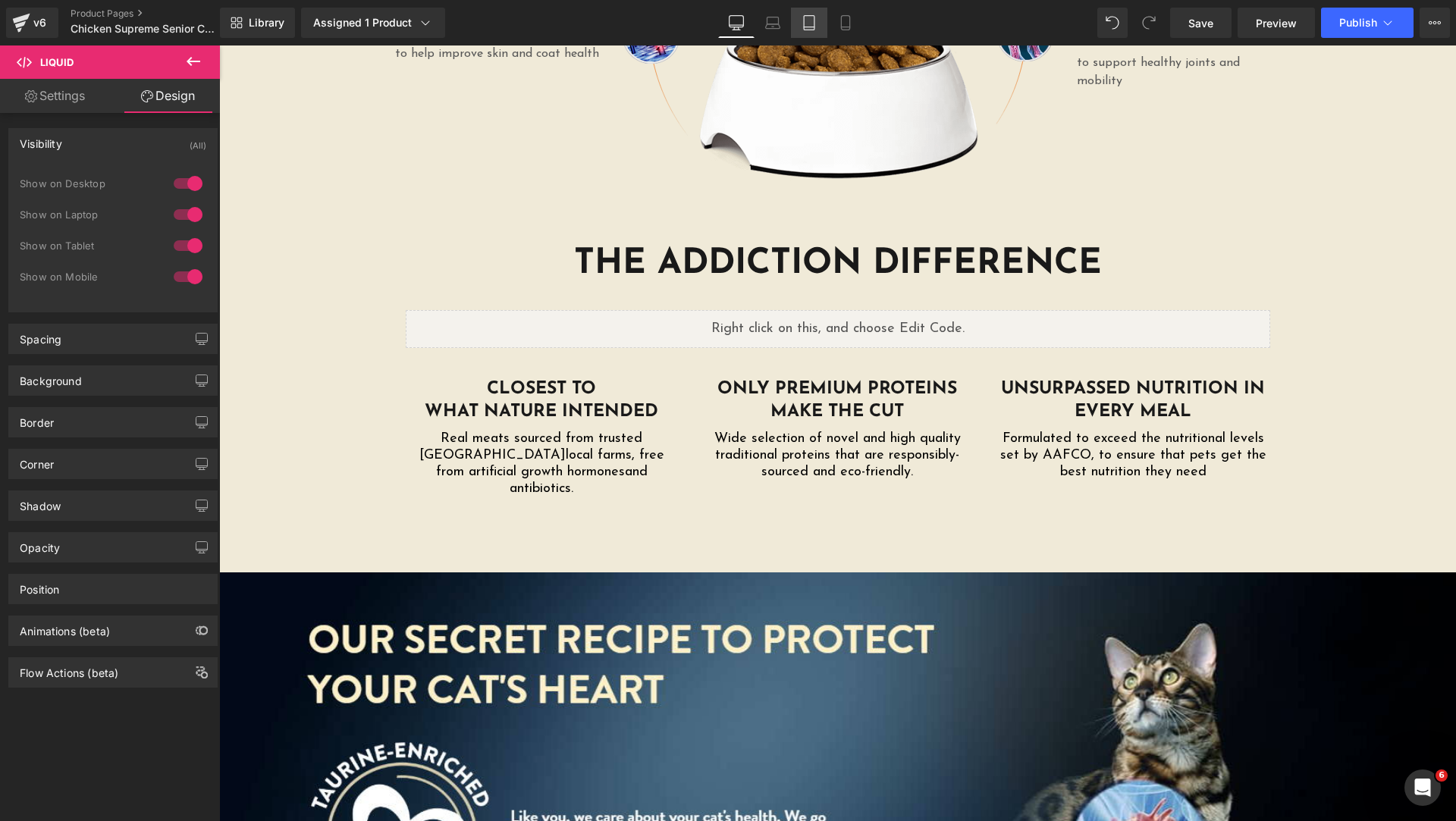
click at [811, 27] on icon at bounding box center [809, 27] width 11 height 0
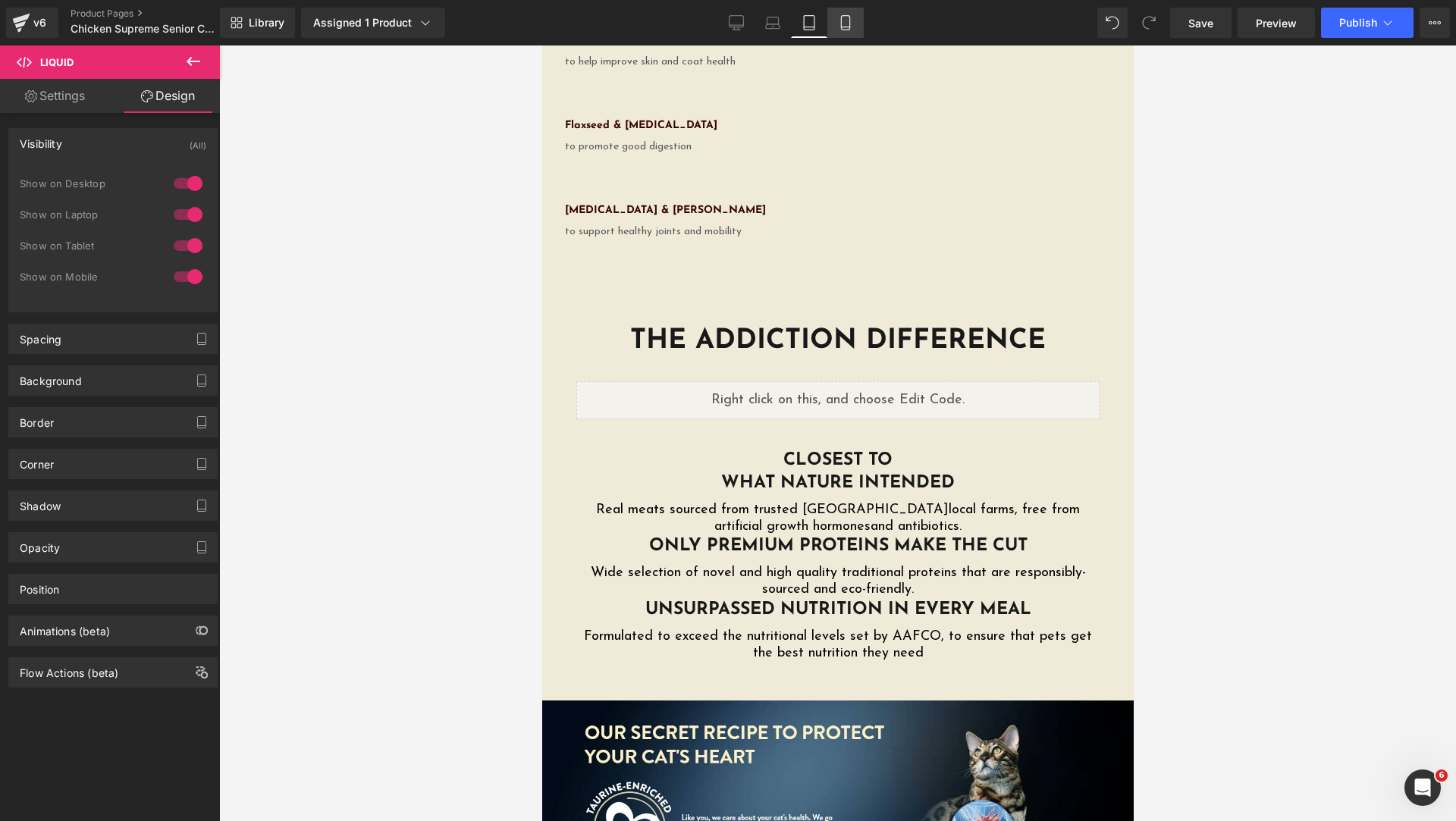
drag, startPoint x: 836, startPoint y: 26, endPoint x: 169, endPoint y: 53, distance: 667.5
click at [836, 26] on link "Mobile" at bounding box center [845, 23] width 36 height 30
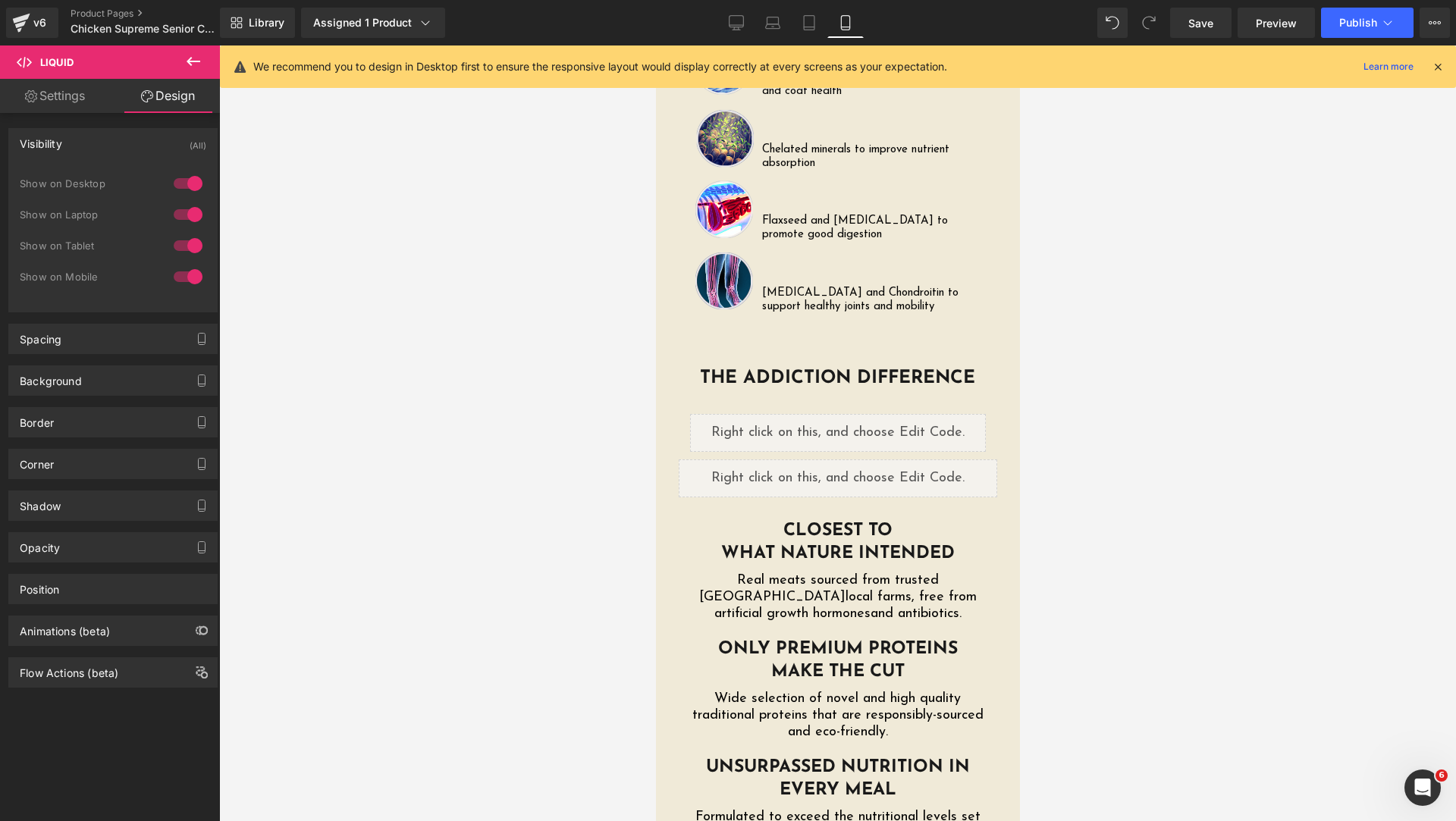
scroll to position [3204, 0]
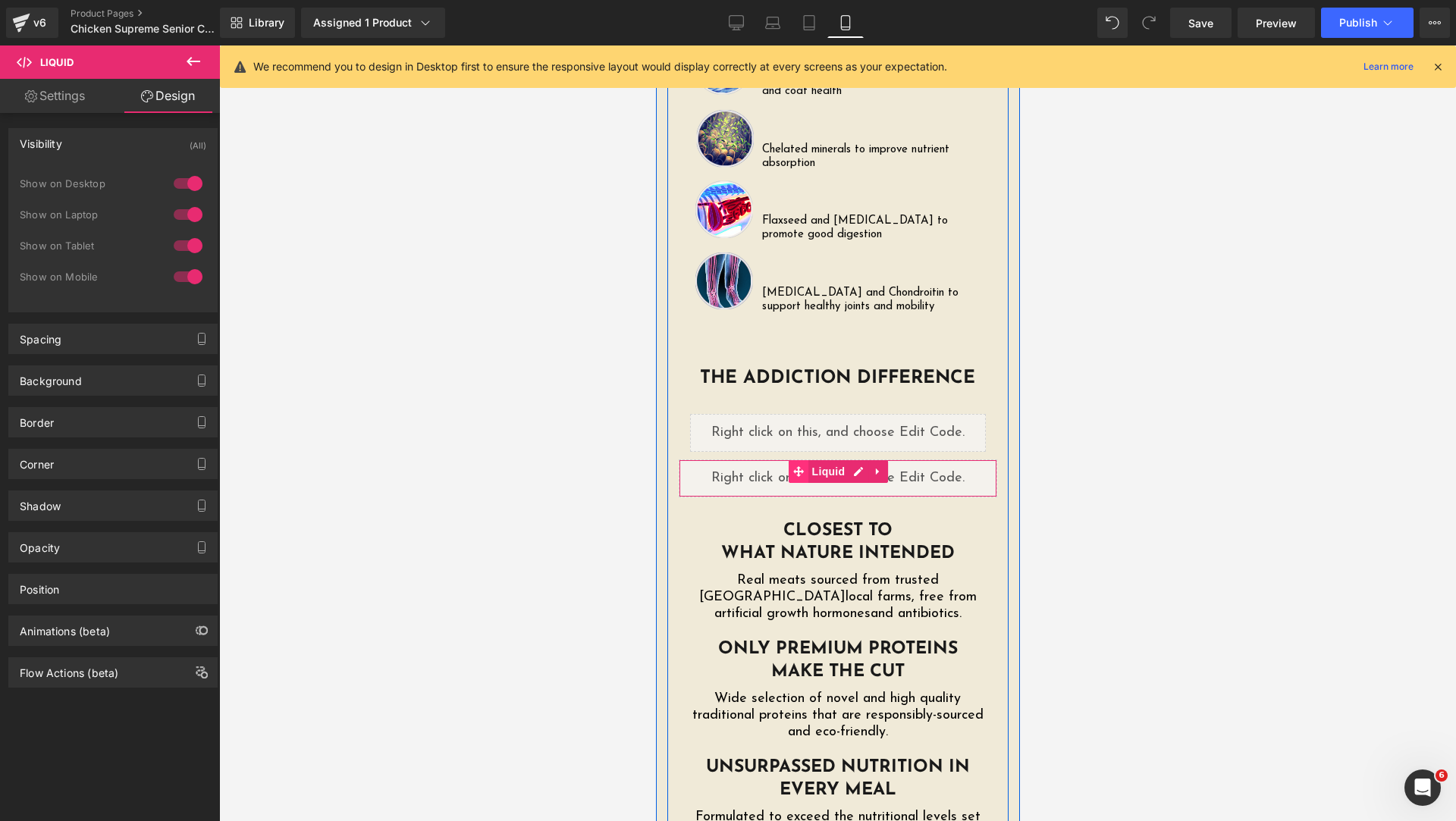
click at [797, 460] on span at bounding box center [798, 471] width 20 height 23
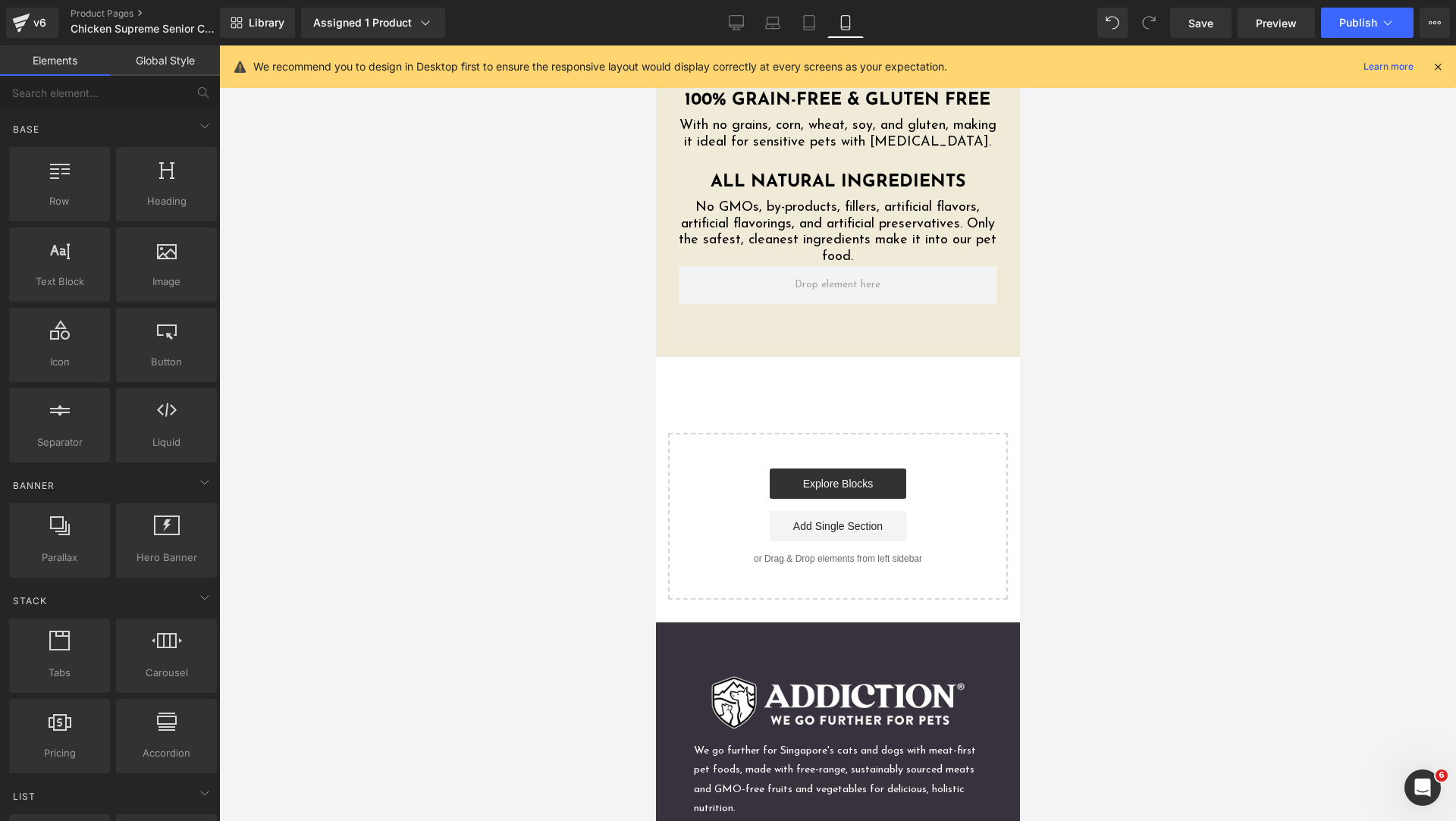
scroll to position [3962, 0]
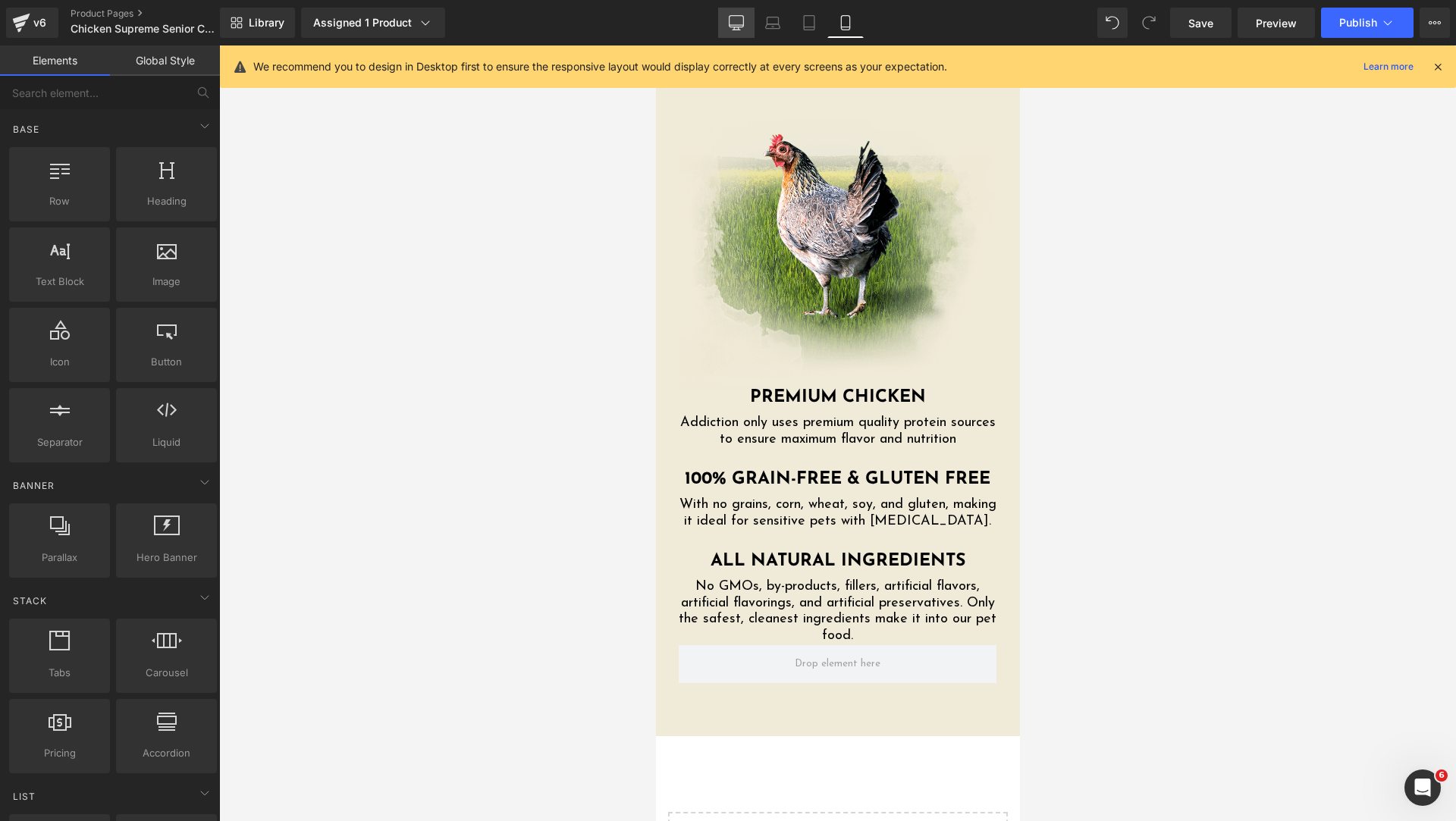
drag, startPoint x: 732, startPoint y: 21, endPoint x: 573, endPoint y: 167, distance: 215.9
click at [732, 21] on icon at bounding box center [735, 22] width 15 height 15
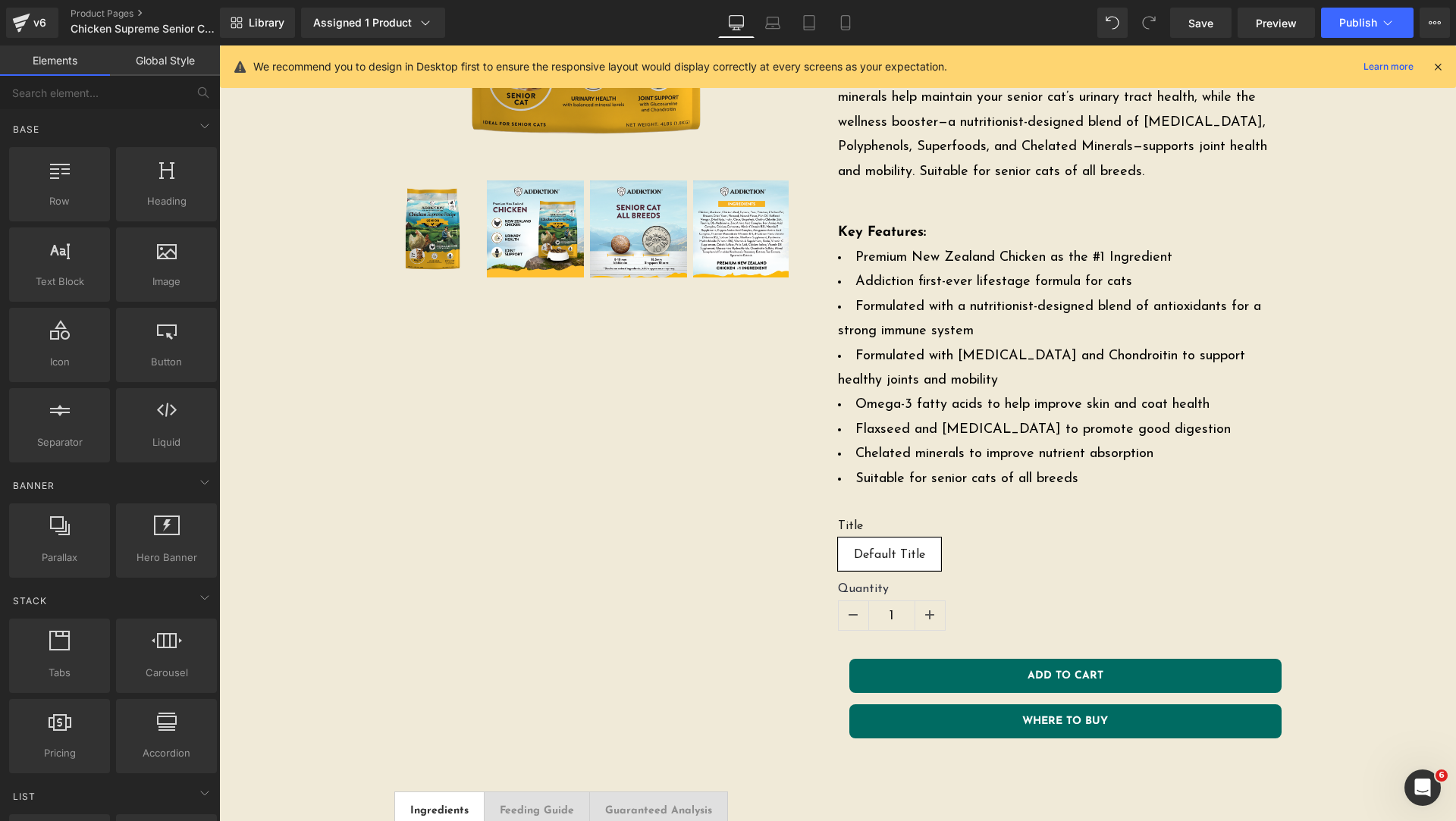
scroll to position [0, 0]
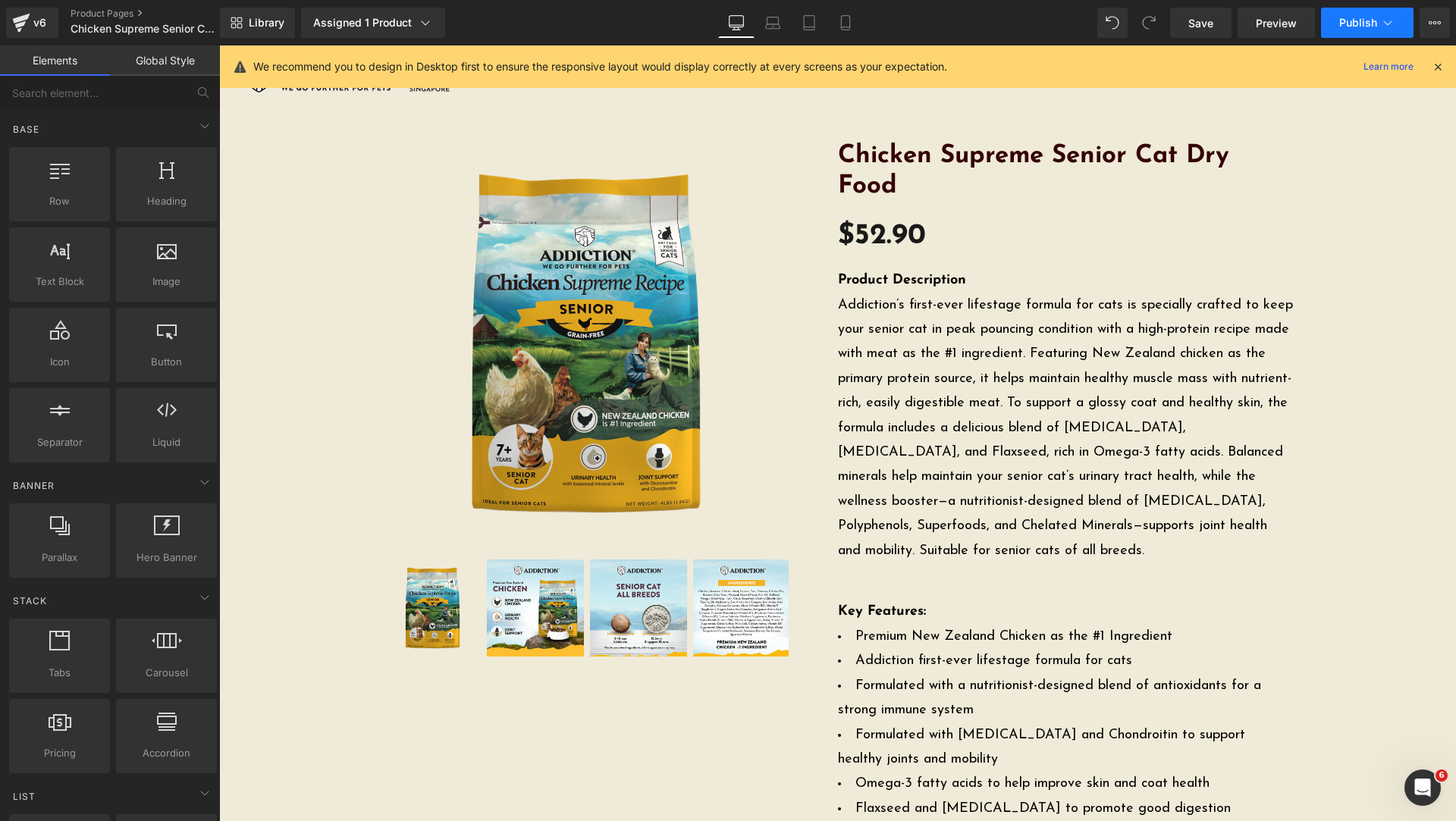
click at [1351, 28] on span "Publish" at bounding box center [1358, 23] width 38 height 12
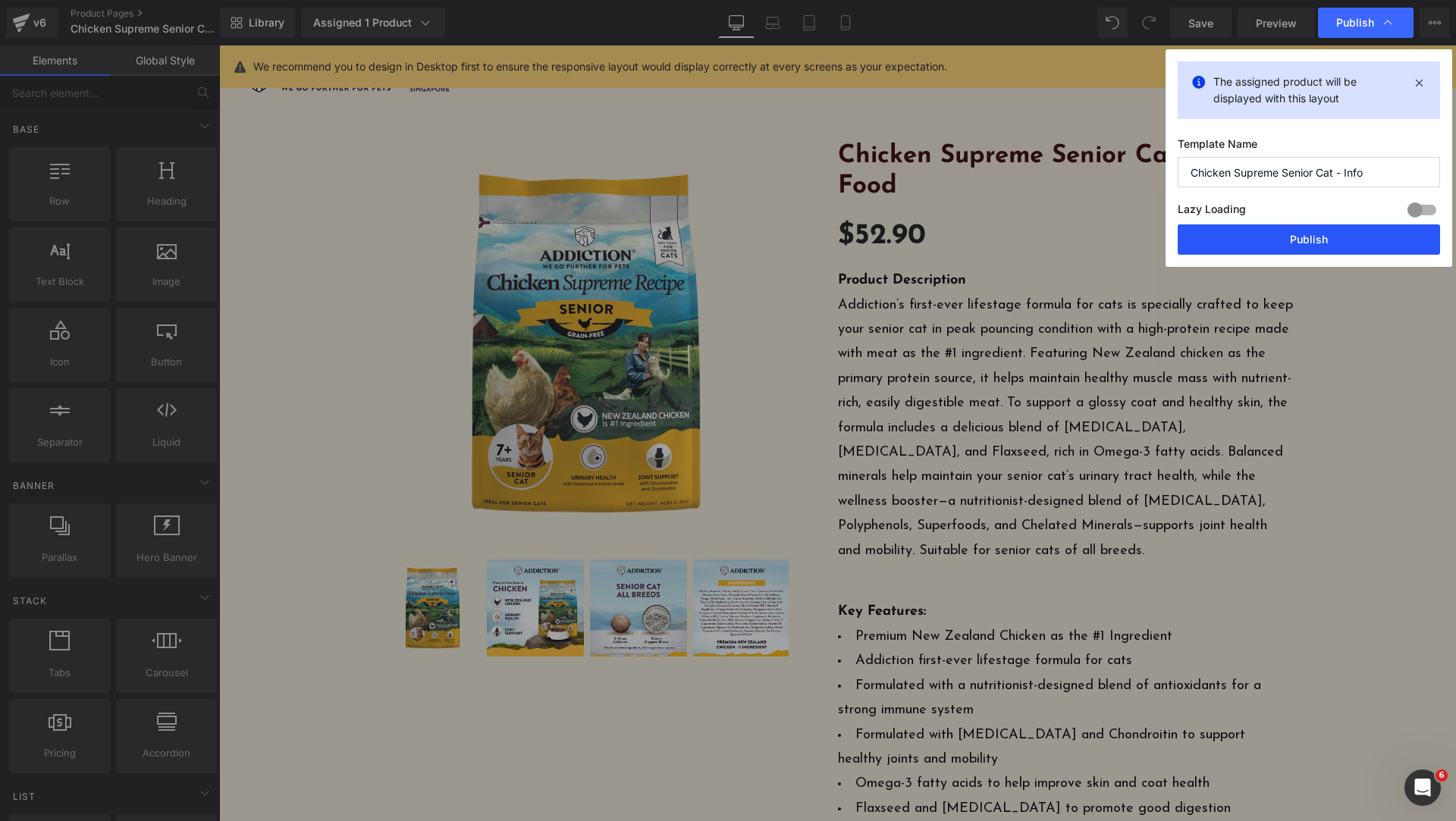
click at [1297, 241] on button "Publish" at bounding box center [1308, 239] width 262 height 30
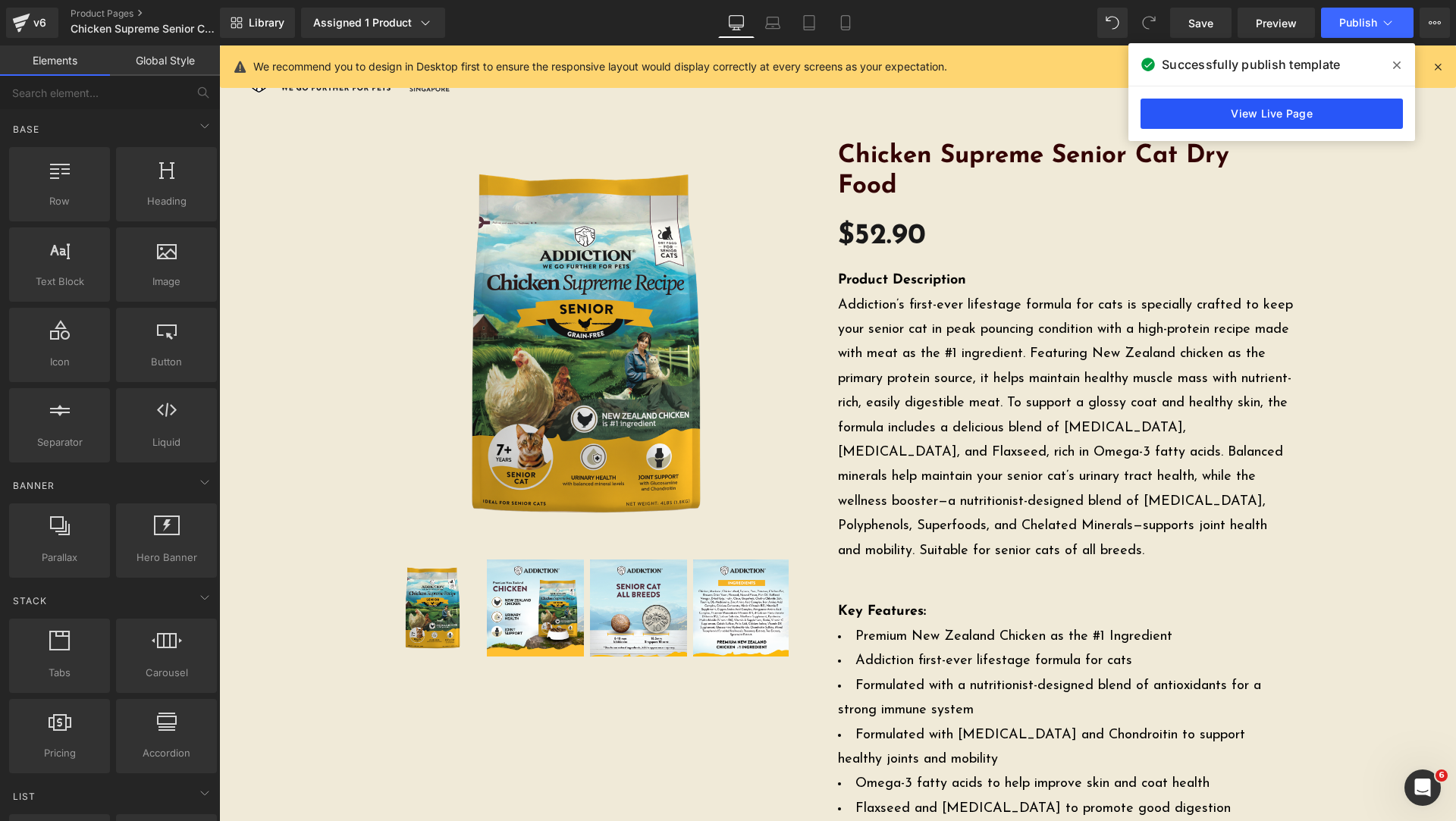
click at [1285, 118] on link "View Live Page" at bounding box center [1271, 114] width 262 height 30
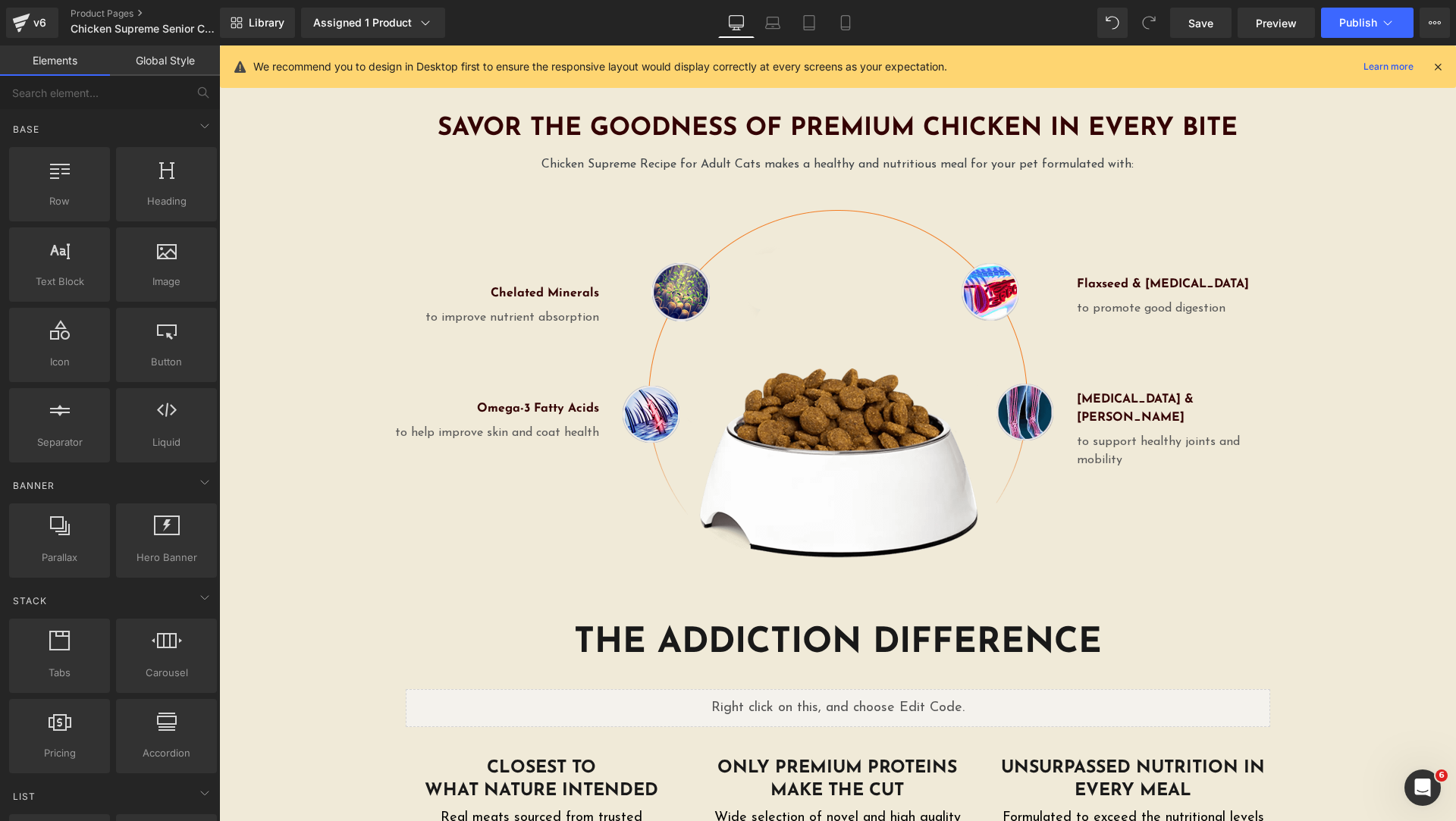
scroll to position [2654, 0]
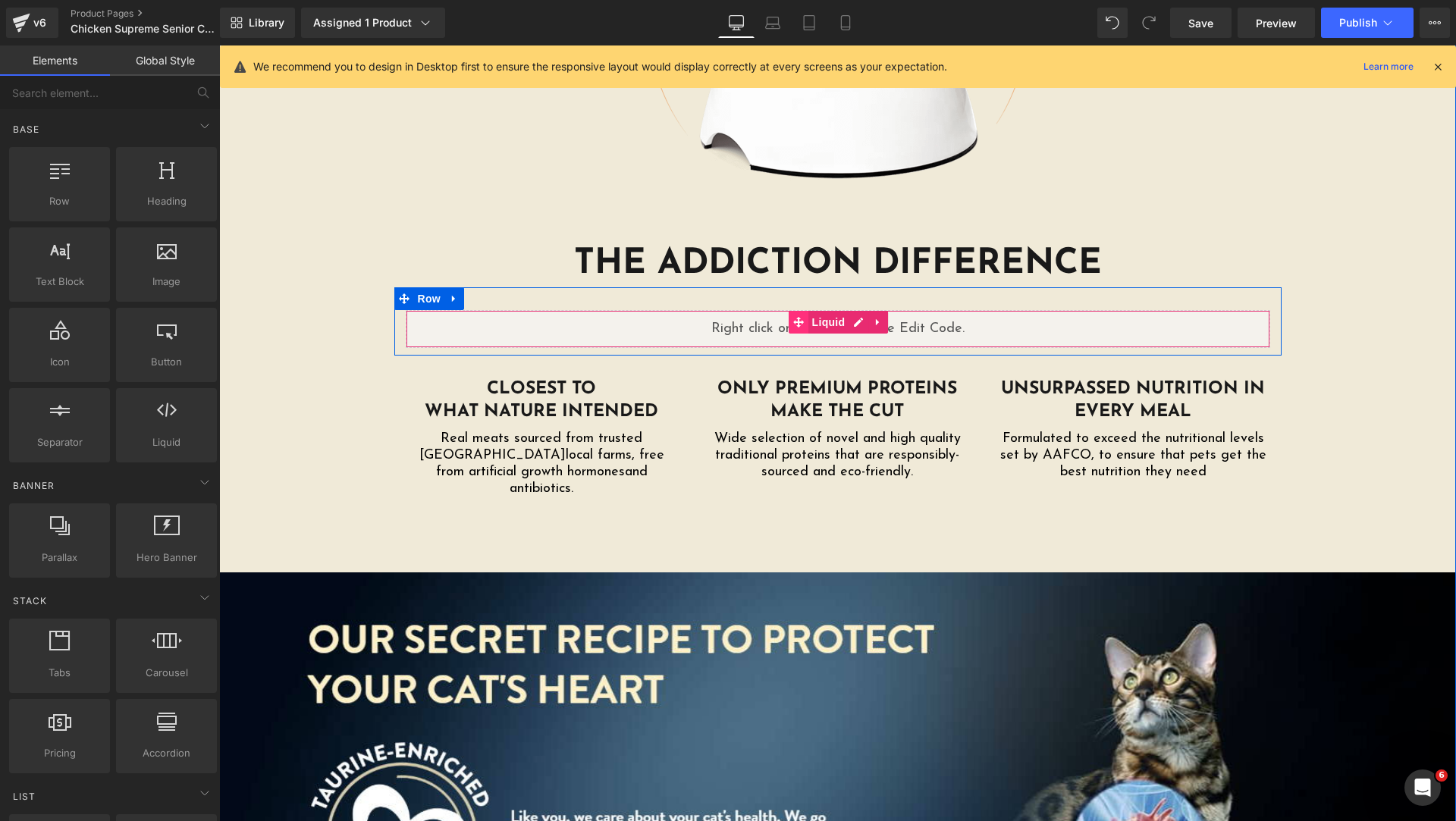
click at [795, 317] on icon at bounding box center [798, 322] width 11 height 11
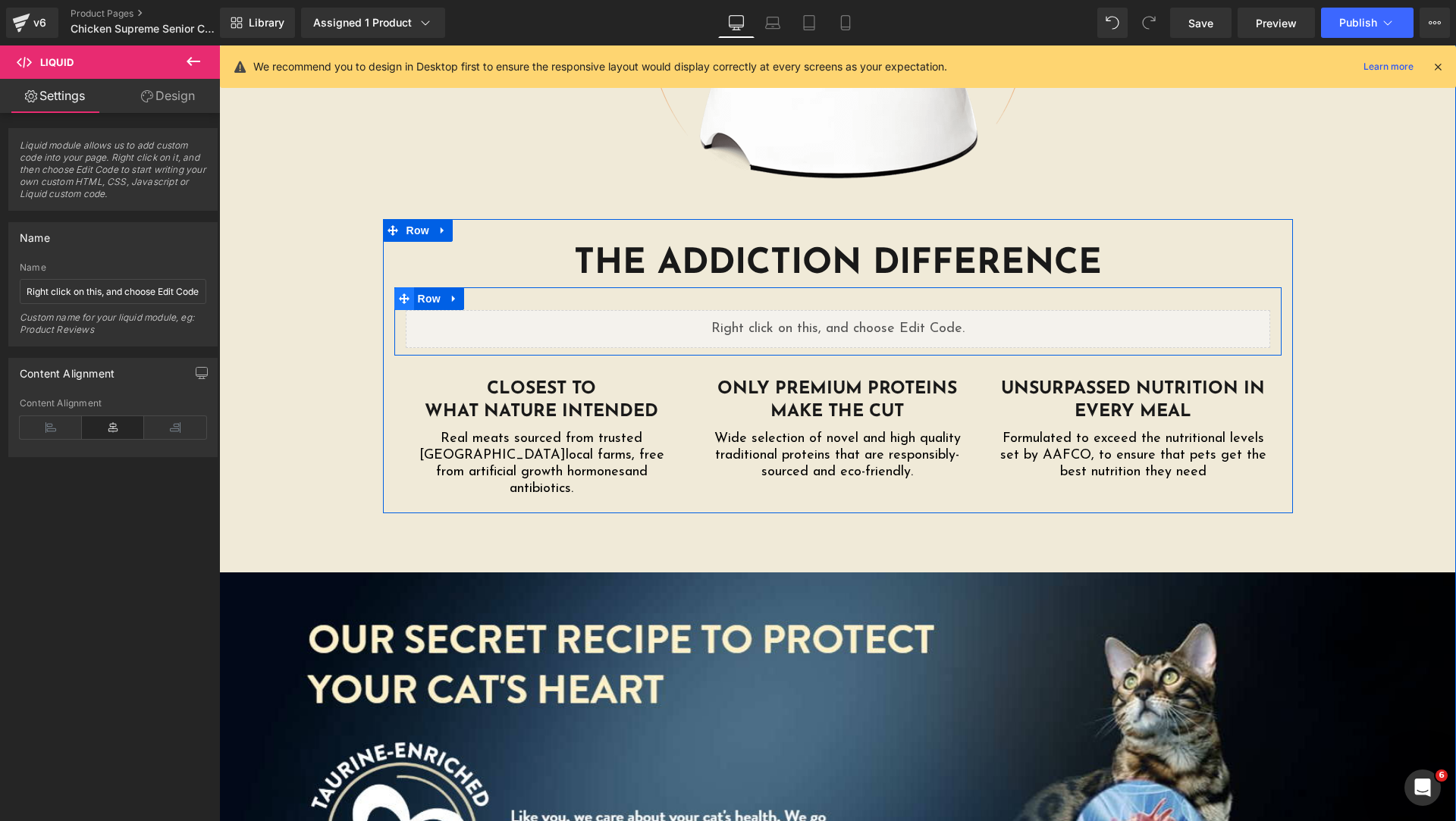
click at [403, 293] on icon at bounding box center [404, 298] width 11 height 11
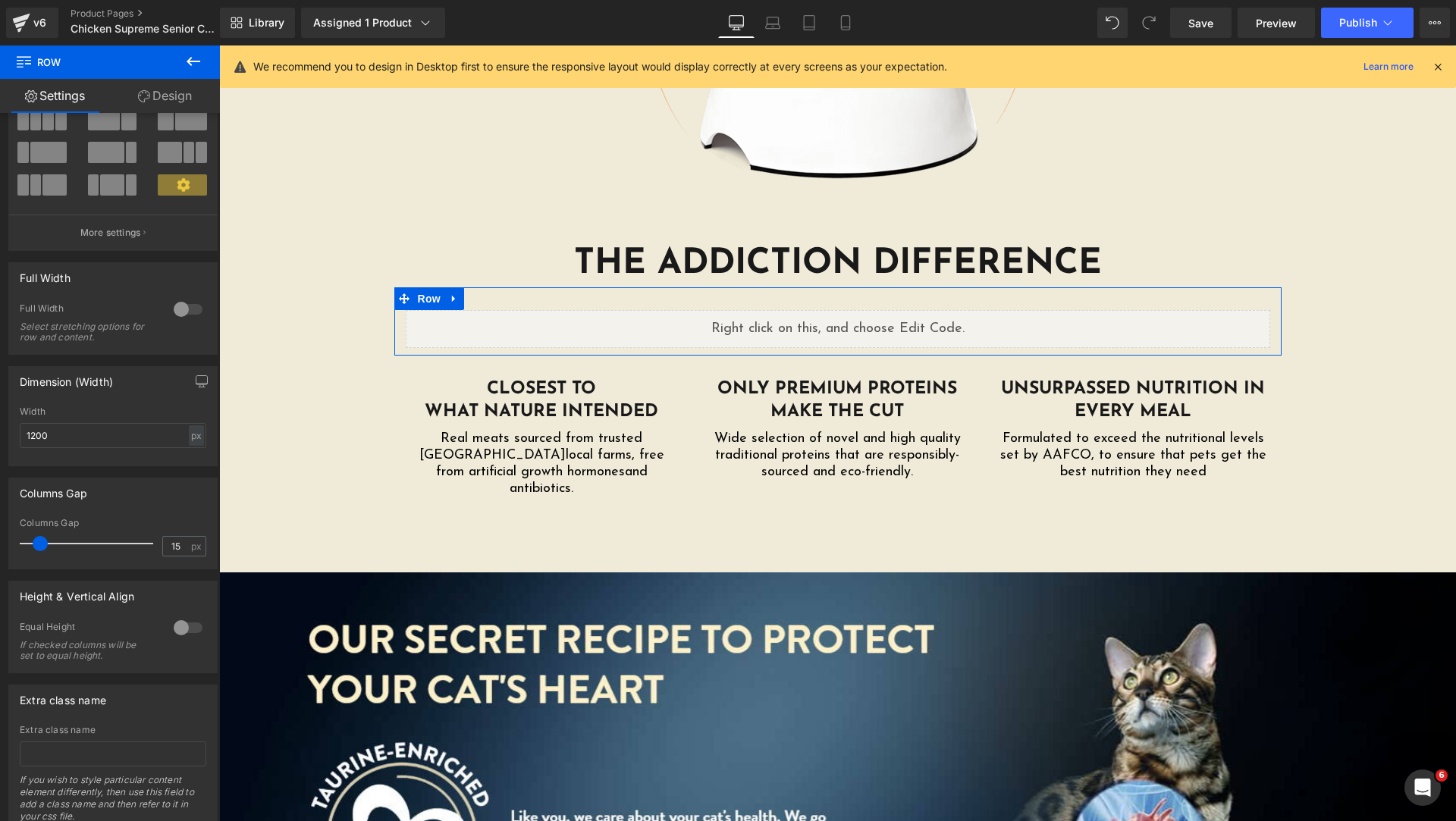
scroll to position [143, 0]
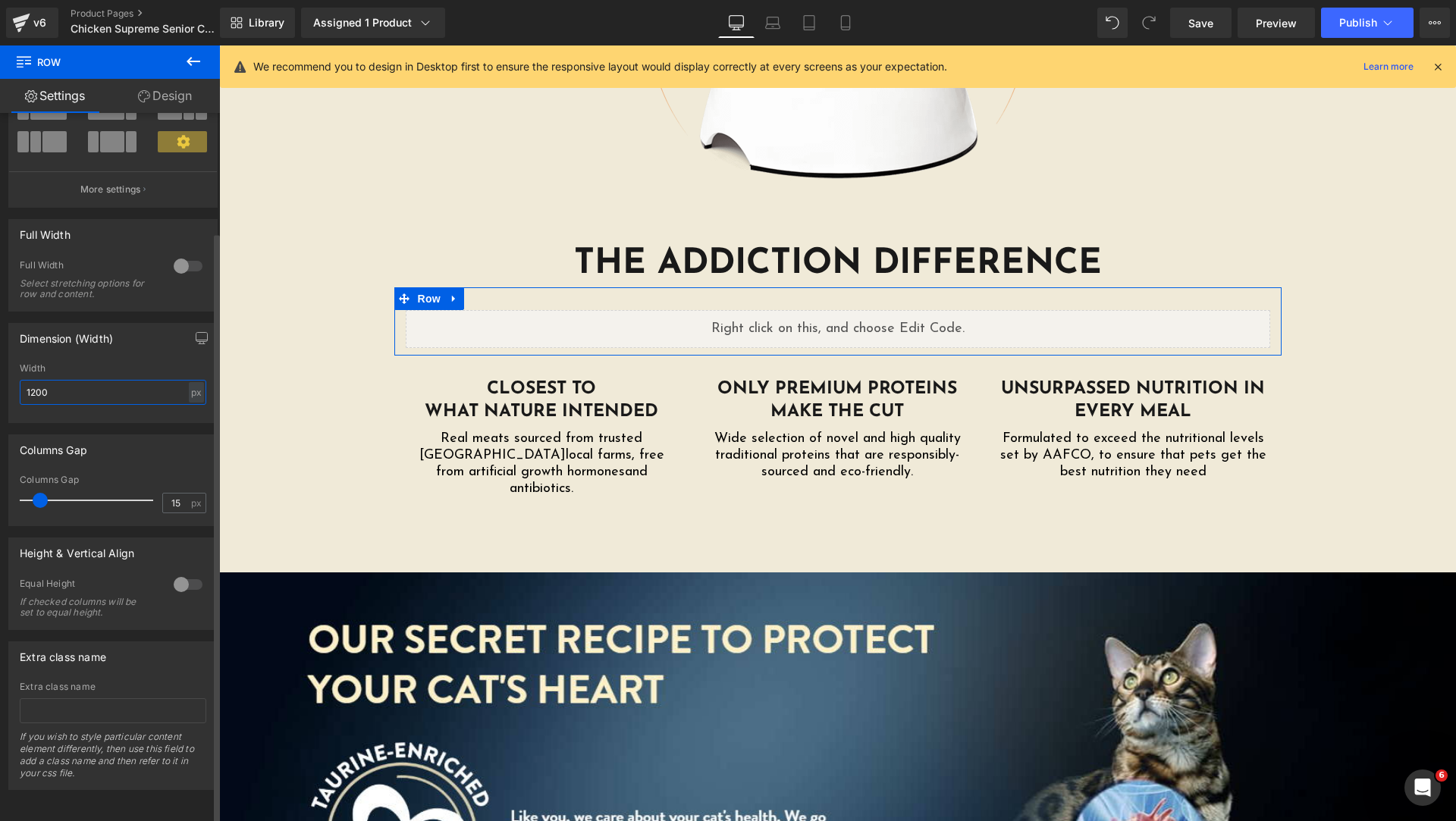
drag, startPoint x: 78, startPoint y: 376, endPoint x: 0, endPoint y: 379, distance: 78.1
click at [0, 392] on div "Dimension (Width) 1200px Width 1200 px % px" at bounding box center [113, 367] width 227 height 112
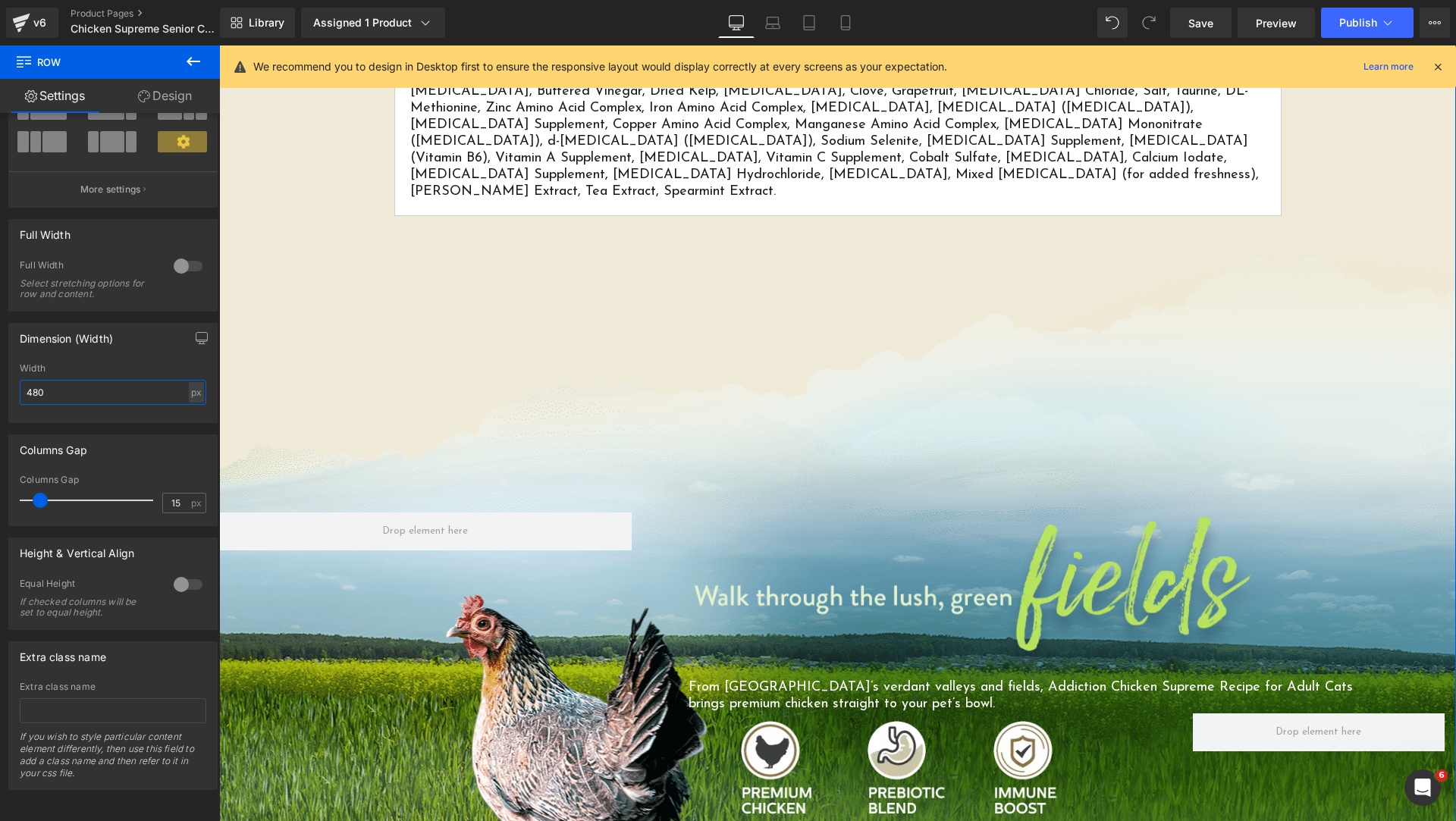
scroll to position [1516, 0]
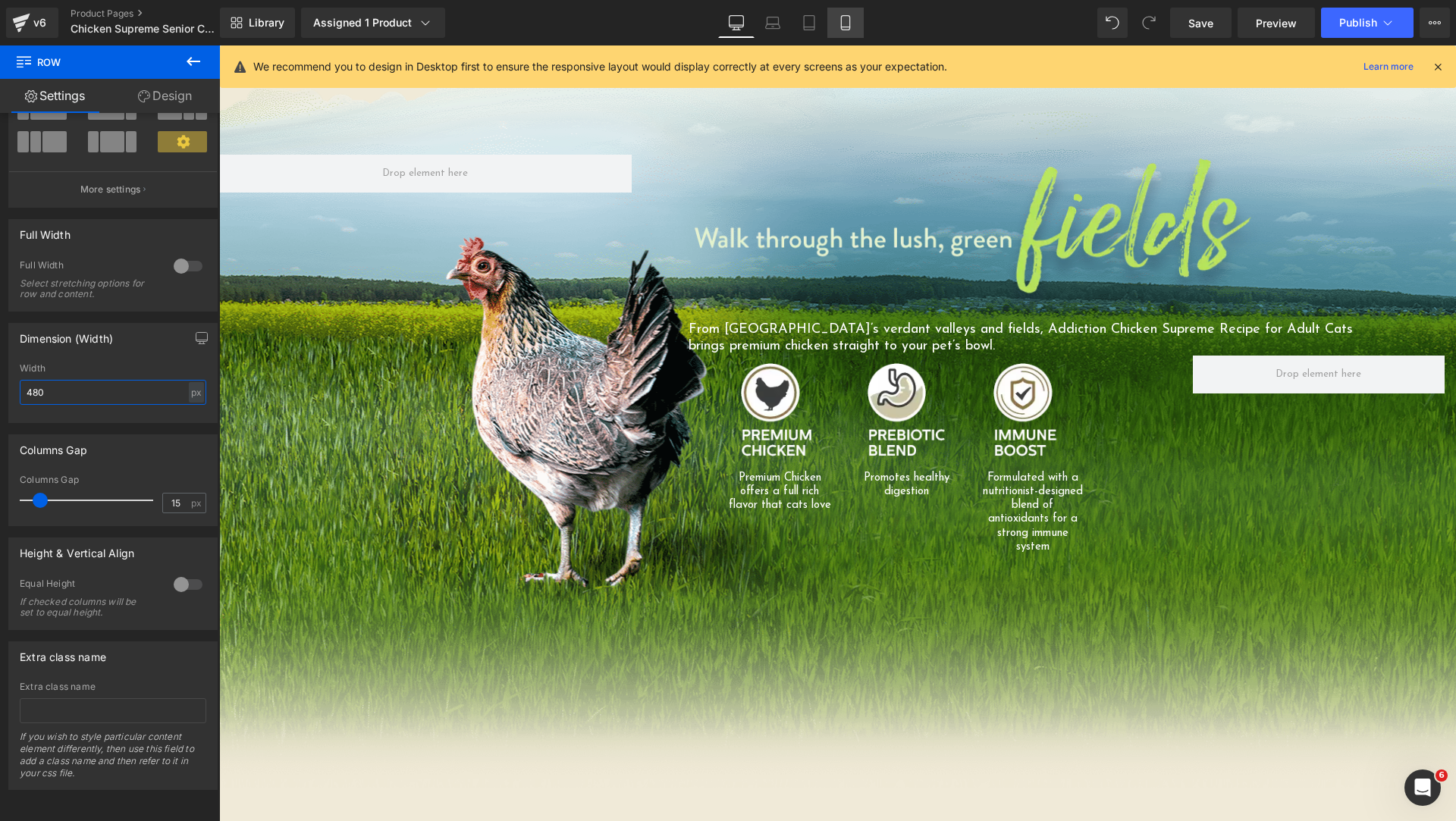
type input "480"
drag, startPoint x: 845, startPoint y: 17, endPoint x: 307, endPoint y: 316, distance: 615.5
click at [845, 17] on icon at bounding box center [845, 22] width 15 height 15
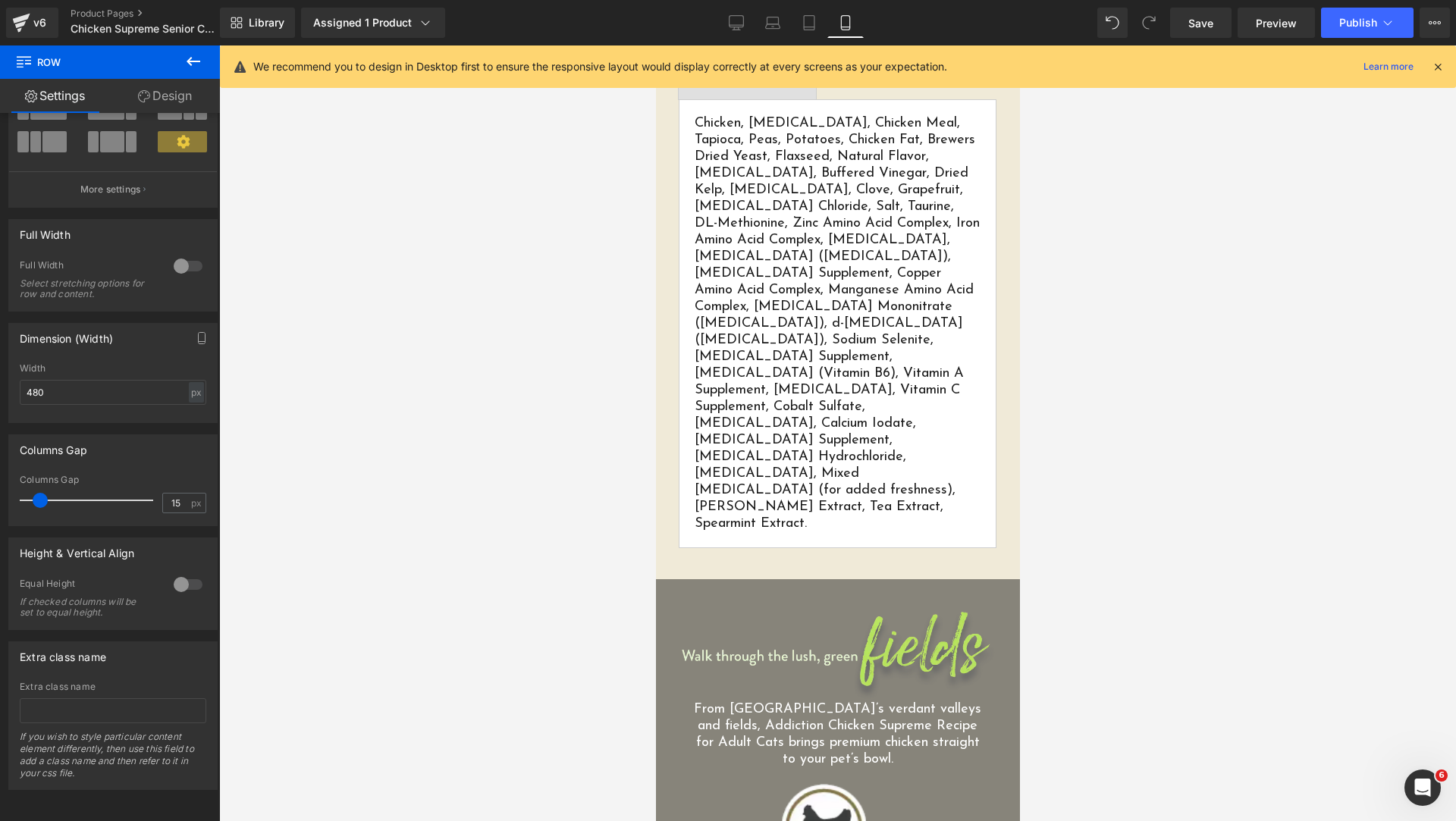
scroll to position [1321, 0]
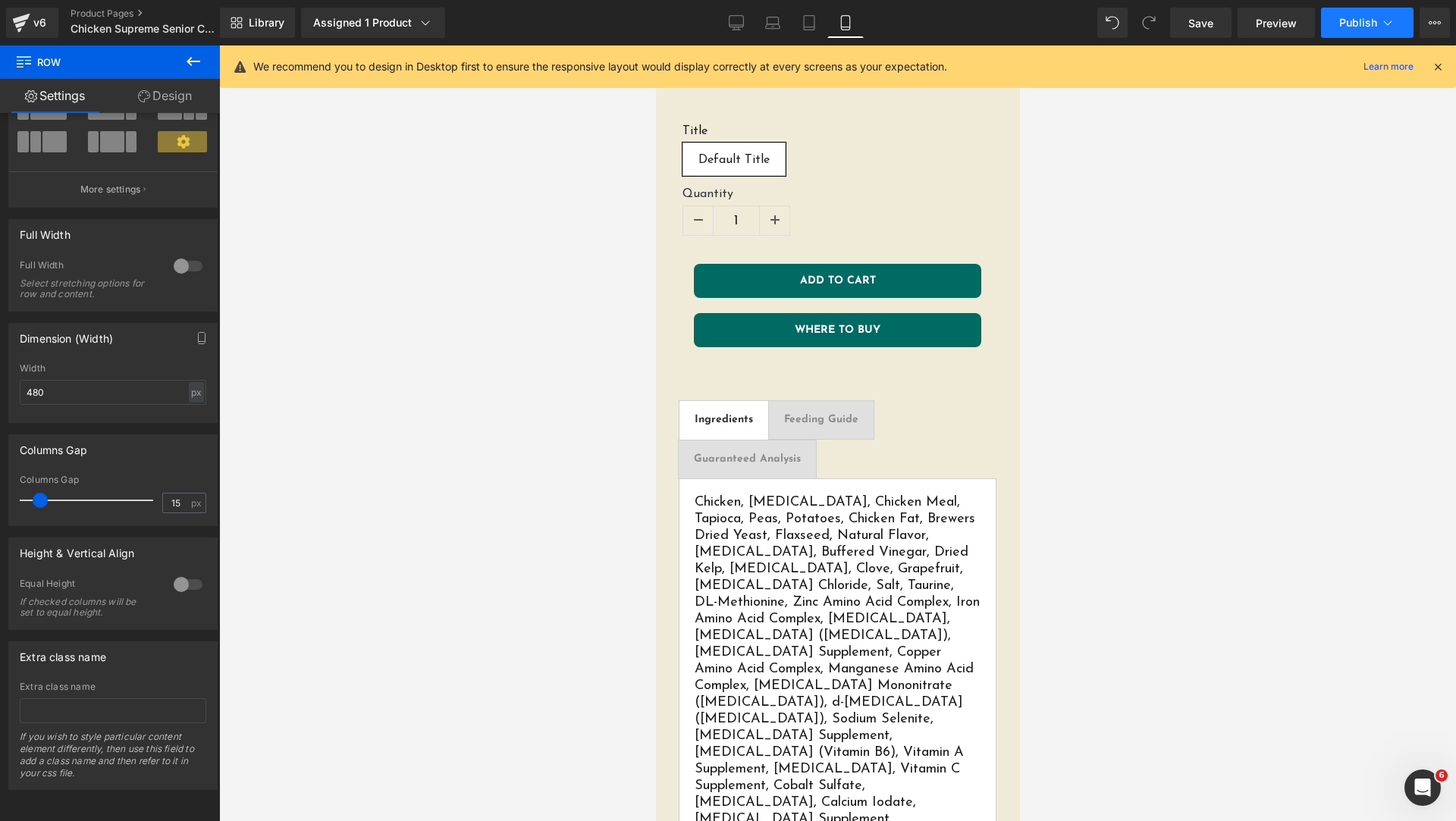
click at [1361, 23] on span "Publish" at bounding box center [1358, 23] width 38 height 12
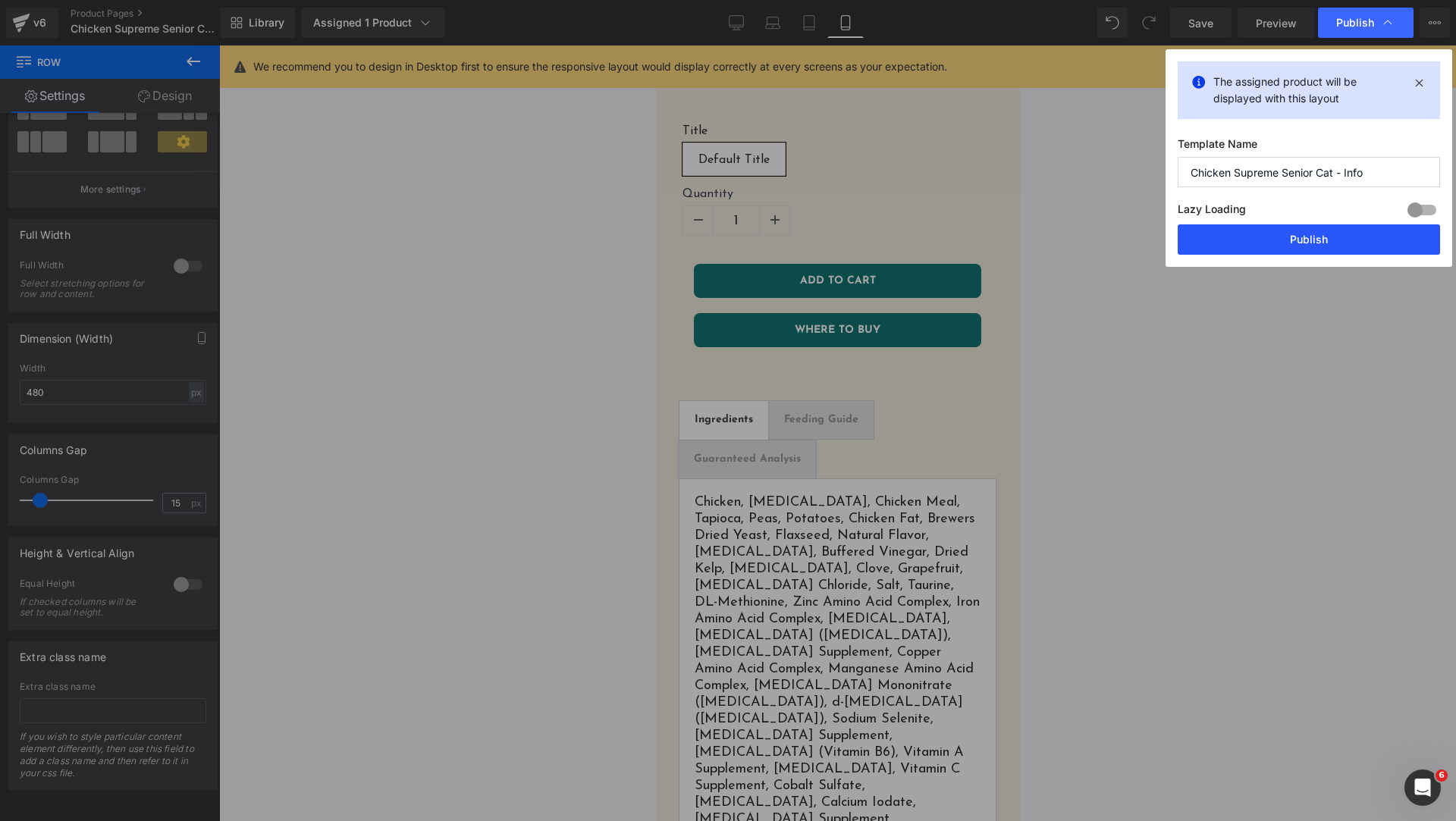
click at [1291, 249] on button "Publish" at bounding box center [1308, 239] width 262 height 30
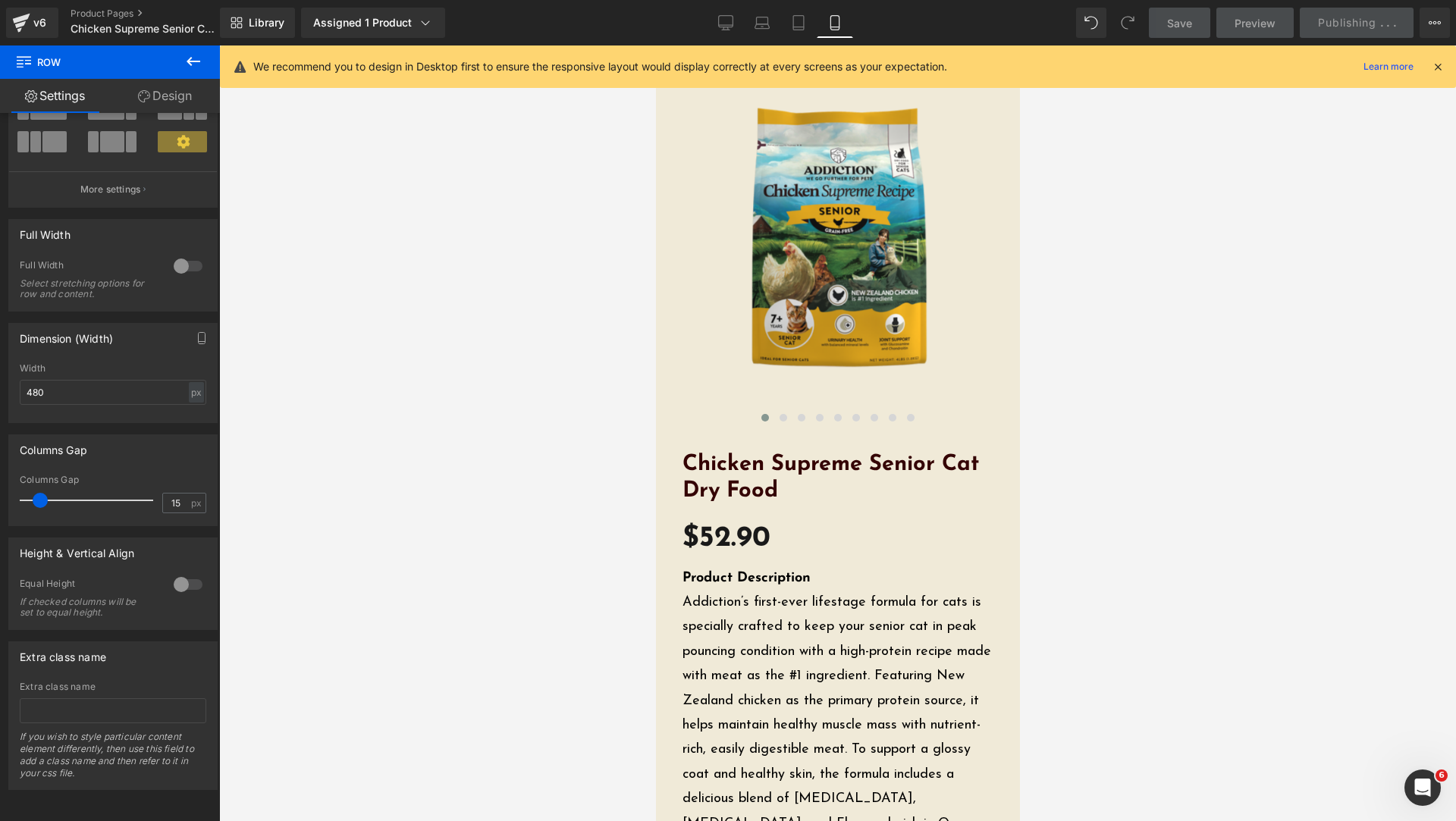
scroll to position [0, 0]
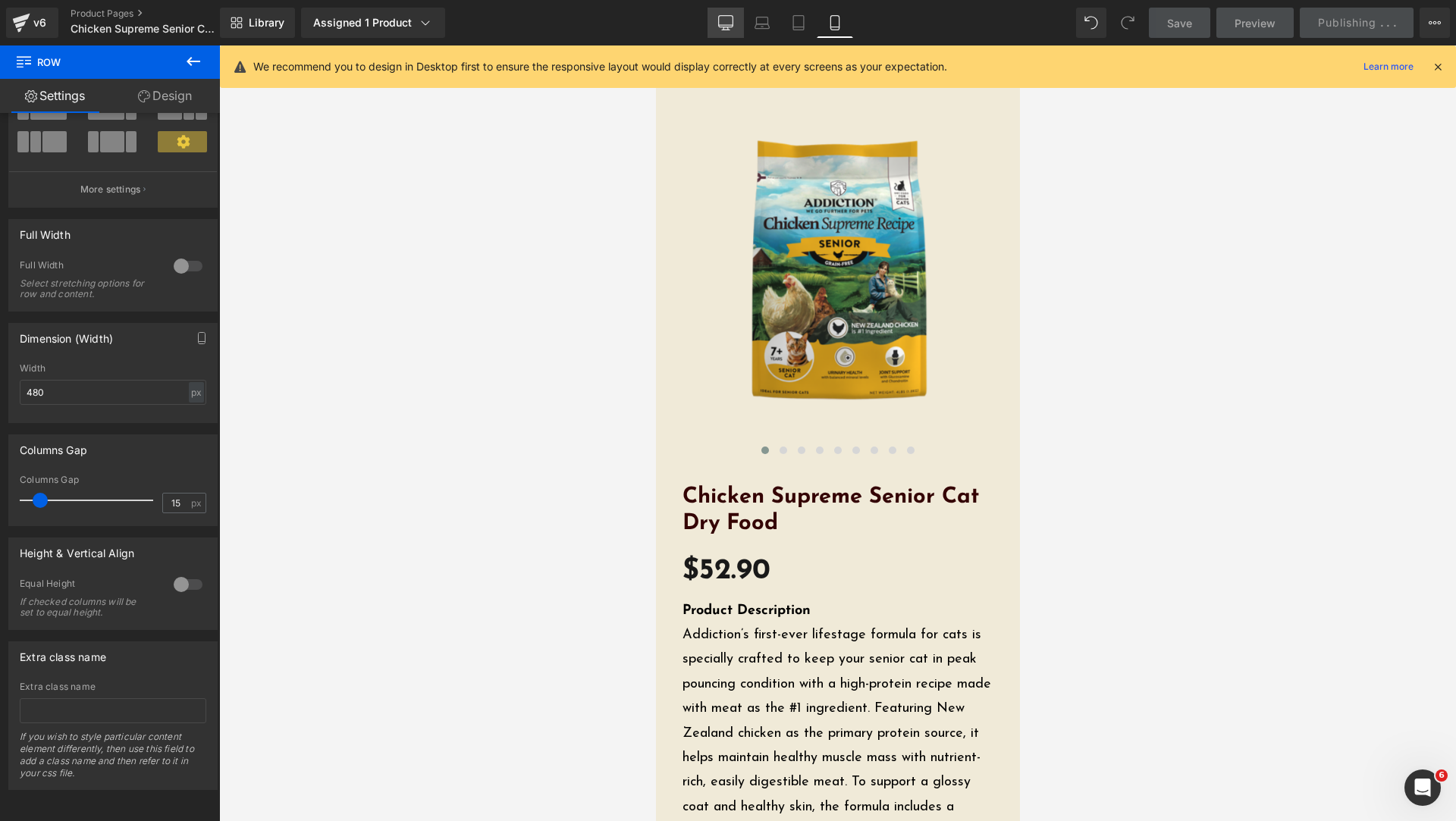
click at [734, 24] on link "Desktop" at bounding box center [726, 23] width 36 height 30
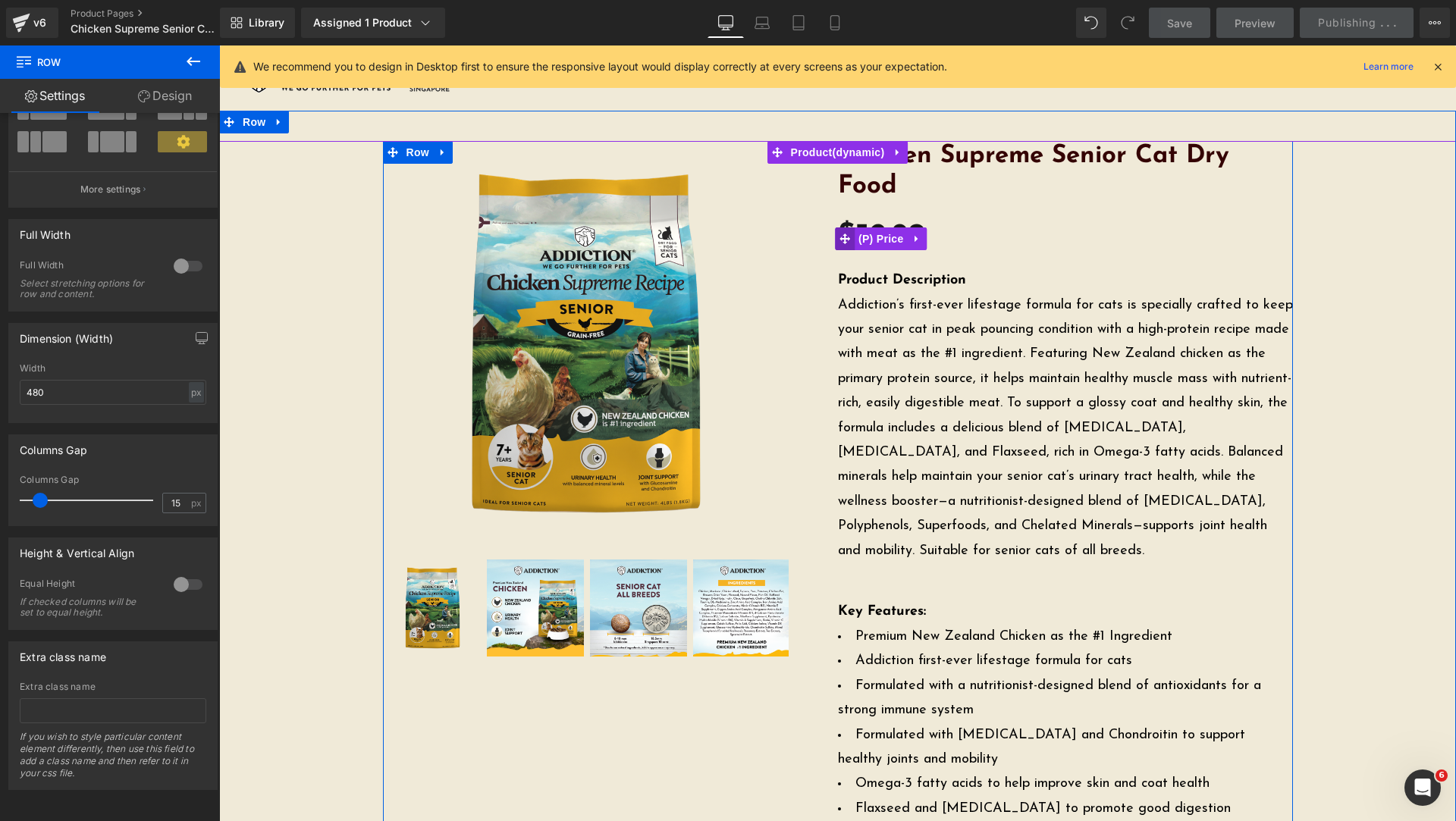
click at [844, 236] on icon at bounding box center [844, 237] width 11 height 11
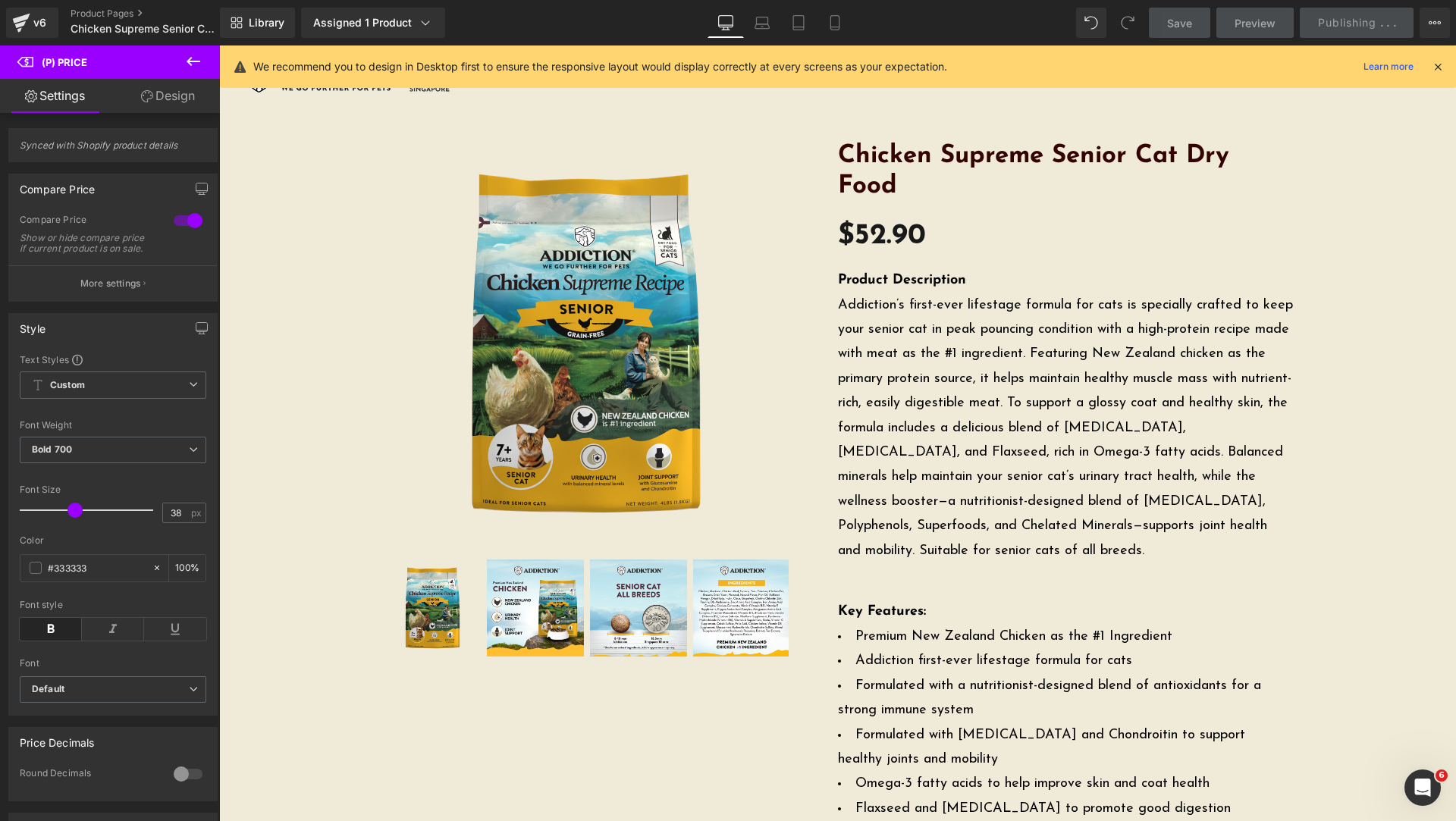
click at [176, 97] on link "Design" at bounding box center [168, 96] width 110 height 34
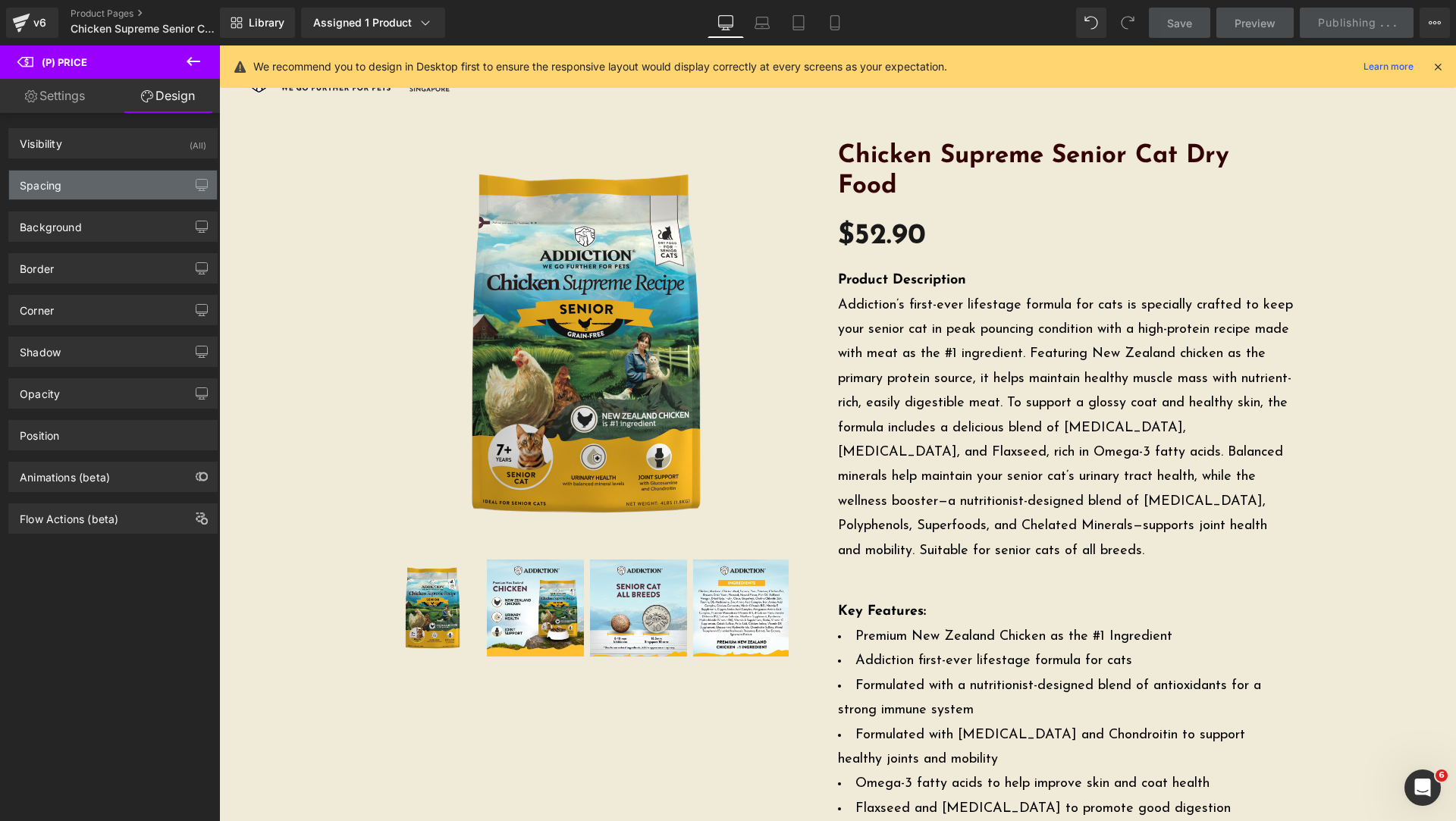
click at [88, 181] on div "Spacing" at bounding box center [113, 185] width 208 height 29
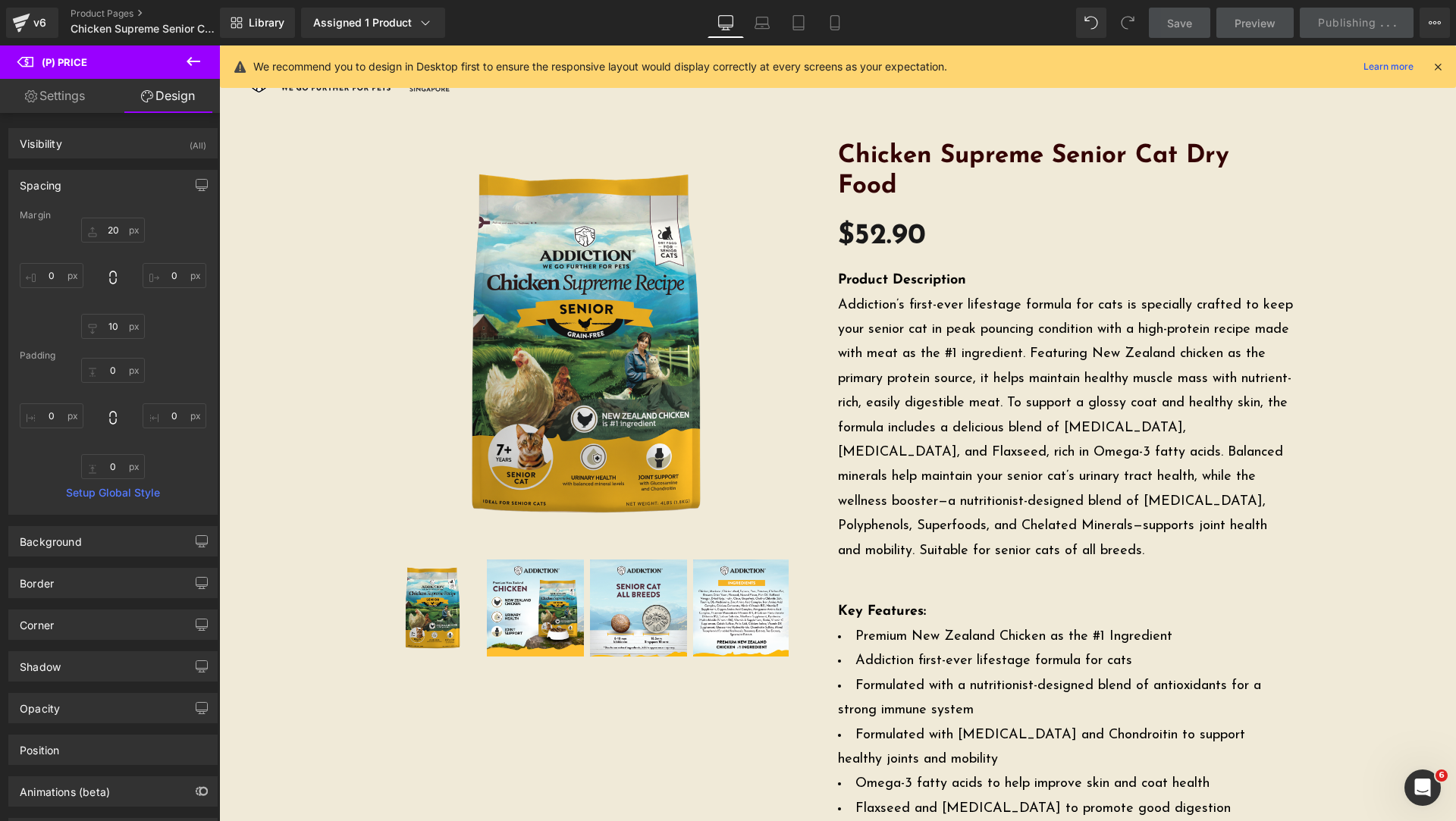
type input "20"
type input "0"
type input "10"
type input "0"
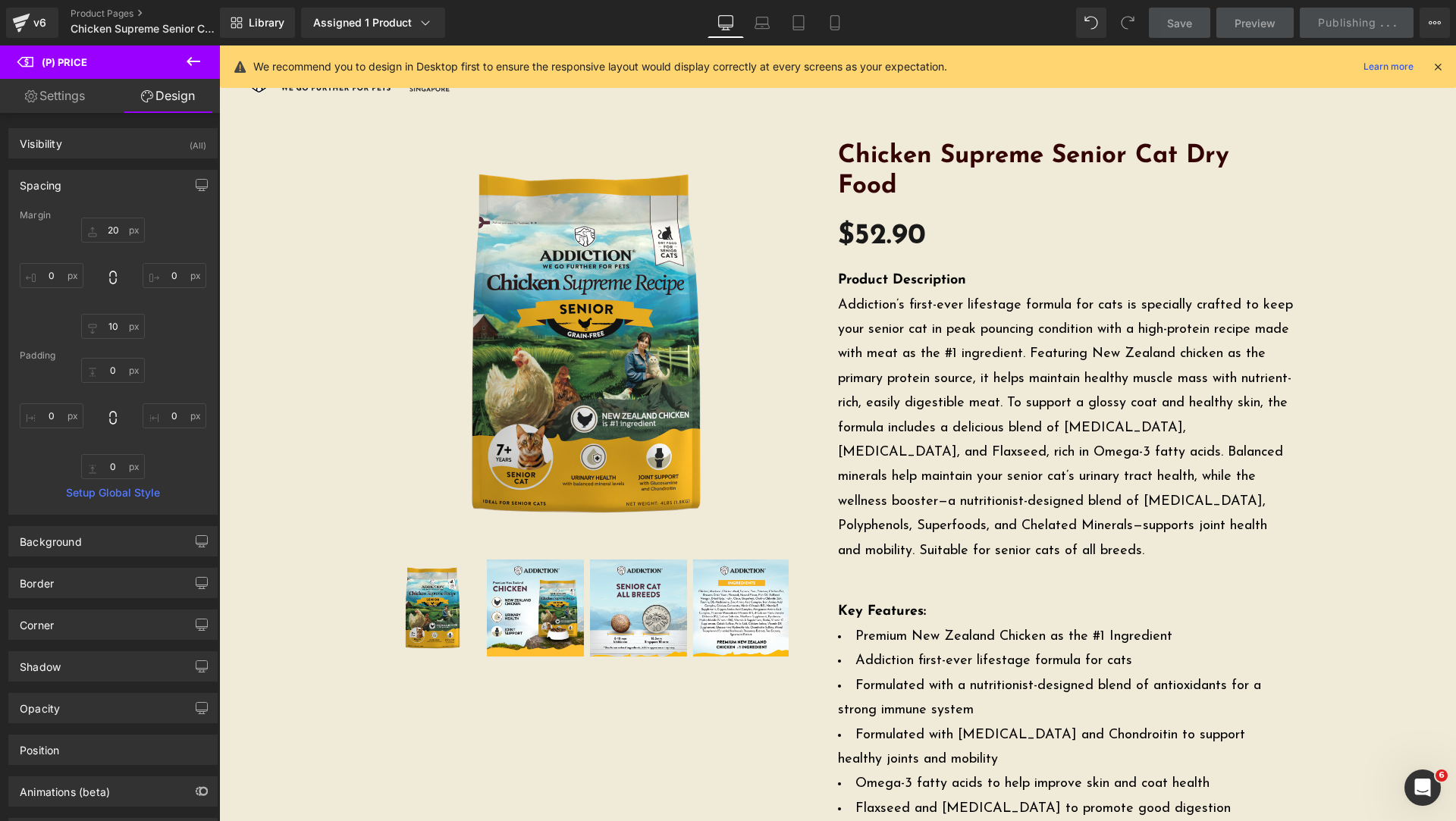
type input "0"
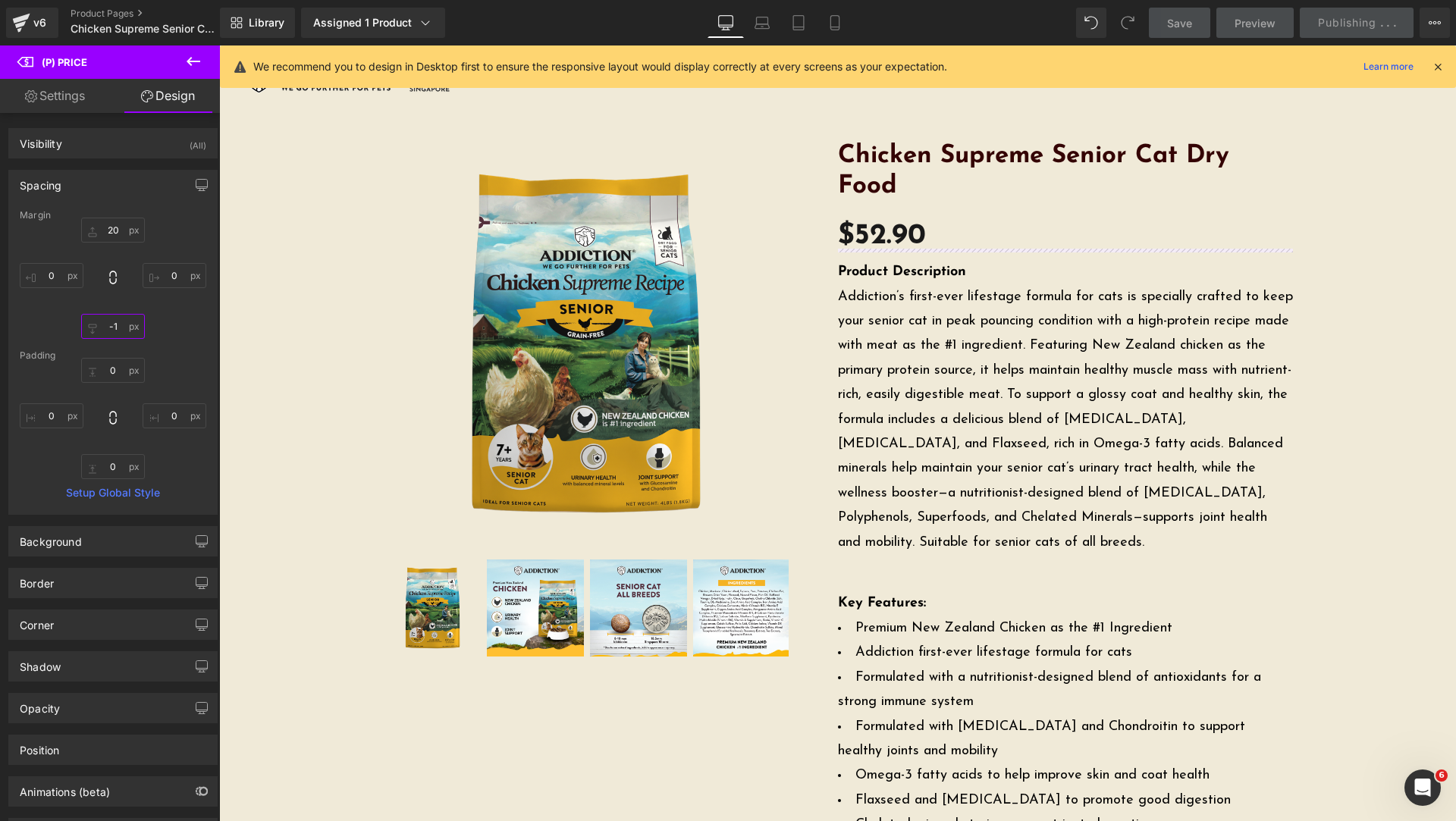
type input "-"
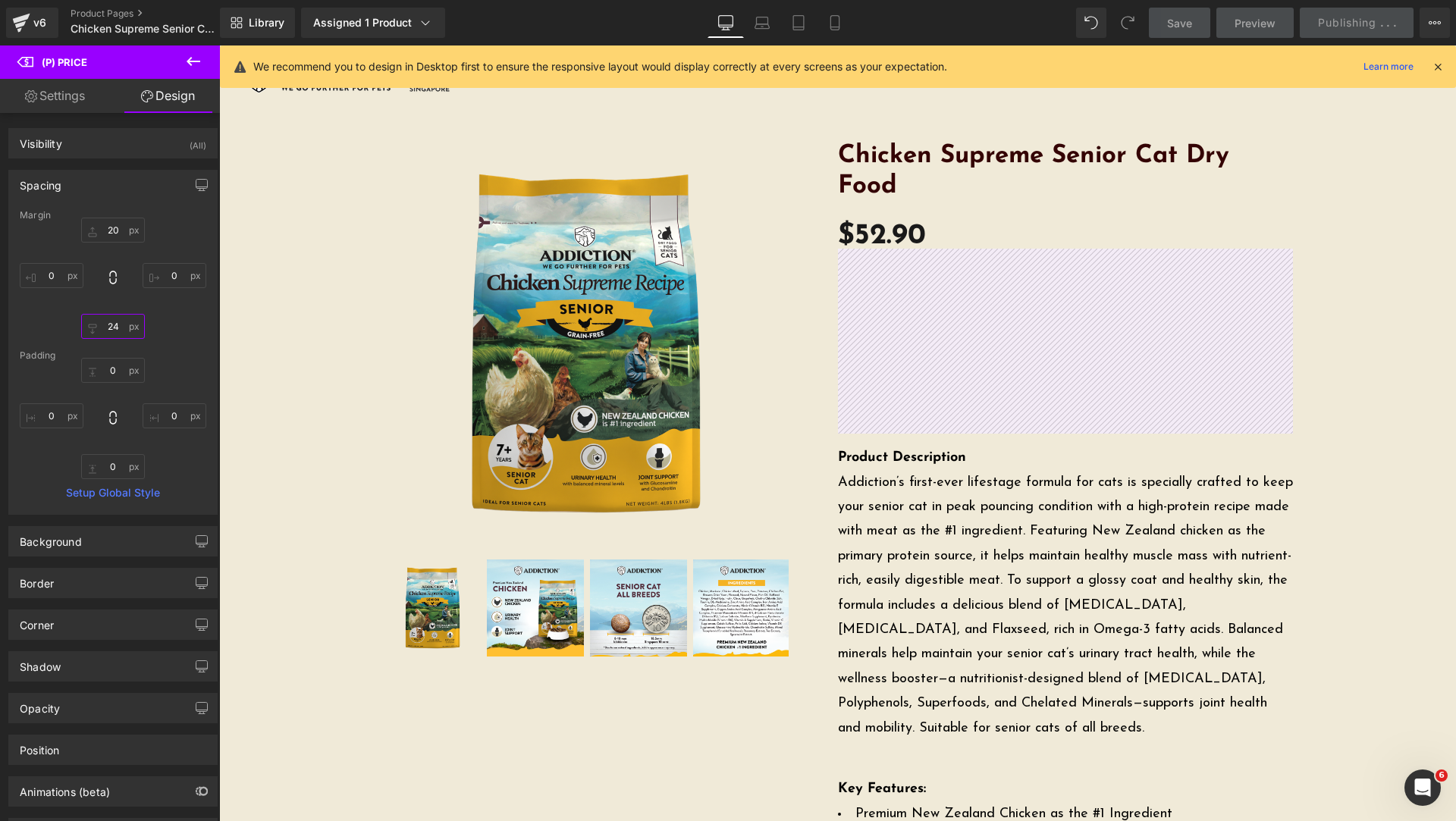
type input "2"
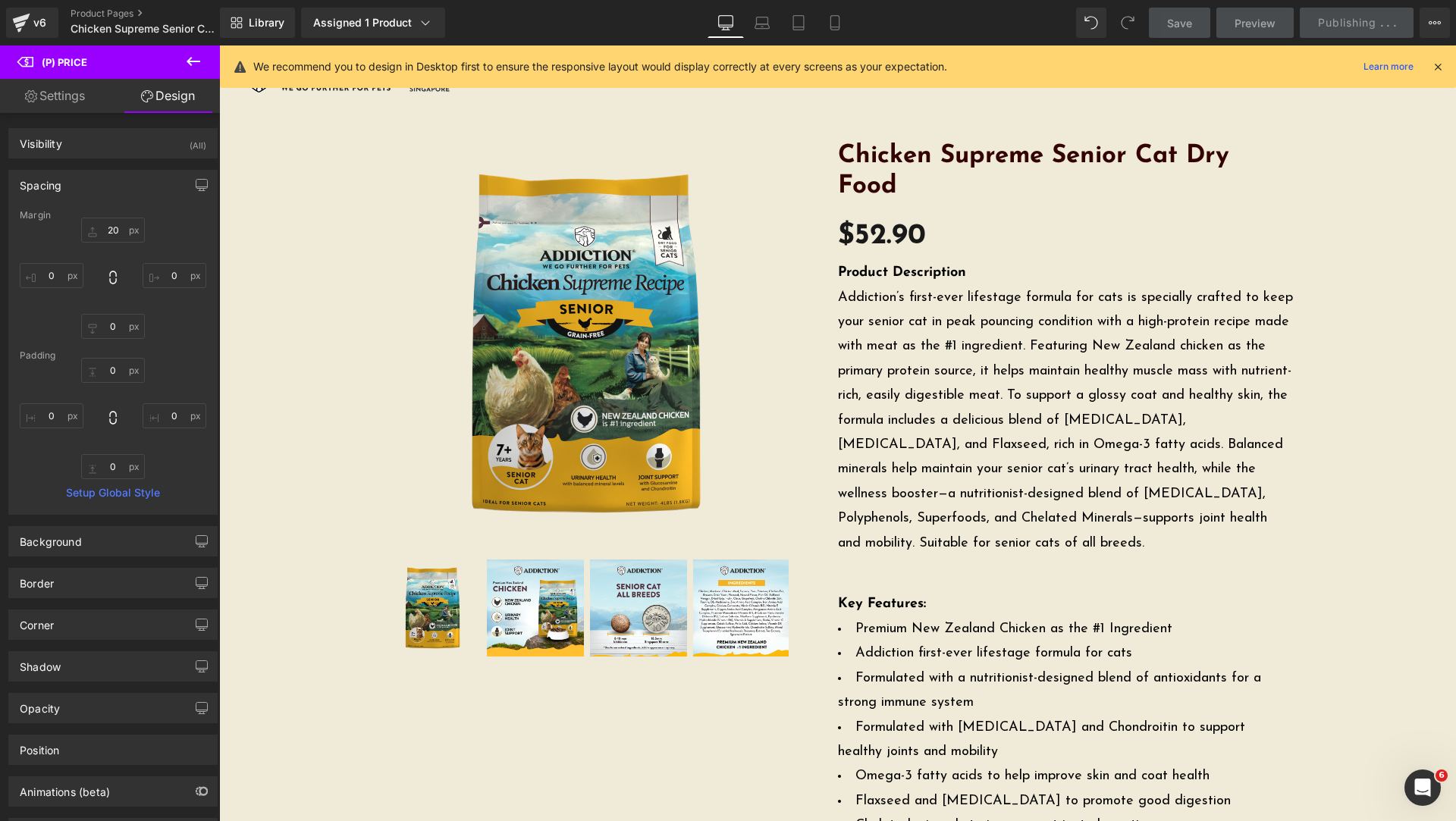
click at [1364, 252] on div "Sale Off (P) Image ‹ ›" at bounding box center [837, 628] width 1221 height 977
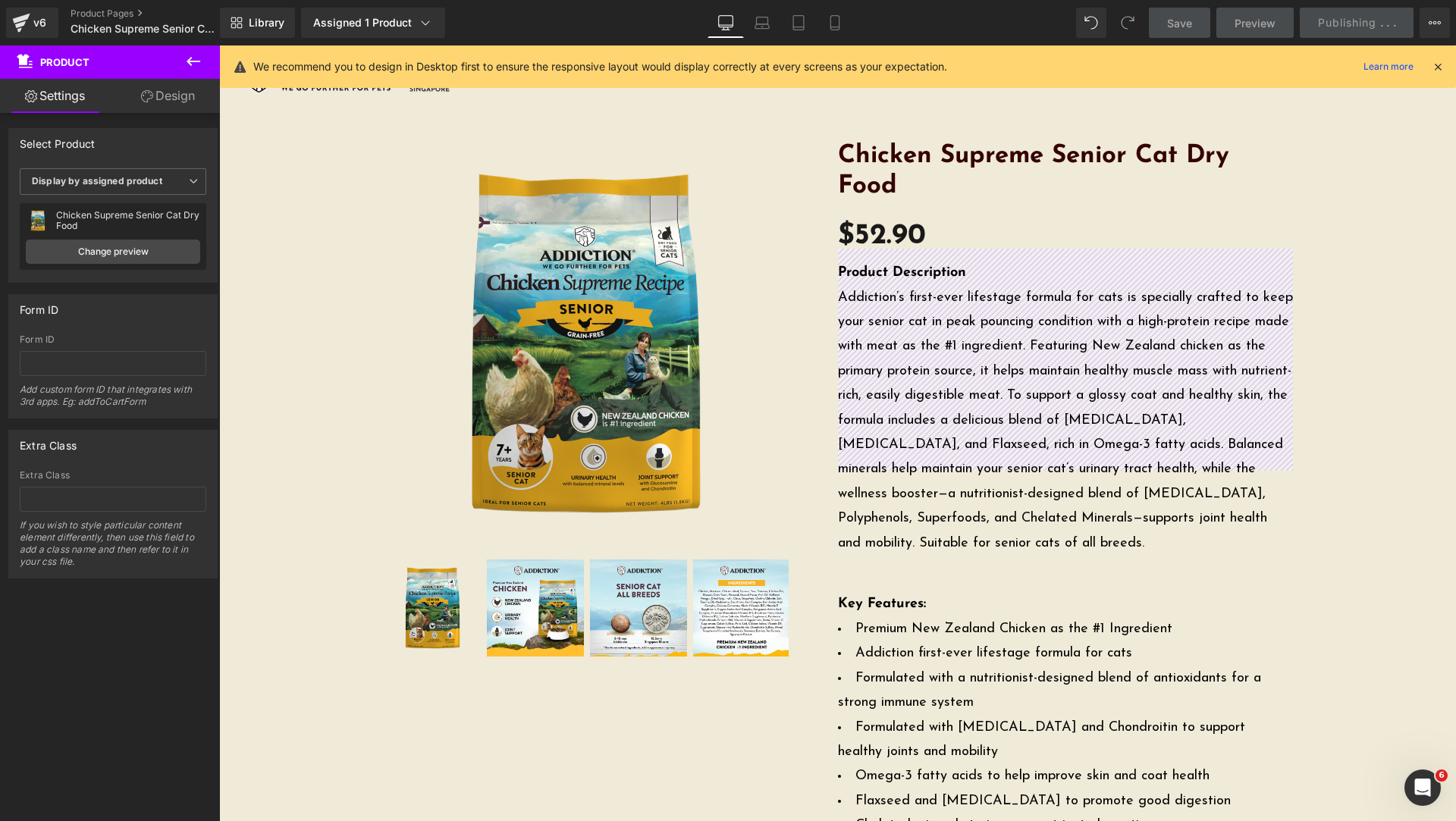
click at [162, 106] on link "Design" at bounding box center [168, 96] width 110 height 34
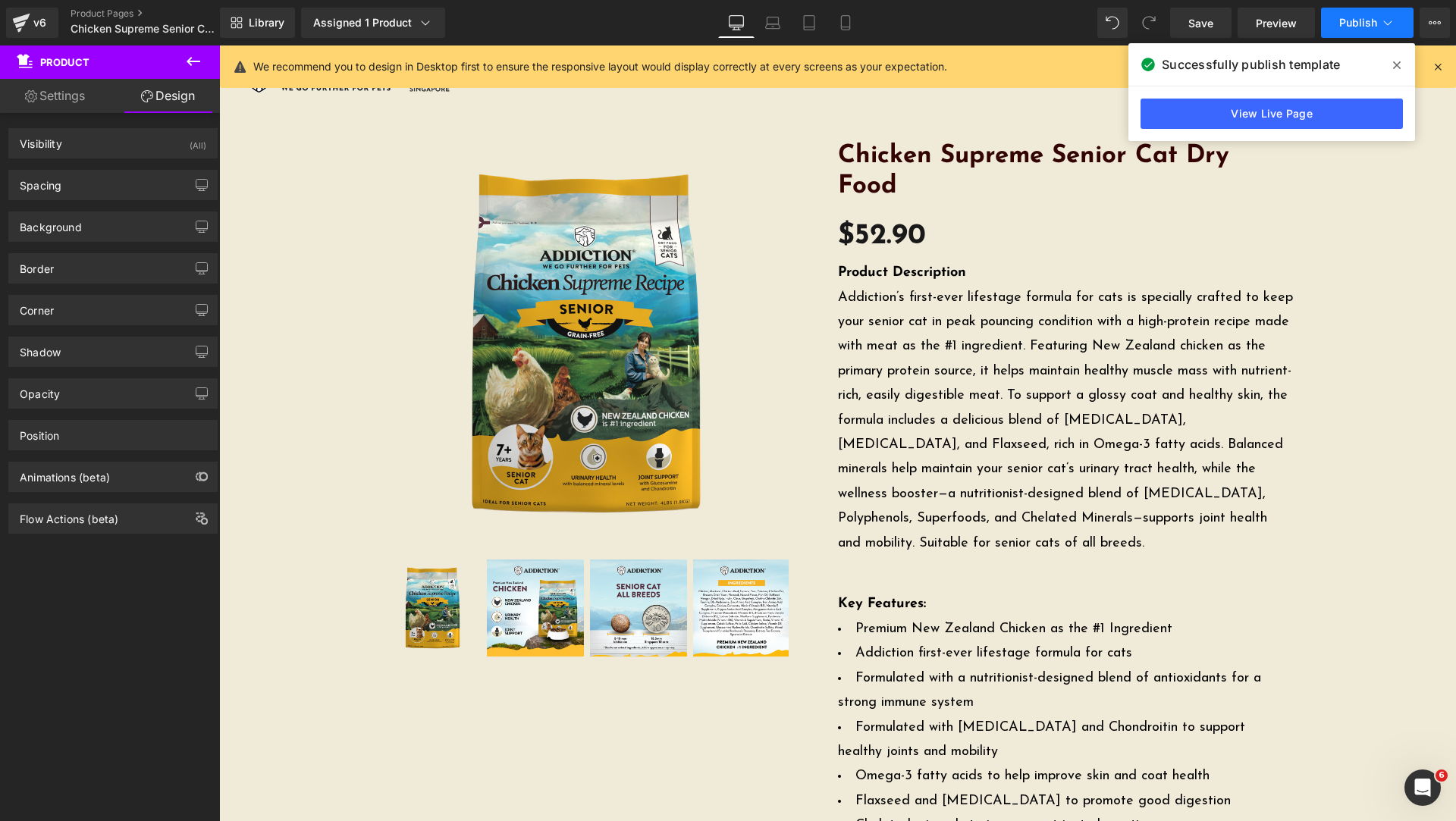
click at [1362, 27] on span "Publish" at bounding box center [1358, 23] width 38 height 12
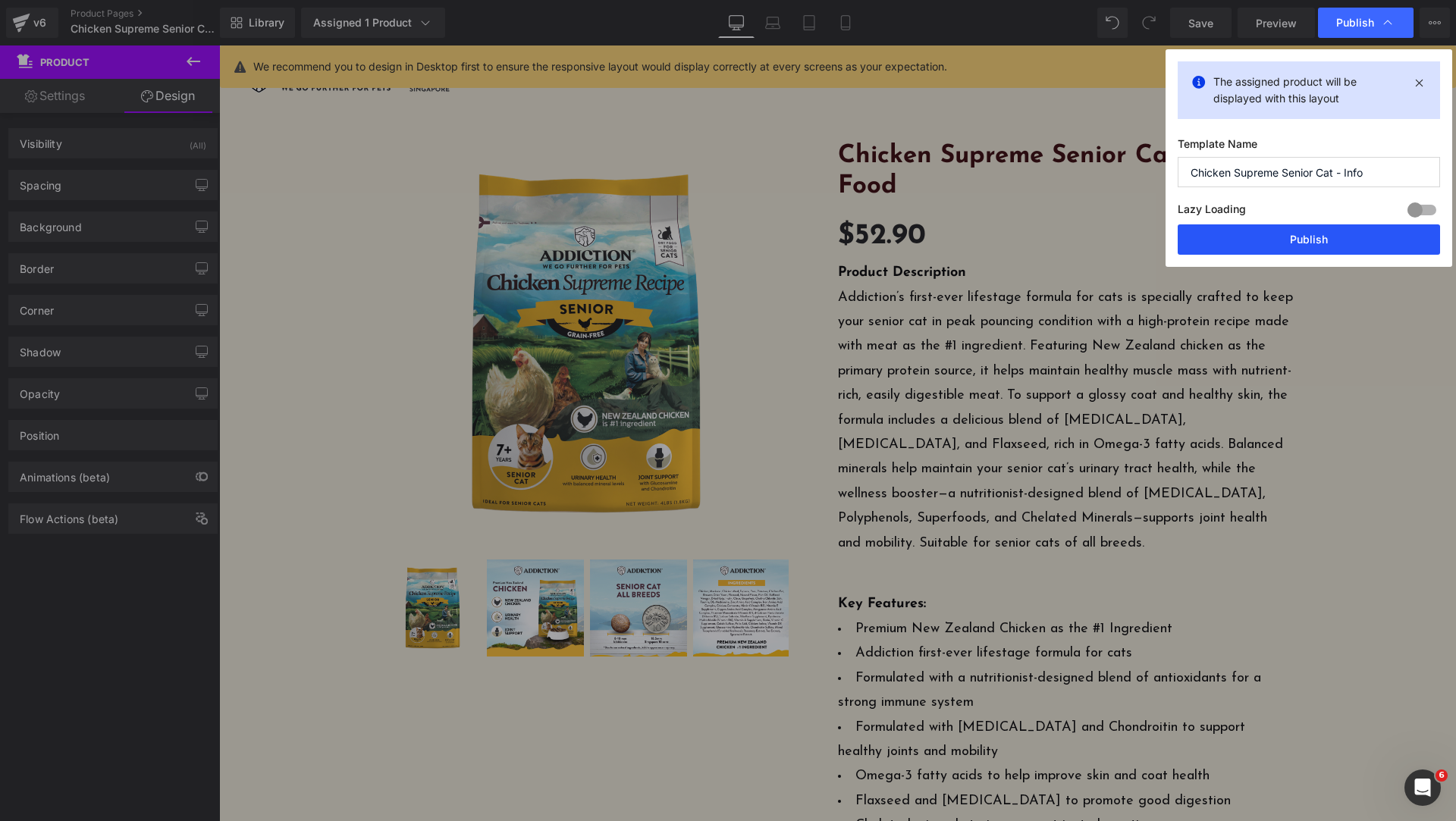
click at [1332, 249] on button "Publish" at bounding box center [1308, 239] width 262 height 30
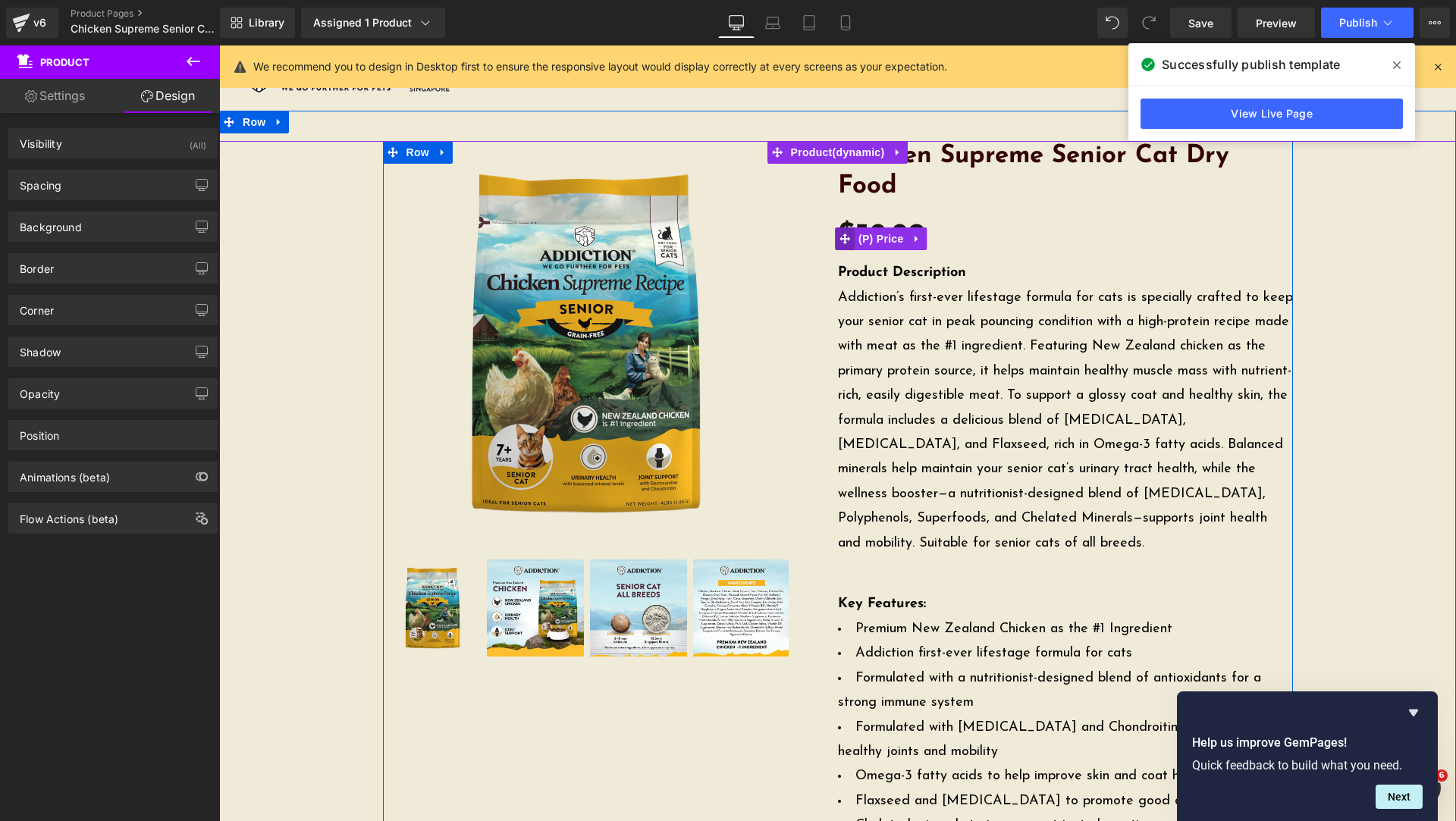
click at [841, 236] on icon at bounding box center [844, 237] width 11 height 11
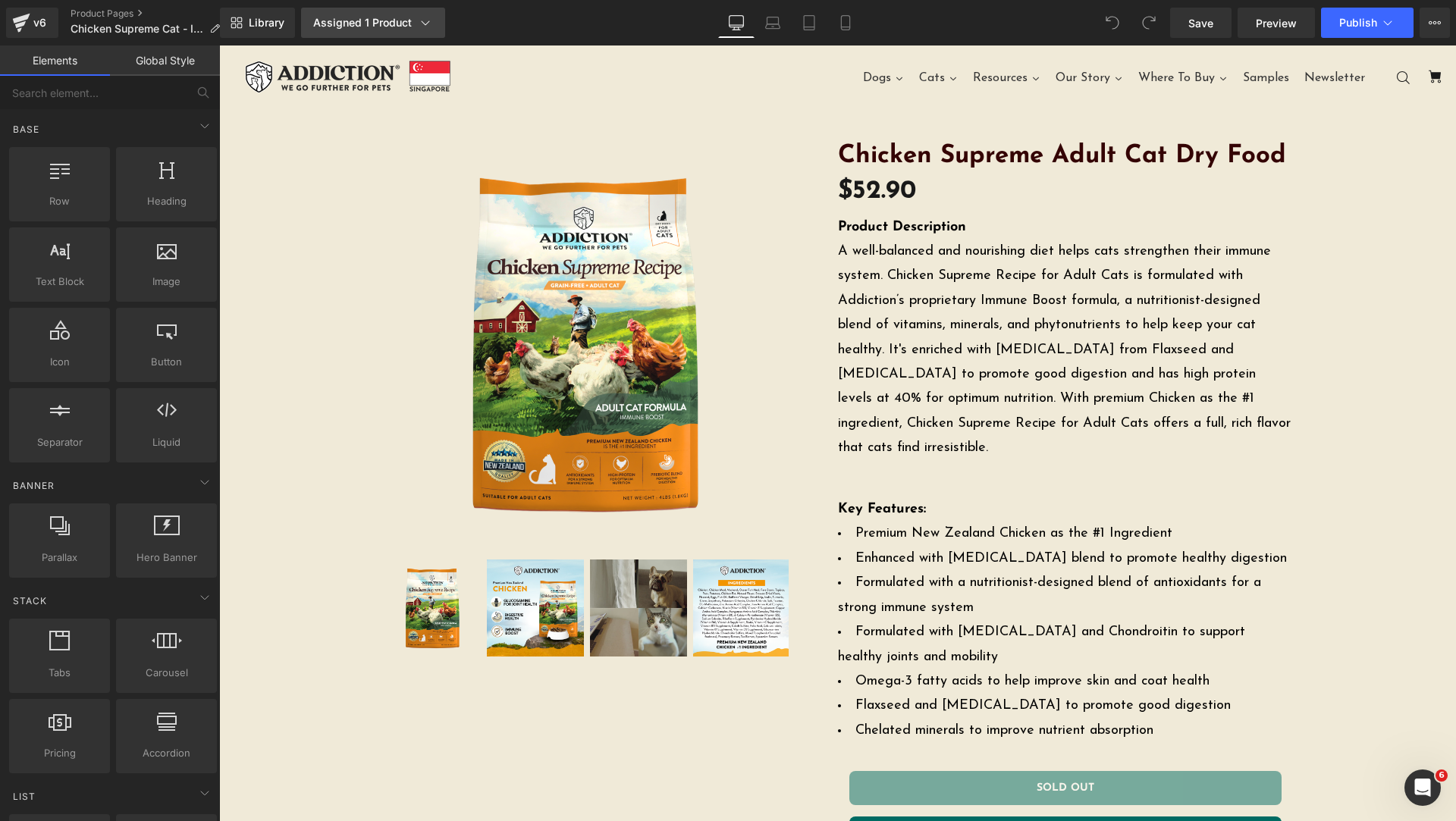
click at [420, 27] on icon at bounding box center [425, 22] width 15 height 15
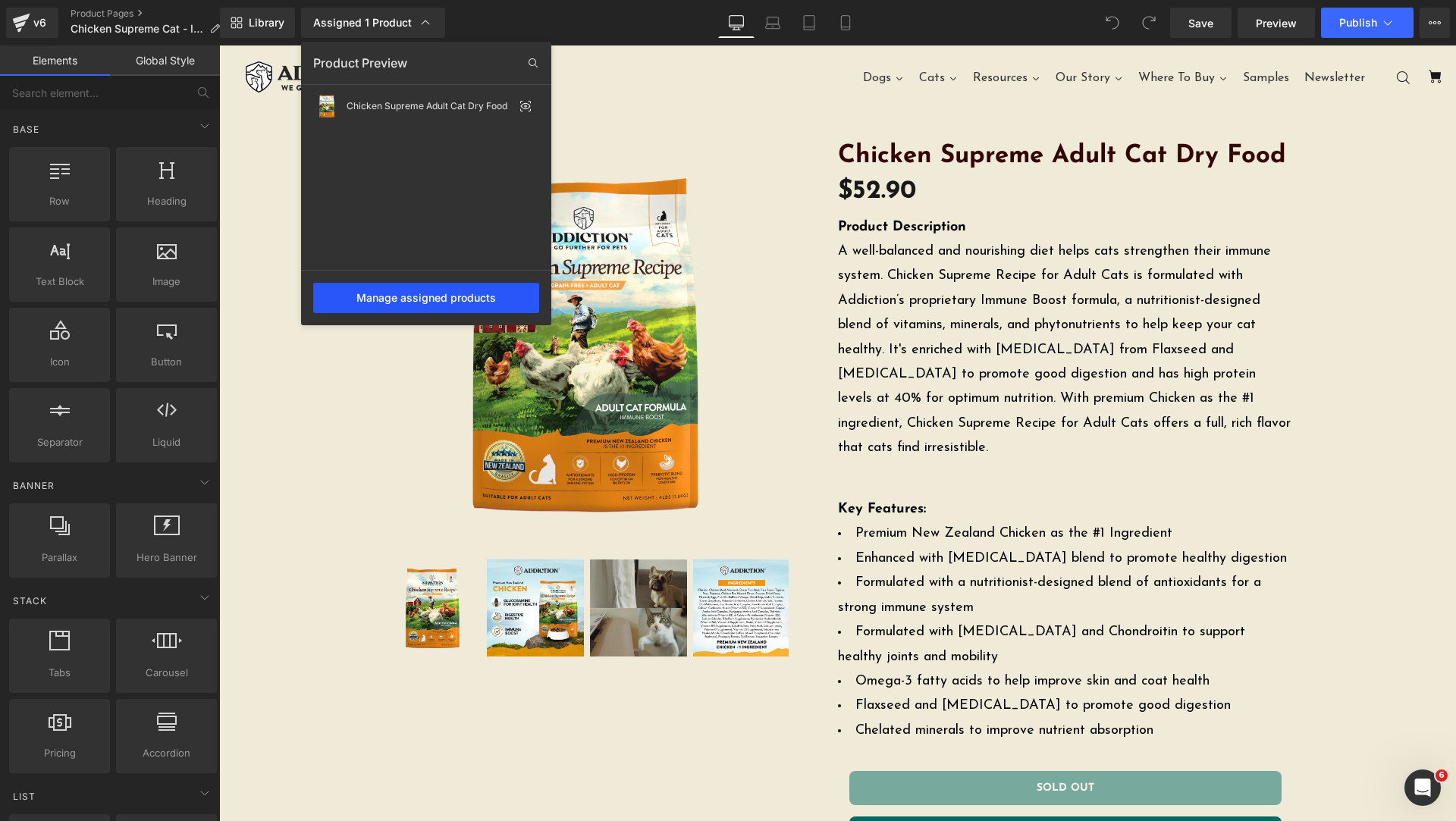
click at [447, 295] on div "Manage assigned products" at bounding box center [426, 298] width 226 height 30
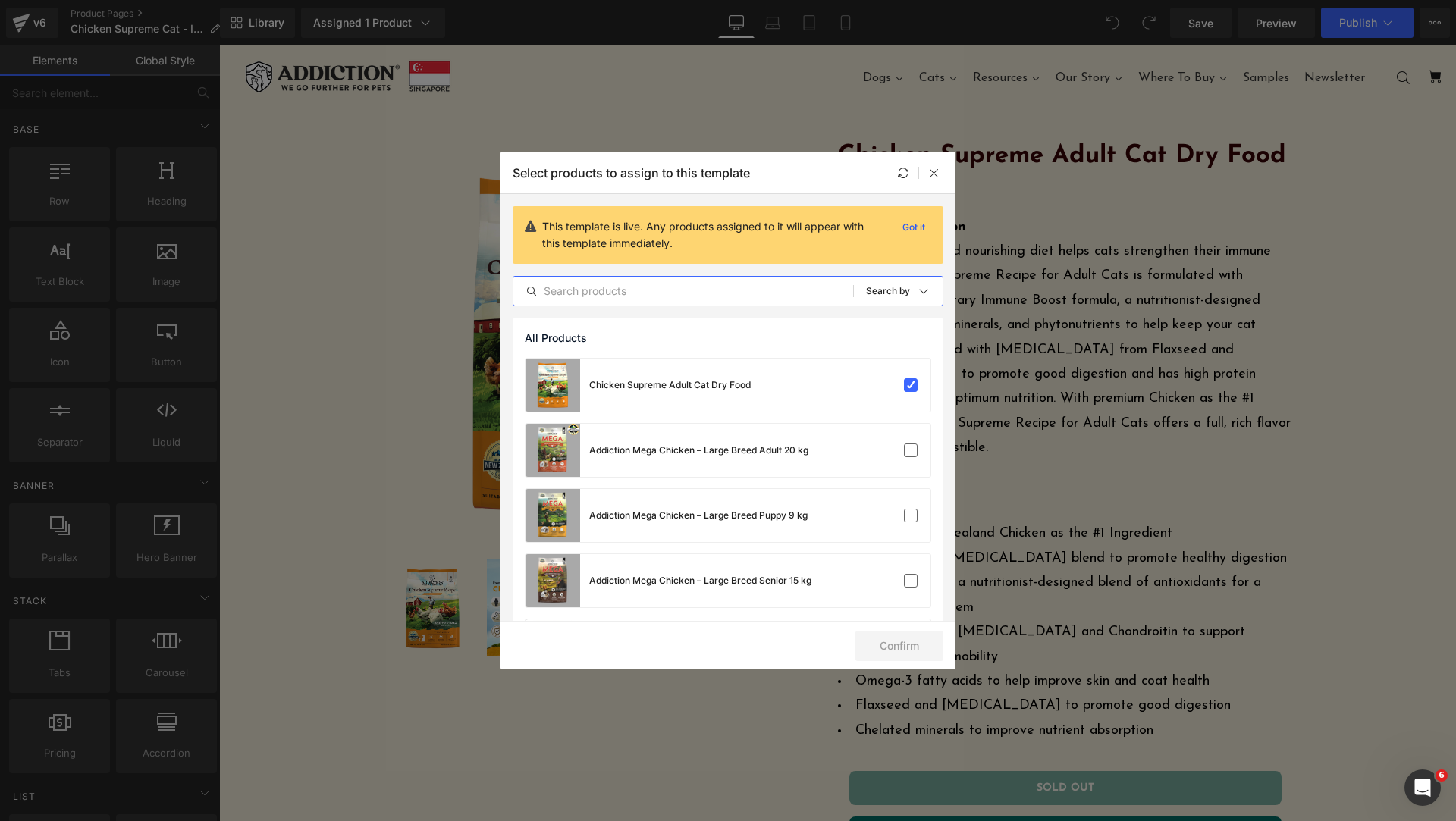
click at [688, 295] on input "text" at bounding box center [684, 291] width 340 height 18
type input "chicken supreme"
click at [905, 520] on label at bounding box center [911, 516] width 14 height 14
click at [911, 516] on input "checkbox" at bounding box center [911, 516] width 0 height 0
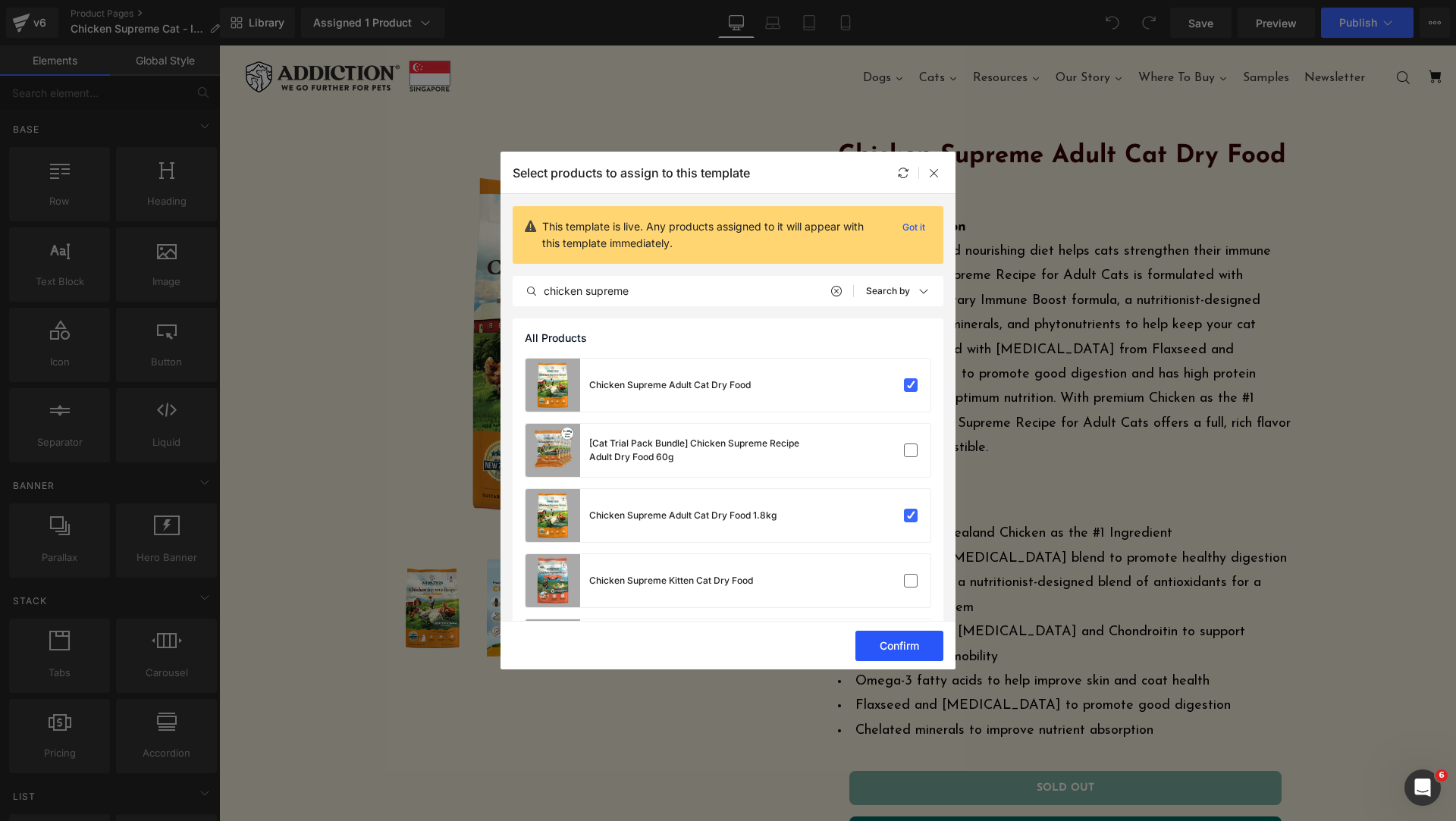
click at [900, 641] on button "Confirm" at bounding box center [899, 645] width 88 height 30
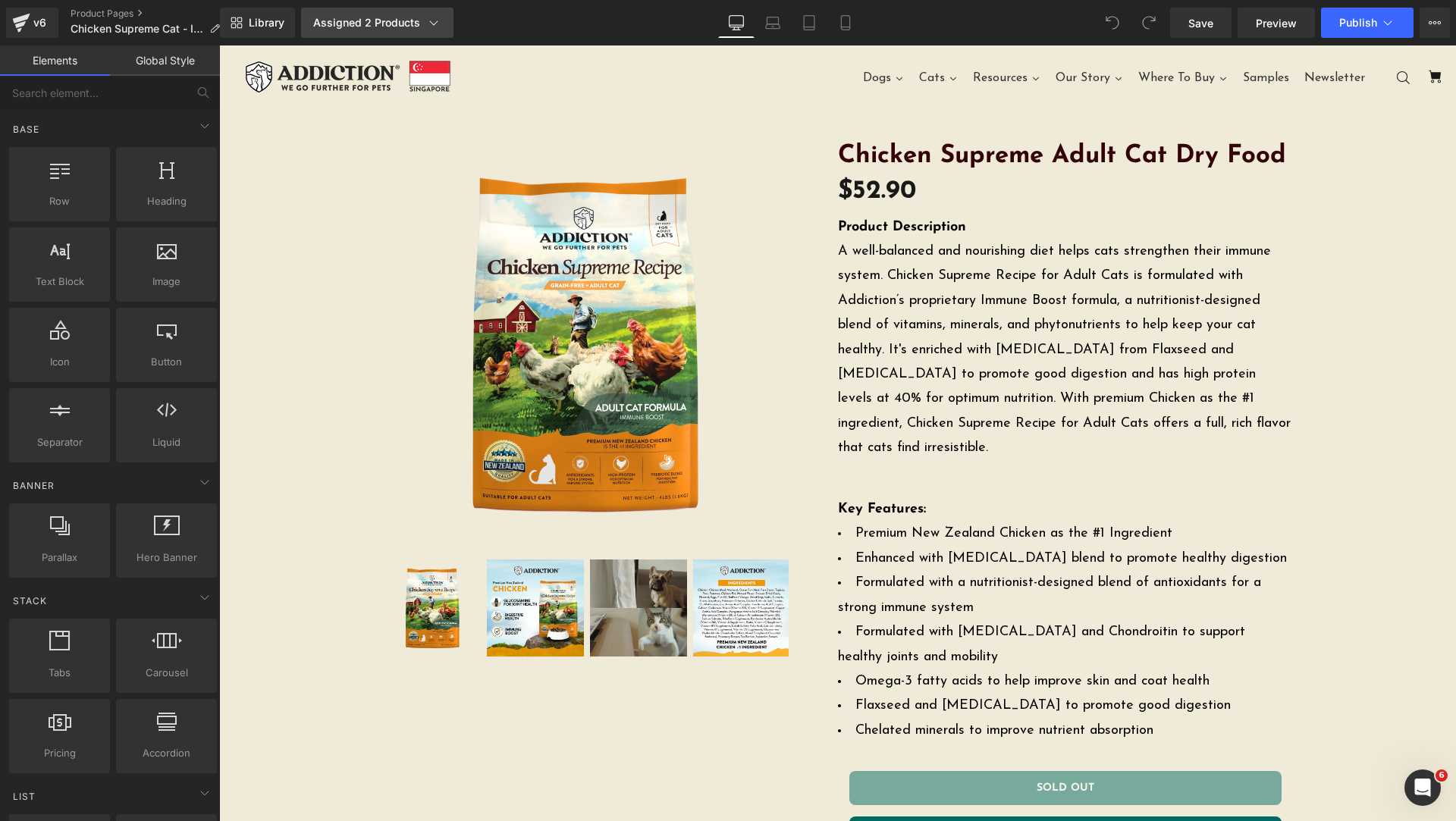
click at [411, 26] on div "Assigned 2 Products" at bounding box center [377, 22] width 128 height 15
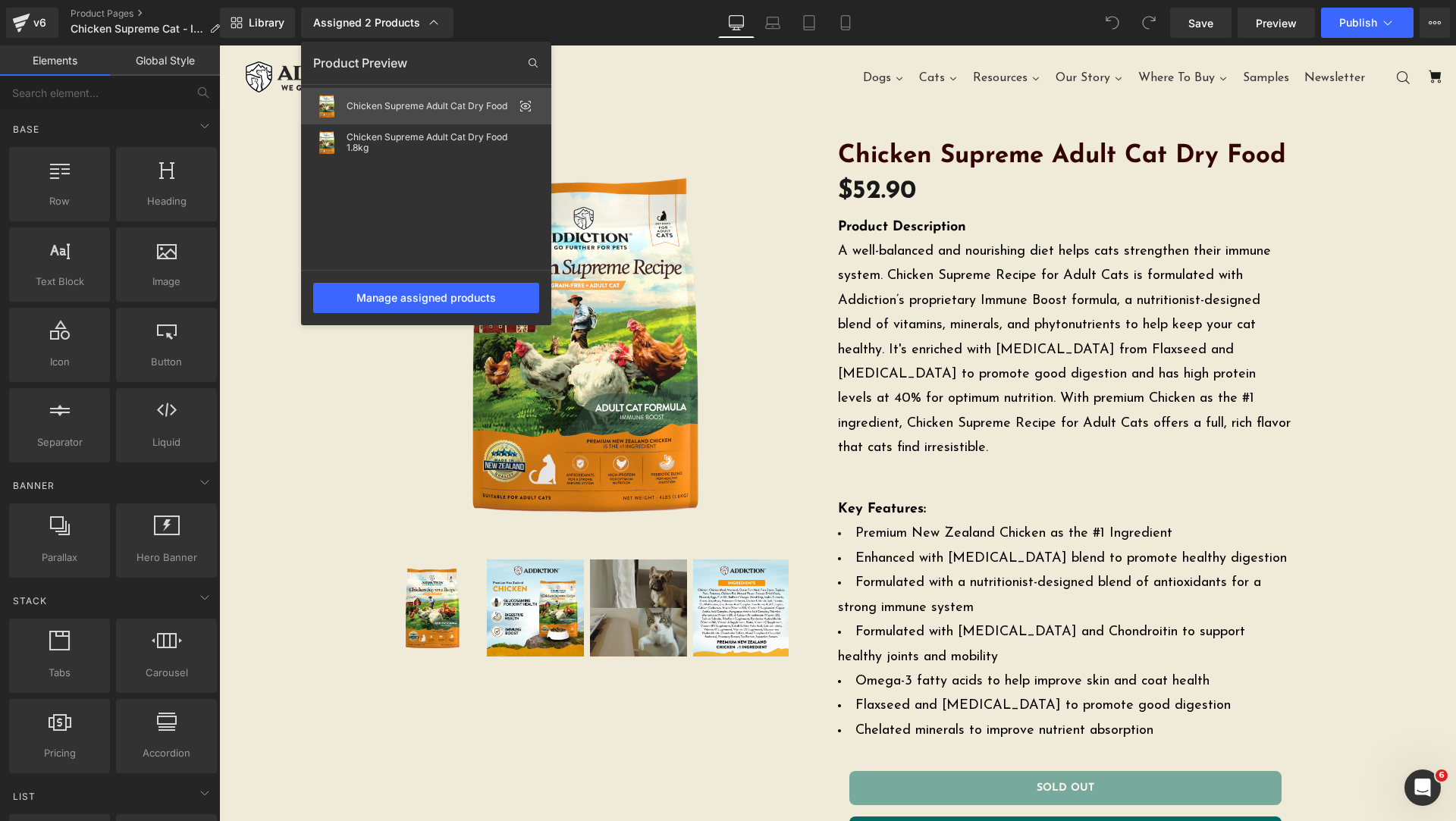
click at [500, 105] on div "Chicken Supreme Adult Cat Dry Food" at bounding box center [429, 106] width 167 height 11
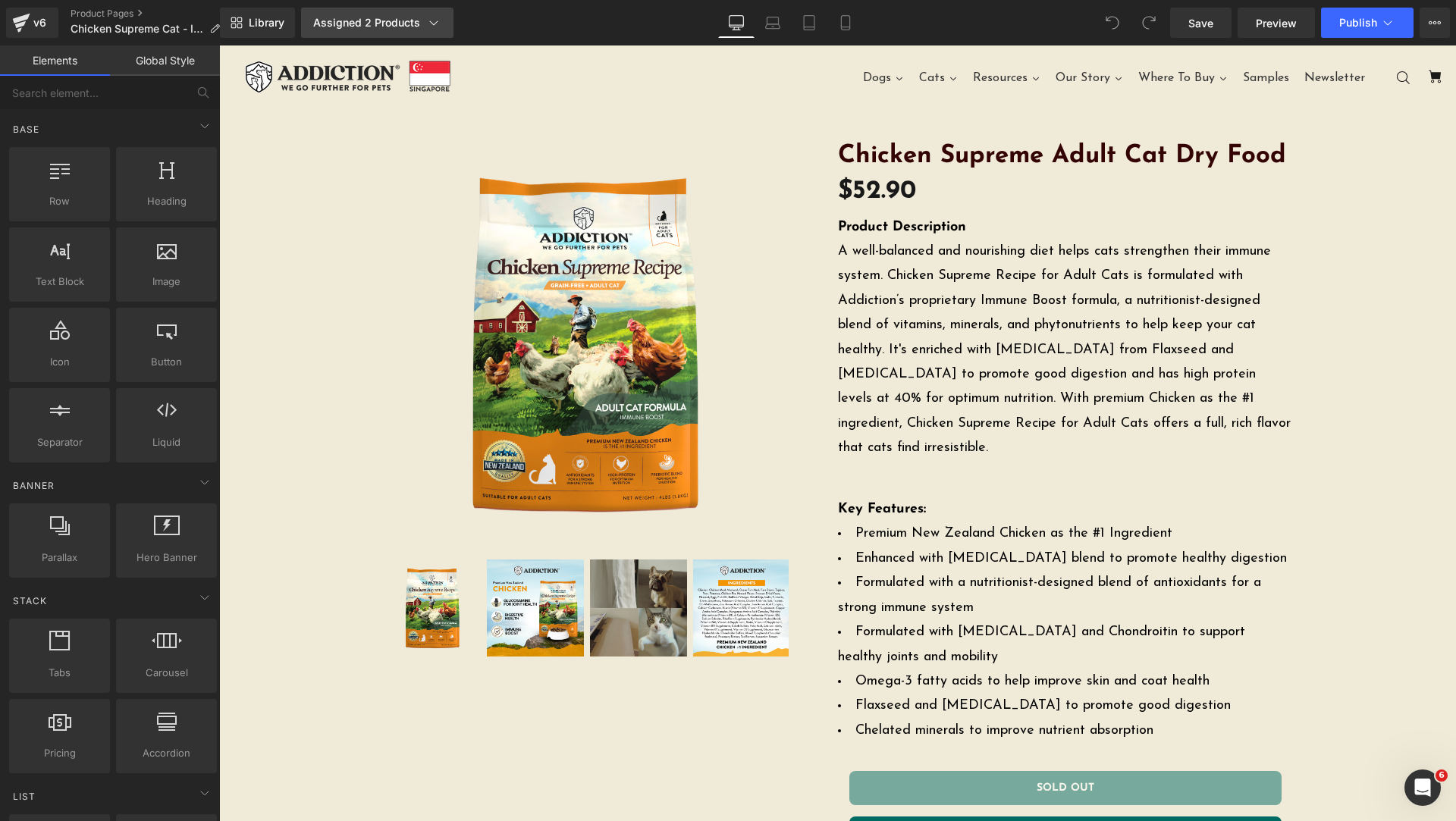
click at [389, 22] on div "Assigned 2 Products" at bounding box center [377, 22] width 128 height 15
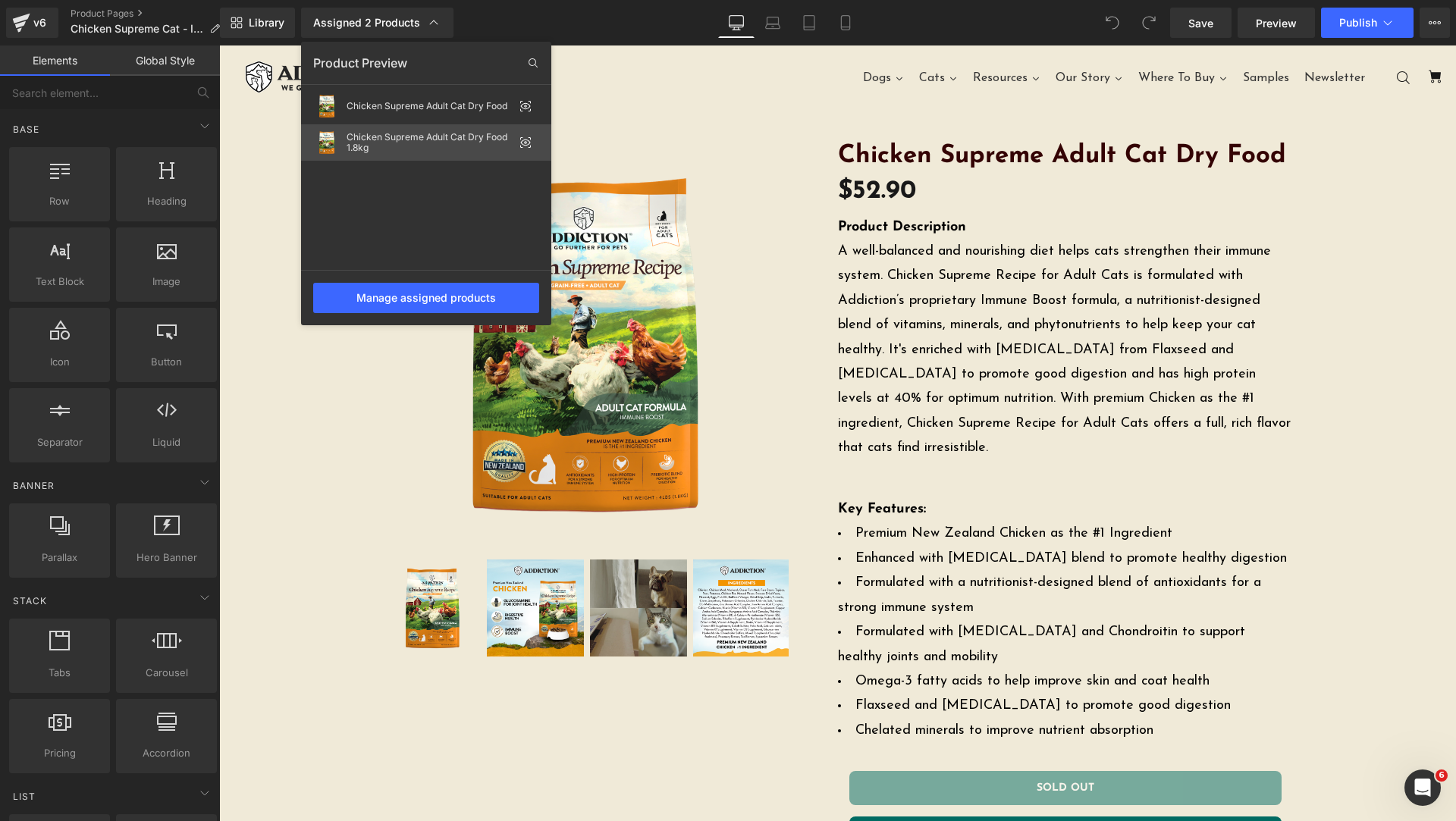
click at [393, 131] on div "Chicken Supreme Adult Cat Dry Food 1.8kg" at bounding box center [426, 143] width 250 height 36
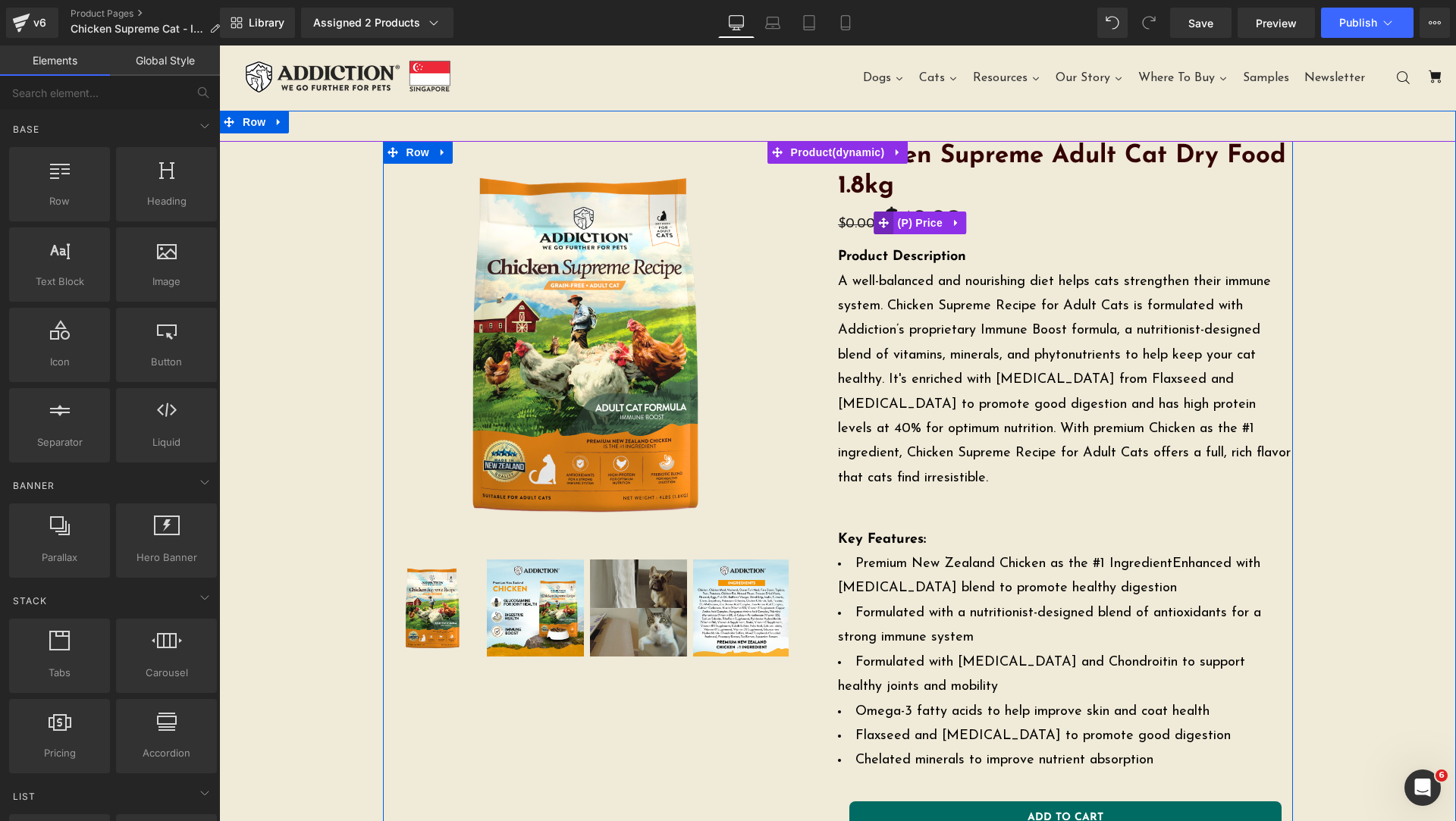
click at [882, 222] on icon at bounding box center [884, 222] width 11 height 11
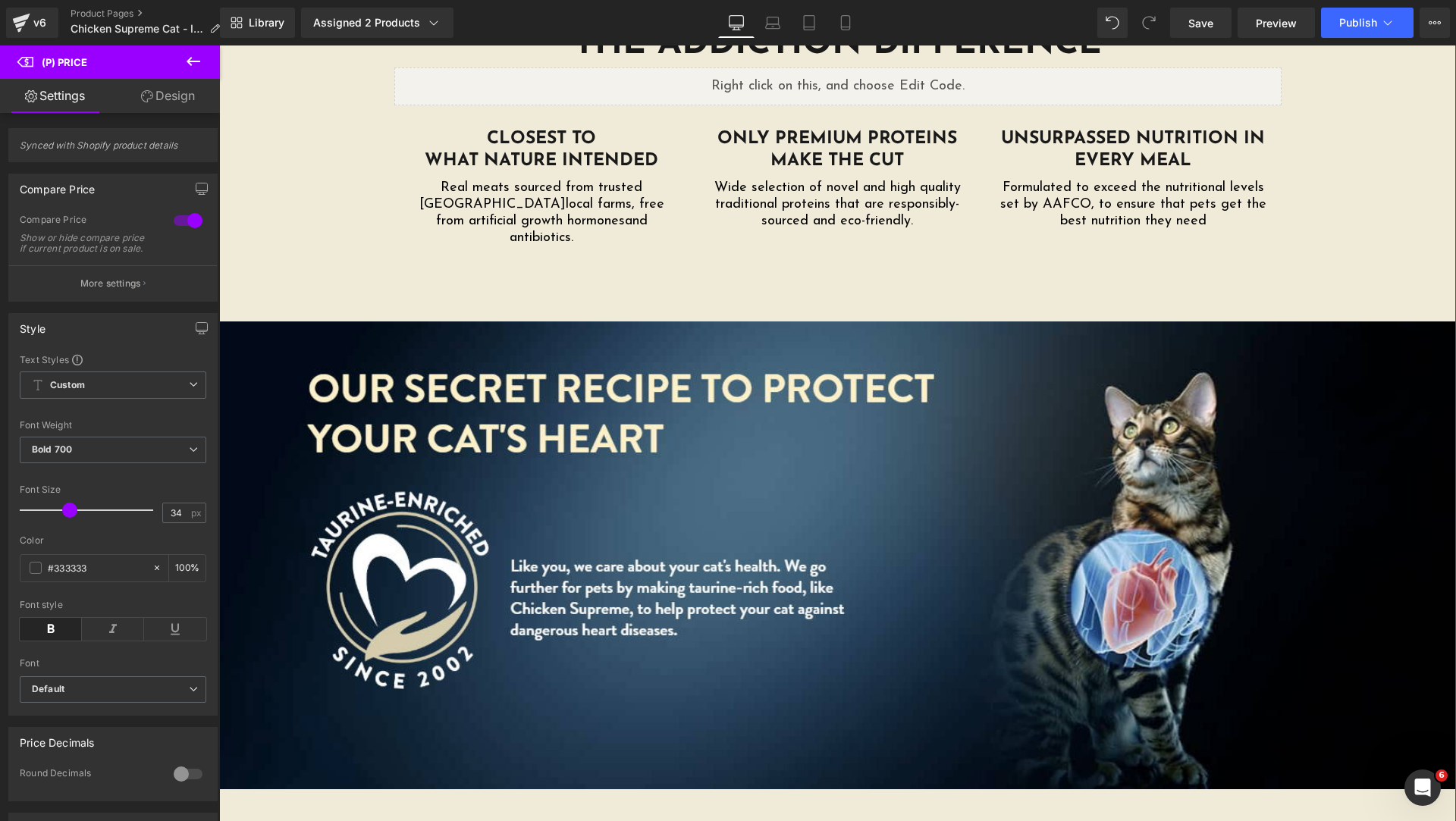
scroll to position [2274, 0]
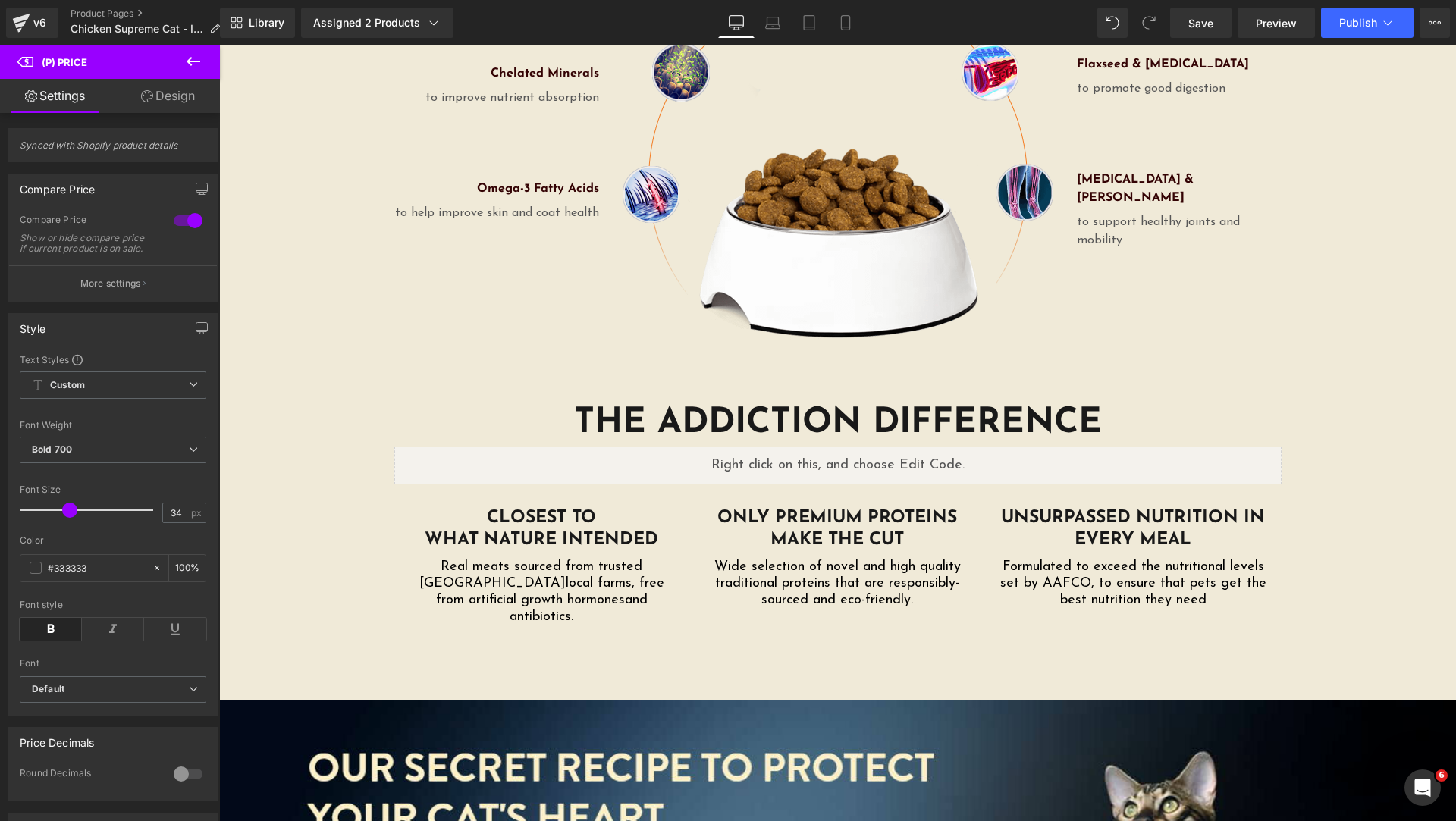
click at [195, 64] on icon at bounding box center [194, 61] width 18 height 18
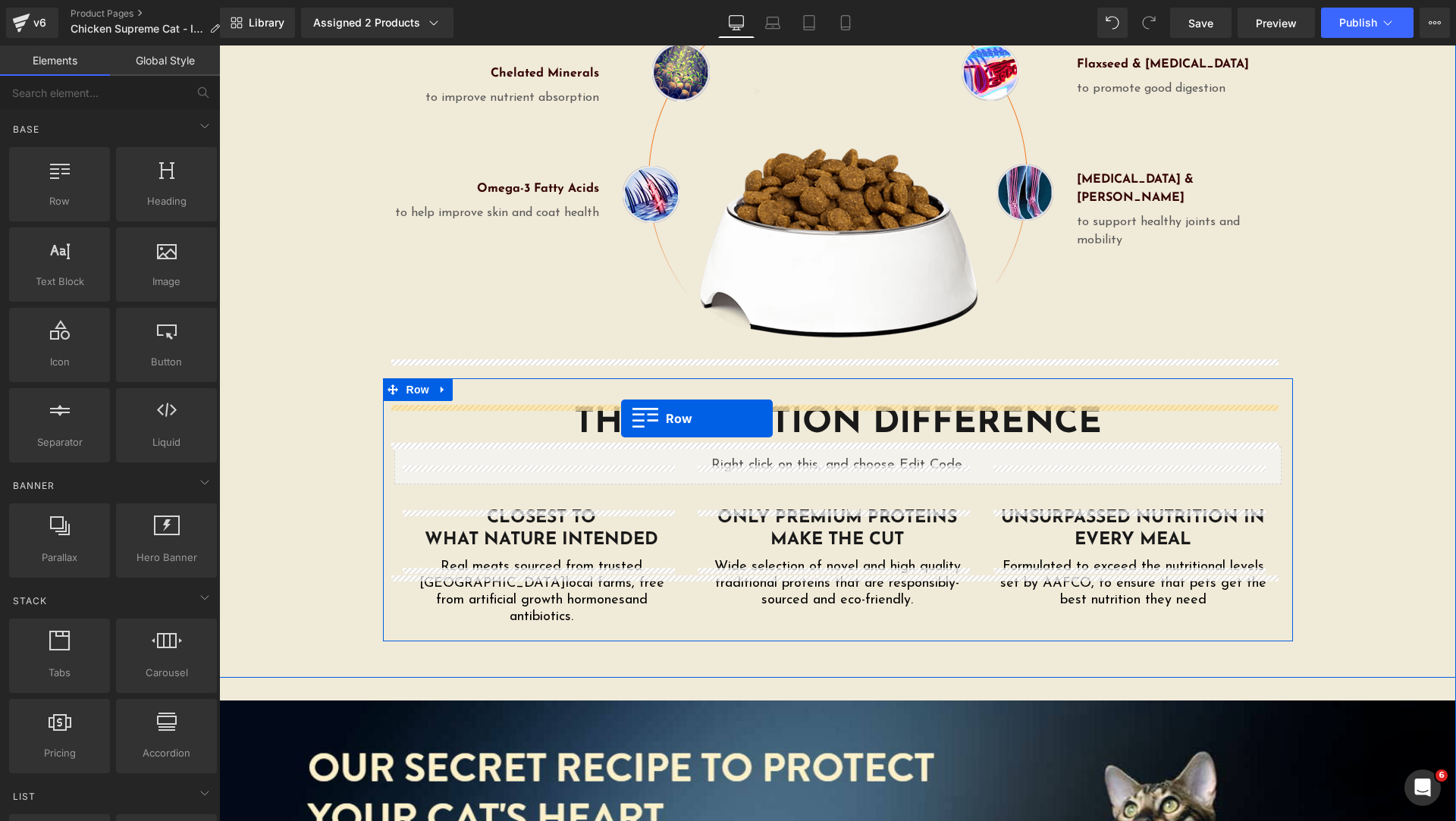
drag, startPoint x: 431, startPoint y: 247, endPoint x: 621, endPoint y: 419, distance: 256.3
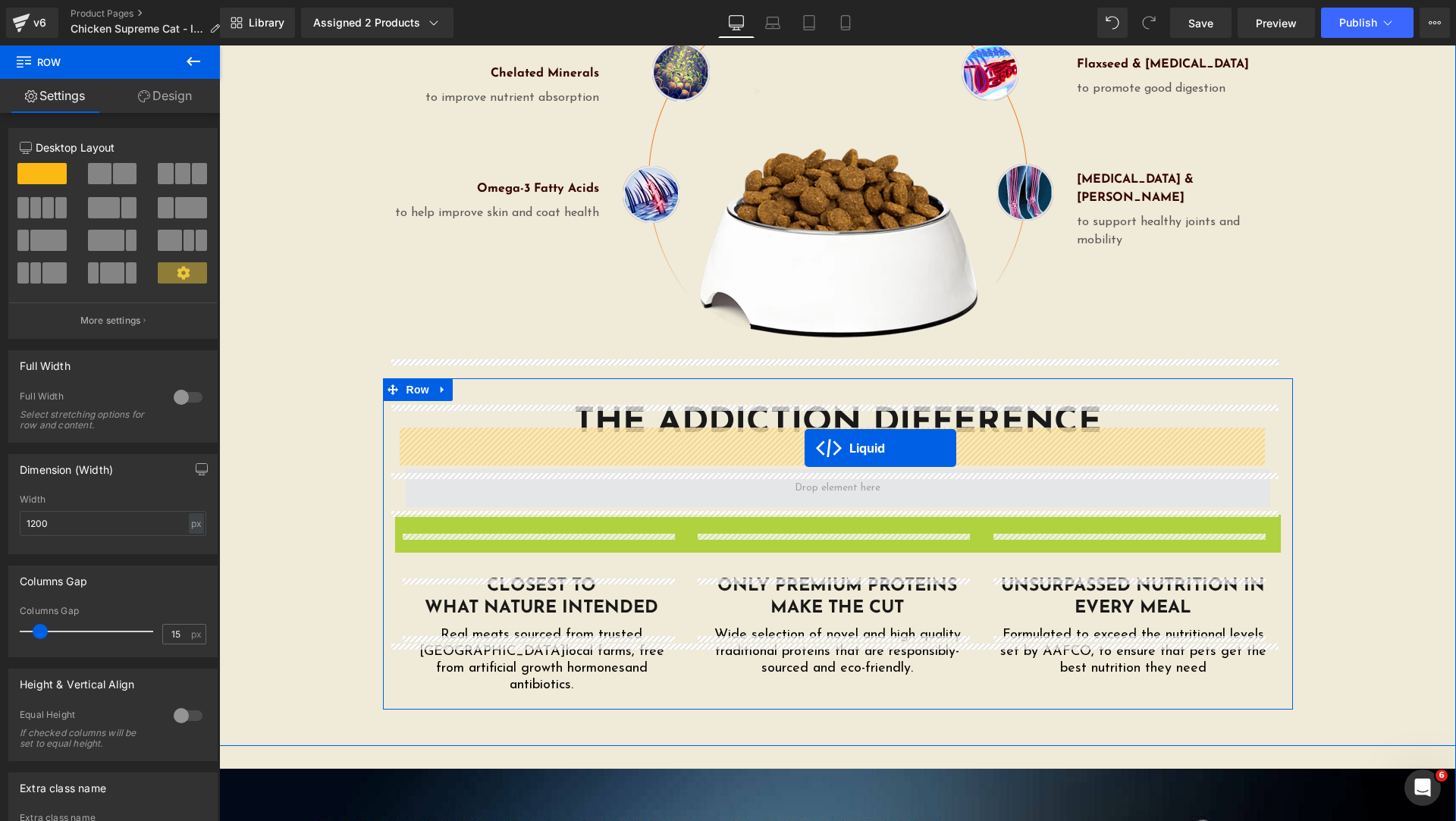
drag, startPoint x: 798, startPoint y: 493, endPoint x: 804, endPoint y: 448, distance: 45.4
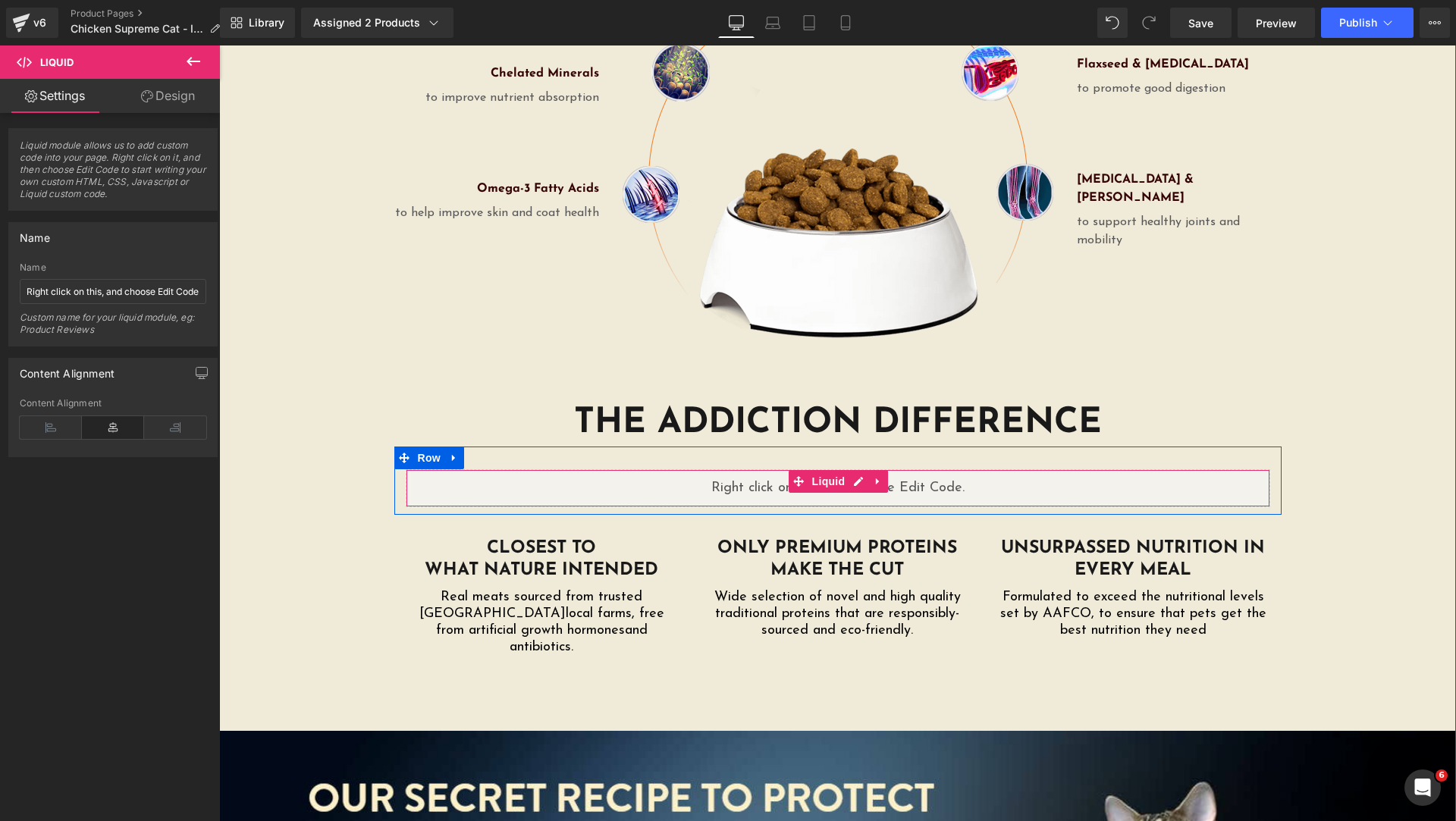
click at [847, 469] on div "Liquid" at bounding box center [838, 488] width 864 height 38
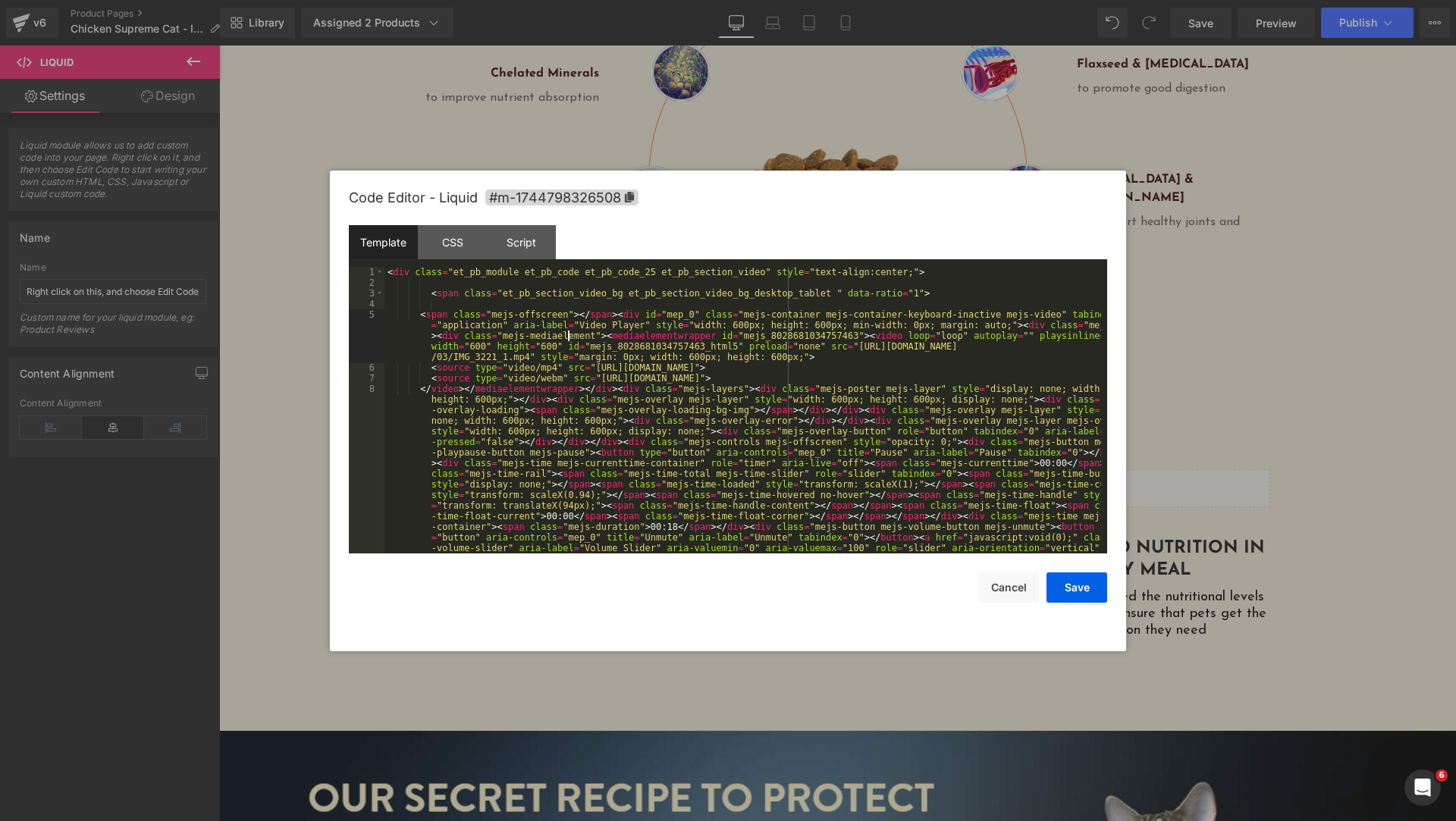
click at [566, 332] on div "< div class = "et_pb_module et_pb_code et_pb_code_25 et_pb_section_video" style…" at bounding box center [742, 522] width 717 height 510
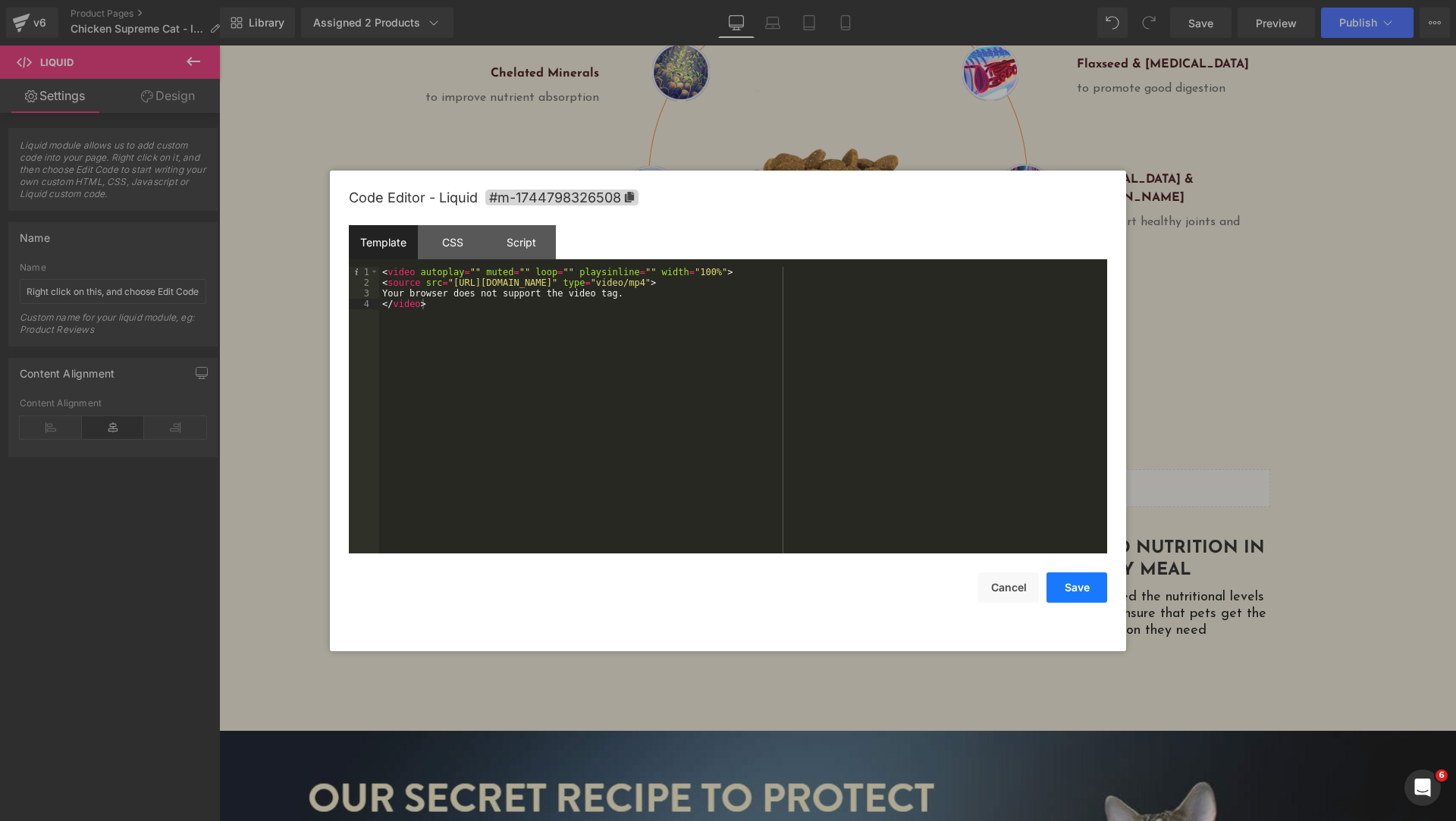
click at [1081, 586] on button "Save" at bounding box center [1077, 588] width 61 height 30
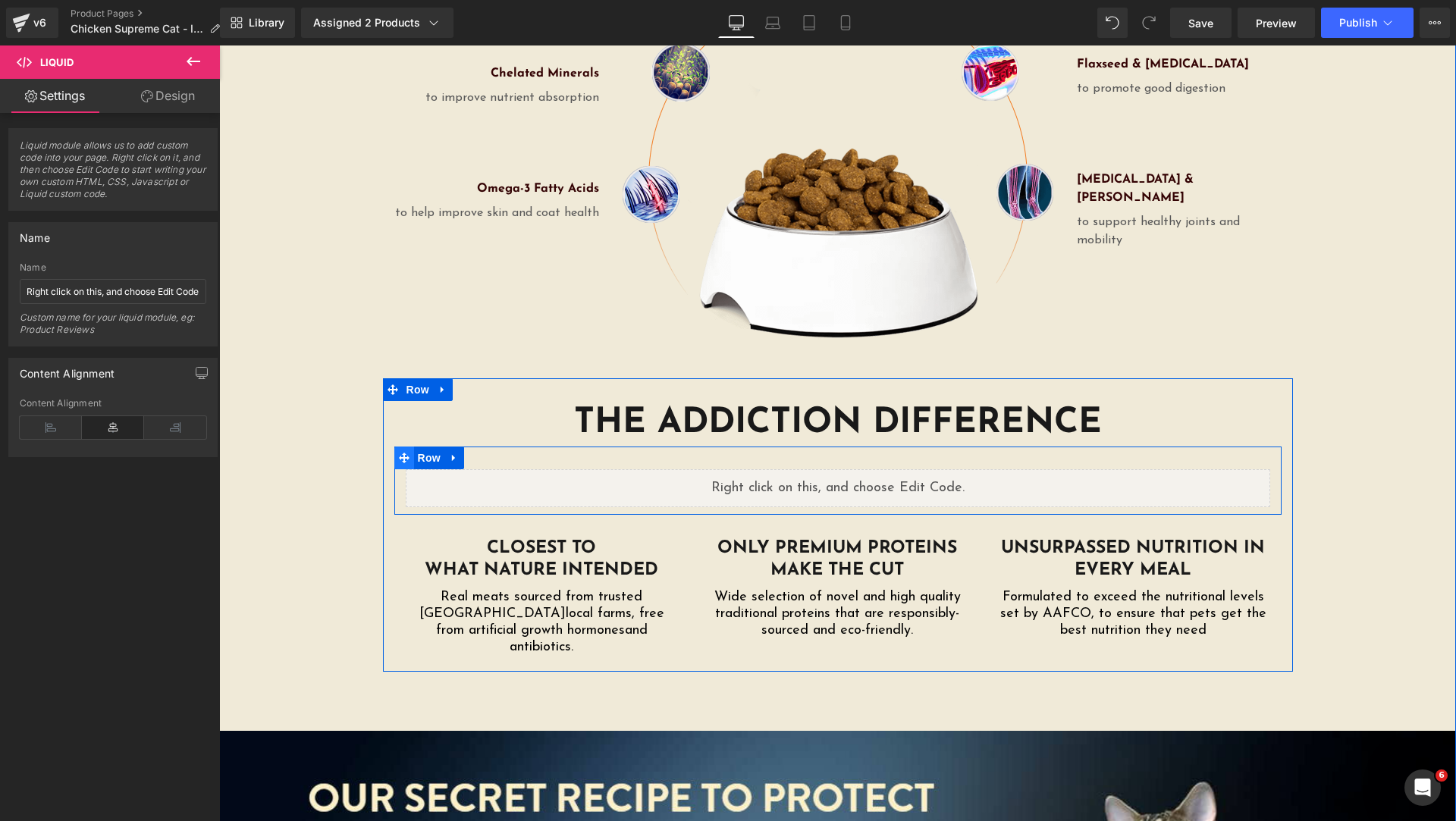
click at [399, 453] on icon at bounding box center [404, 458] width 11 height 11
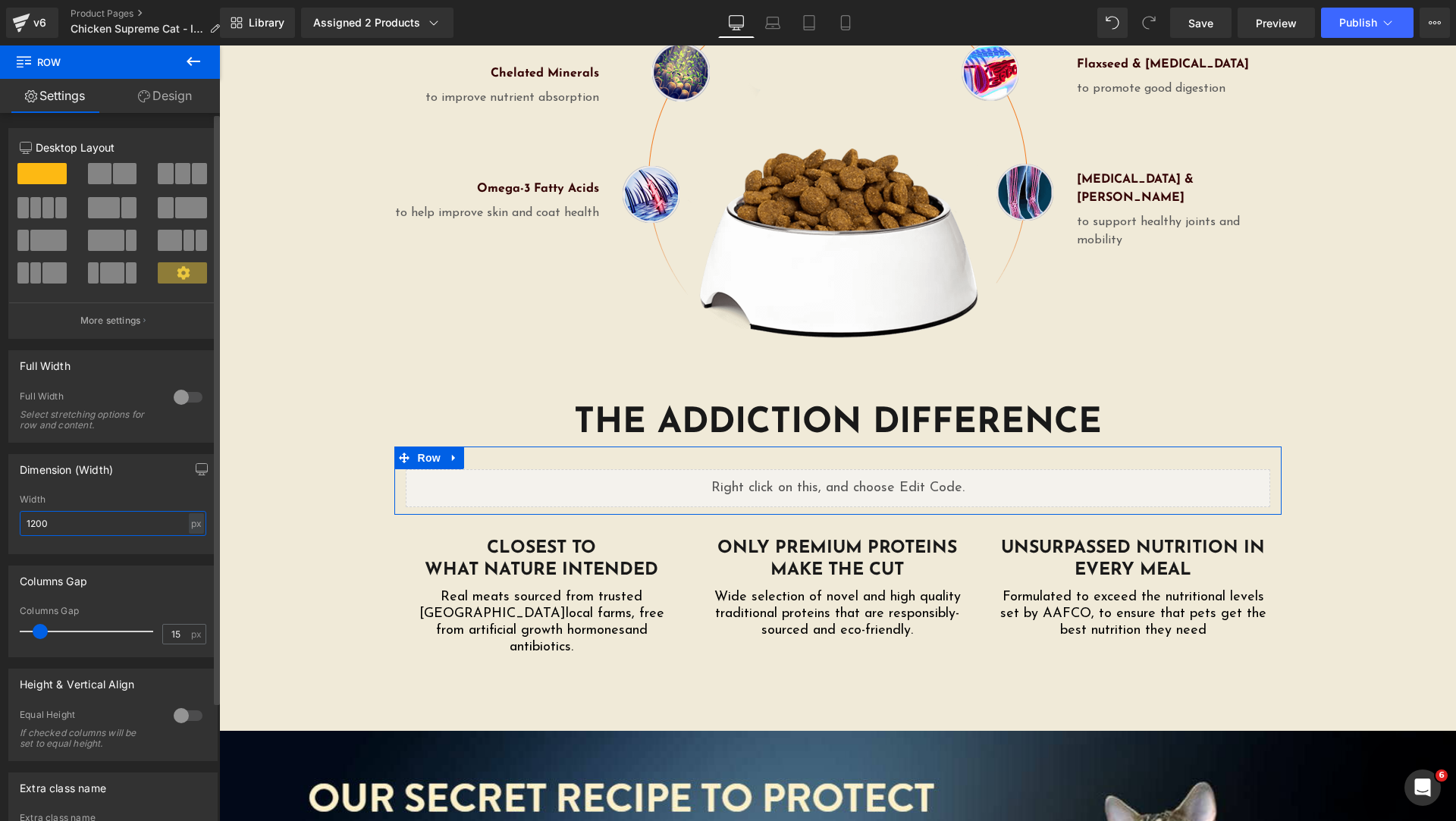
drag, startPoint x: 89, startPoint y: 524, endPoint x: 0, endPoint y: 495, distance: 93.6
click at [0, 495] on div "Dimension (Width) 1200px Width 1200 px % px" at bounding box center [113, 499] width 227 height 112
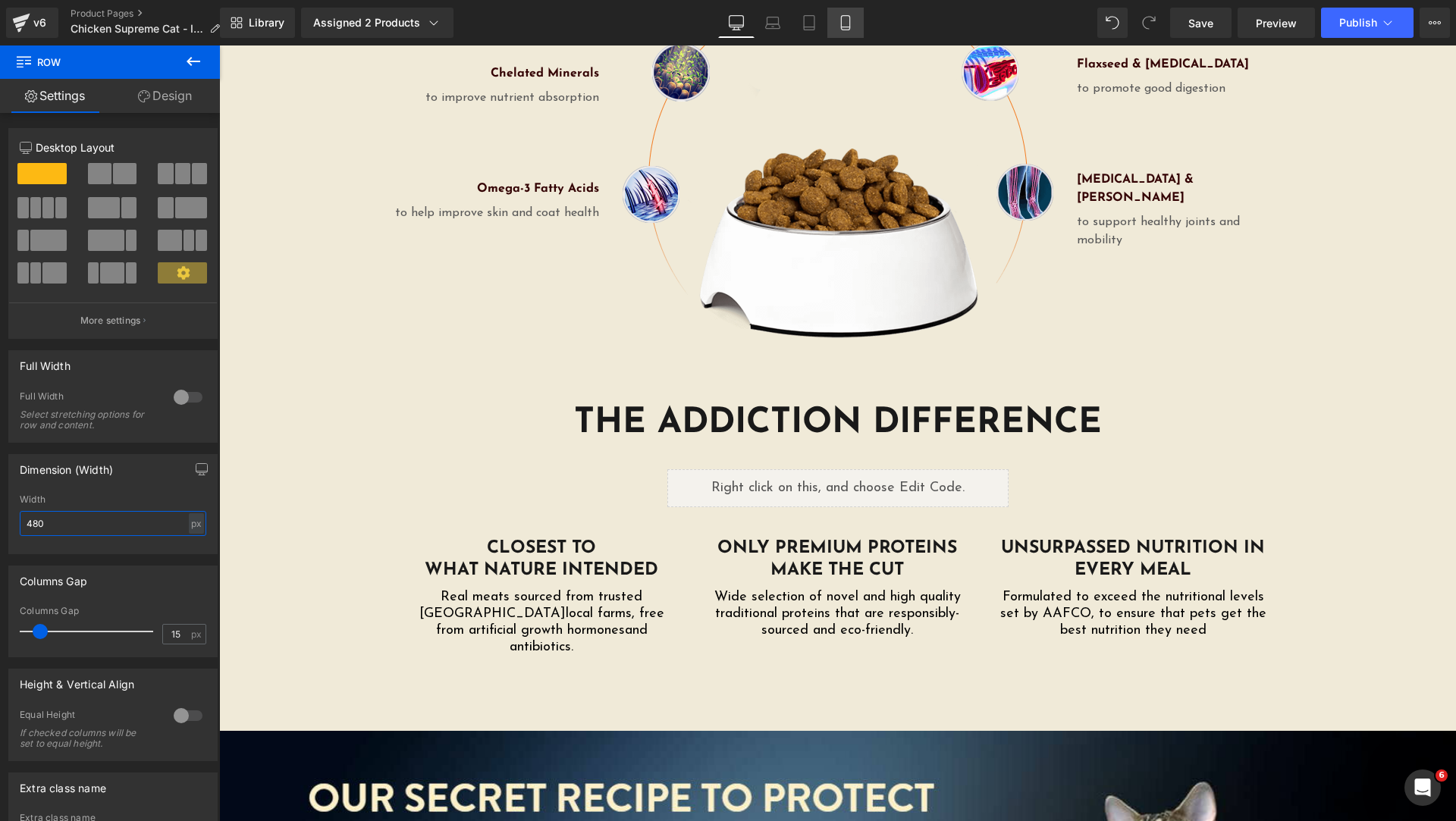
type input "480"
click at [843, 28] on icon at bounding box center [845, 22] width 15 height 15
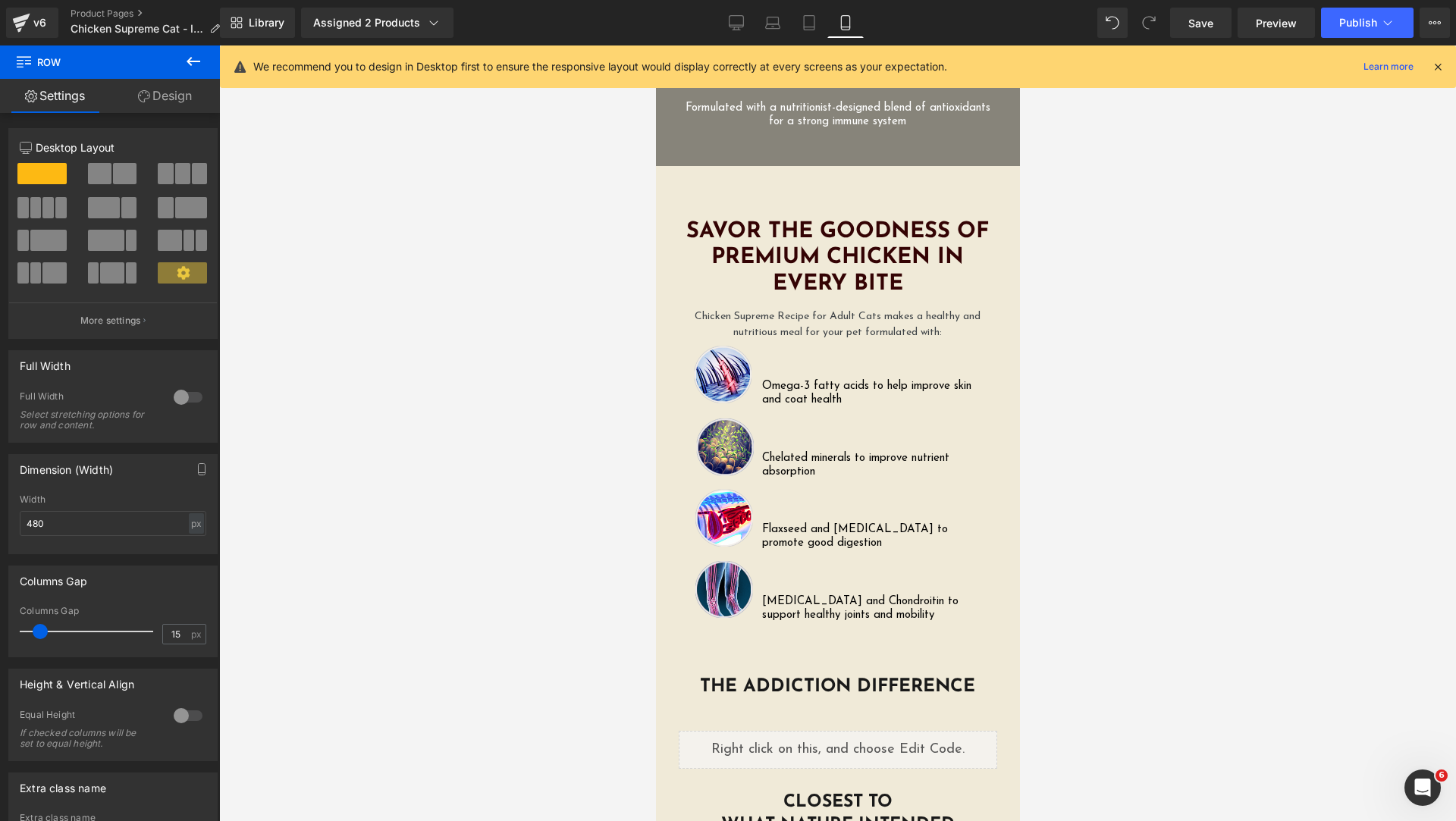
scroll to position [3014, 0]
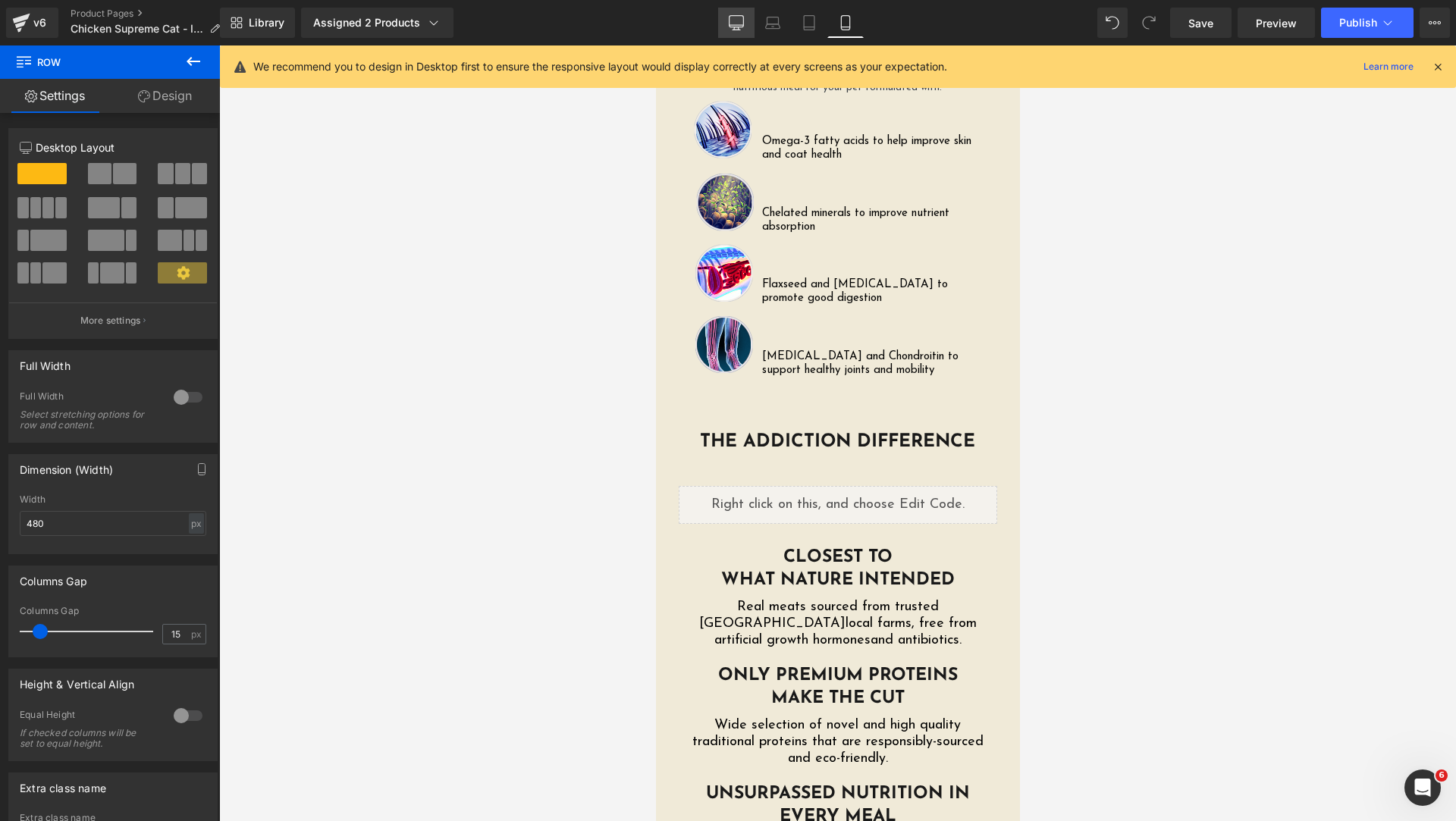
click at [748, 24] on link "Desktop" at bounding box center [736, 23] width 36 height 30
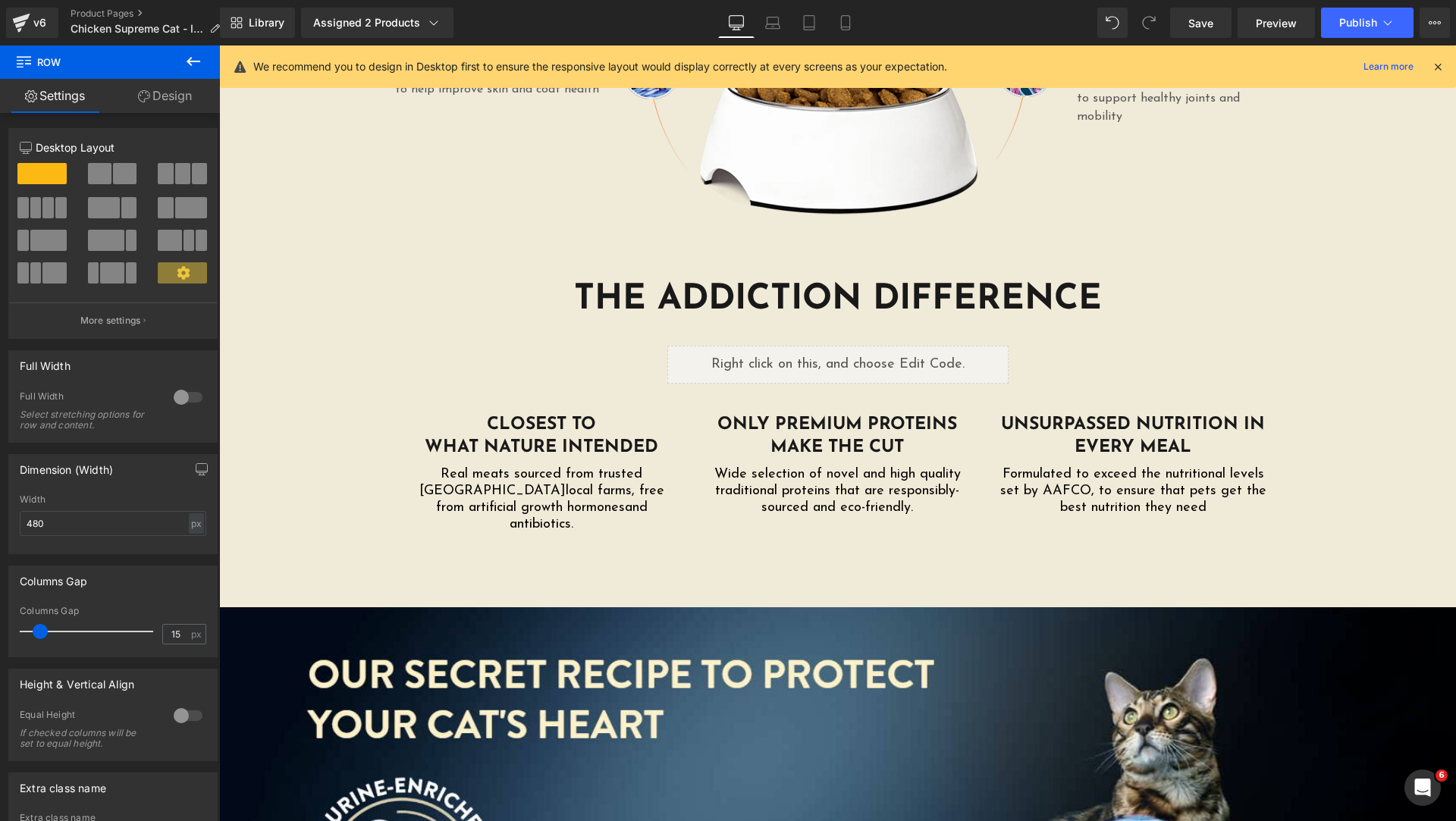
scroll to position [2373, 0]
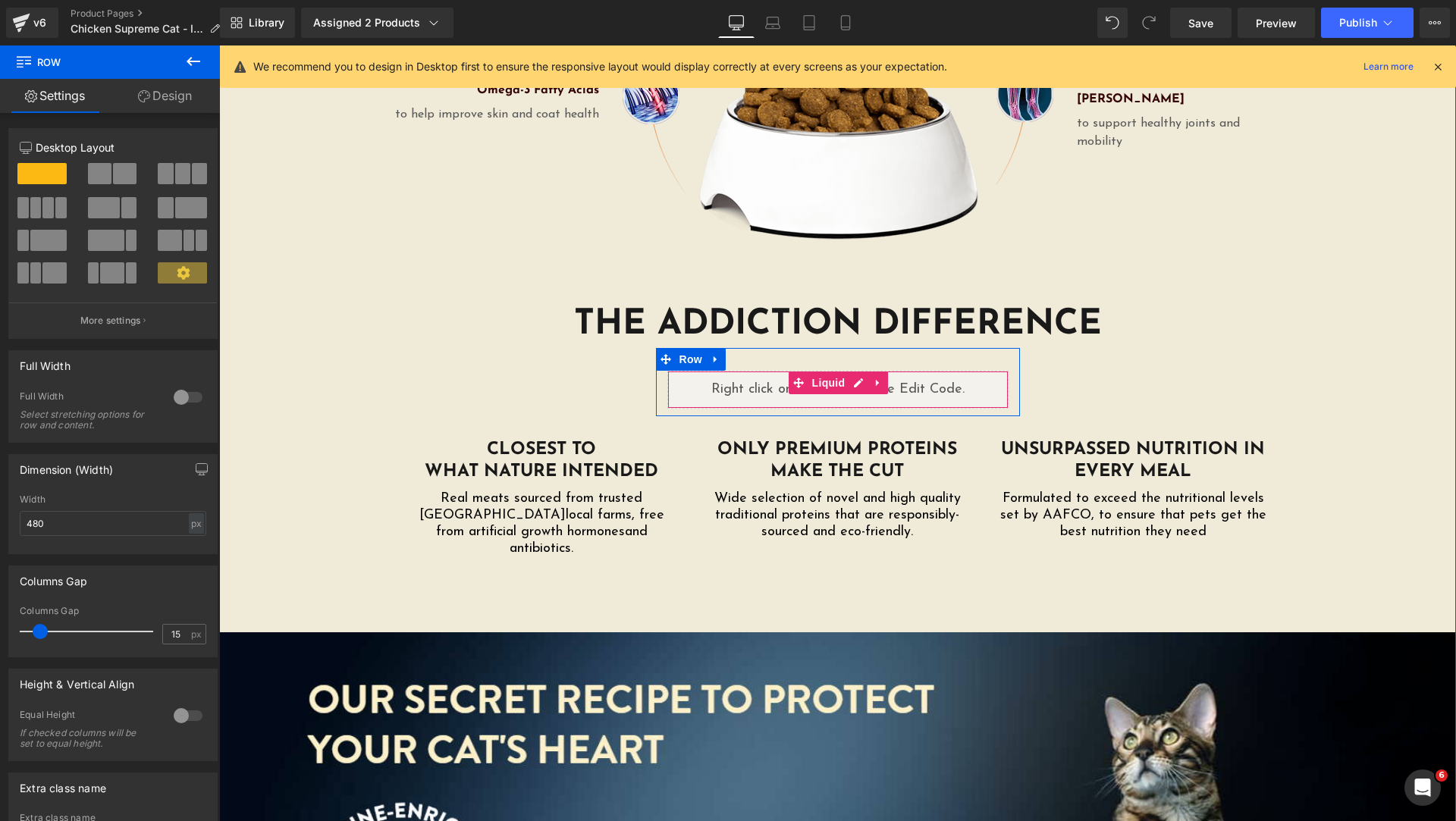
click at [678, 371] on div "Liquid" at bounding box center [838, 390] width 341 height 38
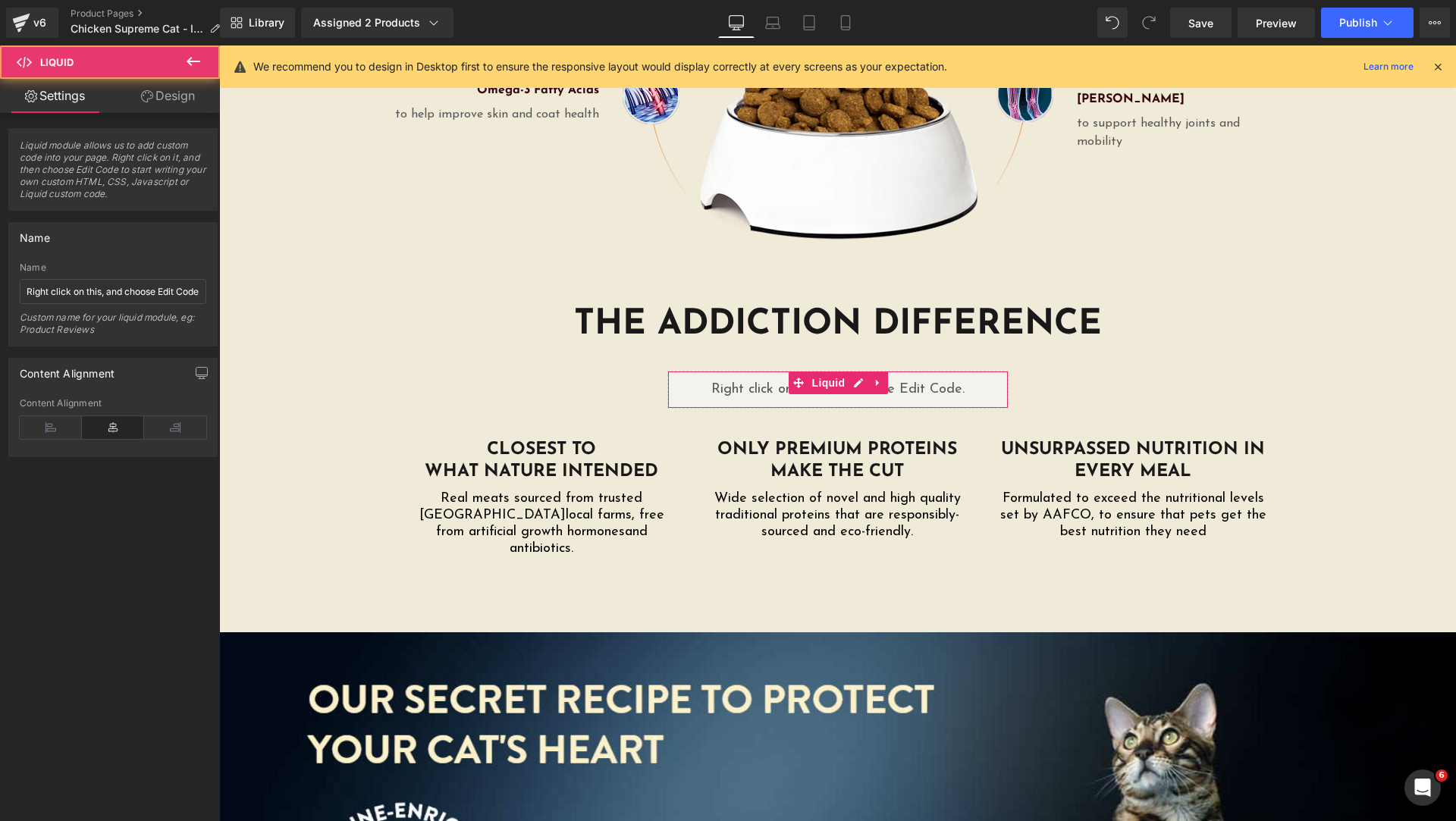
click at [156, 102] on link "Design" at bounding box center [168, 96] width 110 height 34
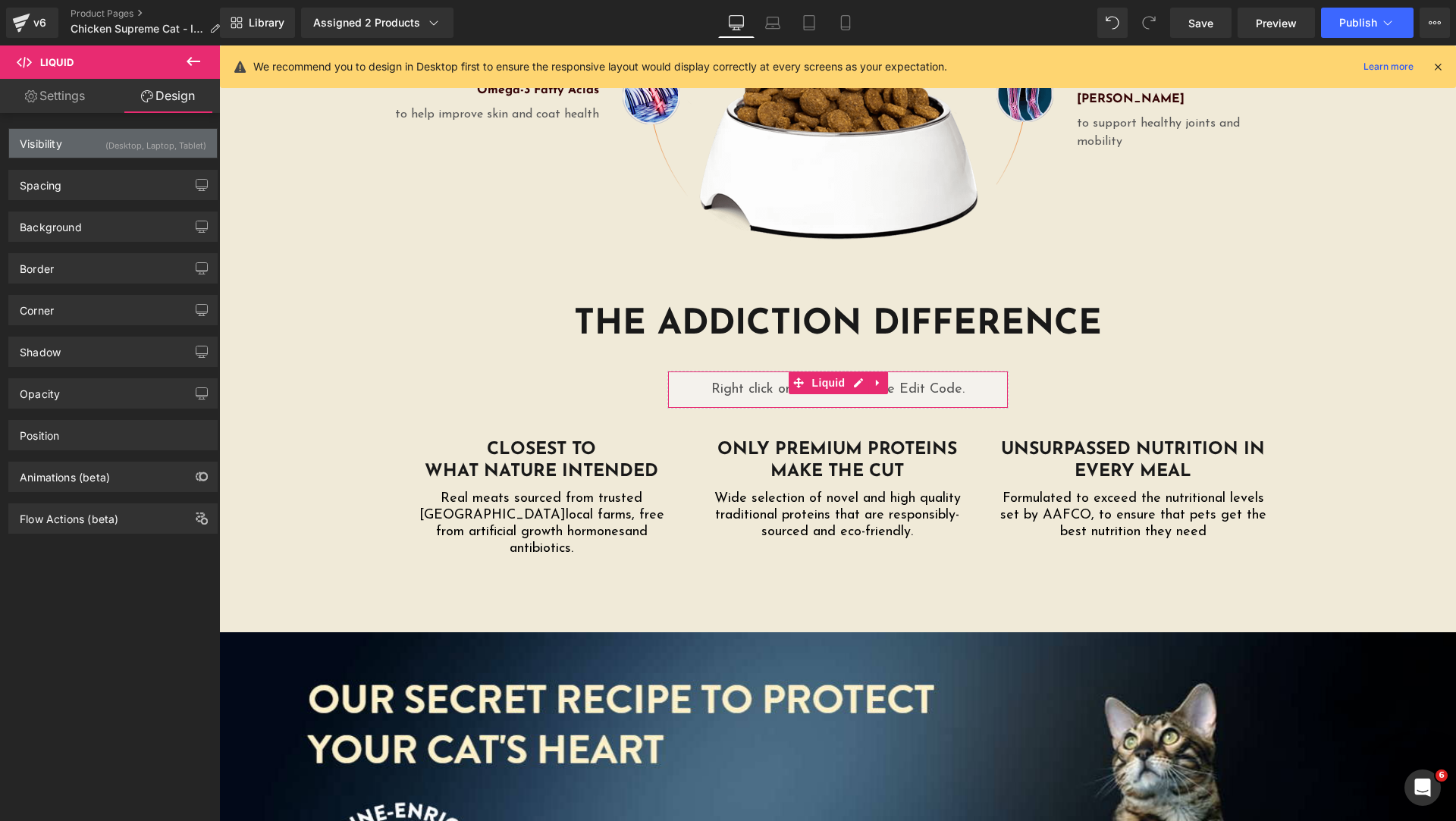
click at [93, 157] on div "Visibility (Desktop, Laptop, Tablet)" at bounding box center [113, 143] width 208 height 29
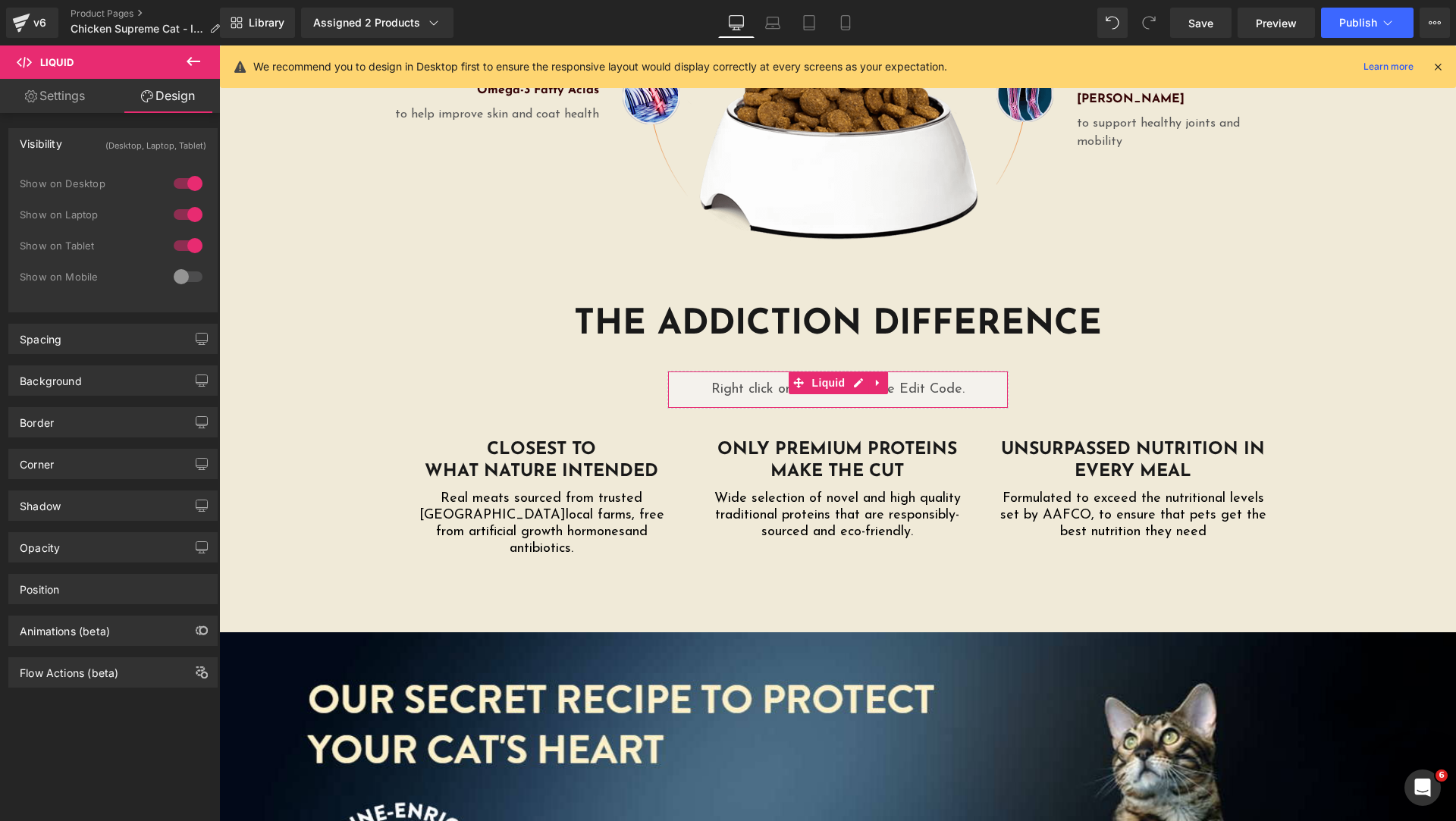
click at [181, 270] on div at bounding box center [188, 276] width 36 height 24
click at [838, 18] on icon at bounding box center [845, 22] width 15 height 15
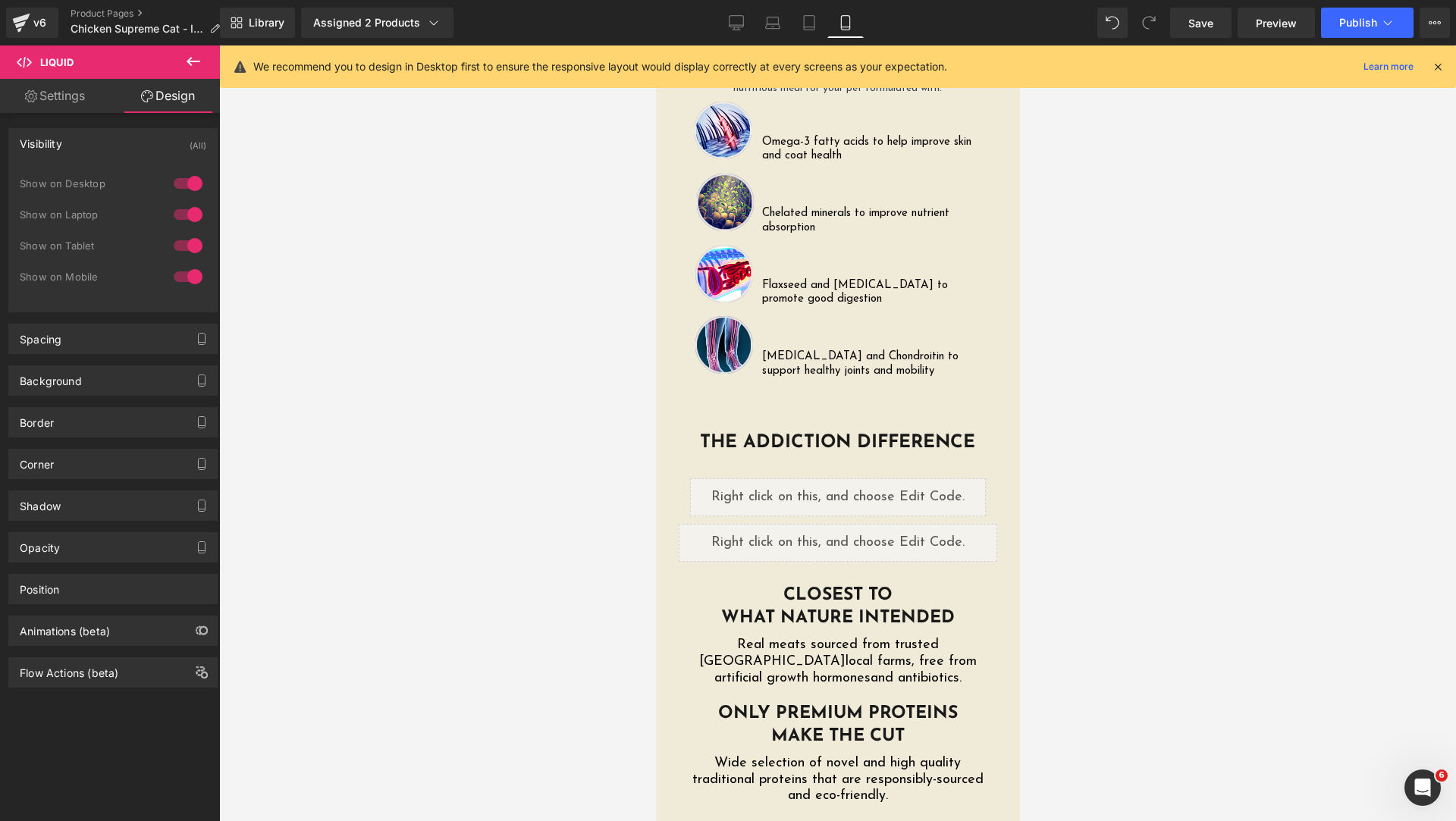
scroll to position [3014, 0]
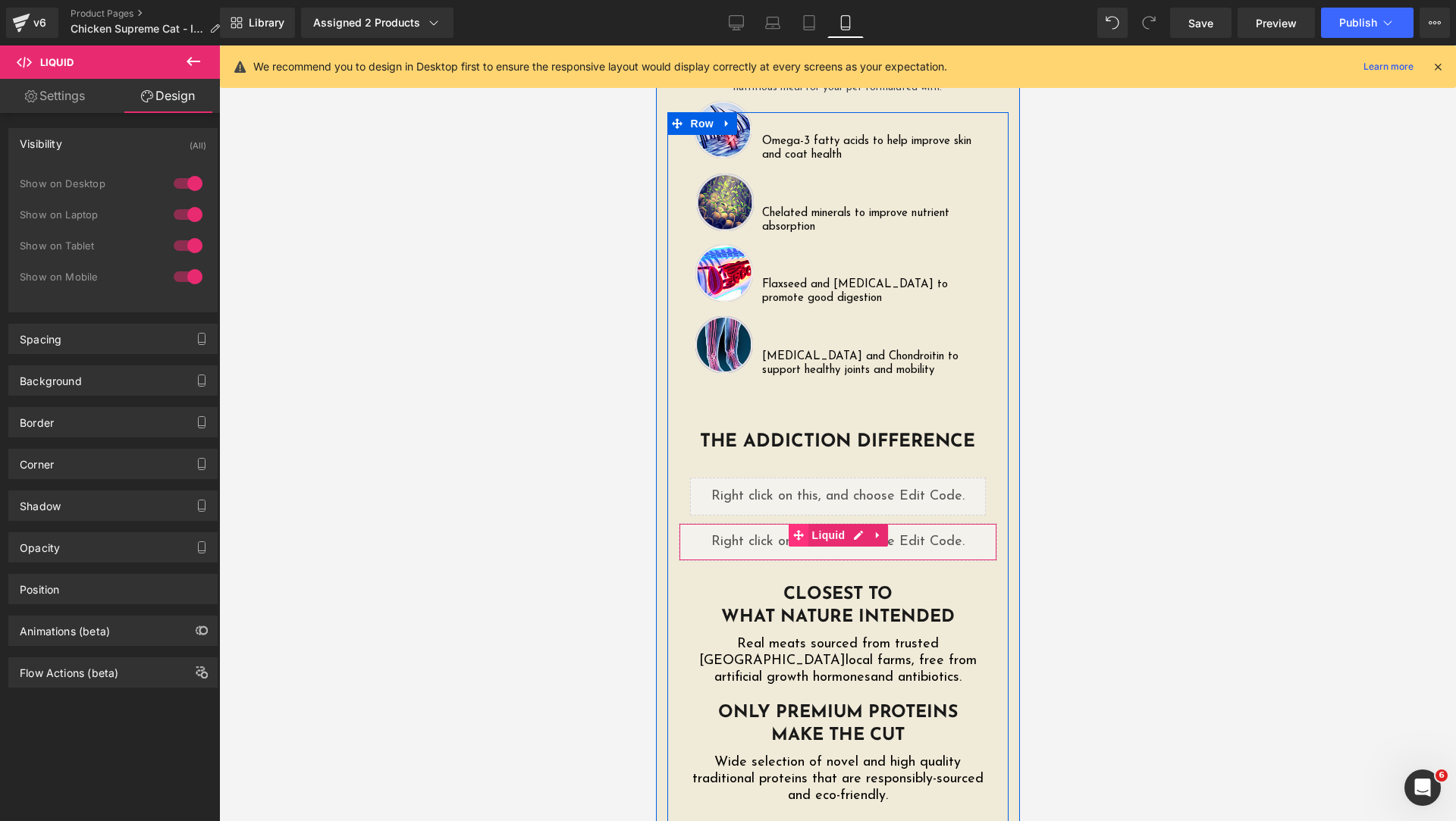
click at [792, 530] on icon at bounding box center [797, 535] width 11 height 11
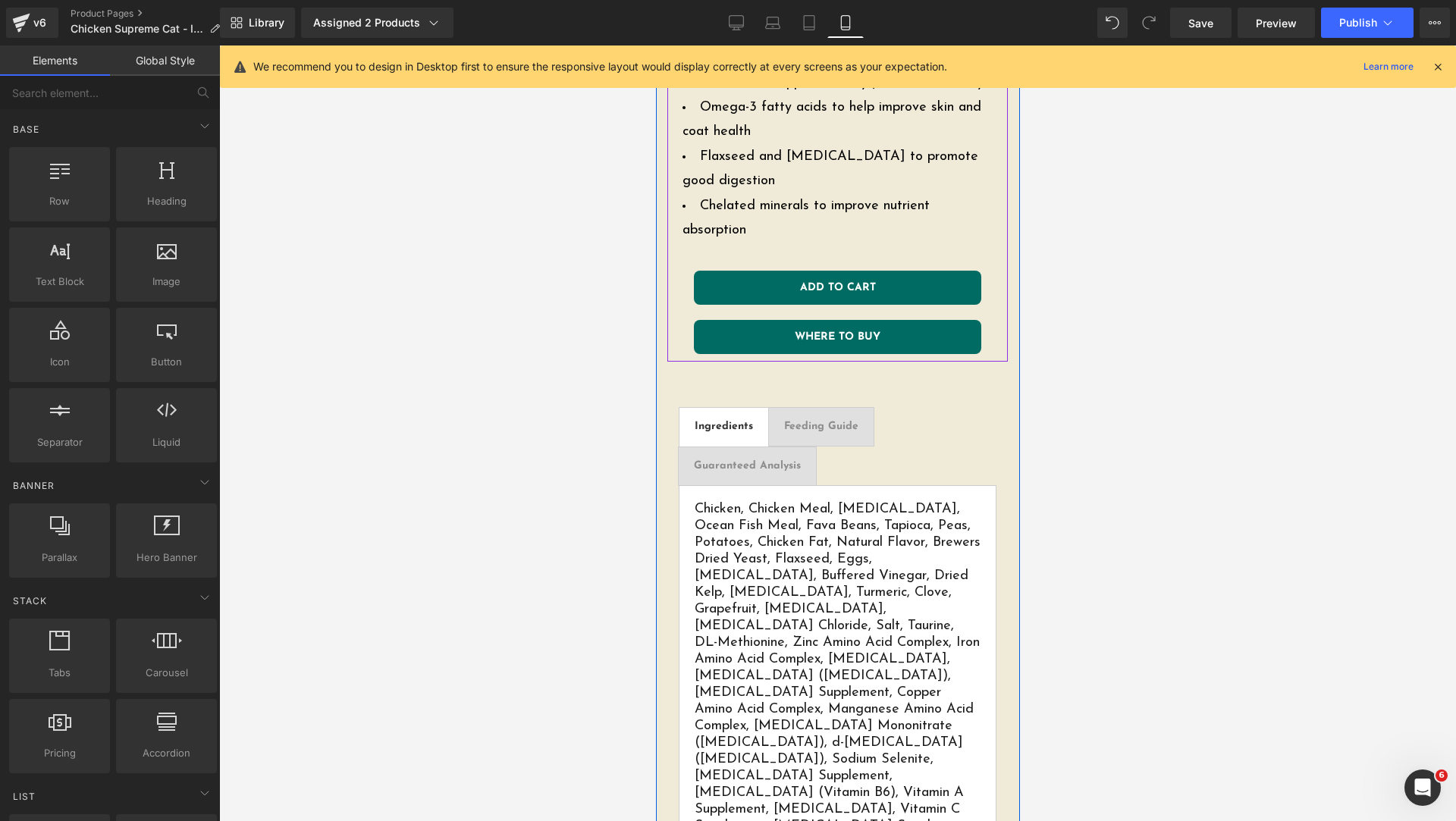
scroll to position [758, 0]
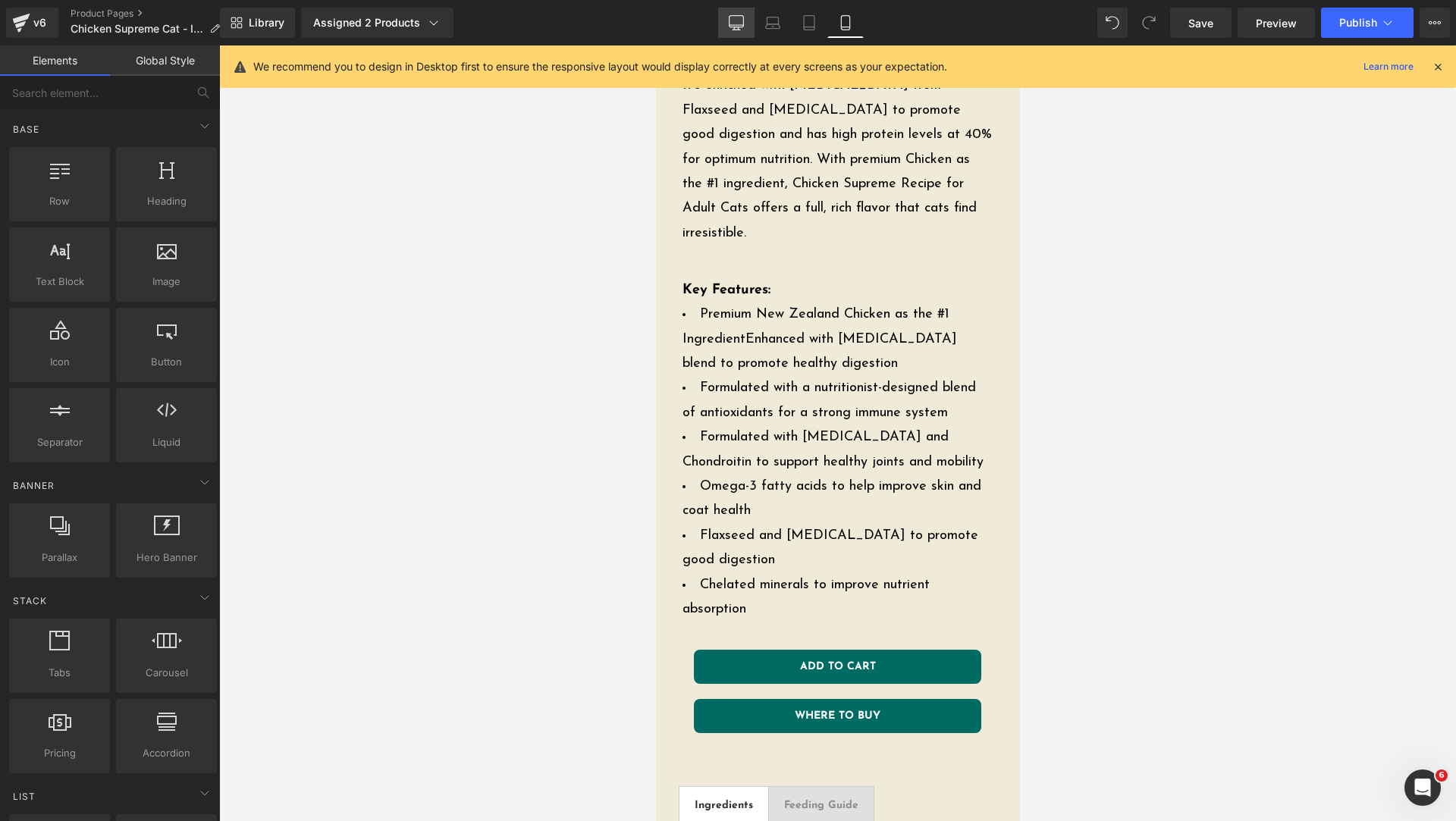
click at [747, 17] on link "Desktop" at bounding box center [736, 23] width 36 height 30
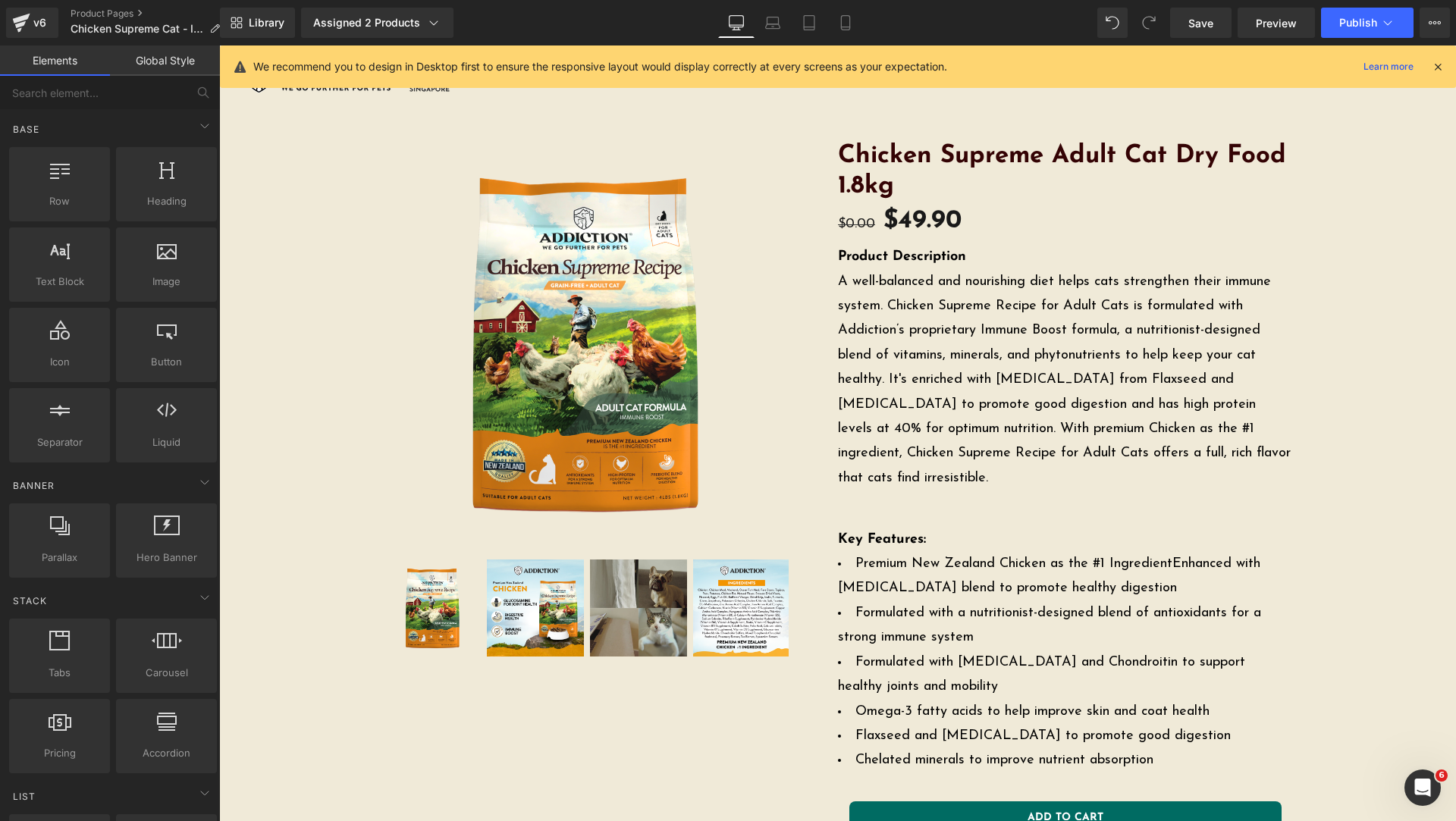
scroll to position [379, 0]
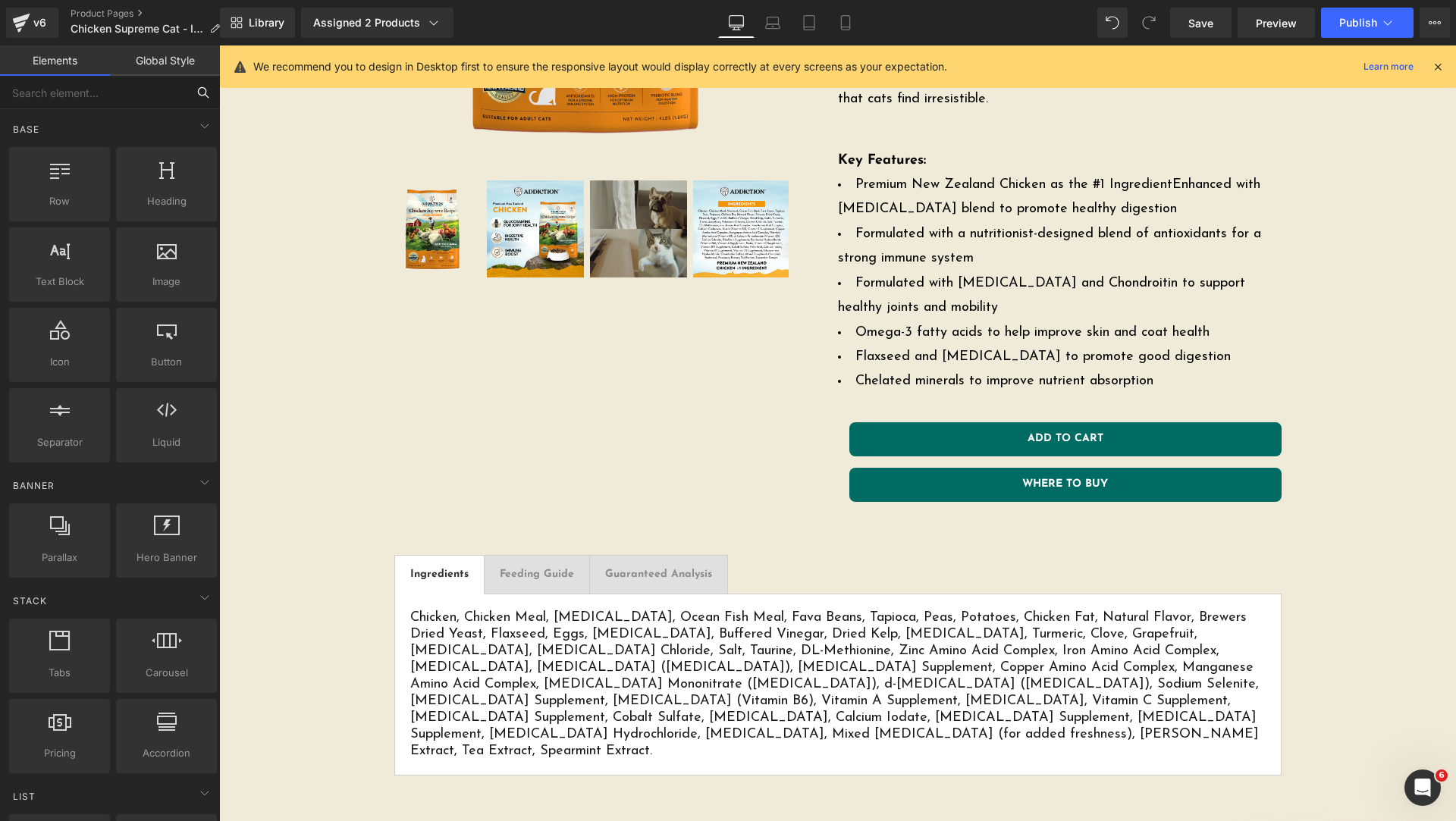
click at [137, 91] on input "text" at bounding box center [93, 92] width 187 height 33
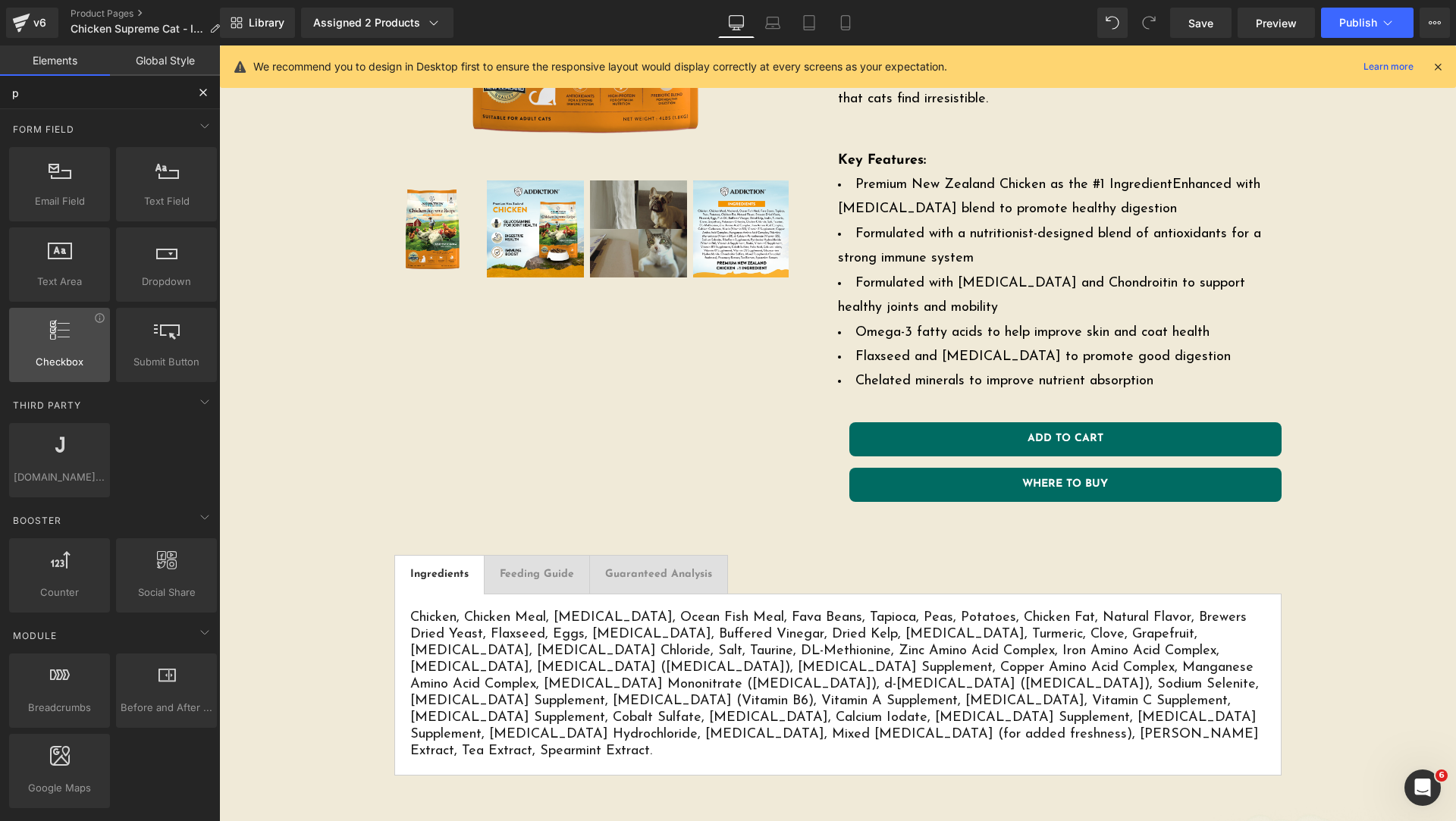
type input "pr"
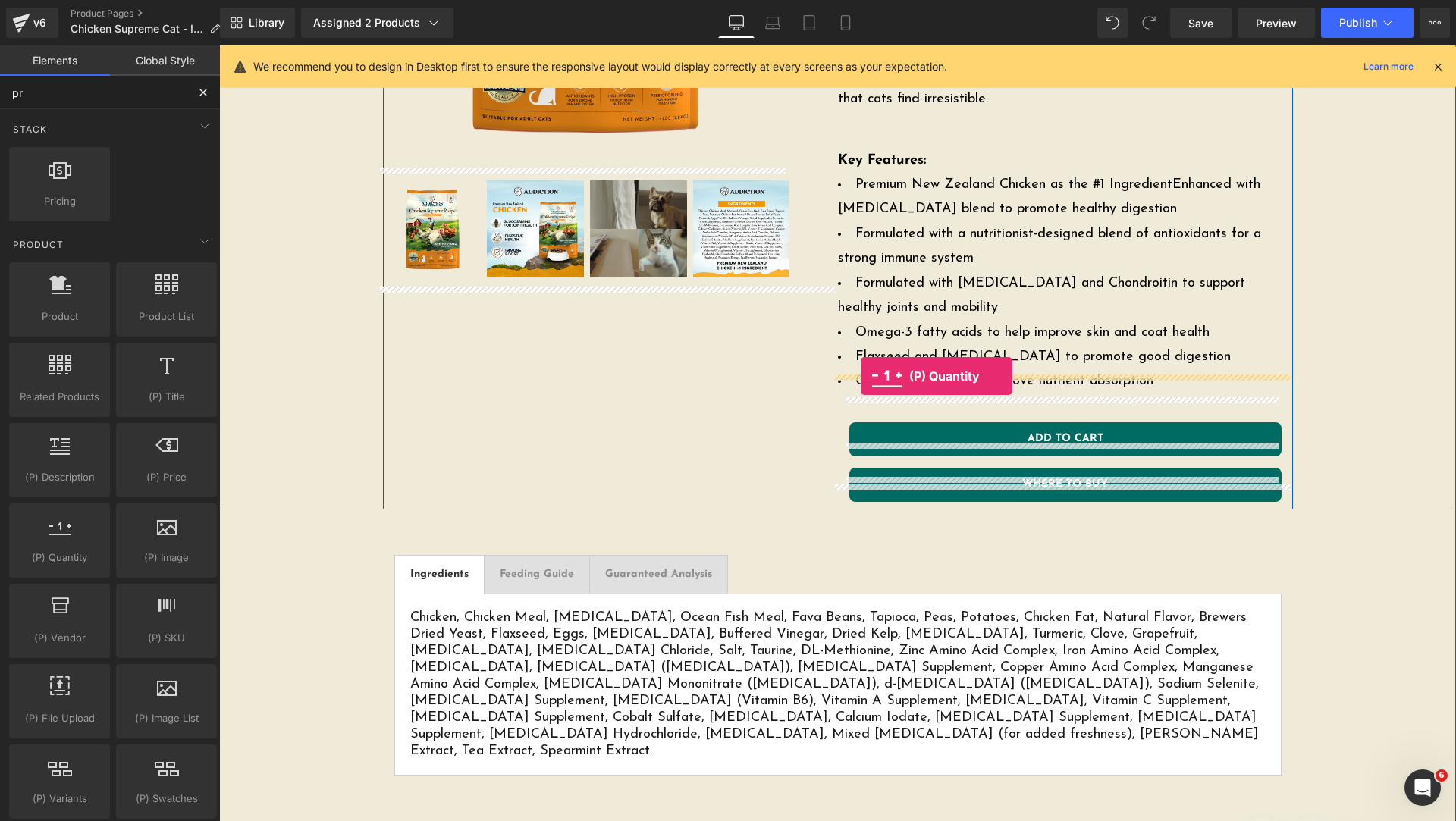
drag, startPoint x: 301, startPoint y: 605, endPoint x: 861, endPoint y: 376, distance: 605.0
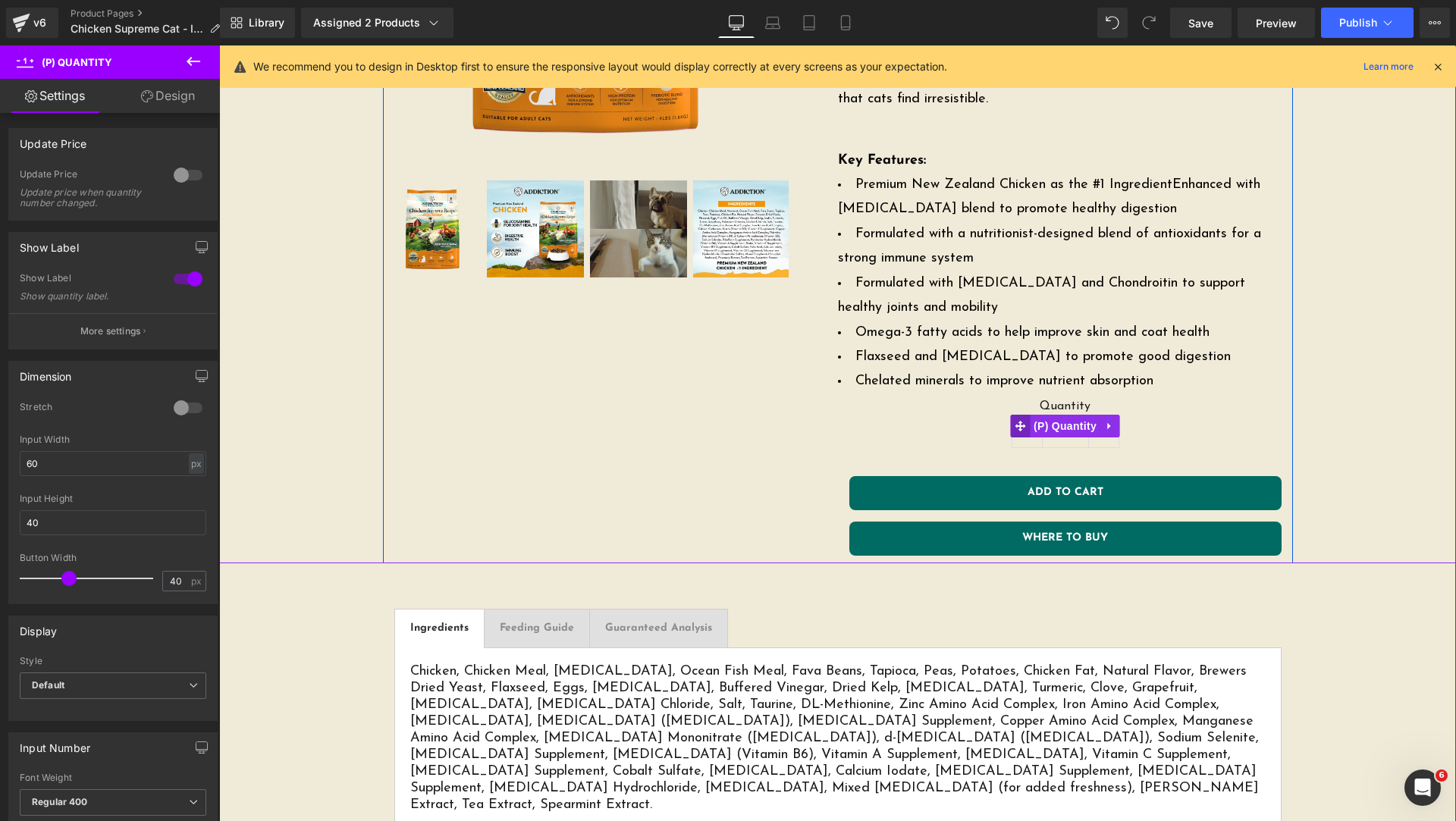
click at [1010, 415] on span at bounding box center [1020, 426] width 20 height 23
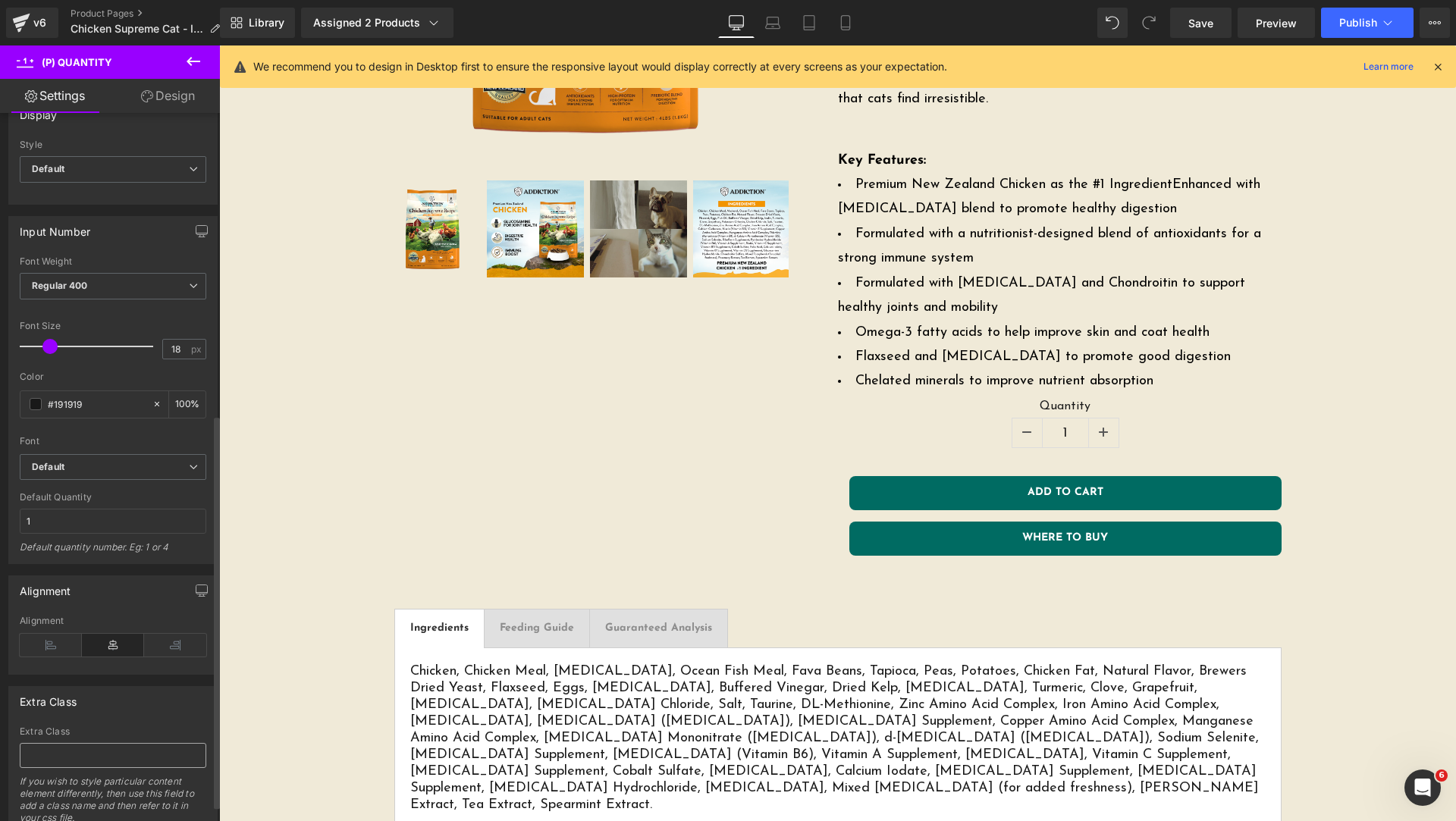
scroll to position [573, 0]
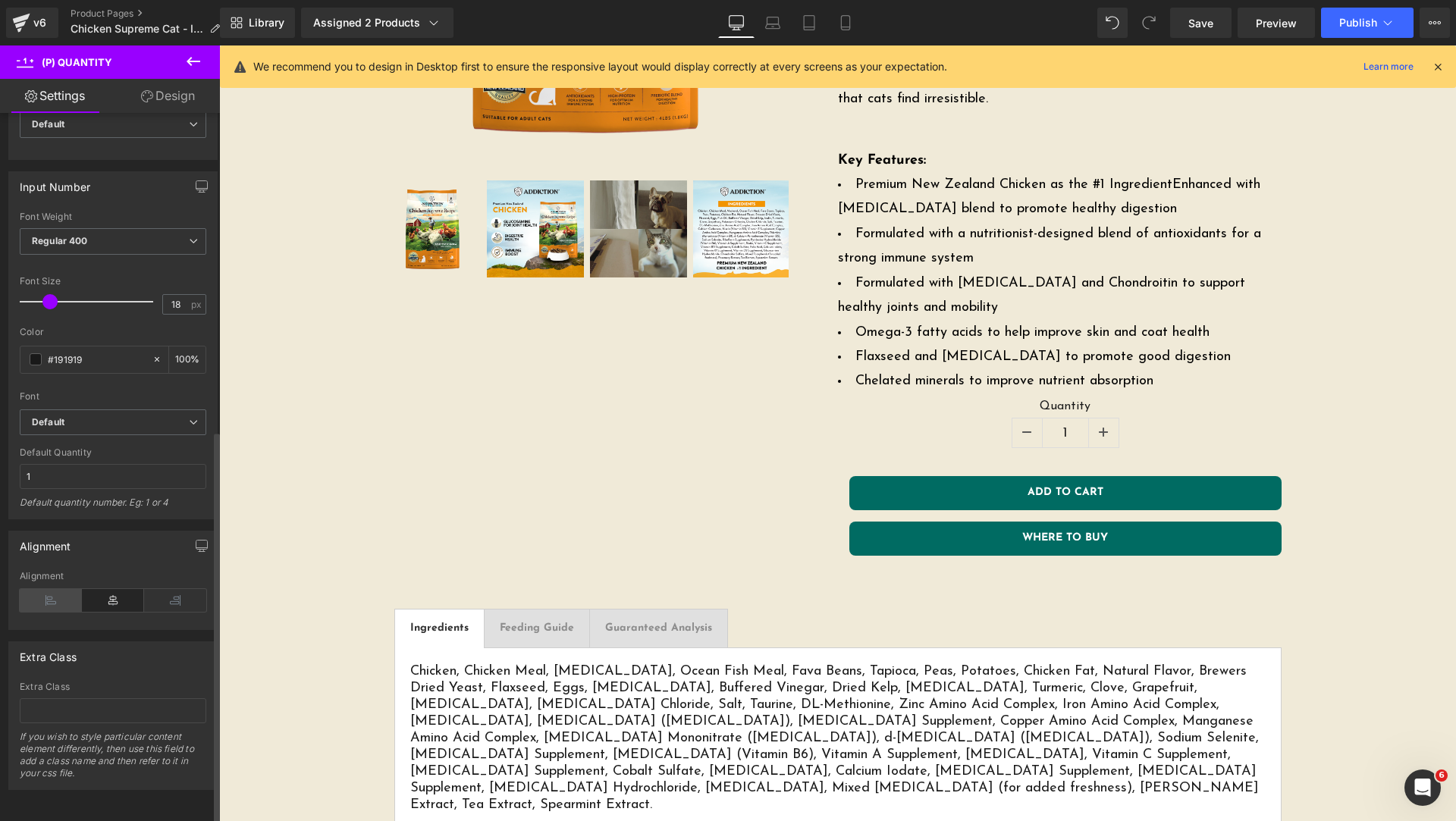
click at [55, 594] on icon at bounding box center [51, 601] width 62 height 23
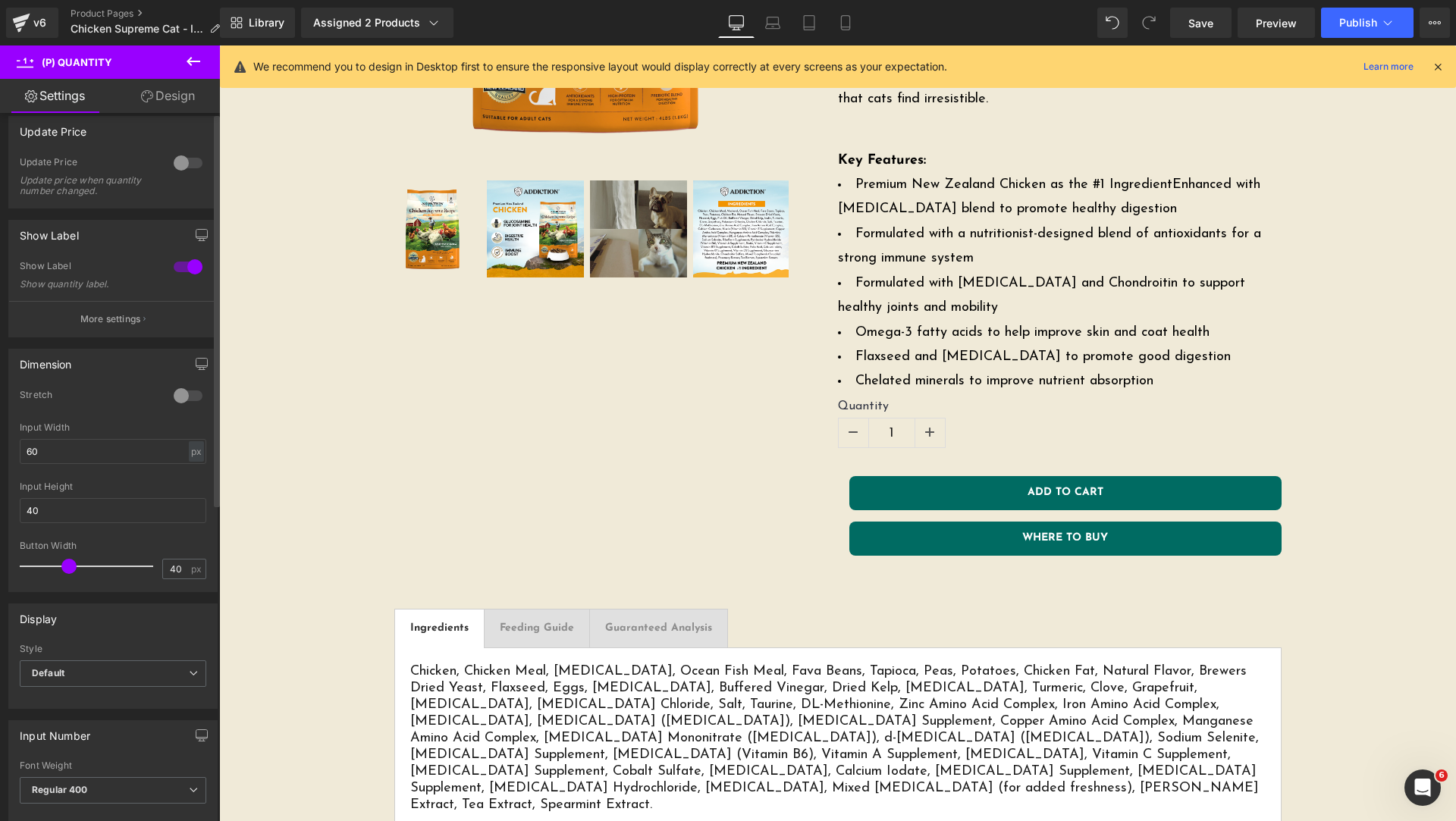
scroll to position [0, 0]
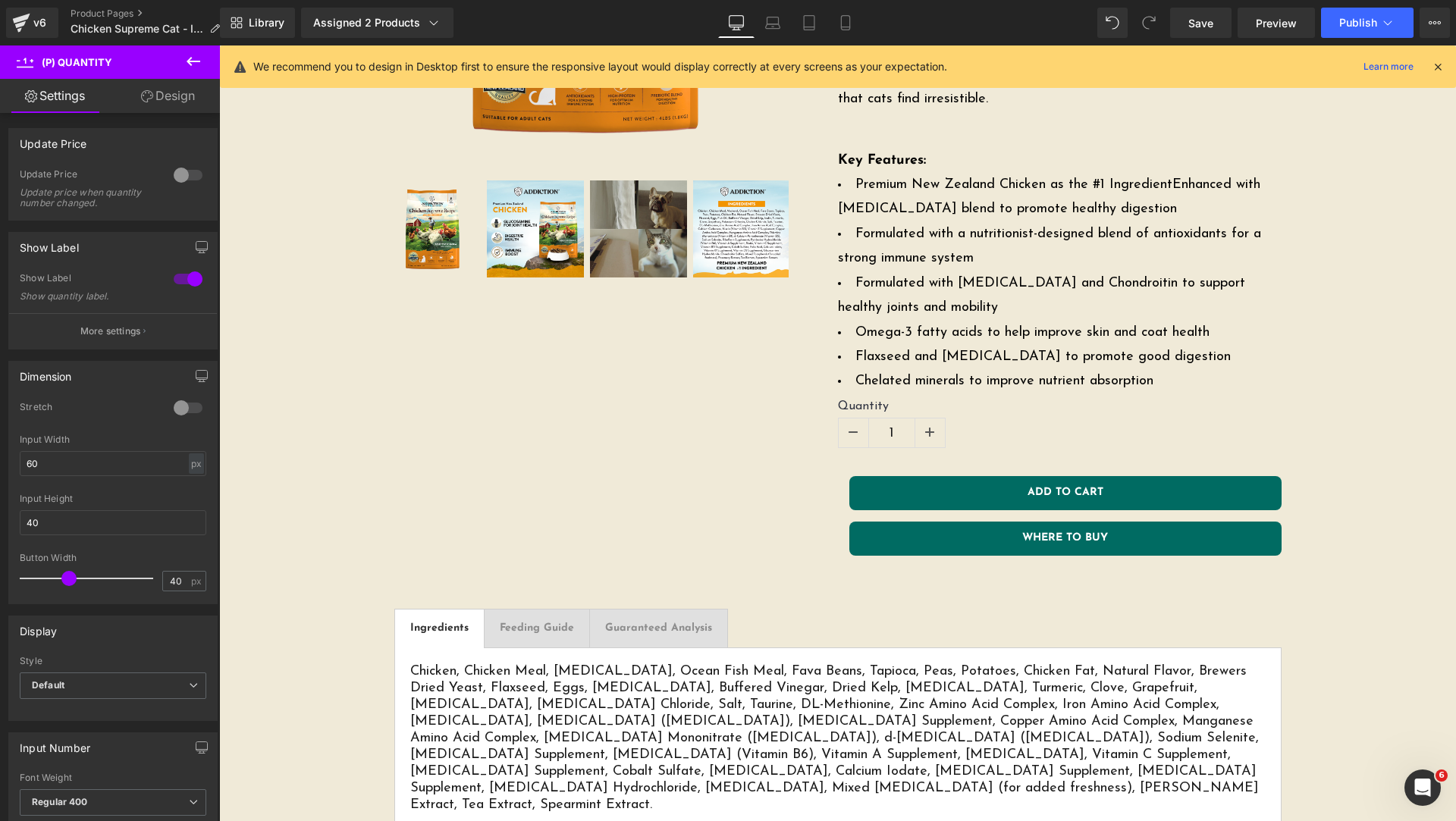
click at [179, 100] on link "Design" at bounding box center [168, 96] width 110 height 34
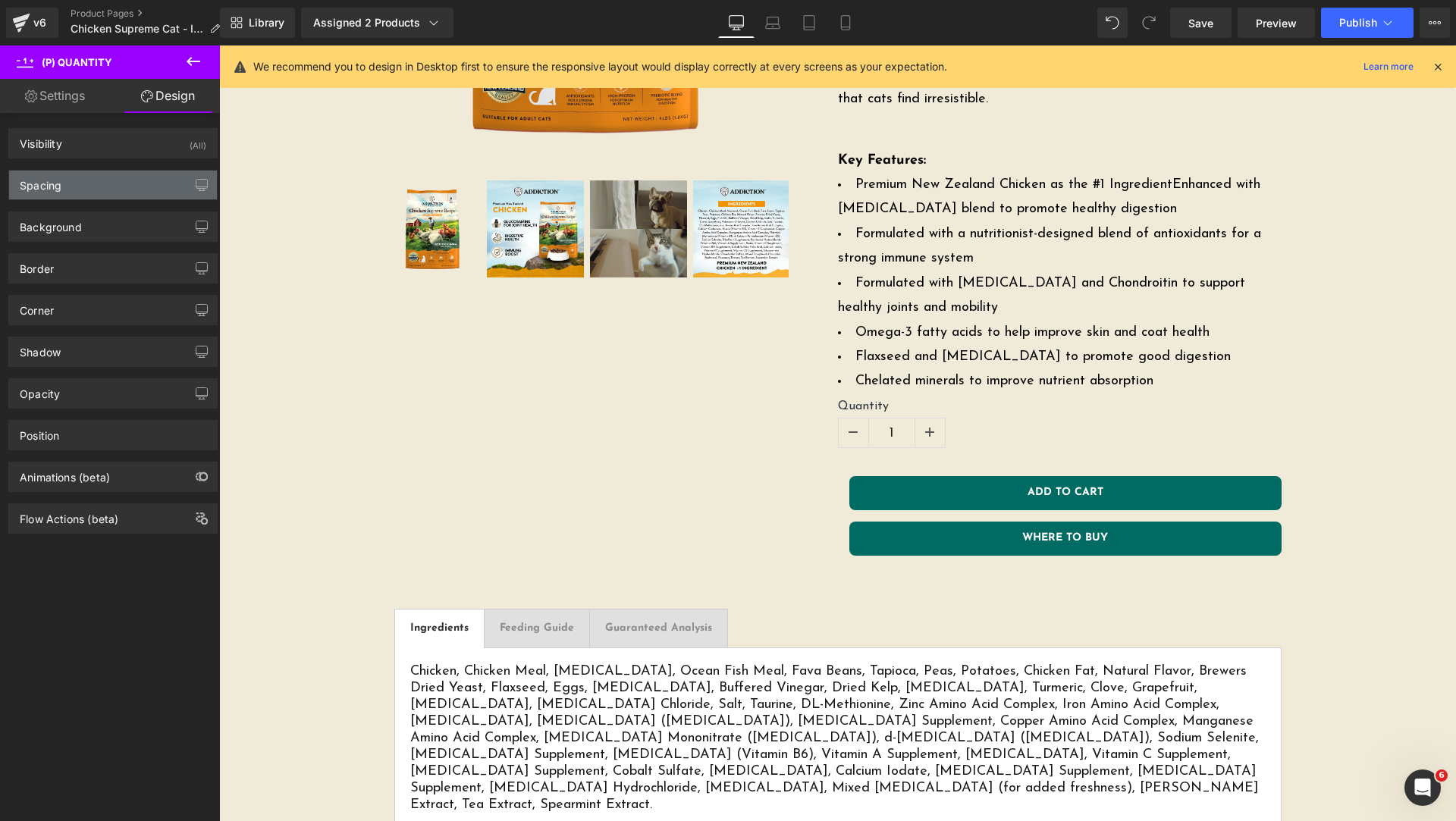
click at [106, 184] on div "Spacing" at bounding box center [113, 185] width 208 height 29
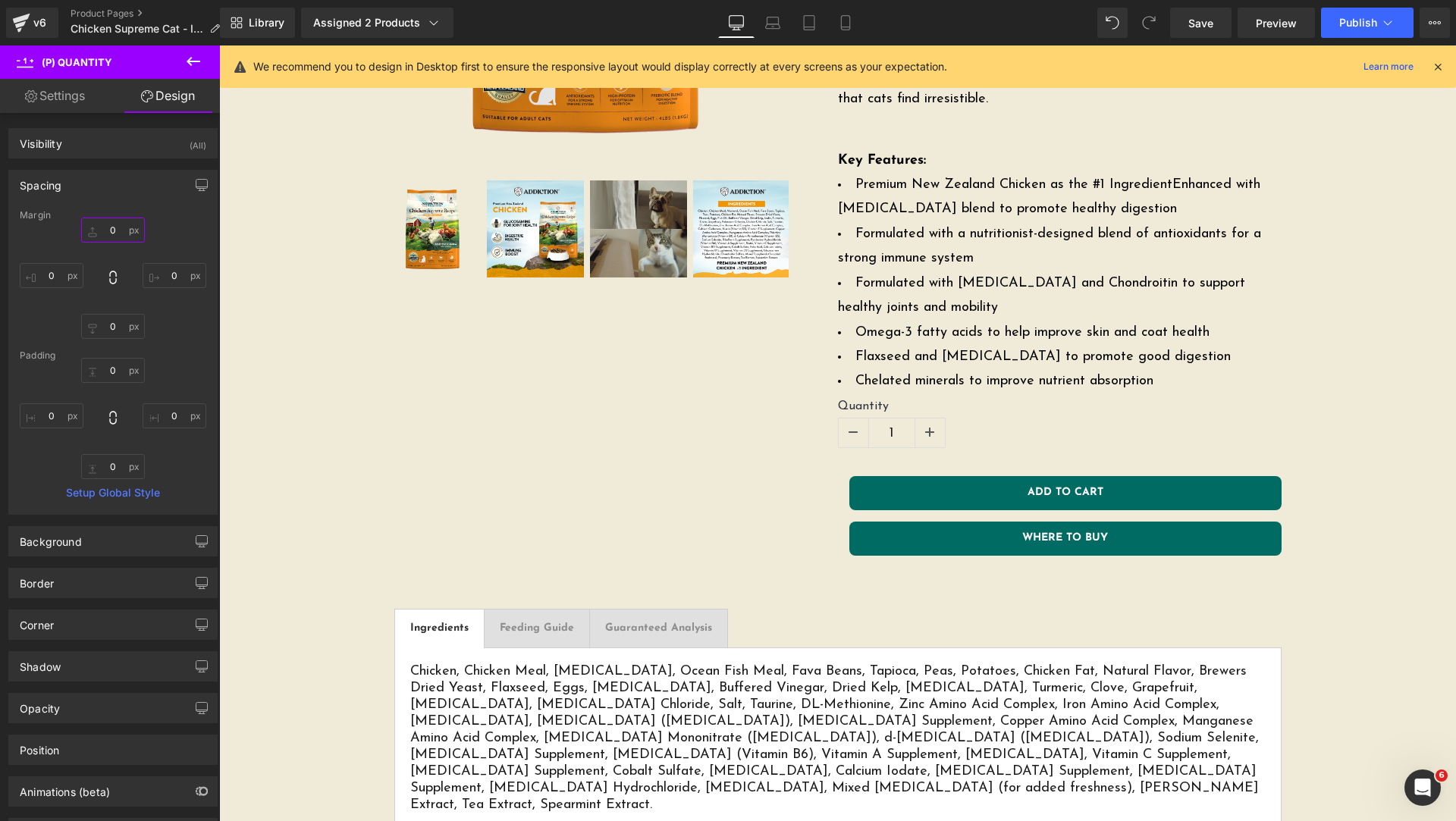
click at [110, 222] on input "0" at bounding box center [113, 229] width 64 height 25
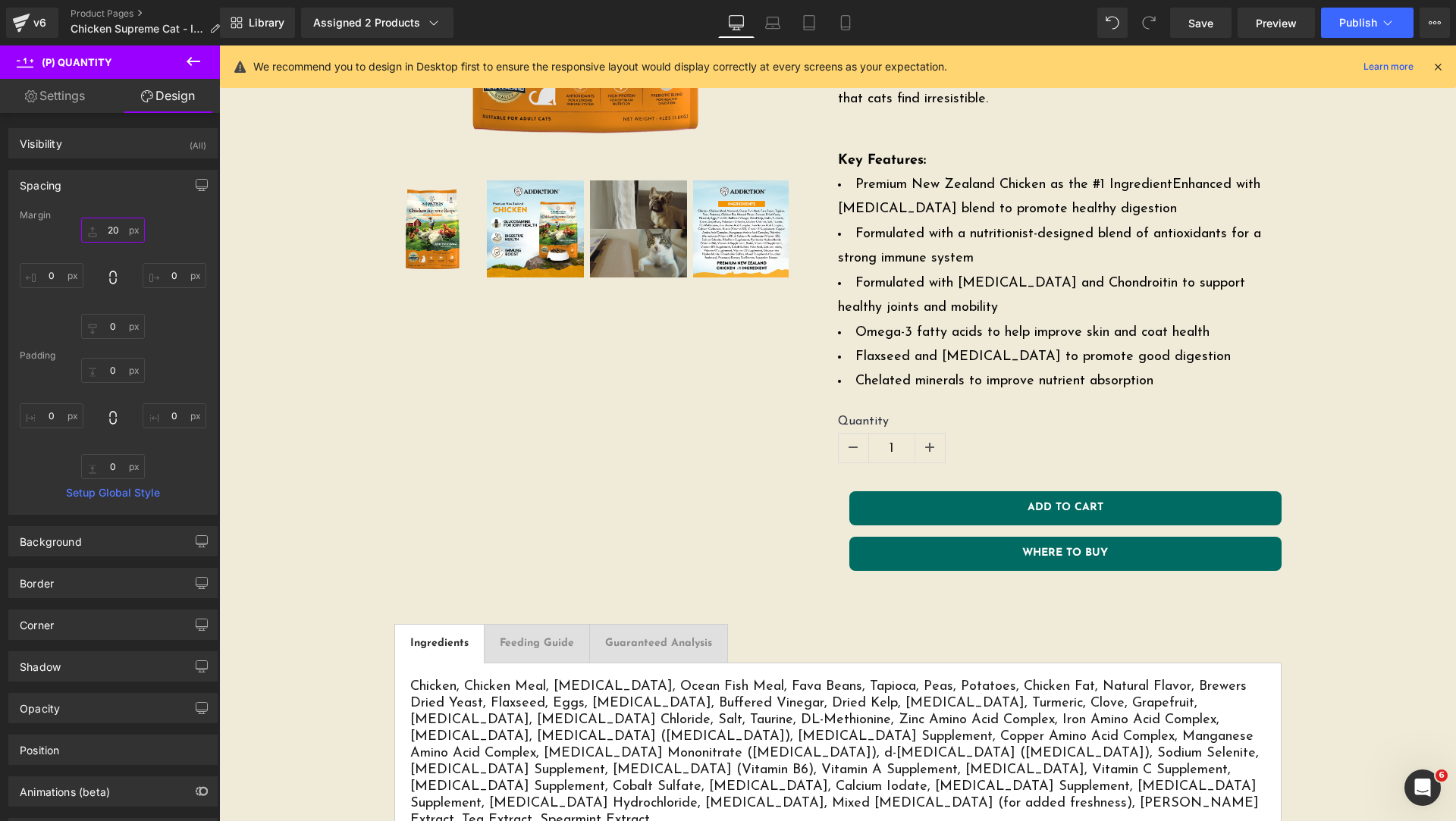
type input "20"
click at [190, 61] on icon at bounding box center [194, 61] width 14 height 9
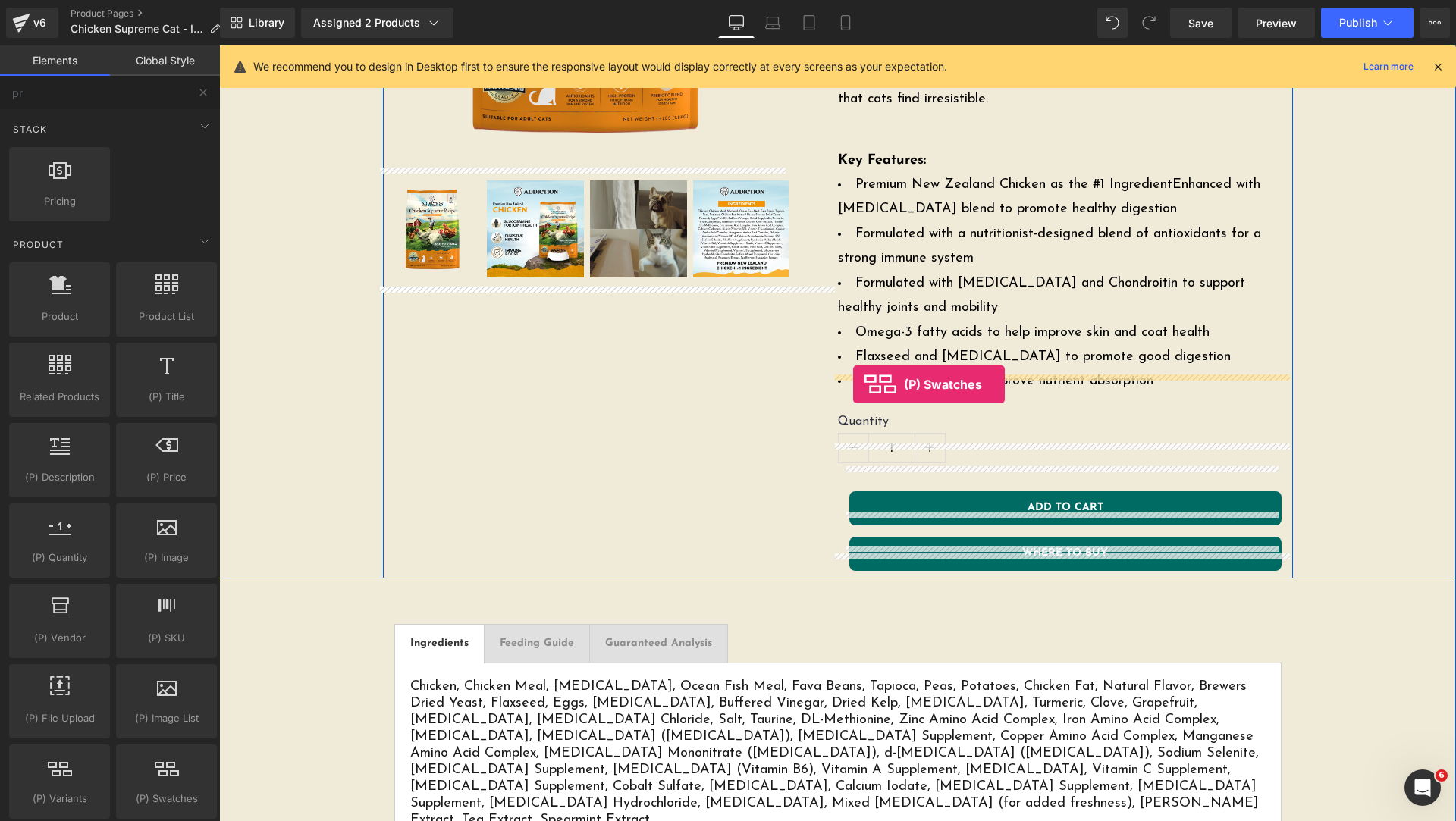
drag, startPoint x: 381, startPoint y: 830, endPoint x: 853, endPoint y: 384, distance: 649.4
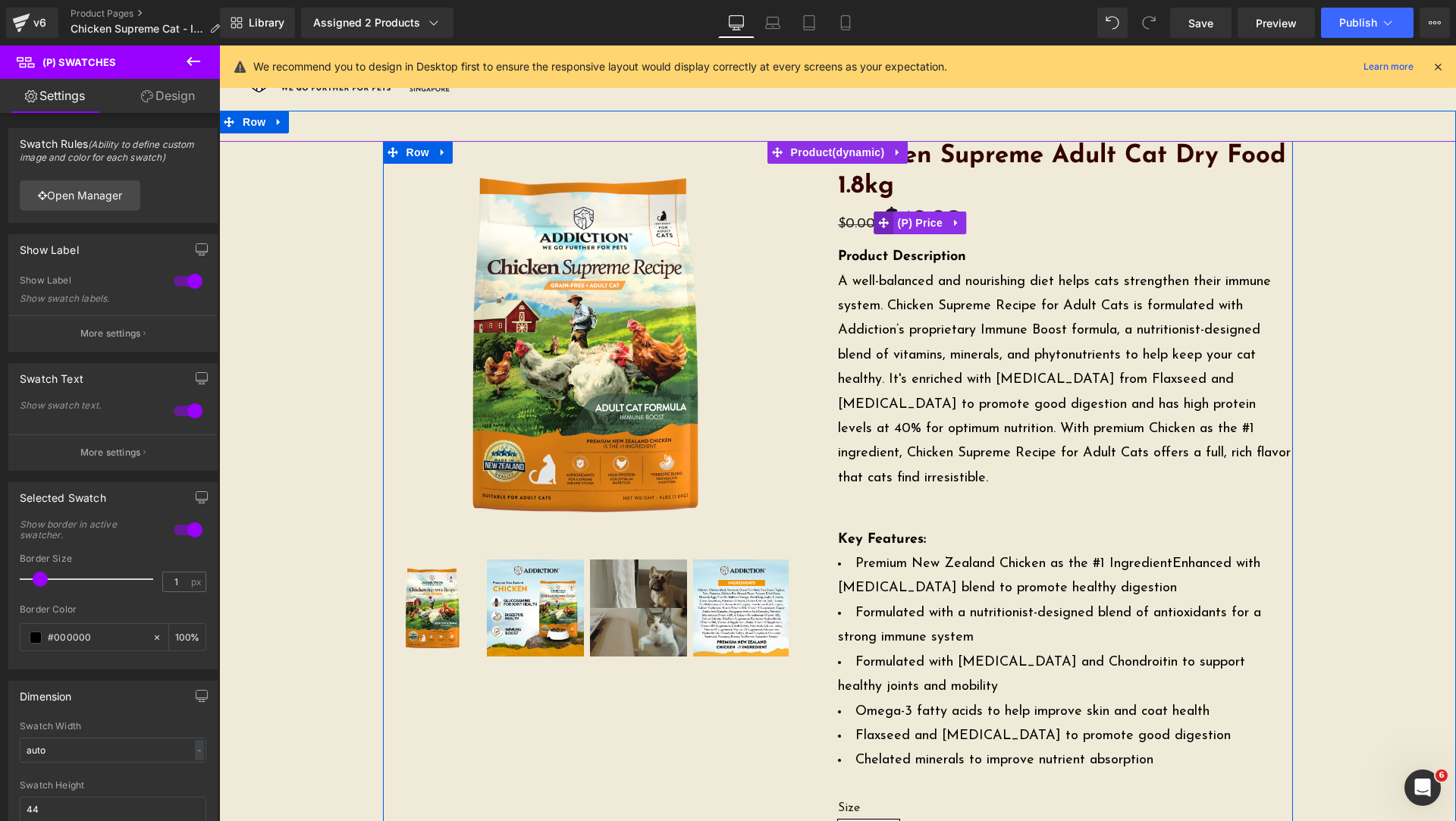
click at [883, 221] on icon at bounding box center [884, 222] width 11 height 11
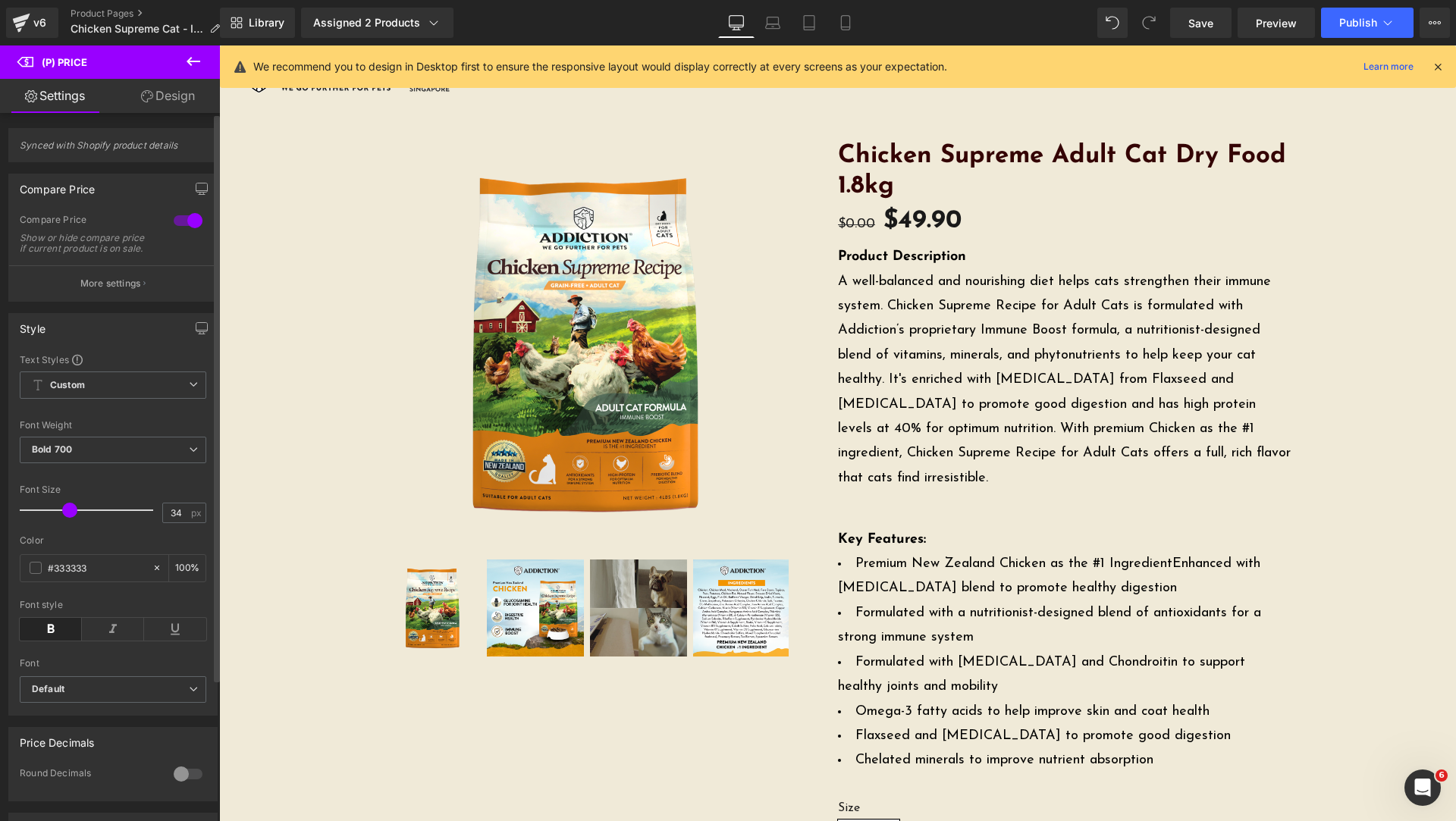
click at [178, 217] on div at bounding box center [188, 220] width 36 height 24
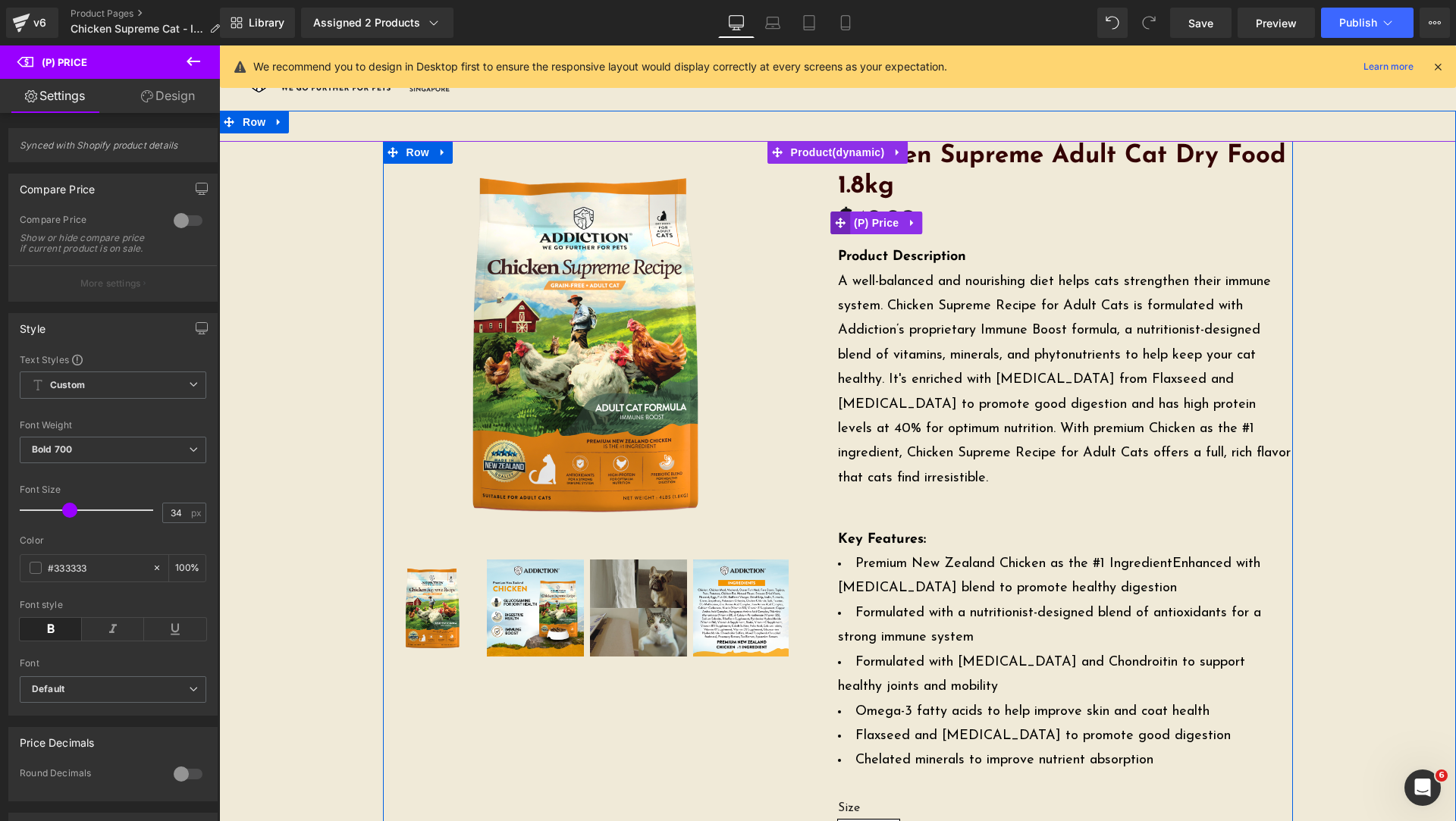
click at [837, 219] on icon at bounding box center [840, 222] width 11 height 11
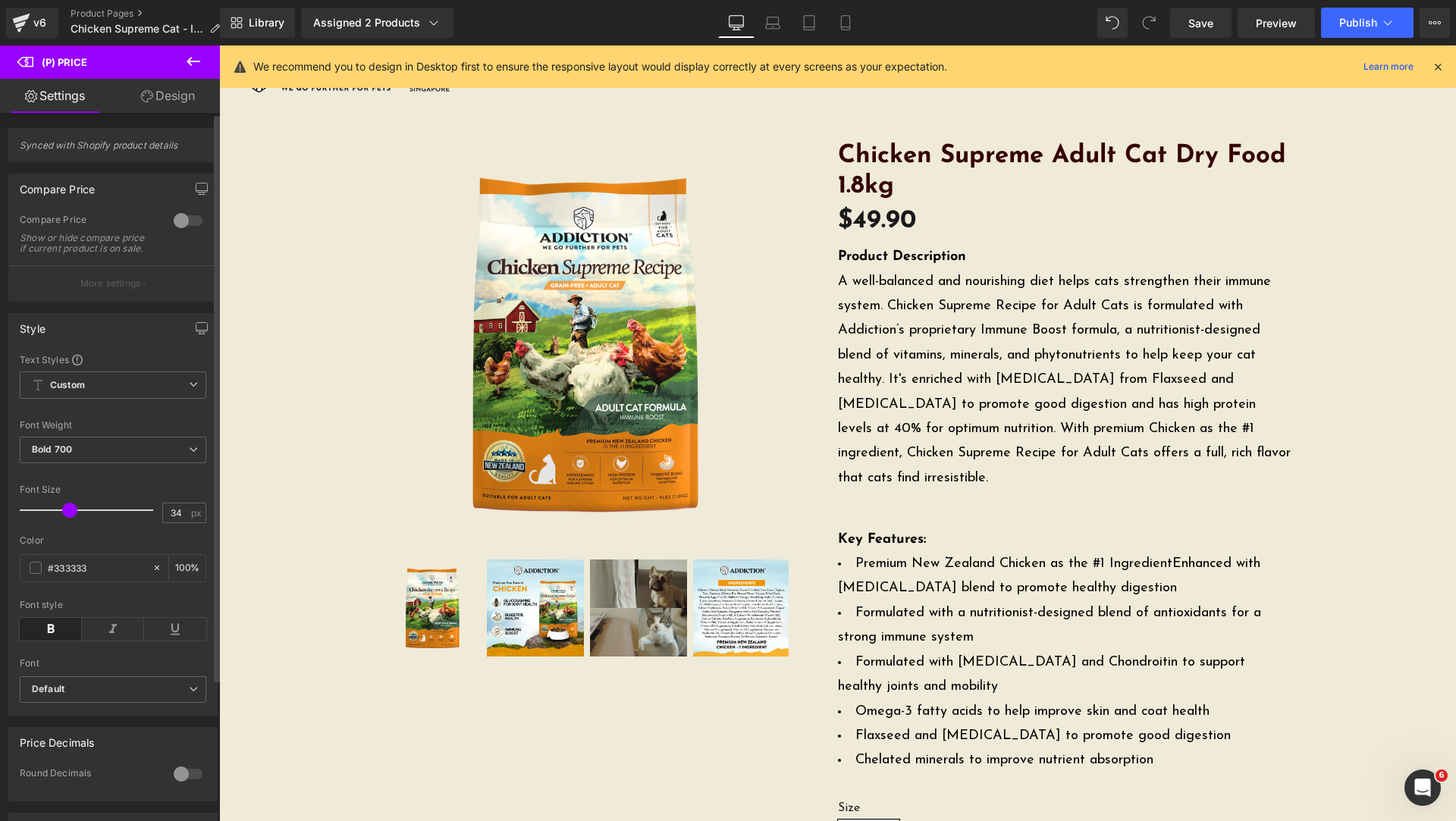
click at [184, 222] on div at bounding box center [188, 220] width 36 height 24
click at [131, 290] on p "More settings" at bounding box center [111, 283] width 61 height 14
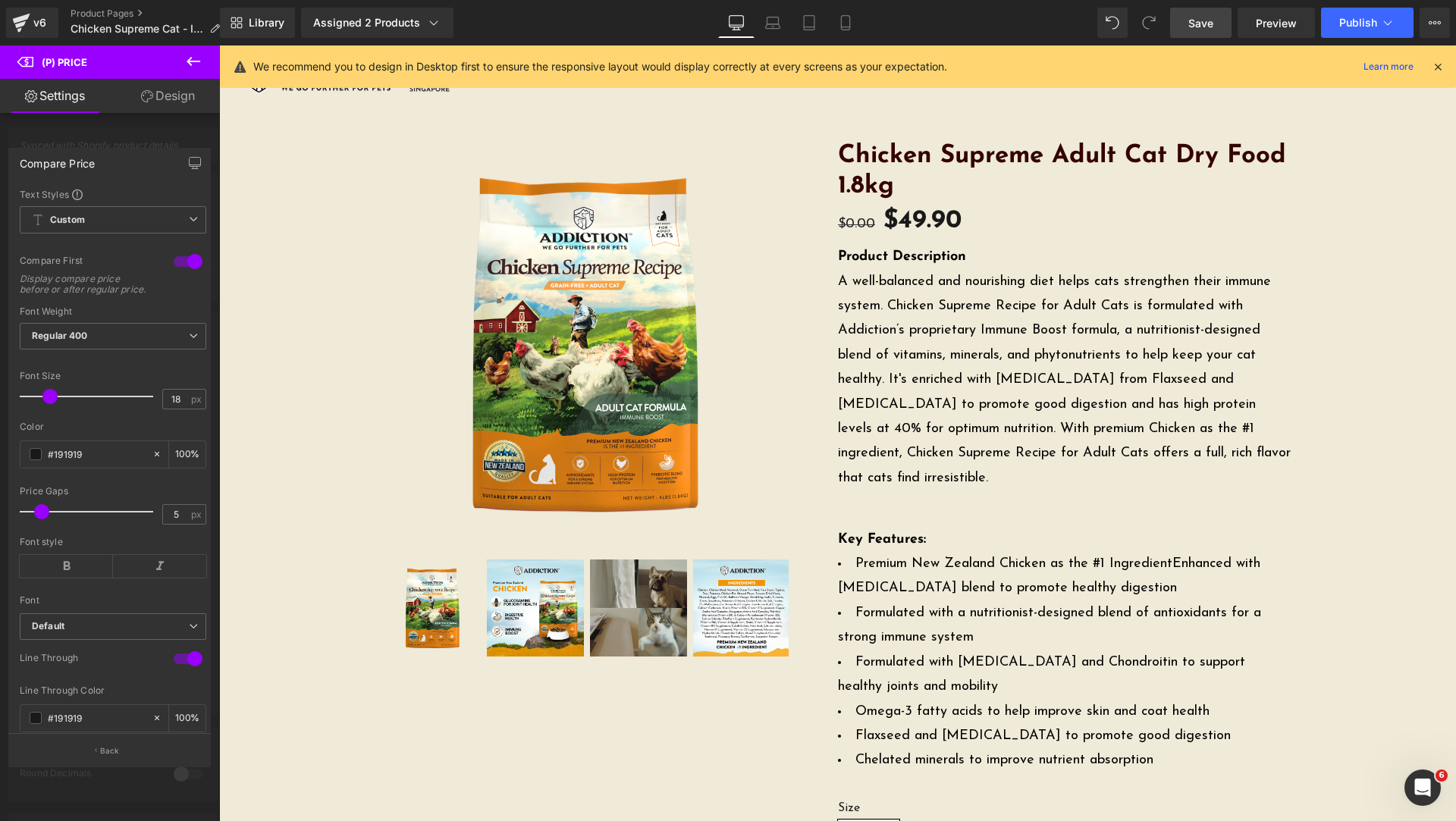
click at [1218, 24] on link "Save" at bounding box center [1202, 23] width 62 height 30
click at [426, 21] on icon at bounding box center [433, 22] width 15 height 15
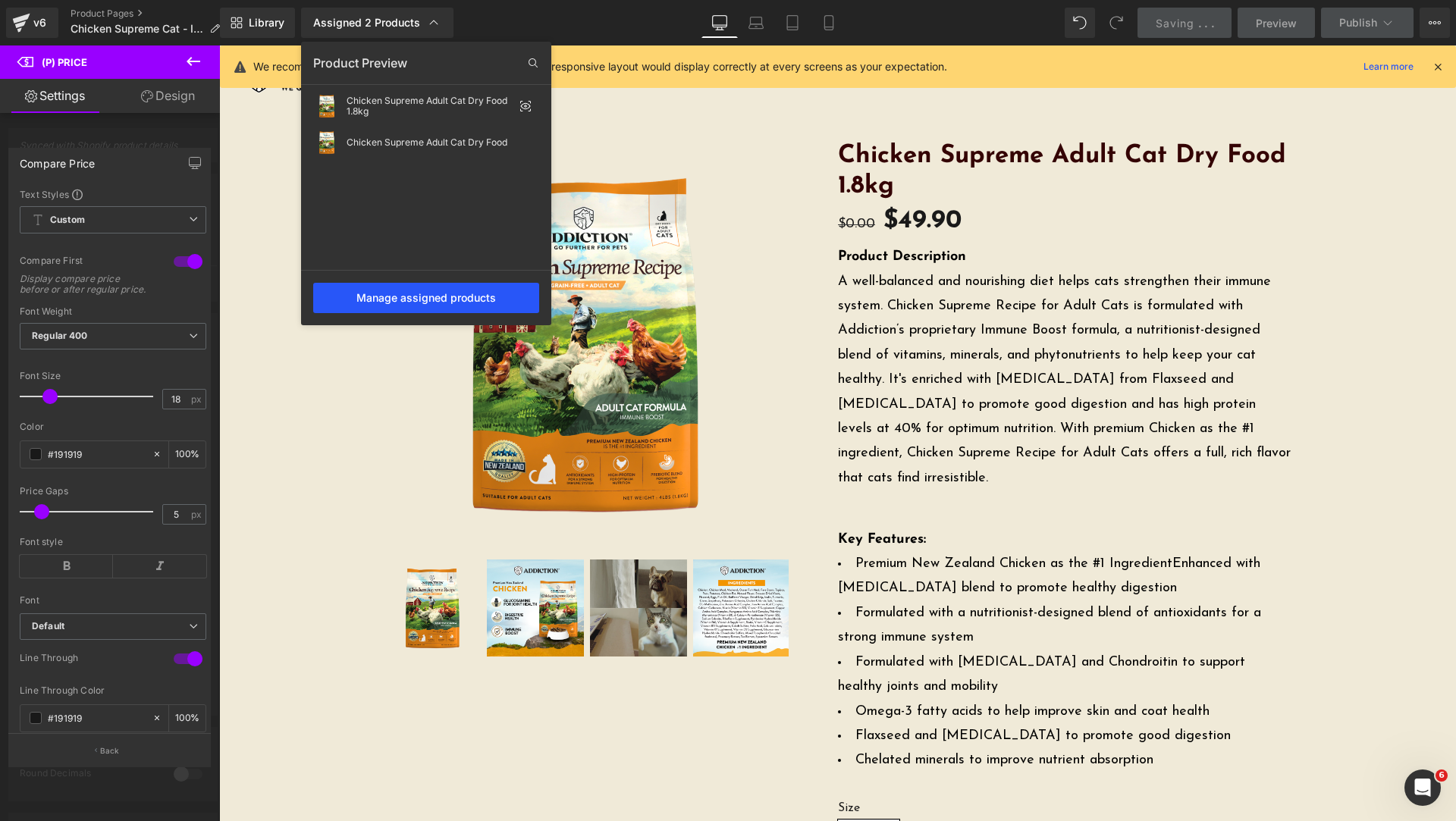
click at [460, 292] on div "Manage assigned products" at bounding box center [426, 298] width 226 height 30
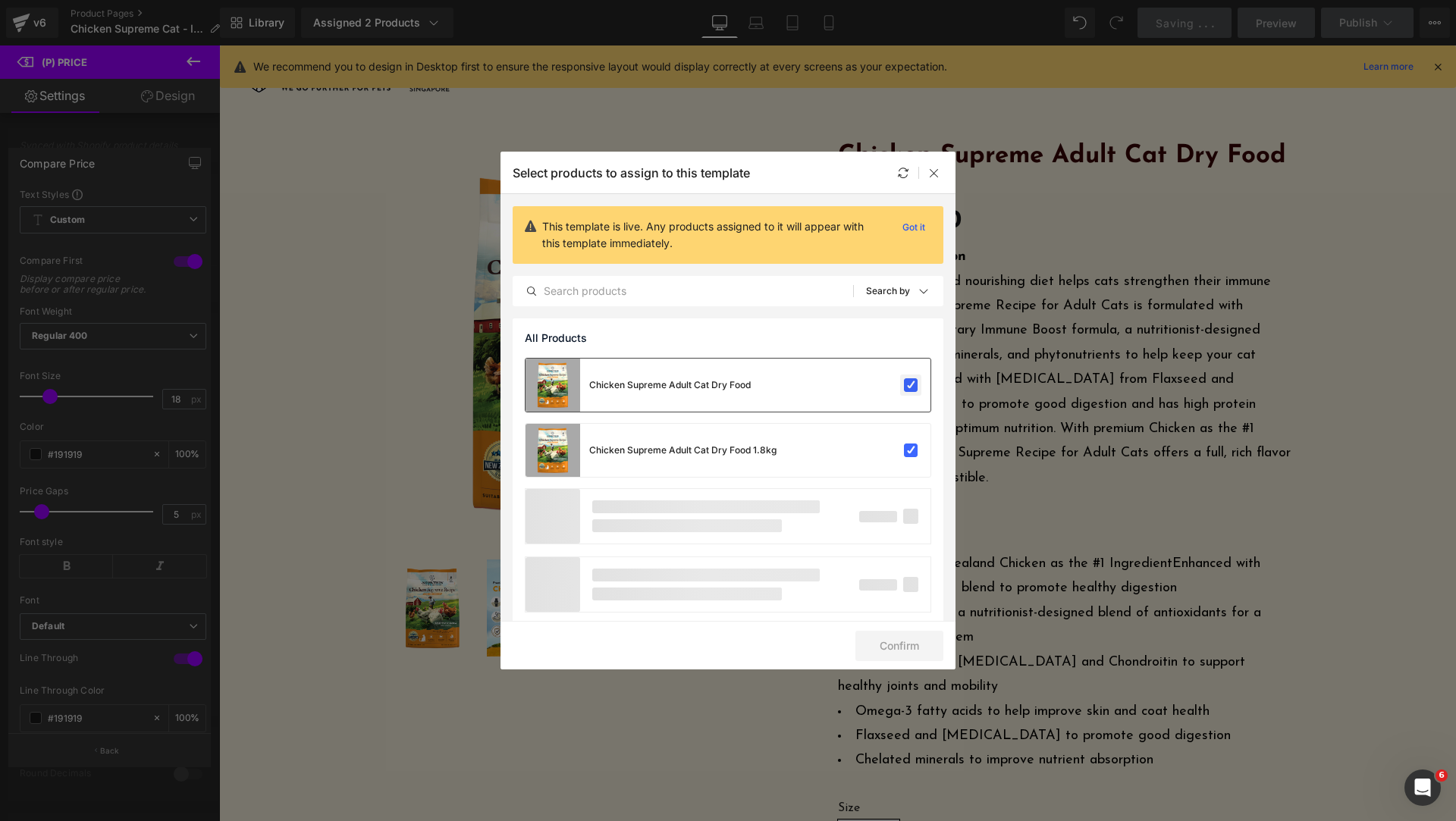
click at [904, 387] on label at bounding box center [911, 385] width 14 height 14
click at [911, 385] on input "checkbox" at bounding box center [911, 385] width 0 height 0
click at [899, 646] on button "Confirm" at bounding box center [899, 645] width 88 height 30
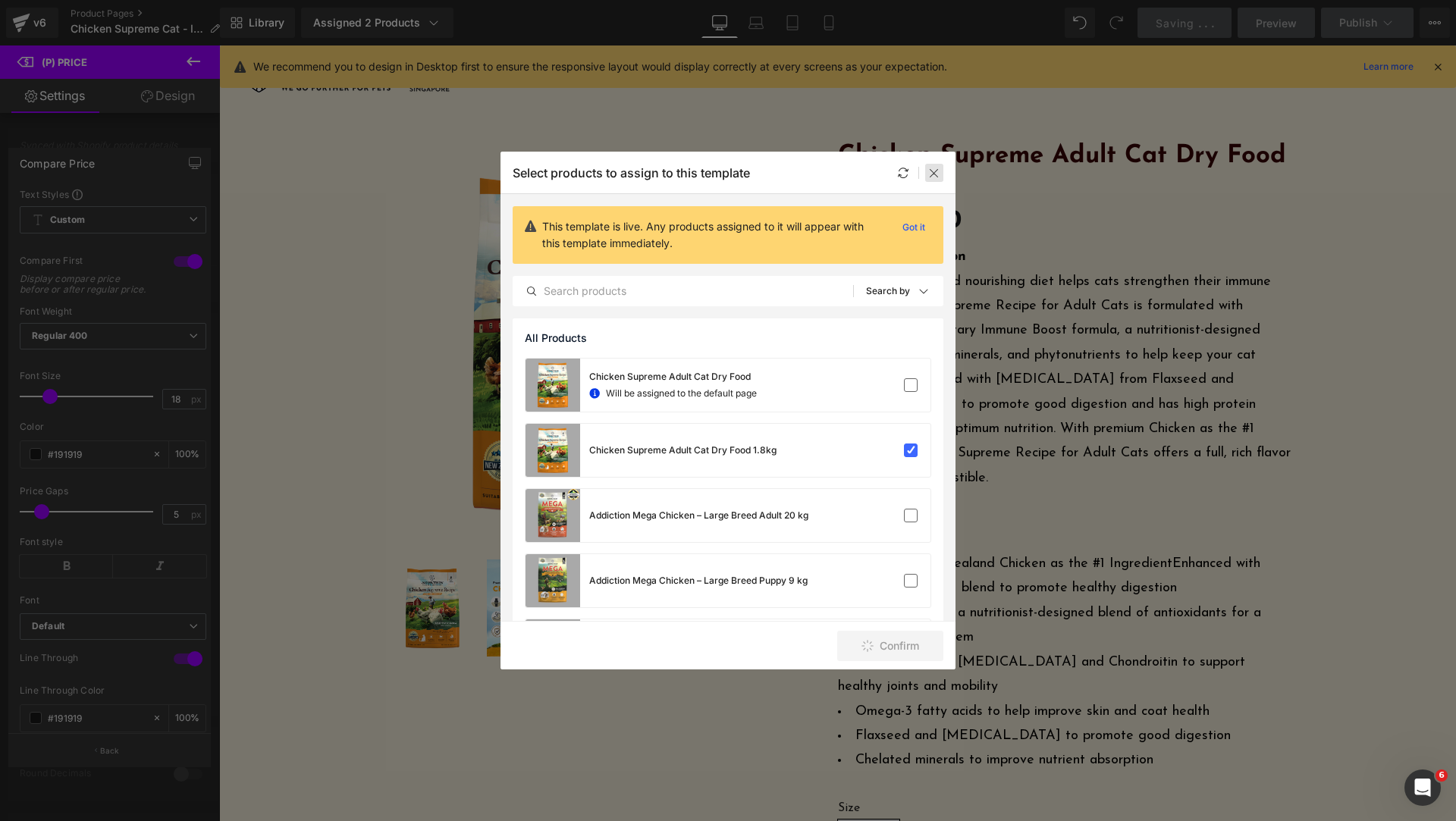
click at [935, 170] on icon at bounding box center [934, 173] width 12 height 12
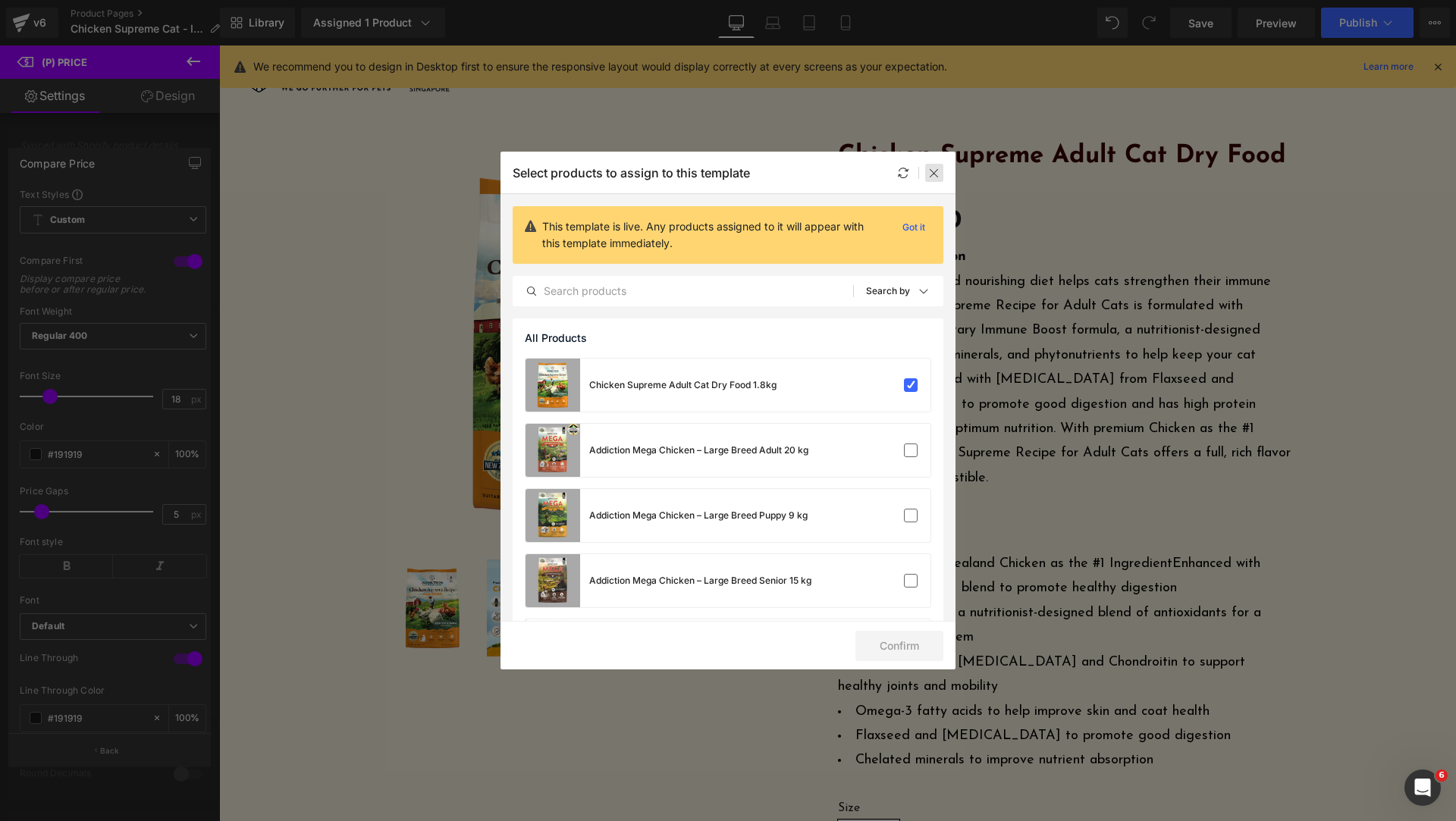
click at [937, 177] on icon at bounding box center [934, 173] width 12 height 12
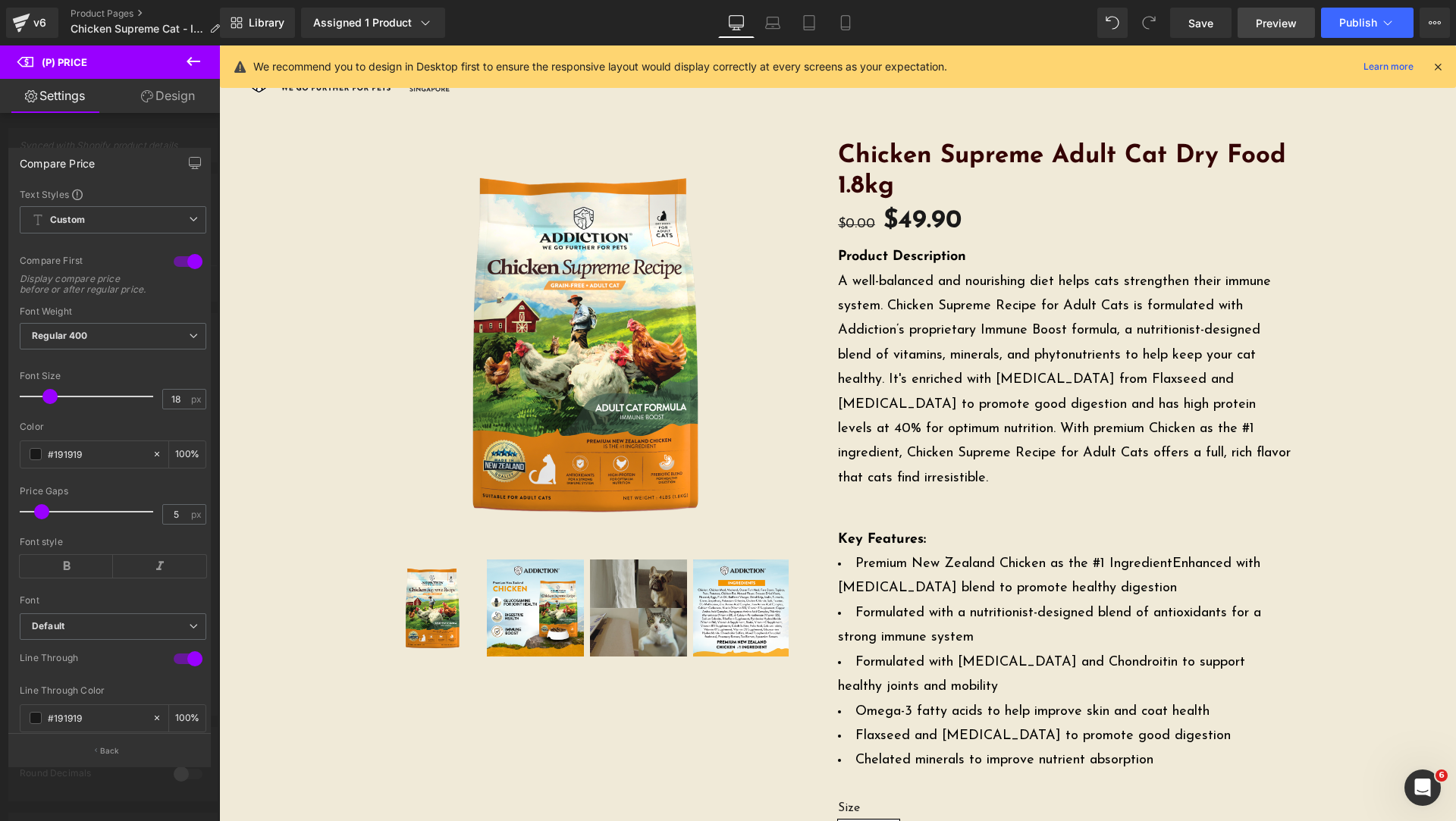
click at [1269, 17] on span "Preview" at bounding box center [1276, 23] width 41 height 16
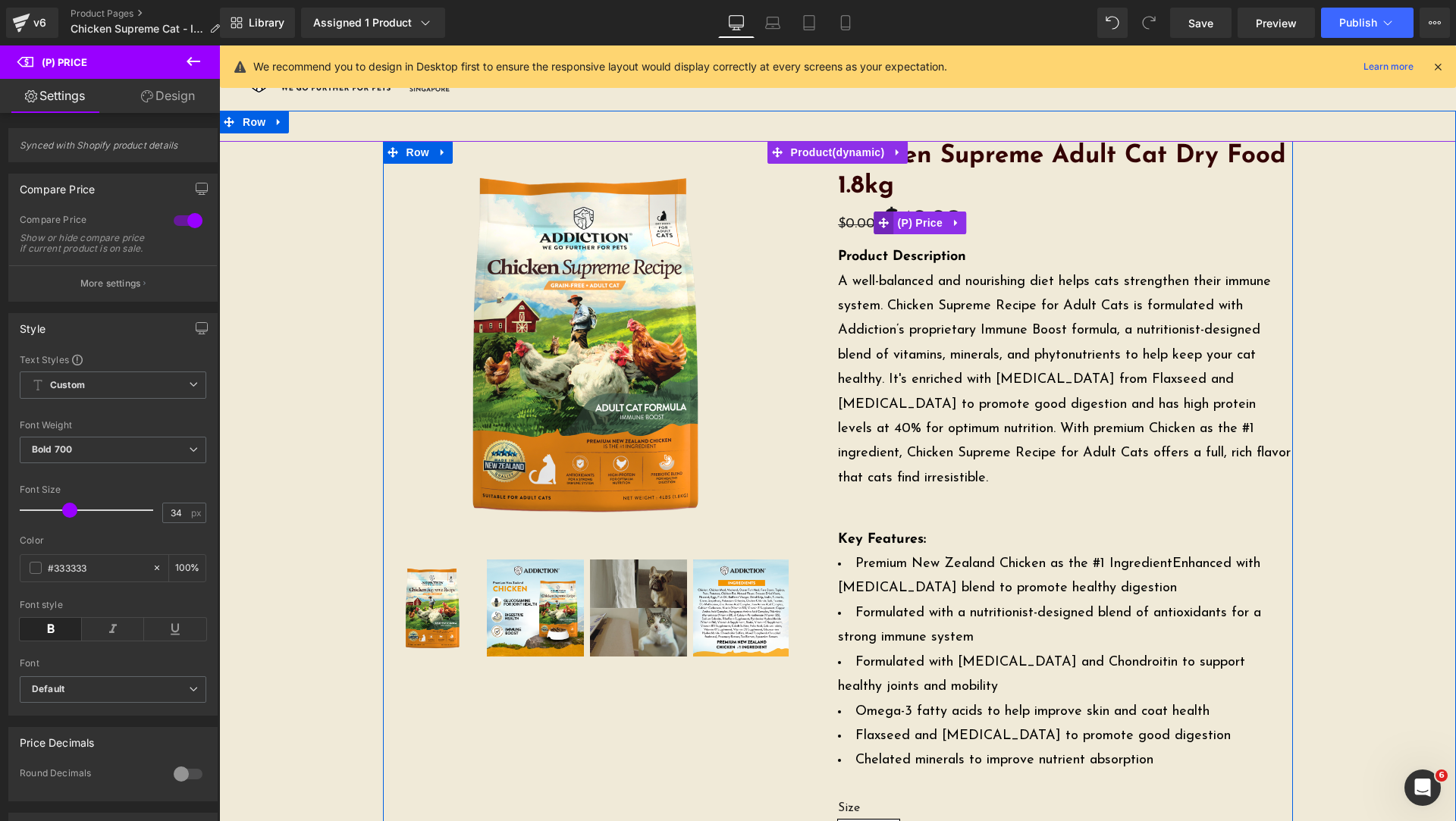
click at [882, 219] on icon at bounding box center [884, 222] width 11 height 11
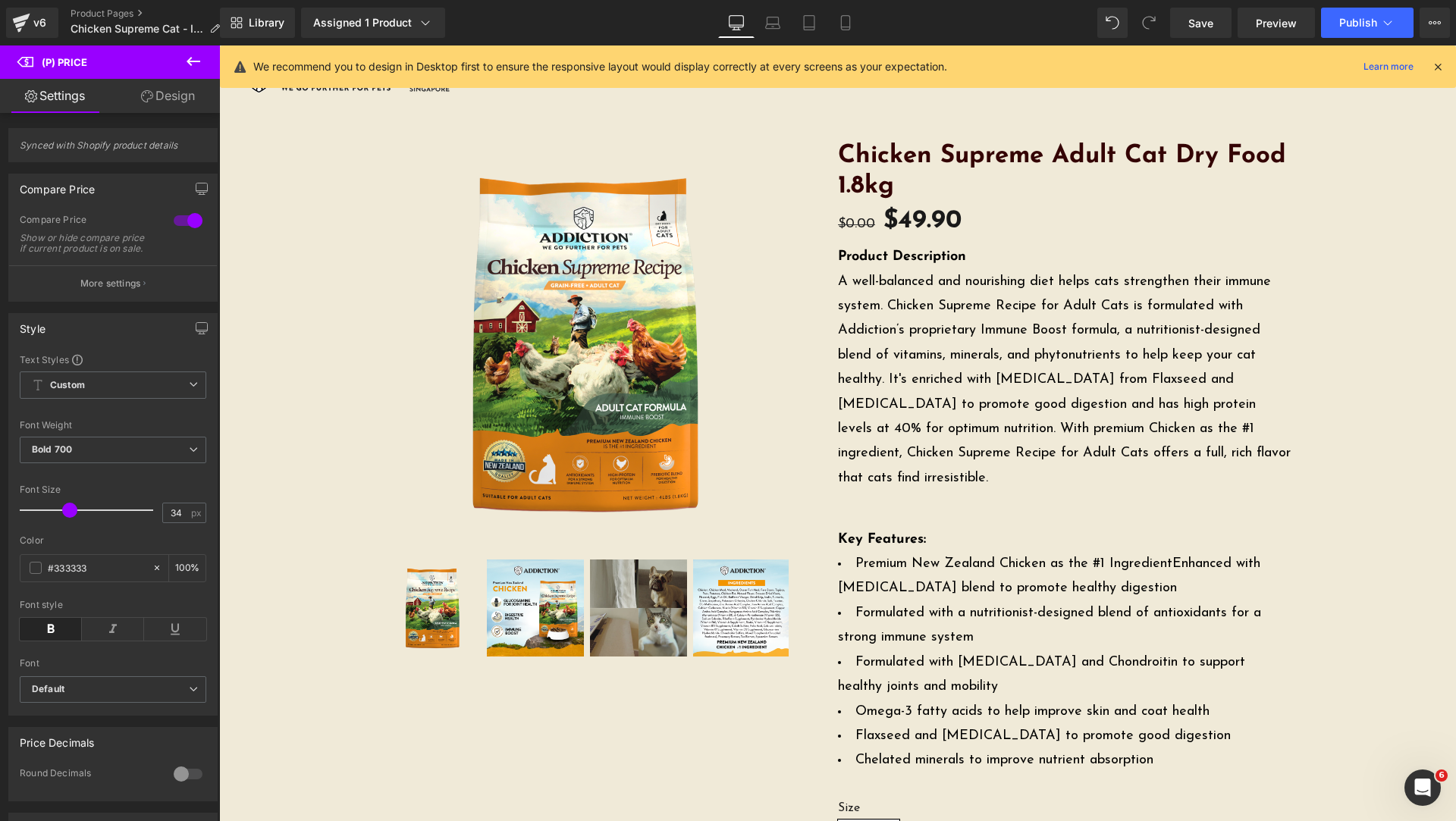
click at [149, 106] on link "Design" at bounding box center [168, 96] width 110 height 34
click at [0, 0] on div "Spacing" at bounding box center [0, 0] width 0 height 0
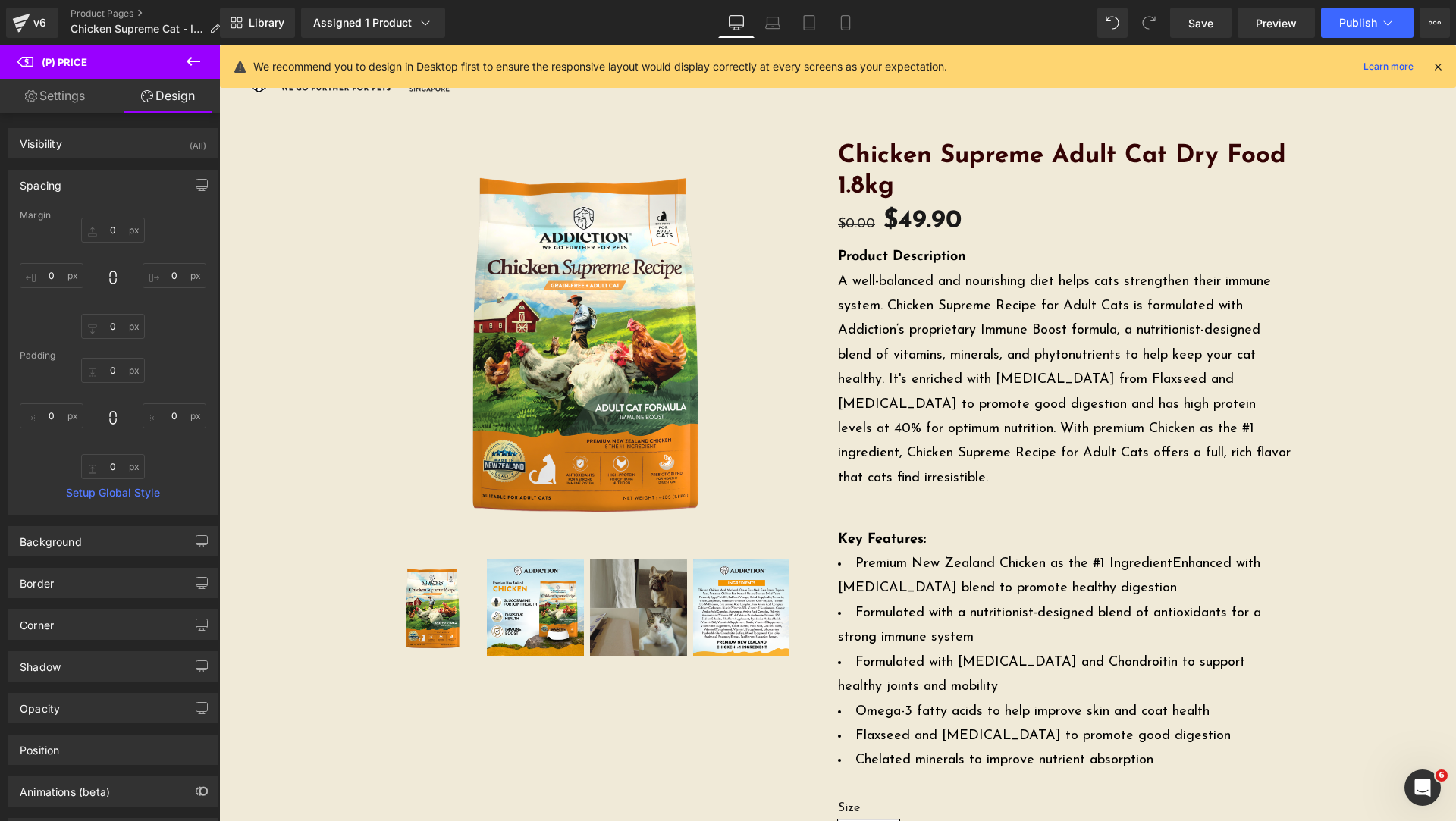
type input "0"
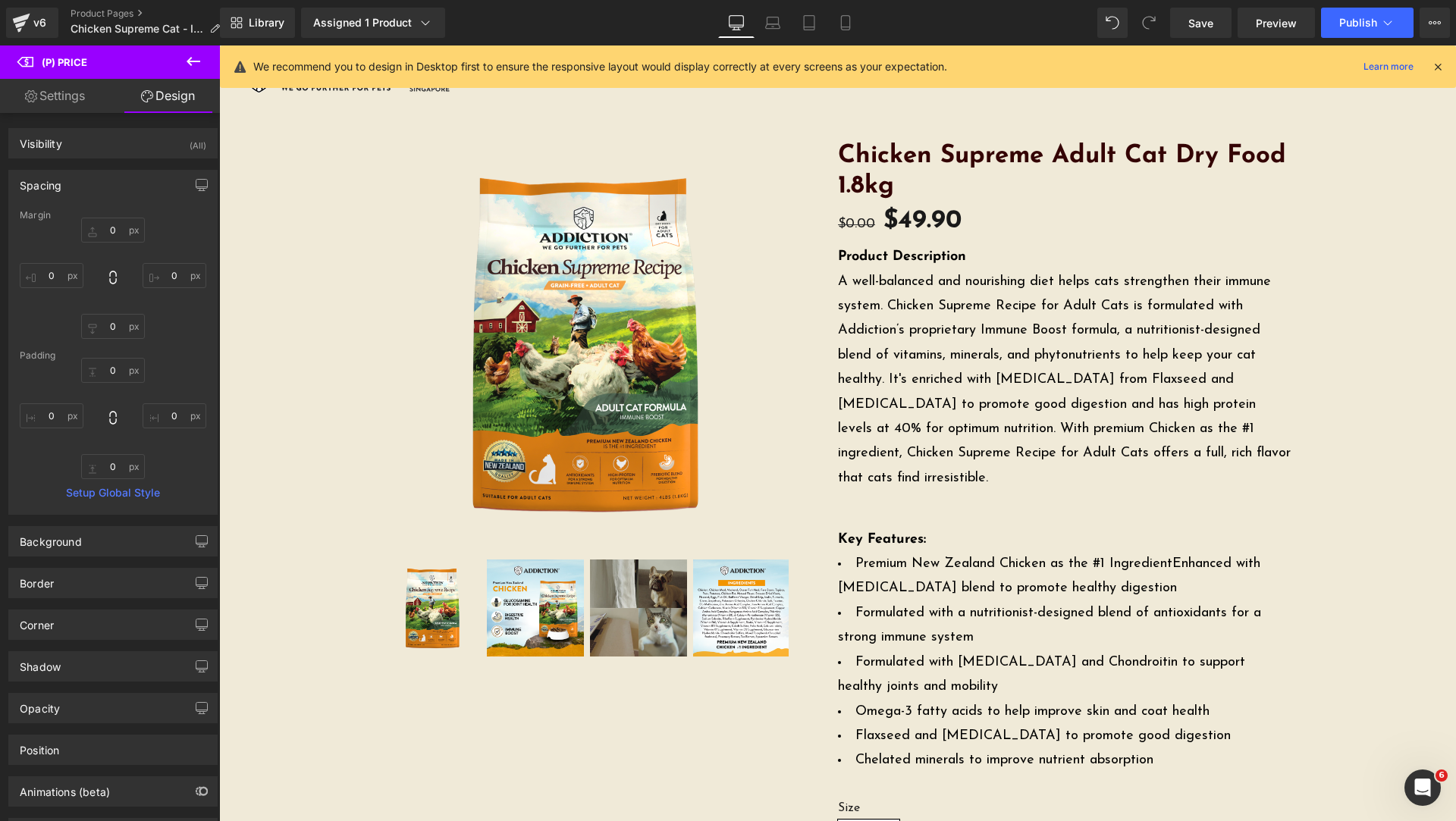
type input "0"
click at [110, 232] on input "0" at bounding box center [113, 229] width 64 height 25
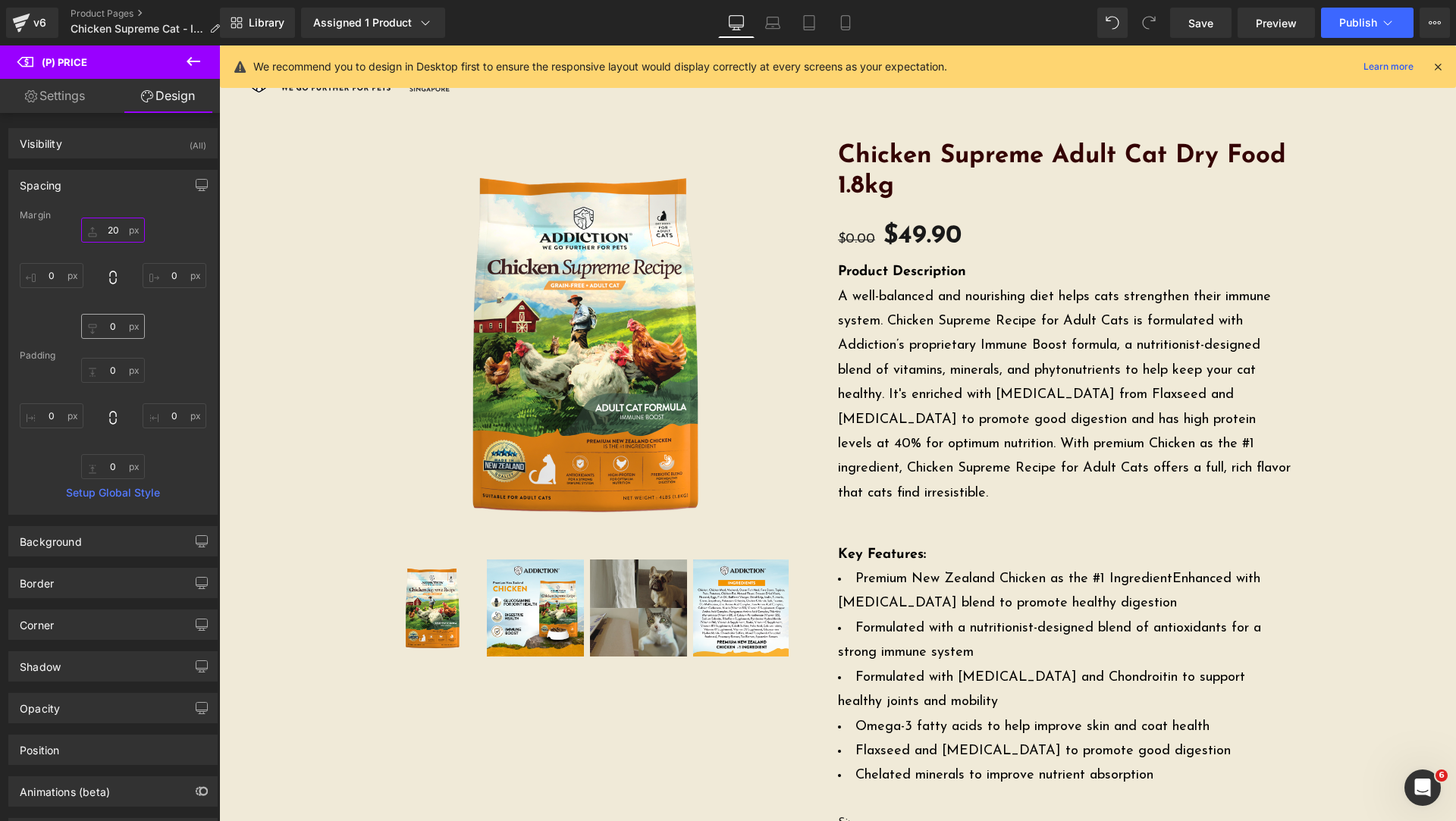
type input "20"
click at [116, 327] on input "0" at bounding box center [113, 326] width 64 height 25
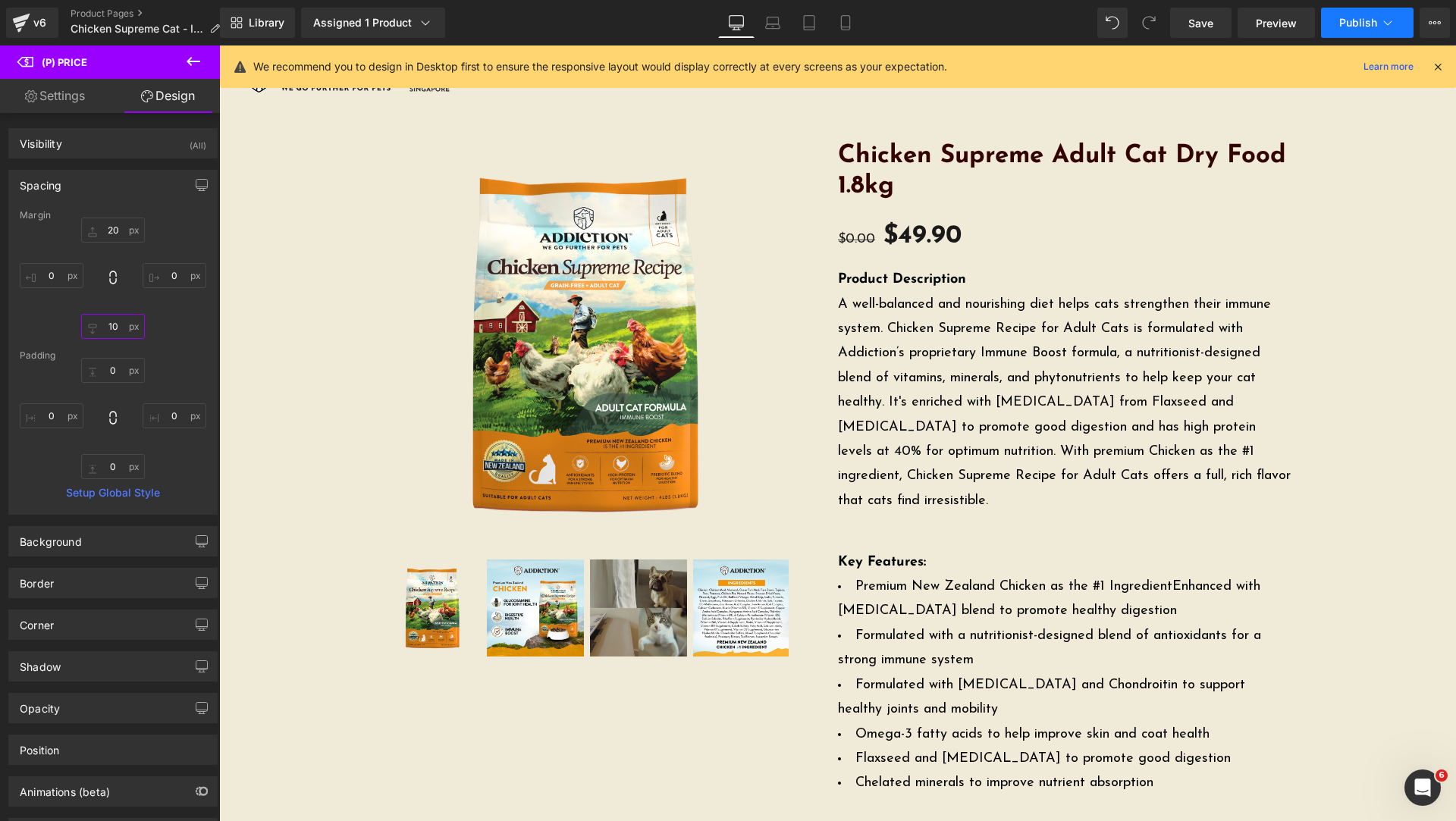
type input "10"
click at [1342, 24] on span "Publish" at bounding box center [1358, 23] width 38 height 12
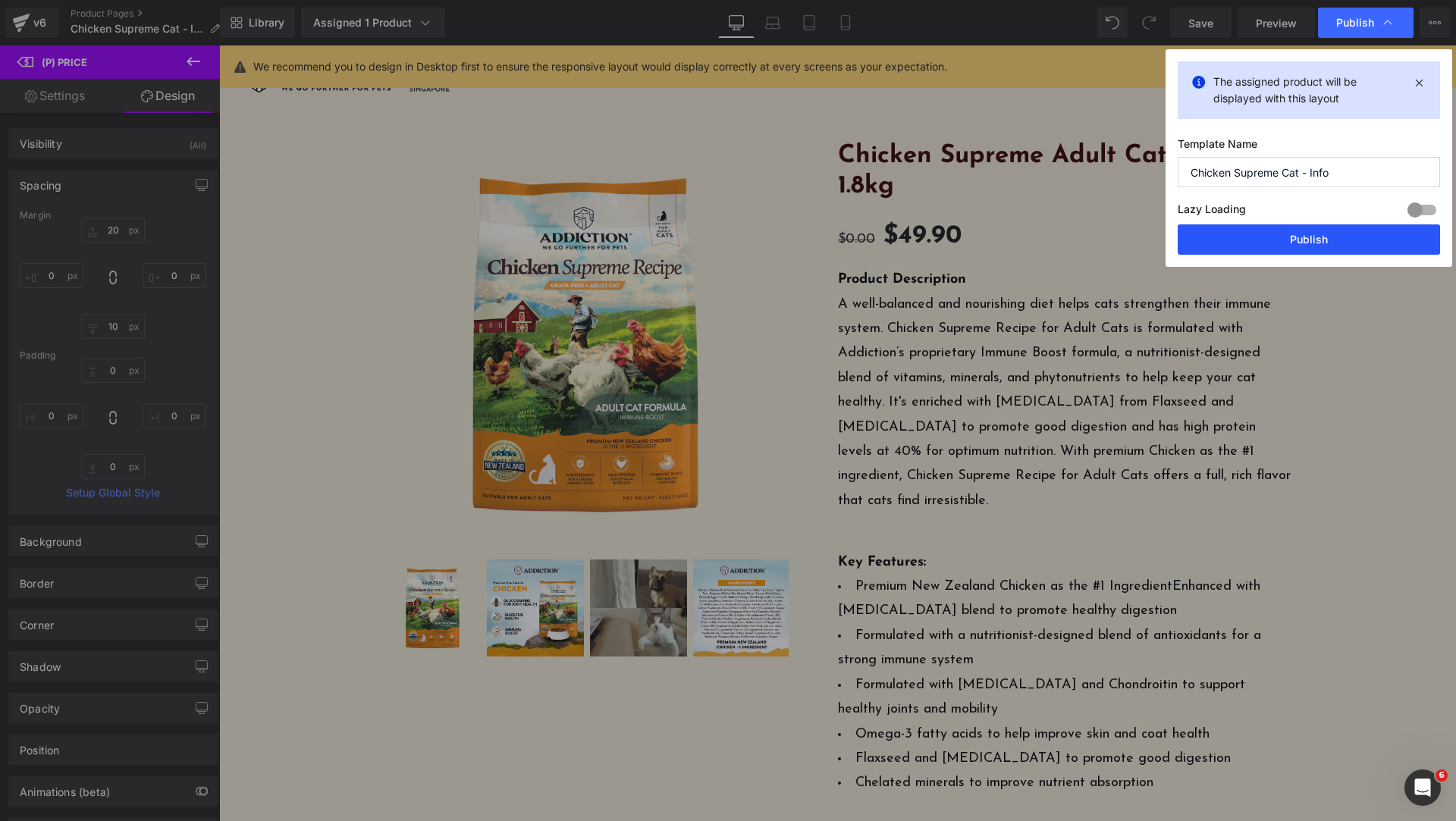
click at [1270, 243] on button "Publish" at bounding box center [1308, 239] width 262 height 30
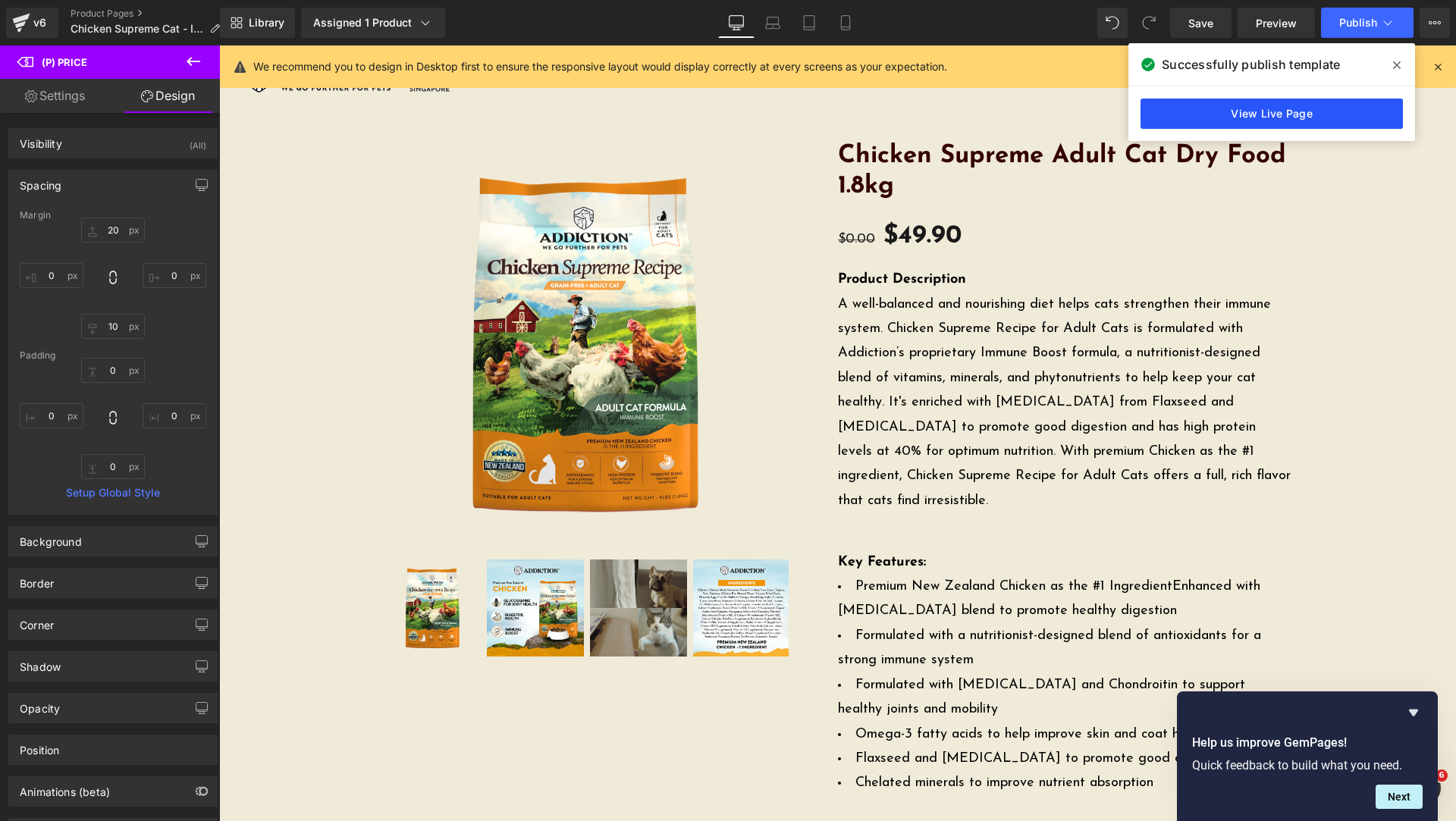
click at [1220, 111] on link "View Live Page" at bounding box center [1271, 114] width 262 height 30
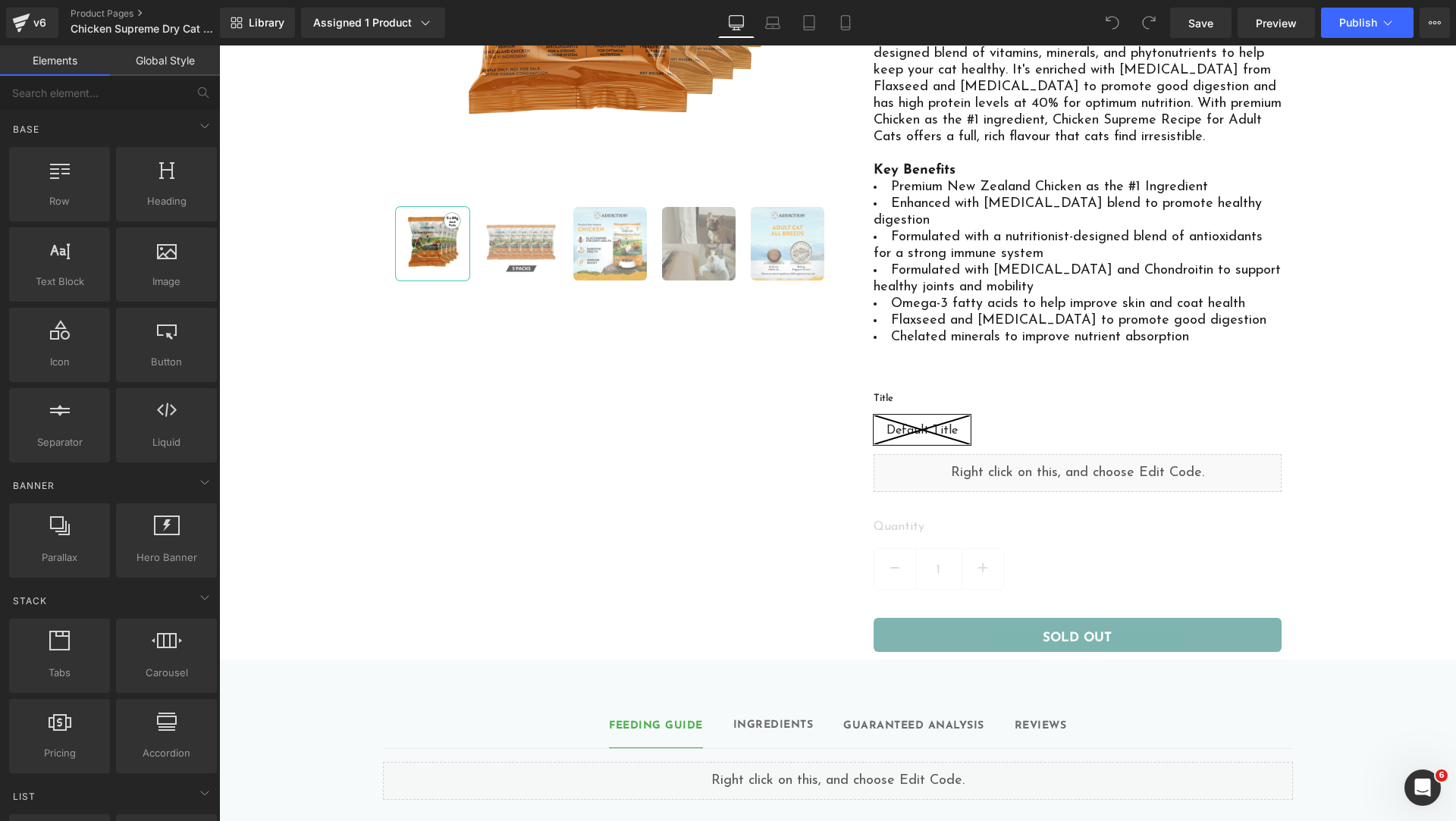
scroll to position [758, 0]
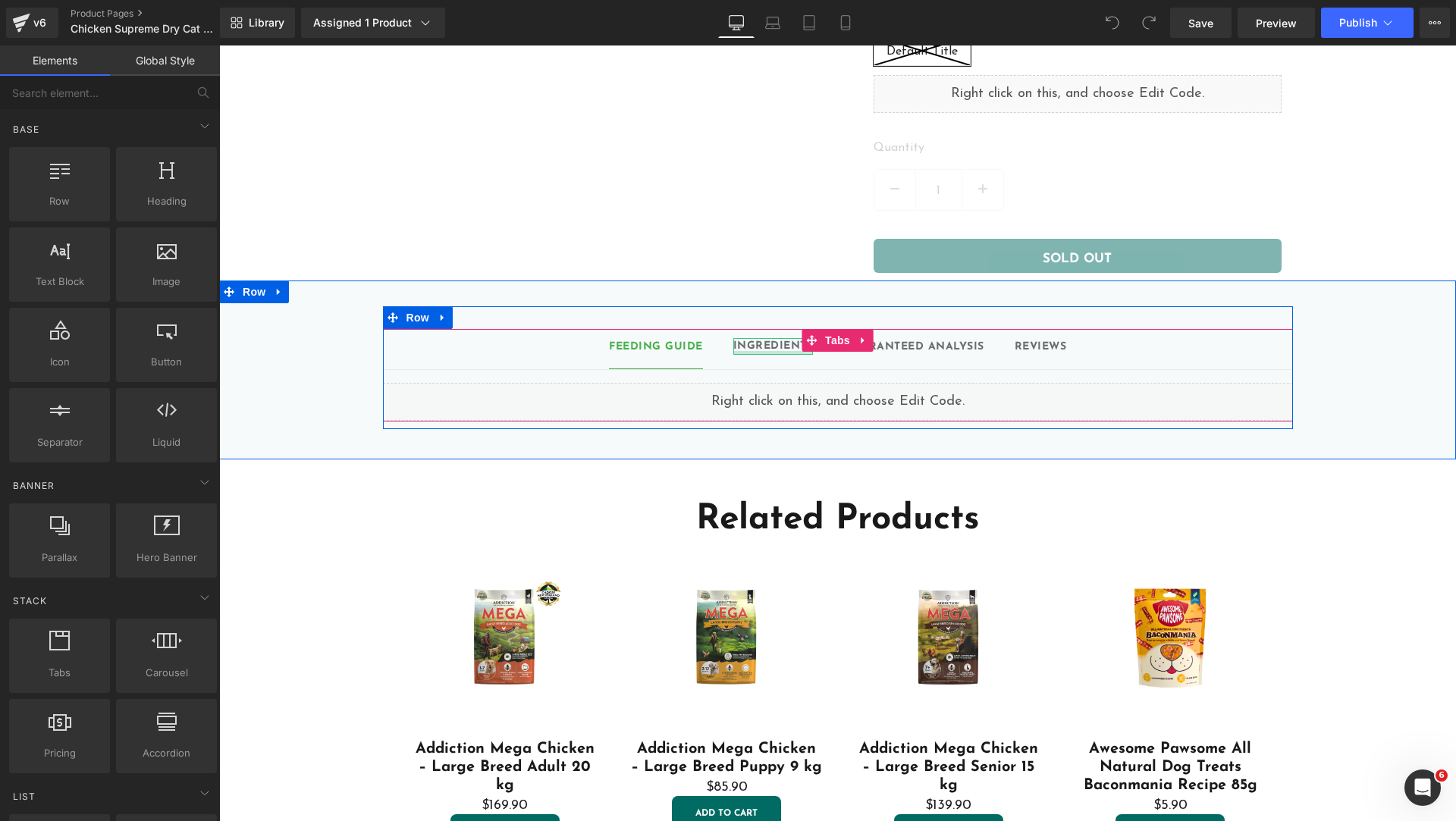
click at [759, 351] on div at bounding box center [773, 353] width 81 height 4
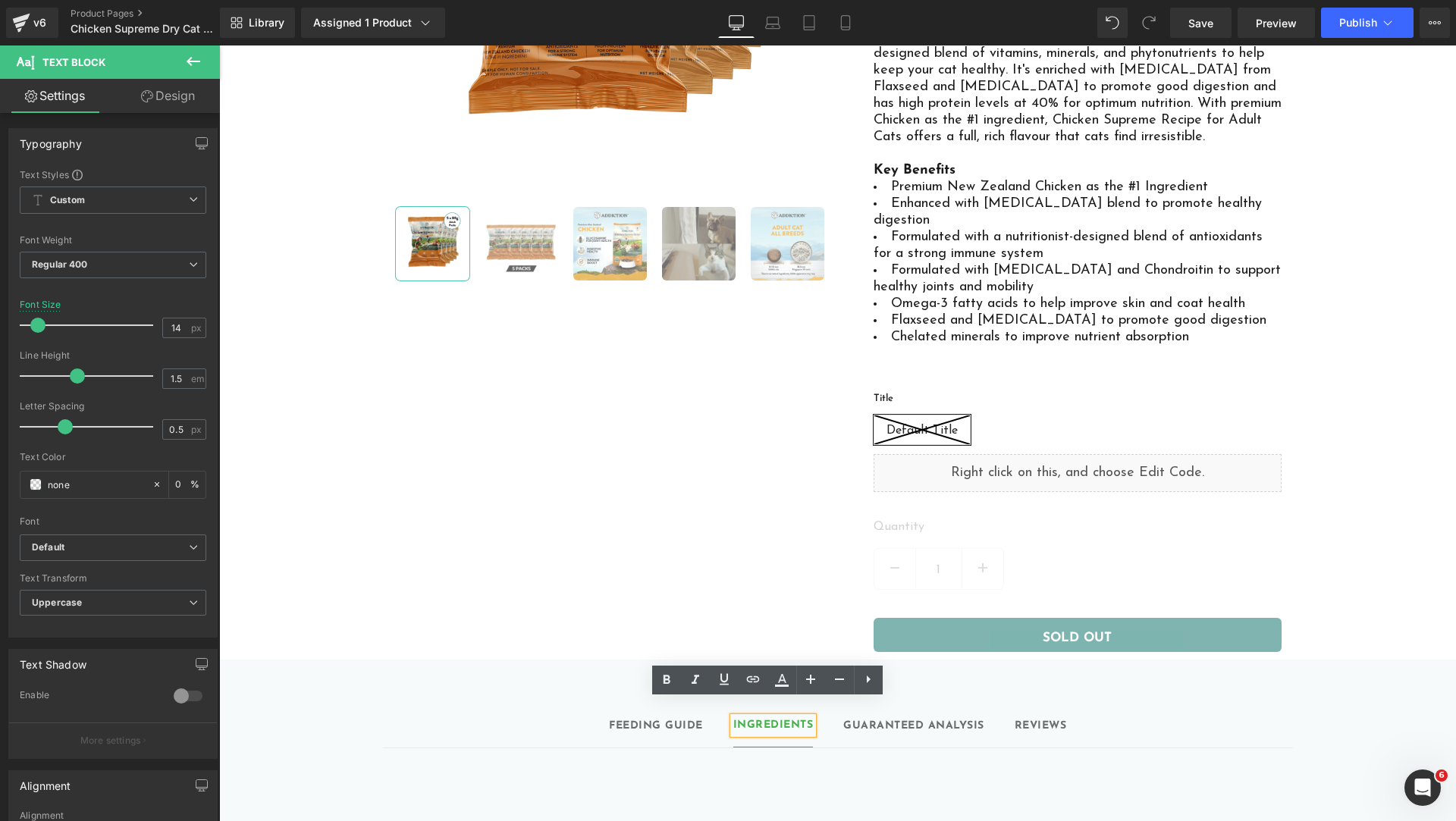
scroll to position [0, 0]
